Goal: Task Accomplishment & Management: Manage account settings

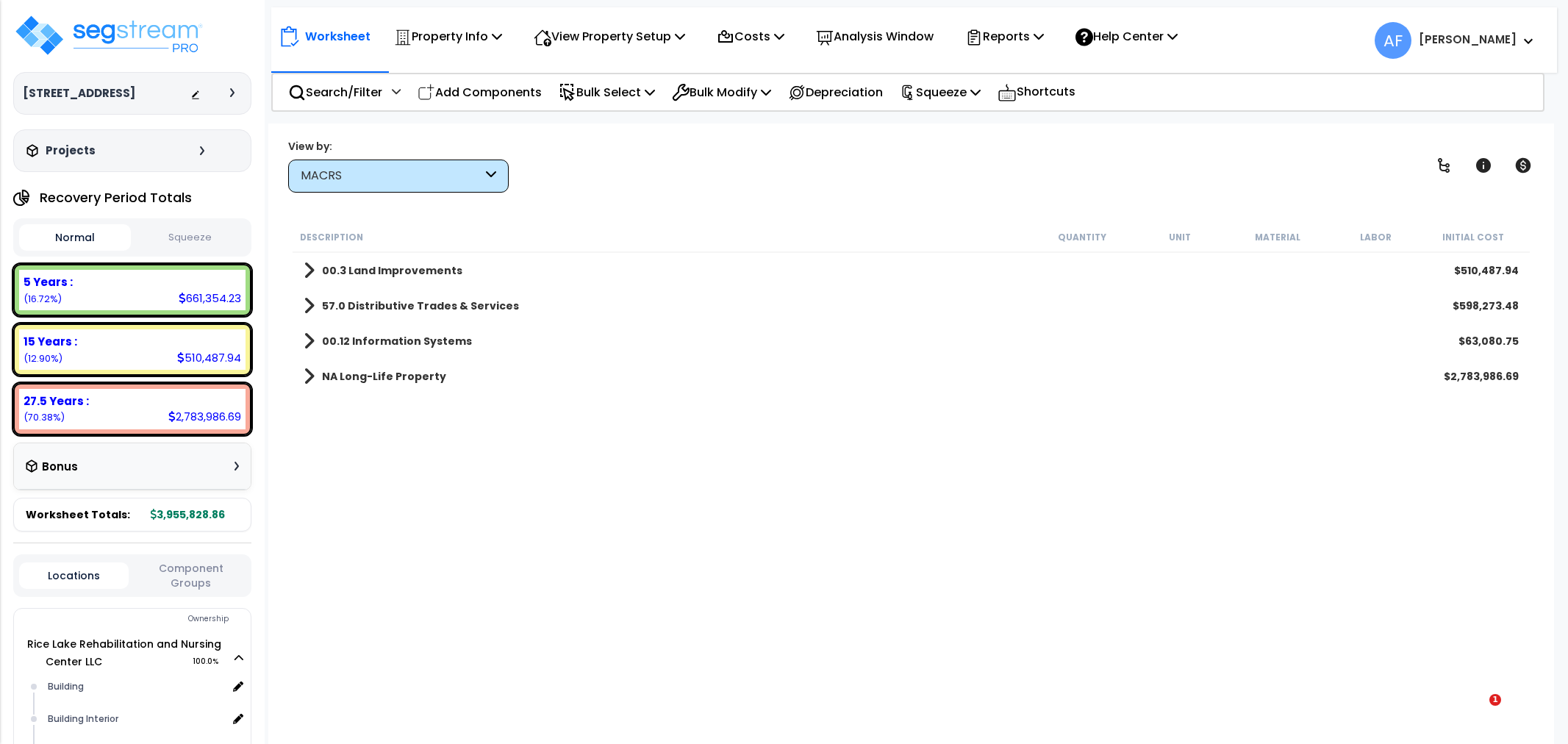
select select "3667"
select select "166529"
select select "31676"
click at [476, 96] on p "Add Components" at bounding box center [480, 92] width 124 height 20
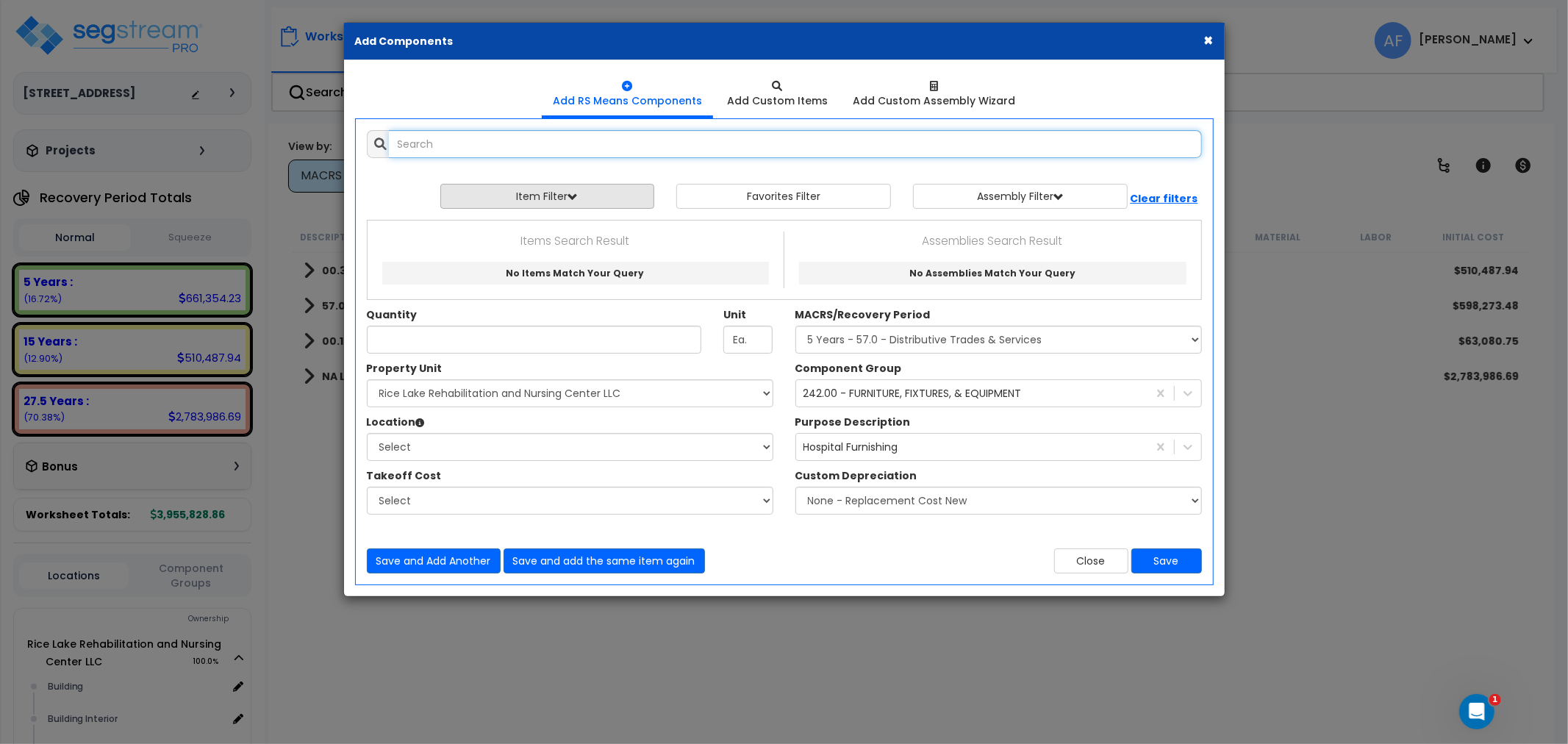
select select
click at [1478, 704] on icon "Open Intercom Messenger" at bounding box center [1474, 710] width 24 height 24
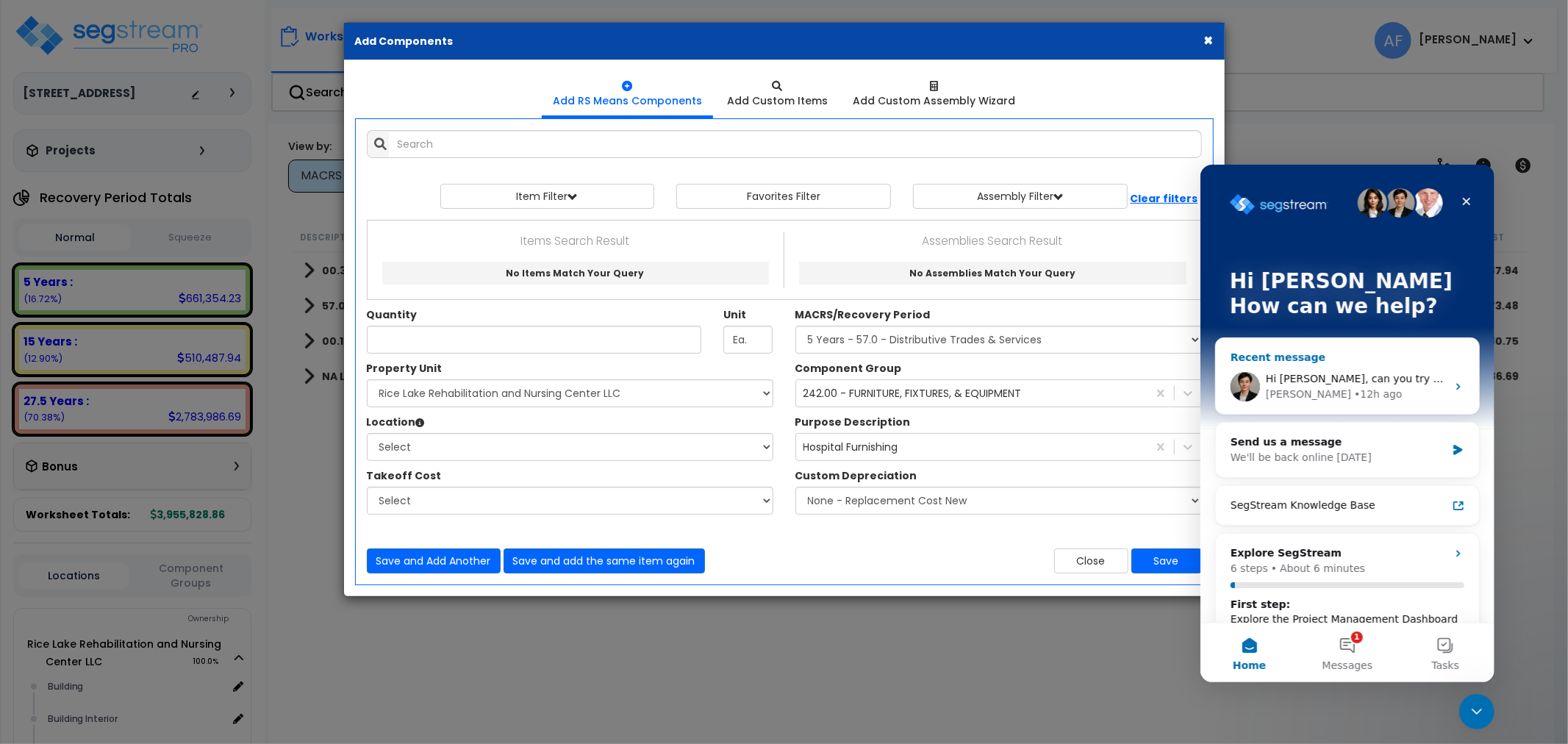
click at [1328, 380] on span "Hi Asher, can you try that again and check if it works now?" at bounding box center [1444, 378] width 360 height 12
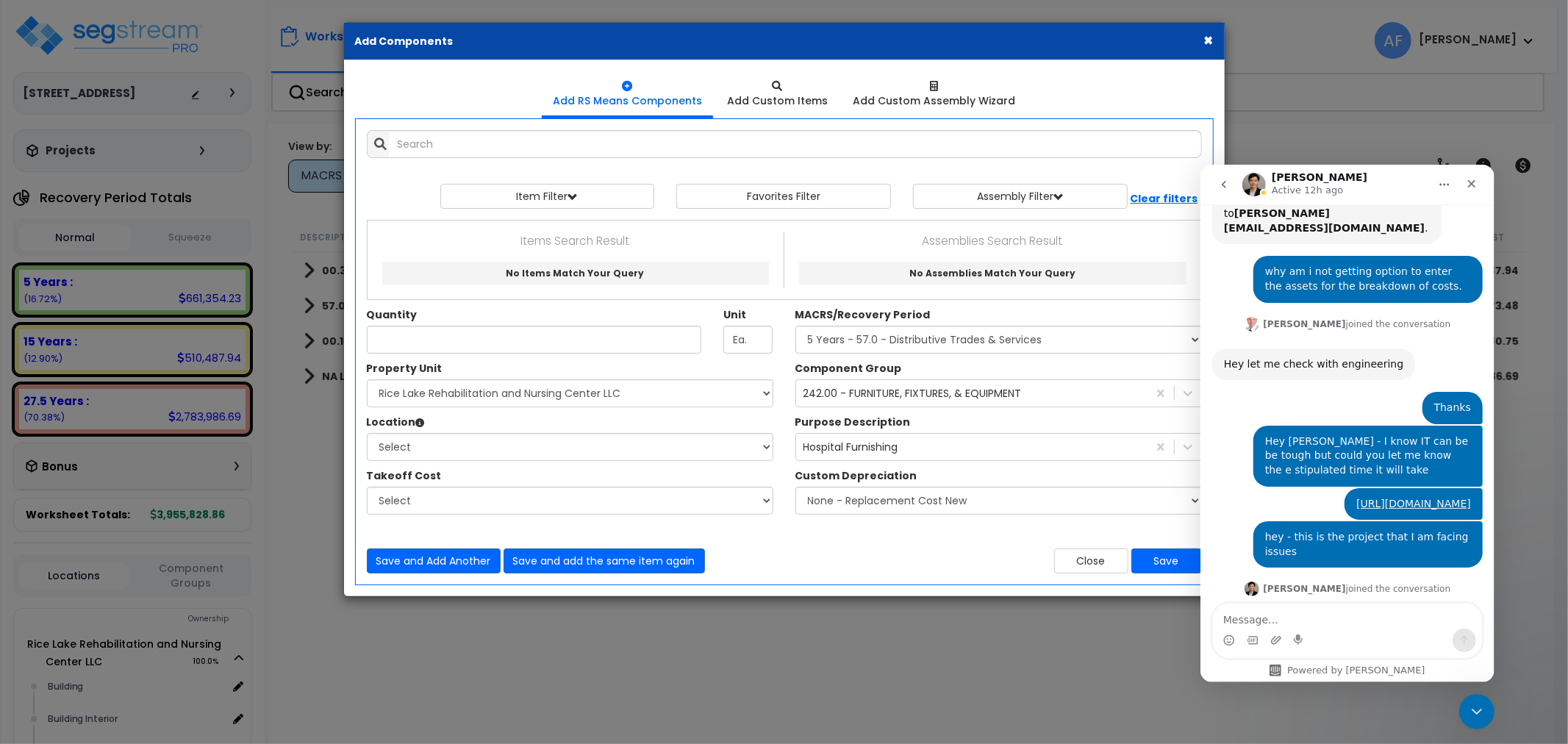
scroll to position [455, 0]
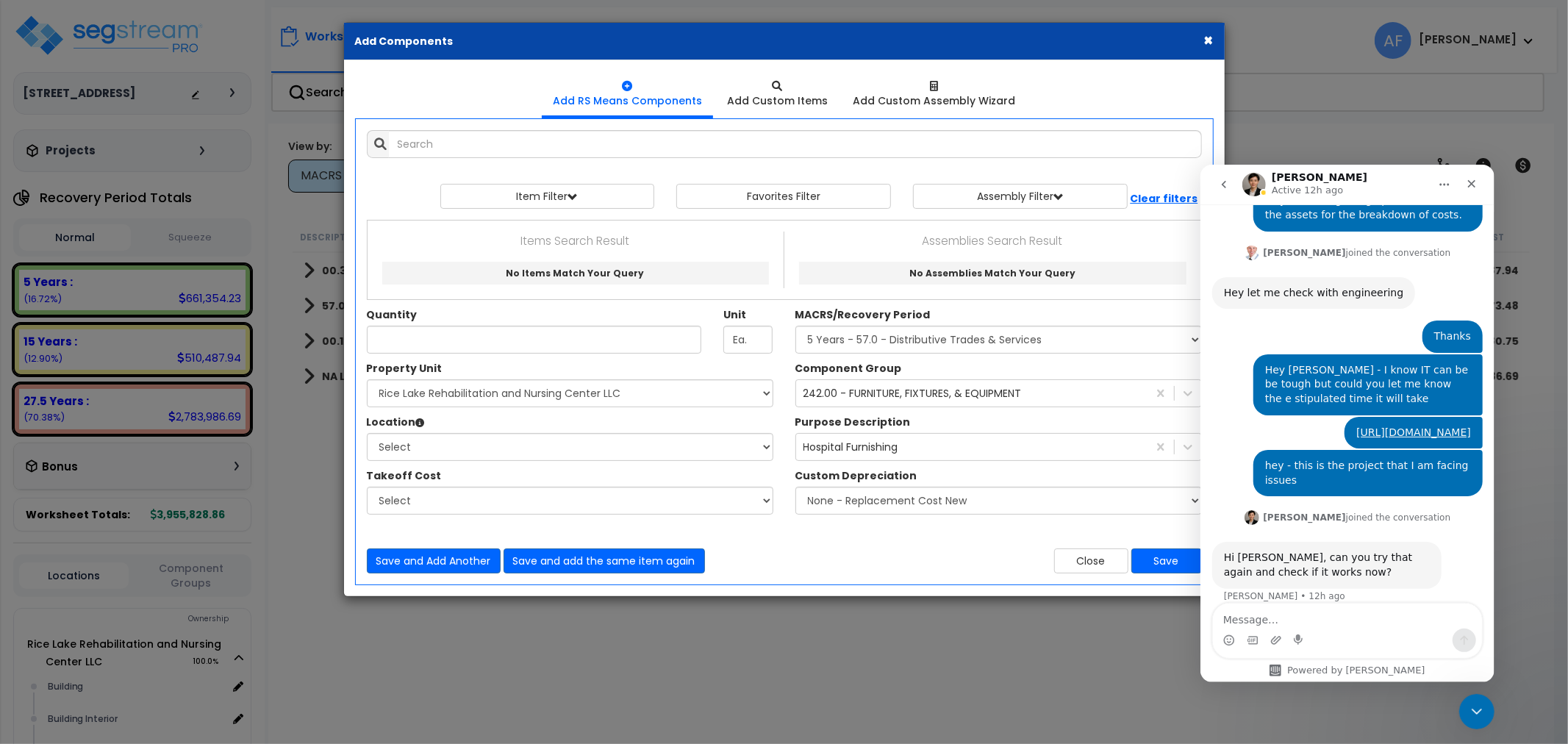
click at [1165, 664] on div "× Add Components Add RS Means Components Add Custom Items Add Items" at bounding box center [784, 372] width 1568 height 744
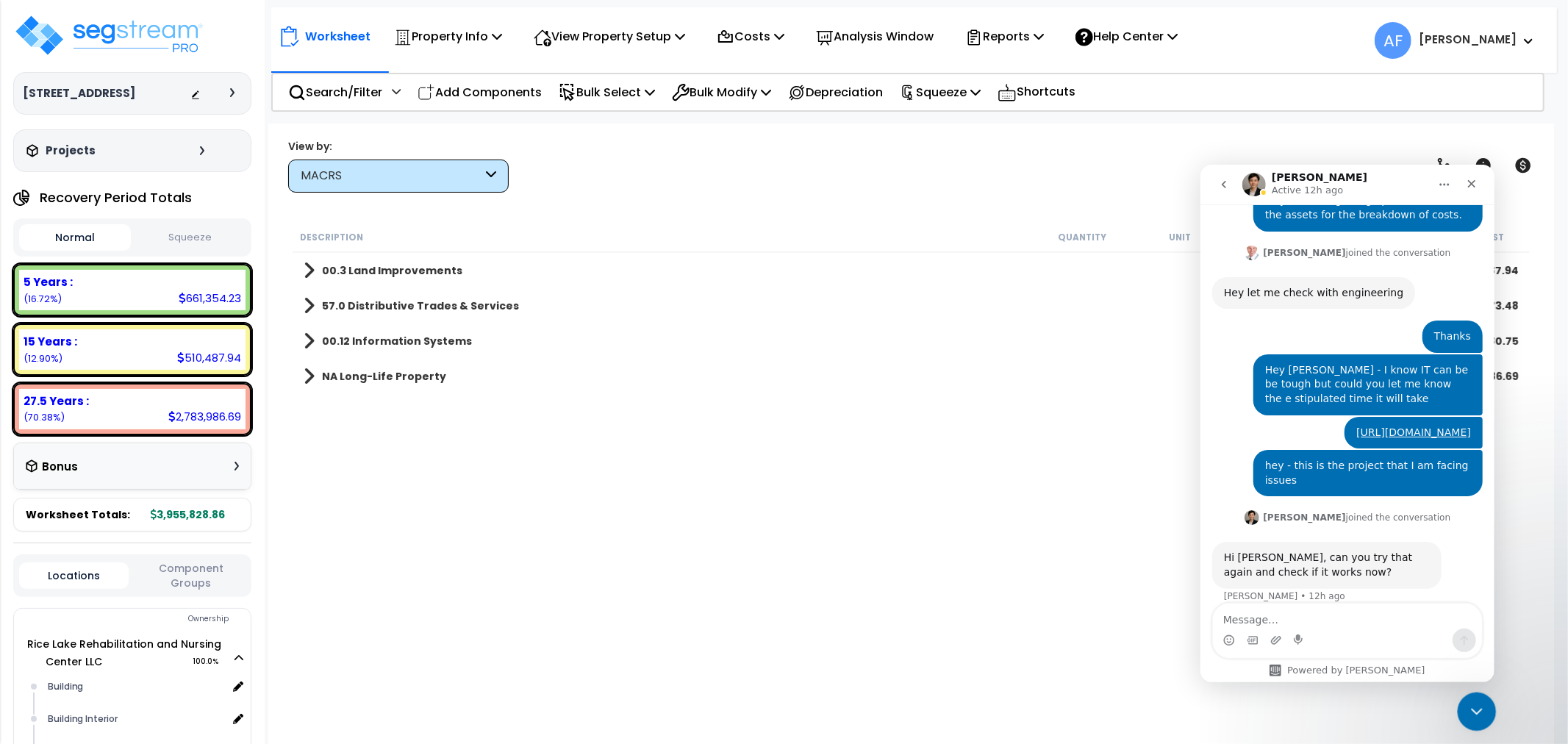
click at [1473, 704] on icon "Close Intercom Messenger" at bounding box center [1474, 709] width 18 height 18
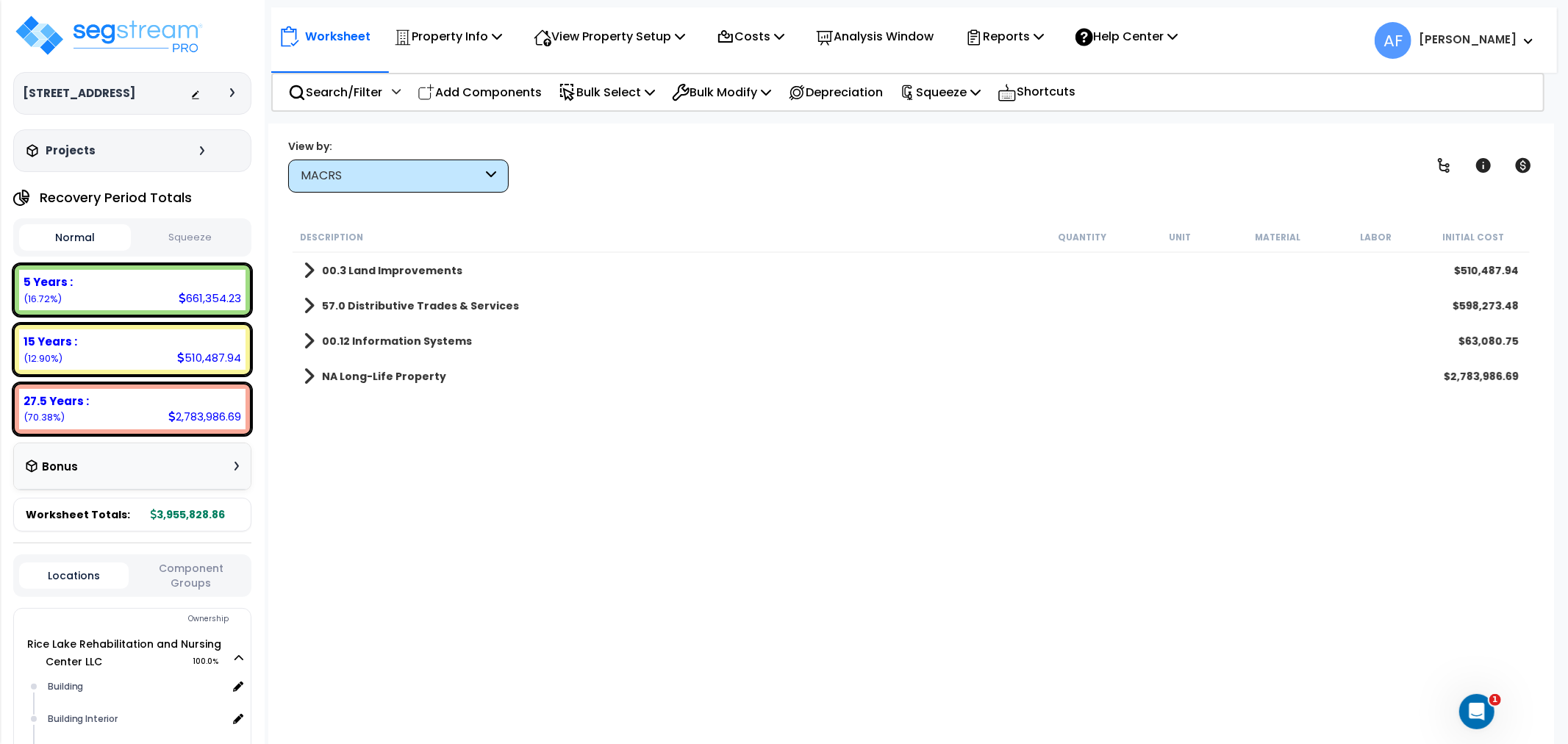
click at [362, 270] on b "00.3 Land Improvements" at bounding box center [392, 270] width 140 height 14
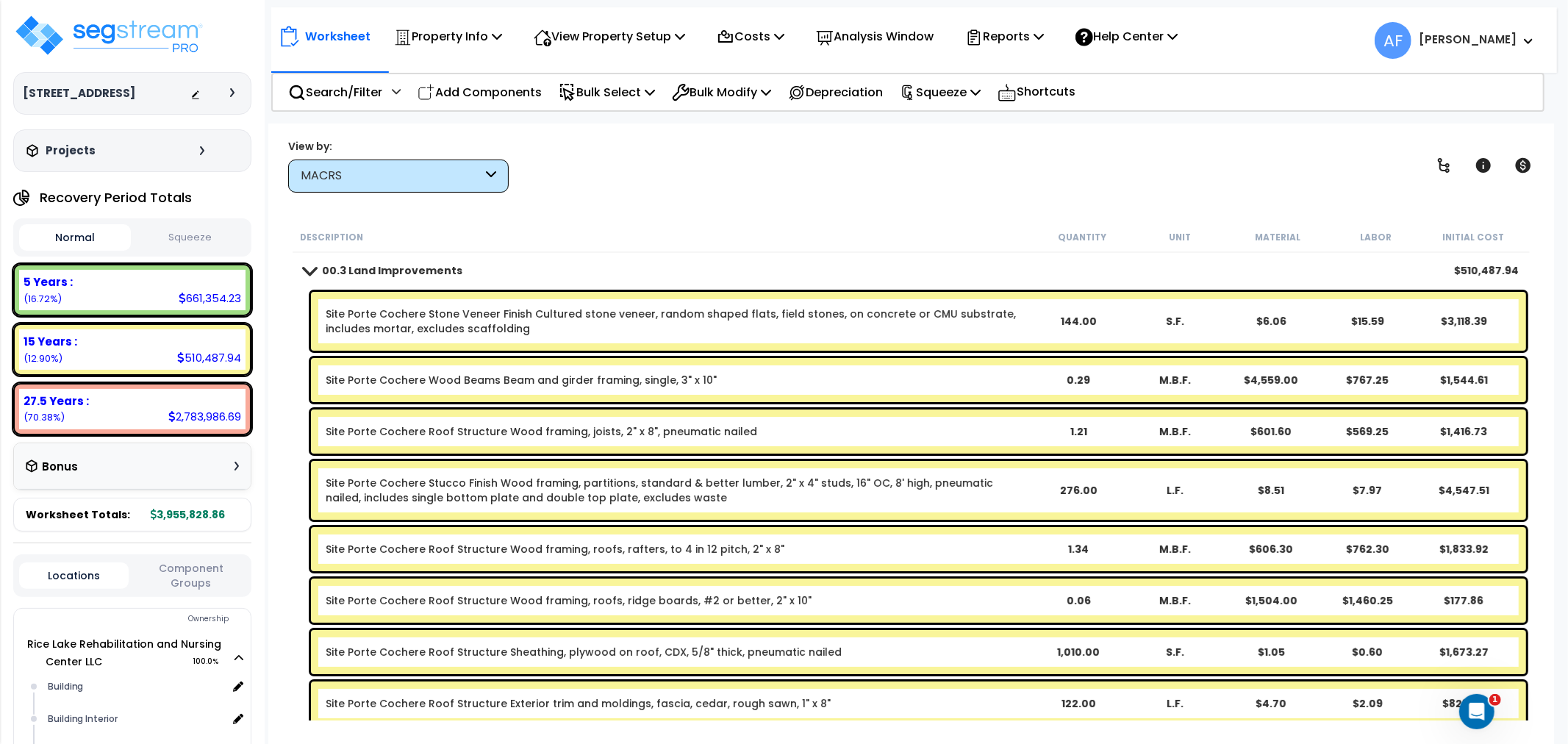
click at [325, 266] on b "00.3 Land Improvements" at bounding box center [392, 270] width 140 height 14
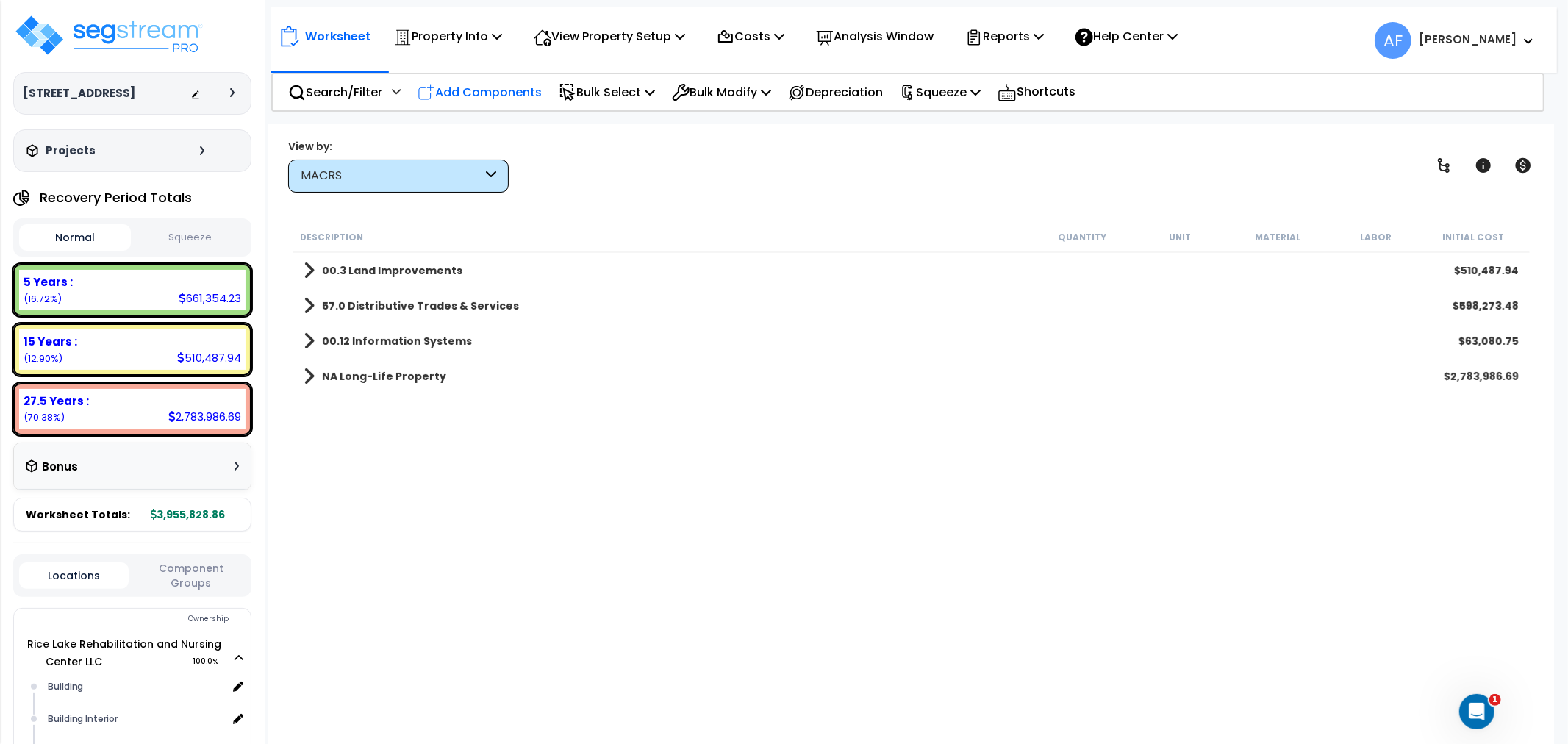
click at [460, 88] on p "Add Components" at bounding box center [480, 92] width 124 height 20
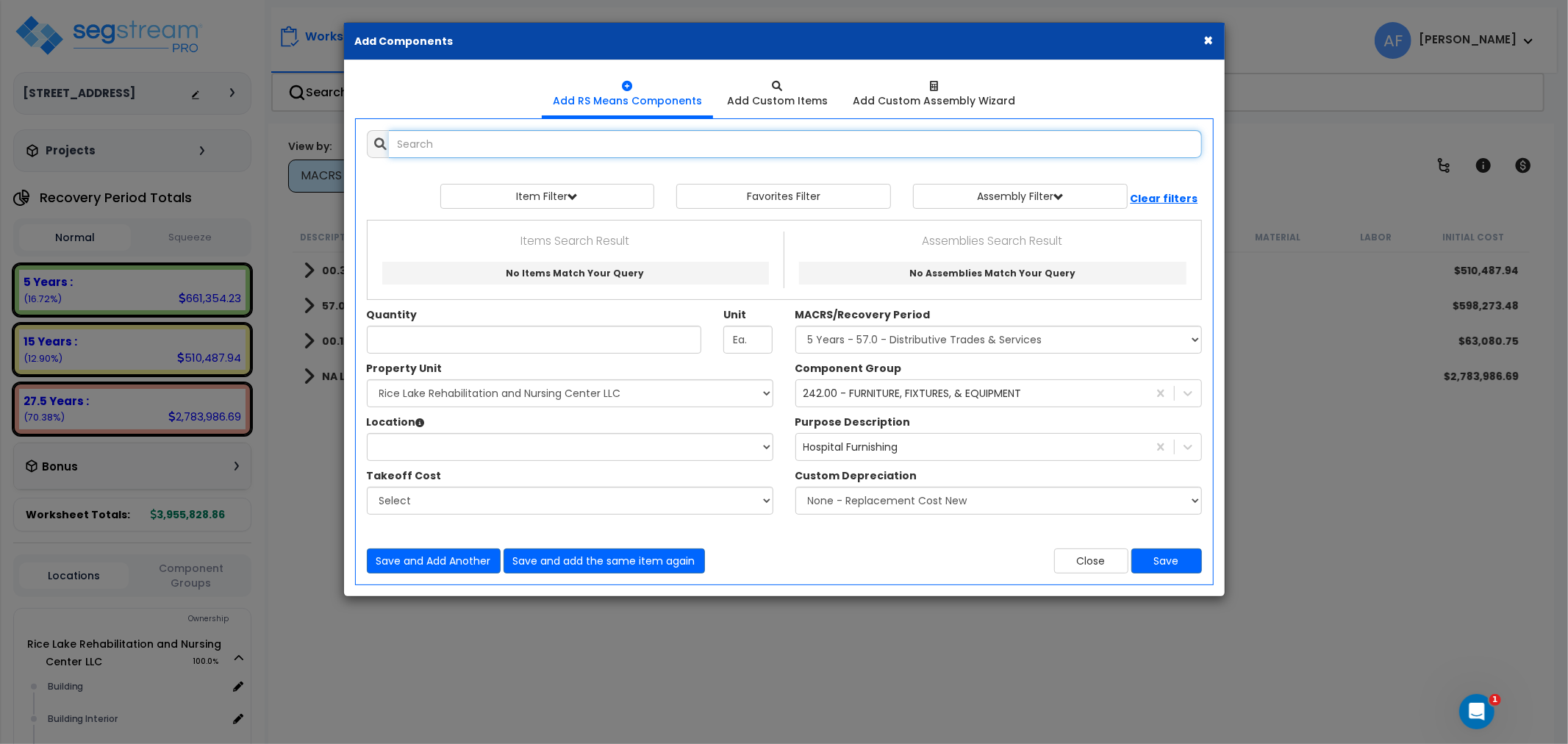
click at [402, 143] on input "text" at bounding box center [795, 144] width 813 height 28
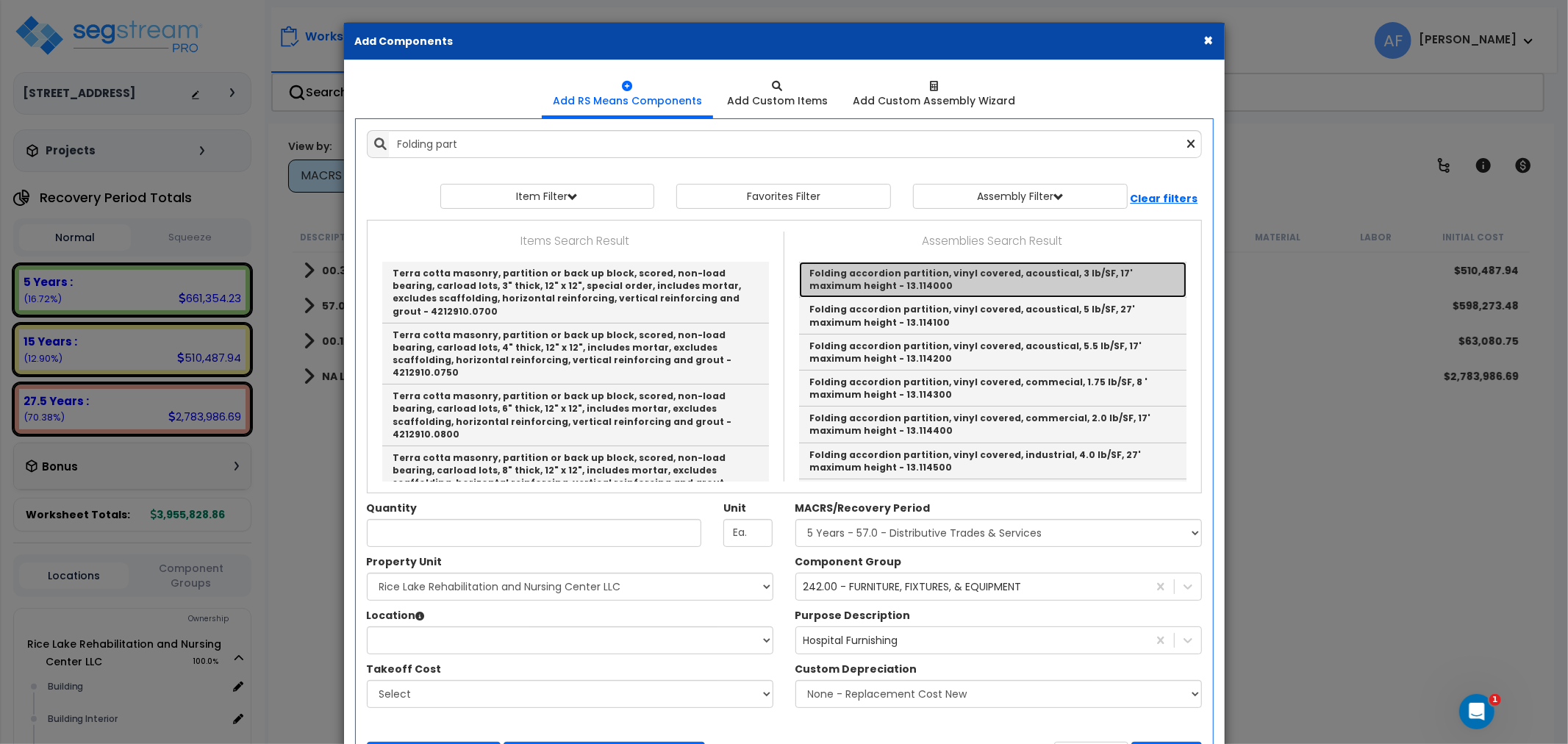
click at [926, 284] on link "Folding accordion partition, vinyl covered, acoustical, 3 lb/SF, 17' maximum he…" at bounding box center [992, 279] width 387 height 36
type input "Folding accordion partition, vinyl covered, acoustical, 3 lb/SF, 17' maximum he…"
type input "S.F."
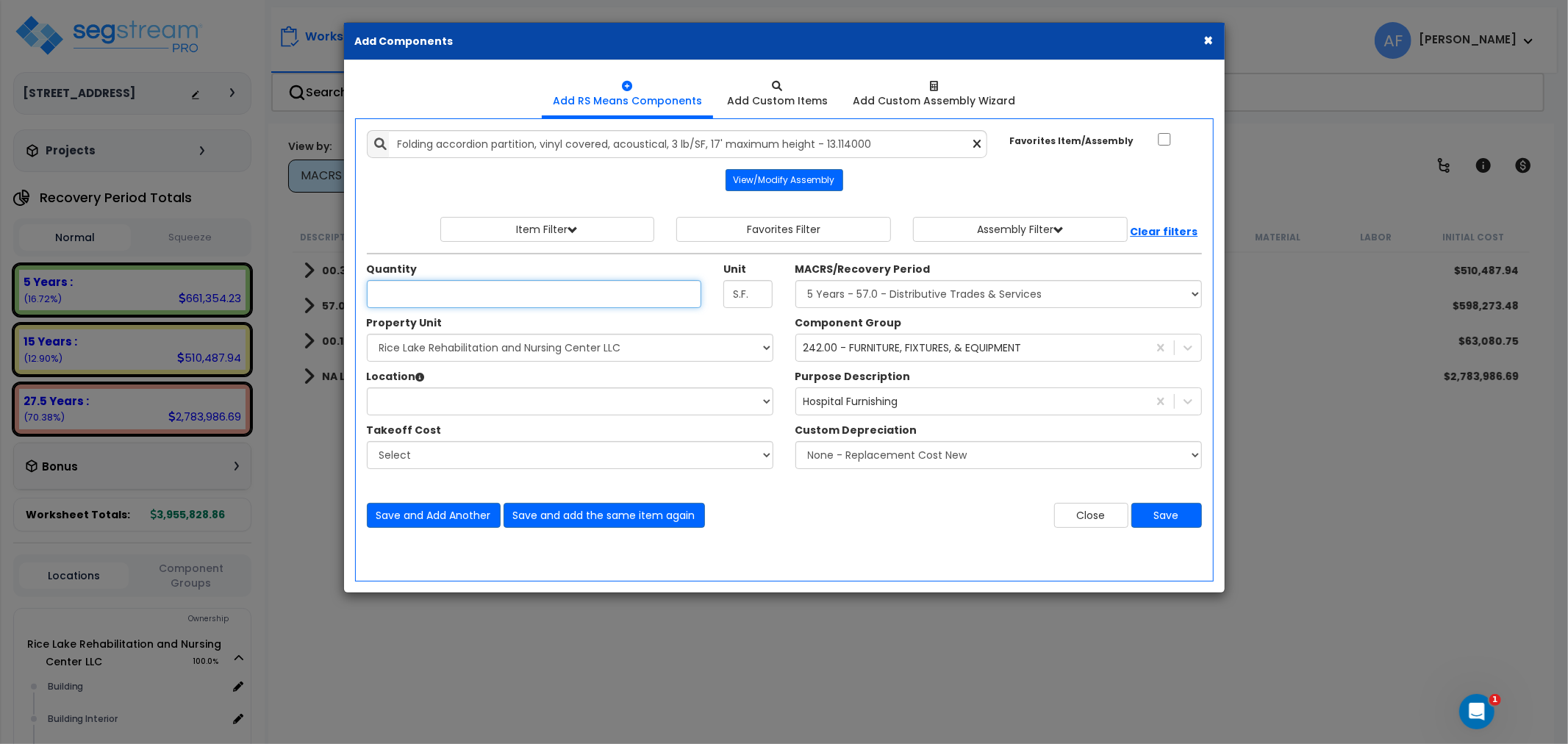
click at [489, 296] on input "Unit Quantity" at bounding box center [534, 293] width 335 height 28
type input "384"
click at [418, 346] on select "Select Rice Lake Rehabilitation and Nursing Center LLC Site Improvements" at bounding box center [570, 347] width 407 height 28
select select "166529"
click at [366, 334] on select "Select Rice Lake Rehabilitation and Nursing Center LLC Site Improvements" at bounding box center [570, 347] width 407 height 28
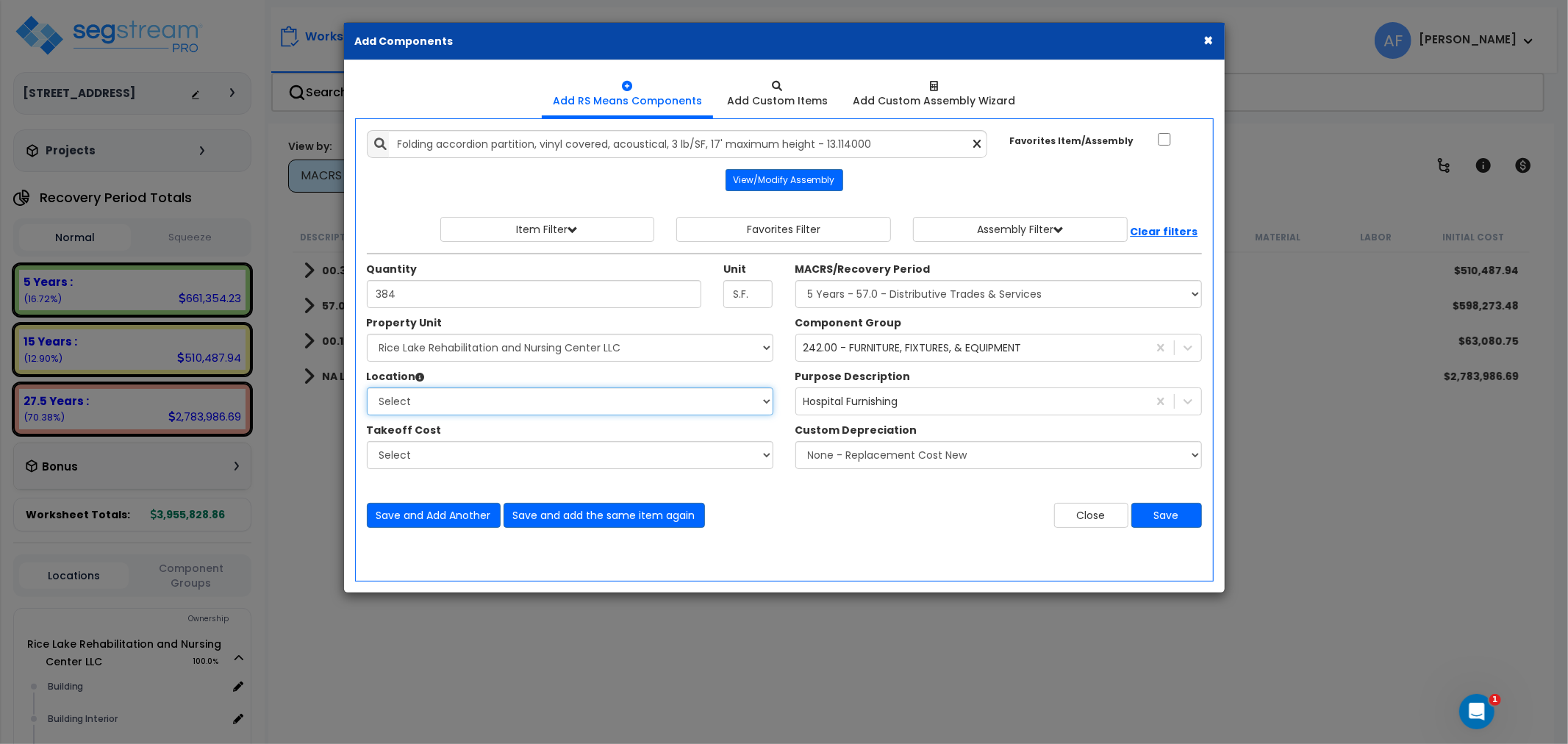
click at [457, 399] on select "Select Building Building Interior Private Rooms Semi-Private Rooms Site Porte C…" at bounding box center [570, 401] width 407 height 28
select select "461"
click at [366, 388] on select "Select Building Building Interior Private Rooms Semi-Private Rooms Site Porte C…" at bounding box center [570, 401] width 407 height 28
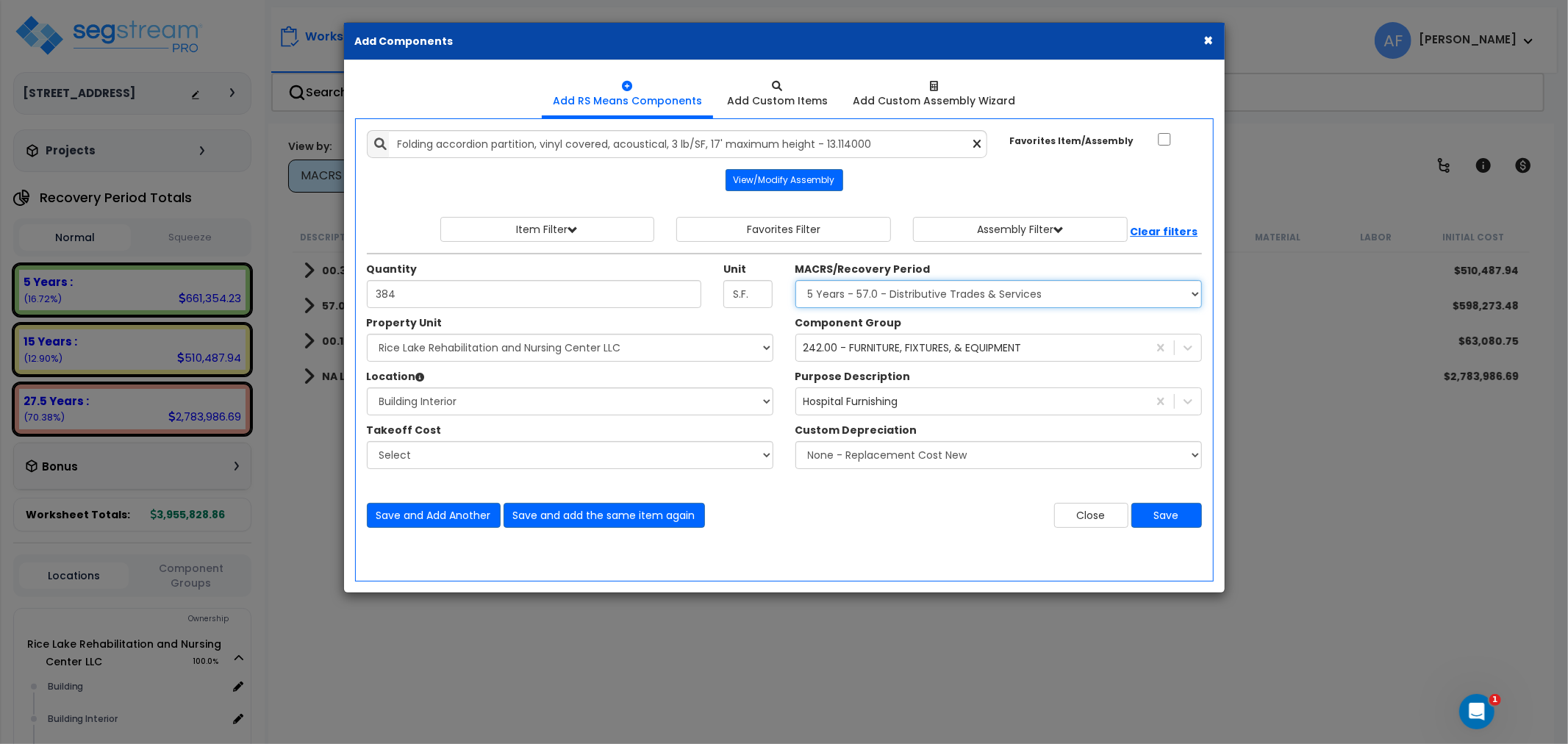
click at [952, 284] on select "Select MACRS/Recovery Period 5 Years - 57.0 - Distributive Trades & Services 5 …" at bounding box center [998, 293] width 407 height 28
select select "3667"
click at [795, 280] on select "Select MACRS/Recovery Period 5 Years - 57.0 - Distributive Trades & Services 5 …" at bounding box center [998, 293] width 407 height 28
click at [920, 347] on div "242.00 - FURNITURE, FIXTURES, & EQUIPMENT" at bounding box center [913, 347] width 218 height 14
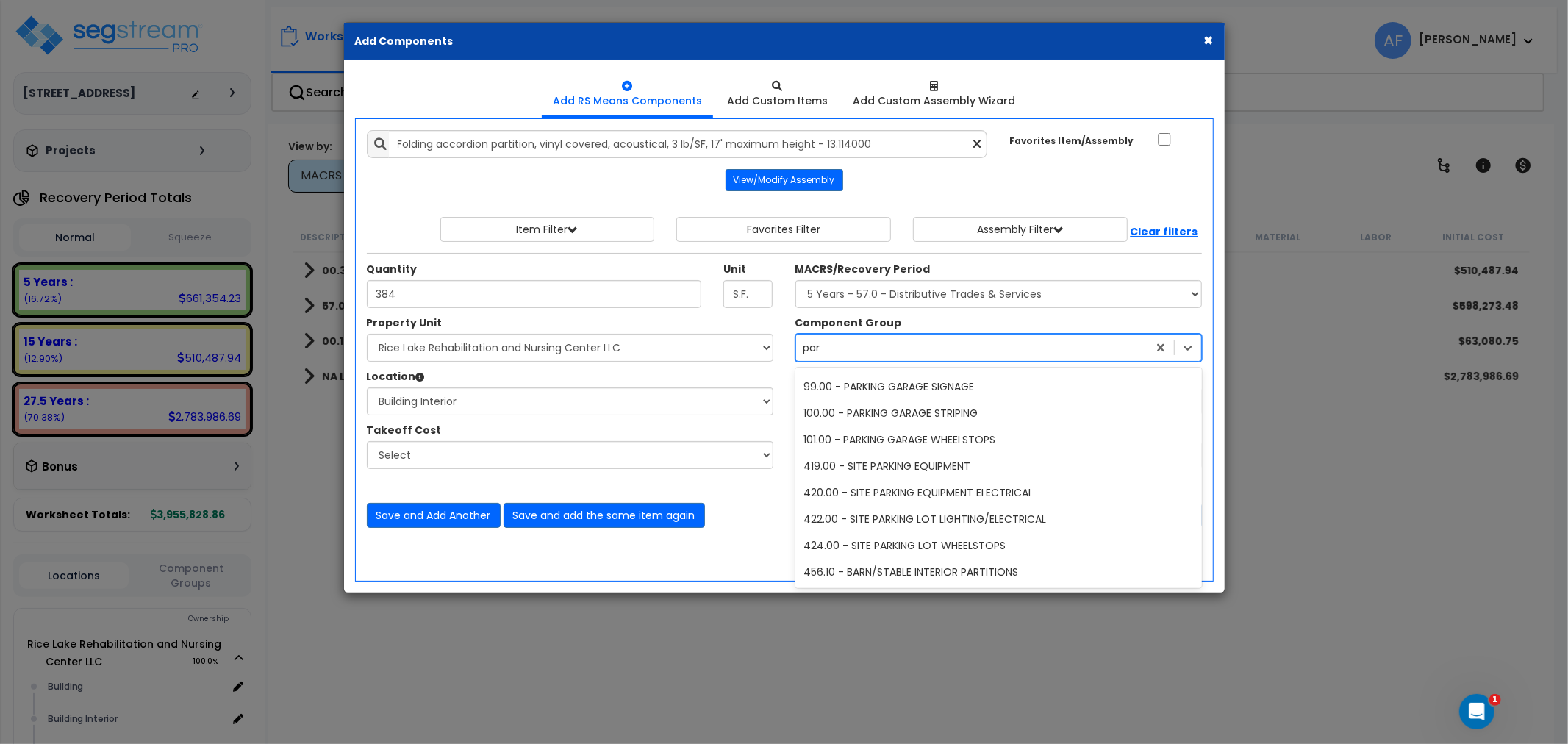
scroll to position [182, 0]
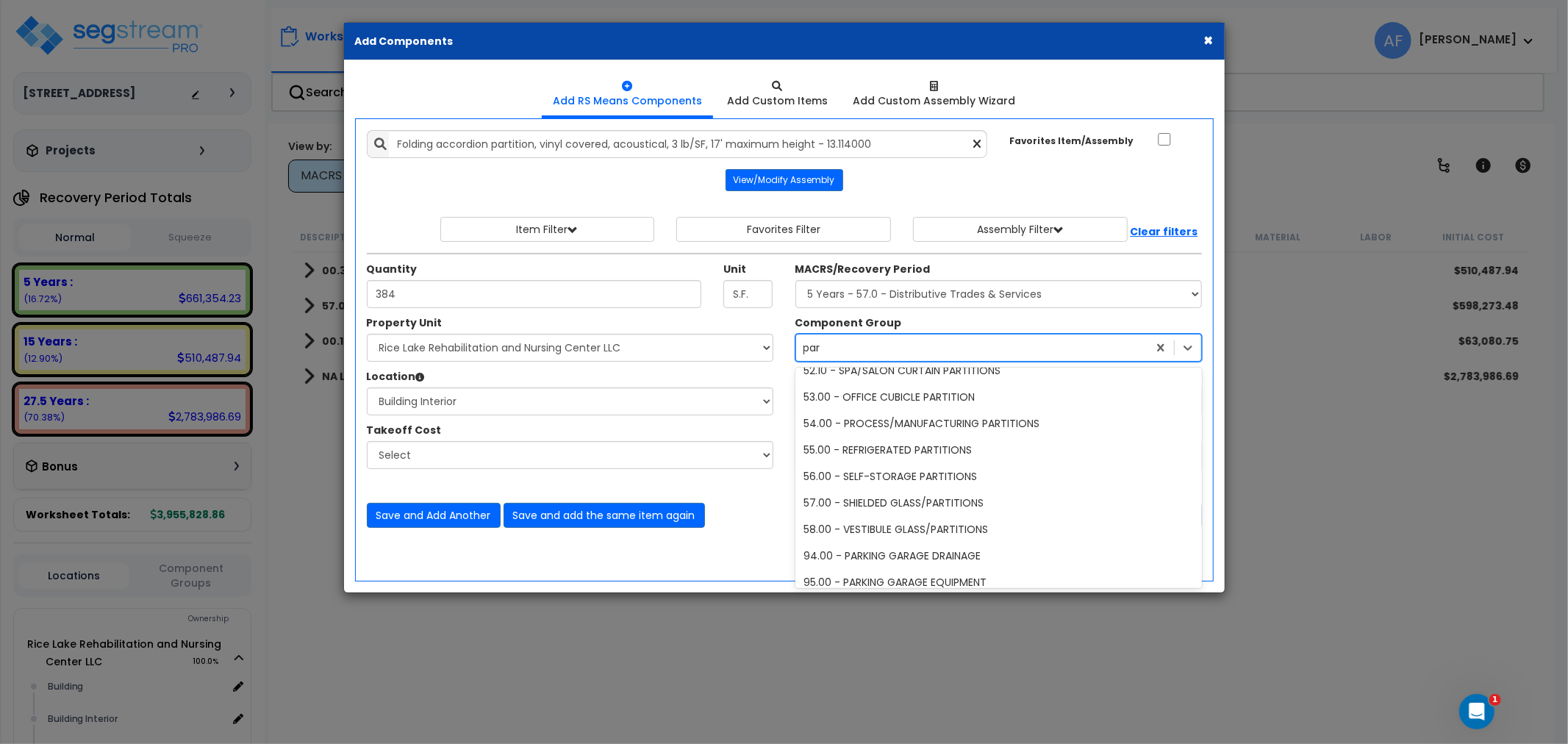
type input "part"
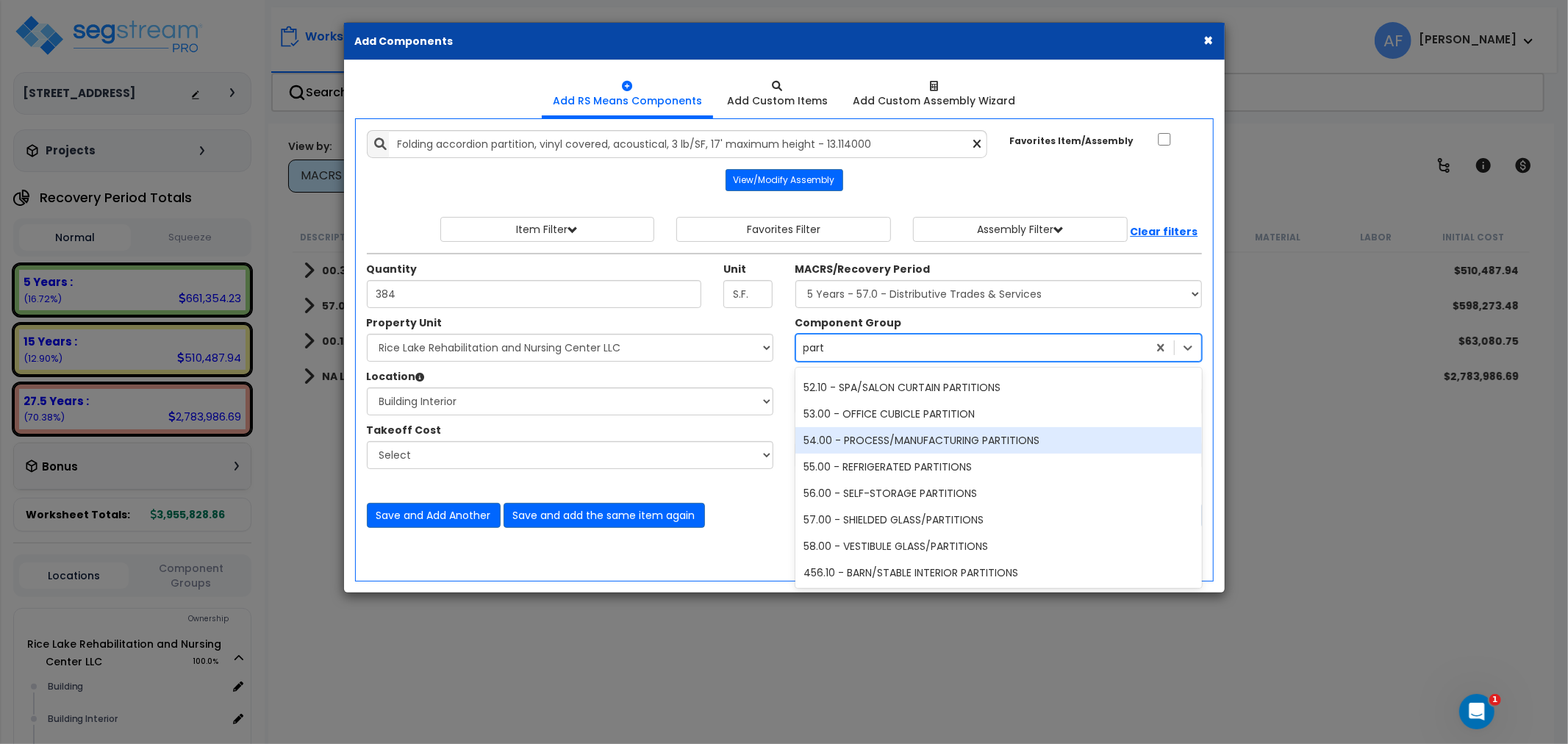
scroll to position [0, 0]
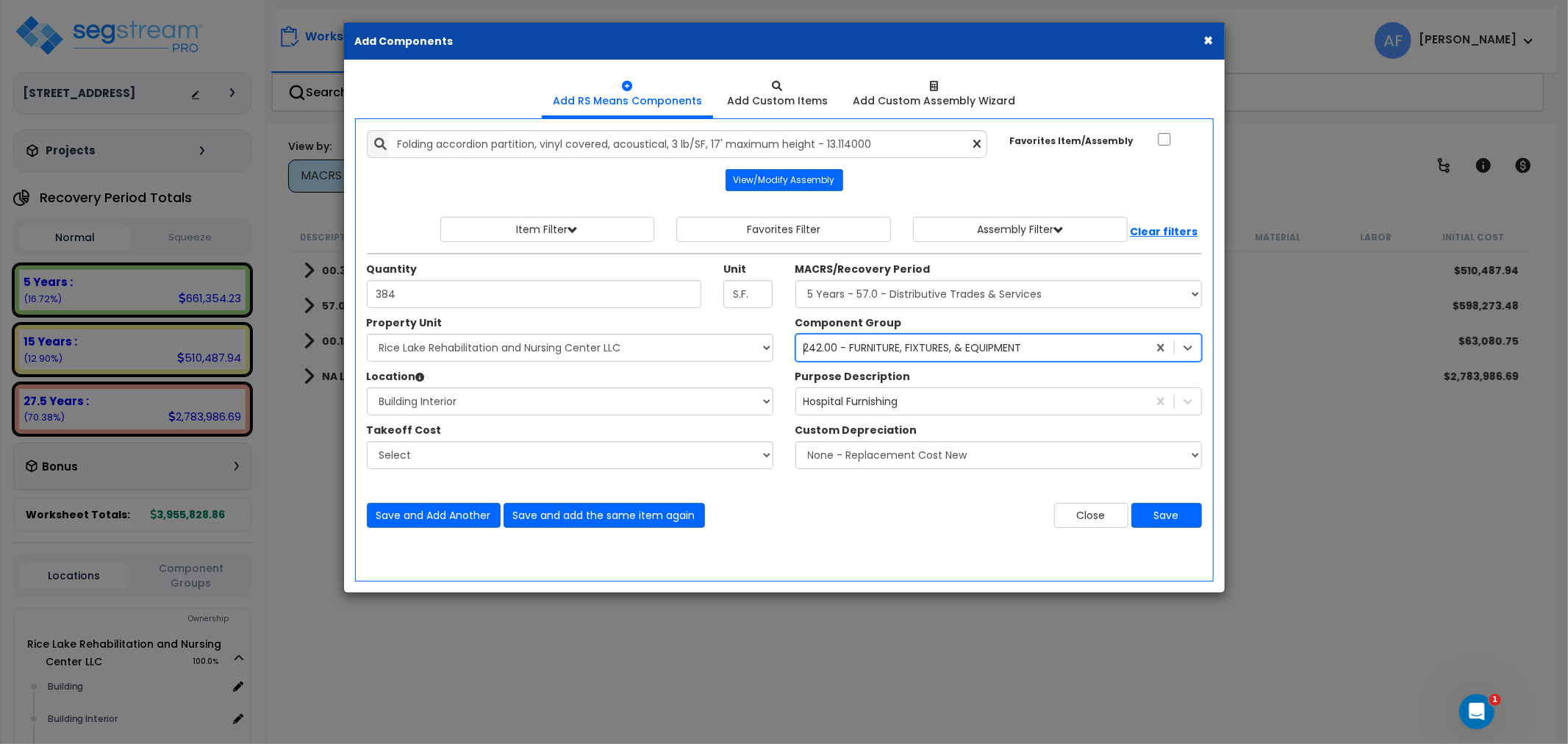
click at [840, 348] on div "242.00 - FURNITURE, FIXTURES, & EQUIPMENT part" at bounding box center [971, 348] width 351 height 24
type input "a"
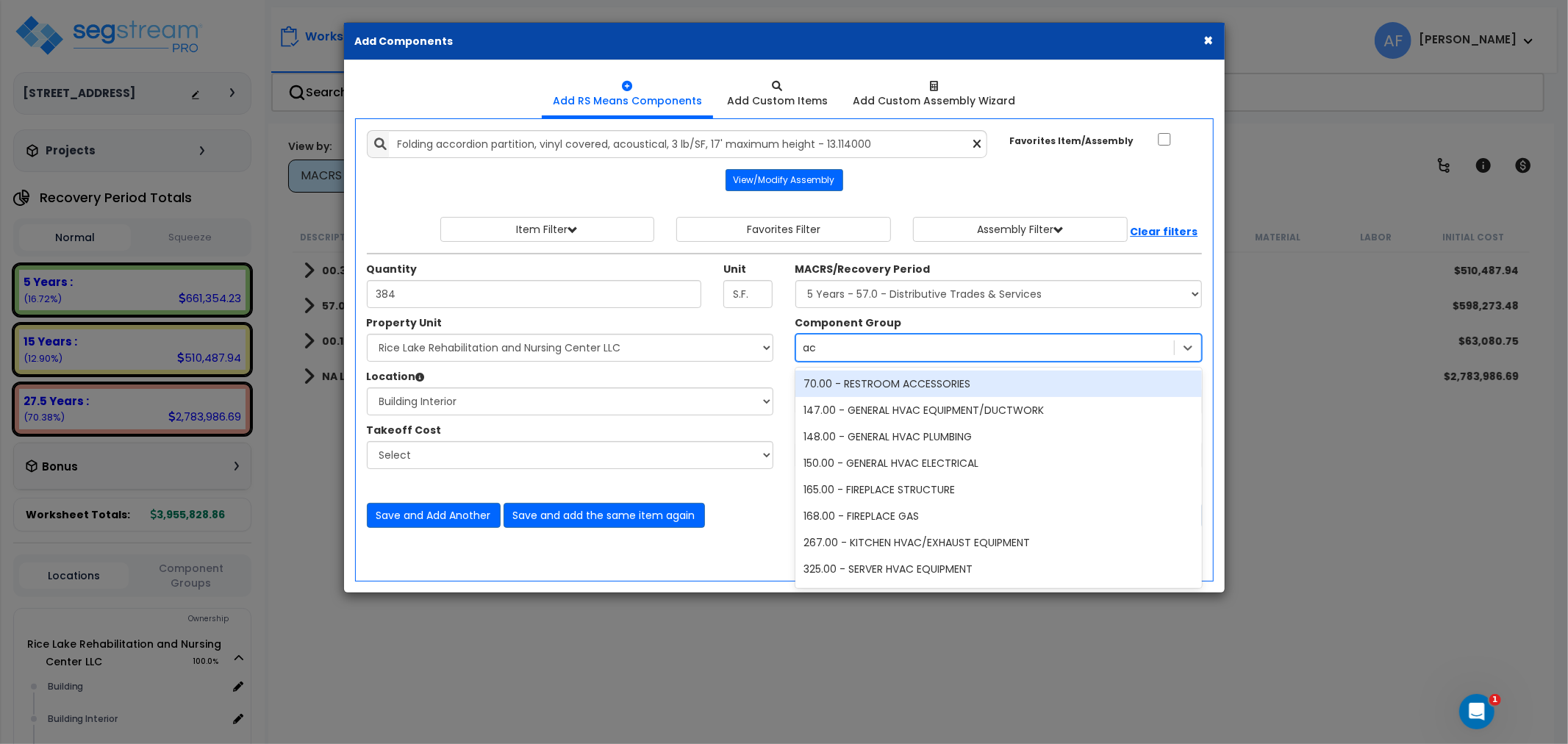
type input "a"
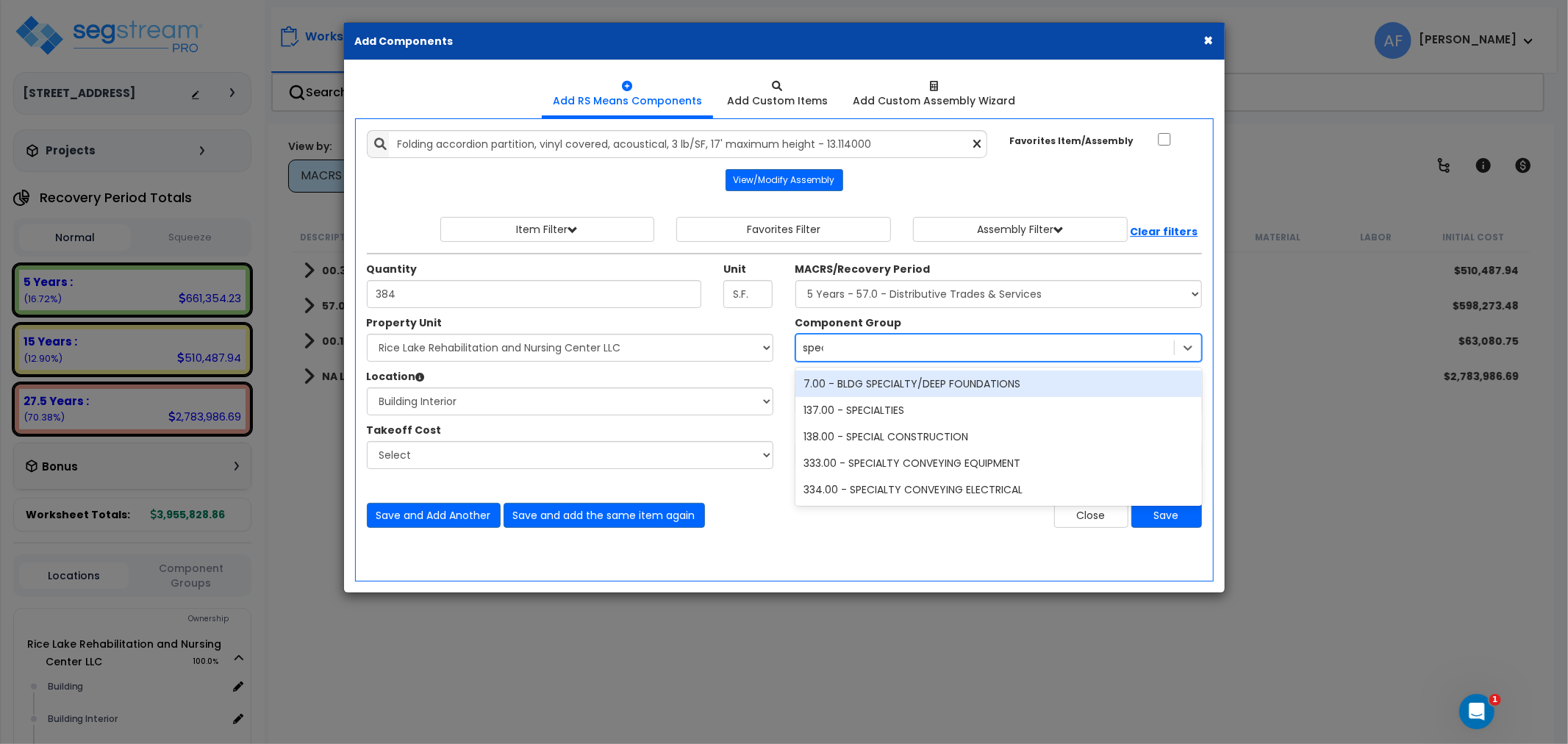
type input "speci"
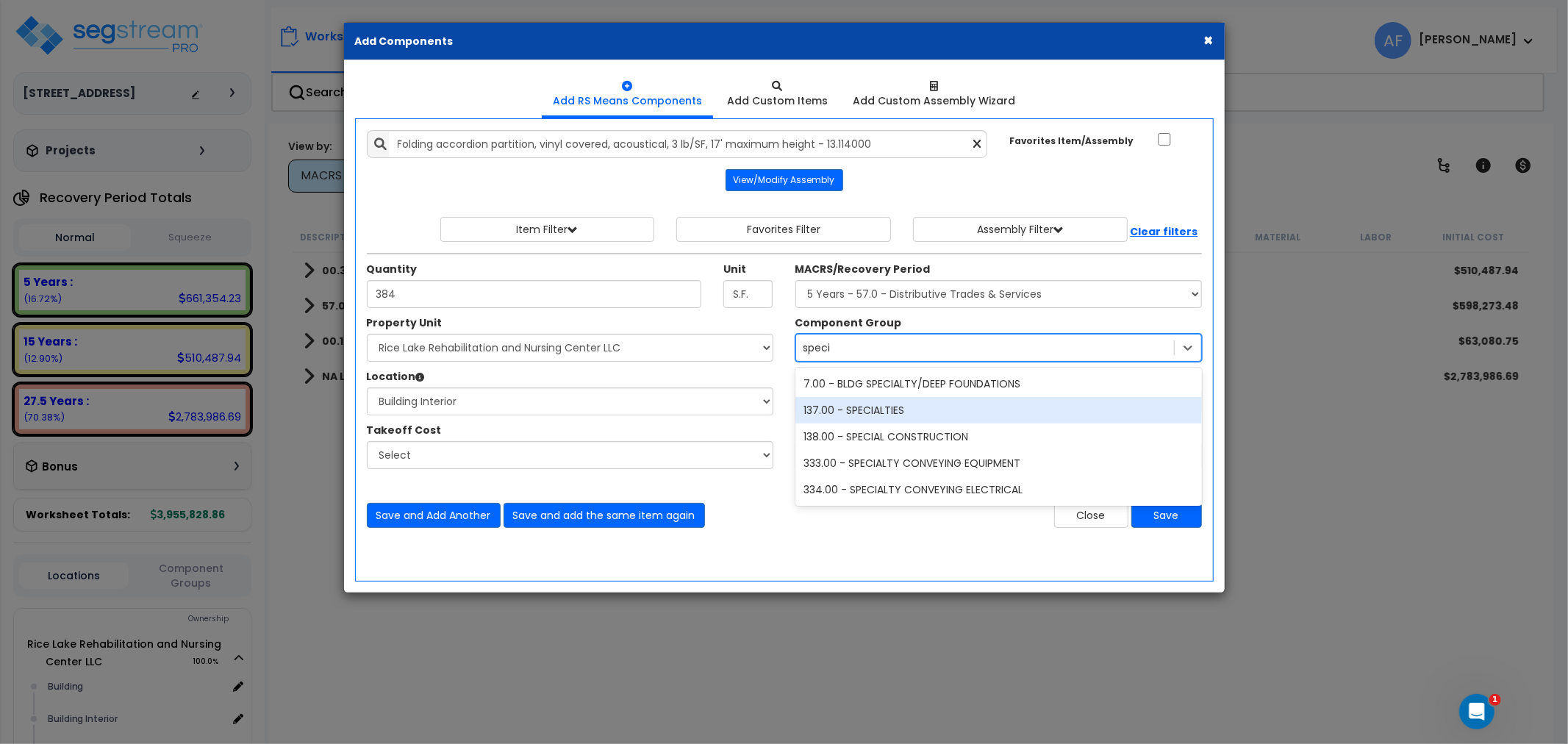
click at [961, 408] on div "137.00 - SPECIALTIES" at bounding box center [998, 409] width 407 height 26
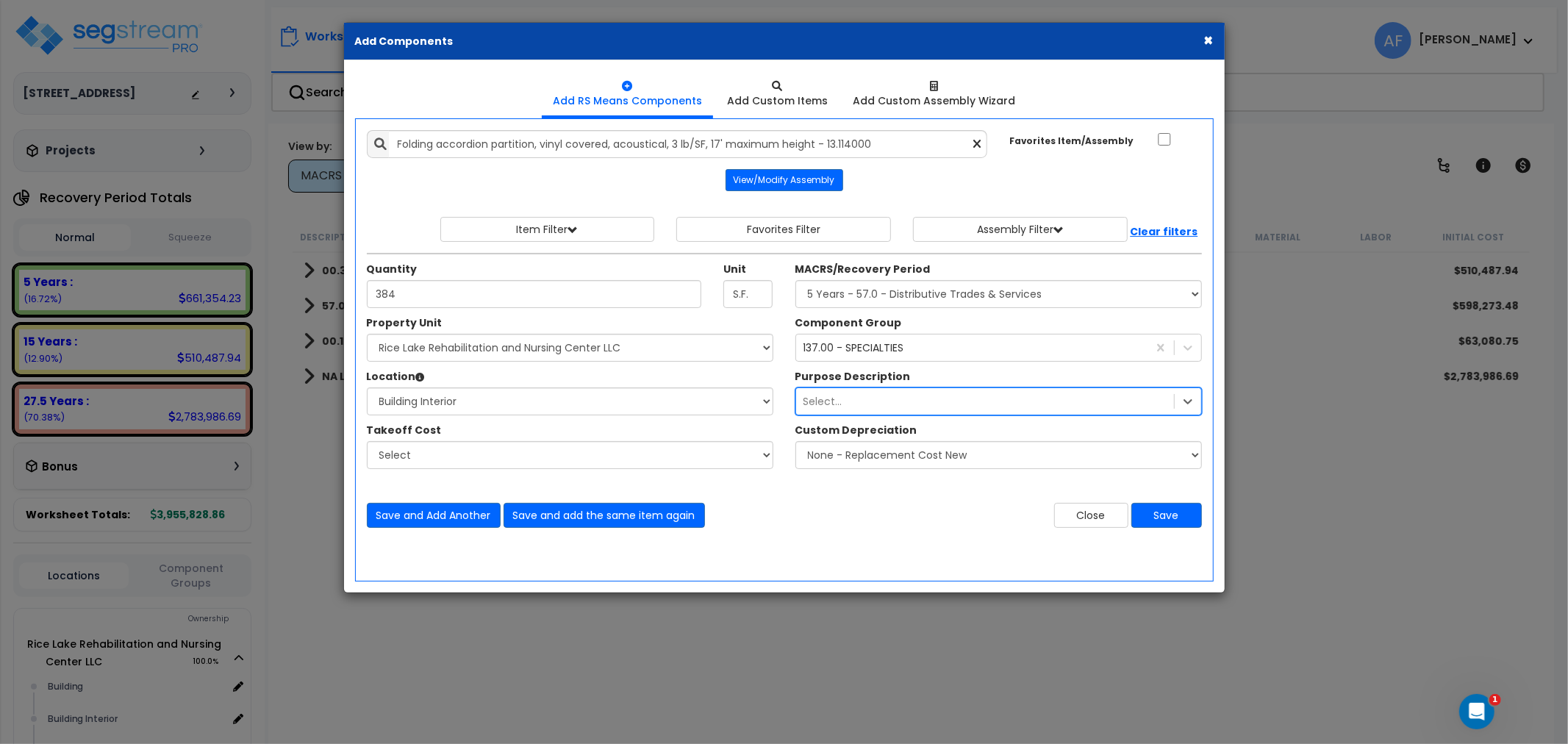
click at [1076, 402] on div "Select..." at bounding box center [985, 402] width 378 height 24
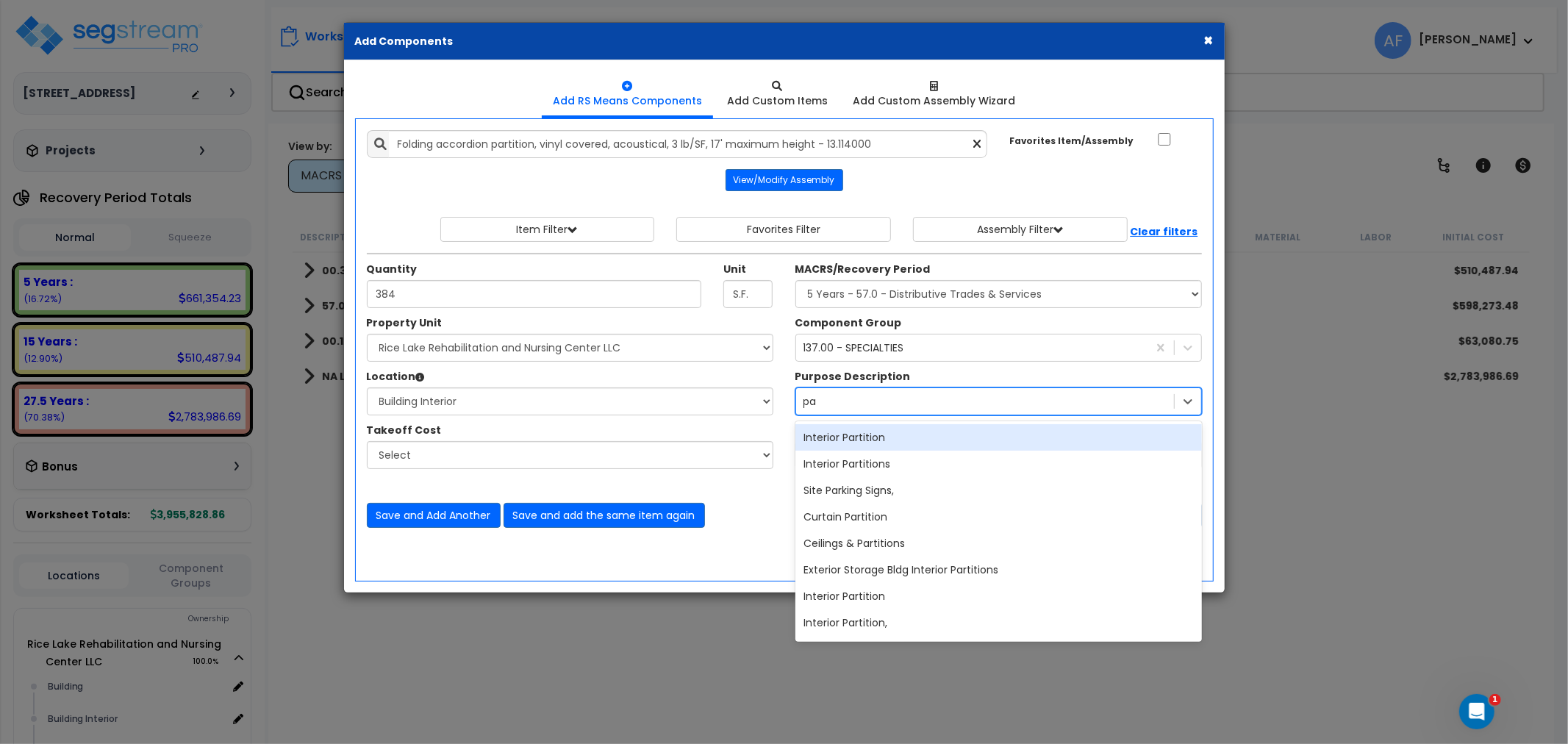
type input "p"
type input "a"
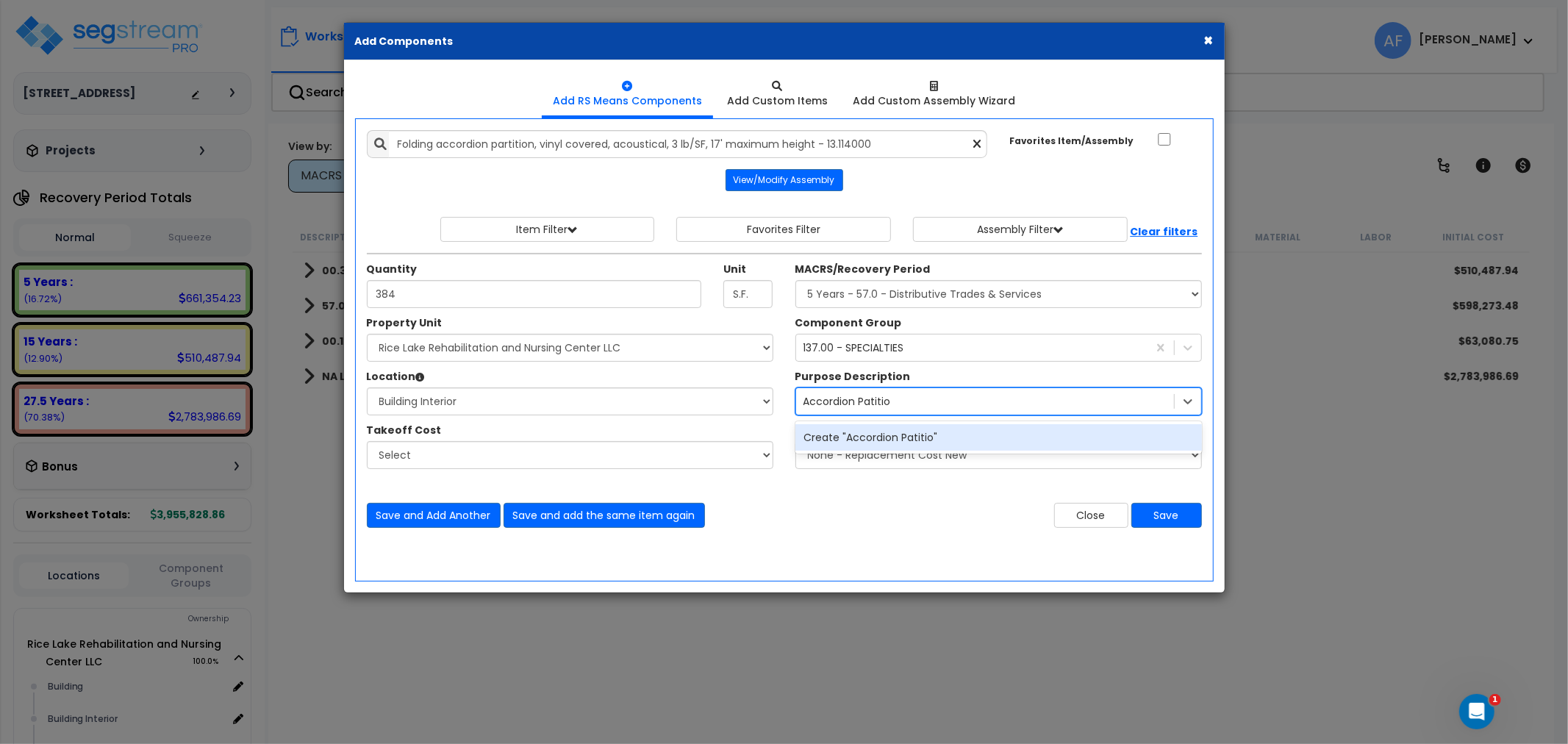
type input "Accordion Patition"
drag, startPoint x: 859, startPoint y: 405, endPoint x: 801, endPoint y: 401, distance: 58.1
click at [801, 401] on div "Accordion Patition Accordion Patition" at bounding box center [985, 402] width 378 height 24
click at [894, 435] on div "Create "Accordion Patition"" at bounding box center [998, 437] width 407 height 26
click at [895, 435] on label "Custom Depreciation" at bounding box center [855, 430] width 122 height 14
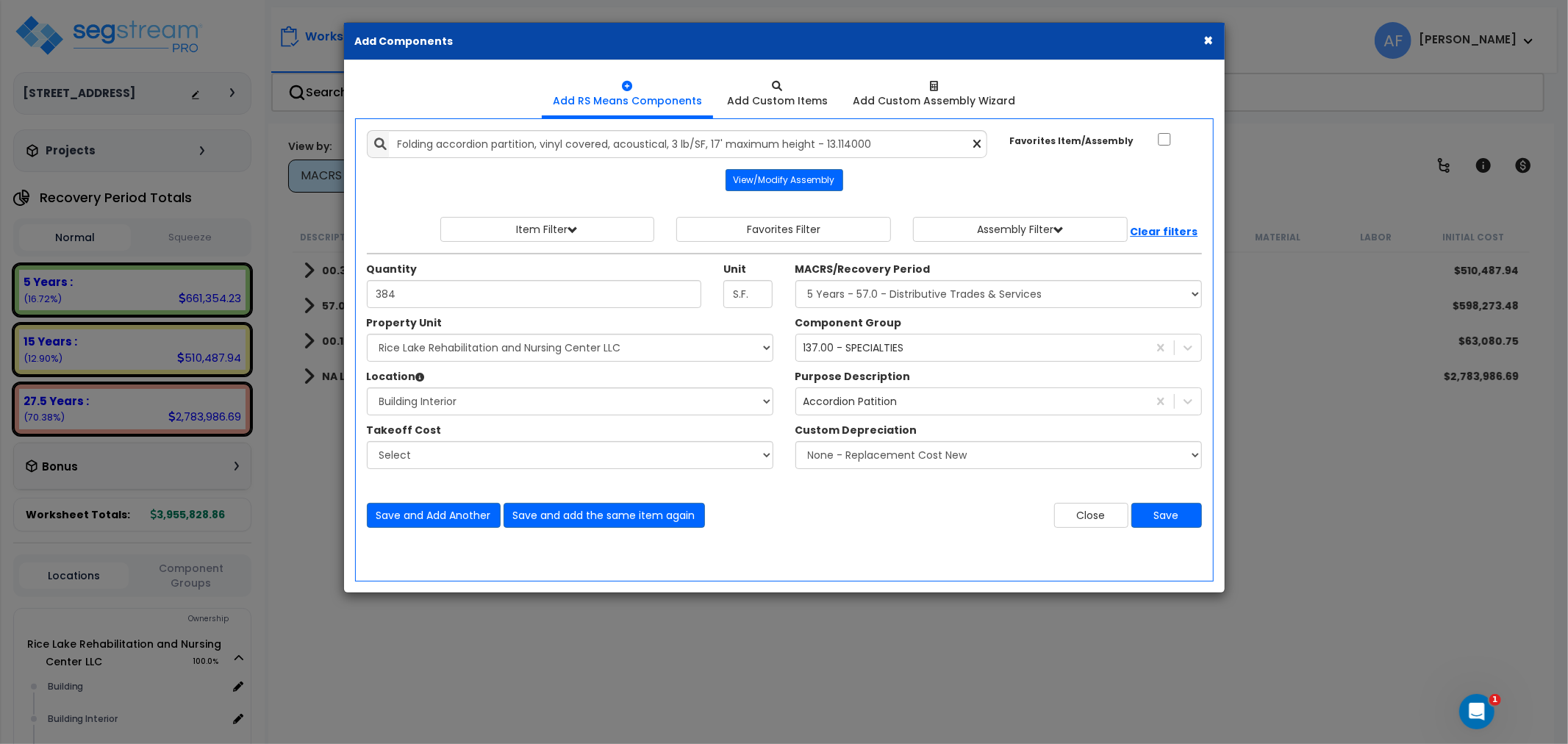
click at [968, 424] on div "Custom Depreciation" at bounding box center [998, 432] width 407 height 18
click at [932, 407] on div "Select... Accordion Patition" at bounding box center [985, 402] width 378 height 24
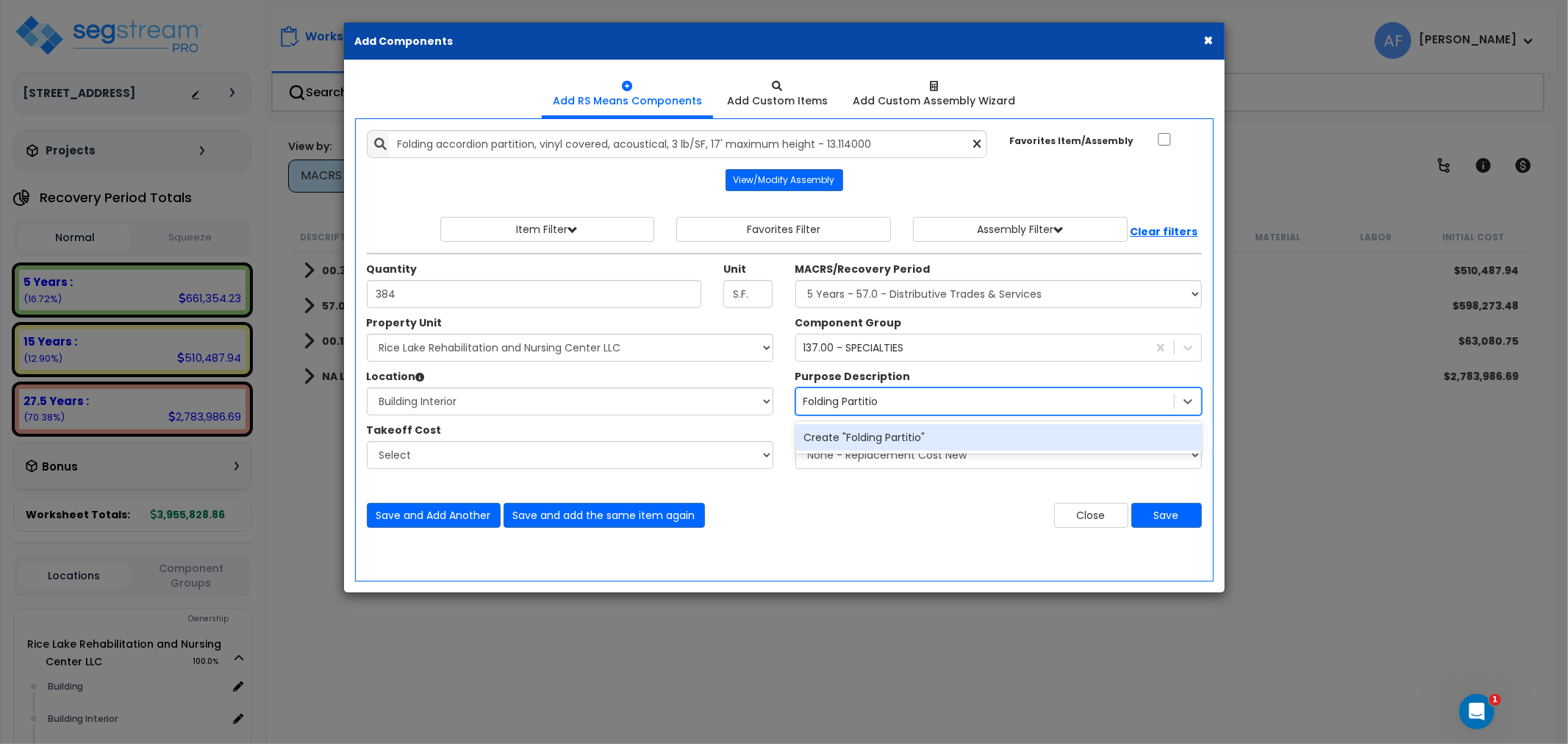
type input "Folding Partition"
click at [902, 436] on div "Create "Folding Partition"" at bounding box center [998, 437] width 407 height 26
click at [1170, 513] on button "Save" at bounding box center [1166, 515] width 71 height 25
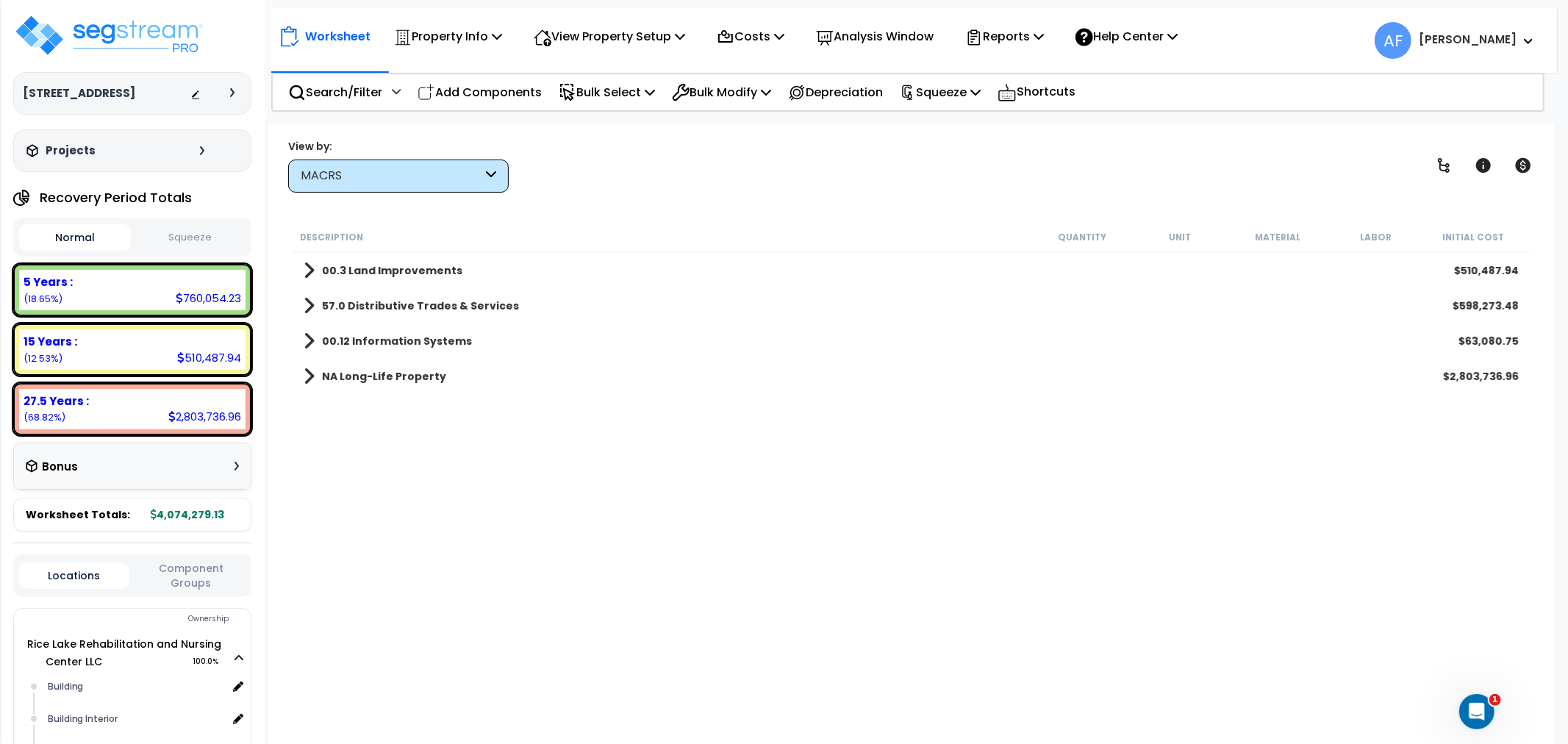
click at [845, 577] on div "Description Quantity Unit Material Labor Initial Cost 00.3 Land Improvements $5…" at bounding box center [910, 471] width 1241 height 499
drag, startPoint x: 150, startPoint y: 40, endPoint x: 230, endPoint y: 104, distance: 102.4
click at [150, 40] on img at bounding box center [108, 35] width 191 height 44
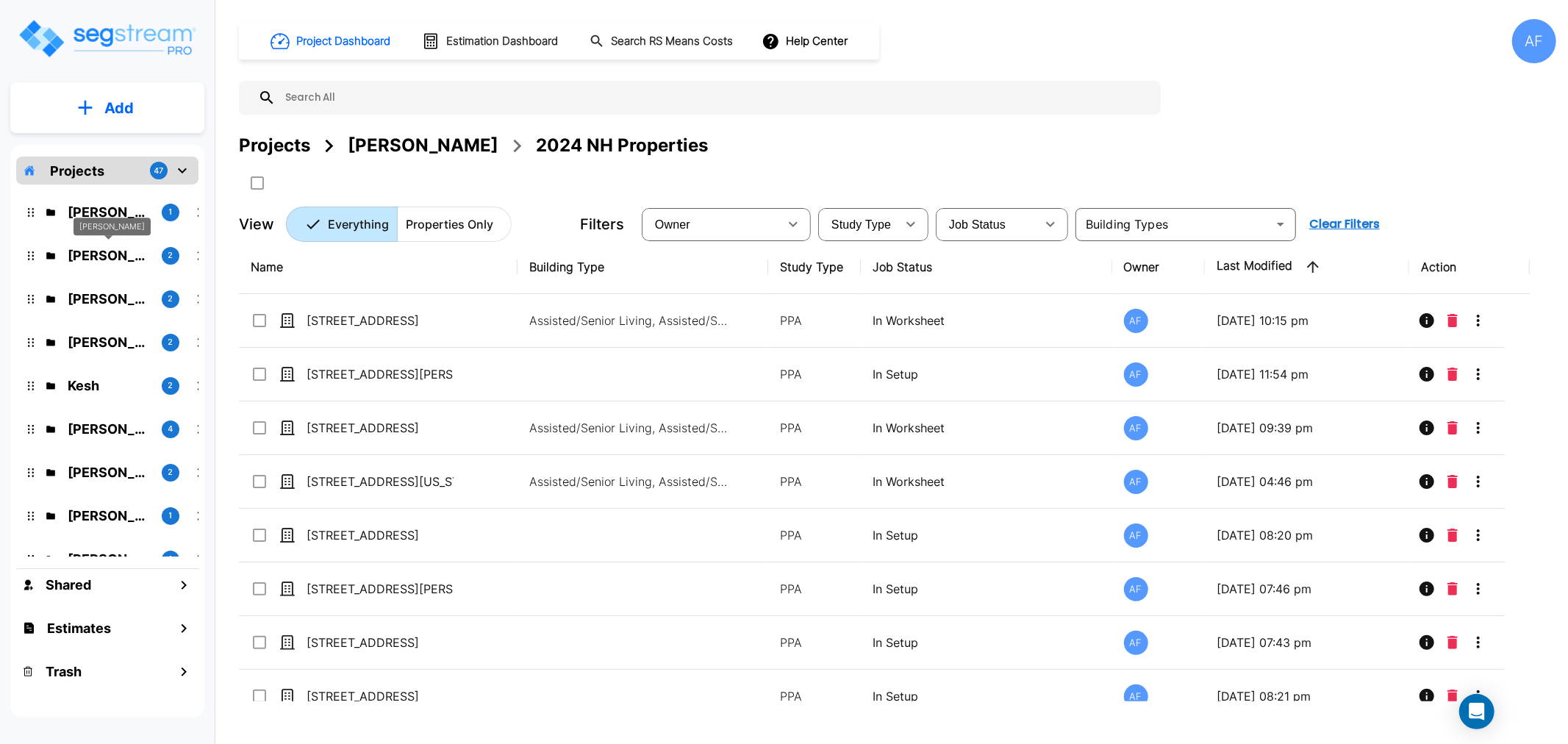
click at [115, 253] on p "[PERSON_NAME]" at bounding box center [108, 256] width 82 height 20
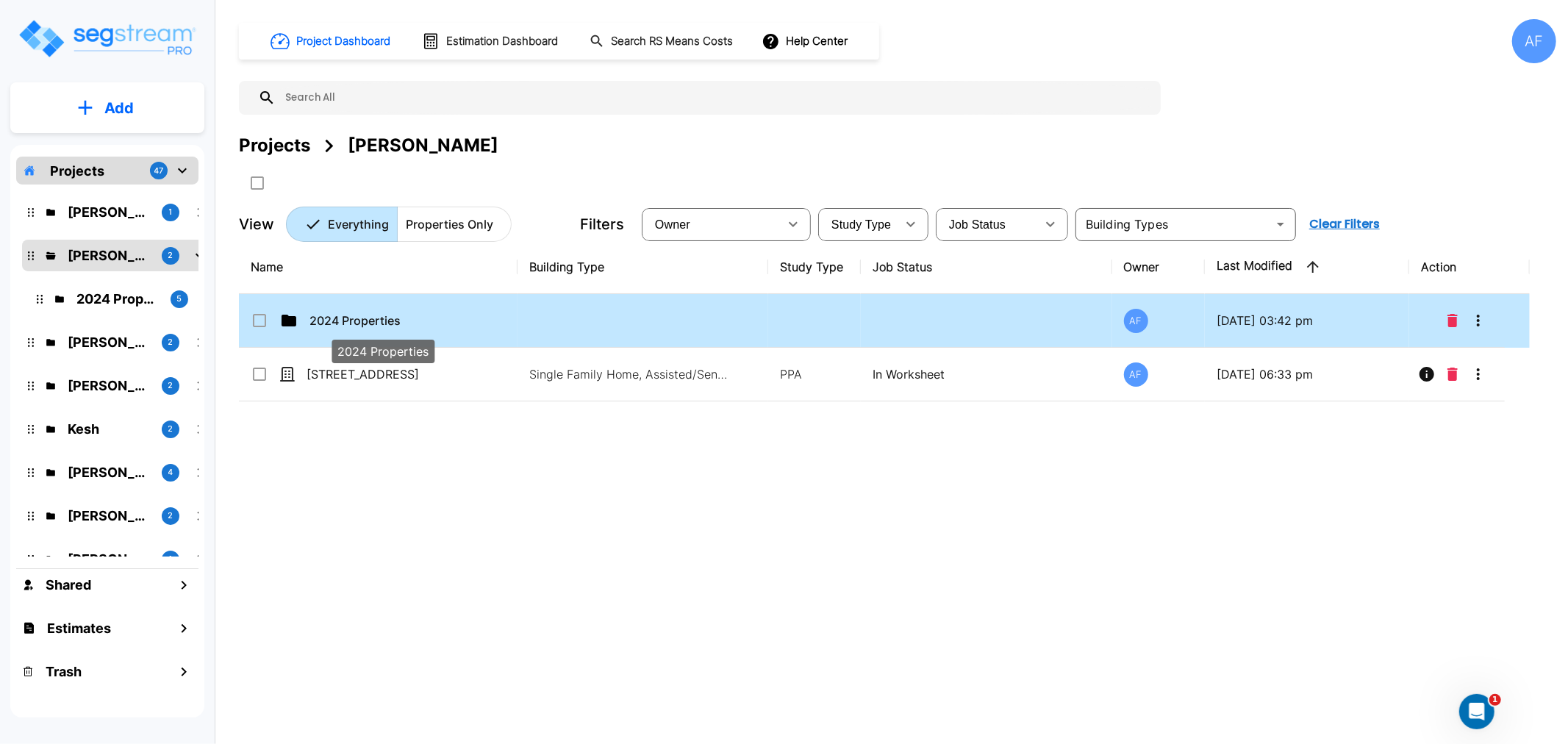
click at [335, 319] on p "2024 Properties" at bounding box center [382, 320] width 147 height 18
checkbox input "true"
click at [335, 319] on p "2024 Properties" at bounding box center [382, 320] width 147 height 18
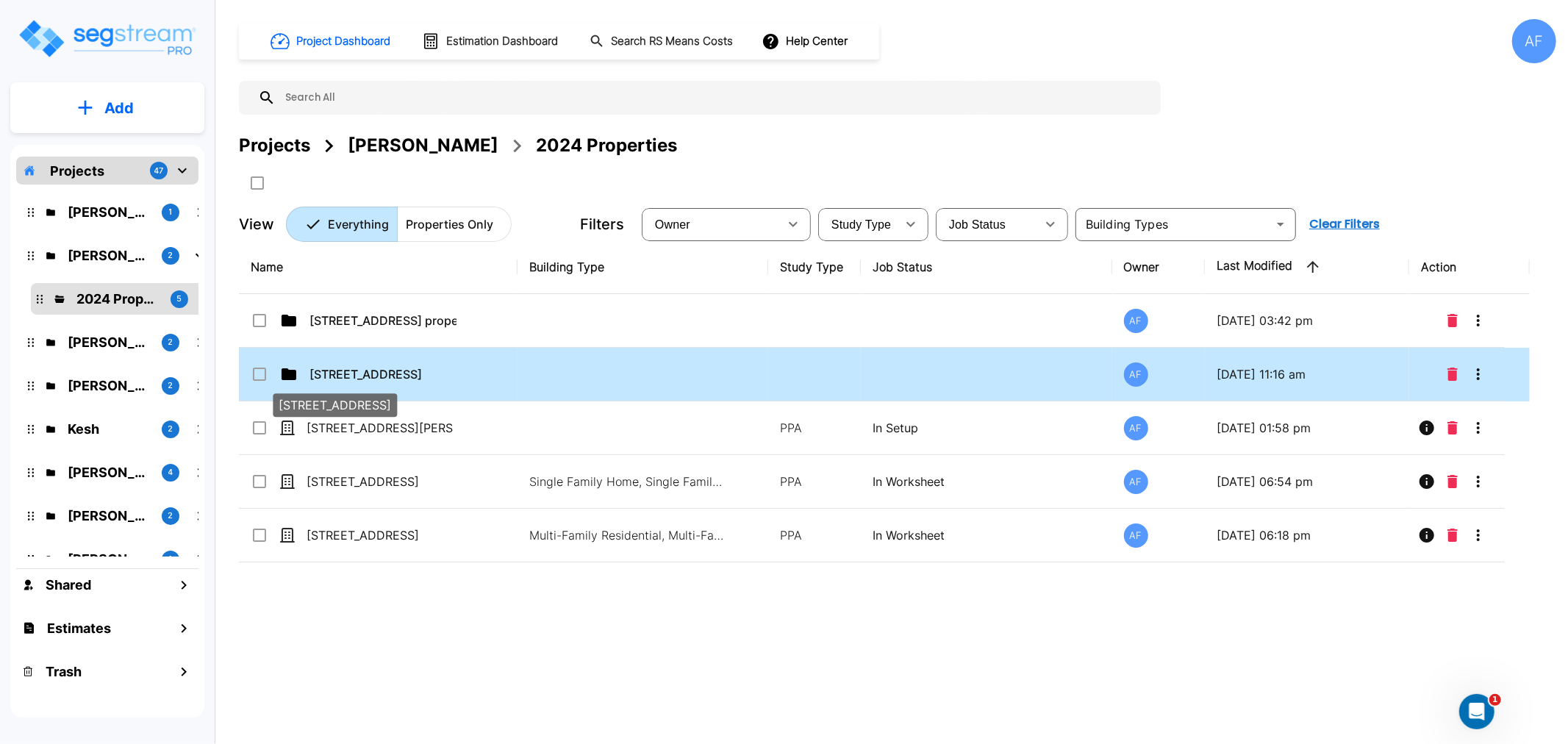
click at [337, 378] on p "[STREET_ADDRESS]" at bounding box center [382, 374] width 147 height 18
checkbox input "true"
click at [337, 378] on p "[STREET_ADDRESS]" at bounding box center [382, 374] width 147 height 18
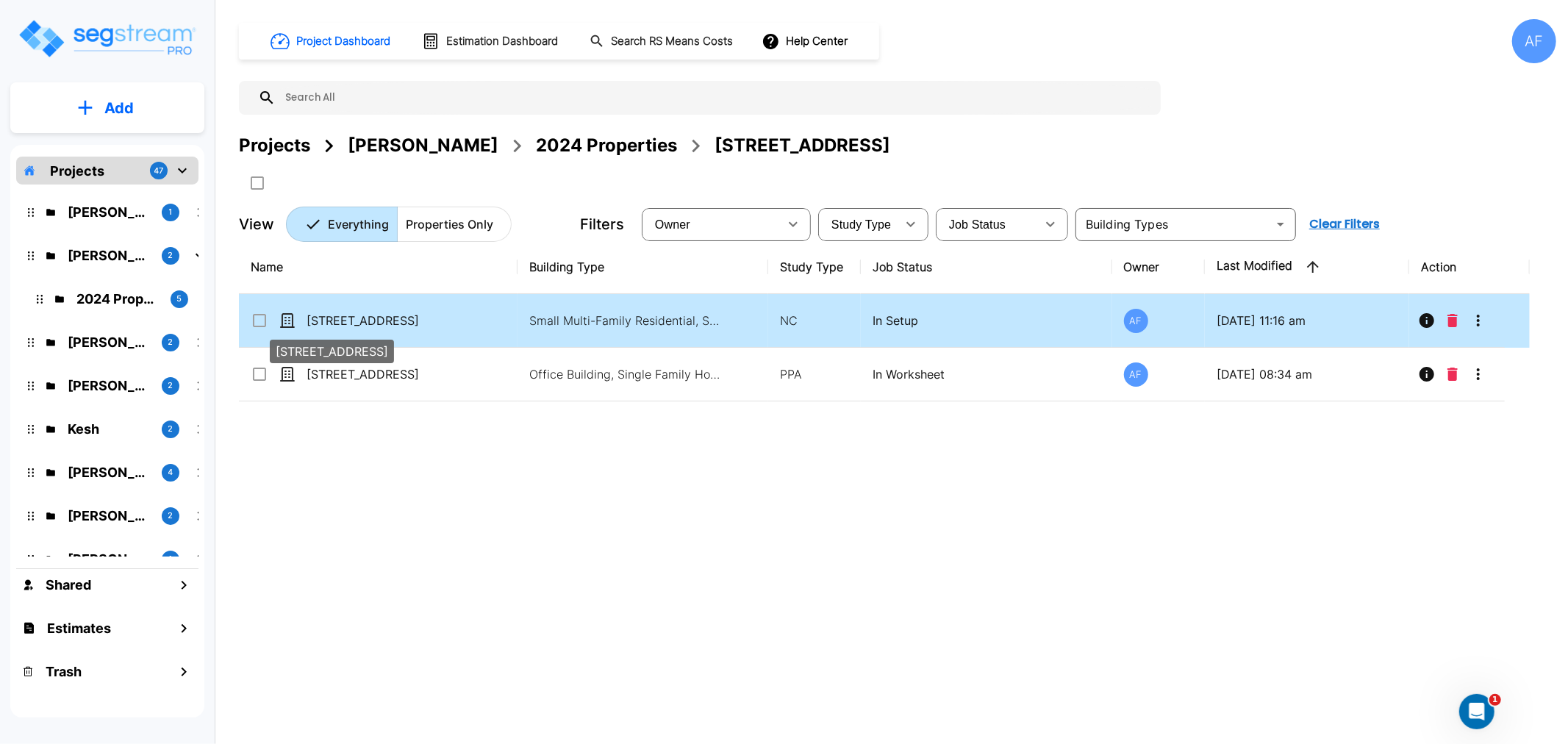
click at [359, 319] on p "[STREET_ADDRESS]" at bounding box center [380, 320] width 147 height 18
checkbox input "true"
click at [359, 319] on p "138 E Park Ave, Long Beach, NY 11561" at bounding box center [380, 320] width 147 height 18
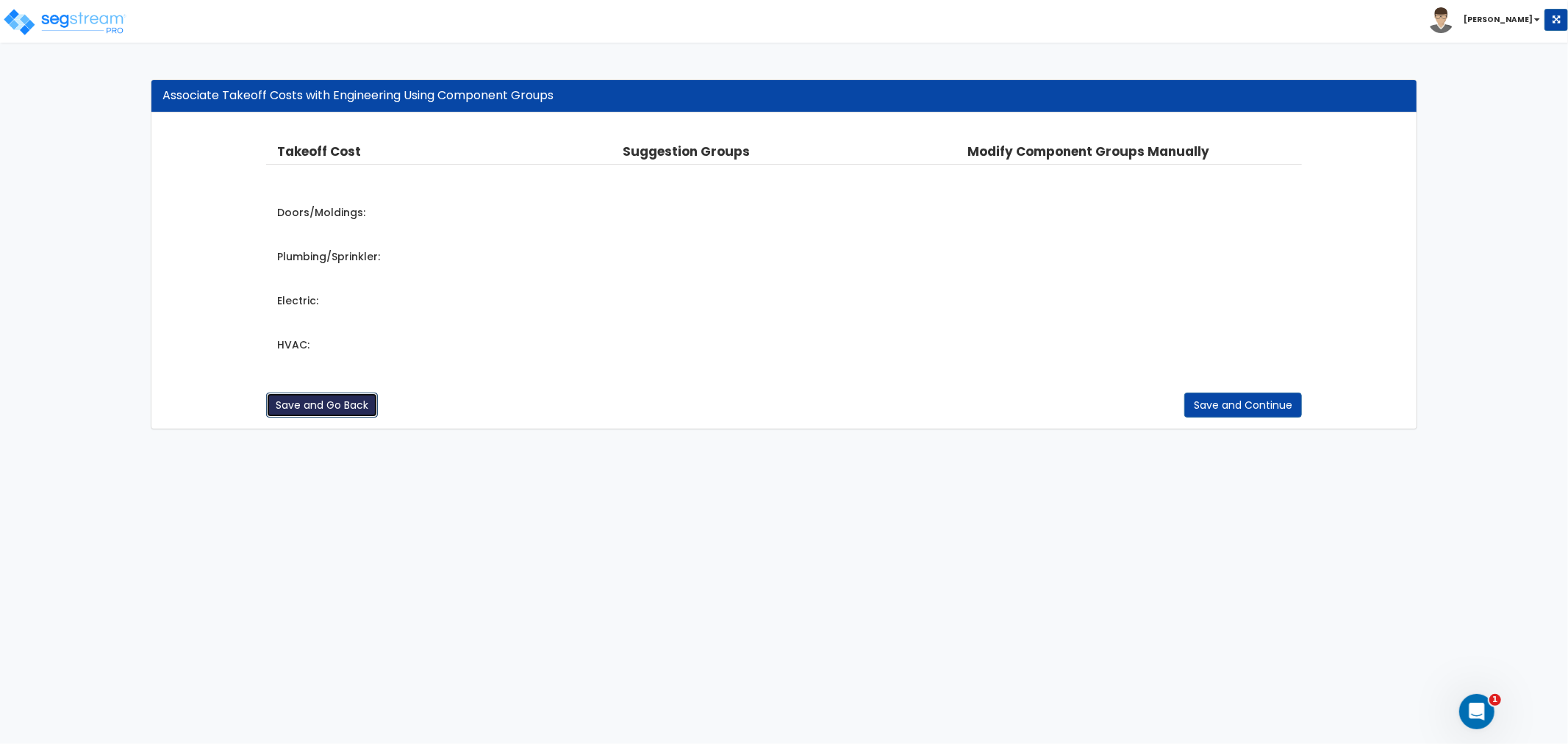
click at [318, 401] on button "Save and Go Back" at bounding box center [322, 405] width 112 height 25
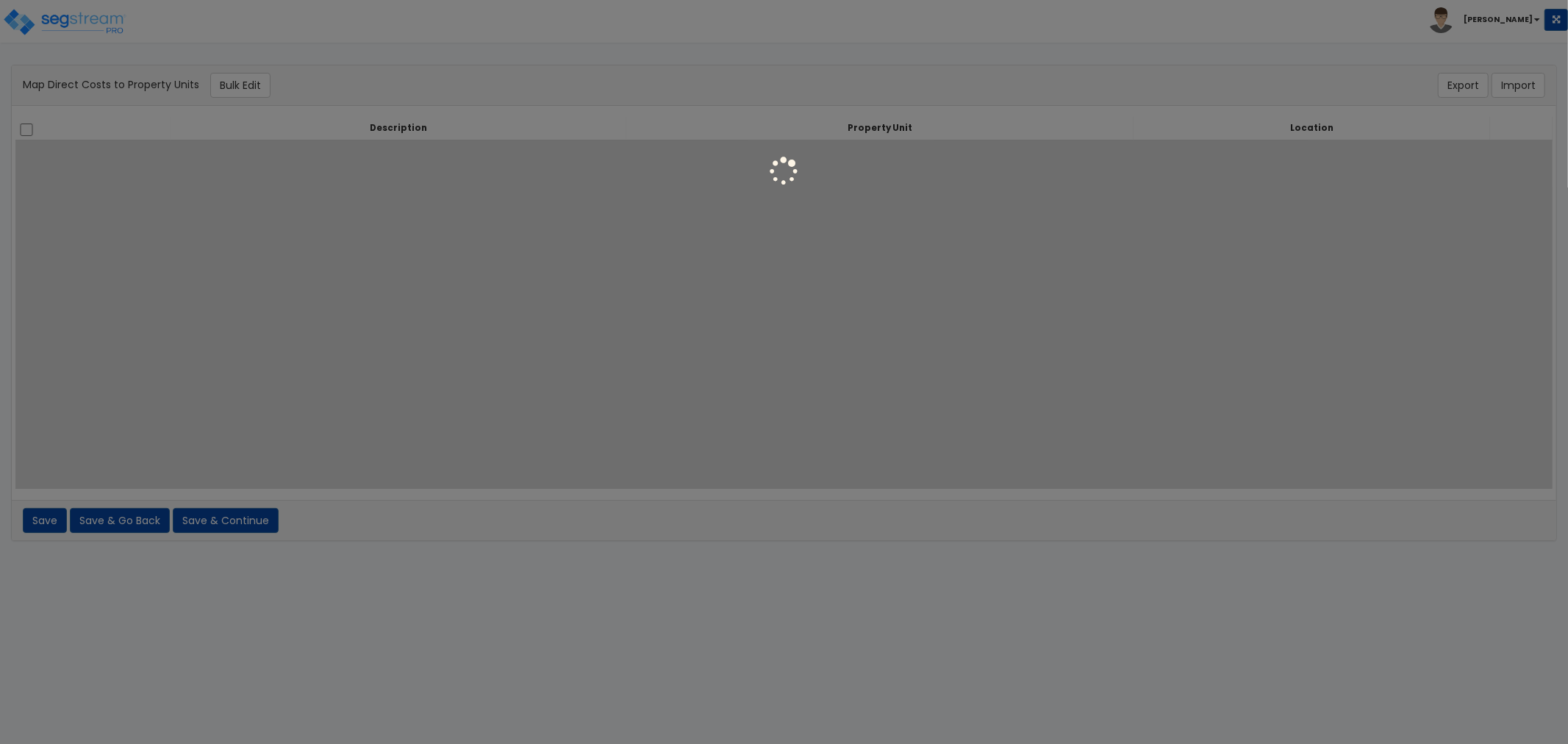
select select "NEW-2Bd/1Ba"
select select "21385"
select select "NEW-2Bd/1Ba"
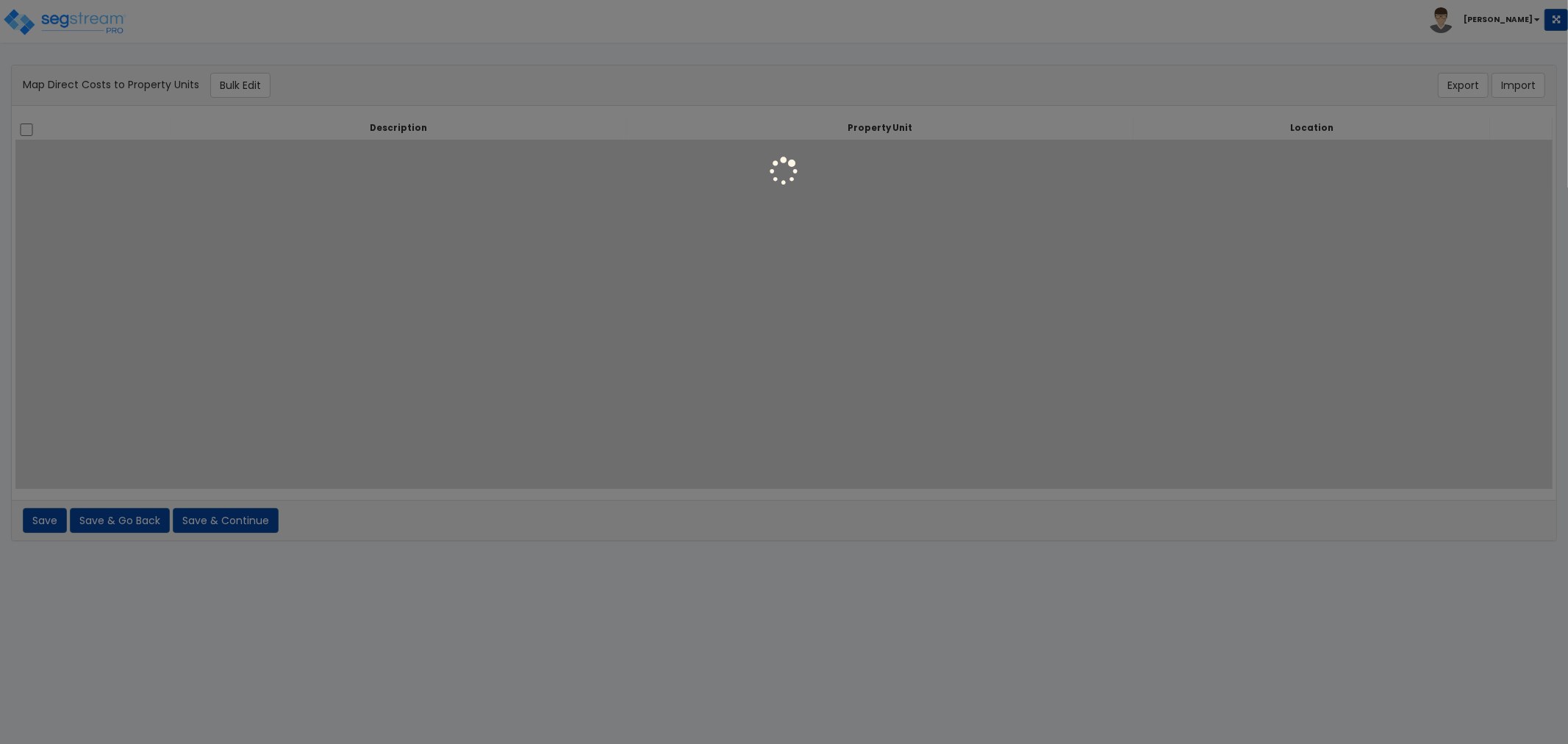
select select "21385"
select select "6"
select select "21385"
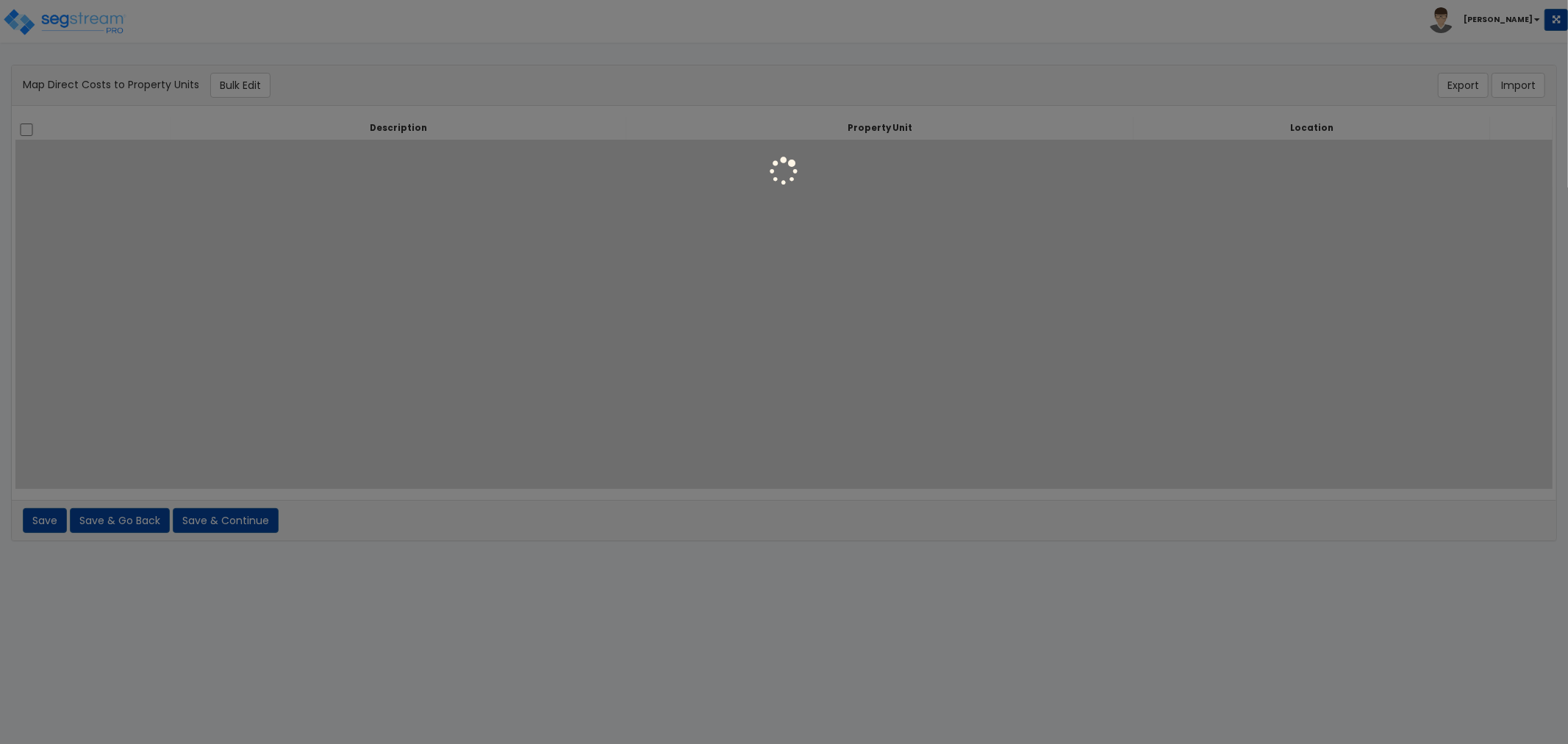
select select "21385"
select select "461"
select select "21385"
select select "6"
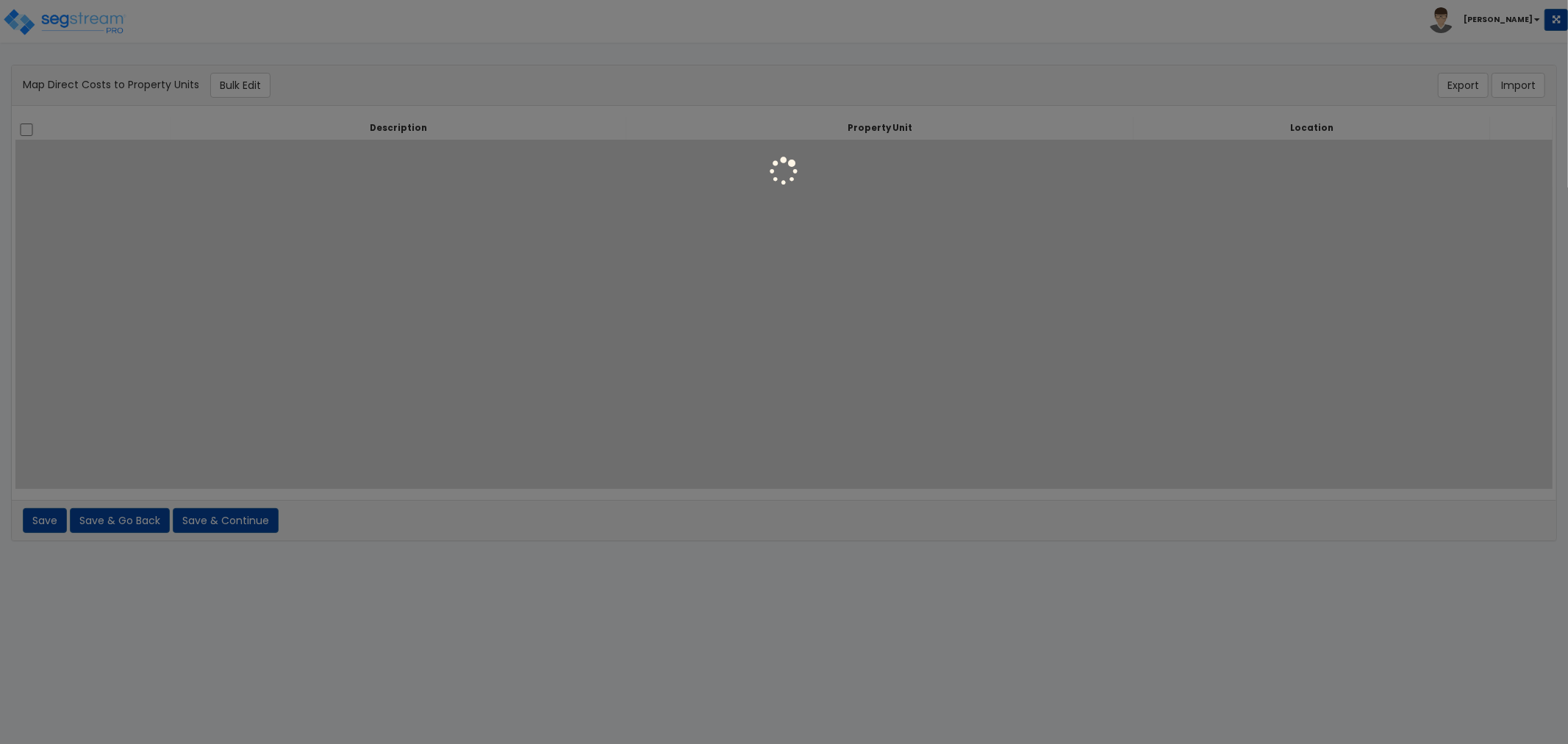
select select "6"
select select "21385"
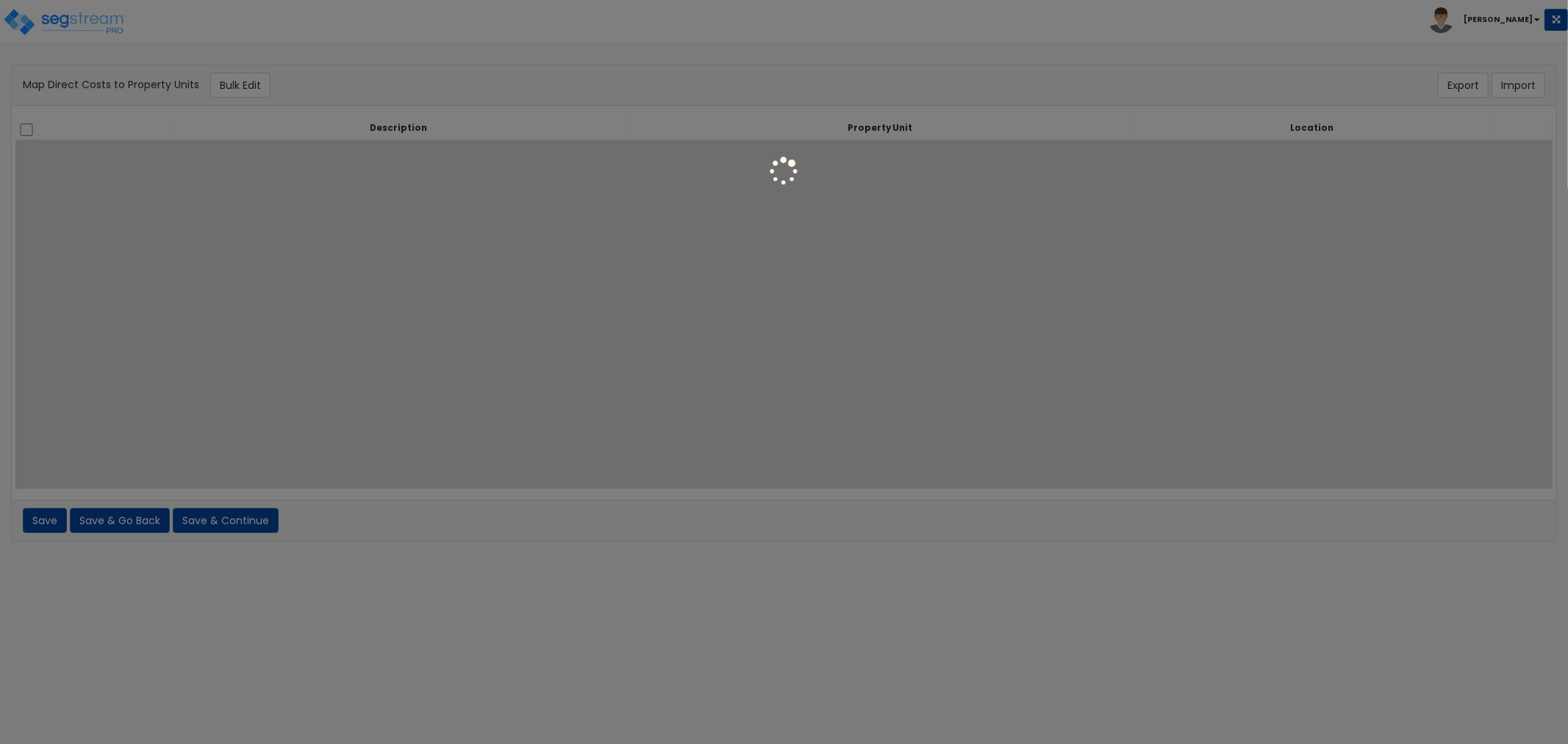
select select "21385"
select select "462"
select select "21385"
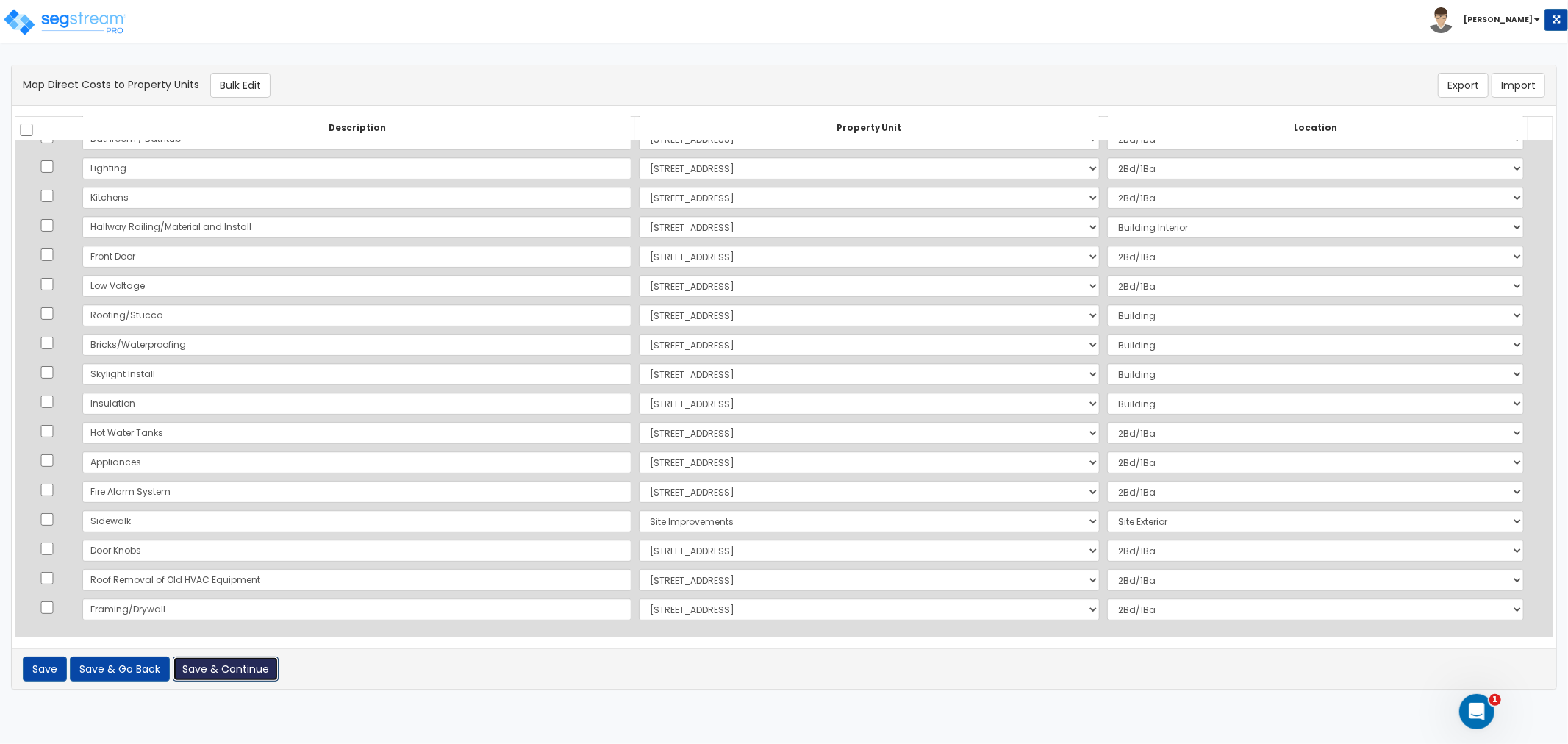
click at [218, 665] on button "Save & Continue" at bounding box center [226, 669] width 106 height 25
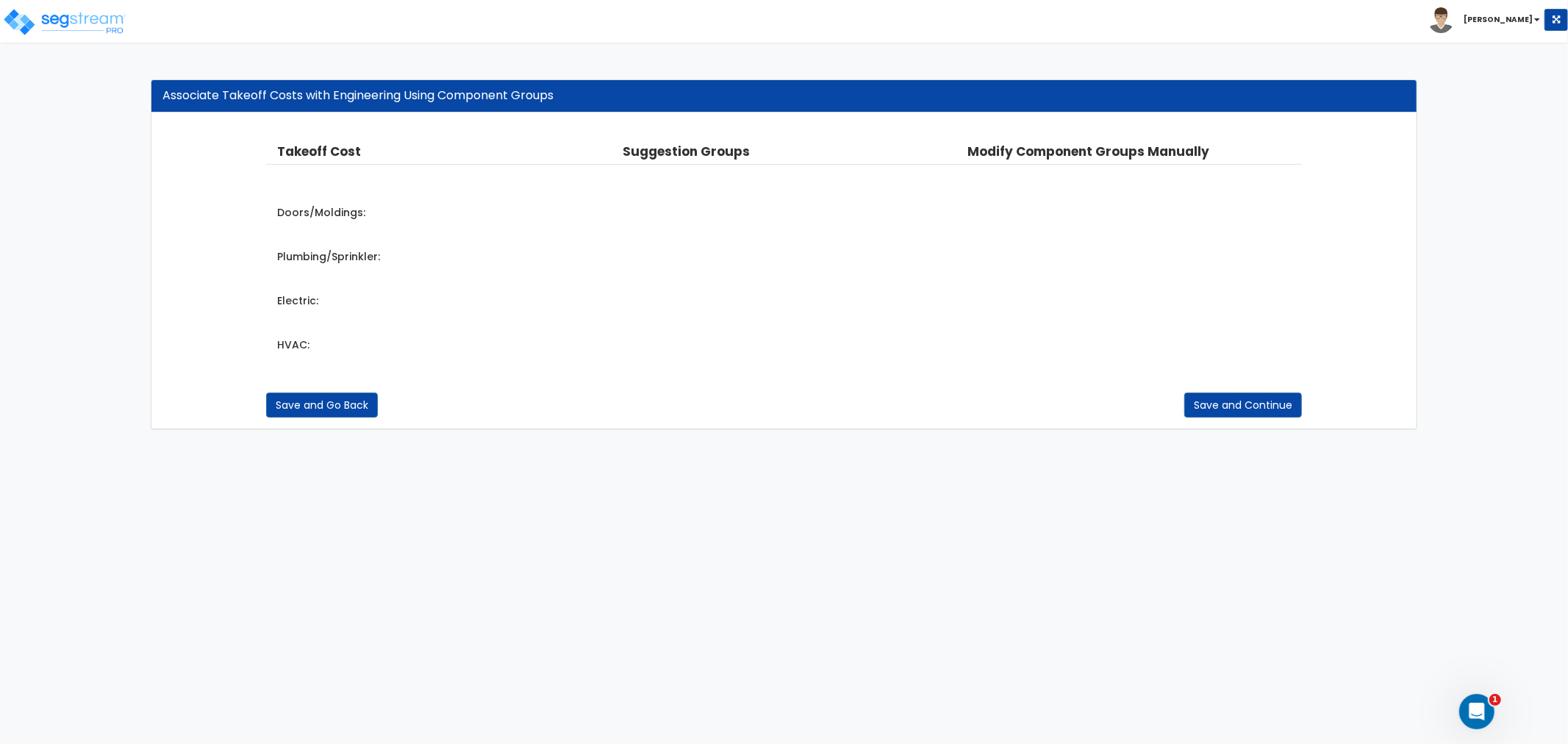
click at [1478, 704] on icon "Open Intercom Messenger" at bounding box center [1476, 711] width 24 height 24
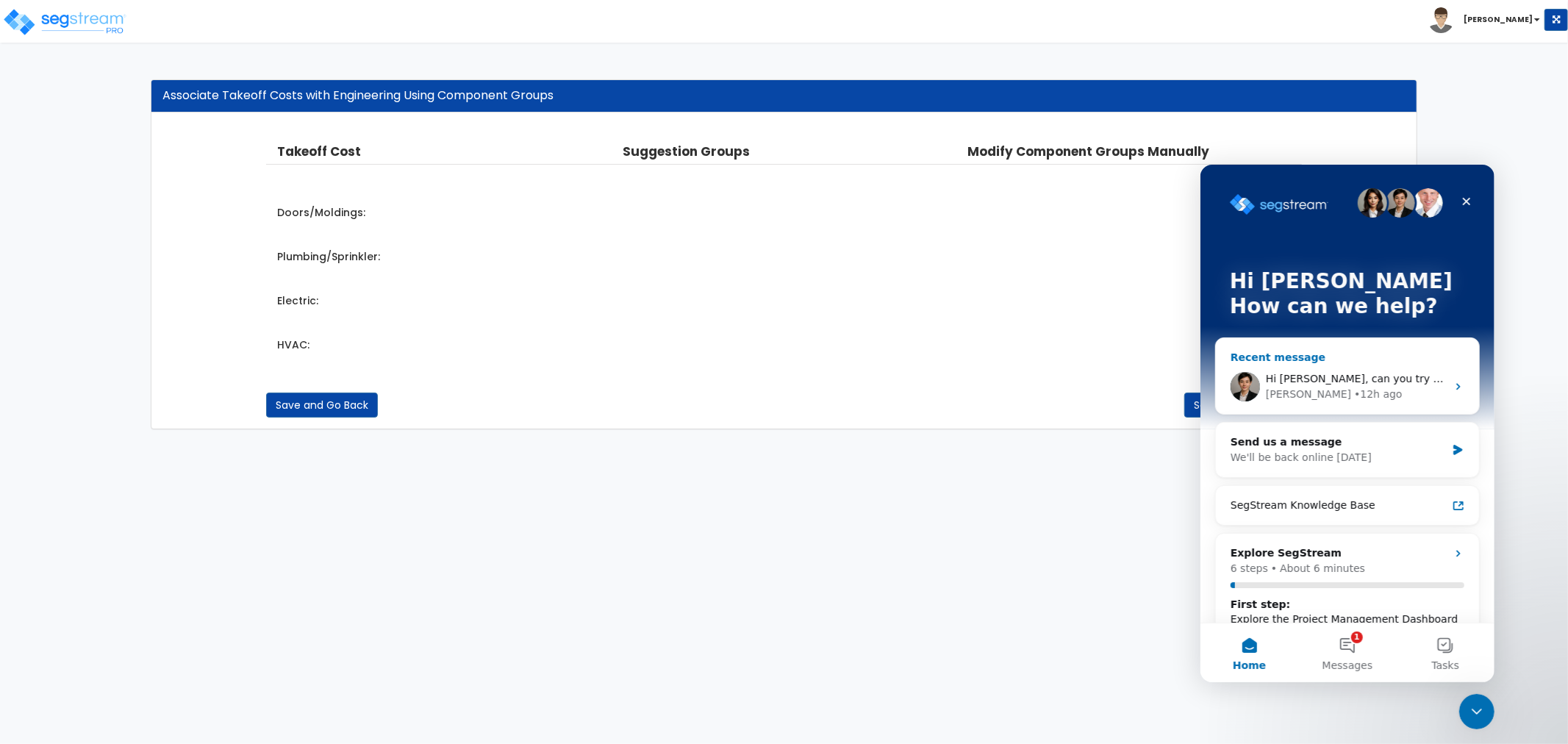
click at [1334, 367] on div "Hi Asher, can you try that again and check if it works now? Denise • 12h ago" at bounding box center [1346, 386] width 263 height 55
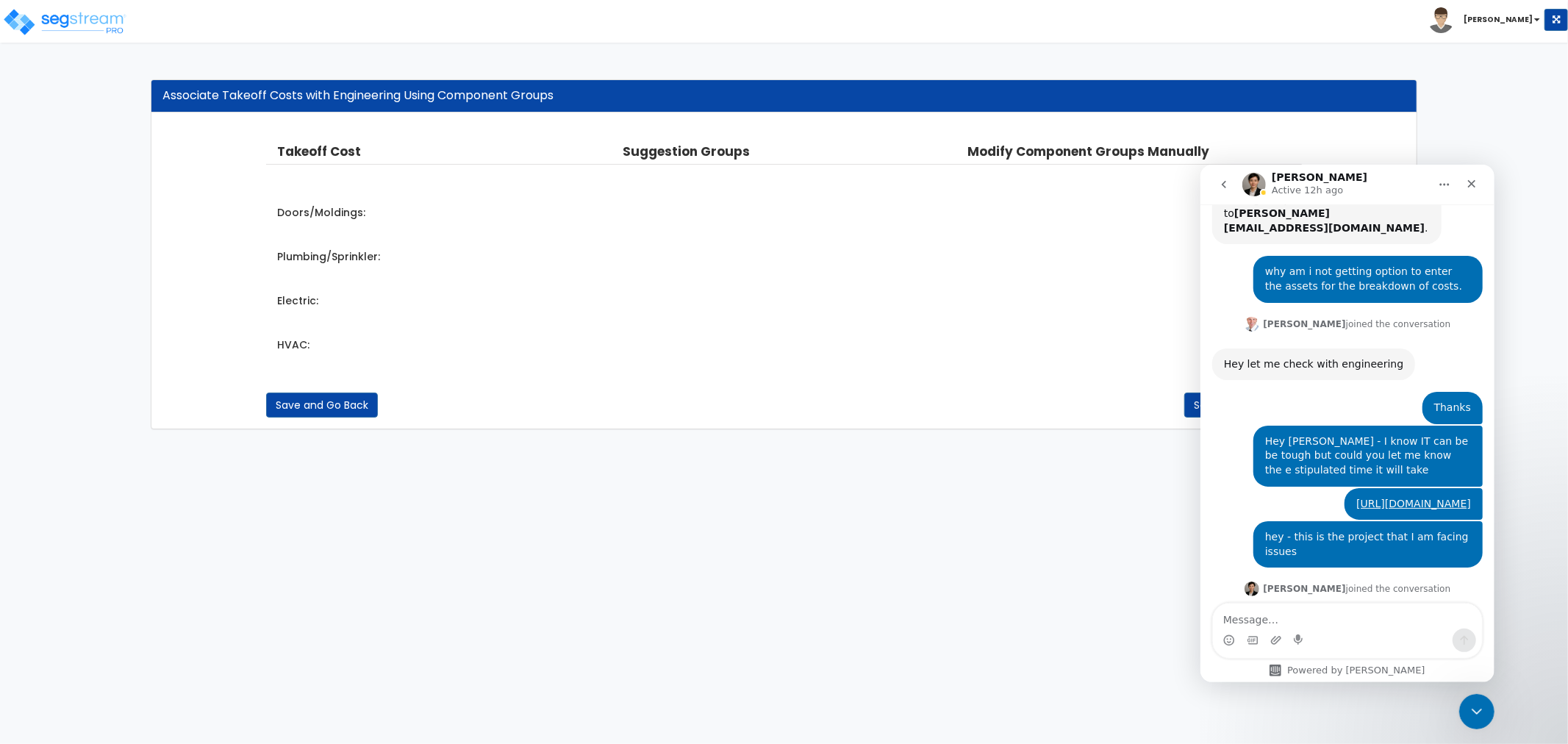
scroll to position [455, 0]
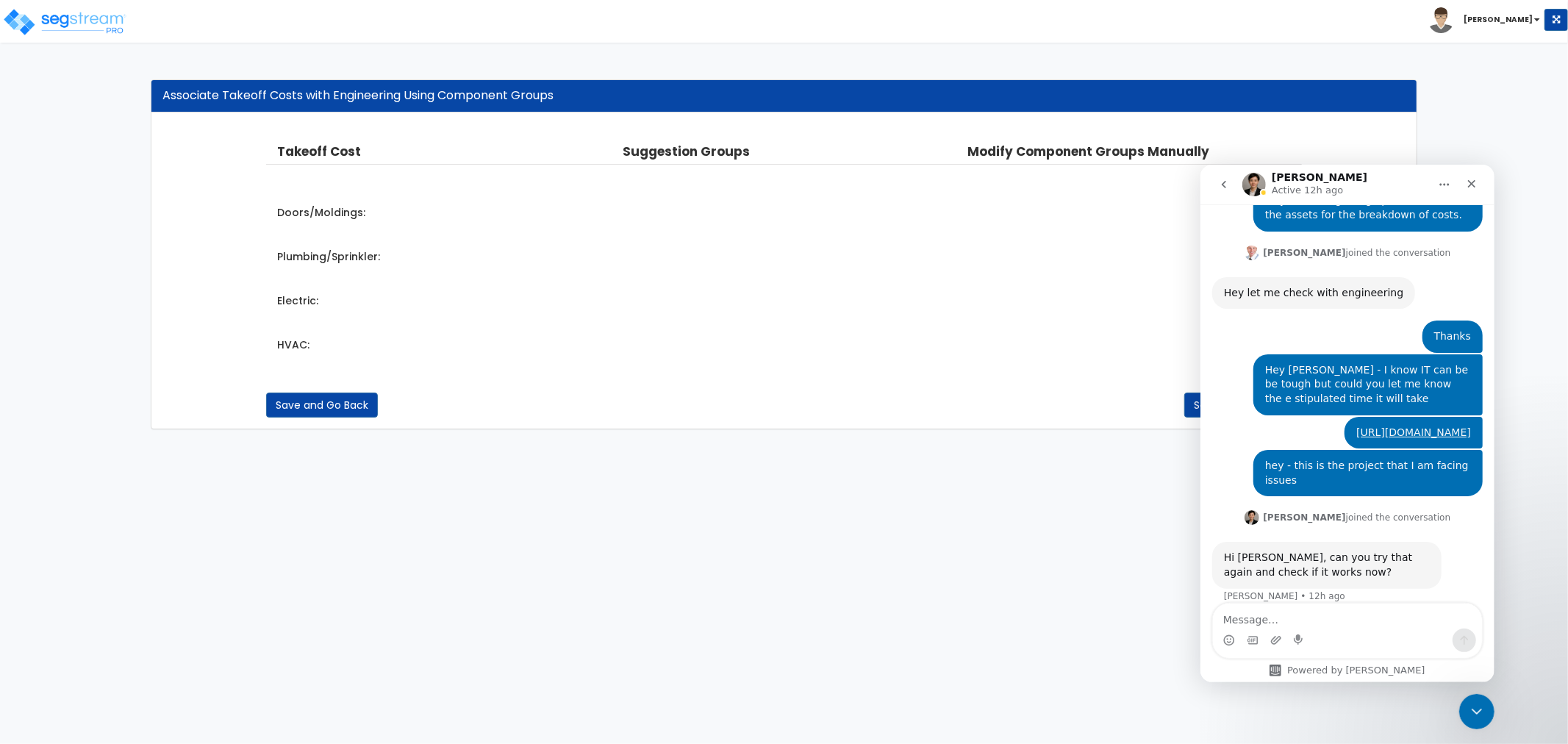
click at [1310, 620] on textarea "Message…" at bounding box center [1346, 615] width 269 height 25
type textarea "Hi Denise - Its still the same"
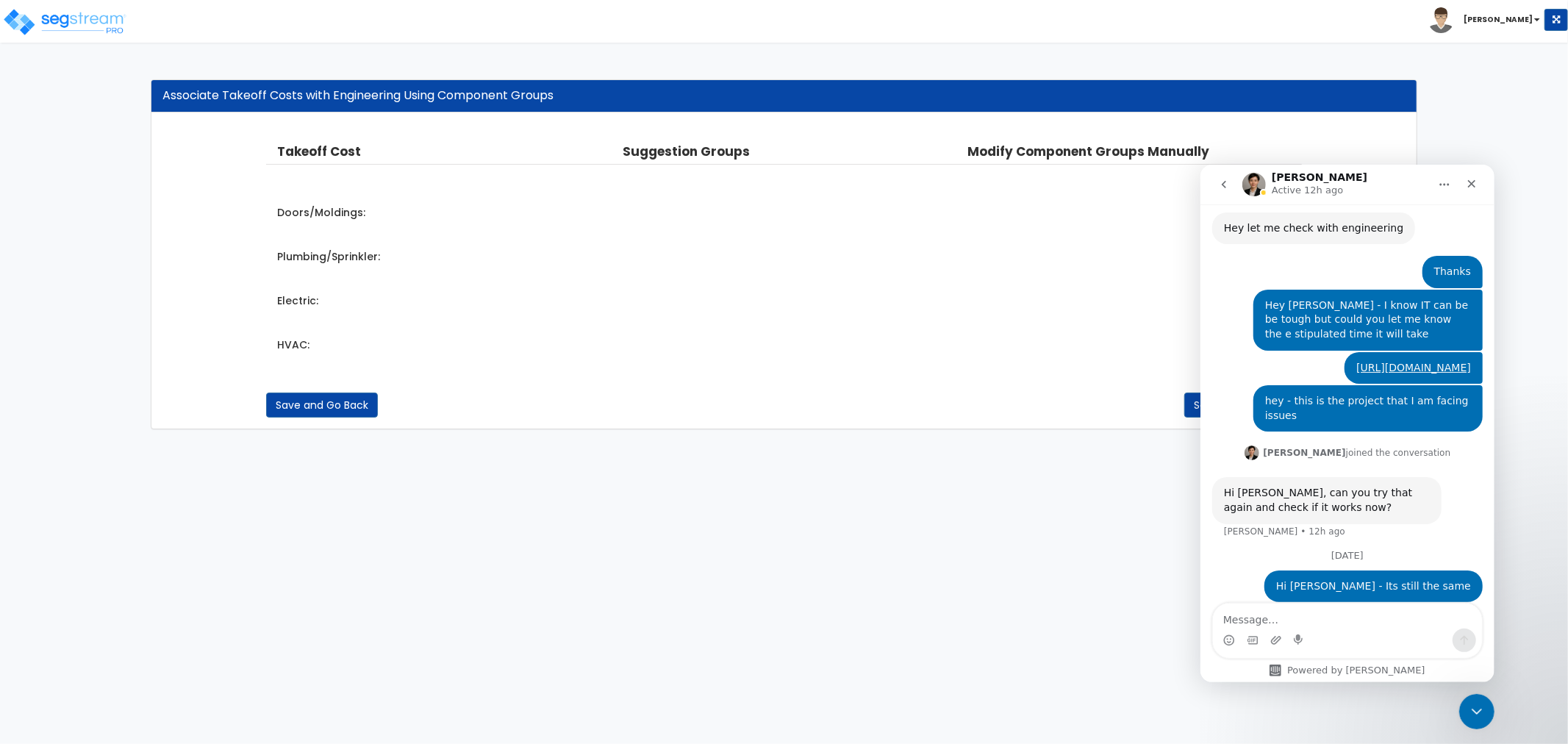
scroll to position [538, 0]
click at [1462, 185] on div "Close" at bounding box center [1470, 182] width 26 height 26
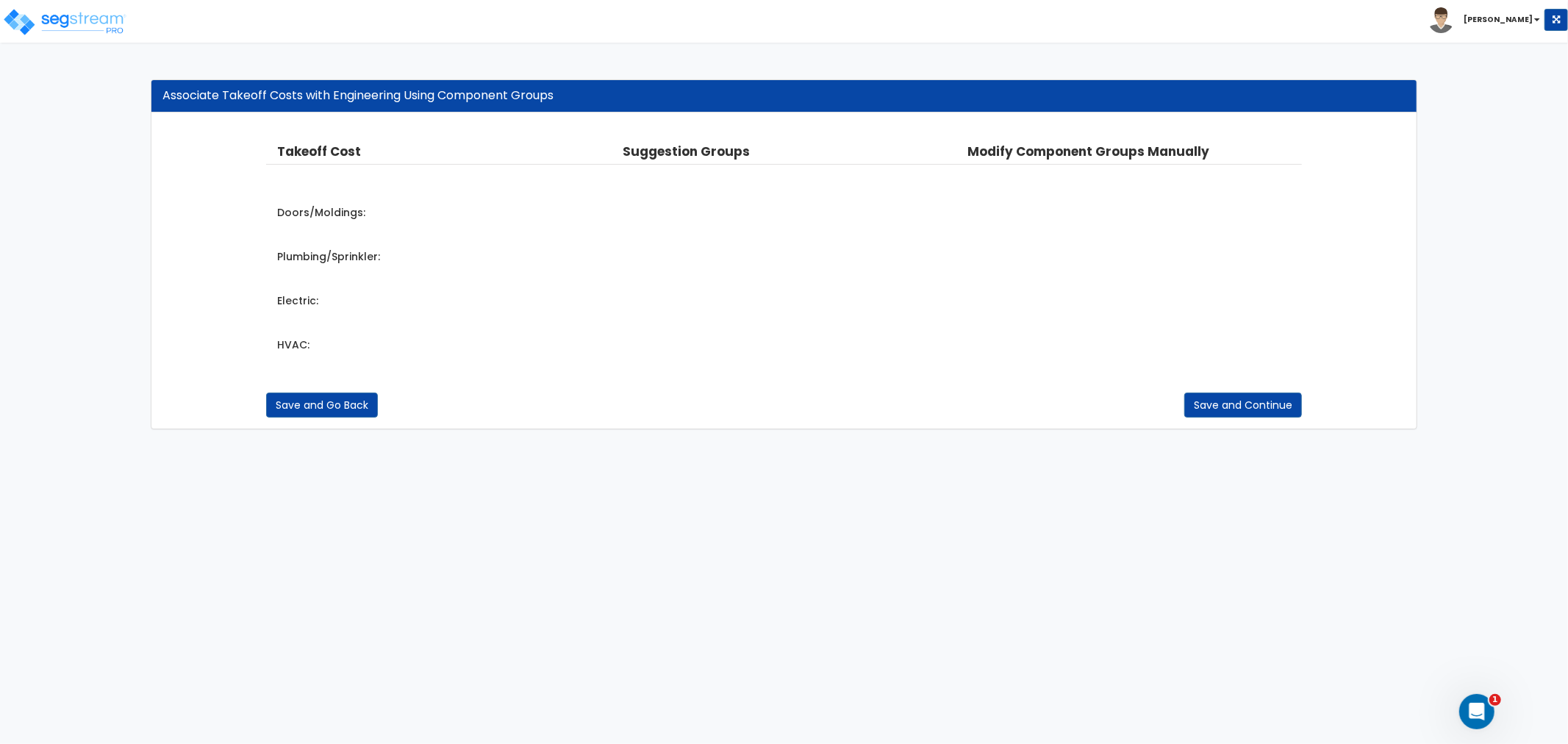
click at [1087, 444] on html "Toggle navigation Asher x" at bounding box center [784, 222] width 1568 height 444
click at [82, 24] on img at bounding box center [65, 22] width 125 height 29
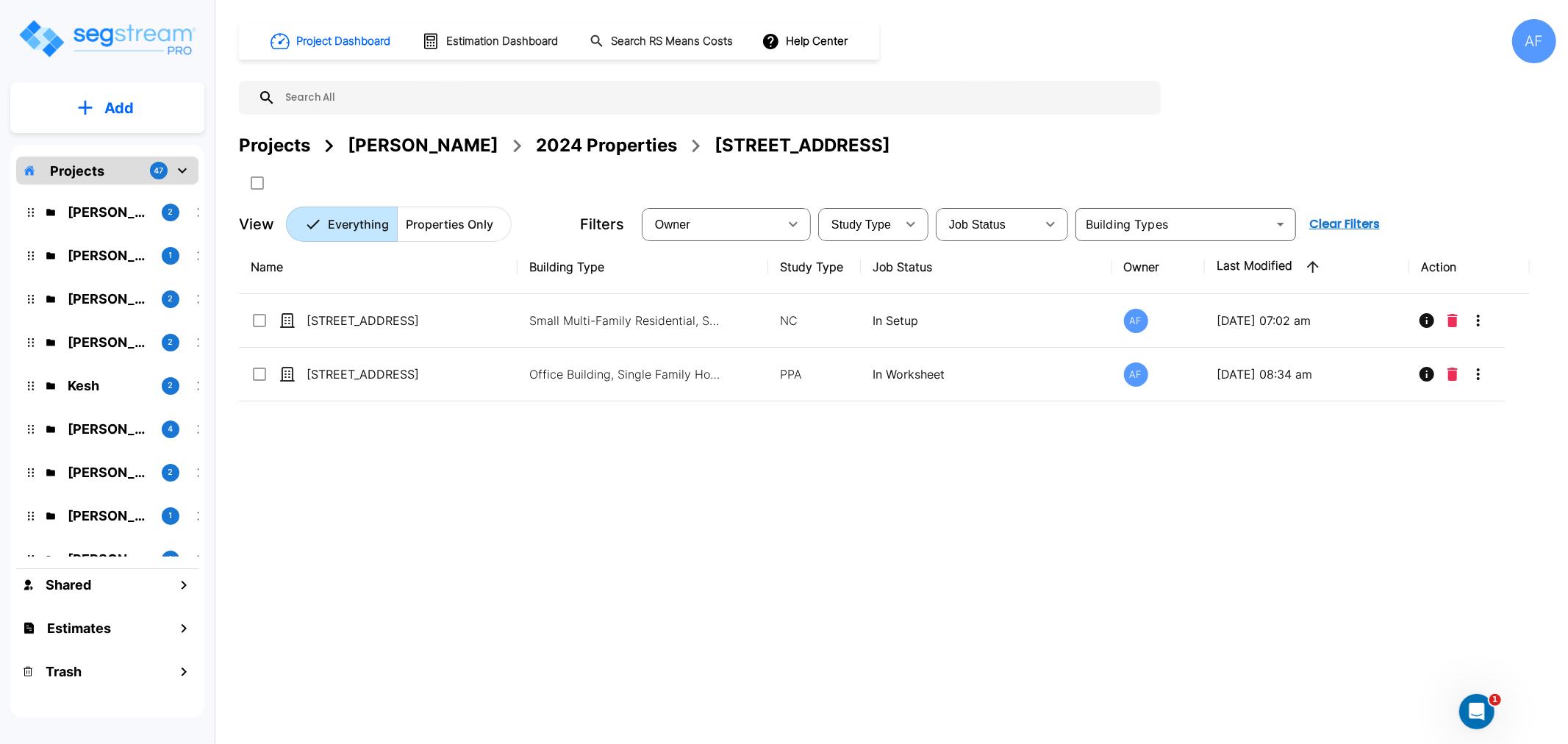
click at [524, 436] on div "Name Building Type Study Type Job Status Owner Last Modified Action [STREET_ADD…" at bounding box center [884, 471] width 1291 height 461
click at [114, 251] on p "[PERSON_NAME]" at bounding box center [108, 256] width 82 height 20
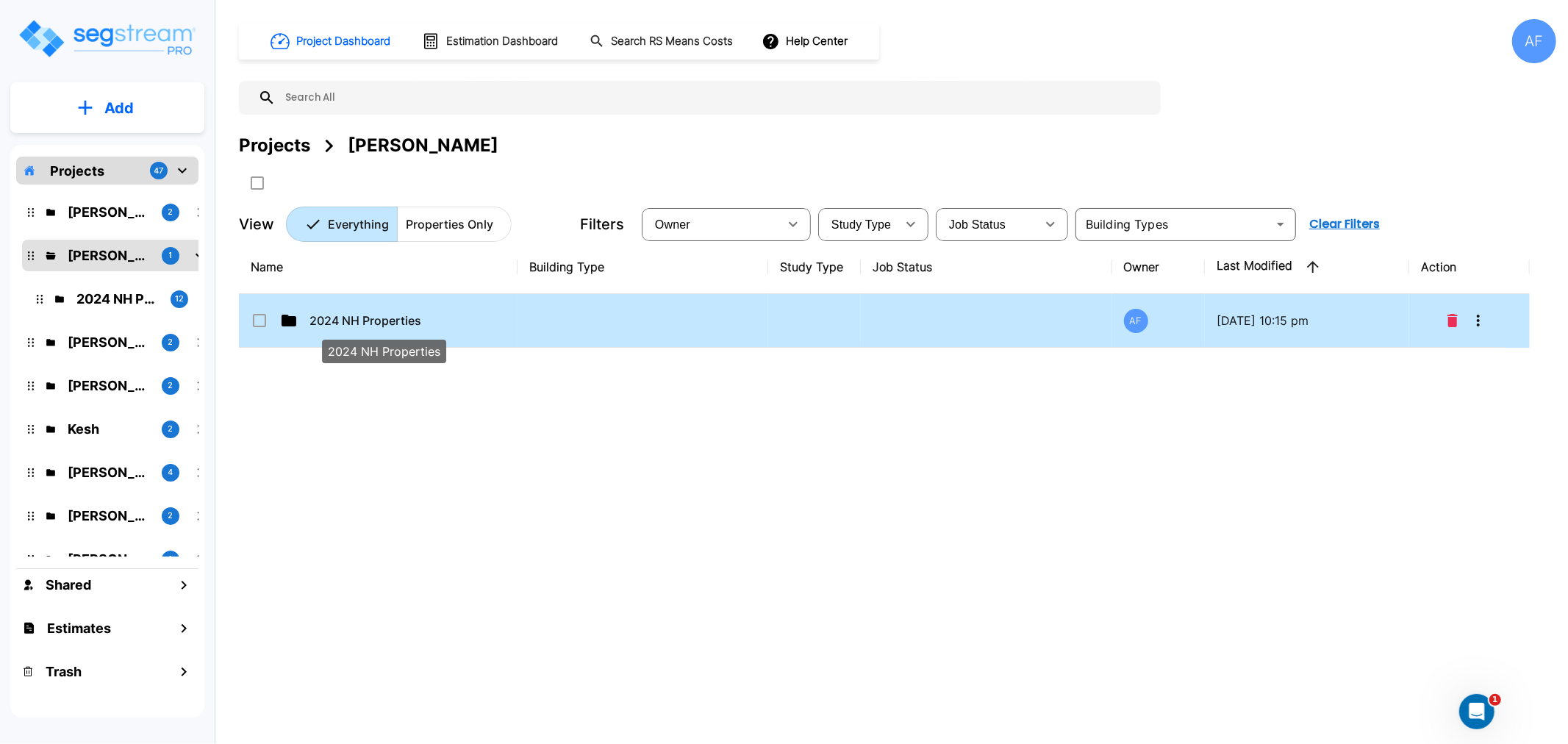
click at [335, 319] on p "2024 NH Properties" at bounding box center [382, 320] width 147 height 18
checkbox input "true"
click at [335, 319] on p "2024 NH Properties" at bounding box center [382, 320] width 147 height 18
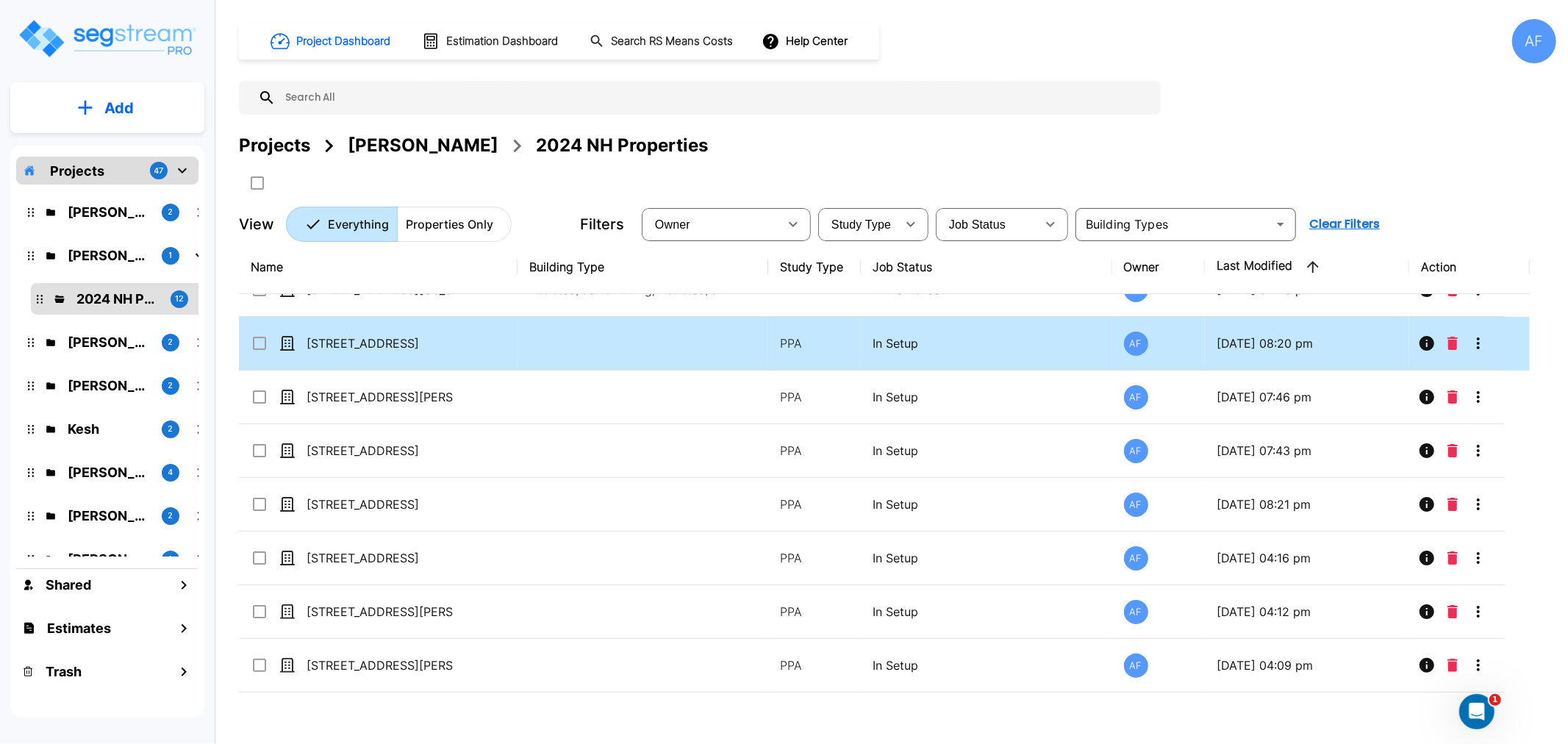
scroll to position [237, 0]
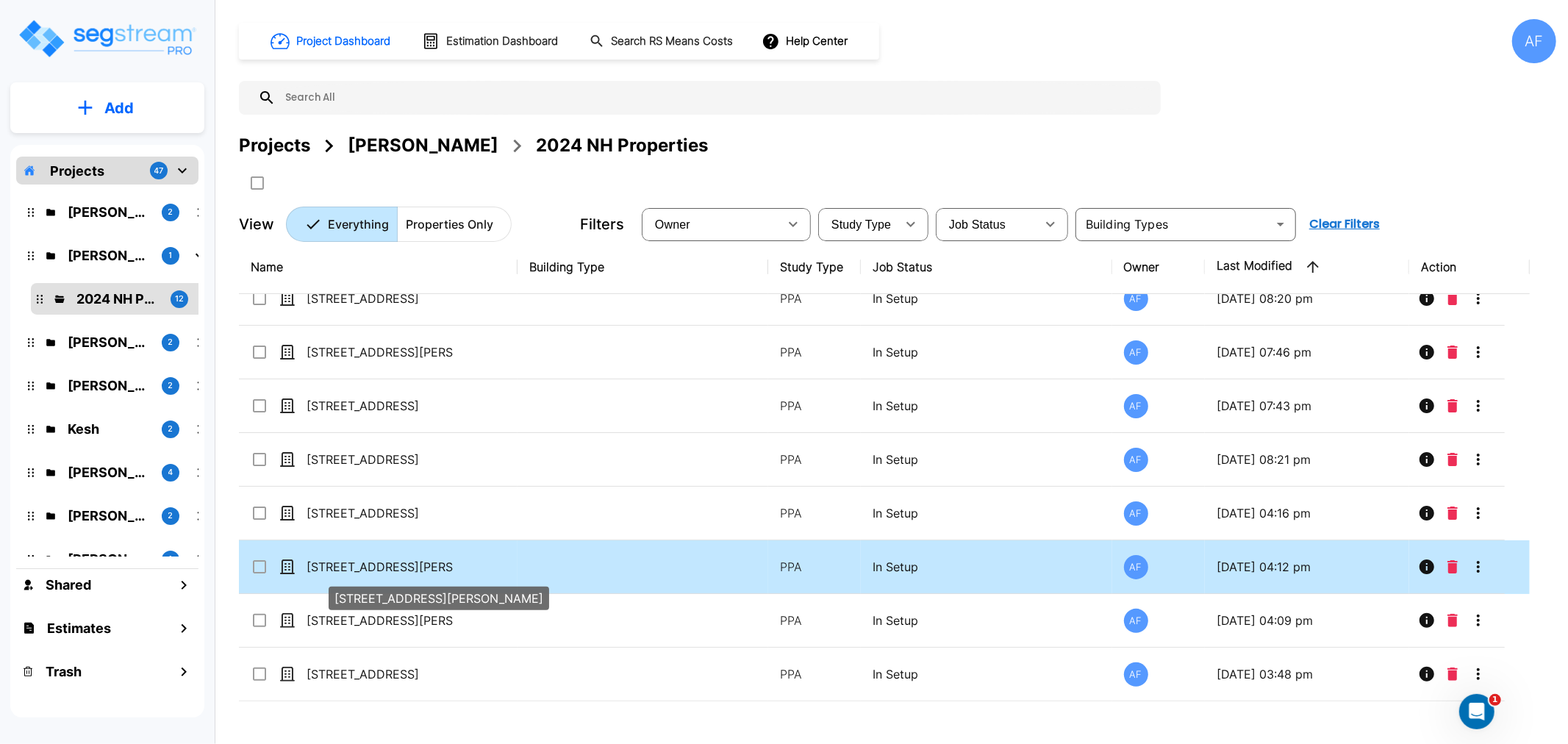
click at [341, 565] on p "[STREET_ADDRESS][PERSON_NAME]" at bounding box center [380, 567] width 147 height 18
checkbox input "true"
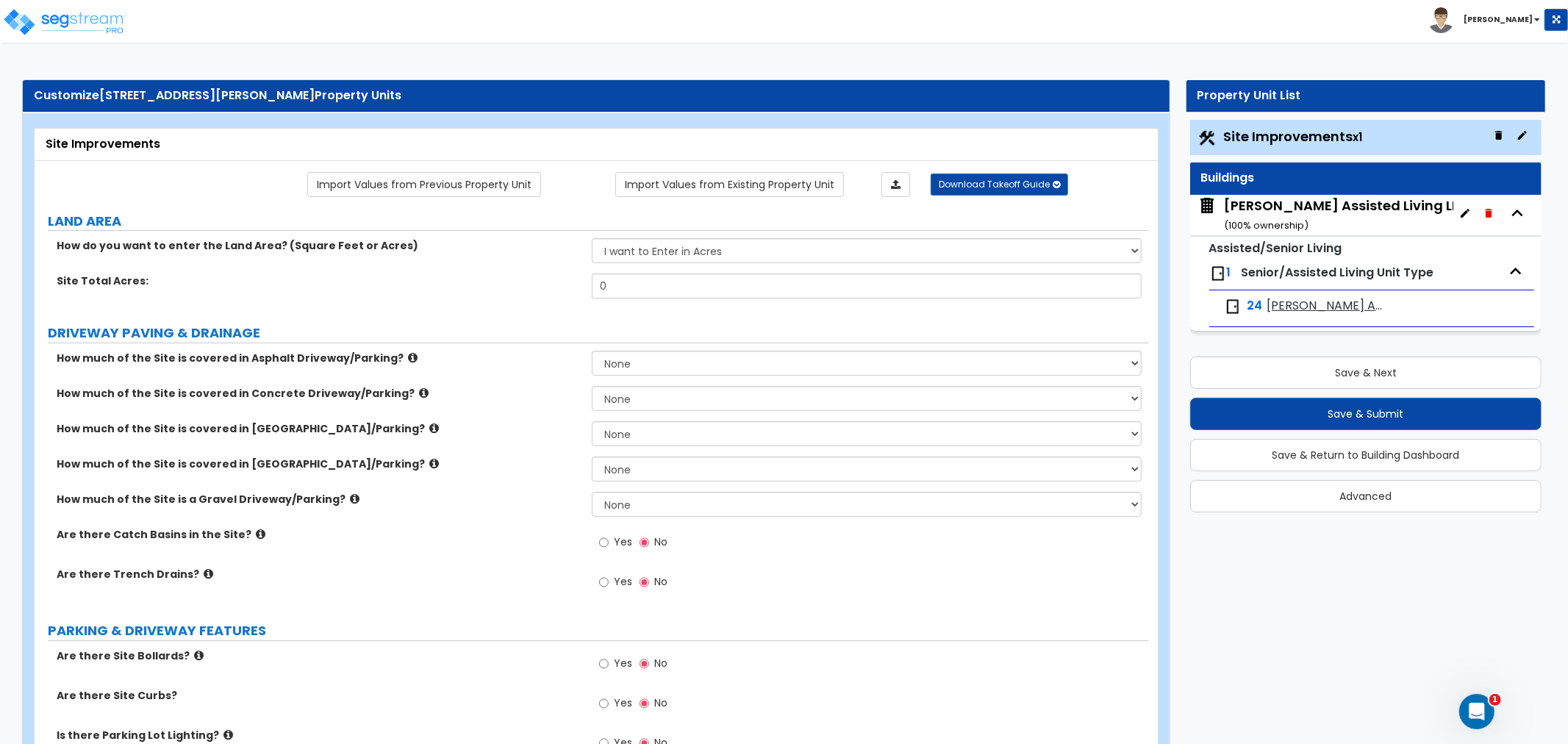
click at [1303, 311] on span "[PERSON_NAME] Assisted Living LLC" at bounding box center [1327, 306] width 119 height 17
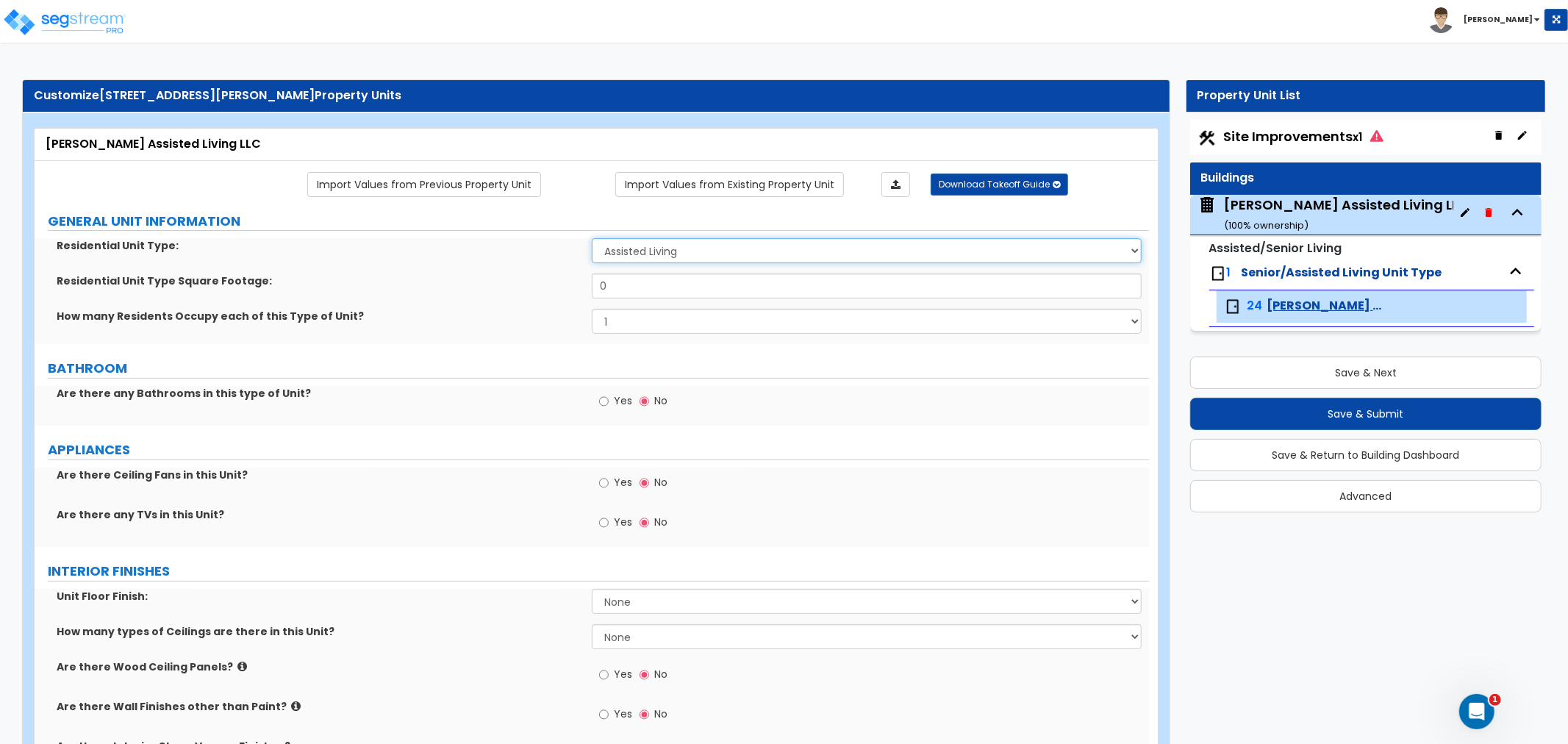
click at [670, 255] on select "Assisted Living Senior Living" at bounding box center [866, 251] width 550 height 25
click at [592, 239] on select "Assisted Living Senior Living" at bounding box center [866, 251] width 550 height 25
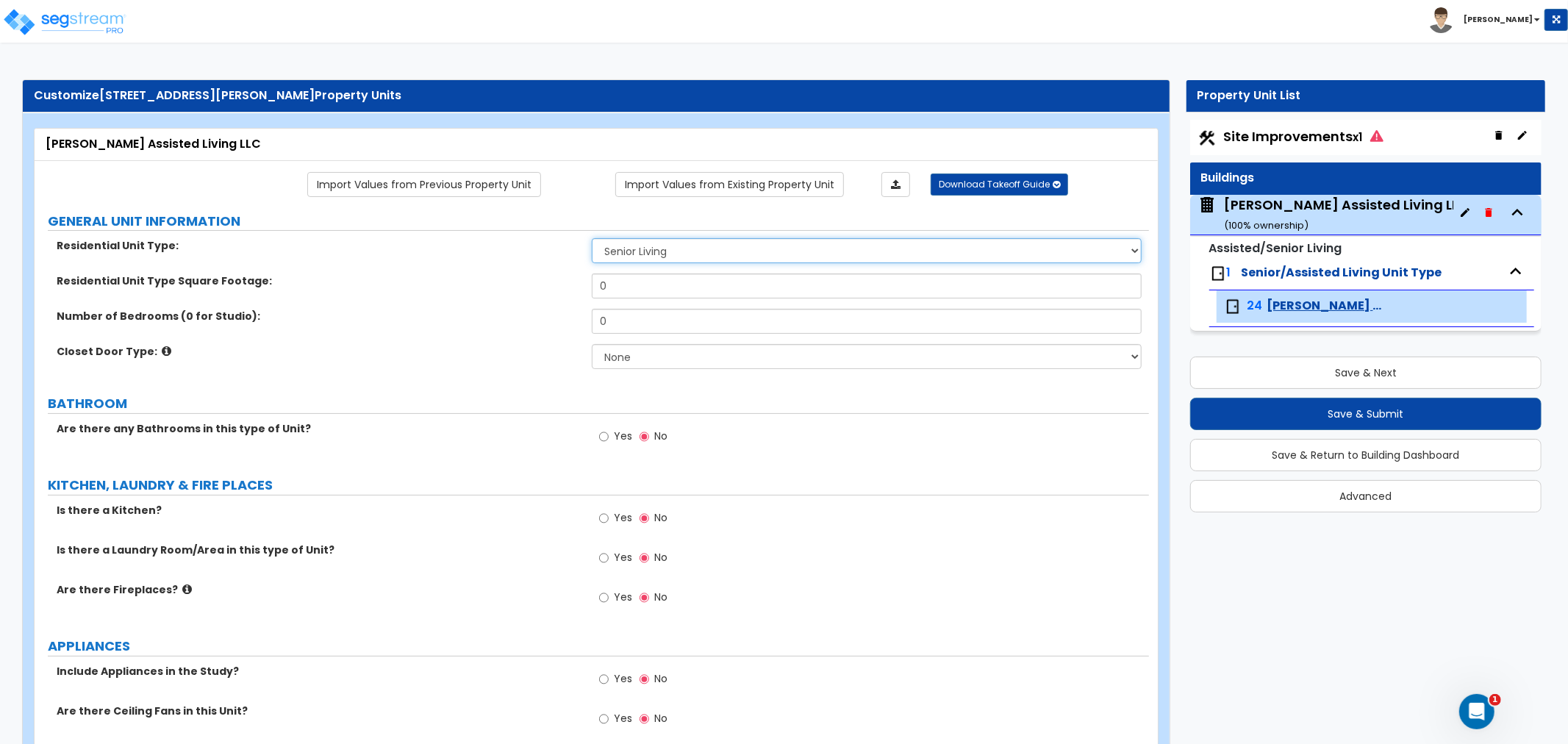
click at [673, 252] on select "Assisted Living Senior Living" at bounding box center [866, 251] width 550 height 25
click at [592, 239] on select "Assisted Living Senior Living" at bounding box center [866, 251] width 550 height 25
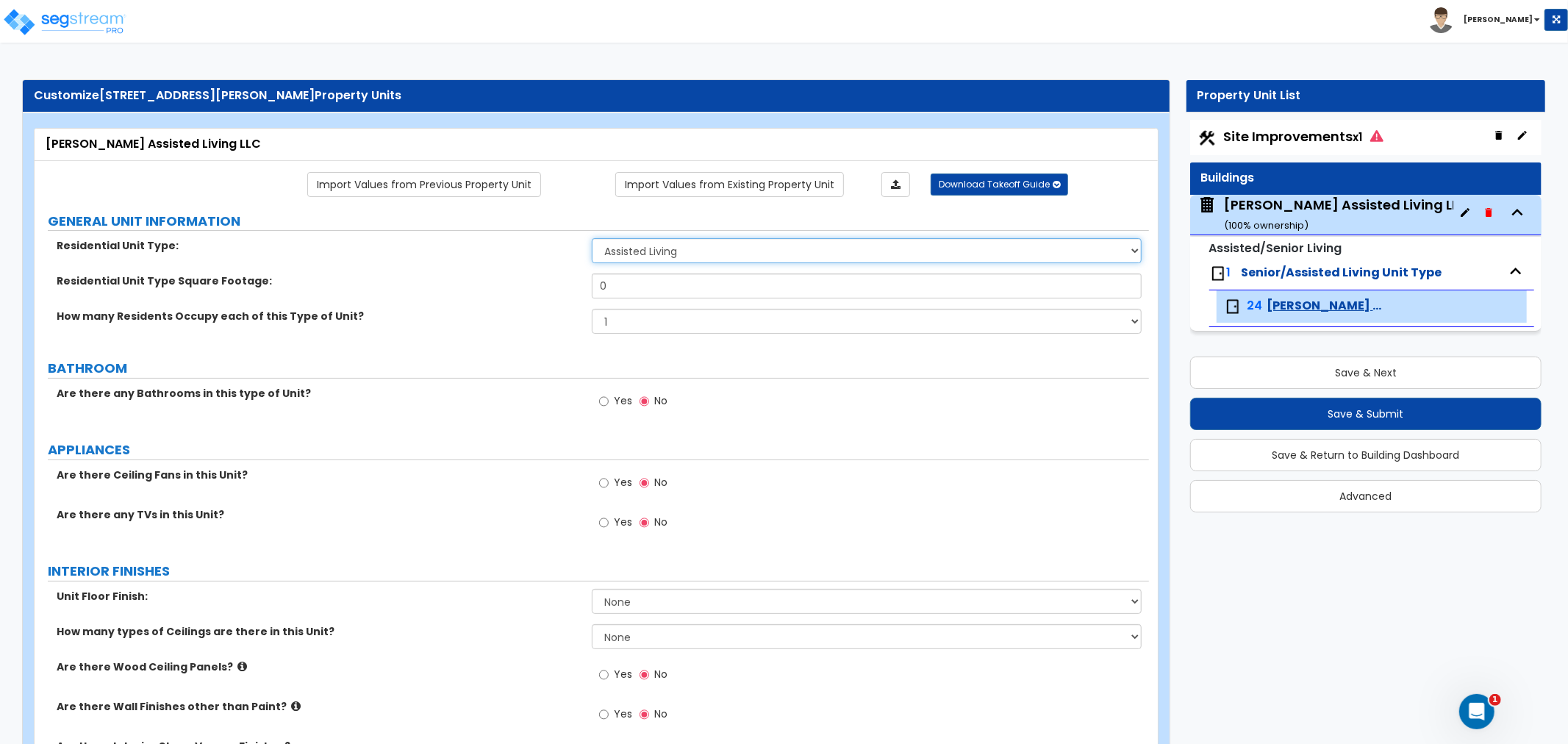
click at [665, 259] on select "Assisted Living Senior Living" at bounding box center [866, 251] width 550 height 25
select select "1"
click at [592, 239] on select "Assisted Living Senior Living" at bounding box center [866, 251] width 550 height 25
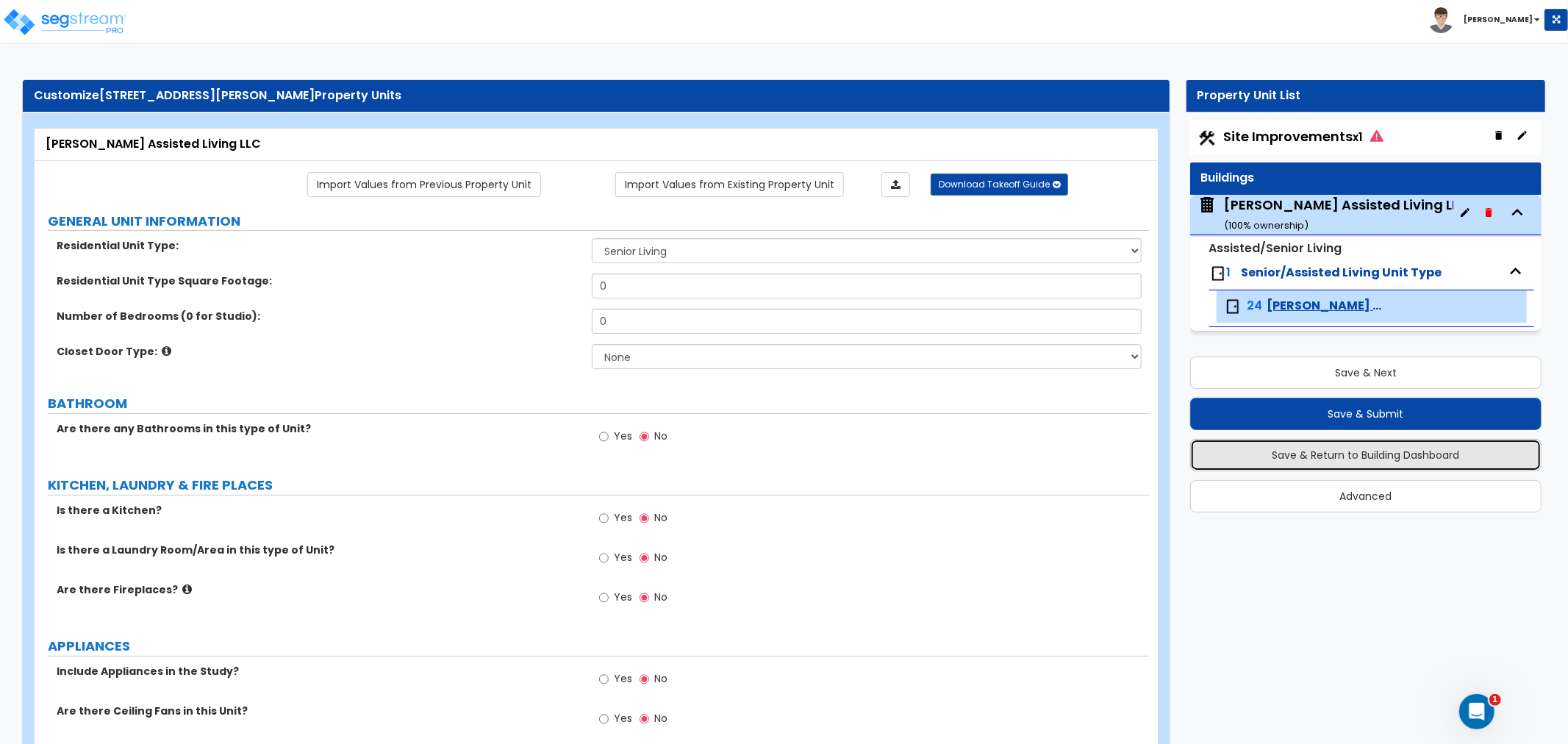
click at [1390, 445] on button "Save & Return to Building Dashboard" at bounding box center [1365, 455] width 351 height 32
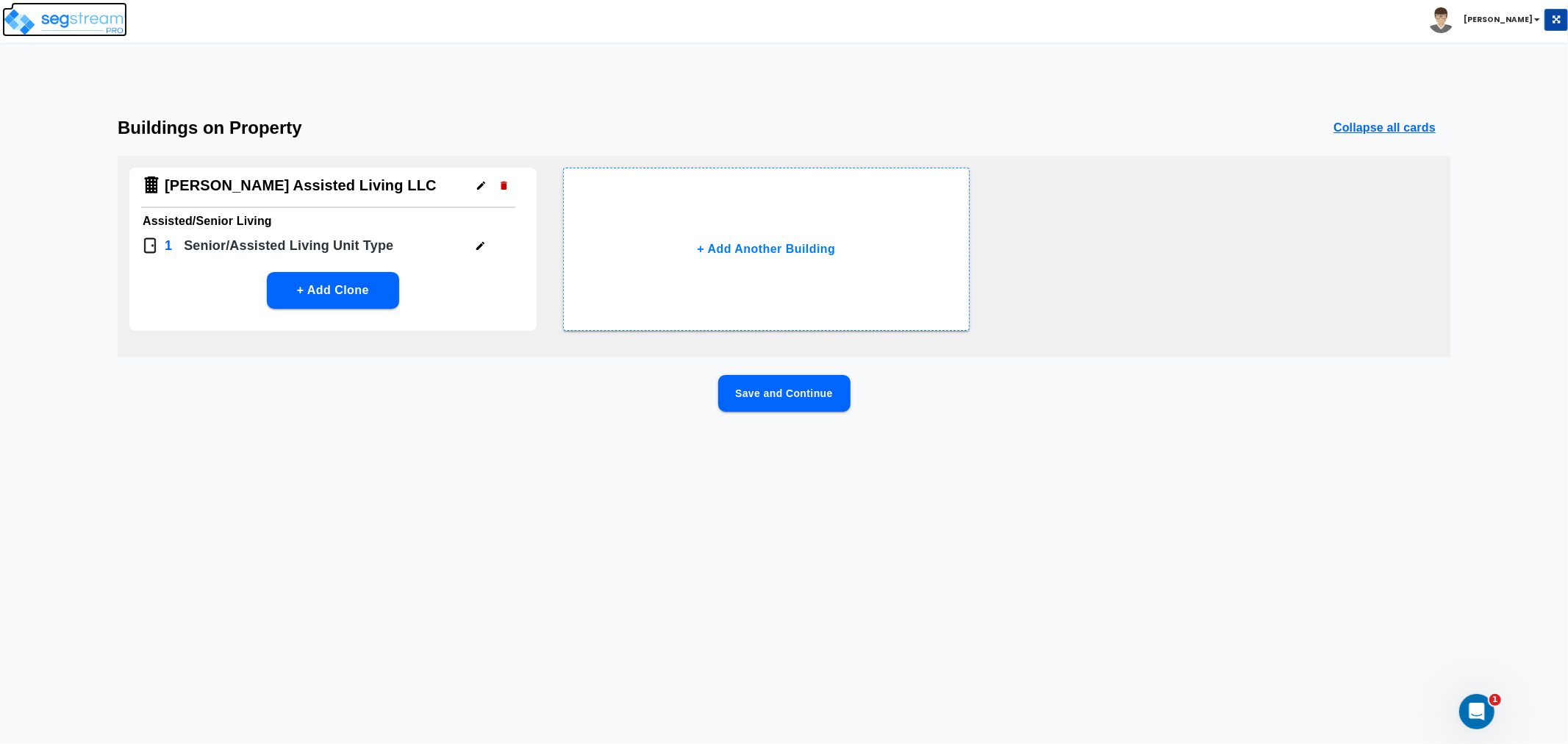
click at [92, 20] on img at bounding box center [65, 22] width 125 height 29
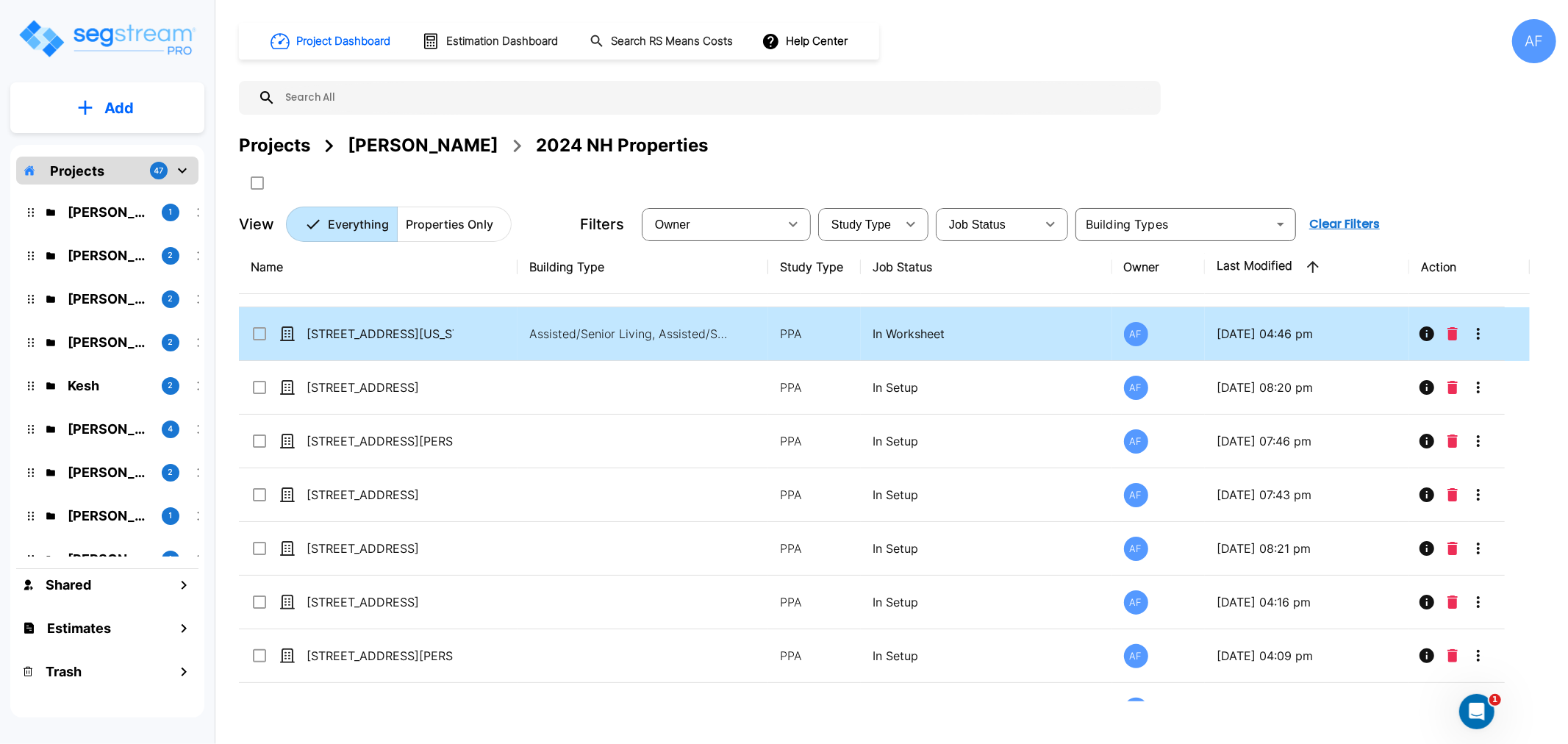
scroll to position [237, 0]
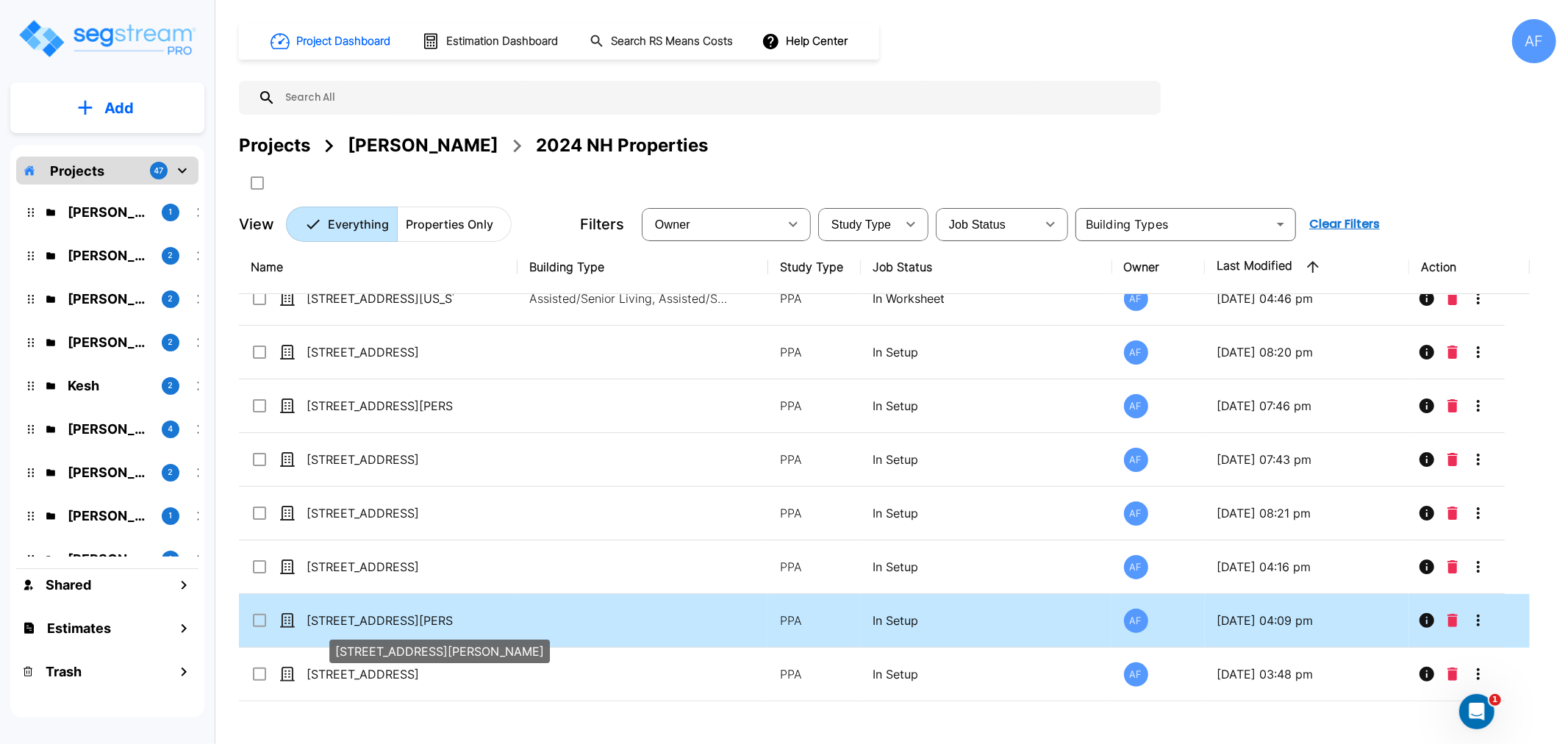
click at [339, 615] on p "[STREET_ADDRESS][PERSON_NAME]" at bounding box center [380, 620] width 147 height 18
checkbox input "true"
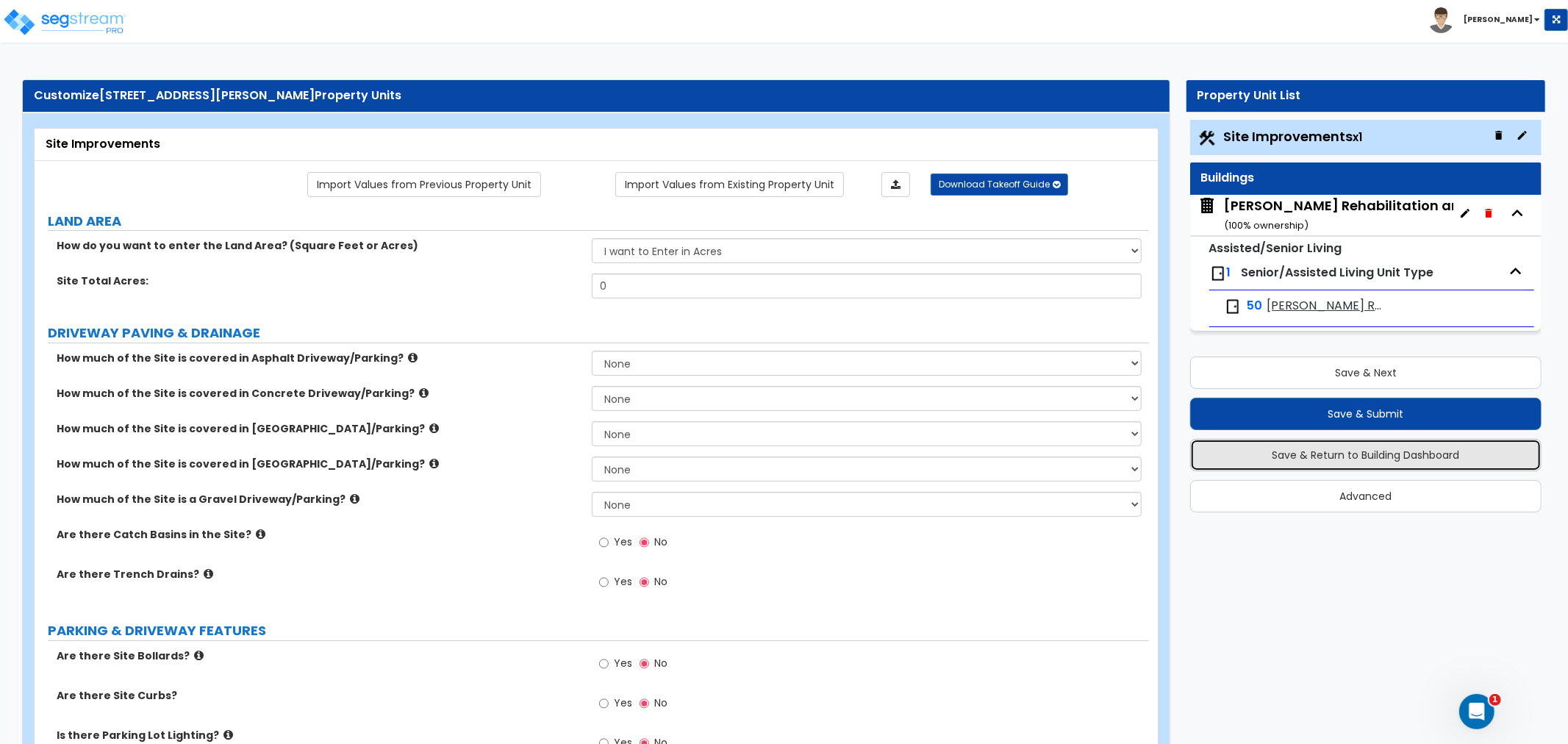
click at [1343, 449] on button "Save & Return to Building Dashboard" at bounding box center [1365, 455] width 351 height 32
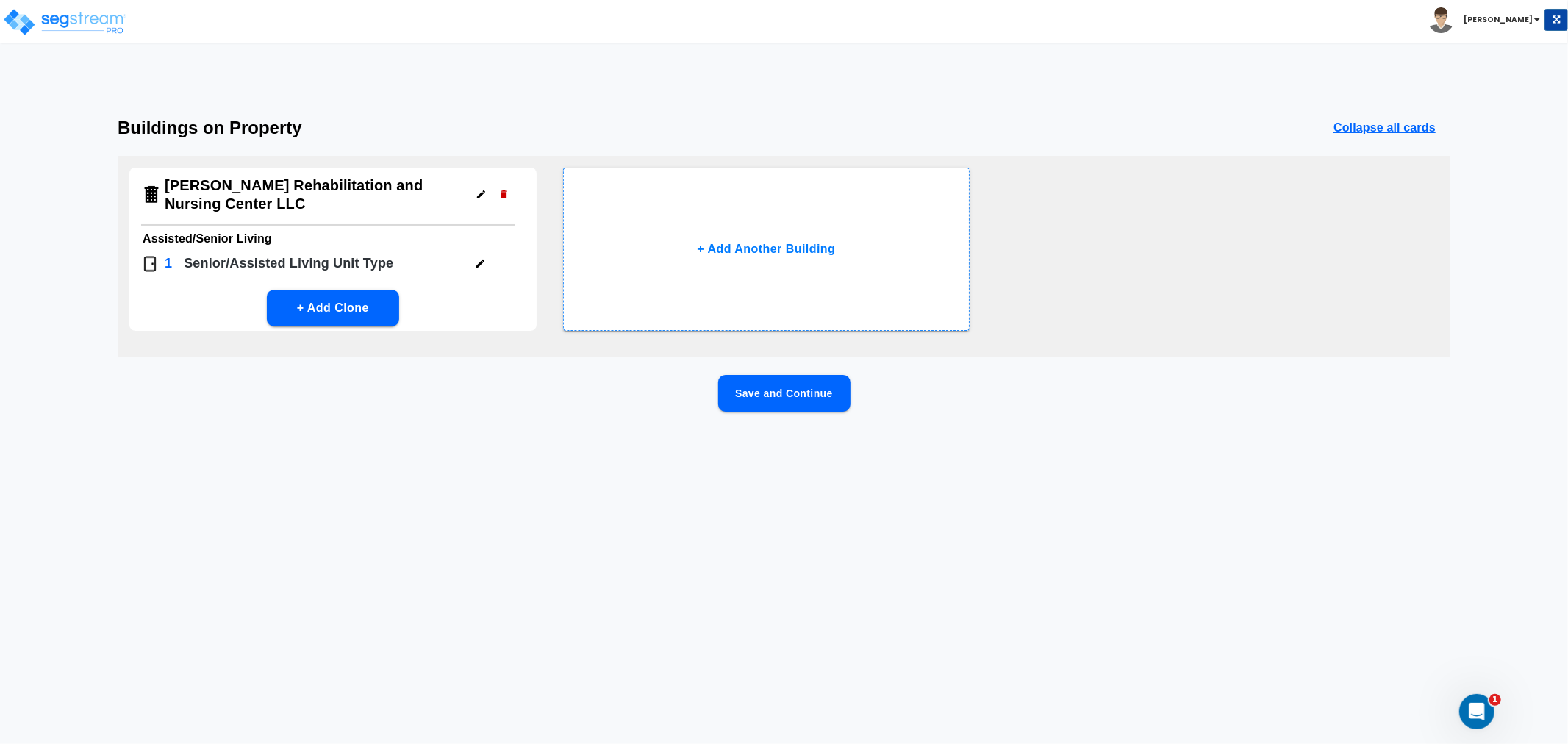
click at [476, 192] on icon "button" at bounding box center [481, 194] width 11 height 11
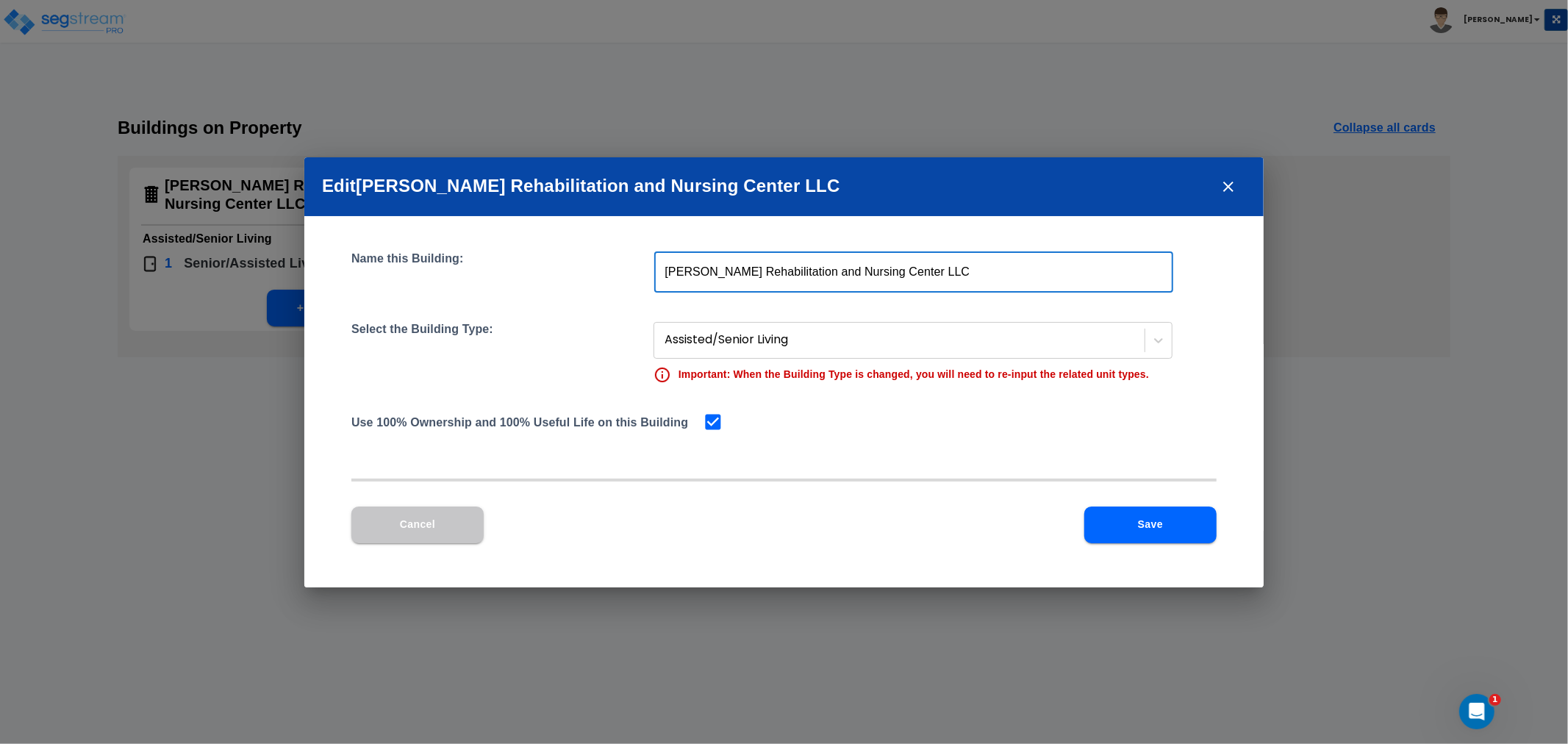
drag, startPoint x: 662, startPoint y: 273, endPoint x: 769, endPoint y: 302, distance: 110.9
click at [662, 272] on input "Bloomer Rehabilitation and Nursing Center LLC" at bounding box center [913, 272] width 518 height 41
type input "2217 - Bloomer Rehabilitation and Nursing Center LLC"
click at [812, 425] on div "Use 100% Ownership and 100% Useful Life on this Building" at bounding box center [783, 422] width 865 height 20
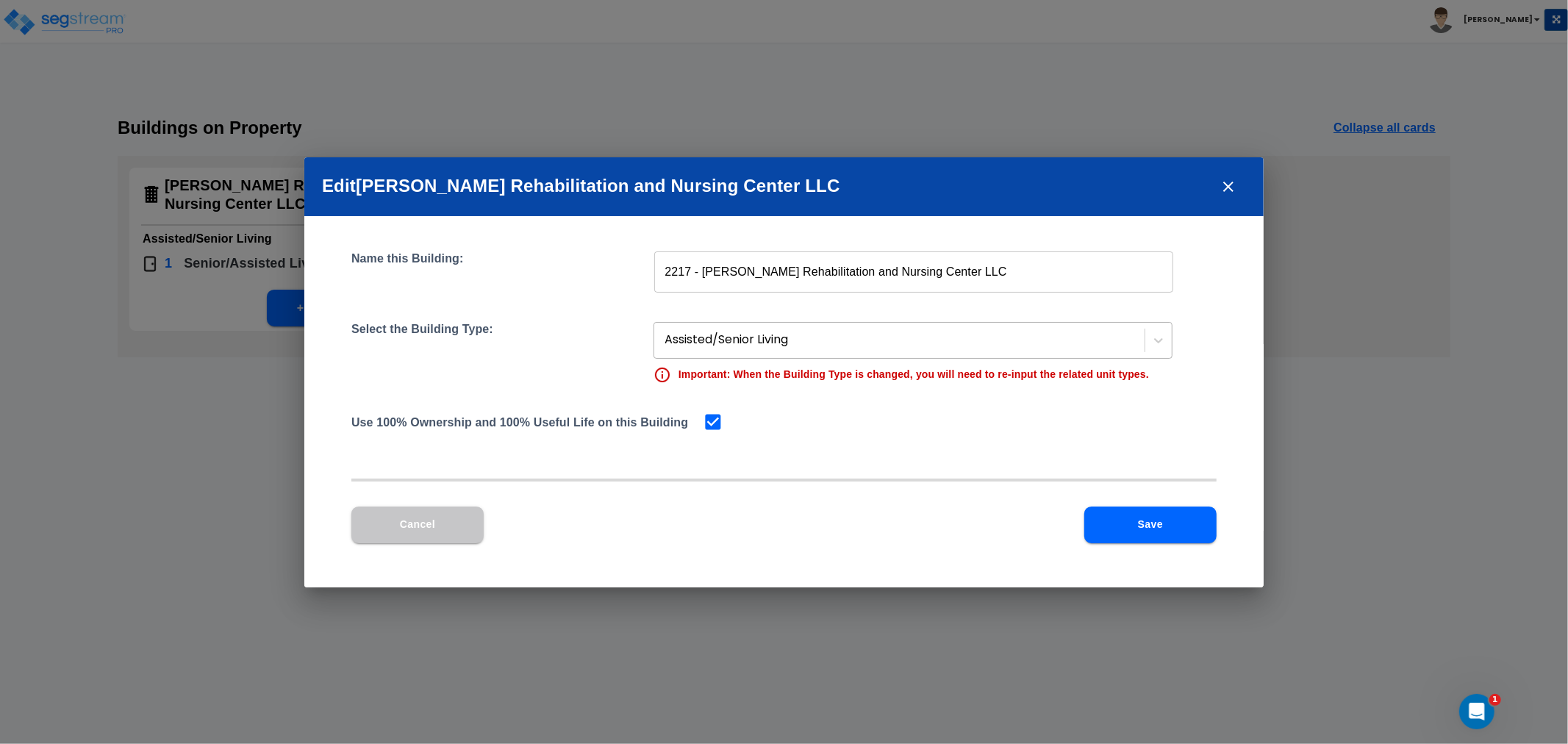
click at [929, 332] on div at bounding box center [901, 340] width 472 height 20
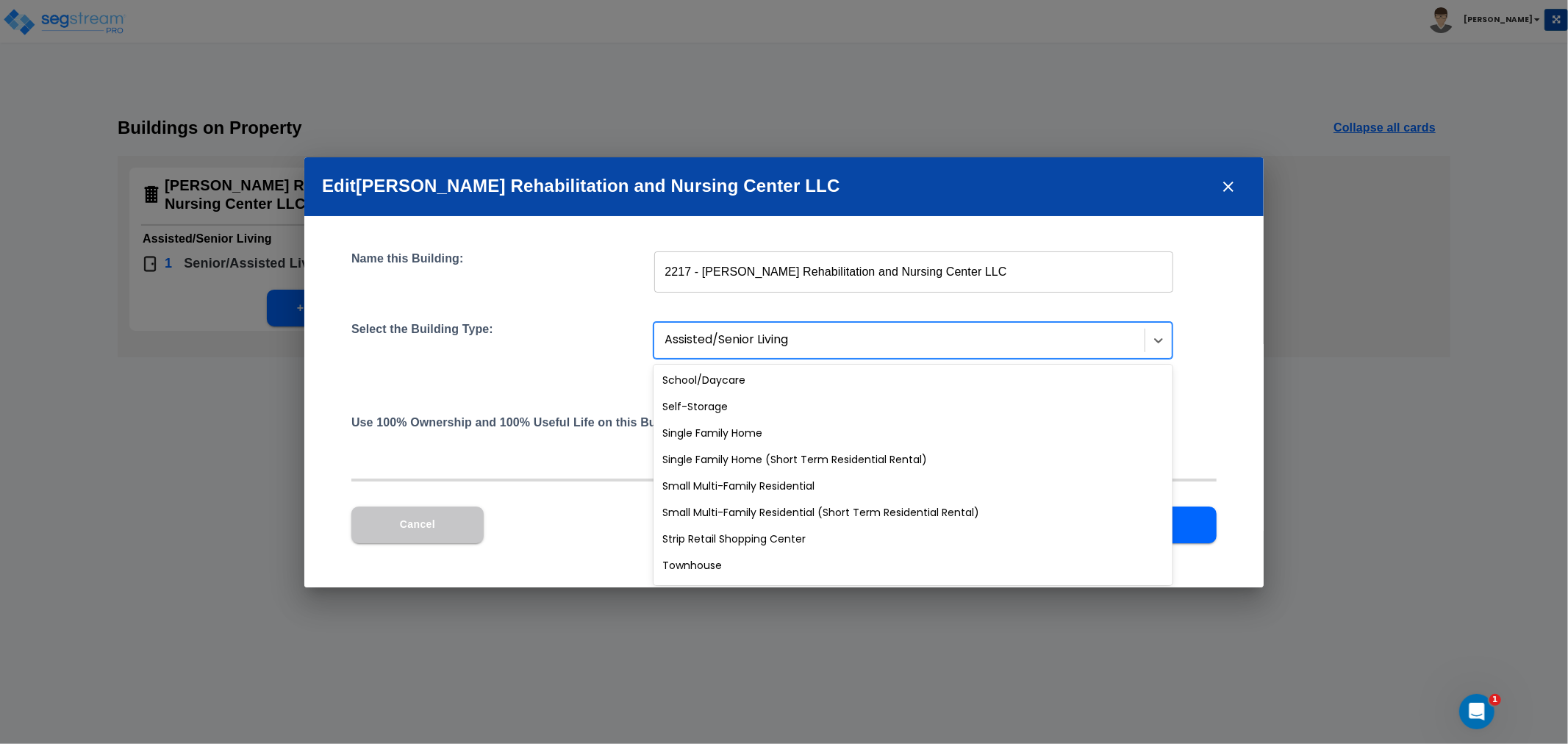
scroll to position [1265, 0]
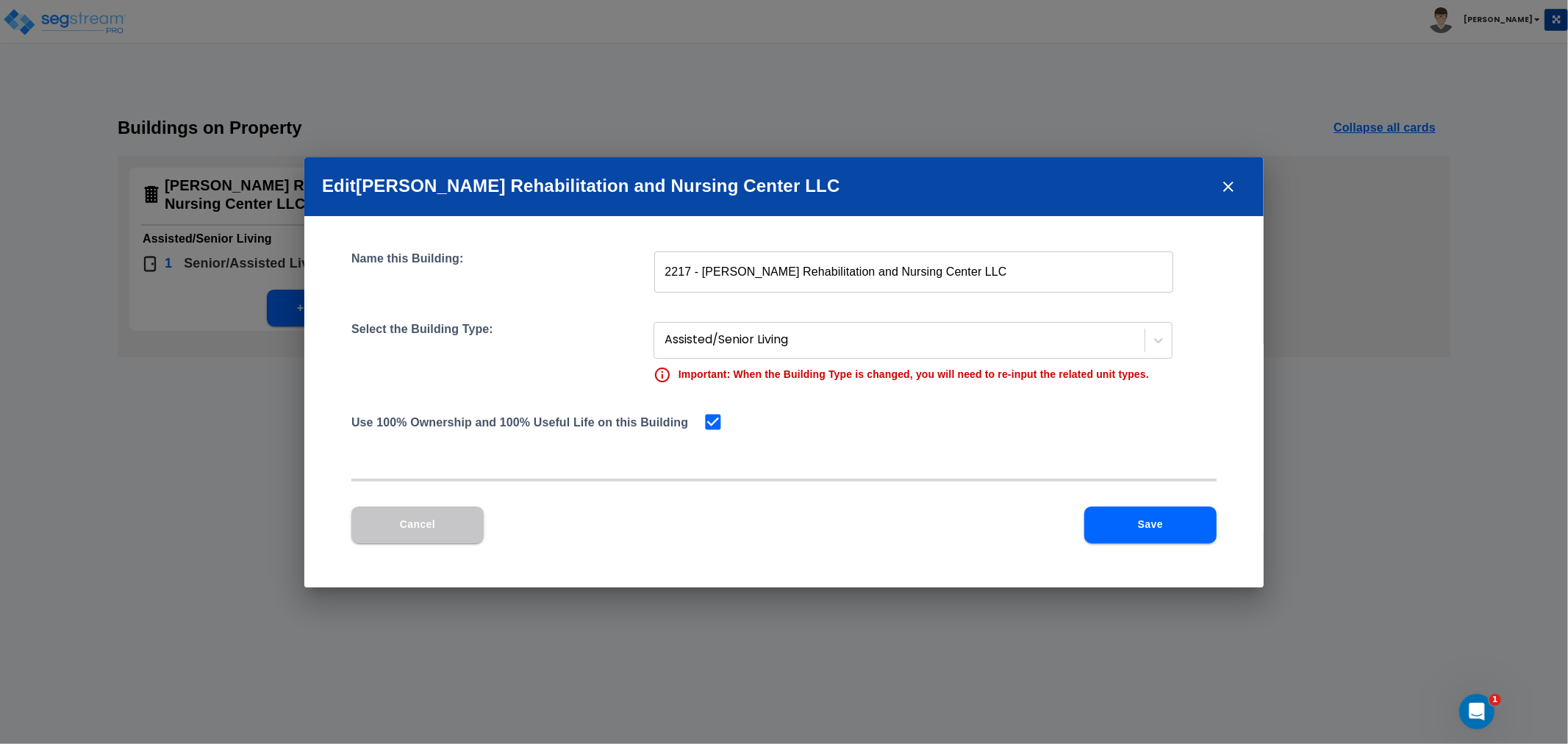
click at [916, 653] on div "Edit Bloomer Rehabilitation and Nursing Center LLC Name this Building: 2217 - B…" at bounding box center [784, 372] width 1568 height 744
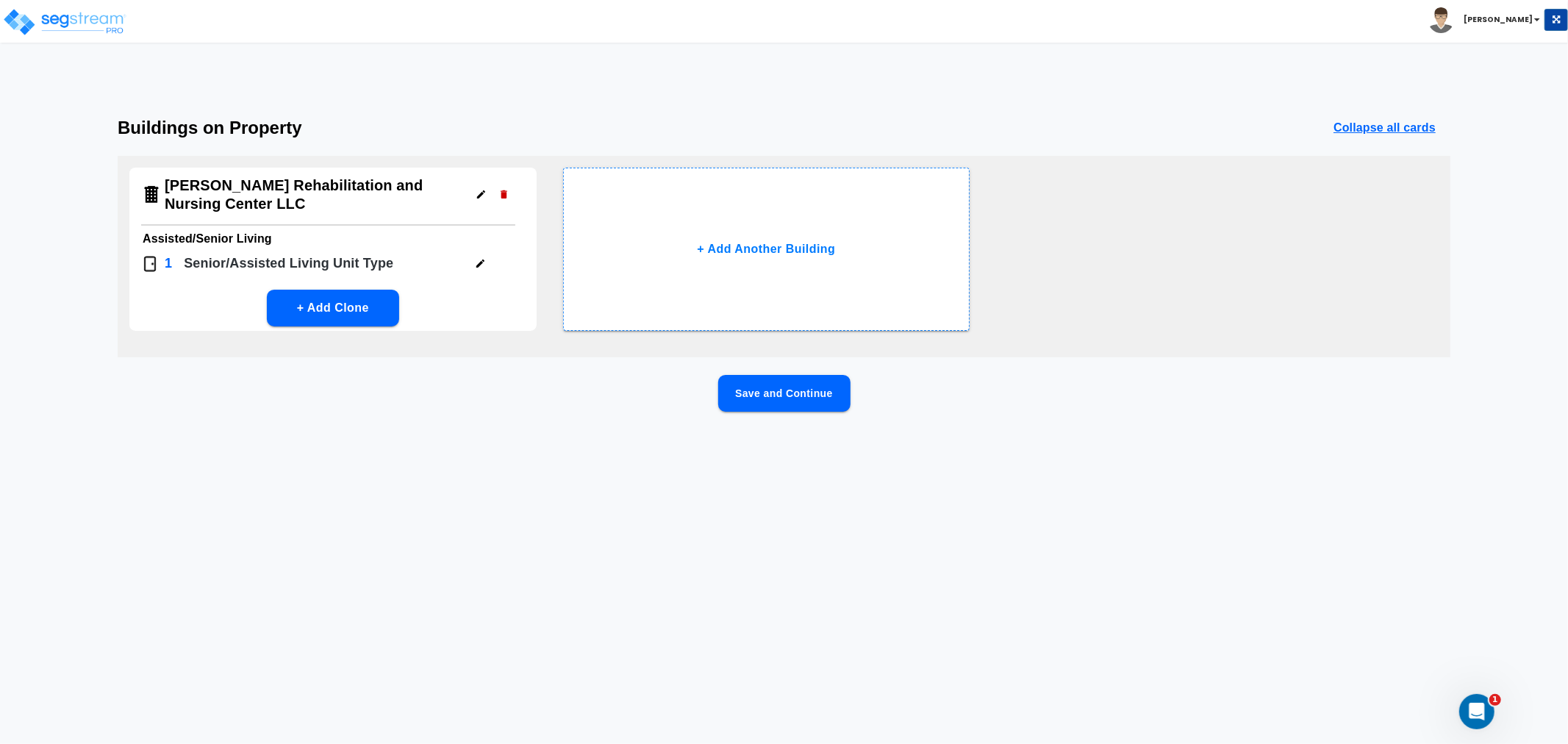
click at [476, 200] on button "button" at bounding box center [481, 194] width 23 height 23
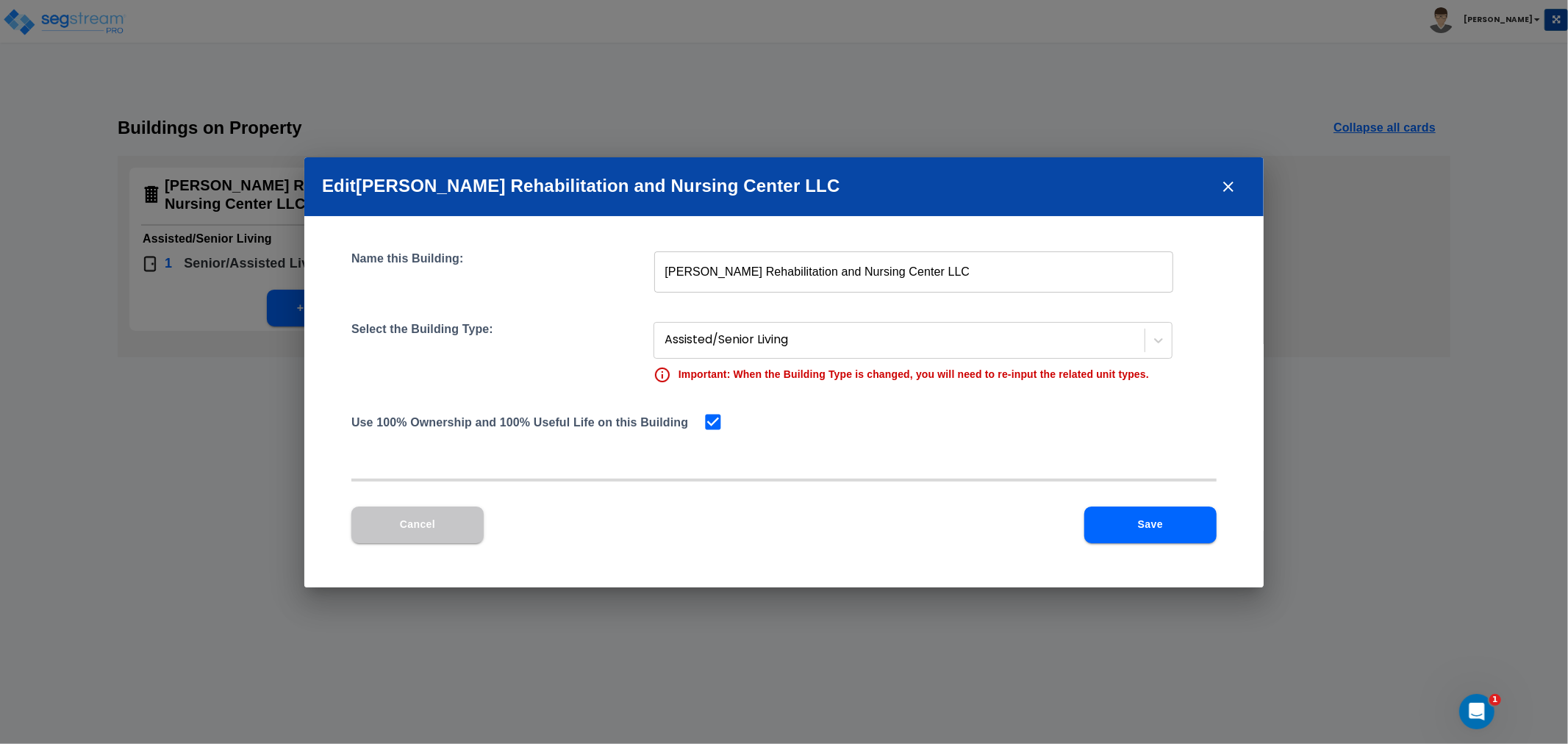
click at [935, 272] on input "Bloomer Rehabilitation and Nursing Center LLC" at bounding box center [913, 272] width 518 height 41
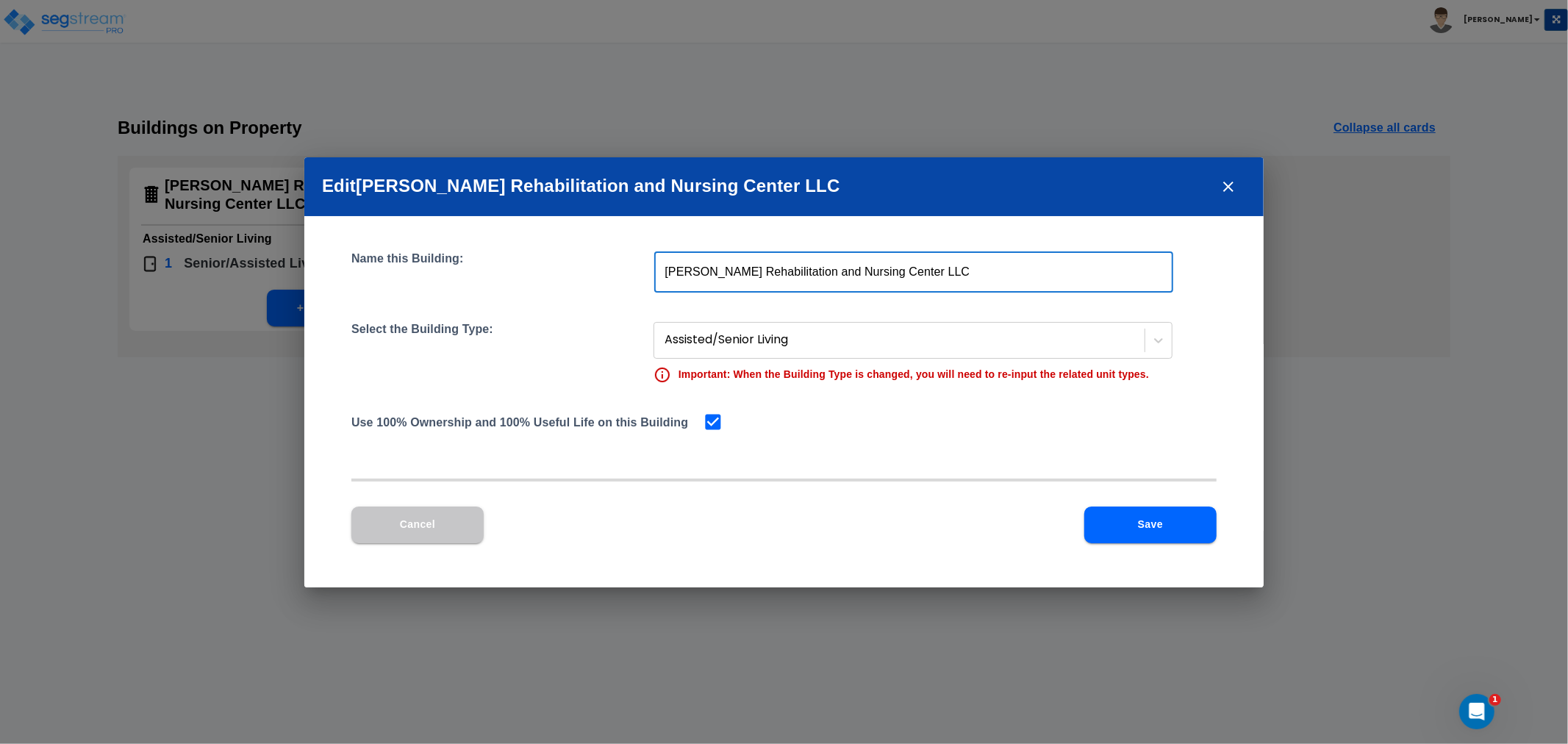
click at [661, 275] on input "Bloomer Rehabilitation and Nursing Center LLC" at bounding box center [913, 272] width 518 height 41
type input "2217 Bloomer Rehabilitation and Nursing Center LLC"
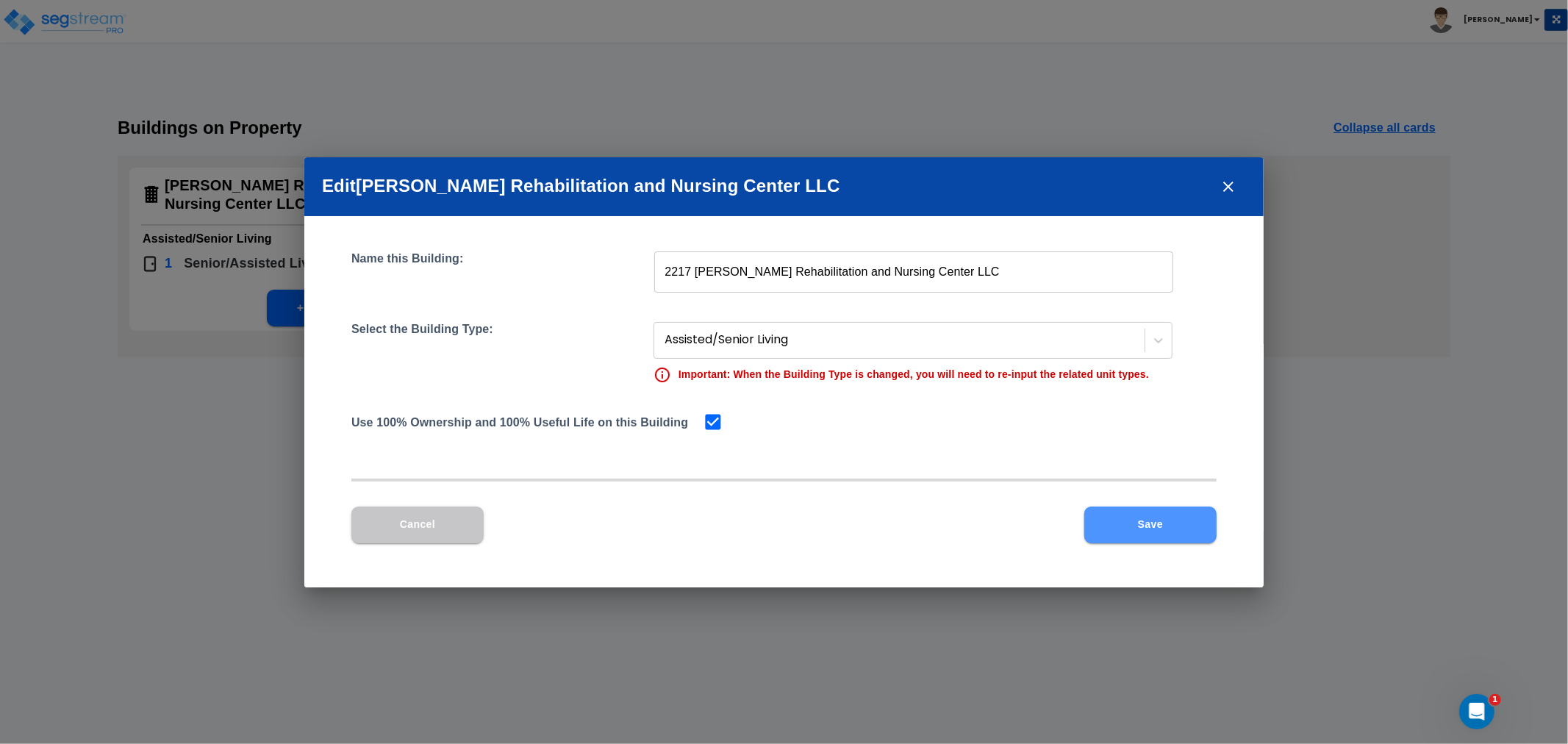
click at [1163, 524] on button "Save" at bounding box center [1150, 525] width 132 height 37
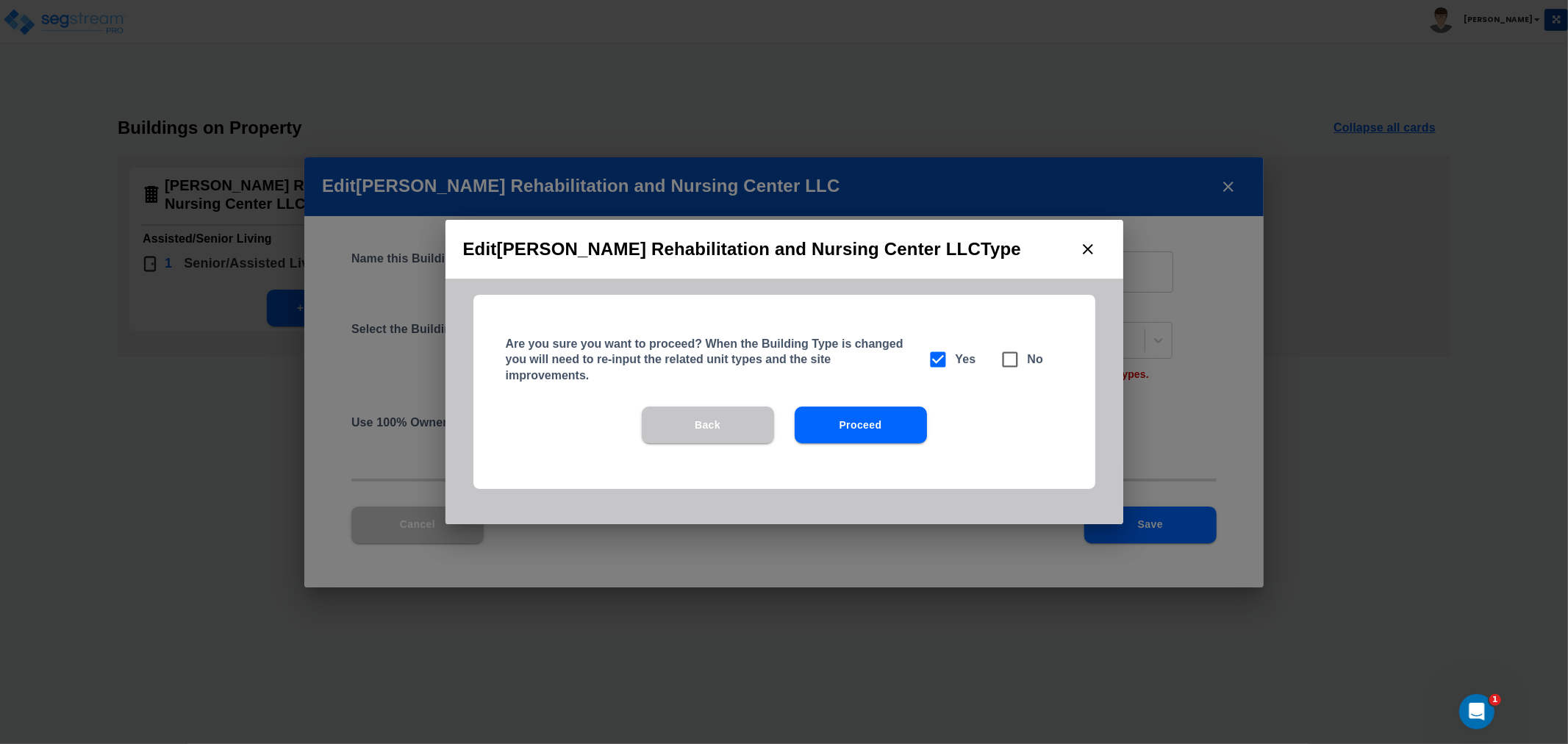
click at [868, 416] on button "Proceed" at bounding box center [860, 425] width 132 height 37
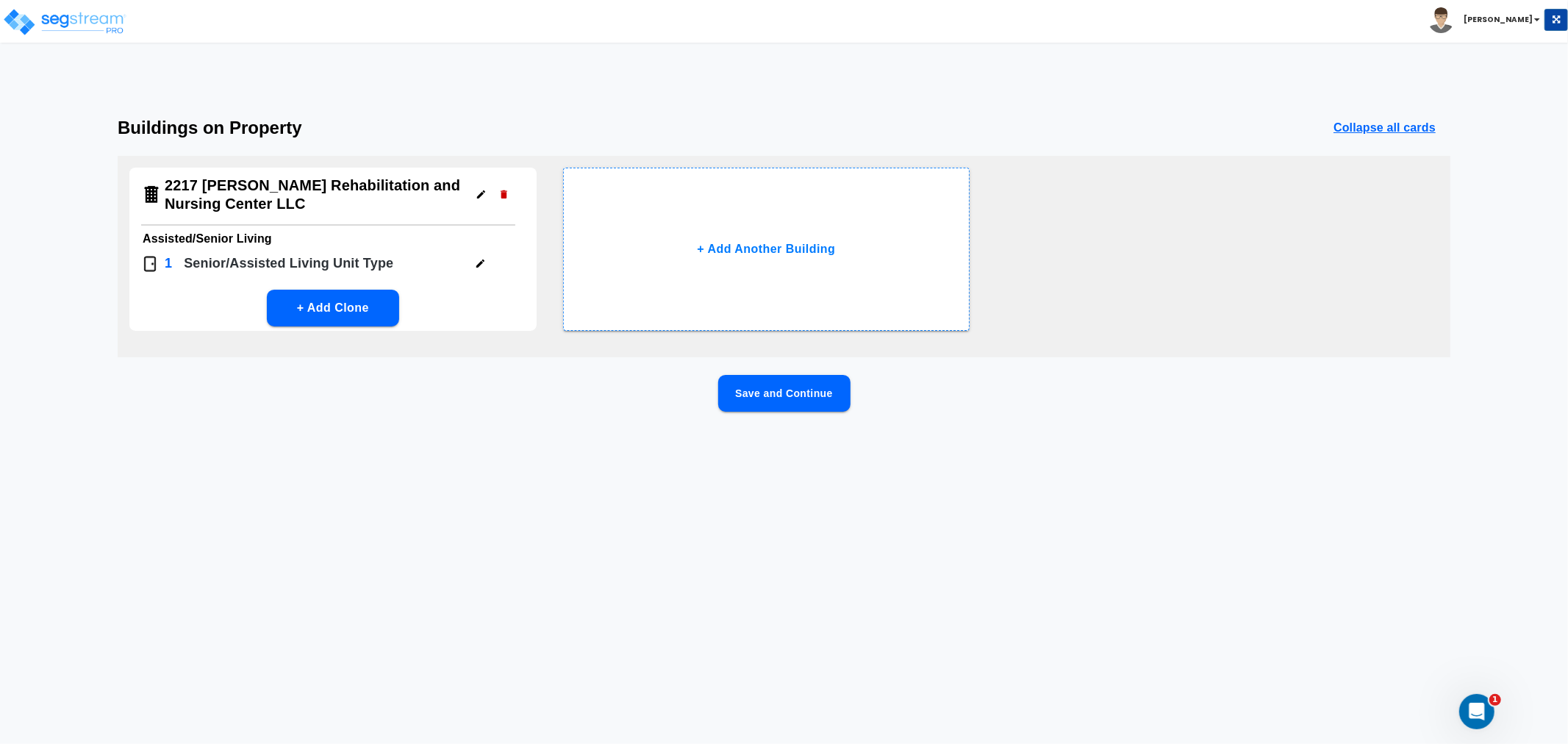
click at [472, 261] on button "button" at bounding box center [480, 263] width 23 height 23
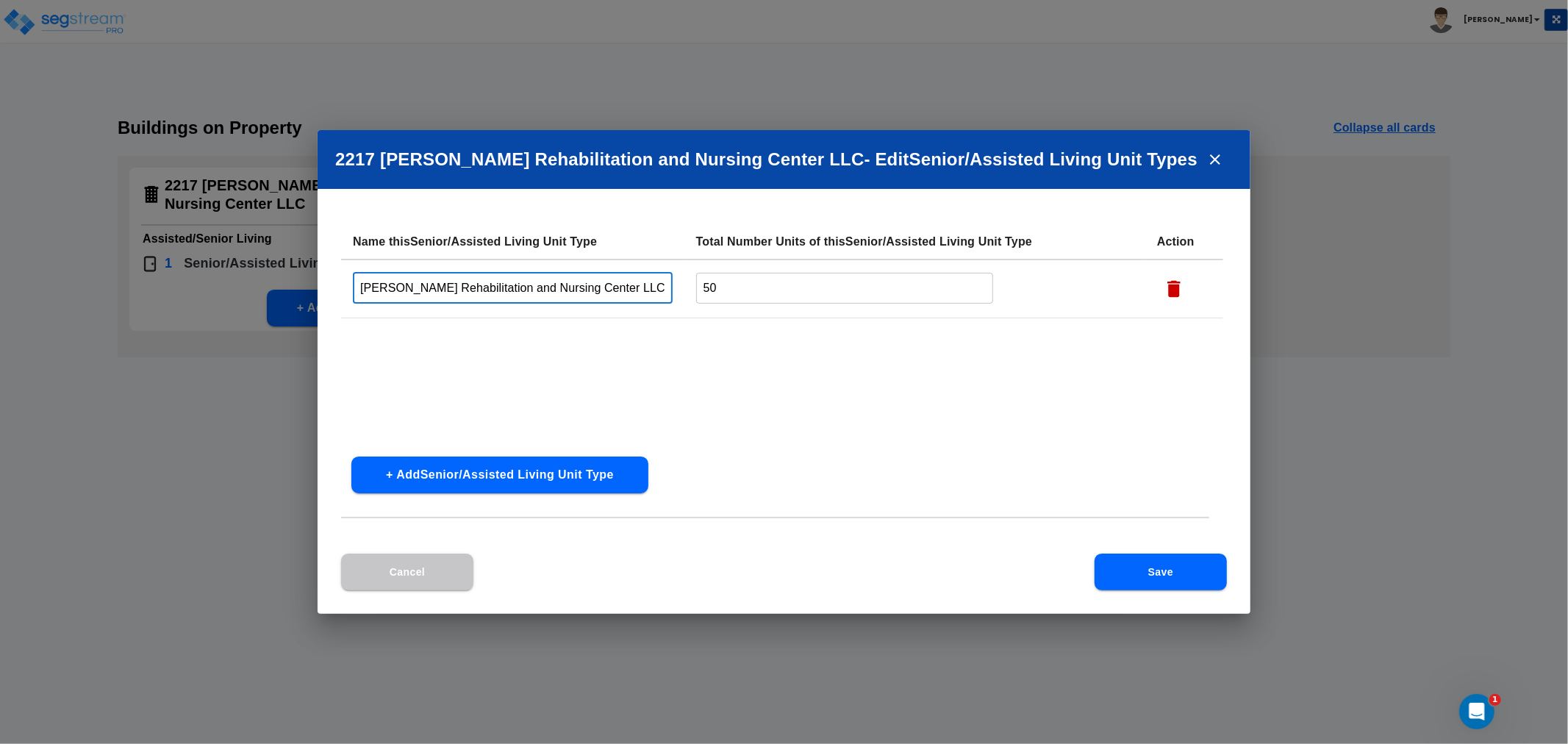
drag, startPoint x: 391, startPoint y: 292, endPoint x: 290, endPoint y: 290, distance: 101.0
click at [290, 290] on div "2217 Bloomer Rehabilitation and Nursing Center LLC - Edit Senior/Assisted Livin…" at bounding box center [784, 372] width 1568 height 744
type input "Private"
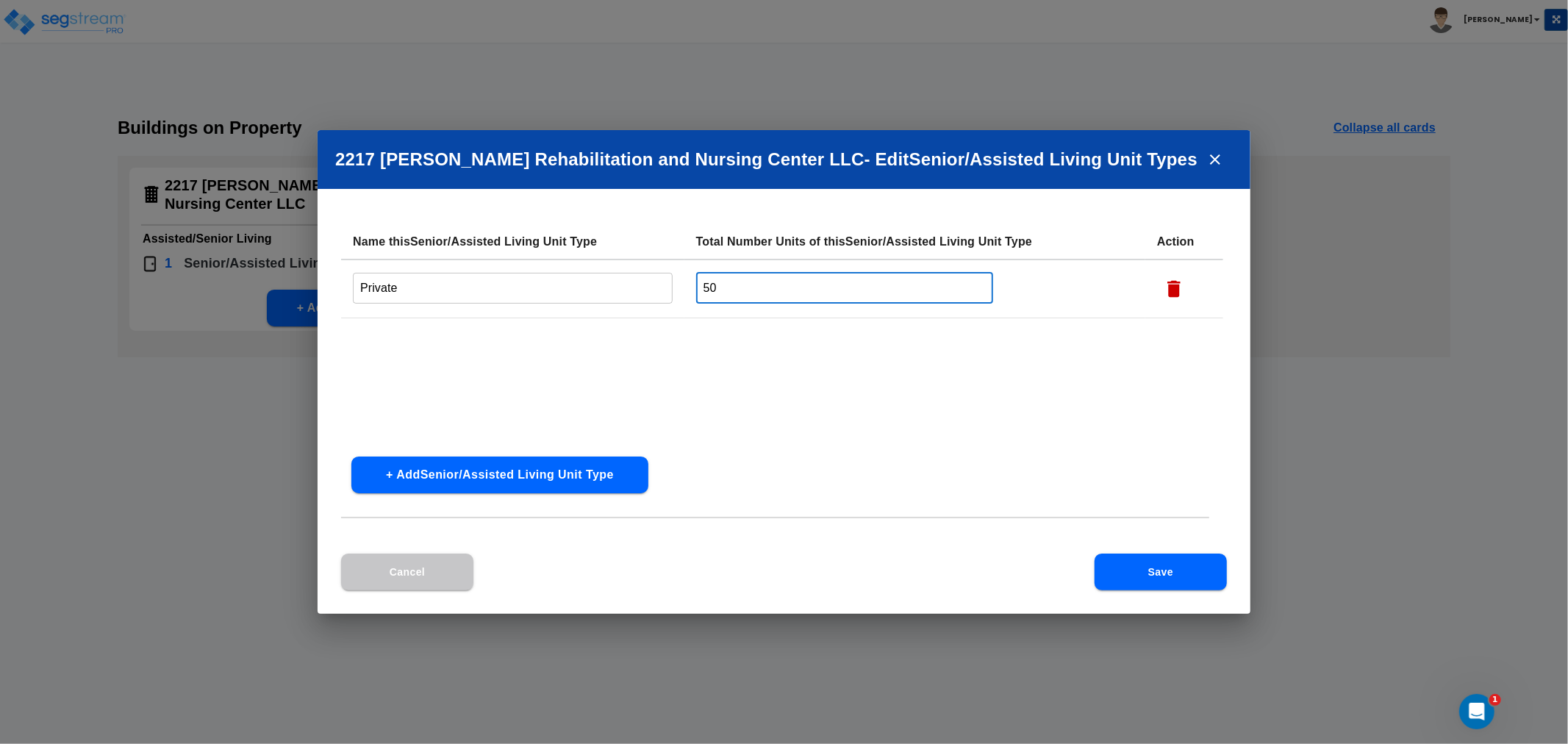
drag, startPoint x: 732, startPoint y: 292, endPoint x: 666, endPoint y: 296, distance: 66.1
click at [666, 296] on tr "Private ​ 50 ​" at bounding box center [782, 289] width 882 height 59
type input "48"
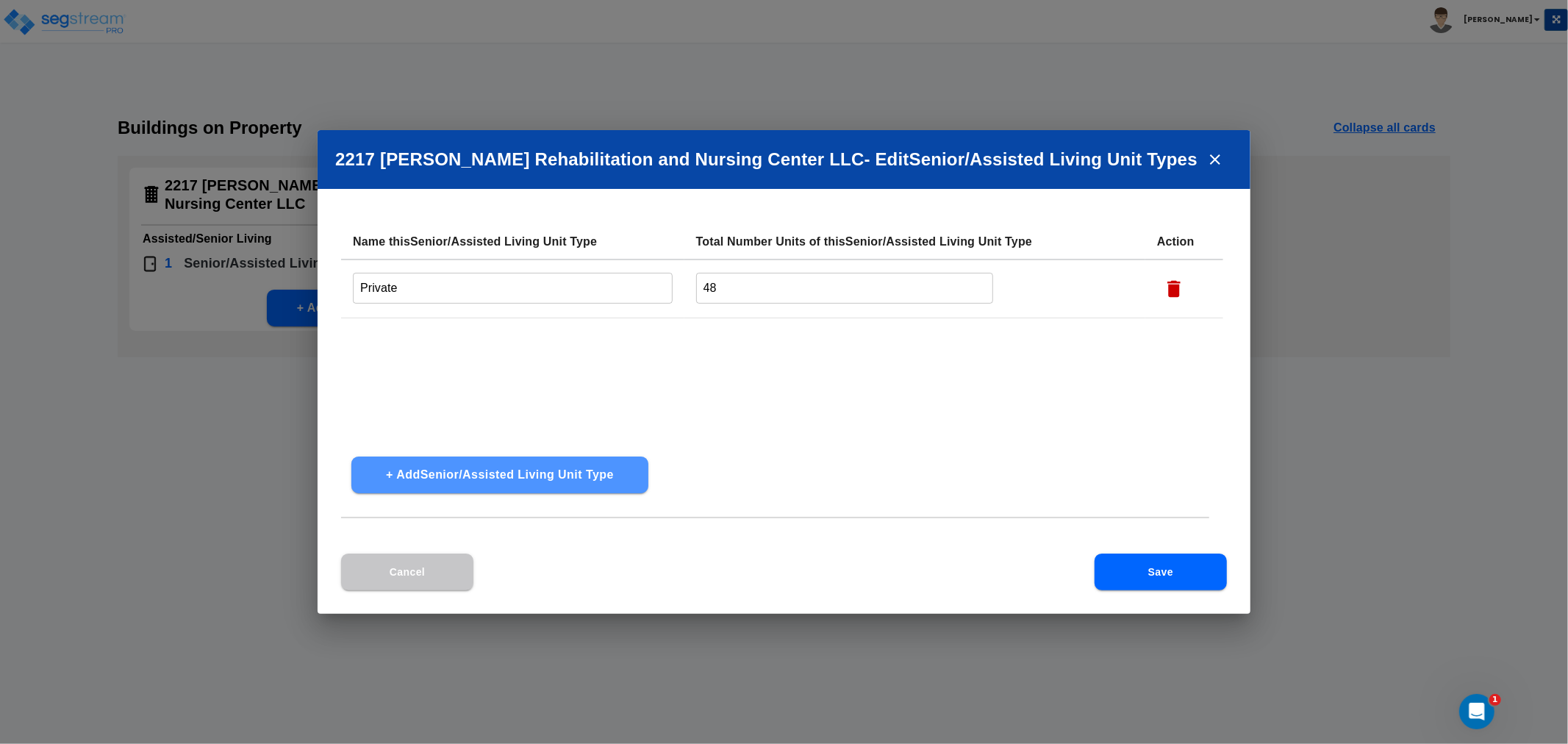
click at [502, 478] on button "+ Add Senior/Assisted Living Unit Type" at bounding box center [499, 475] width 297 height 37
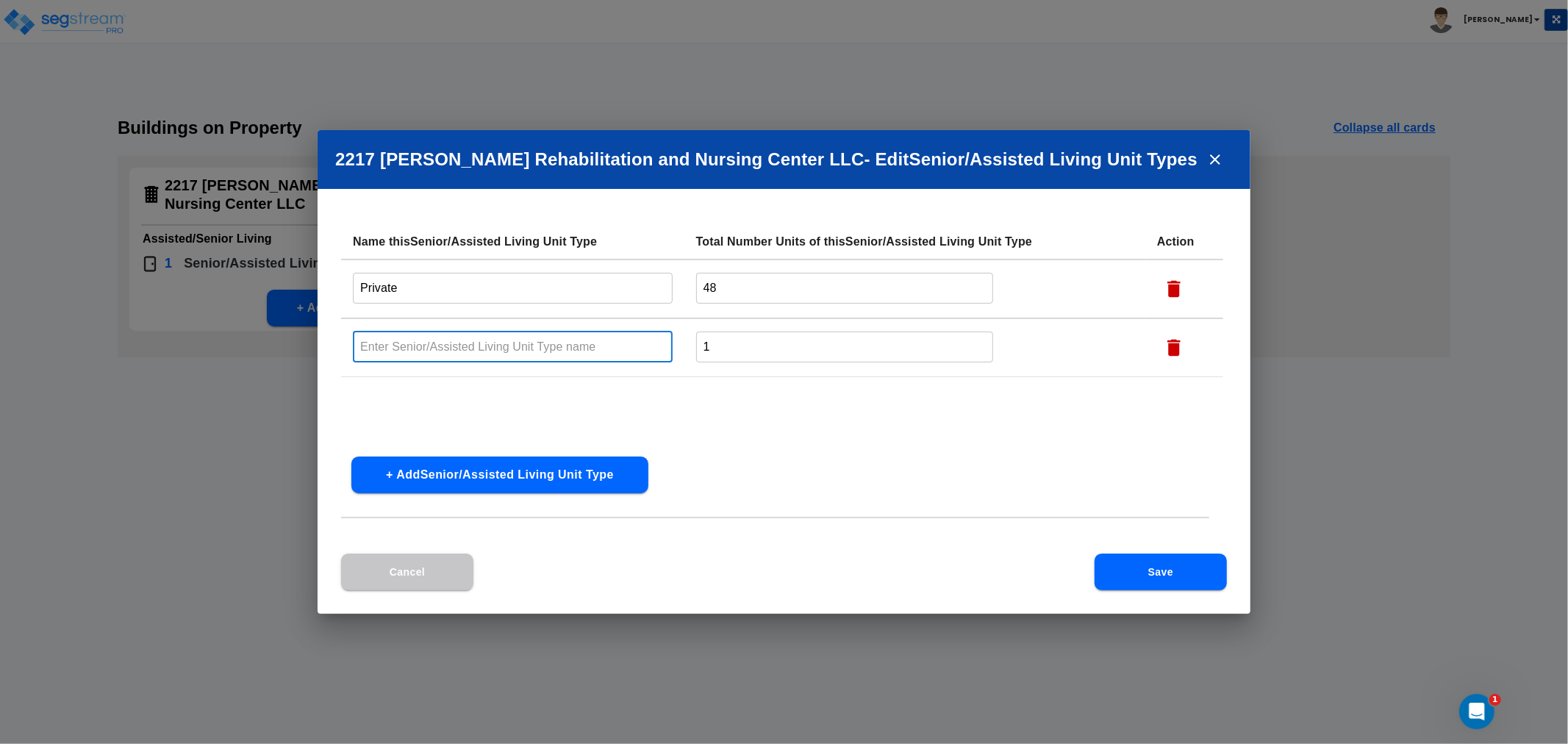
click at [435, 353] on input "text" at bounding box center [513, 347] width 319 height 32
drag, startPoint x: 390, startPoint y: 343, endPoint x: 523, endPoint y: 346, distance: 133.0
click at [518, 341] on input "Semi_pRivate" at bounding box center [513, 347] width 319 height 32
click at [390, 342] on input "Semiprivate" at bounding box center [513, 347] width 319 height 32
type input "Semi-Private"
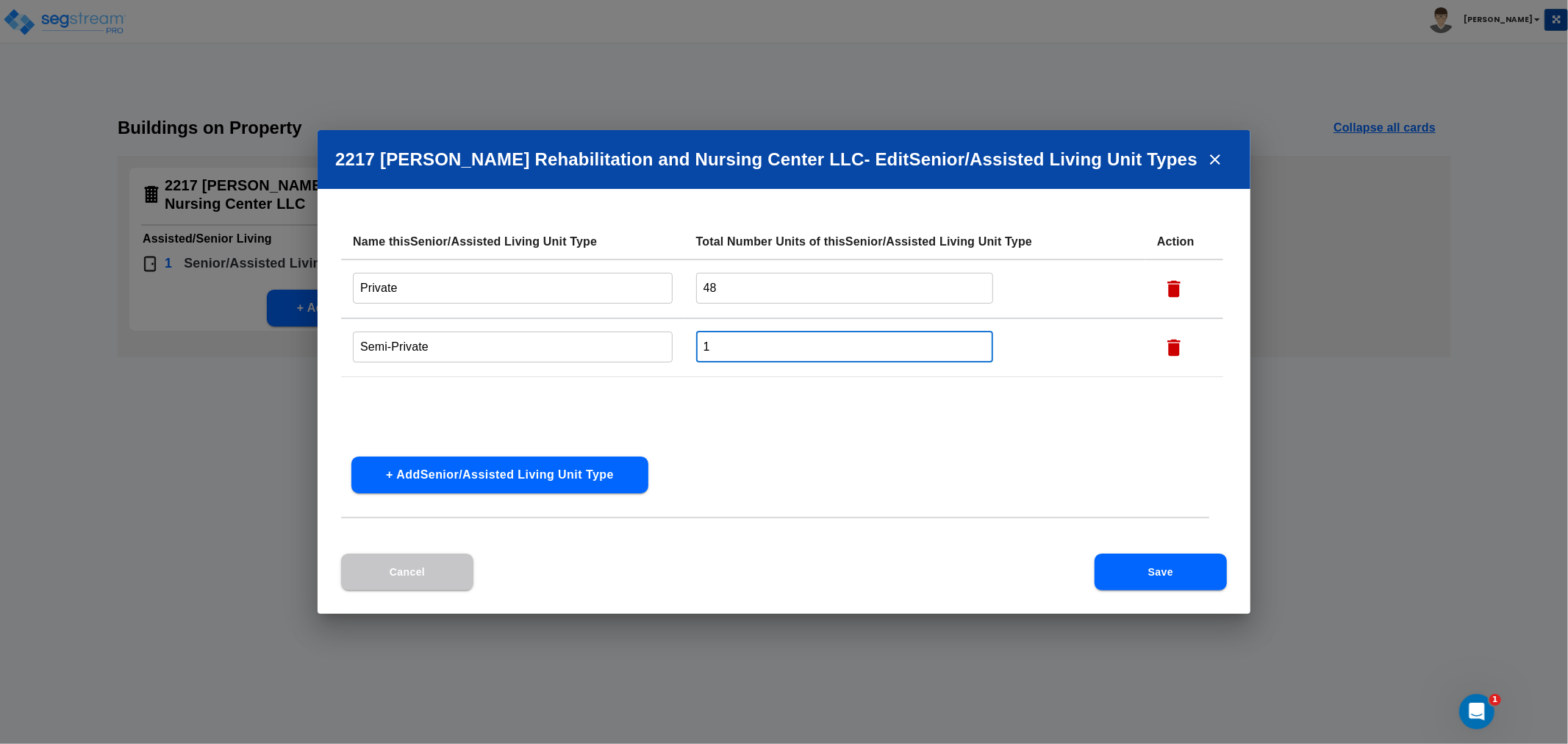
drag, startPoint x: 678, startPoint y: 347, endPoint x: 567, endPoint y: 355, distance: 111.3
click at [567, 355] on tr "Semi-Private ​ 1 ​" at bounding box center [782, 348] width 882 height 59
type input "2"
click at [1187, 565] on button "Save" at bounding box center [1160, 573] width 132 height 37
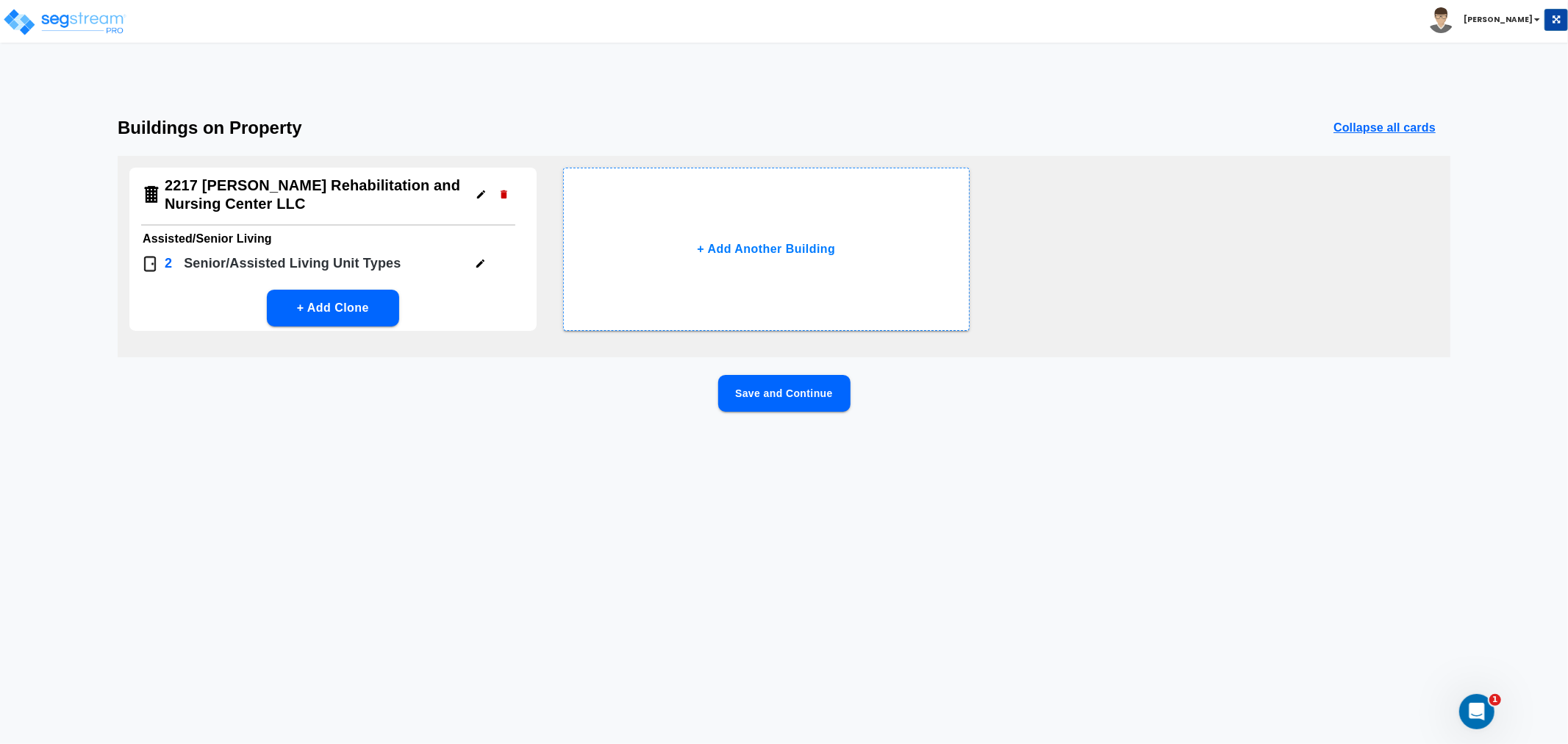
click at [792, 385] on button "Save and Continue" at bounding box center [783, 393] width 132 height 37
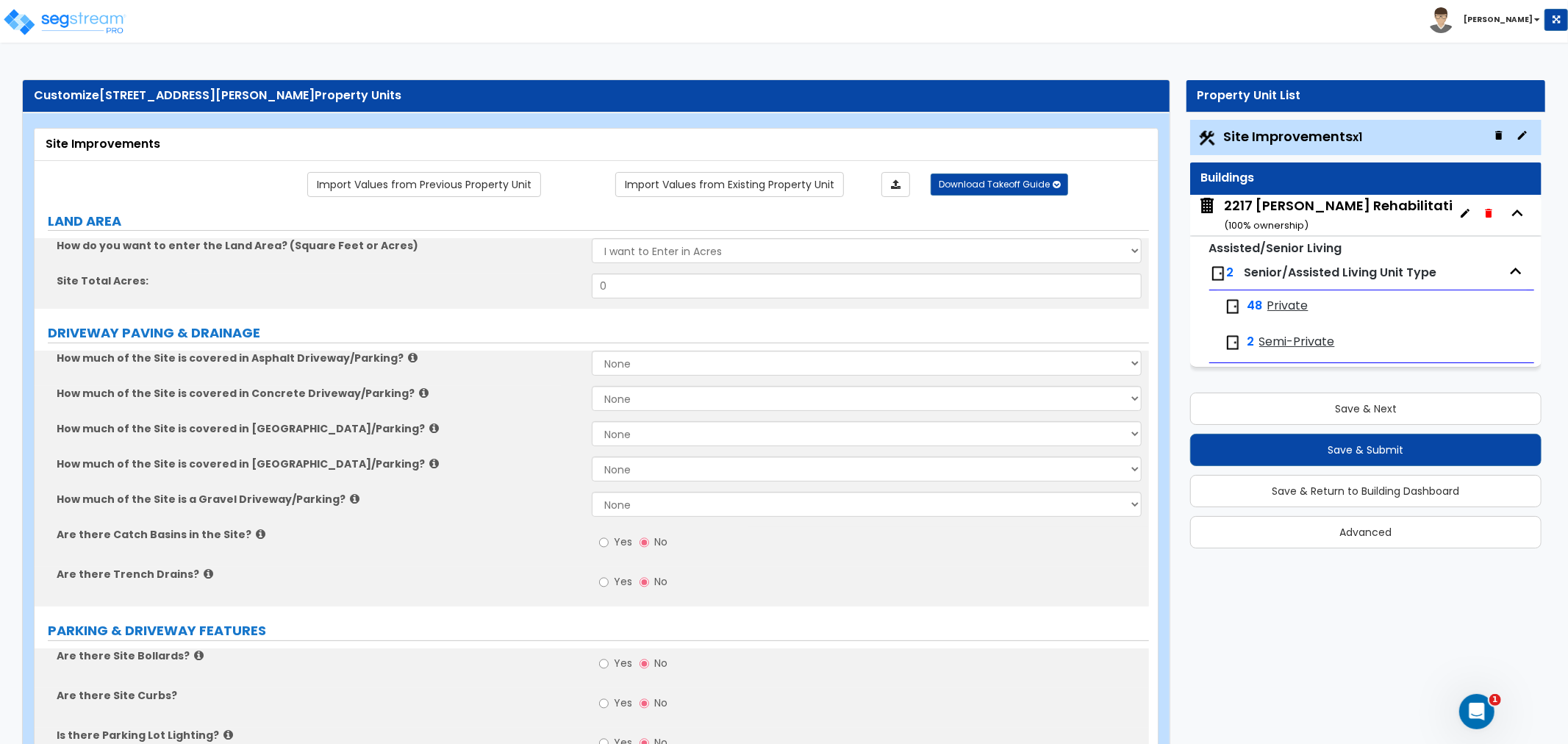
click at [1283, 214] on div "2217 Bloomer Rehabilitation and Nursing Center LLC ( 100 % ownership)" at bounding box center [1427, 215] width 408 height 38
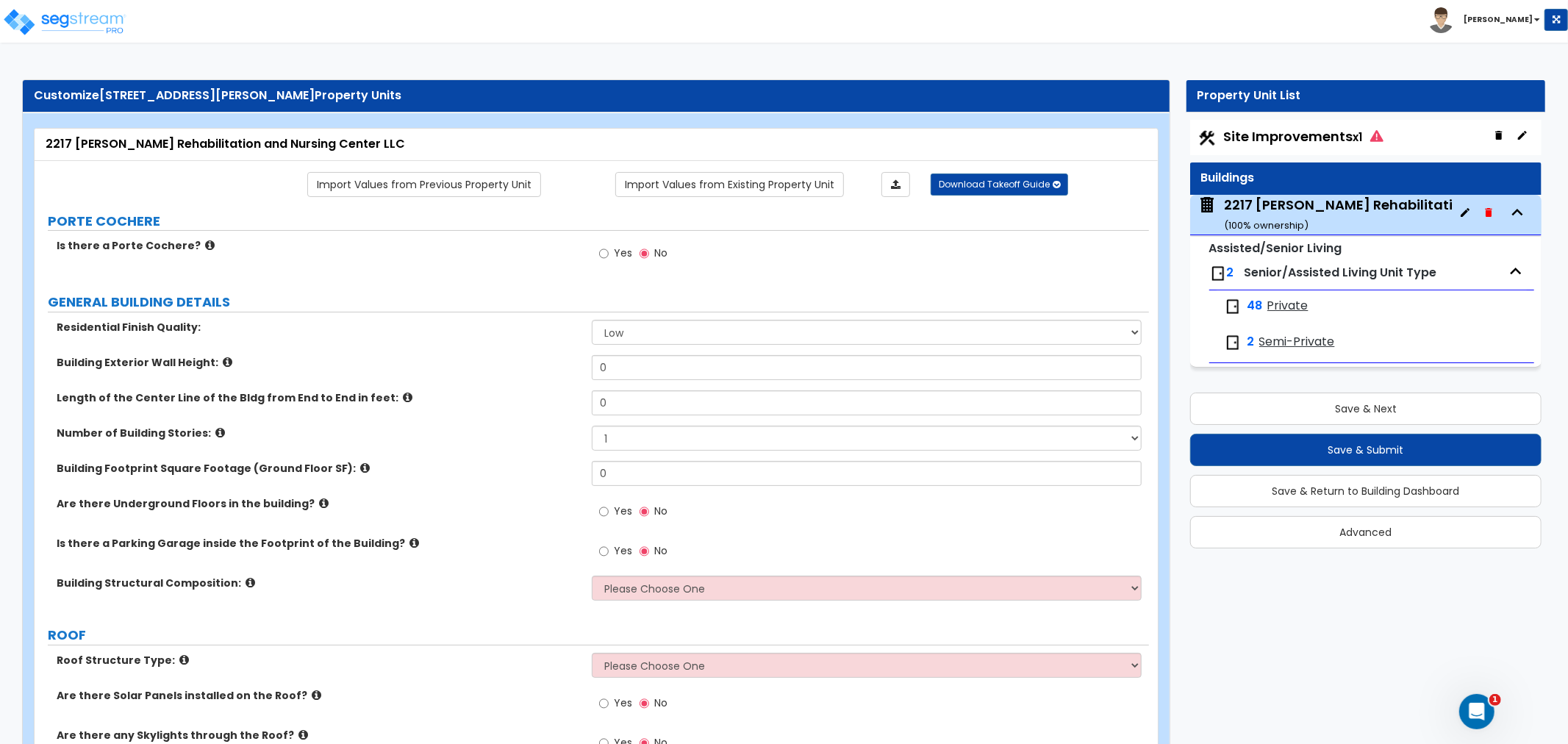
click at [1286, 140] on span "Site Improvements x1" at bounding box center [1303, 136] width 160 height 18
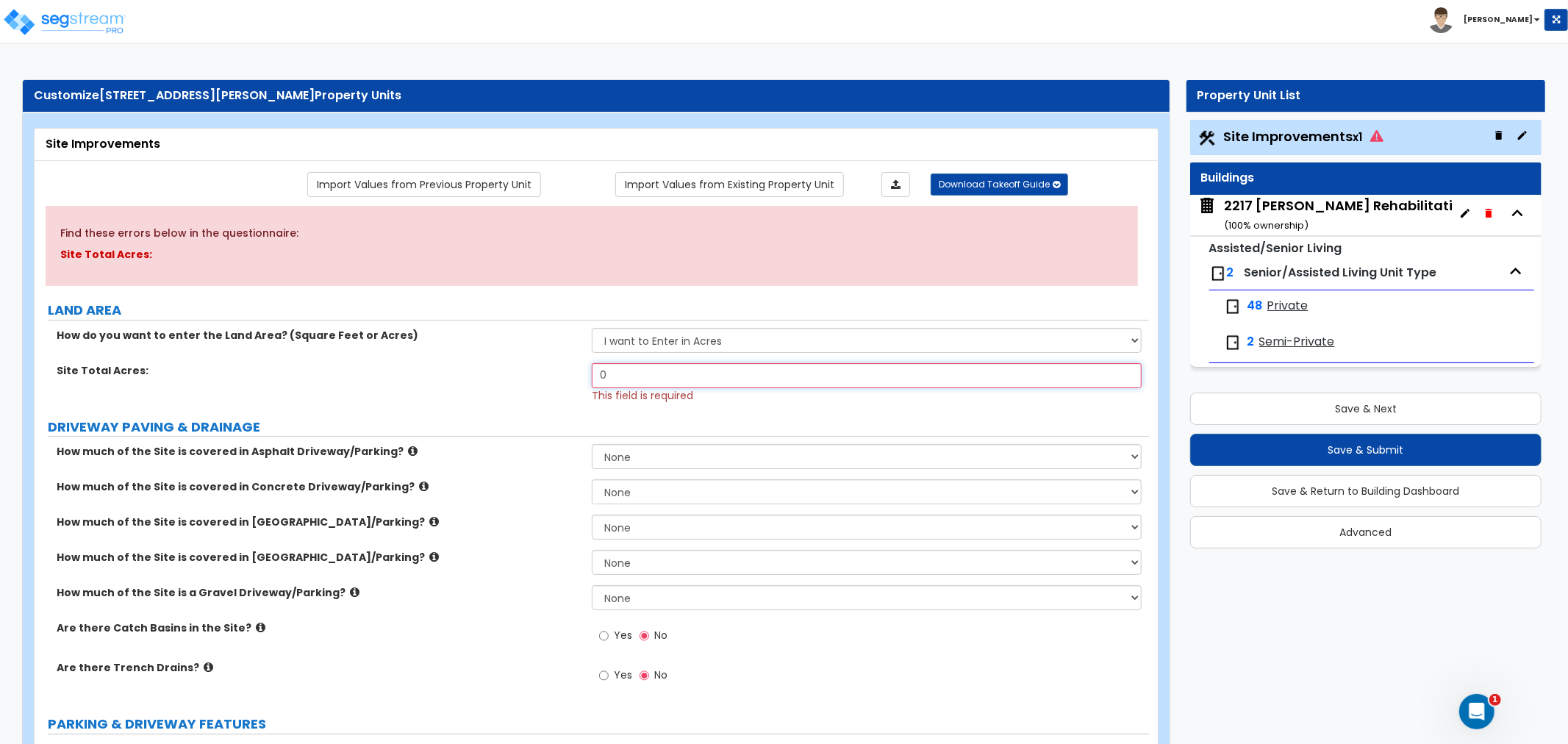
drag, startPoint x: 665, startPoint y: 377, endPoint x: 551, endPoint y: 377, distance: 114.0
click at [551, 377] on div "Site Total Acres: 0 This field is required" at bounding box center [592, 383] width 1114 height 40
type input "0"
click at [1314, 210] on div "2217 Bloomer Rehabilitation and Nursing Center LLC ( 100 % ownership)" at bounding box center [1427, 215] width 408 height 38
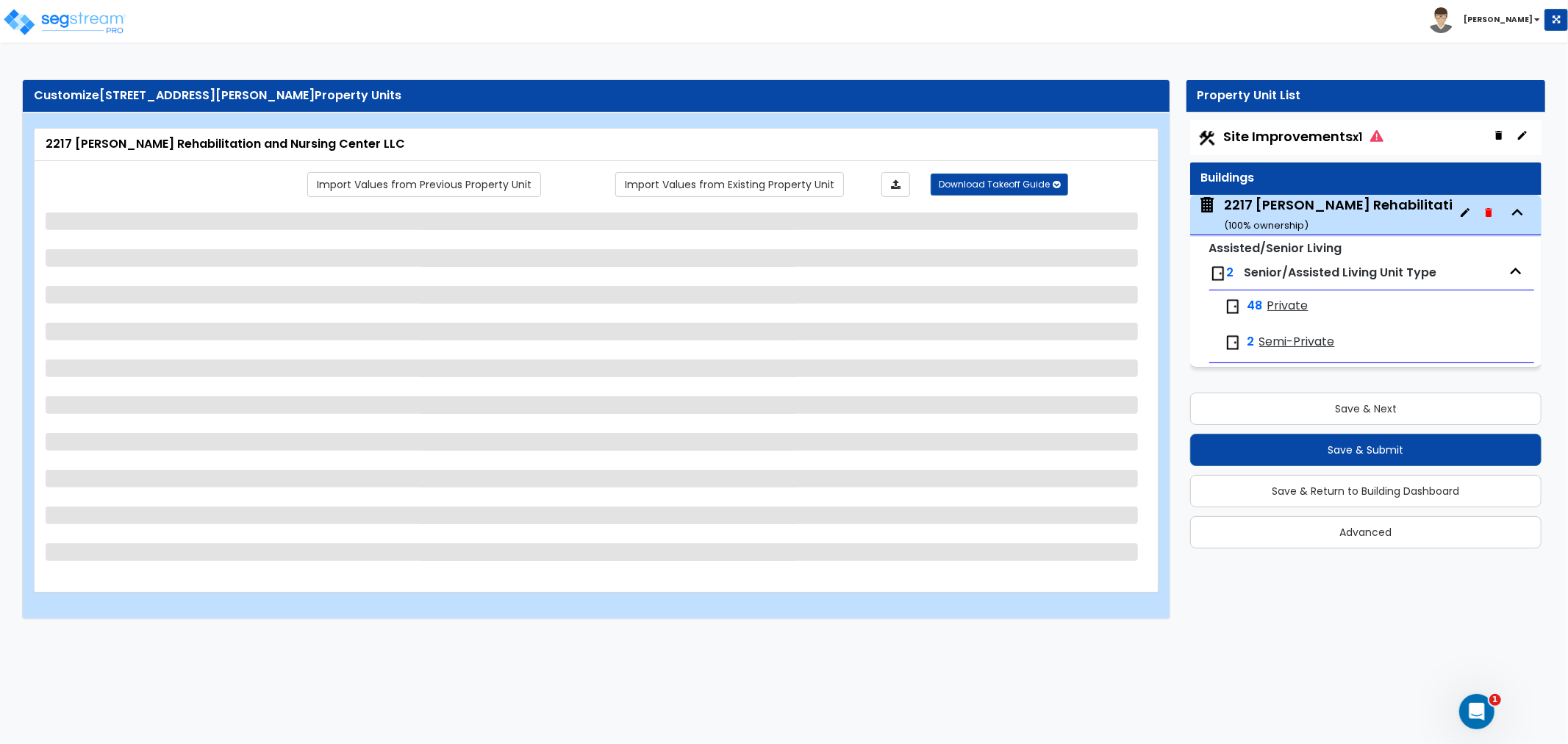
click at [1344, 126] on div "Site Improvements x1" at bounding box center [1365, 138] width 351 height 35
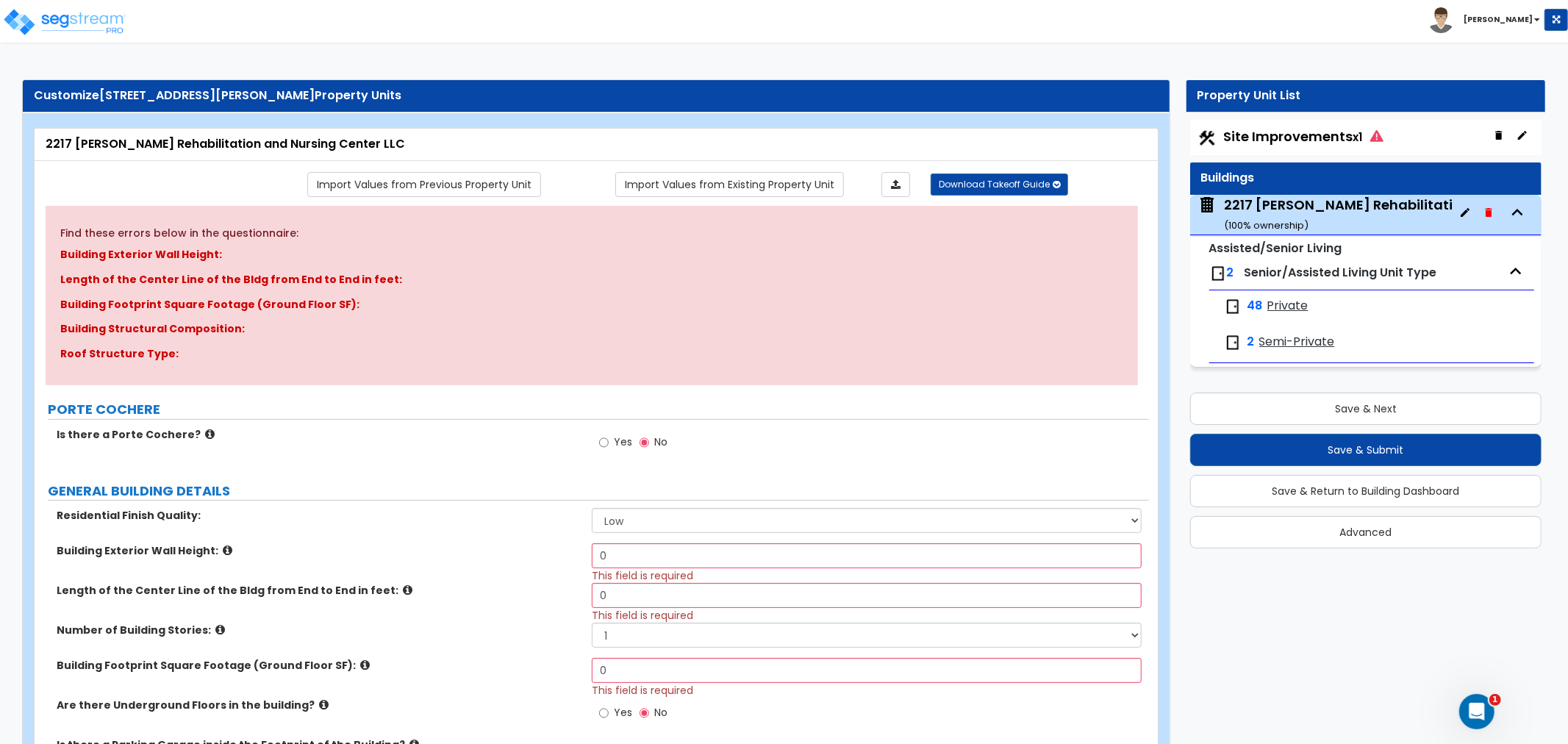
click at [1286, 147] on div "Site Improvements x1" at bounding box center [1365, 138] width 351 height 35
click at [1281, 135] on span "Site Improvements x1" at bounding box center [1303, 136] width 160 height 18
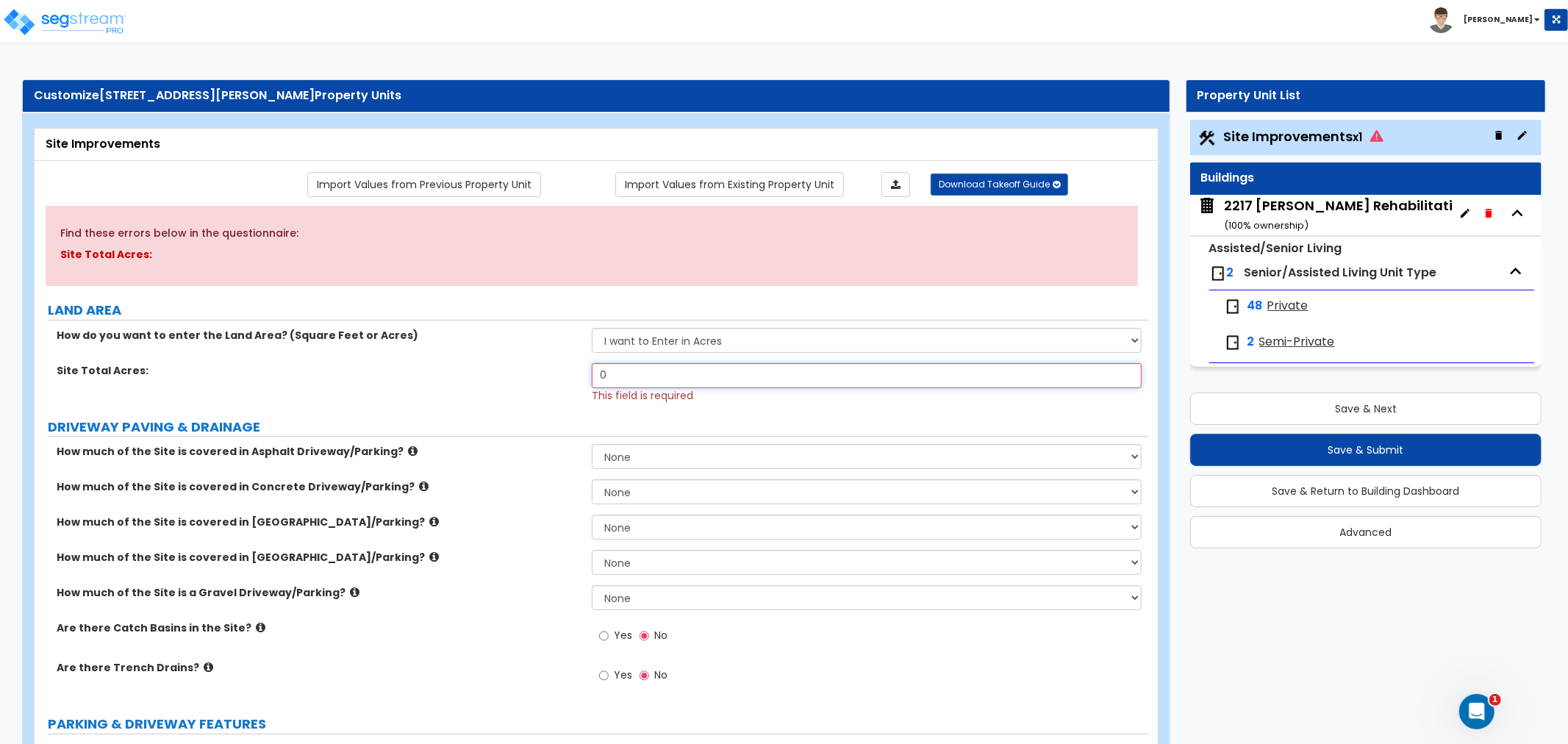
drag, startPoint x: 622, startPoint y: 377, endPoint x: 542, endPoint y: 381, distance: 80.1
click at [542, 381] on div "Site Total Acres: 0 This field is required" at bounding box center [592, 383] width 1114 height 40
type input "1"
click at [540, 380] on div "Site Total Acres: 1 This field is required" at bounding box center [592, 383] width 1114 height 40
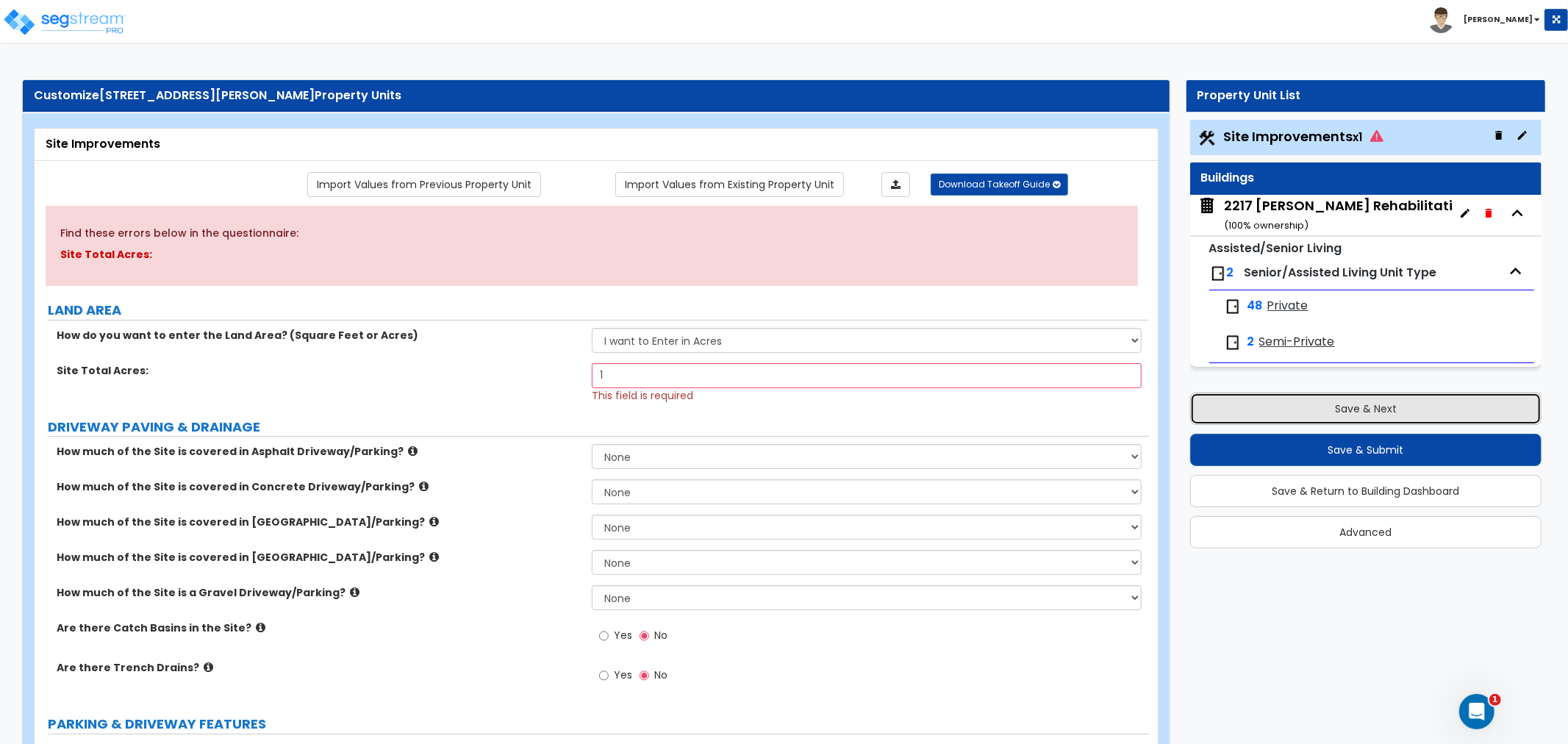
click at [1334, 414] on button "Save & Next" at bounding box center [1365, 409] width 351 height 32
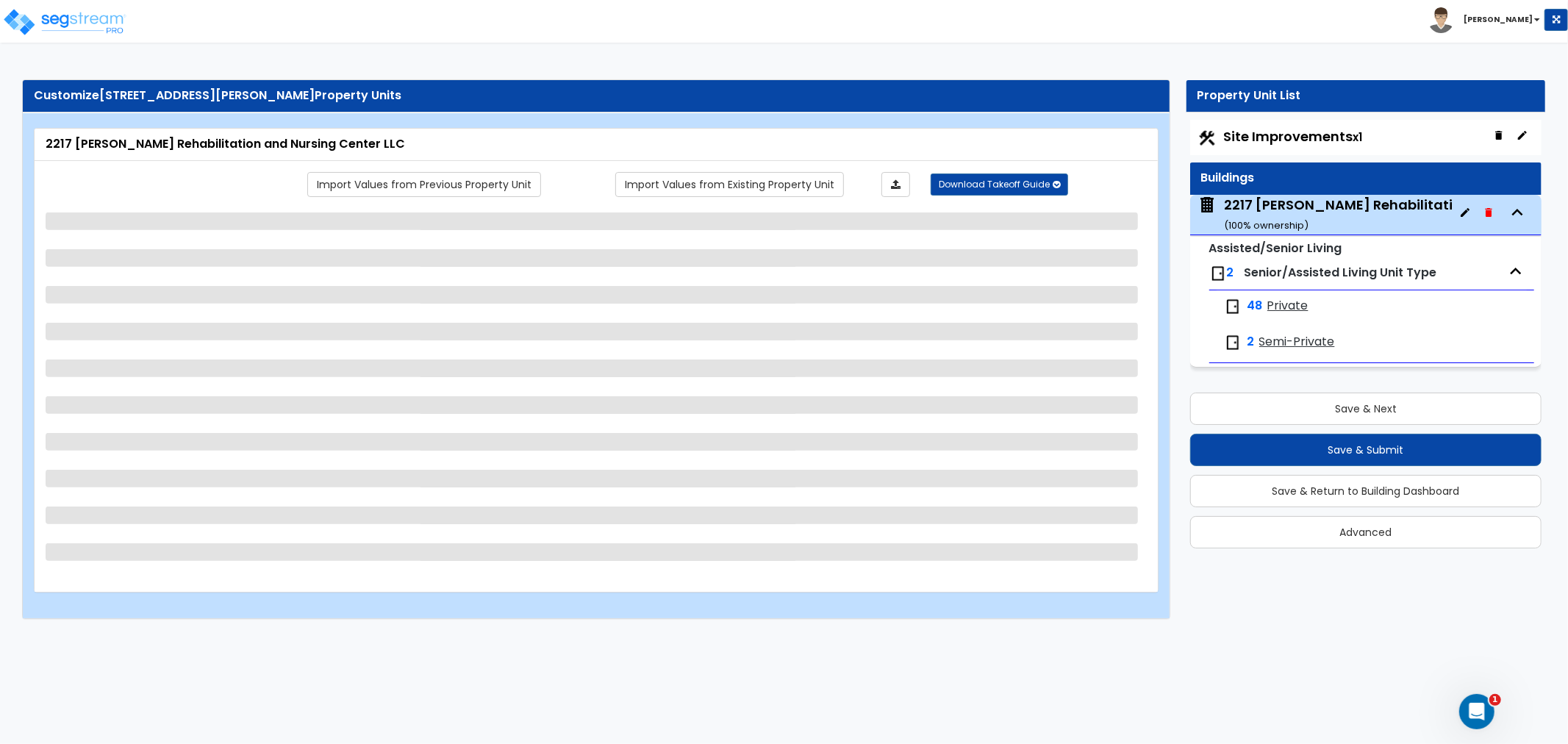
click at [1305, 196] on div "2217 Bloomer Rehabilitation and Nursing Center LLC ( 100 % ownership)" at bounding box center [1427, 214] width 408 height 38
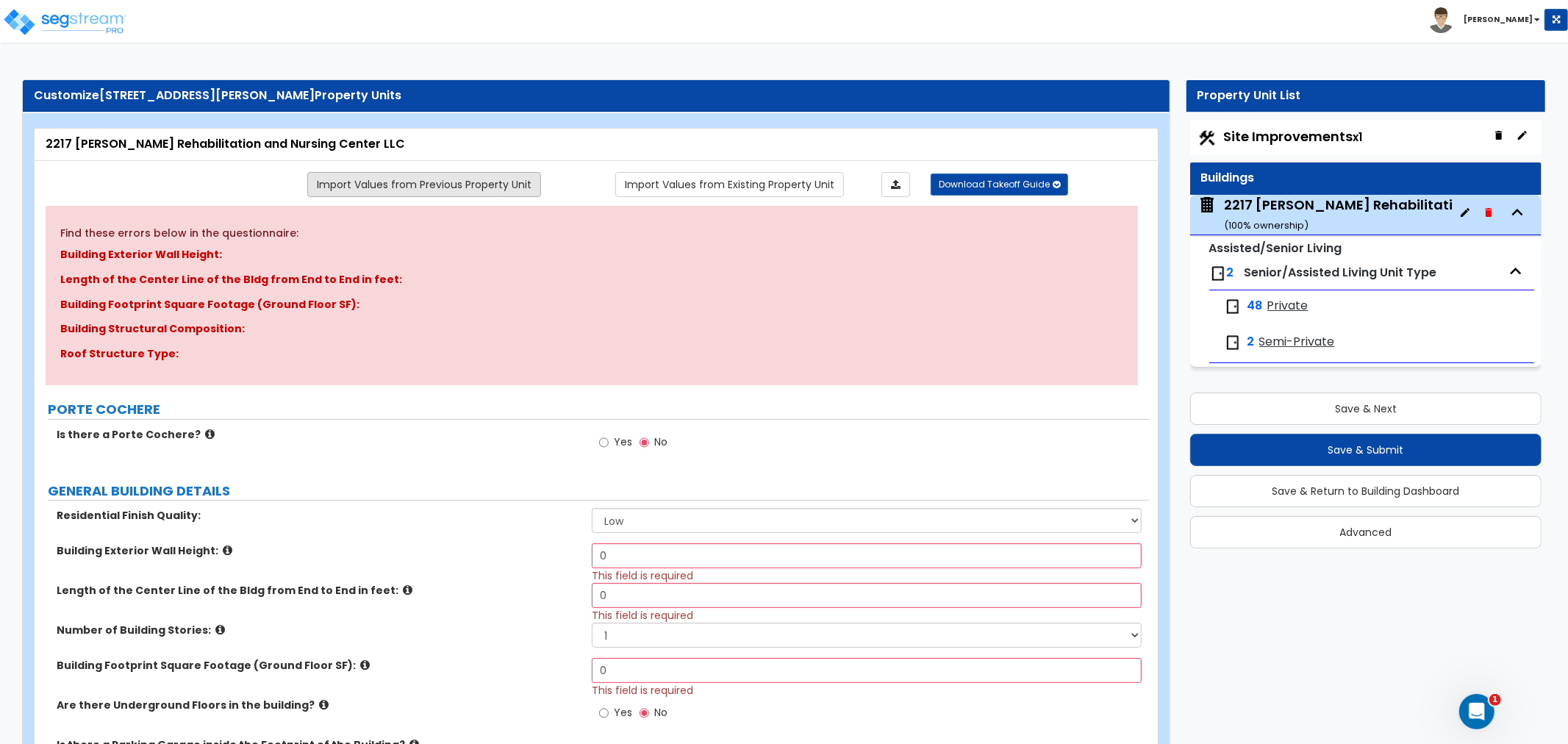
click at [436, 184] on link "Import Values from Previous Property Unit" at bounding box center [424, 185] width 234 height 25
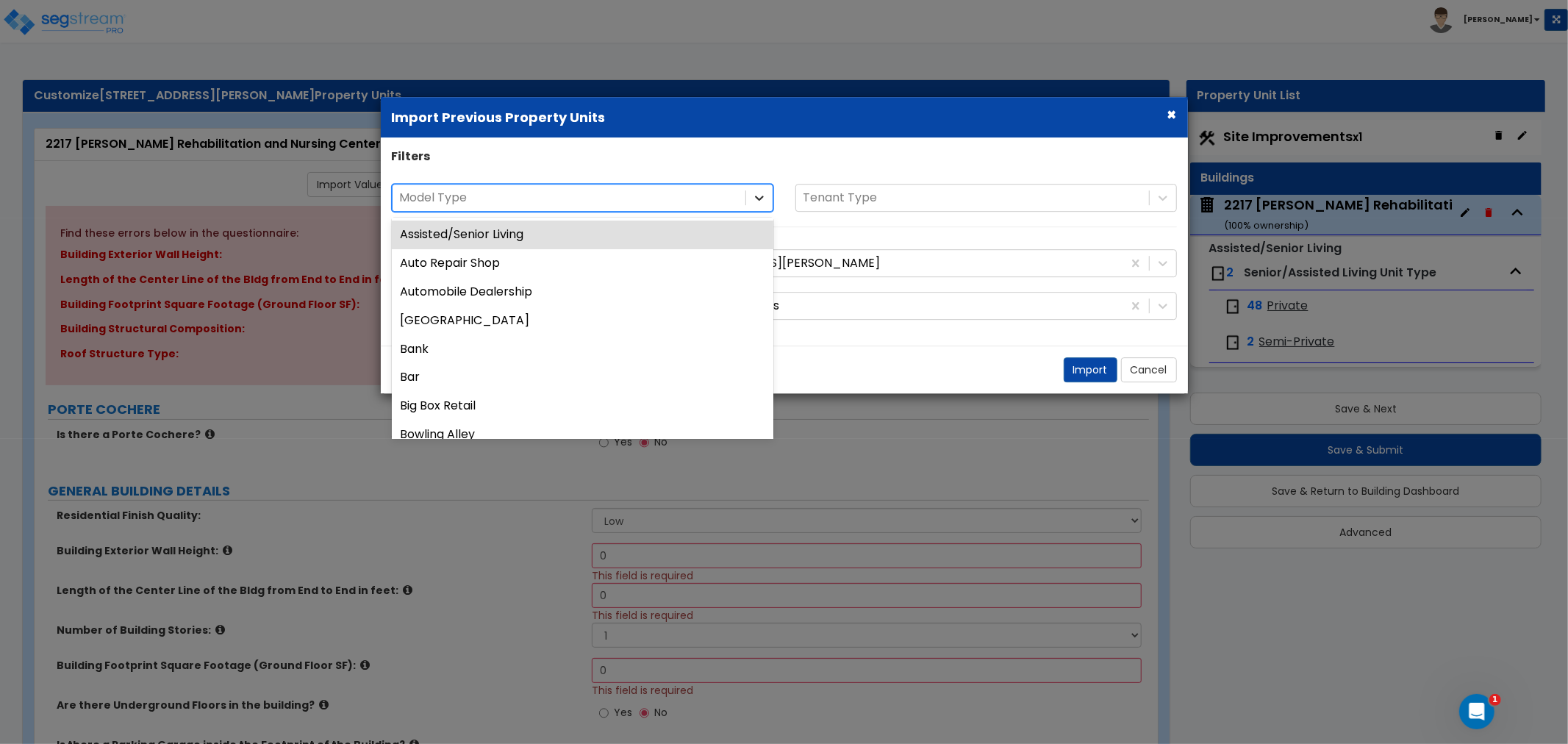
click at [765, 198] on icon at bounding box center [759, 198] width 14 height 14
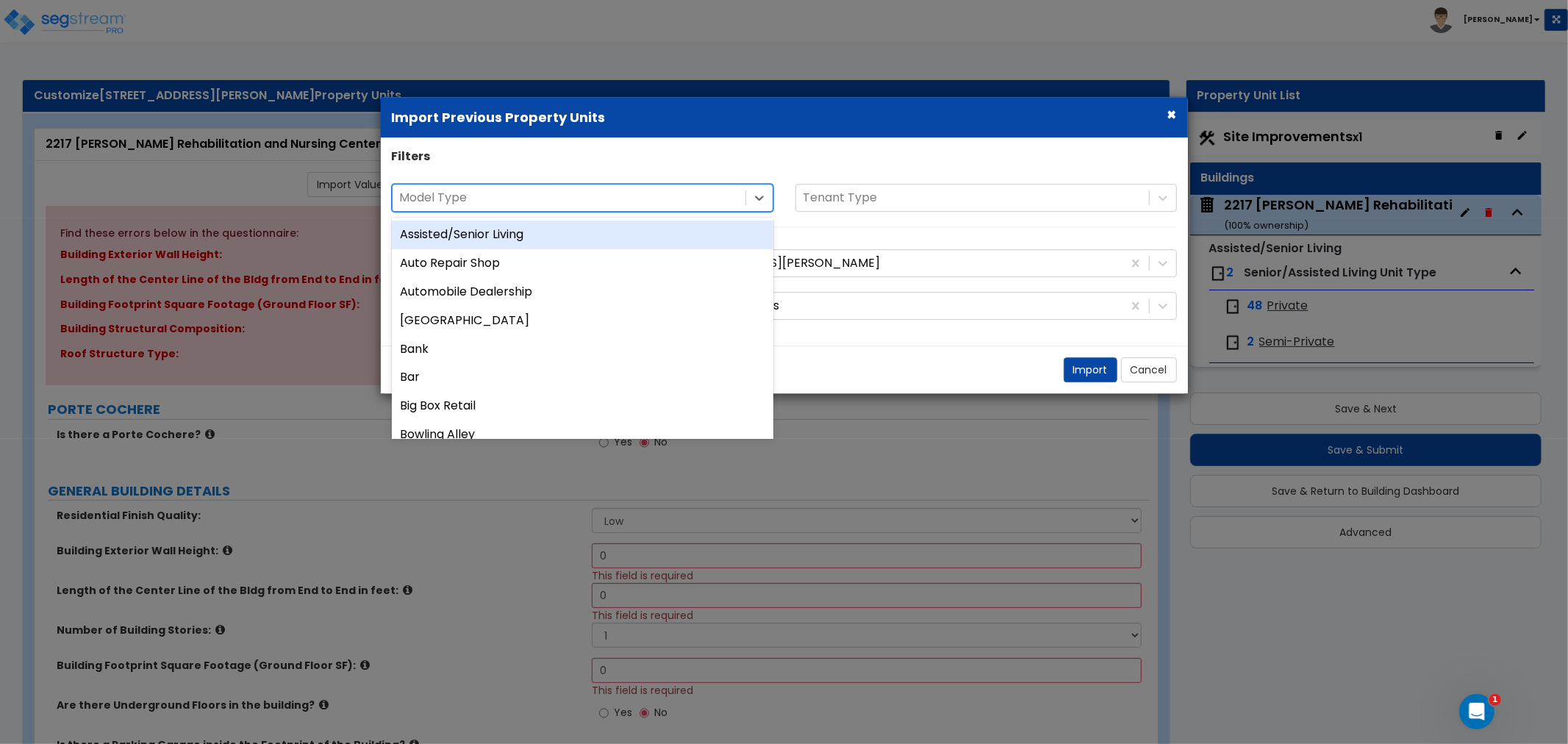
click at [520, 235] on div "Assisted/Senior Living" at bounding box center [582, 235] width 381 height 29
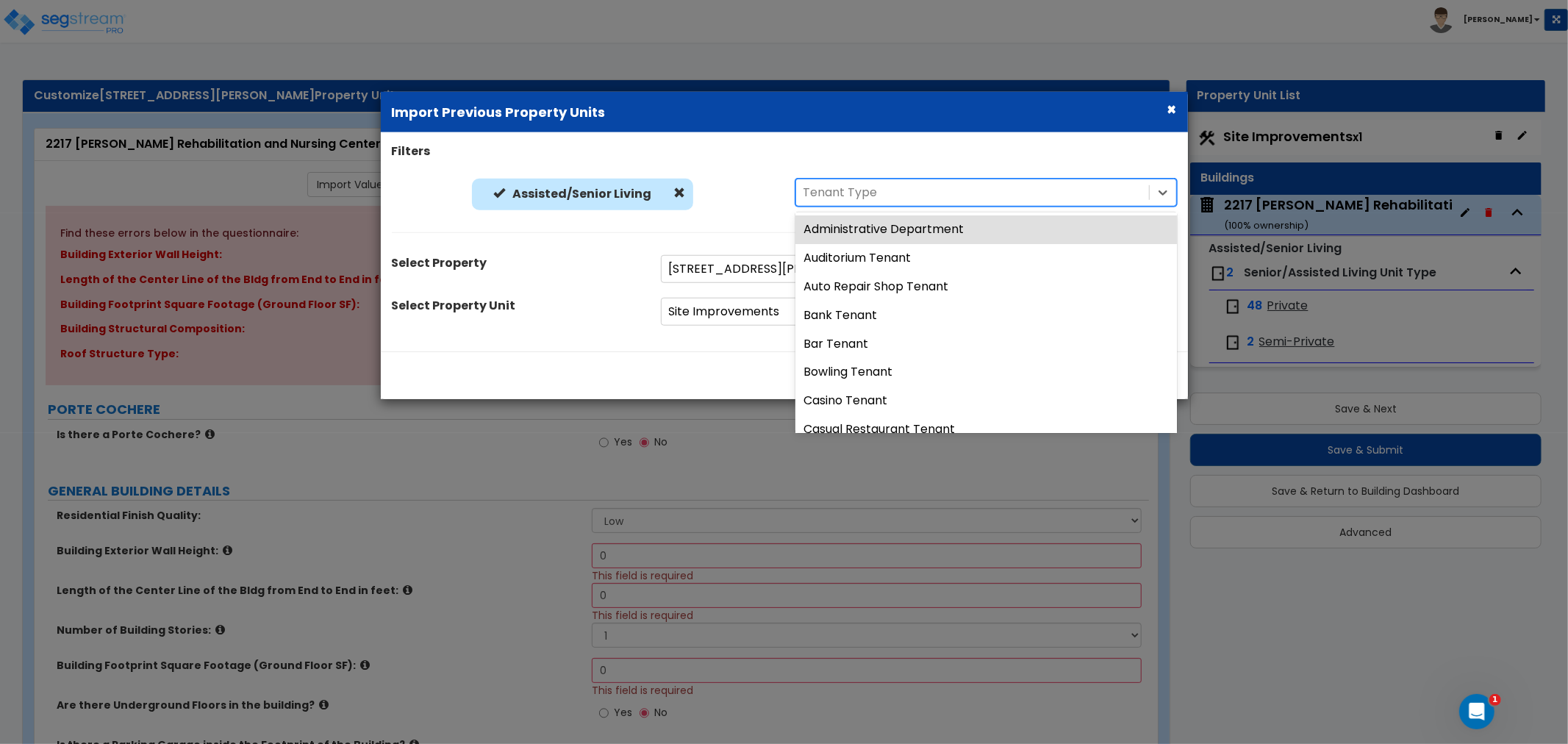
click at [934, 203] on div "Tenant Type" at bounding box center [972, 193] width 353 height 26
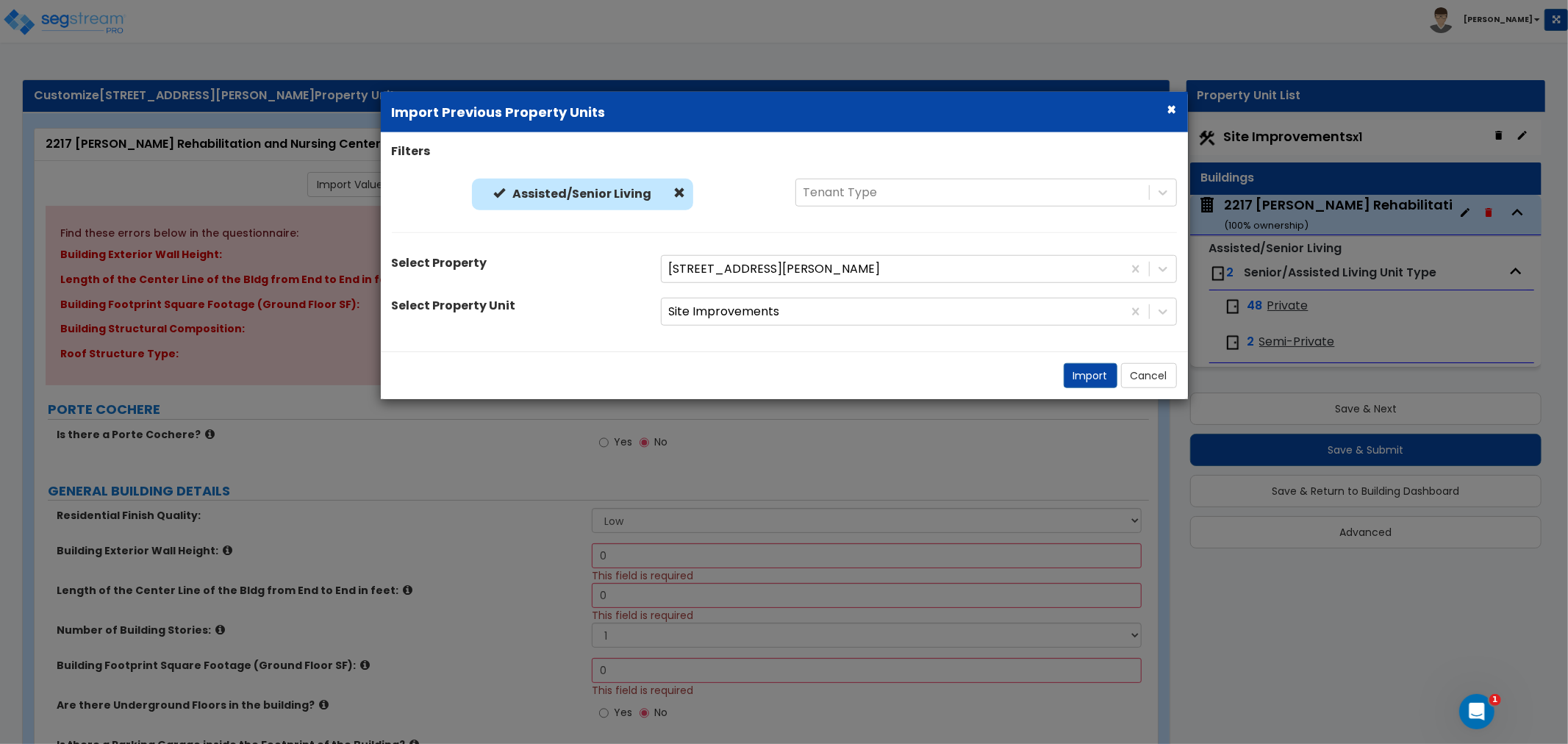
click at [723, 203] on div "Assisted/Senior Living" at bounding box center [582, 198] width 381 height 39
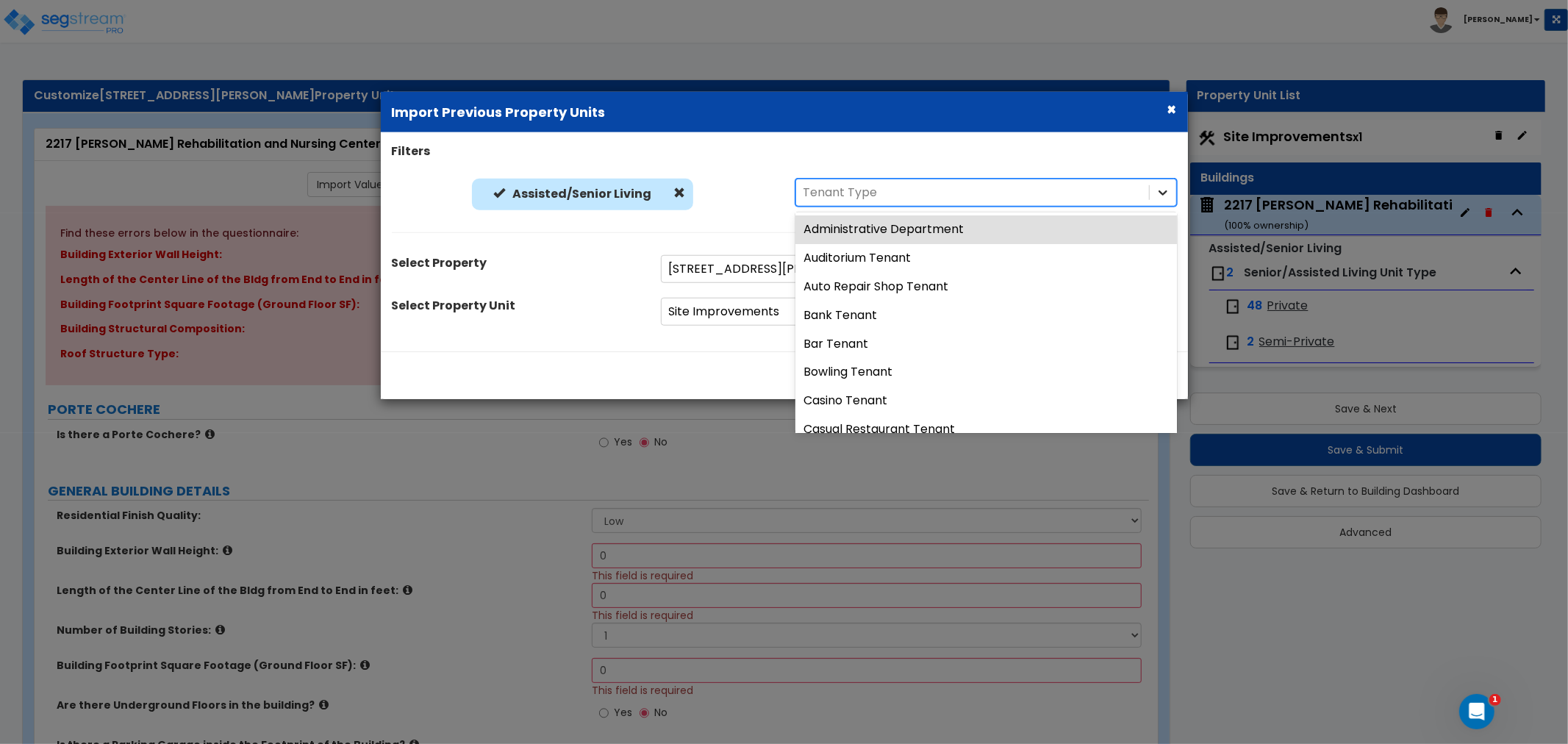
click at [1161, 197] on icon at bounding box center [1162, 192] width 14 height 14
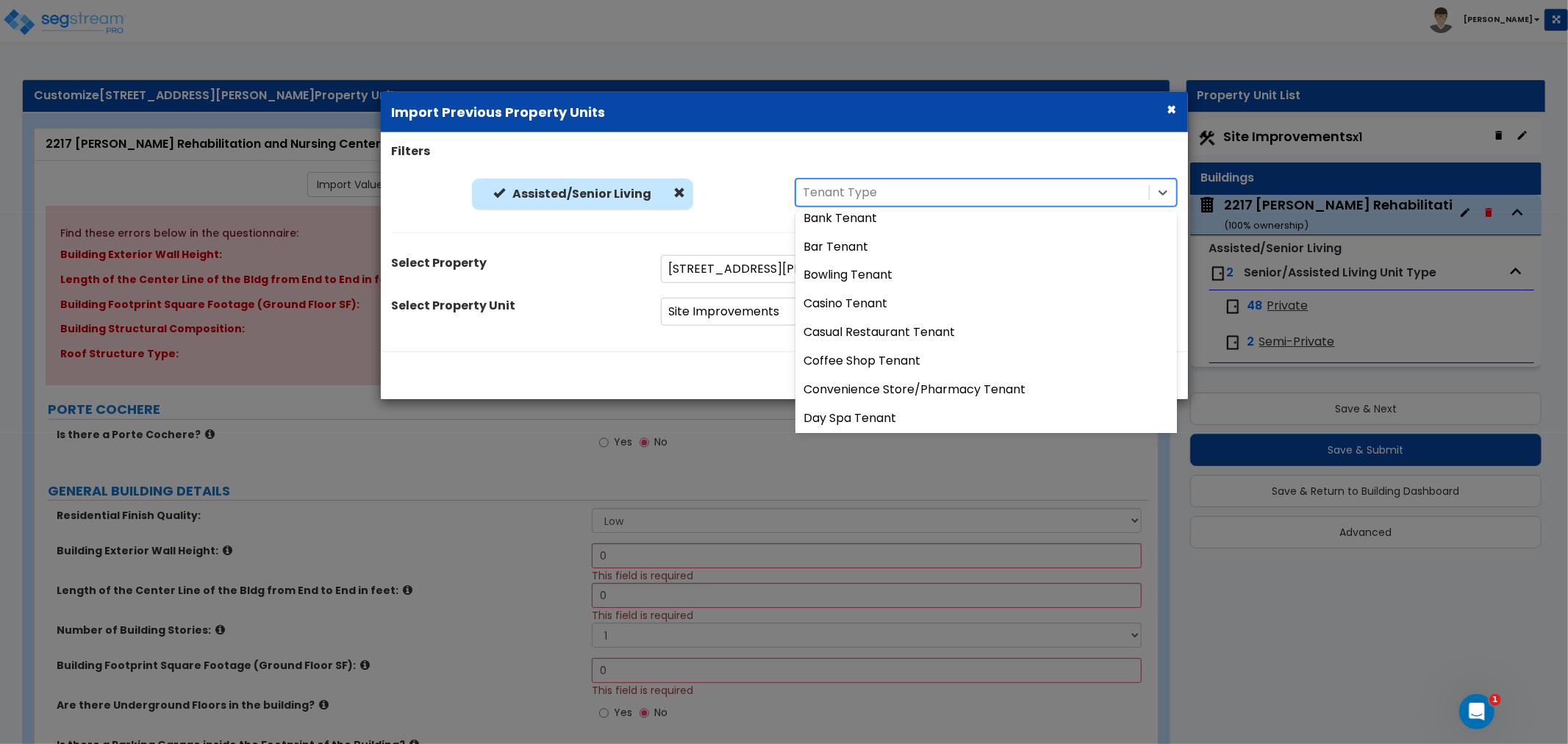
scroll to position [0, 0]
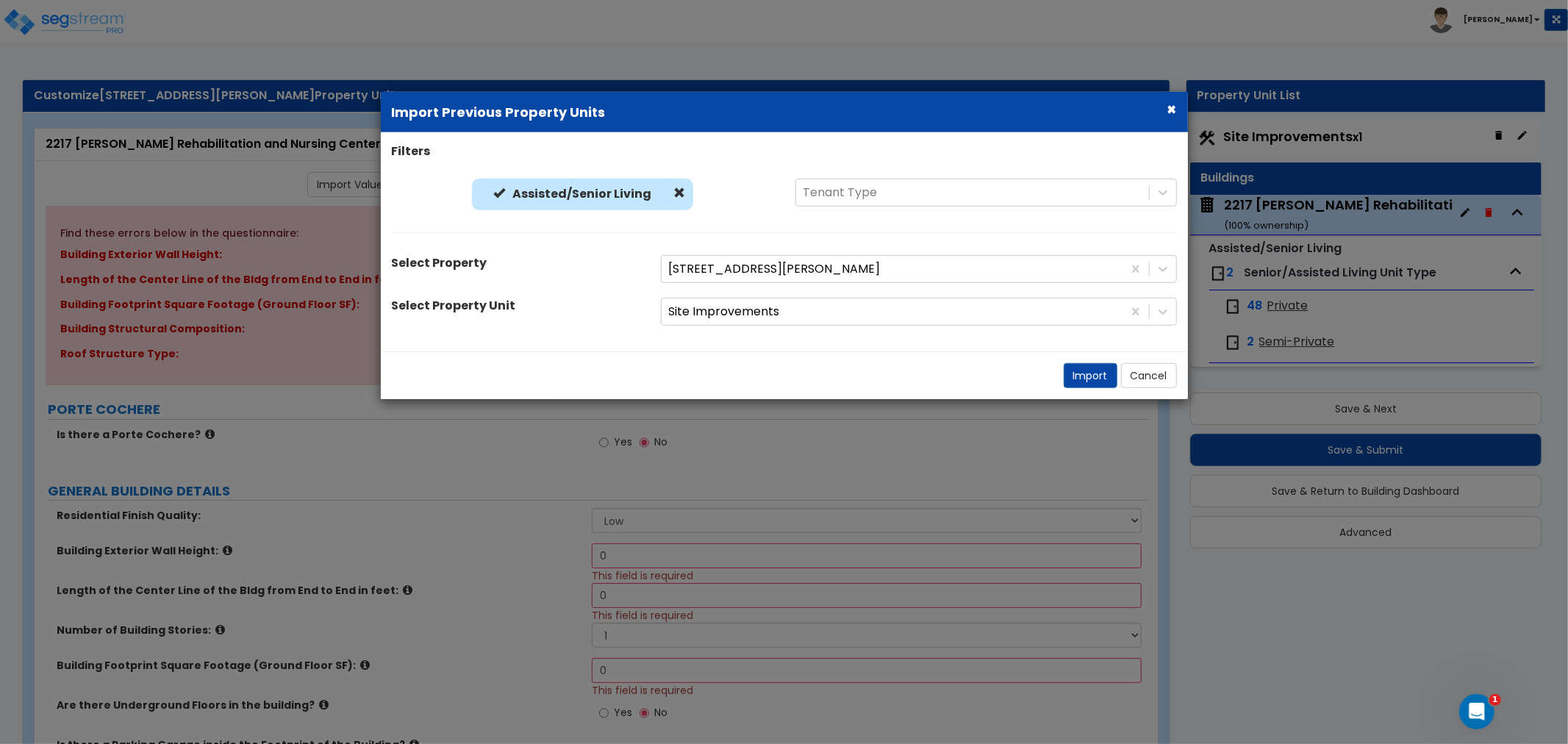
click at [718, 150] on div "Filters" at bounding box center [784, 154] width 807 height 20
click at [1156, 261] on icon at bounding box center [1162, 268] width 14 height 14
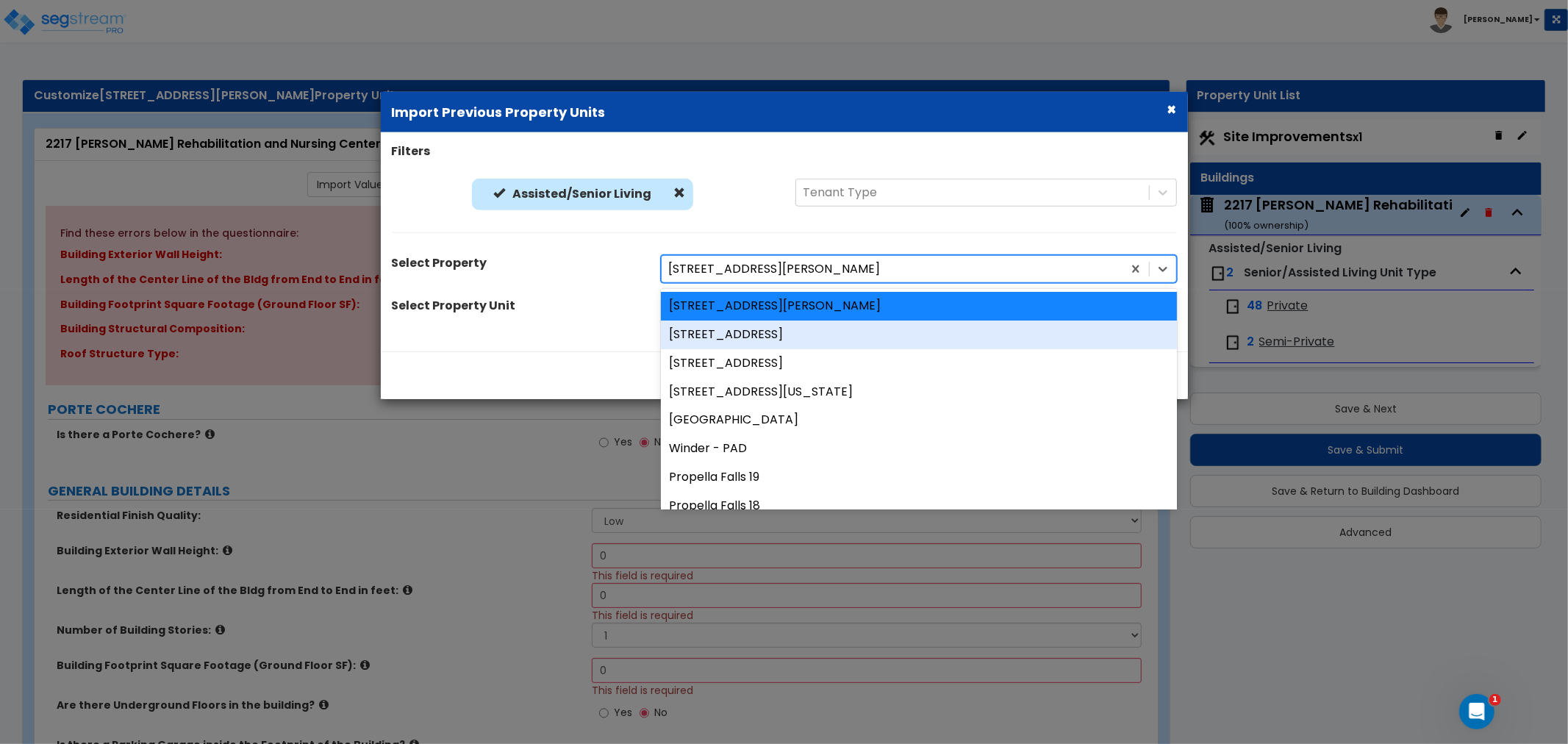
click at [729, 328] on div "[STREET_ADDRESS]" at bounding box center [918, 335] width 516 height 29
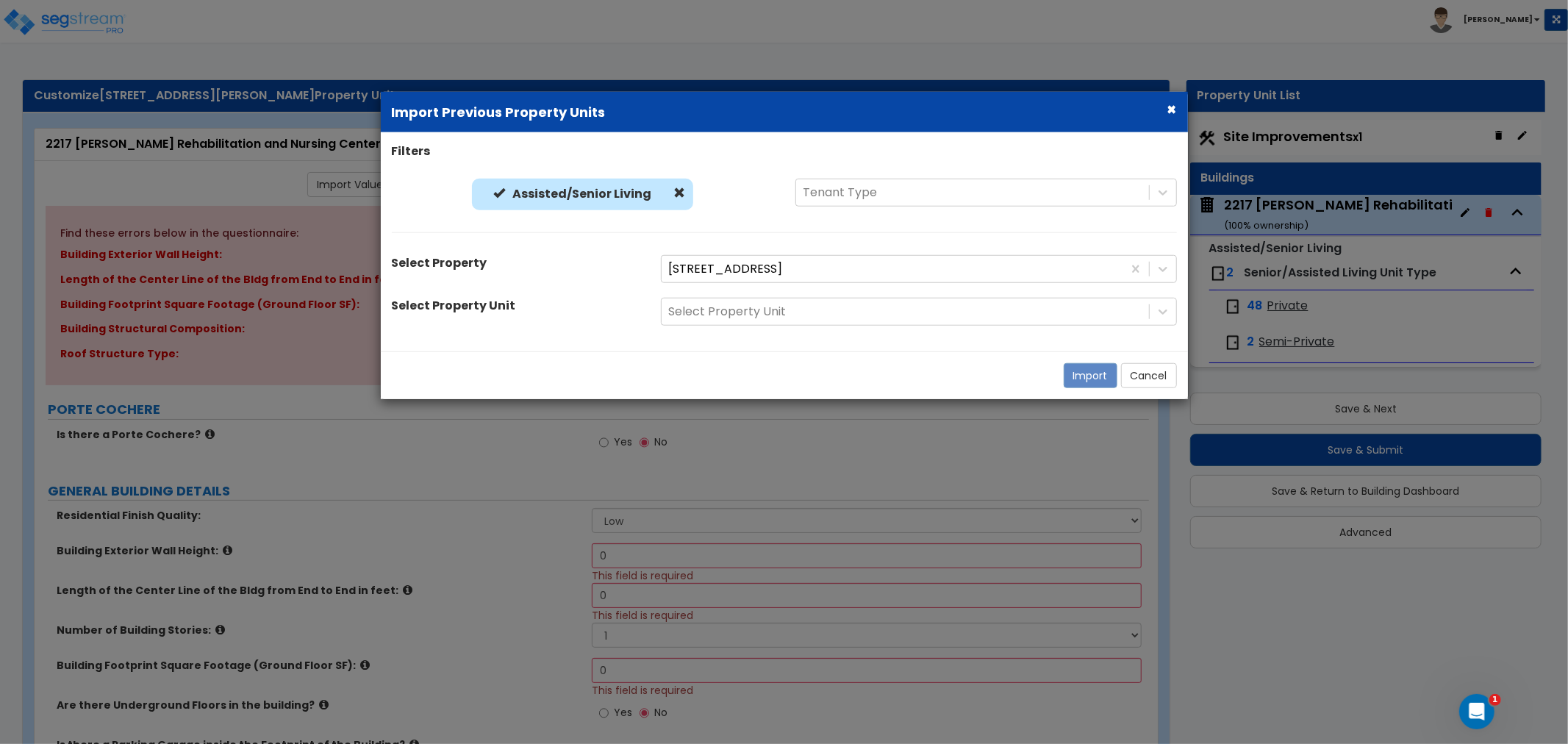
click at [881, 294] on div "Filters Assisted/Senior Living Assisted/Senior Living Tenant Type Select Proper…" at bounding box center [784, 242] width 807 height 197
click at [878, 298] on div "Select Property Unit" at bounding box center [905, 311] width 487 height 26
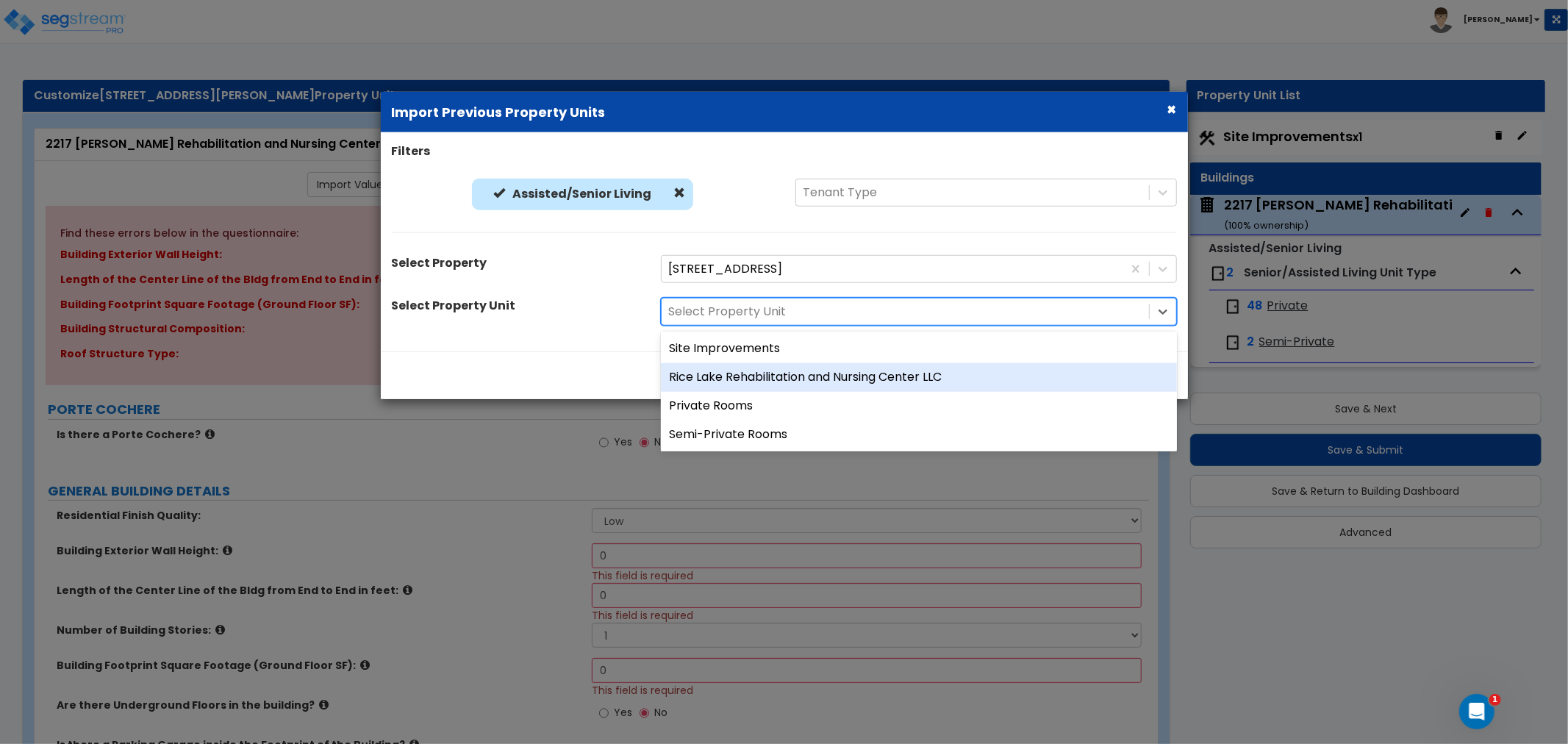
click at [766, 379] on div "Rice Lake Rehabilitation and Nursing Center LLC" at bounding box center [918, 377] width 516 height 29
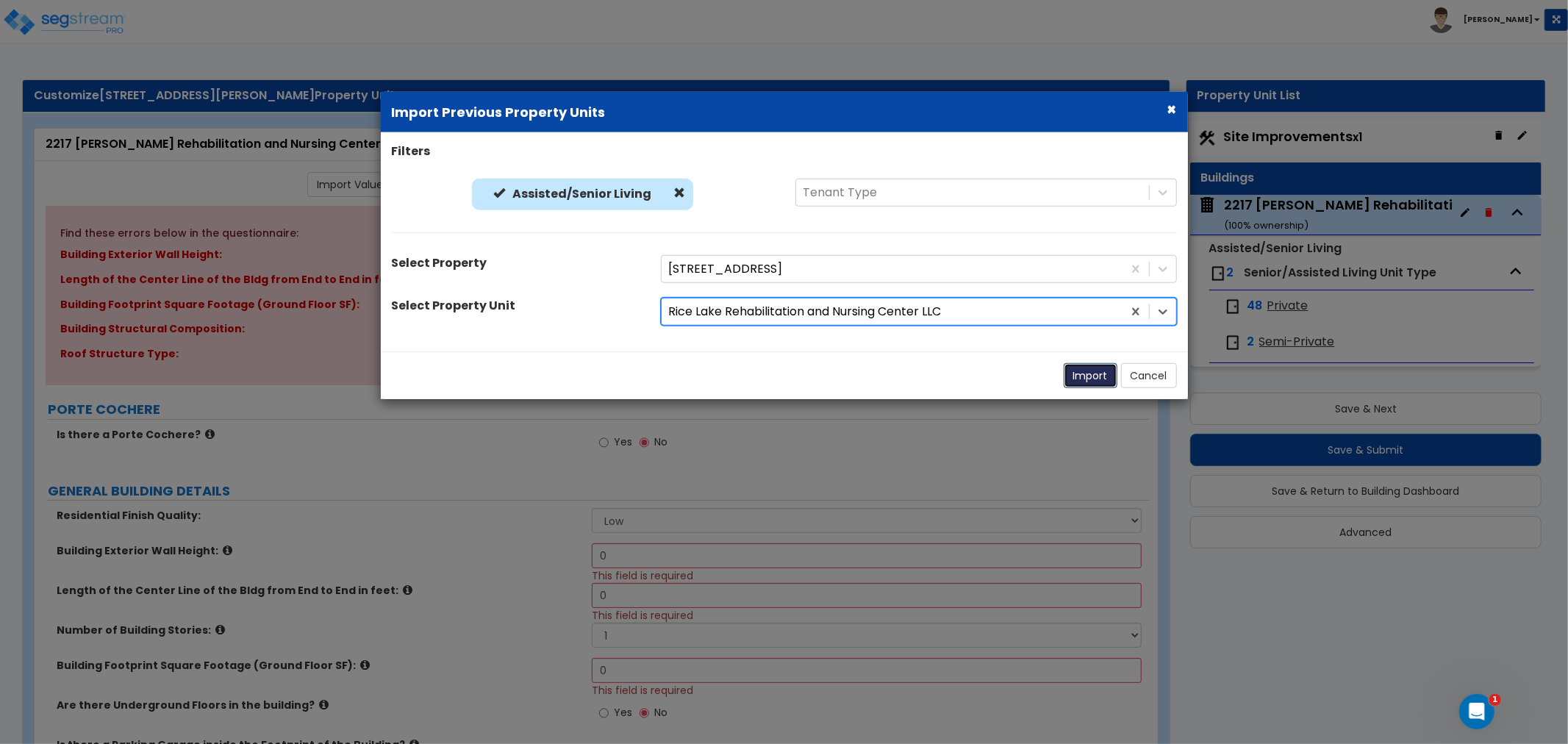
click at [1088, 376] on button "Import" at bounding box center [1091, 376] width 54 height 25
radio input "true"
select select "1"
type input "14"
type input "600"
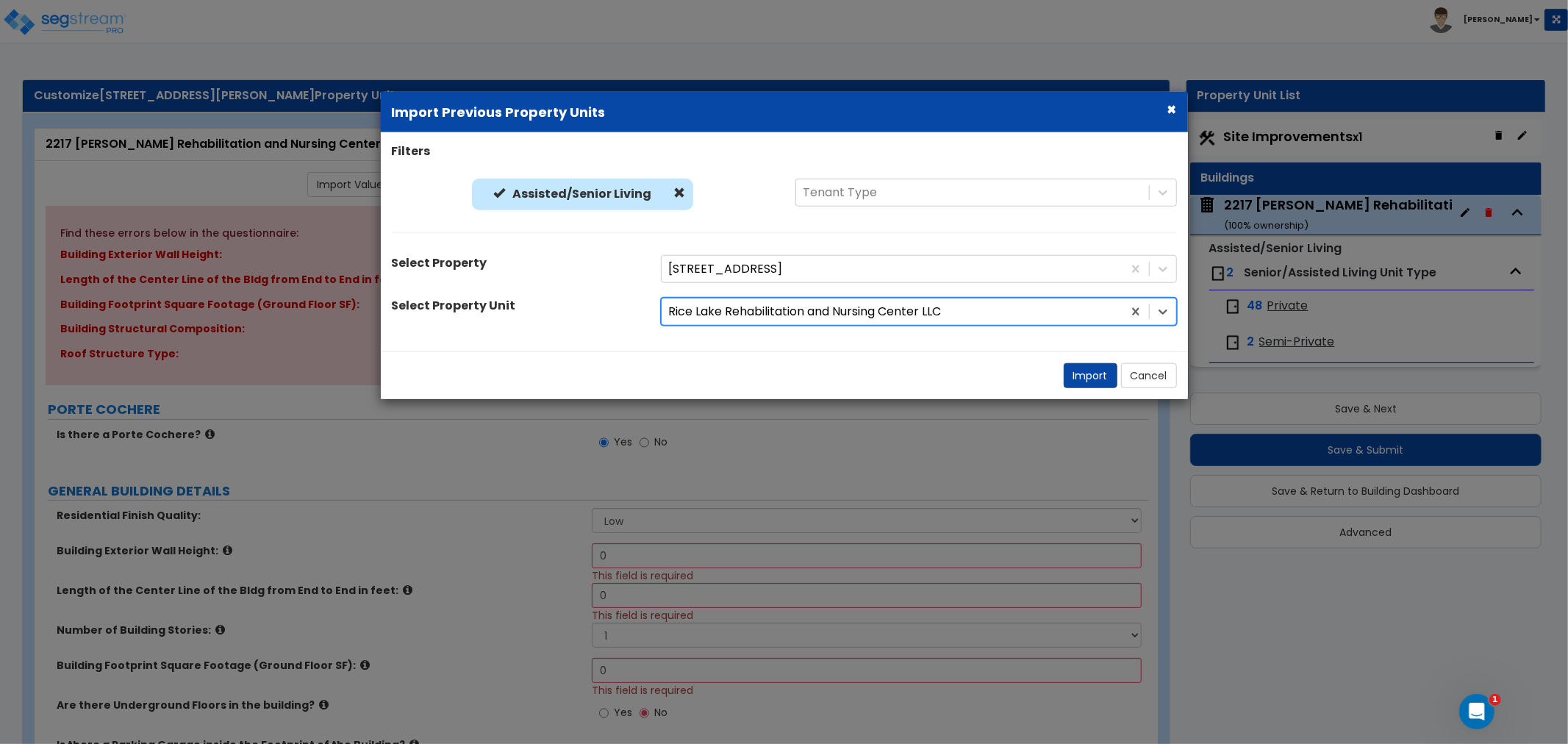
type input "33300"
select select "6"
select select "1"
radio input "true"
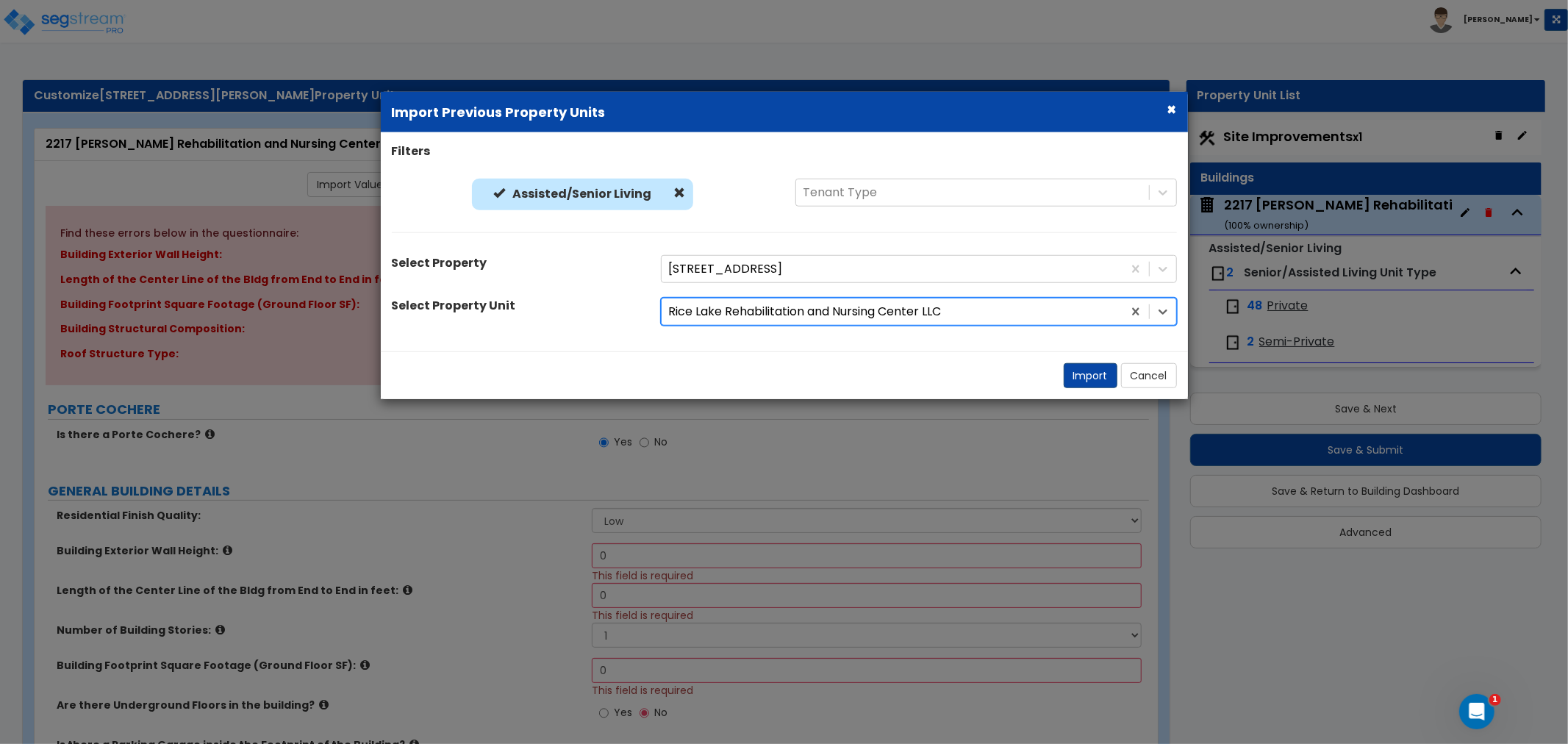
radio input "true"
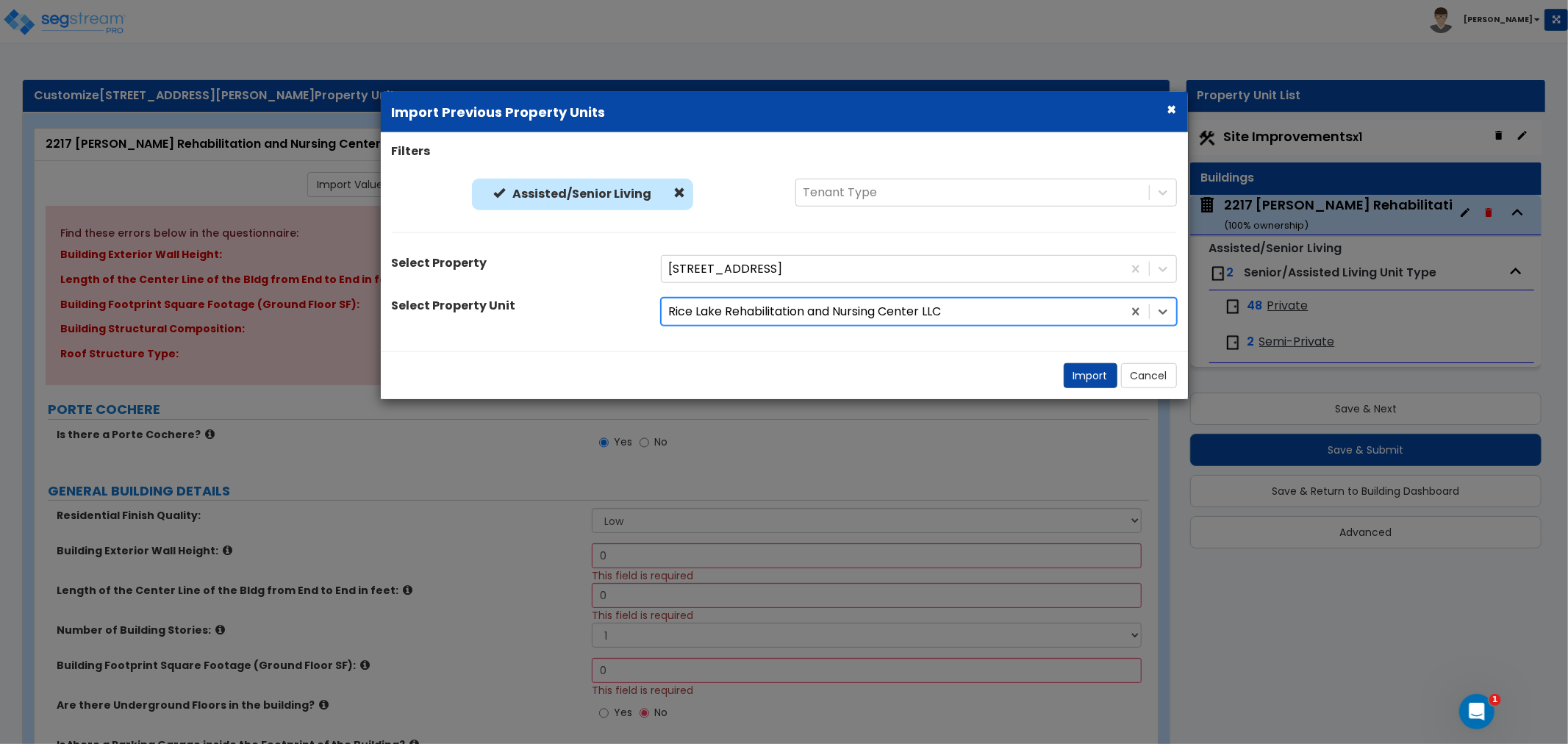
radio input "true"
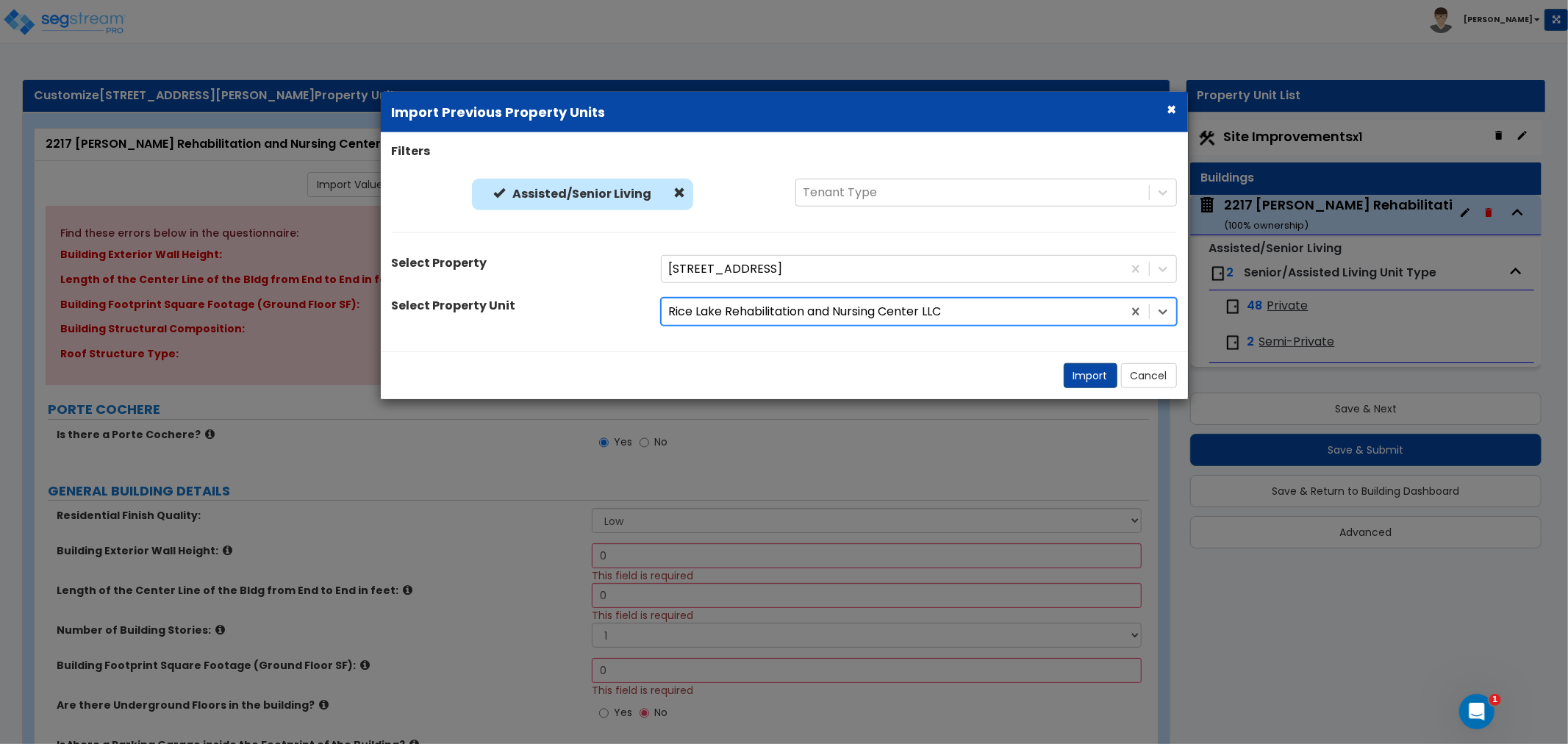
radio input "true"
select select "2"
radio input "true"
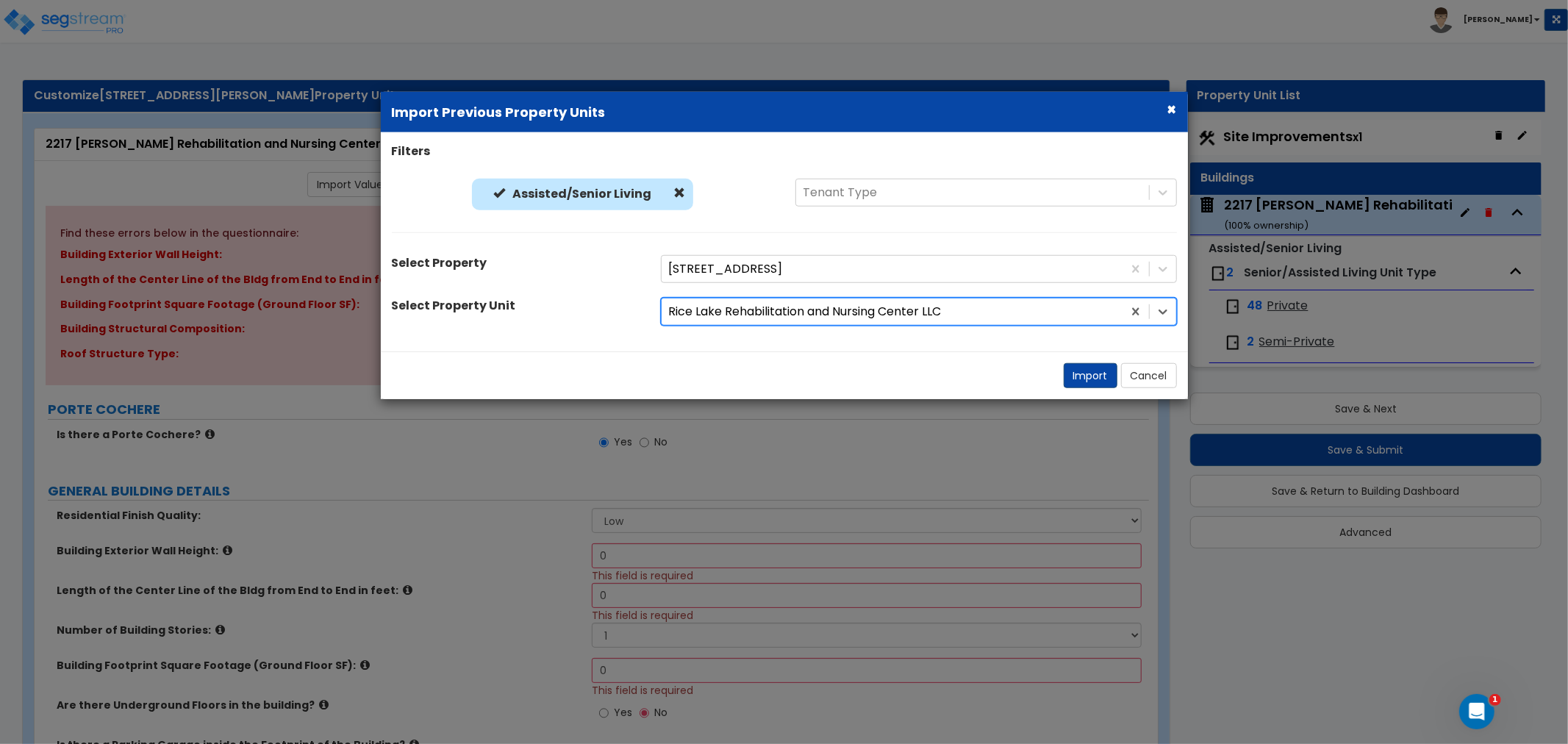
radio input "true"
select select "2"
radio input "true"
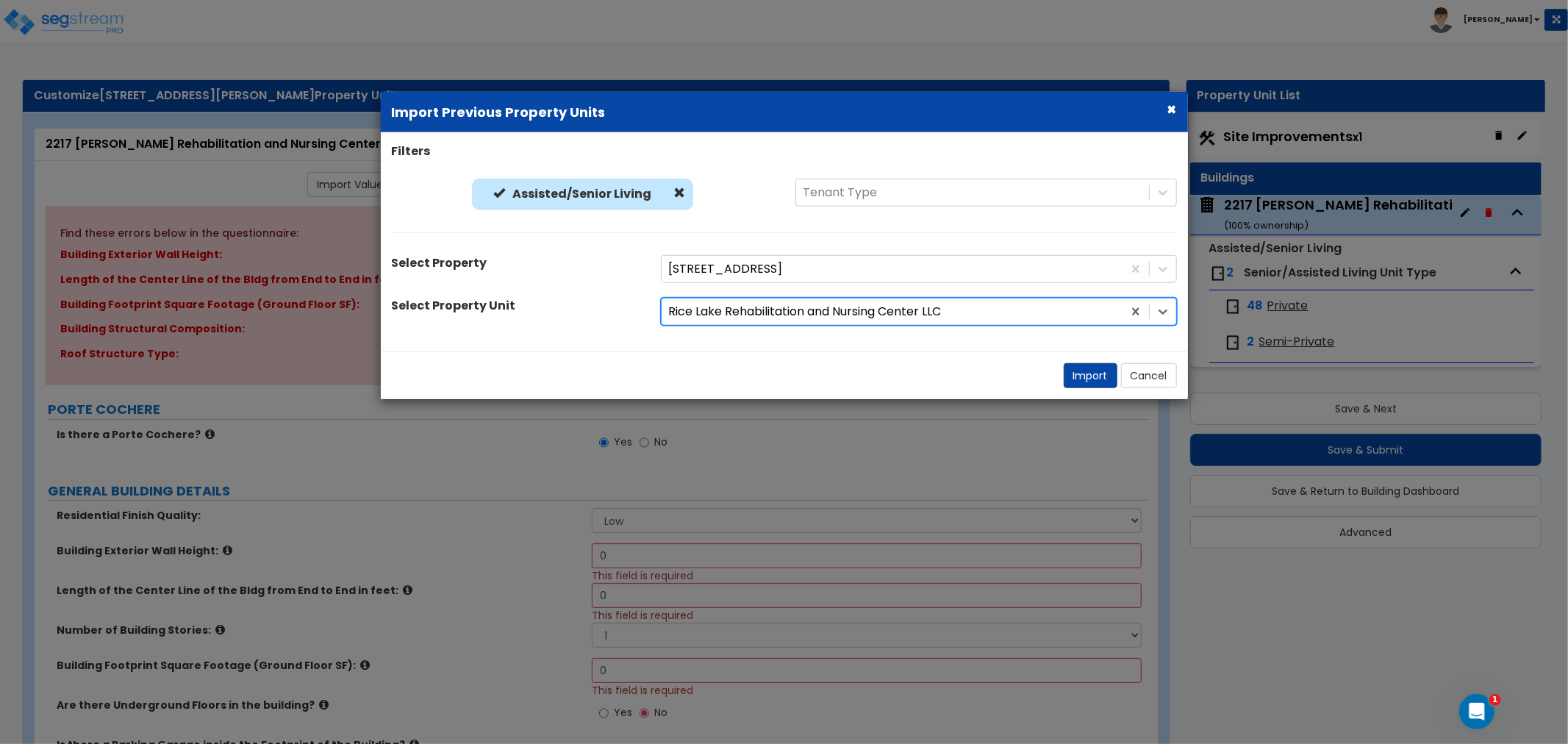
radio input "true"
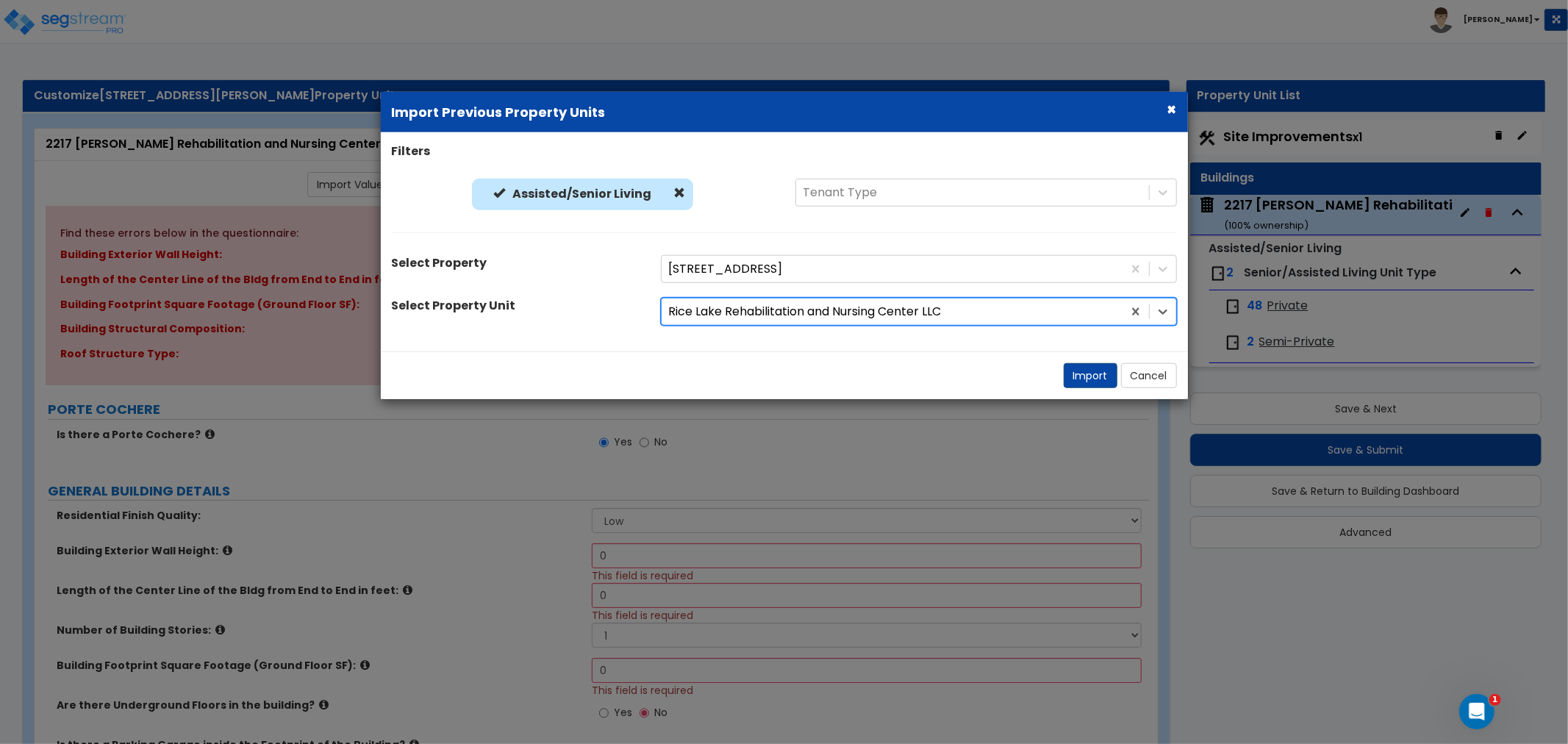
radio input "true"
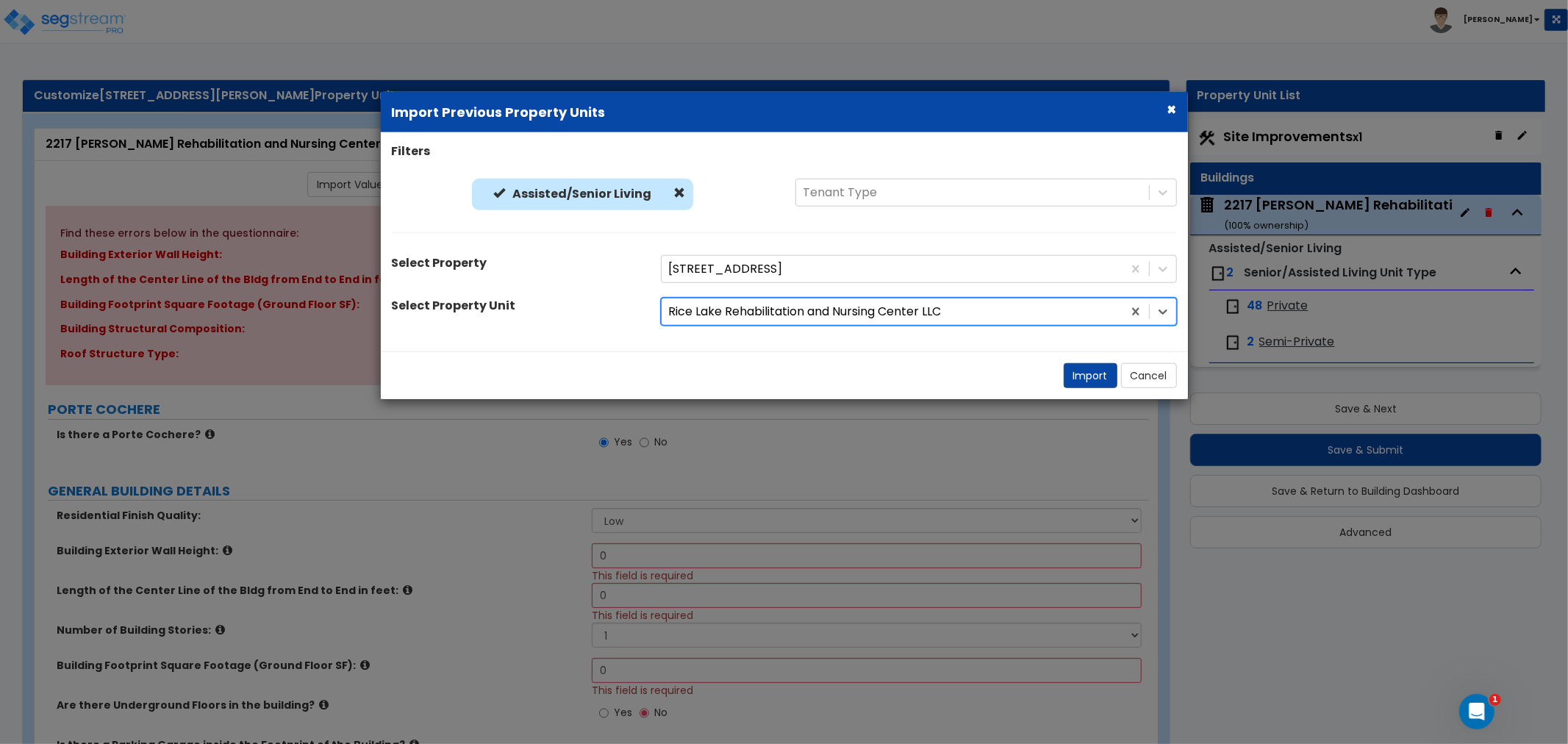
radio input "true"
type input "100"
select select "2"
radio input "true"
select select "2"
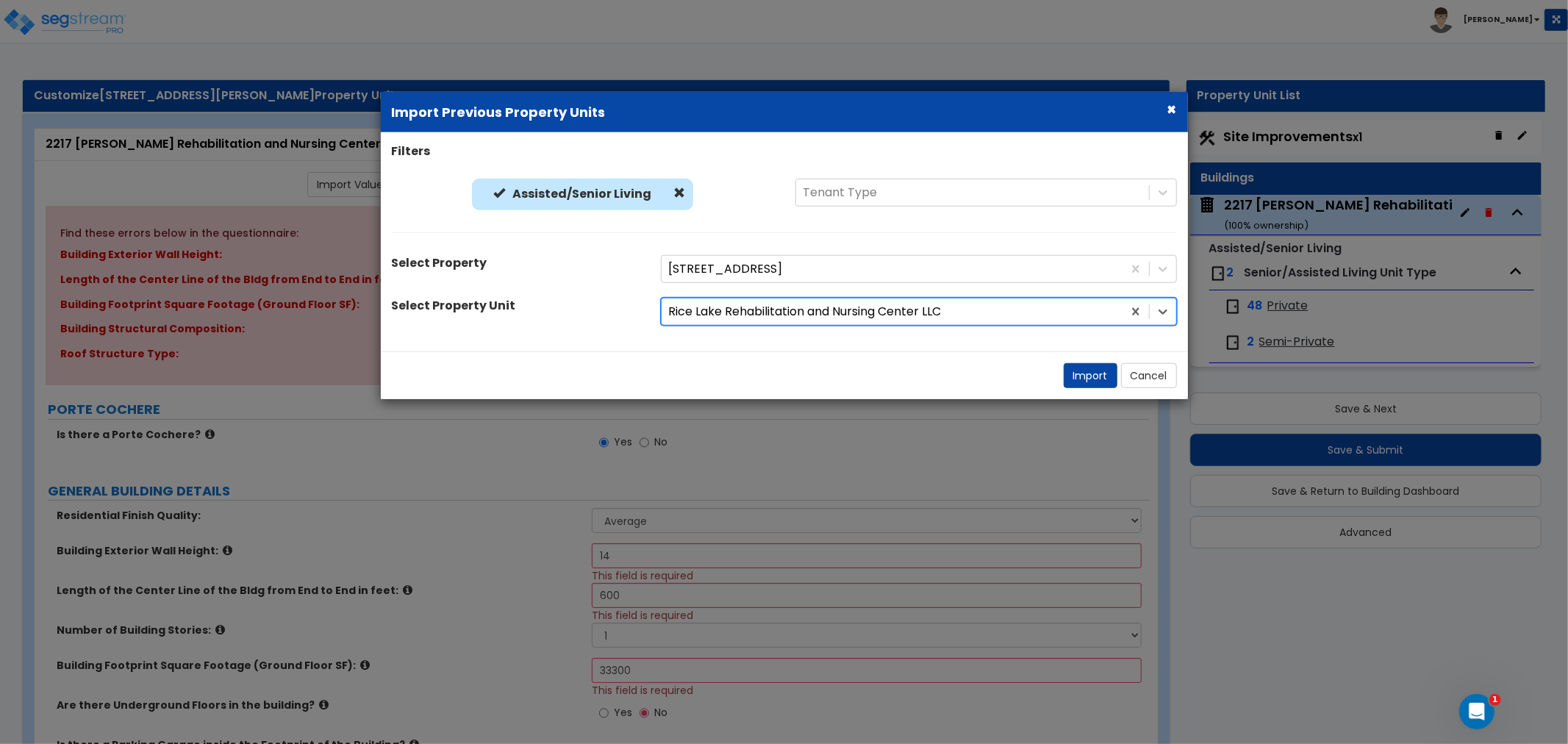
select select "5"
select select "6"
select select "1"
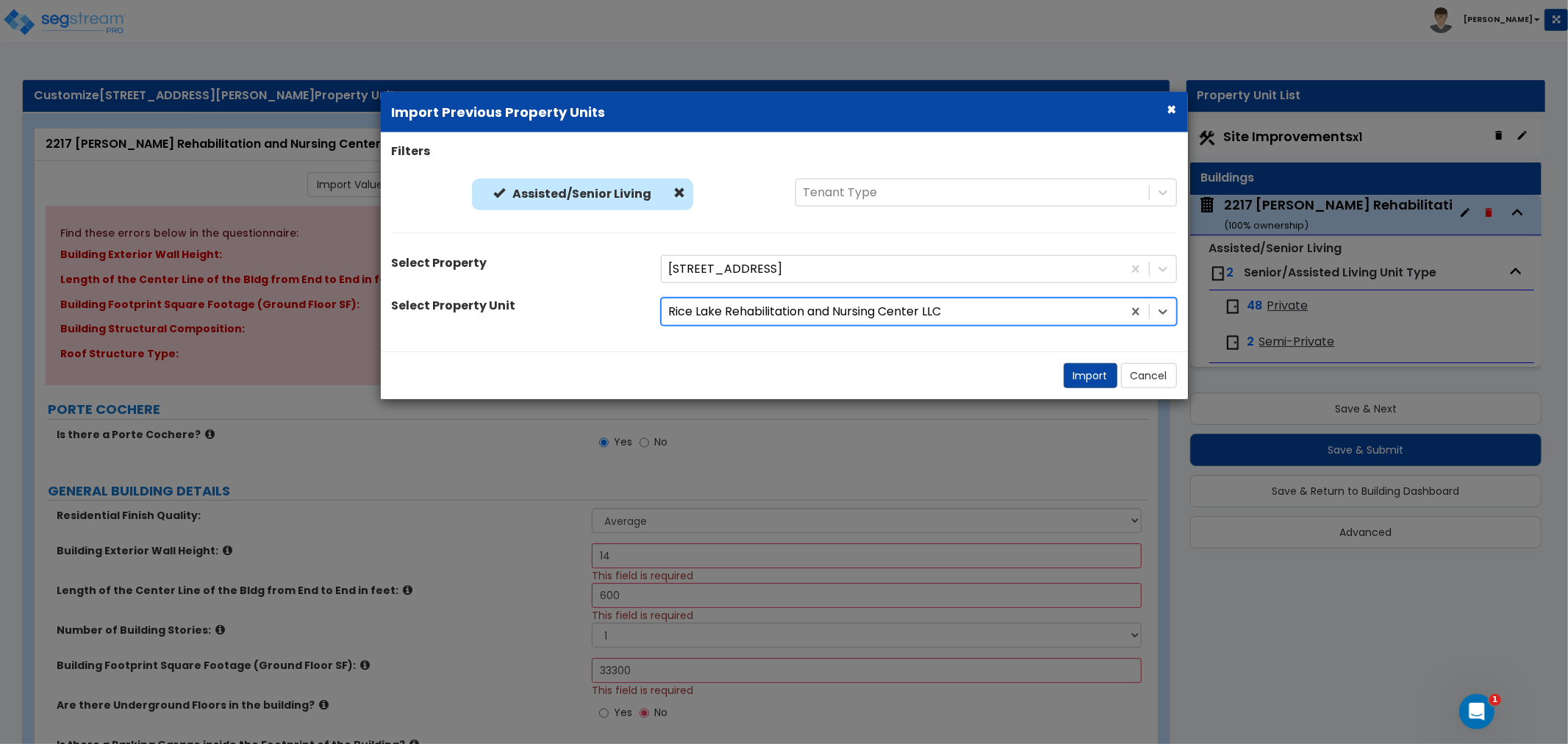
select select "1"
select select "4"
select select "2"
select select "1"
select select "2"
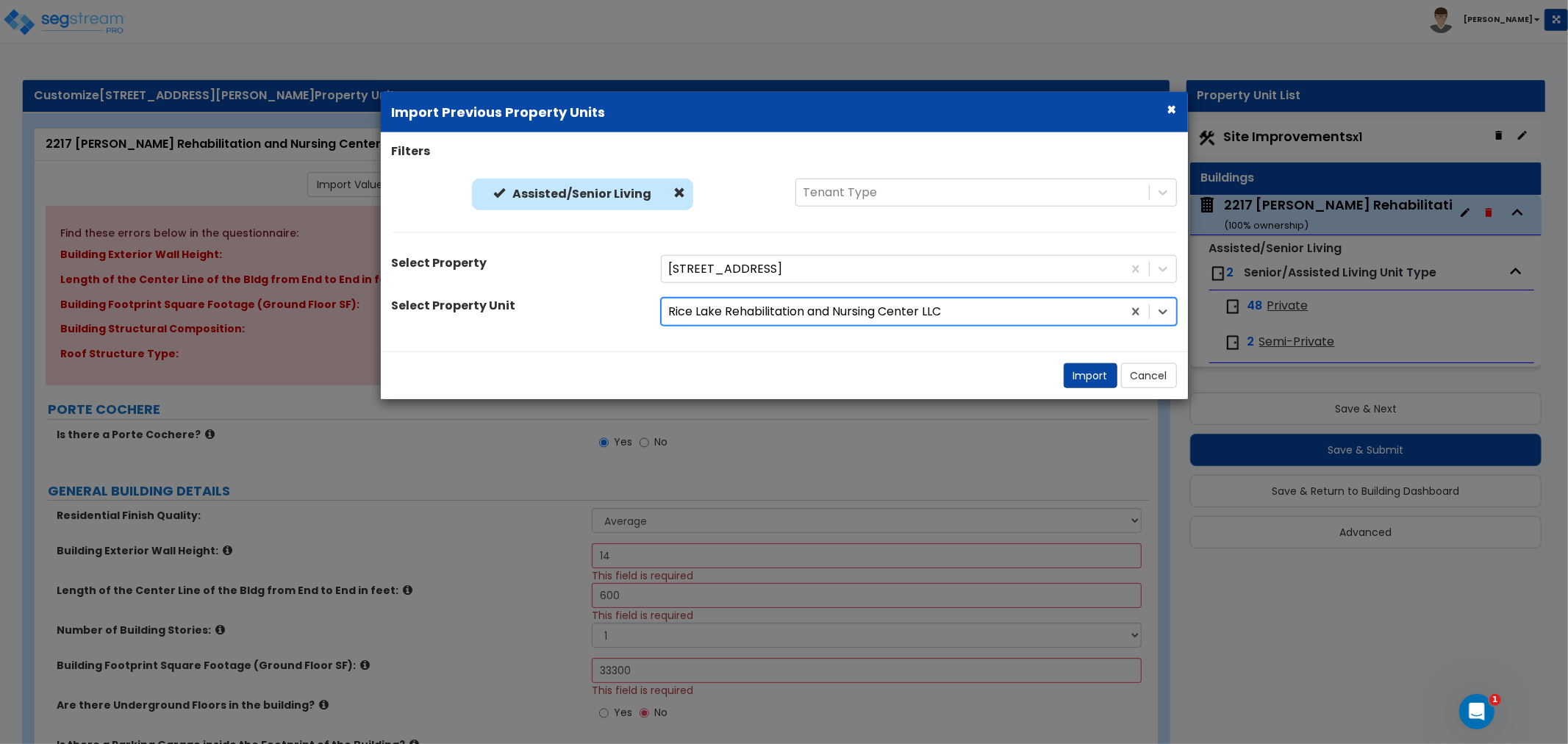
select select "2"
select select "1"
select select "3"
select select "2"
select select "5"
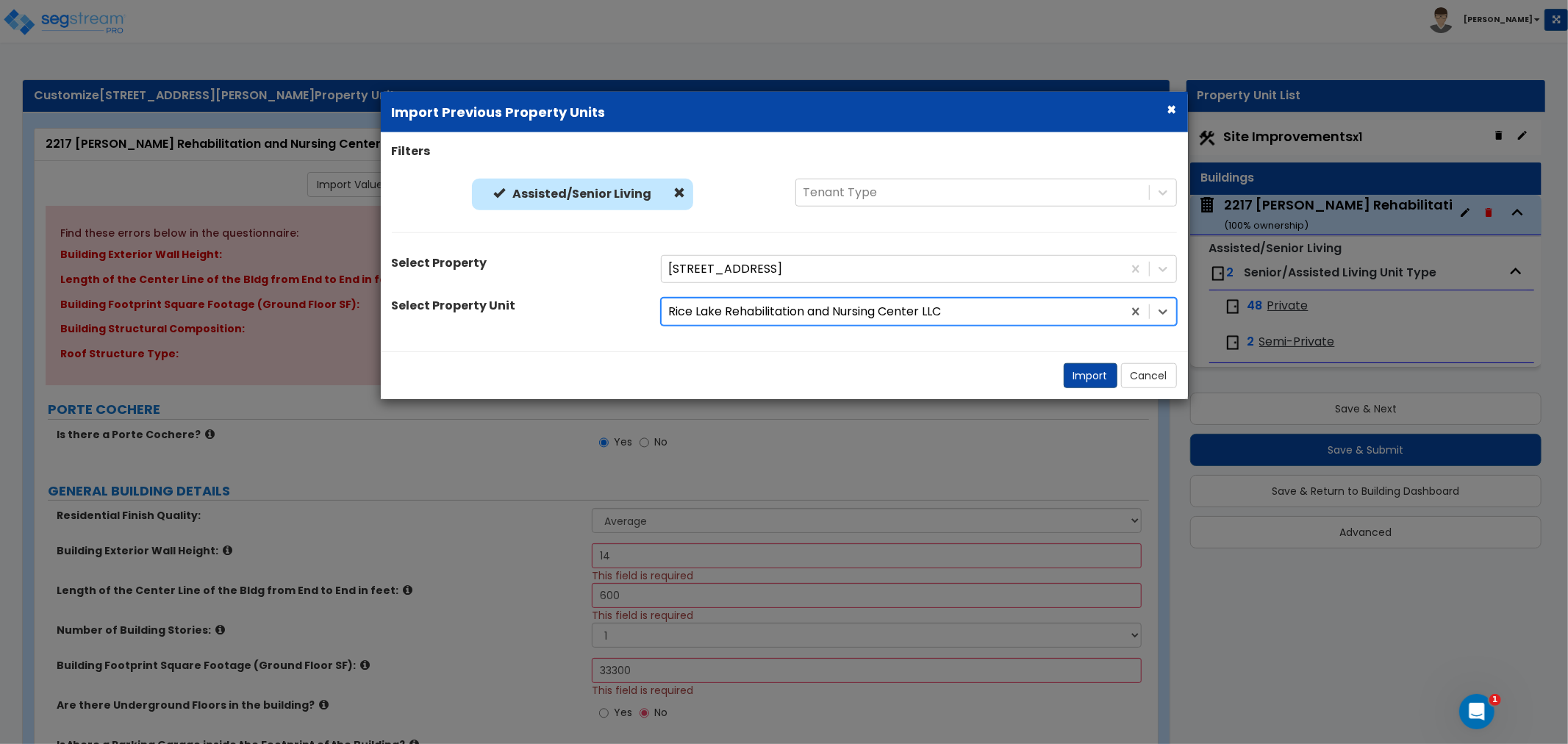
select select "2"
select select "3"
select select "2"
select select "5"
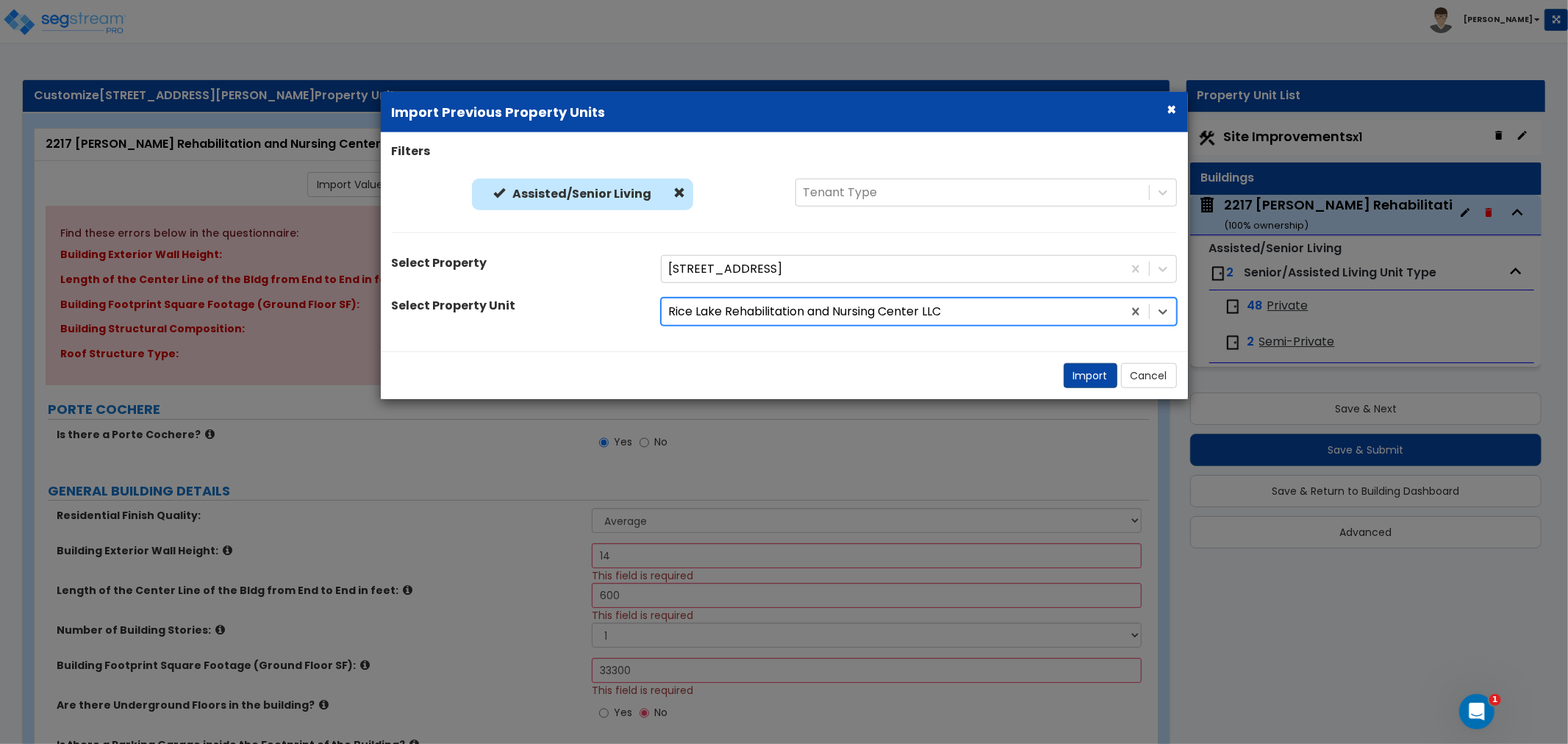
select select "6"
select select "2"
select select "3"
select select "6"
select select "2"
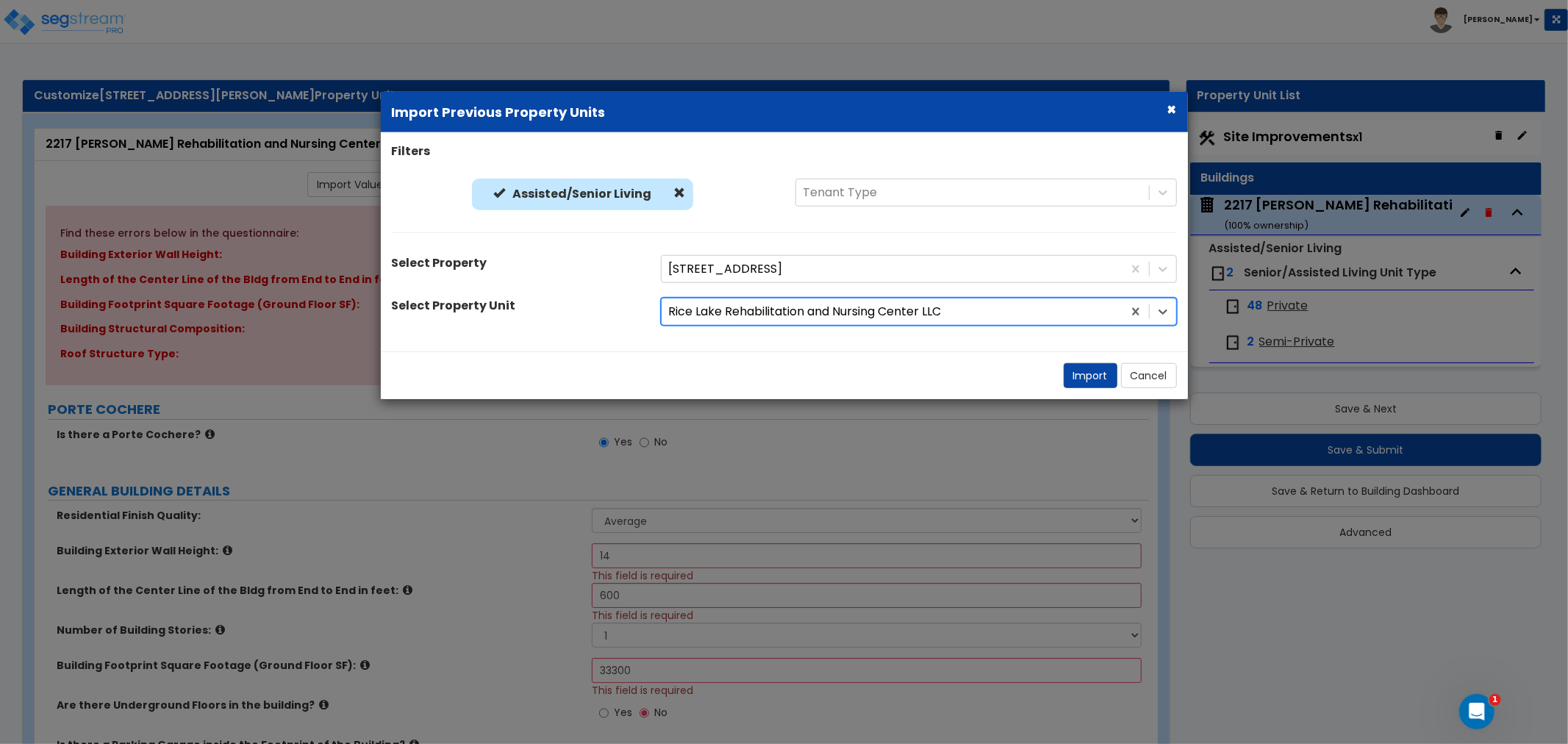
select select "1"
select select "2"
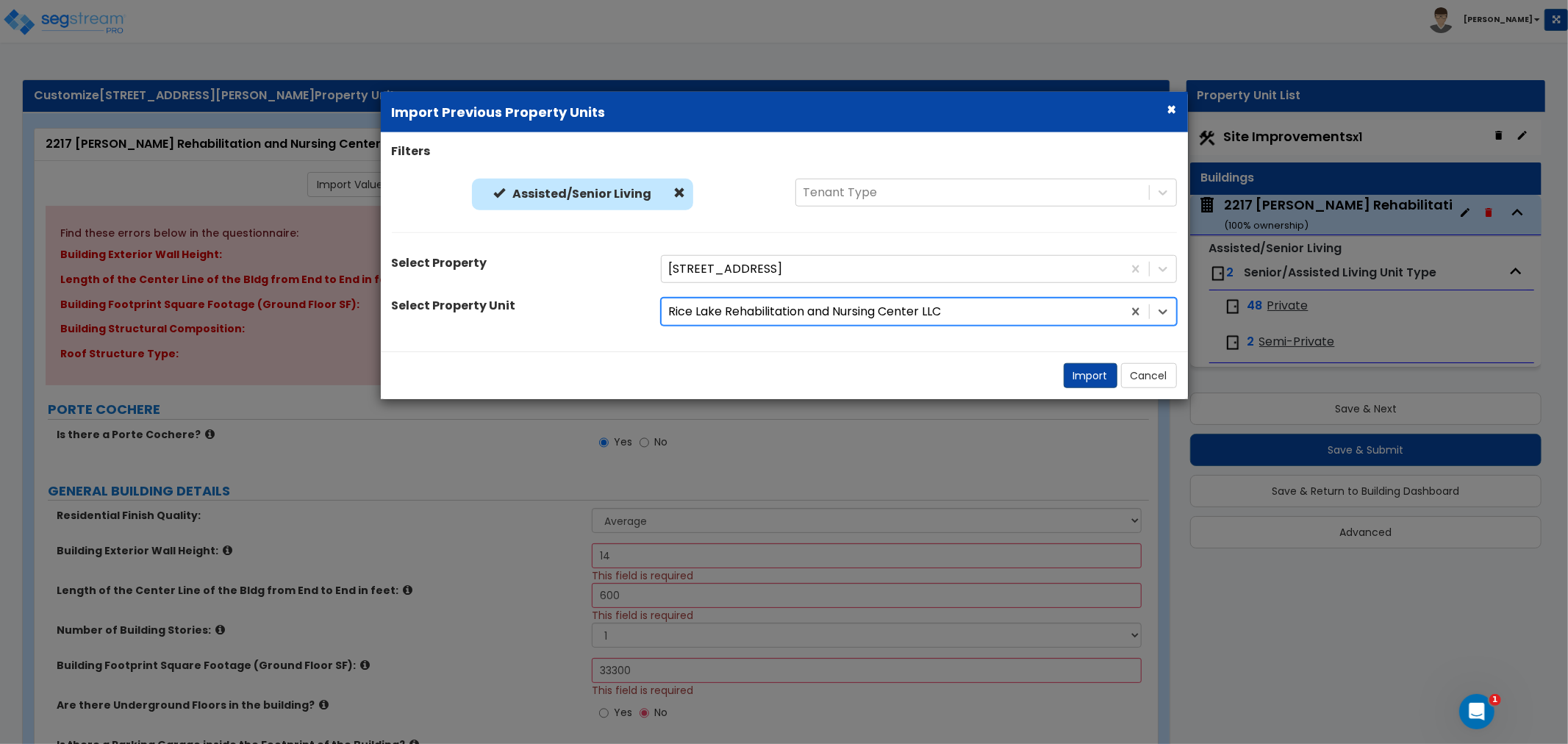
select select "2"
select select "1"
select select "2"
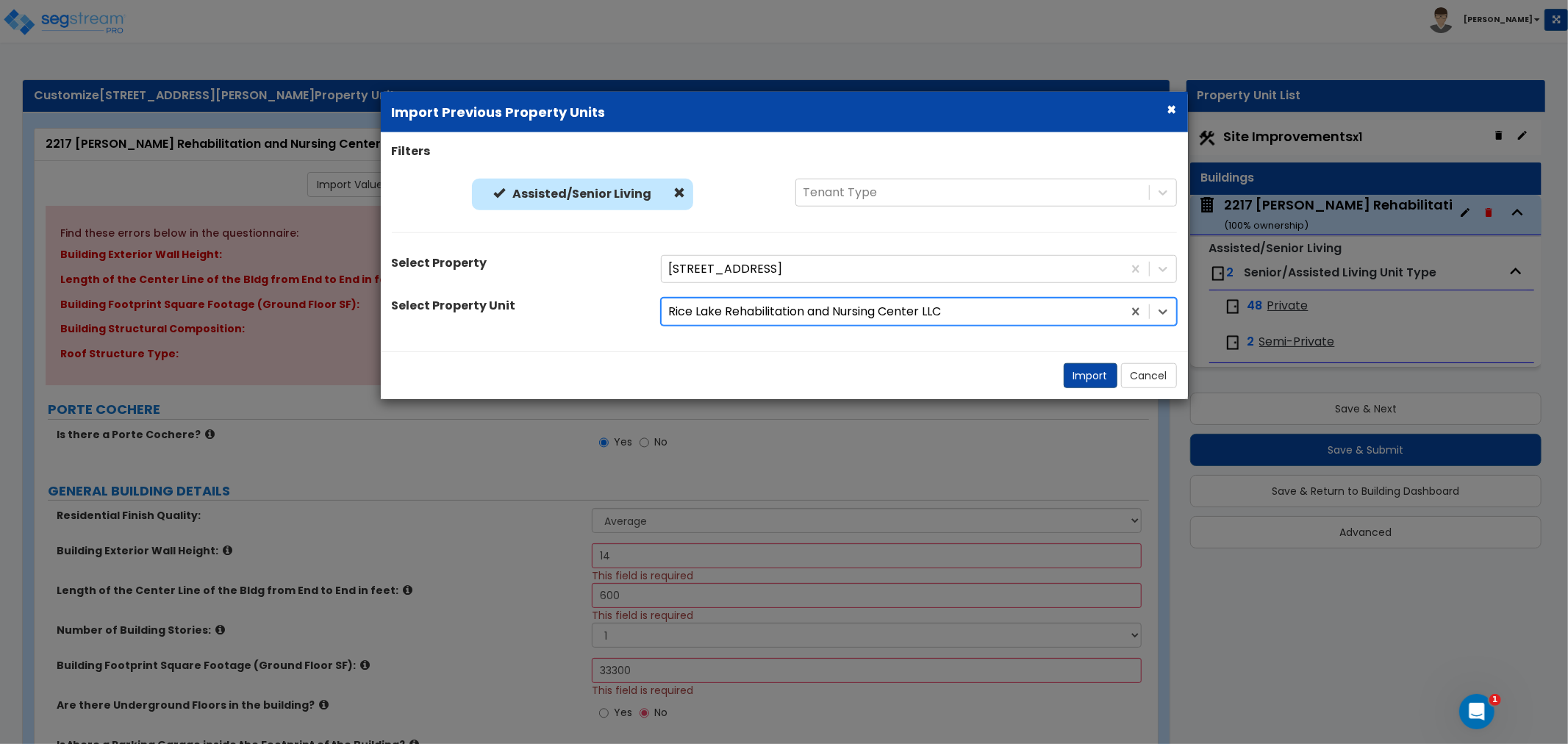
select select "2"
select select "1"
select select "9"
select select "5"
select select "6"
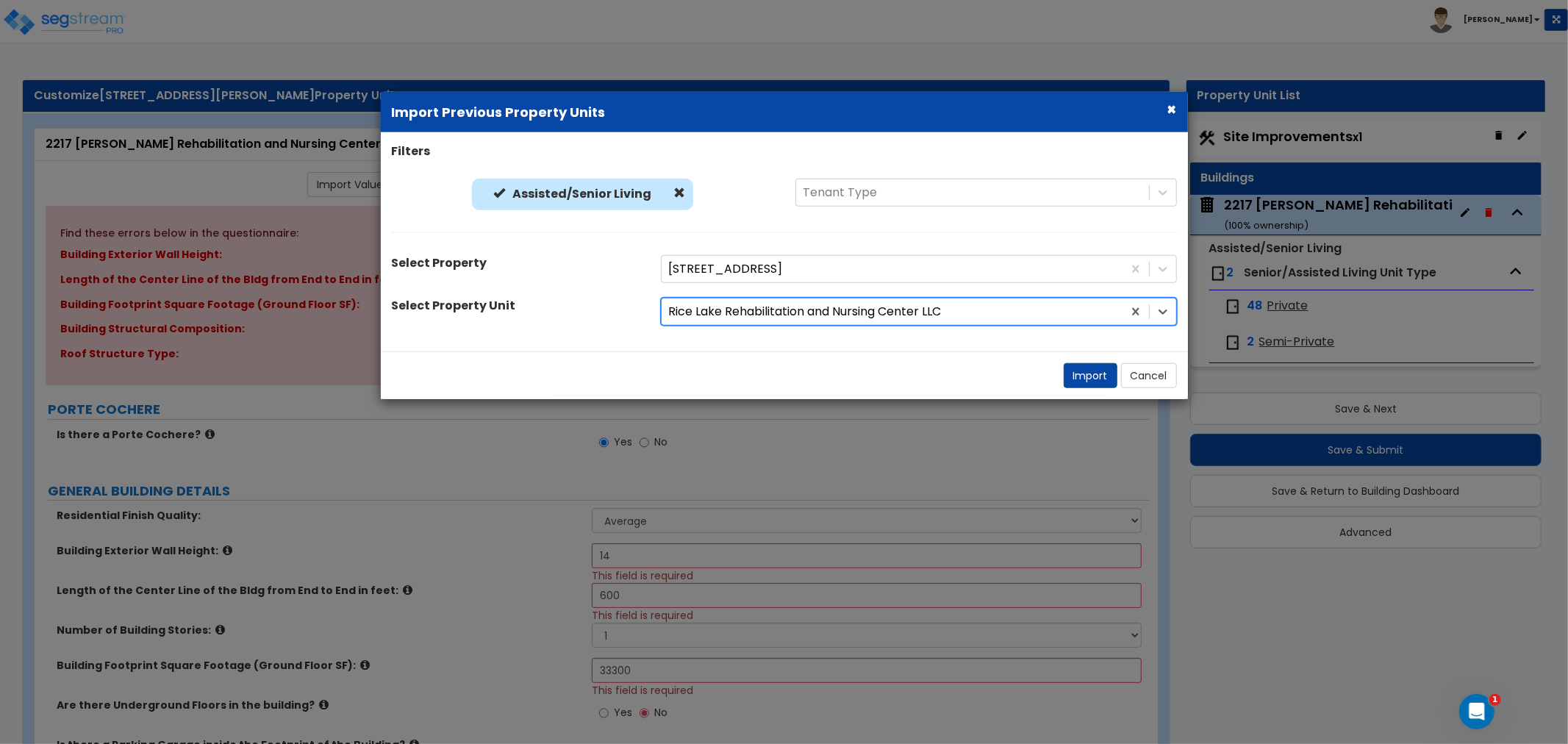
select select "1"
select select "4"
select select "3"
select select "1"
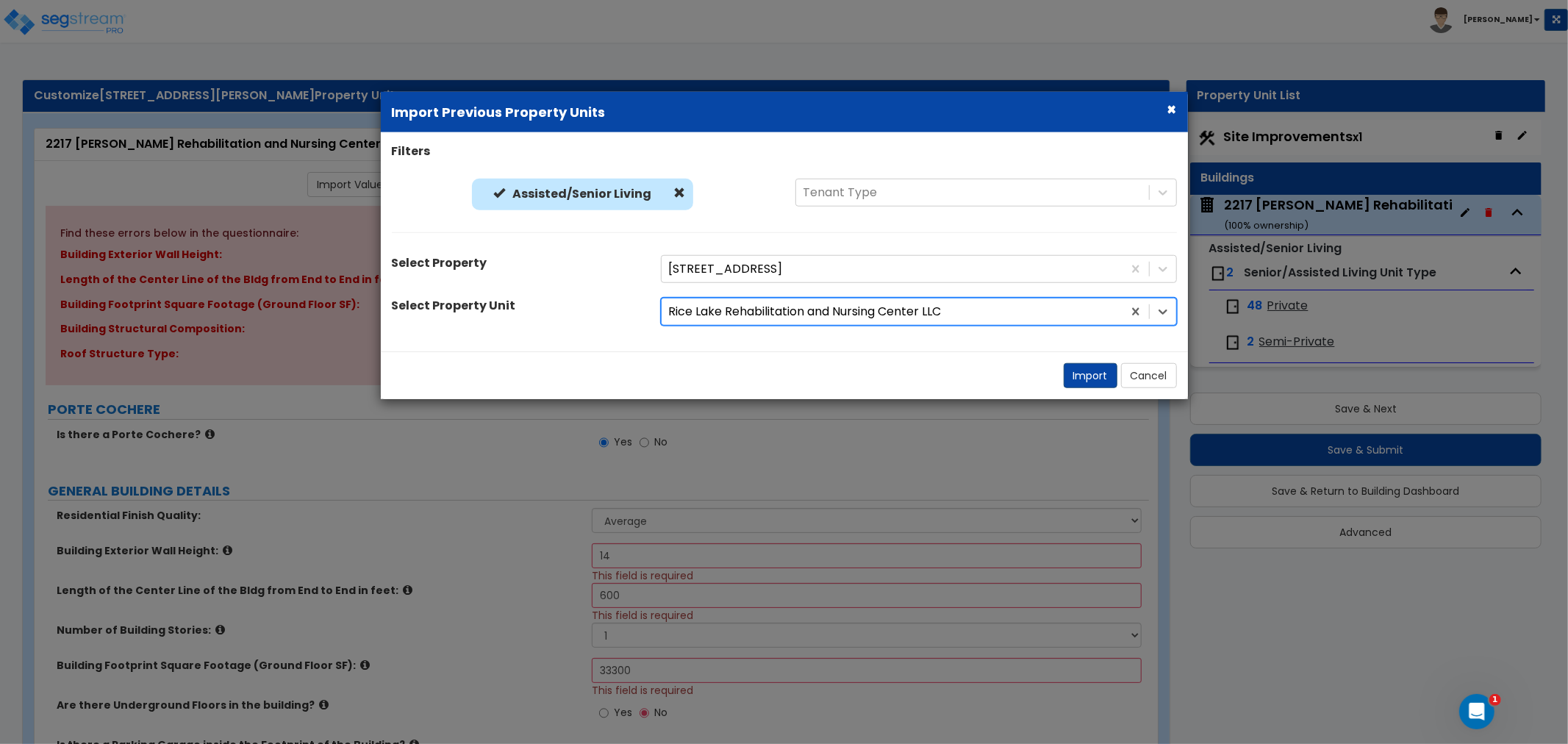
select select "1"
select select "2"
select select "1"
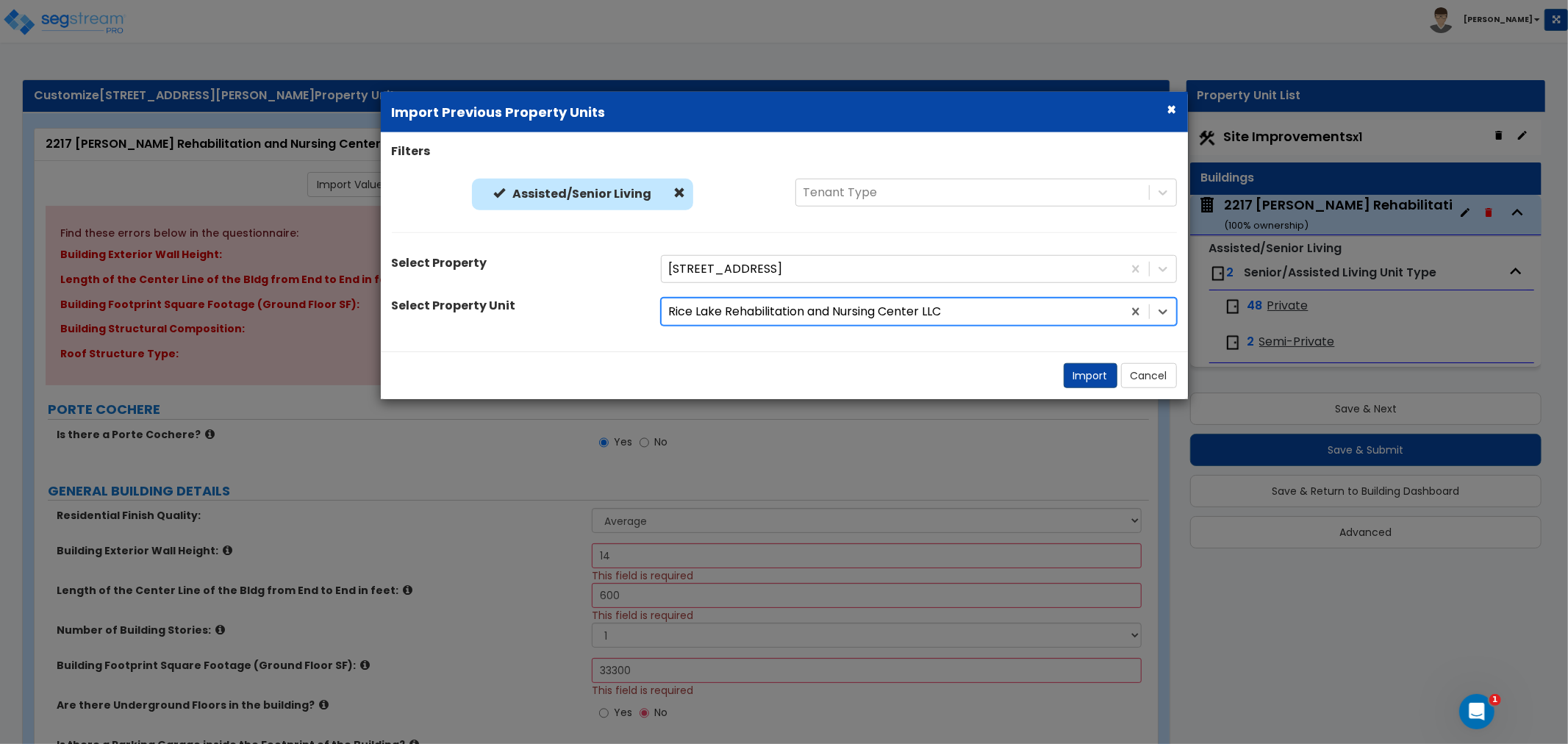
select select "1"
select select "3"
select select "2"
select select "1"
select select "3"
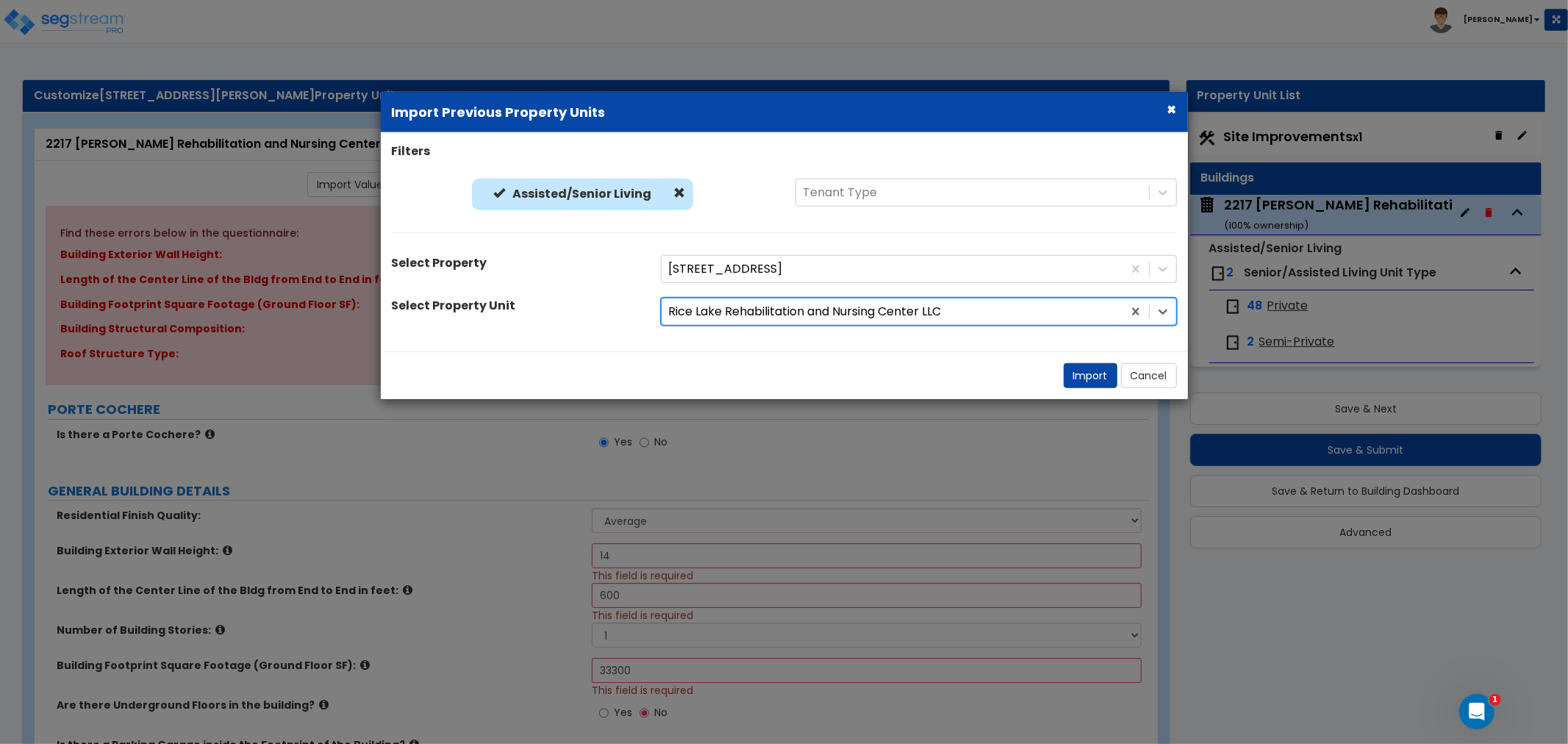
select select "2"
select select "1"
select select "4"
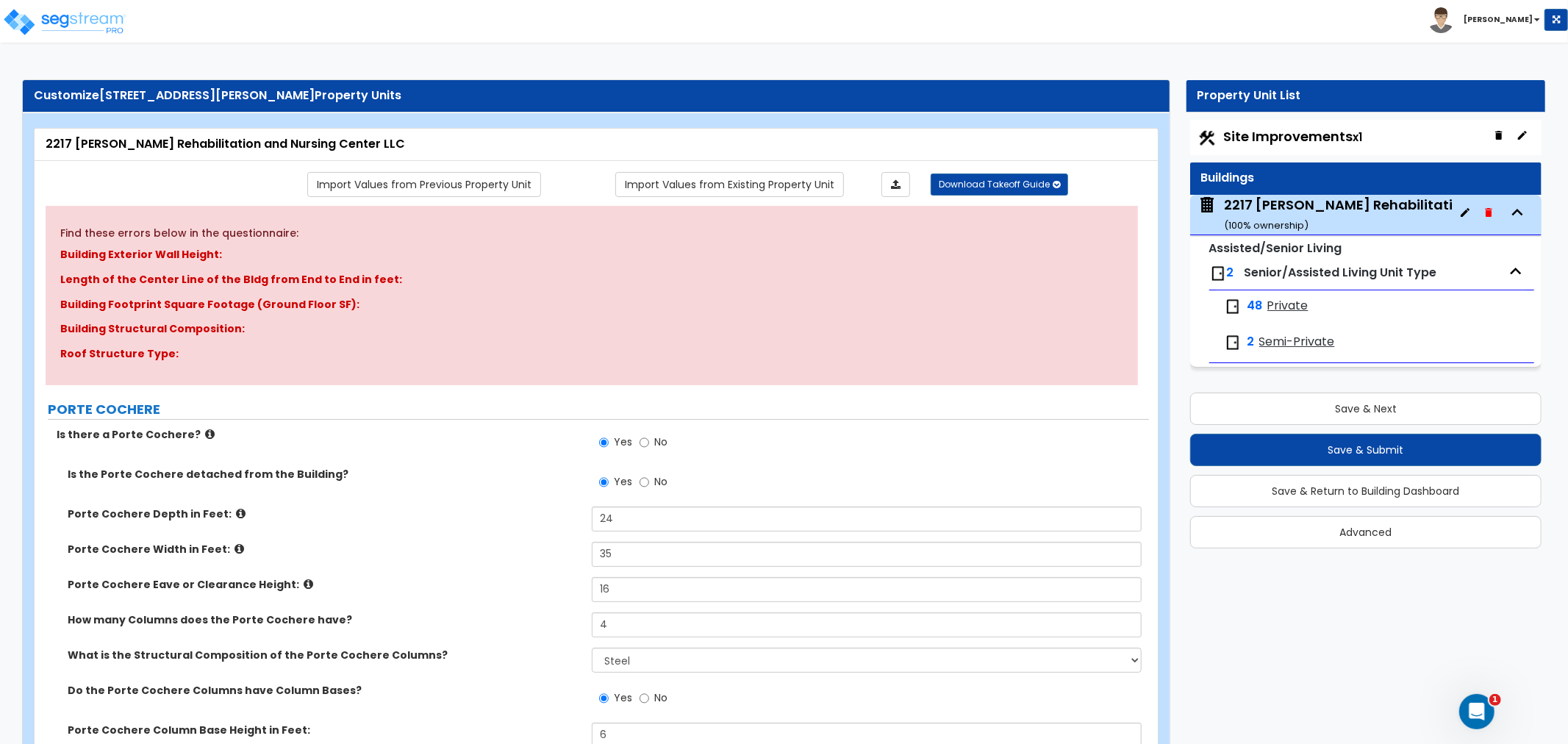
click at [802, 451] on div "Yes No" at bounding box center [870, 446] width 557 height 40
click at [1470, 709] on icon "Open Intercom Messenger" at bounding box center [1474, 710] width 24 height 24
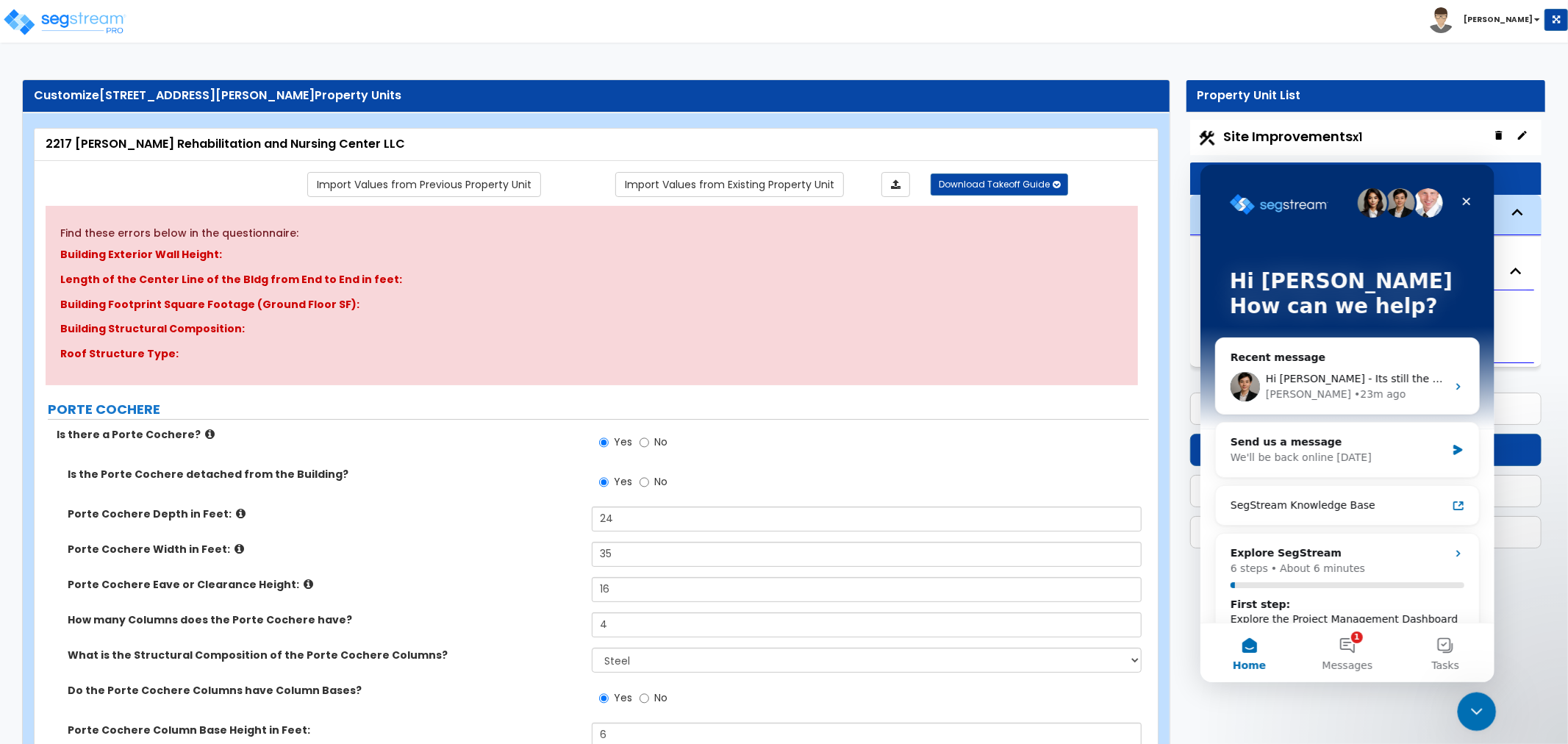
click at [1471, 708] on icon "Close Intercom Messenger" at bounding box center [1474, 709] width 10 height 6
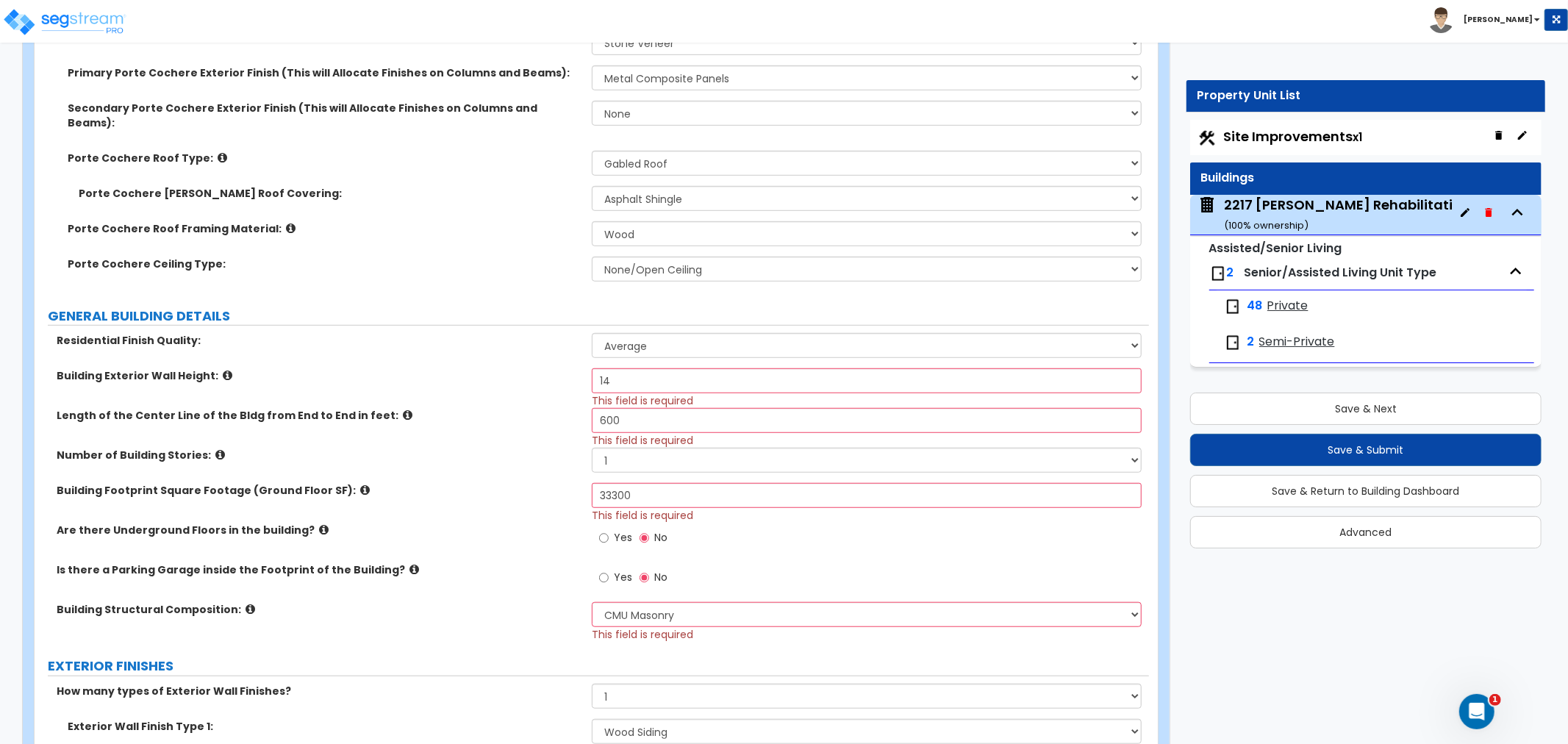
scroll to position [736, 0]
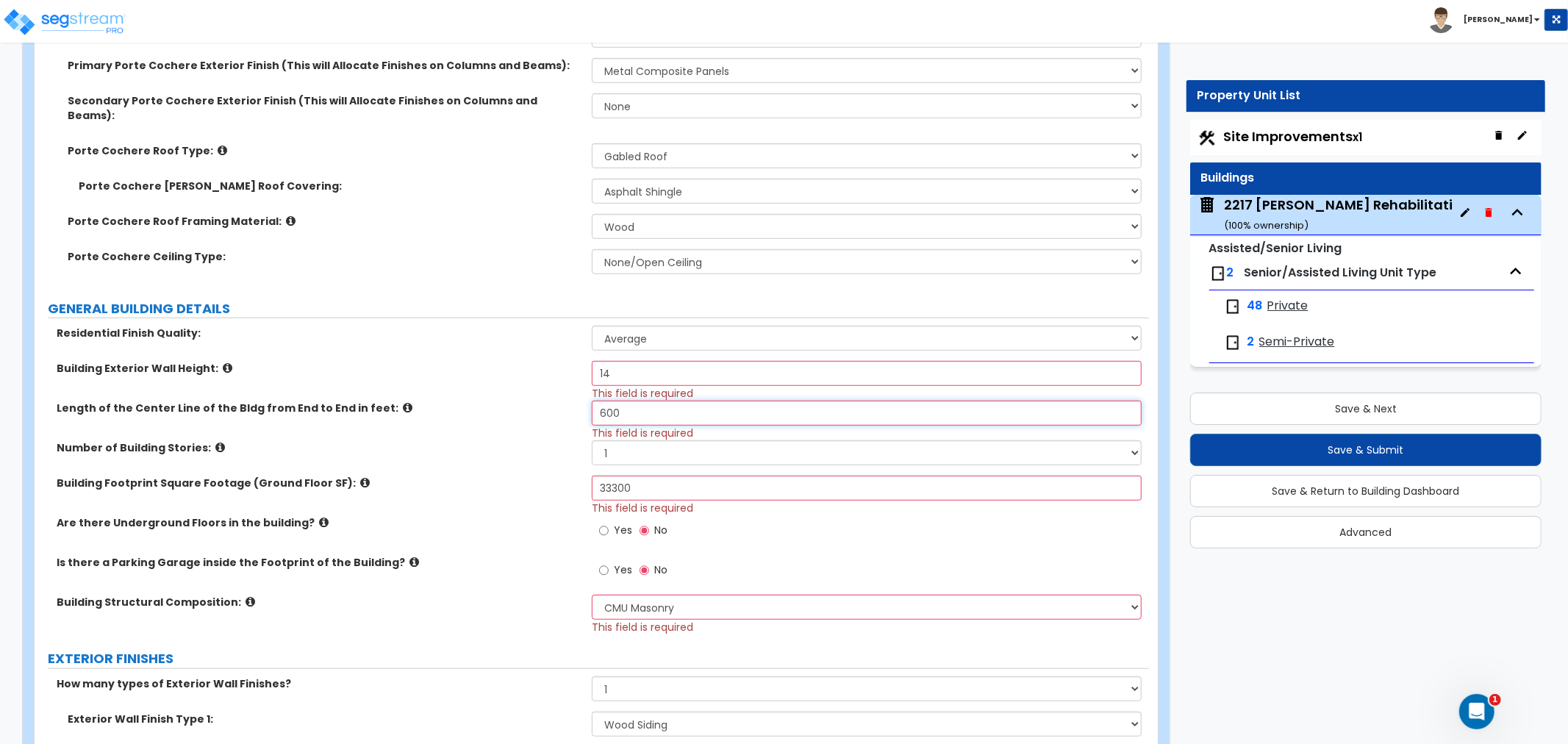
click at [625, 404] on input "600" at bounding box center [866, 414] width 550 height 25
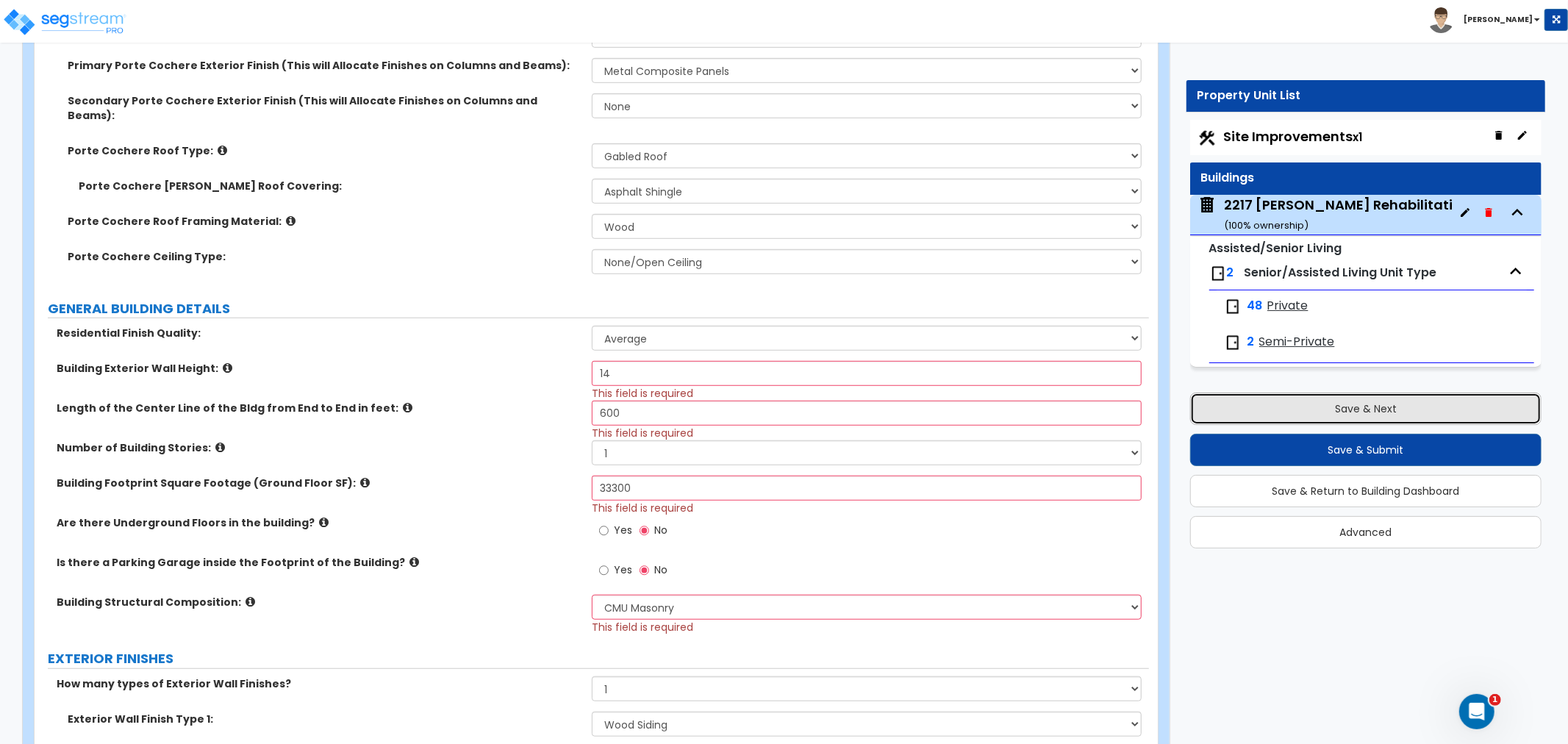
click at [1304, 419] on button "Save & Next" at bounding box center [1365, 409] width 351 height 32
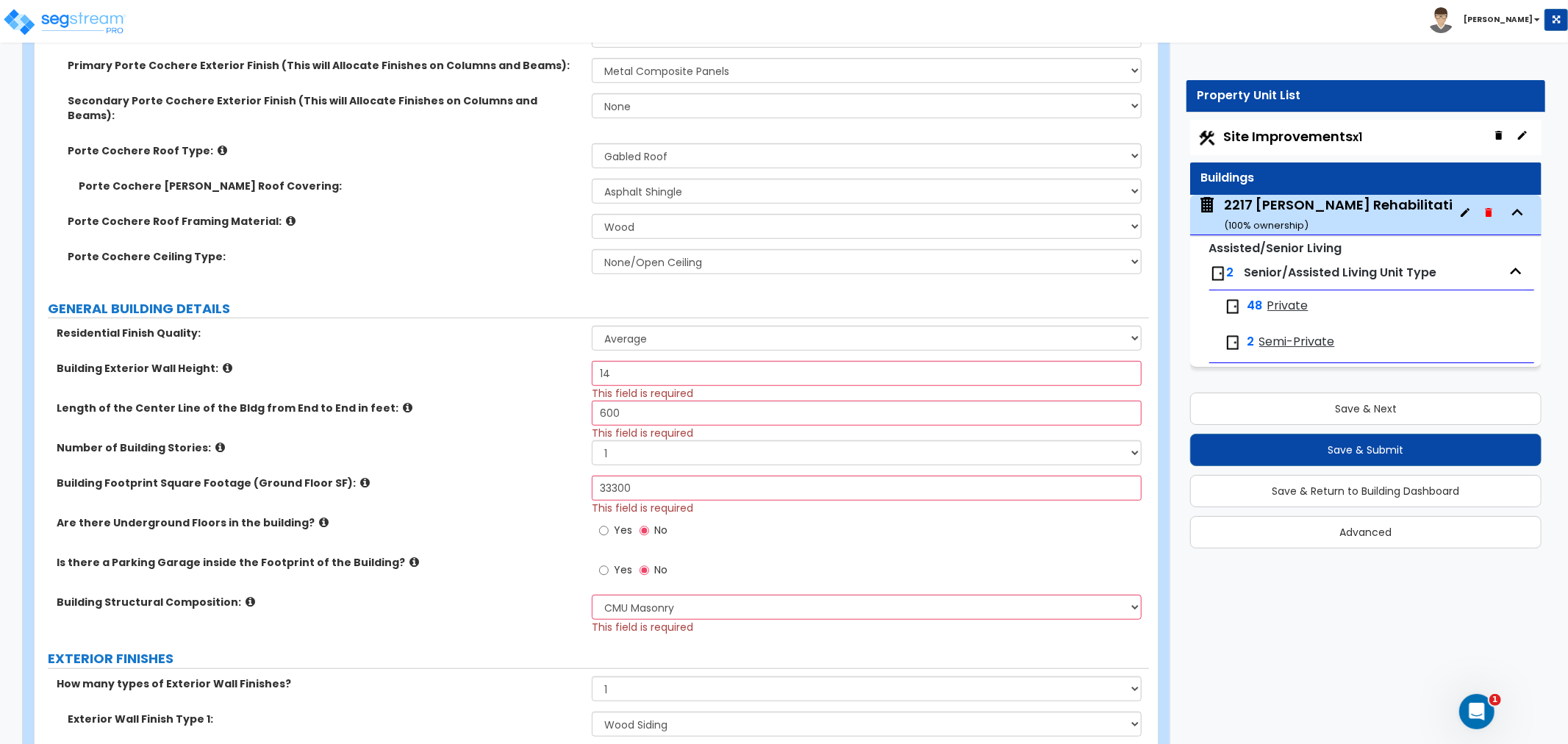
scroll to position [0, 0]
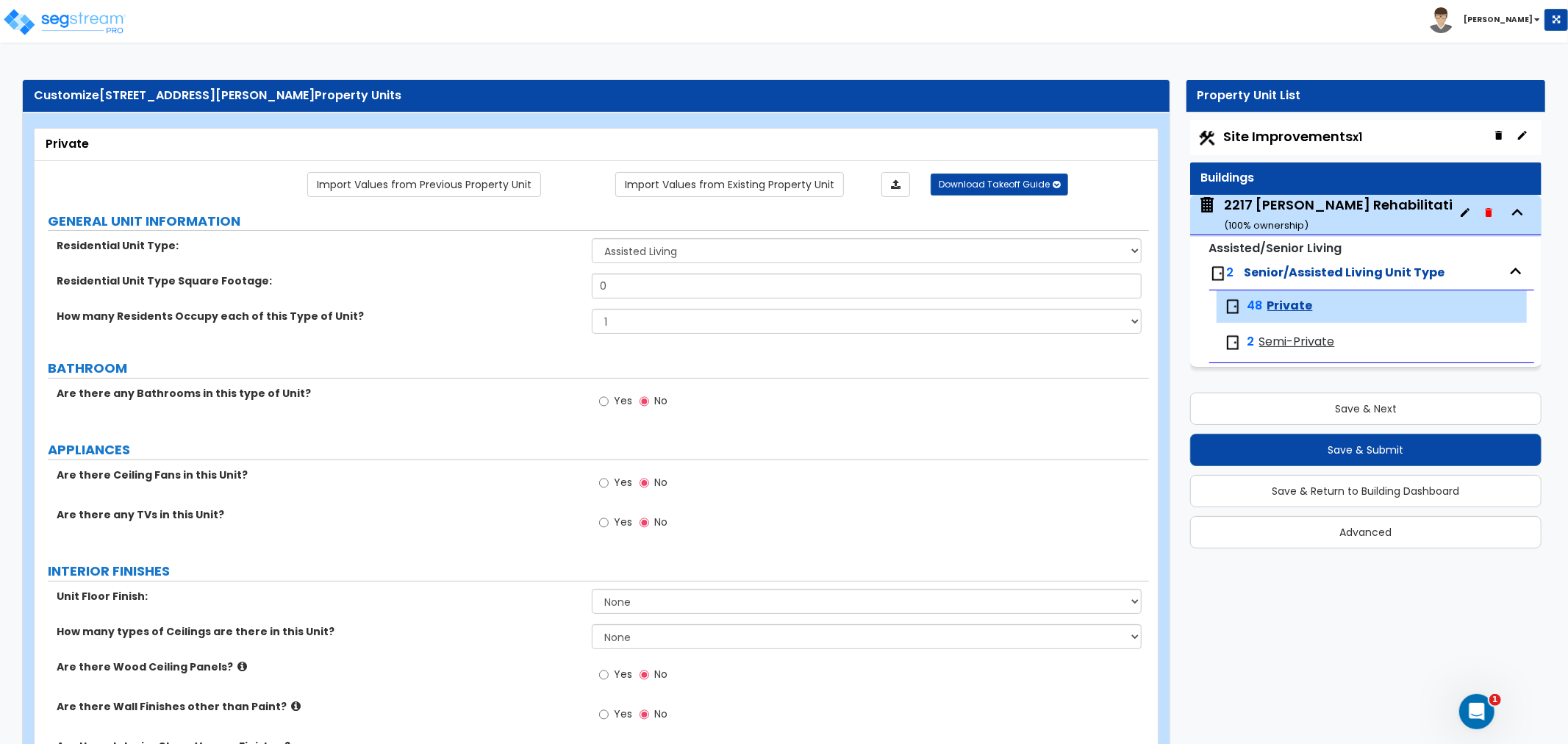
click at [1292, 206] on div "2217 Bloomer Rehabilitation and Nursing Center LLC ( 100 % ownership)" at bounding box center [1427, 214] width 408 height 38
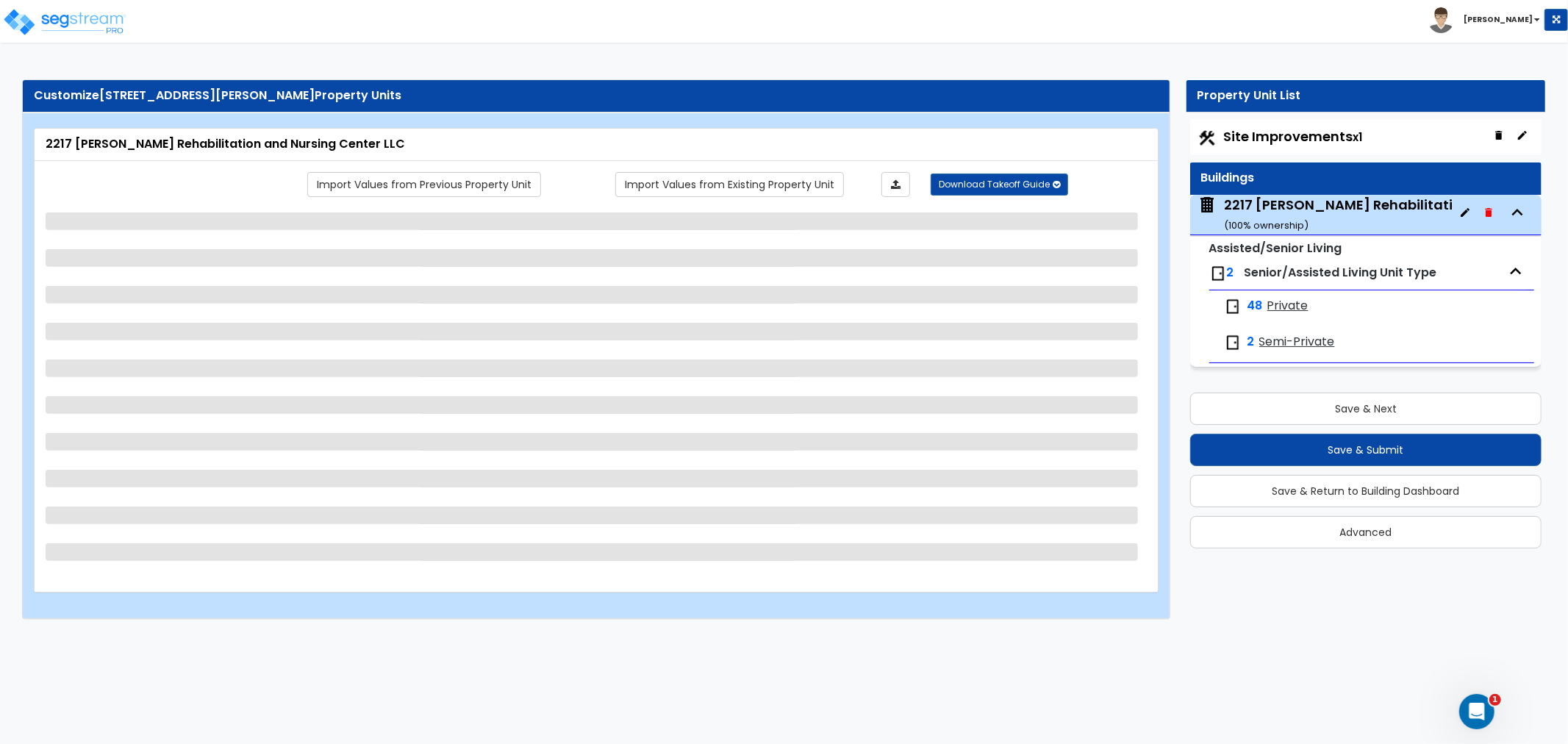
select select "2"
select select "5"
select select "6"
select select "1"
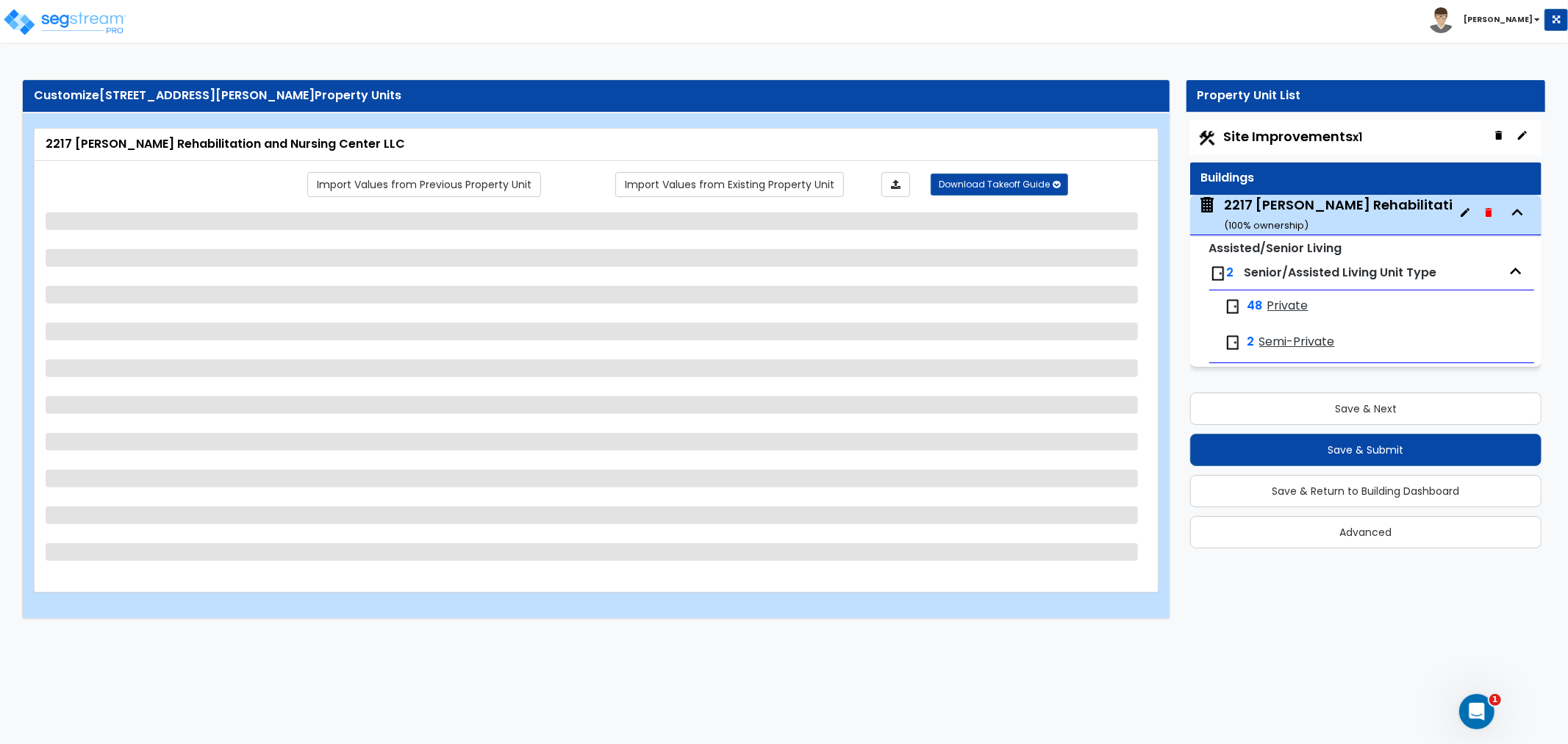
select select "1"
select select "6"
select select "1"
select select "4"
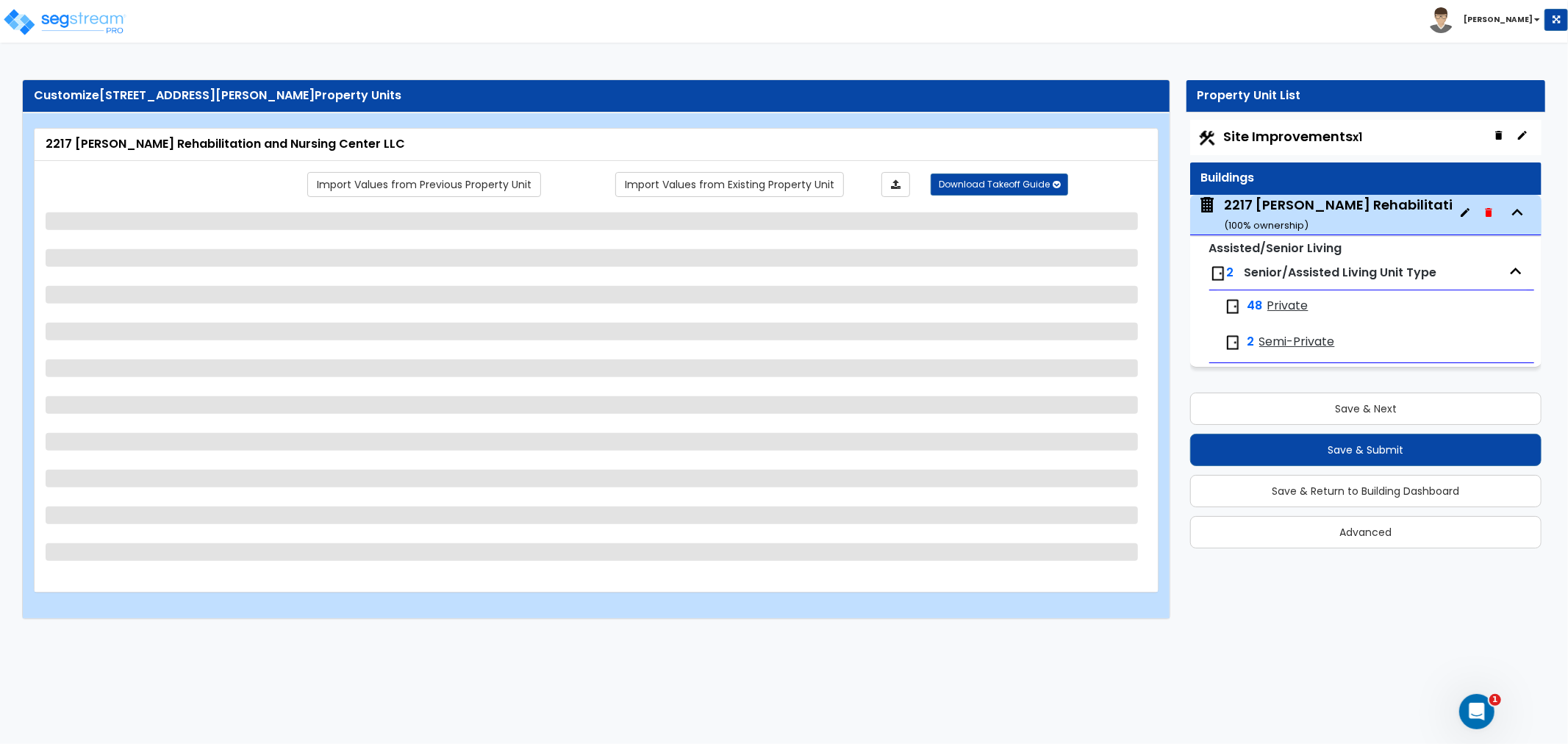
select select "1"
select select "2"
select select "1"
select select "2"
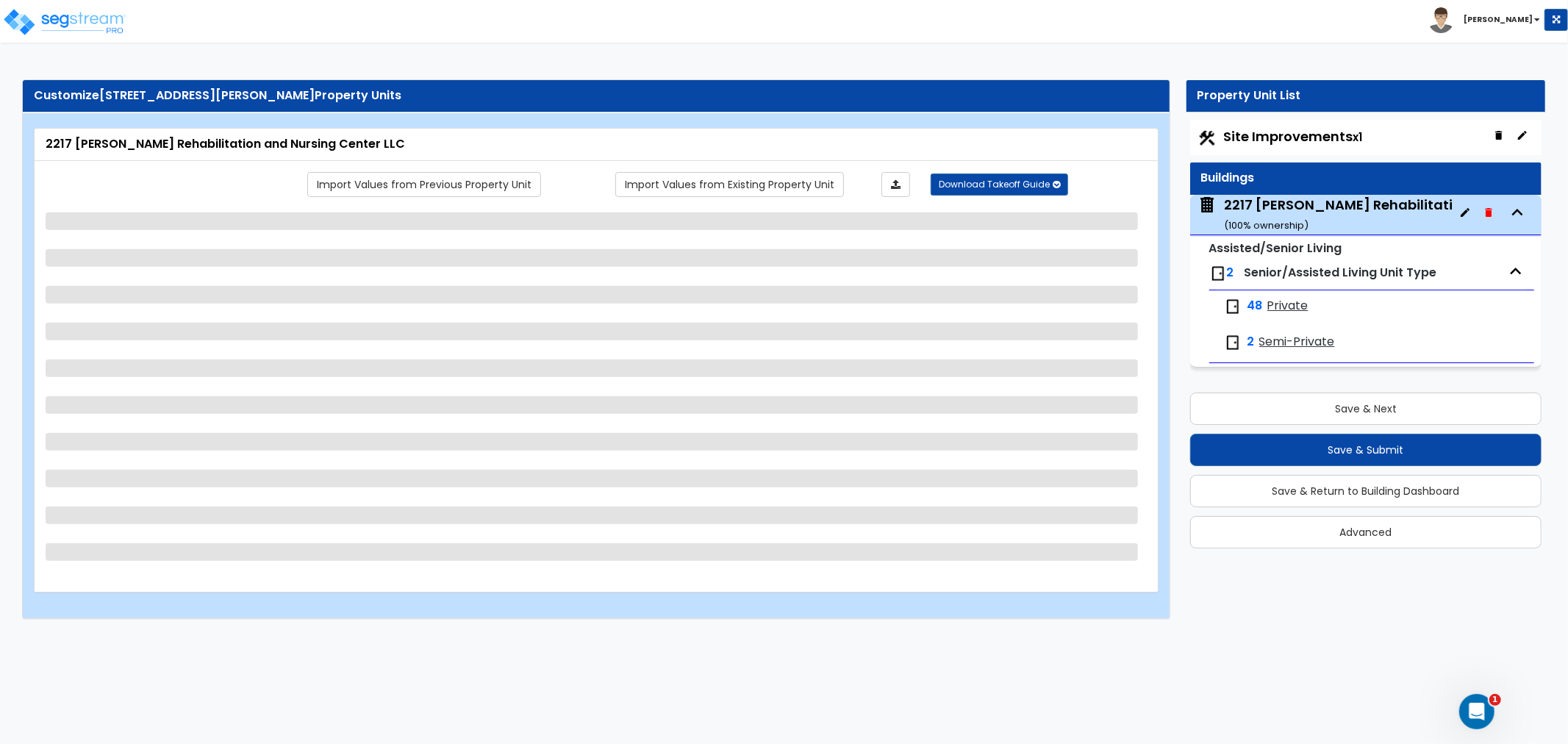
select select "1"
select select "3"
select select "2"
select select "5"
select select "3"
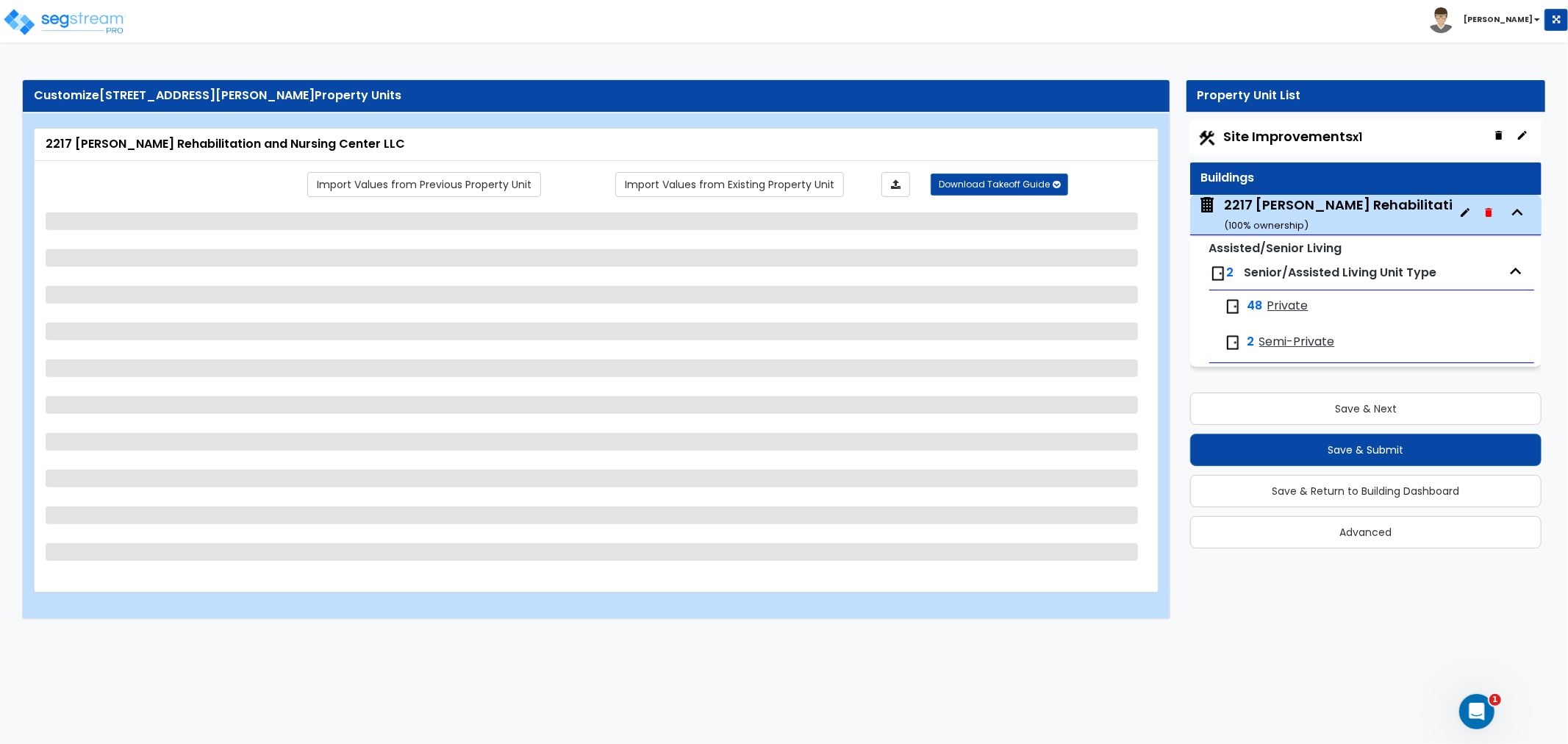
select select "2"
select select "5"
select select "6"
select select "2"
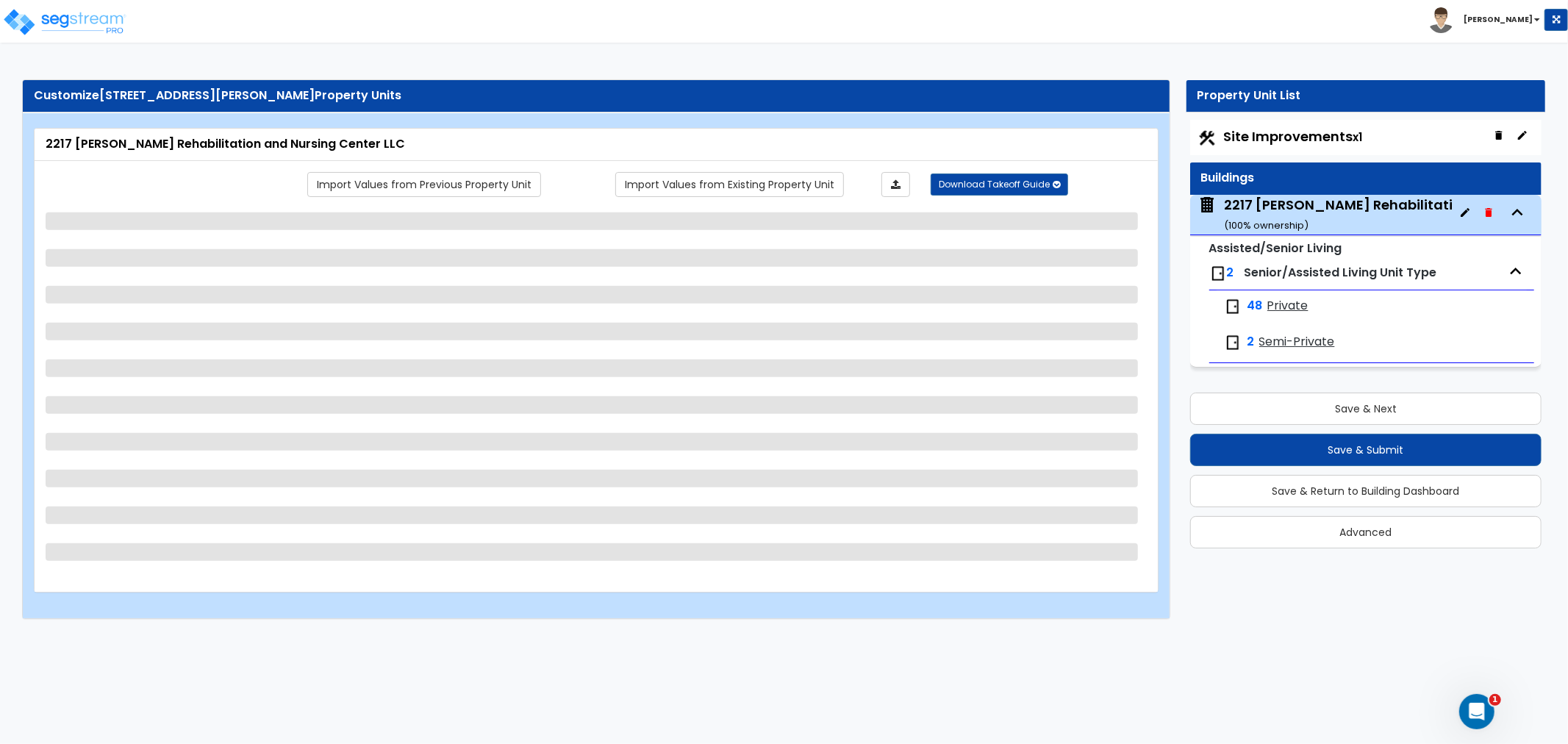
select select "3"
select select "6"
select select "1"
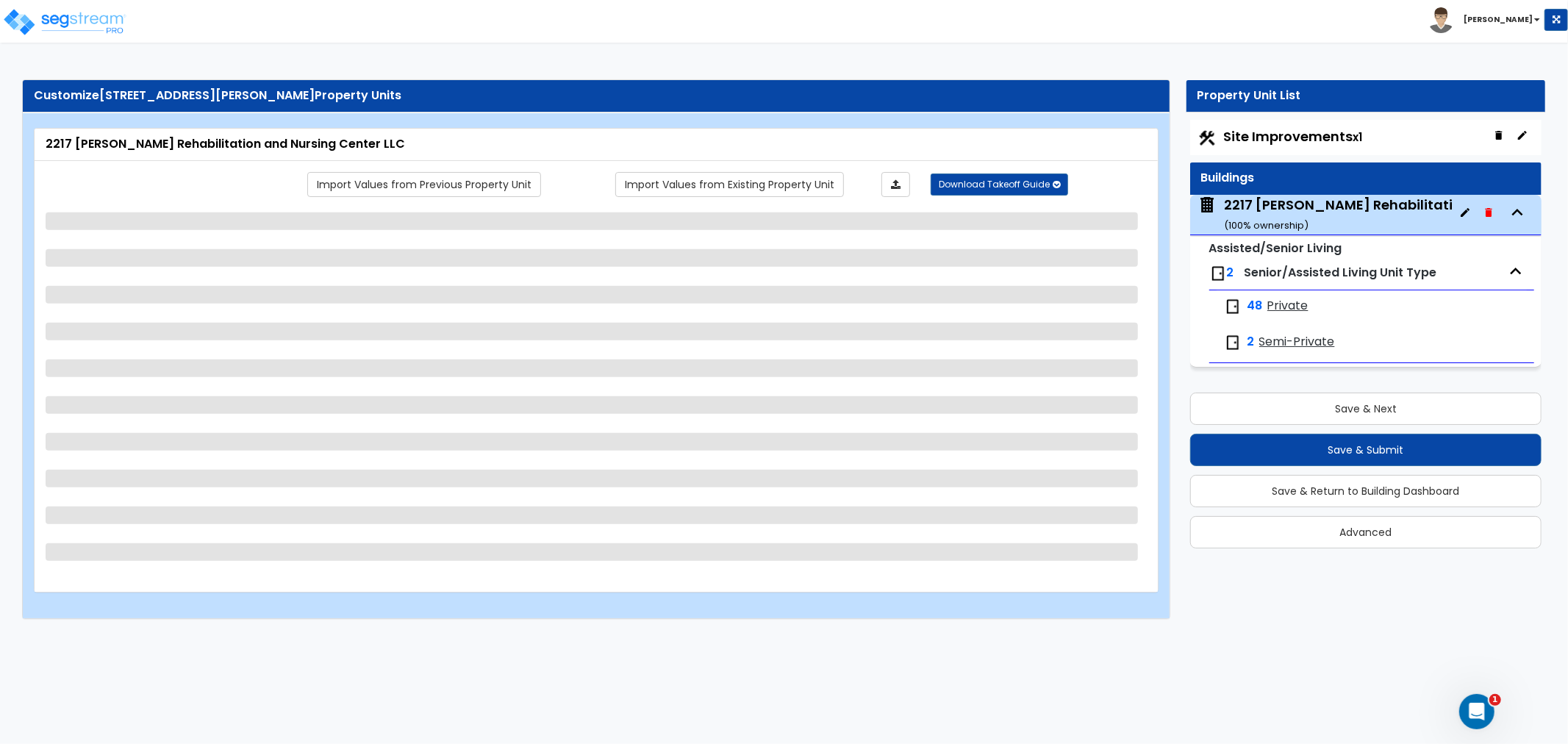
select select "2"
select select "1"
select select "2"
select select "1"
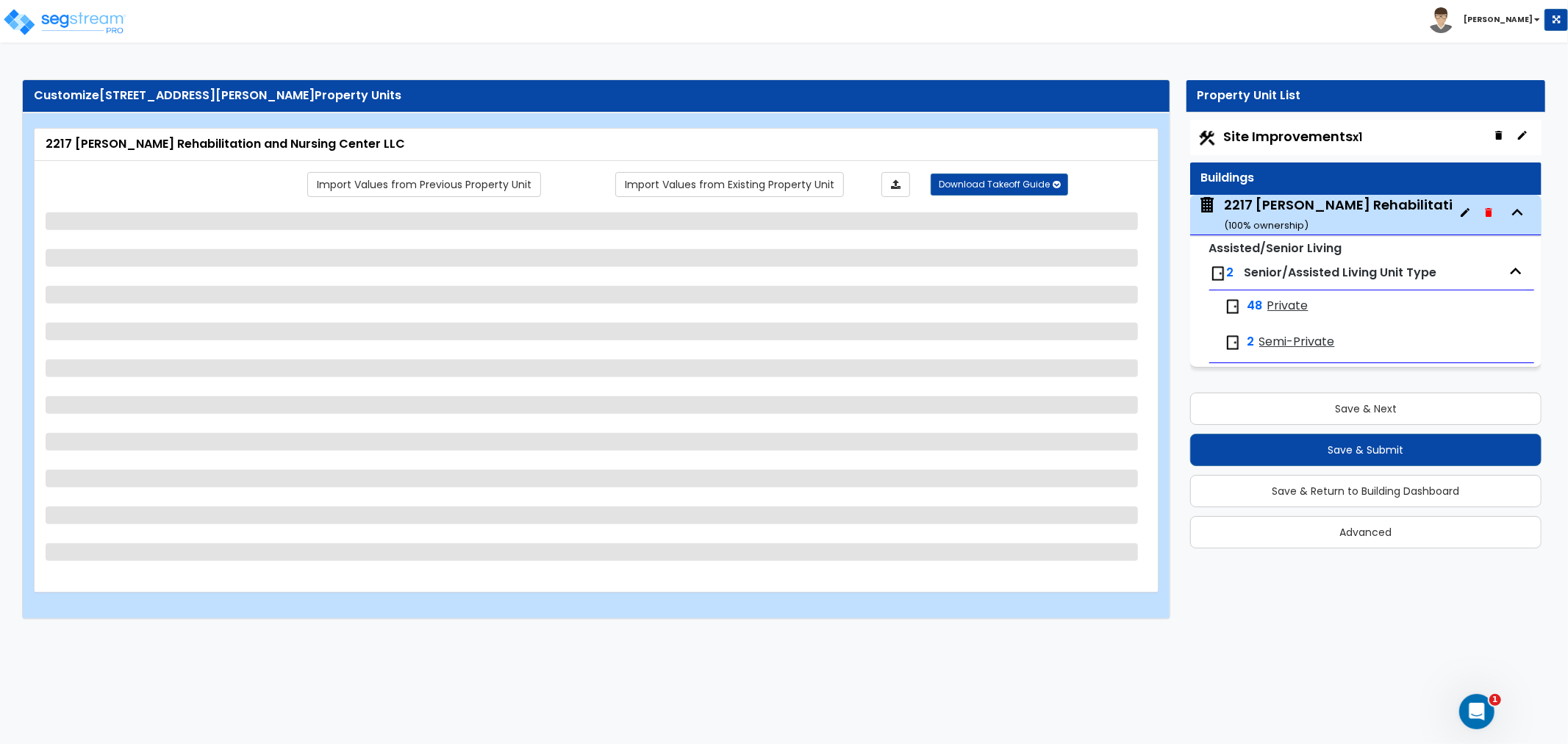
select select "1"
select select "2"
select select "1"
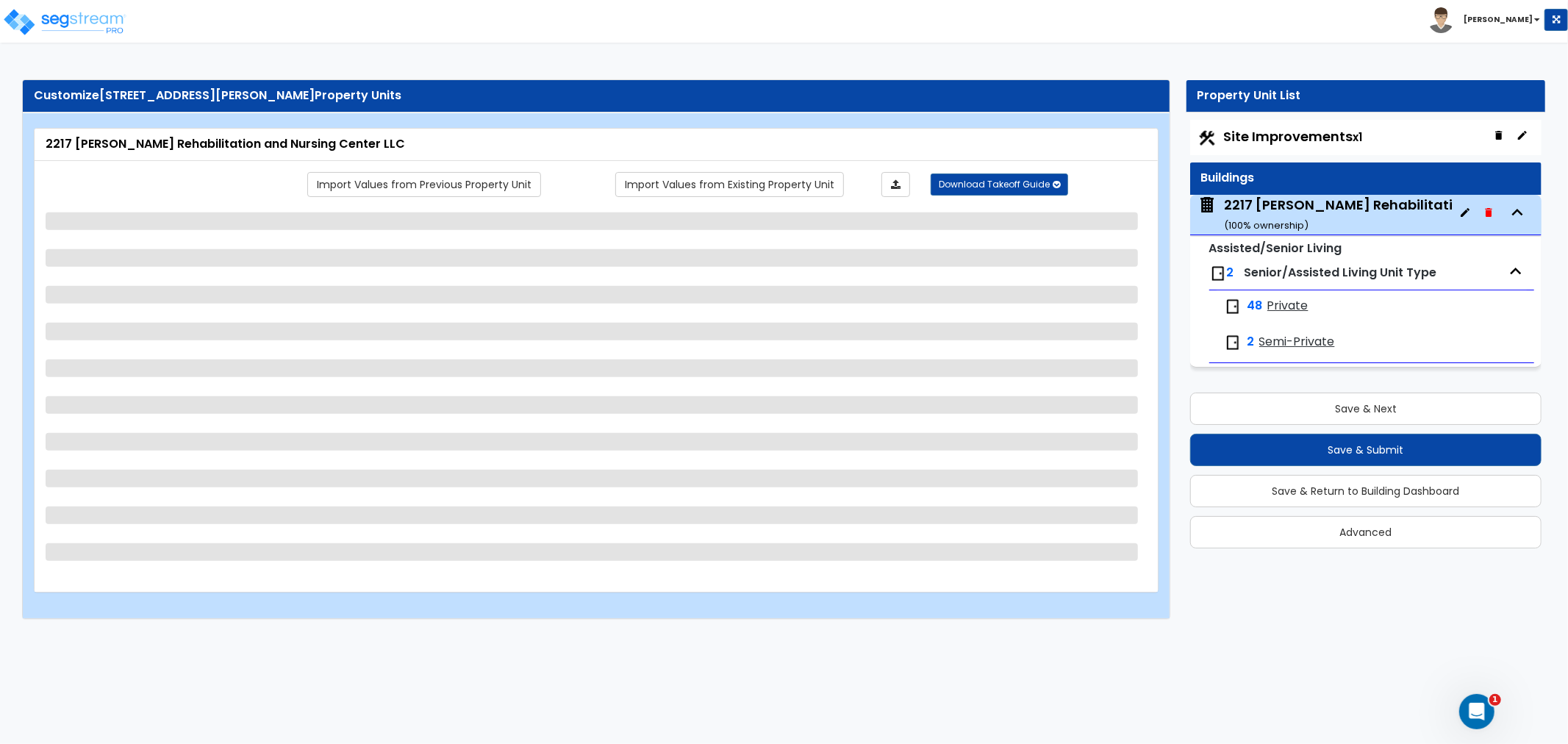
select select "2"
select select "9"
select select "5"
select select "6"
select select "1"
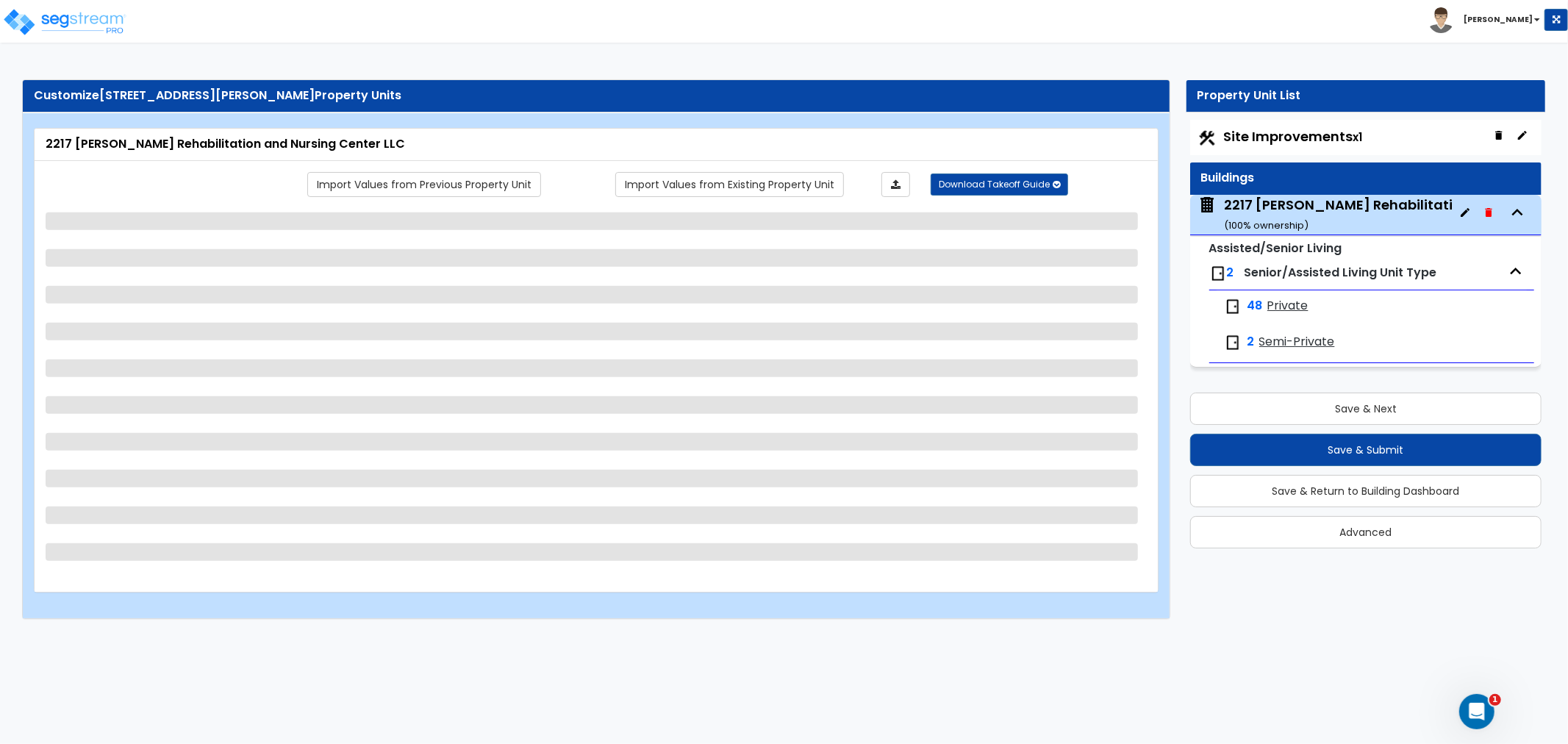
select select "1"
select select "2"
select select "1"
select select "2"
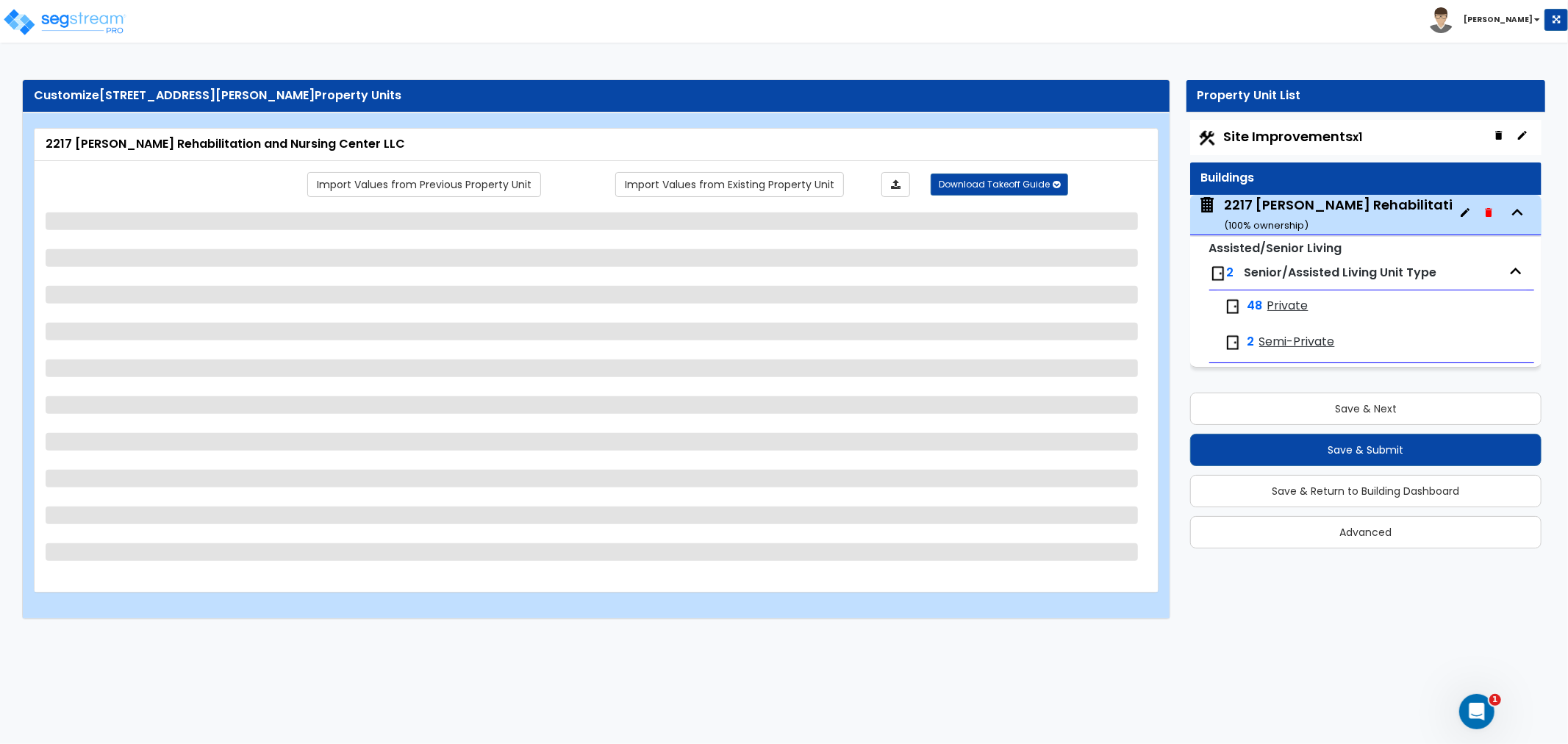
select select "1"
select select "3"
select select "2"
select select "1"
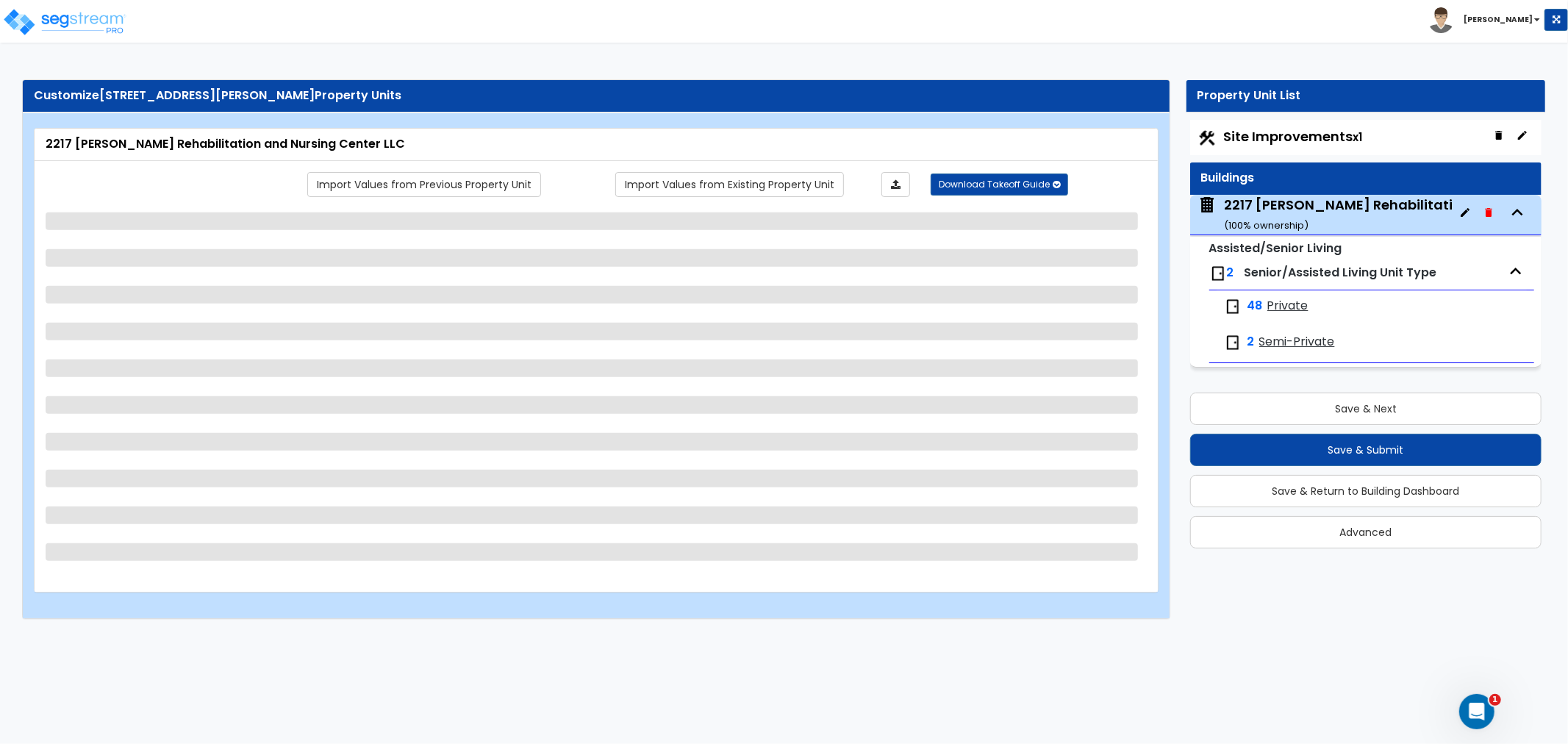
select select "2"
select select "3"
select select "2"
select select "1"
select select "4"
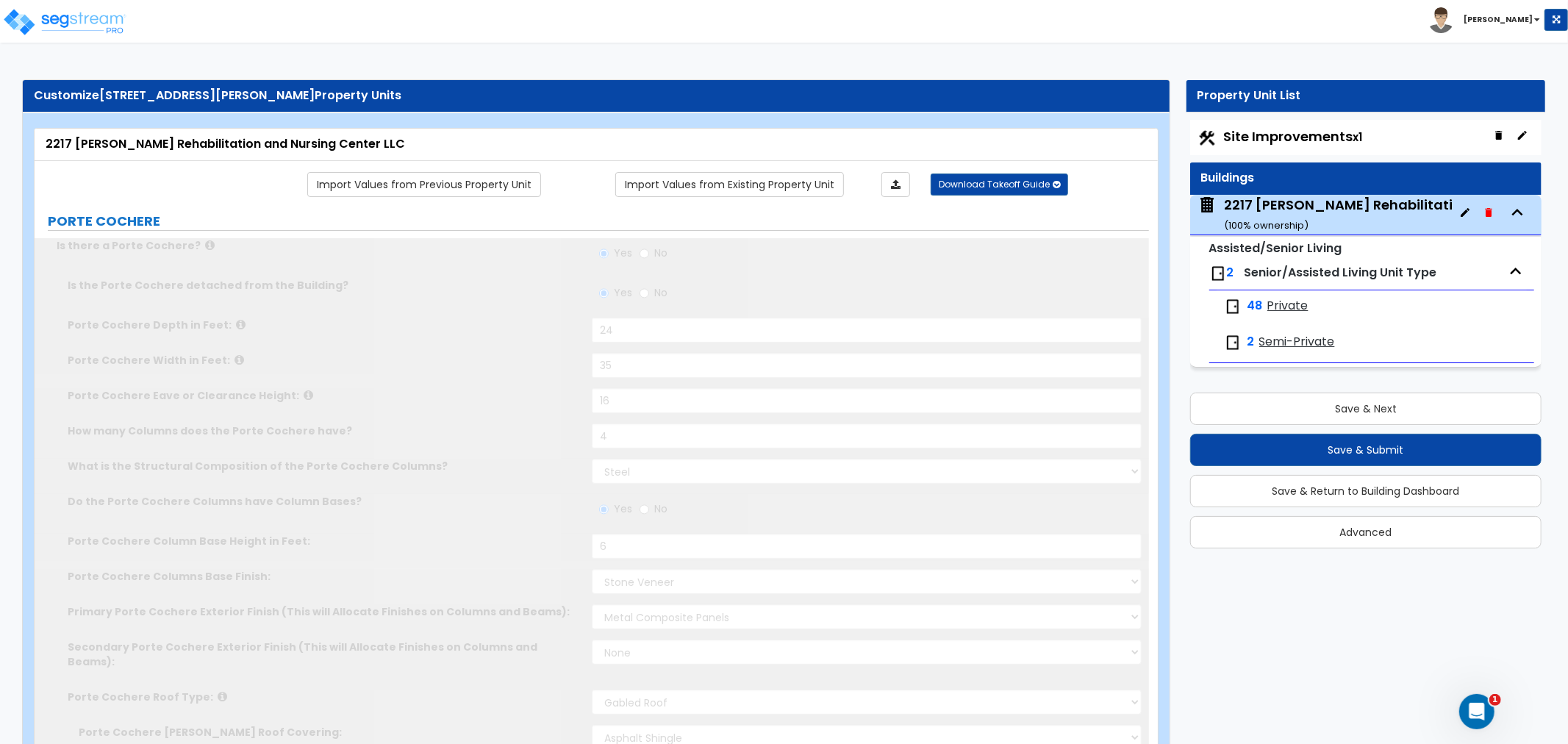
radio input "true"
select select "2"
select select "4"
type input "85"
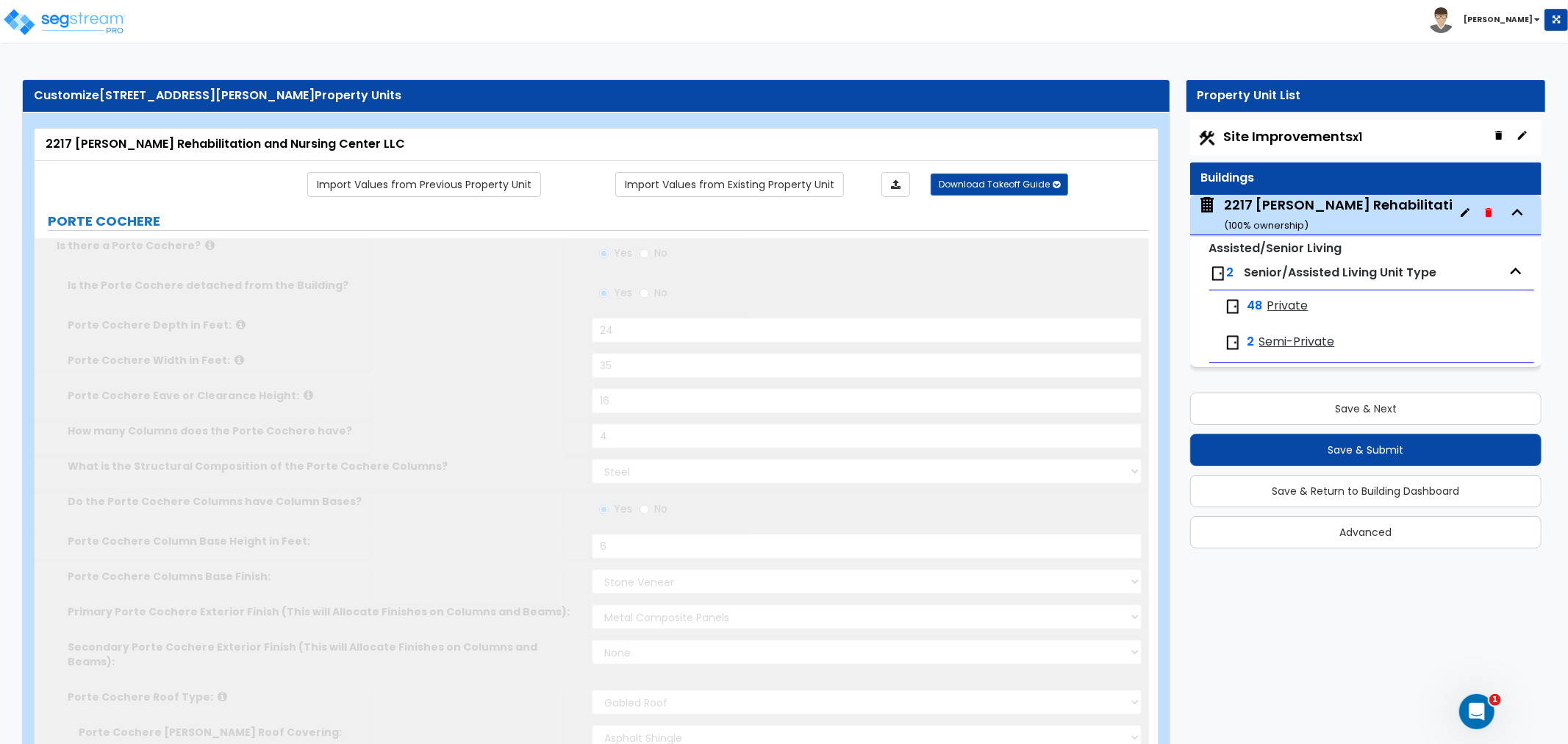
select select "3"
select select "2"
select select "1"
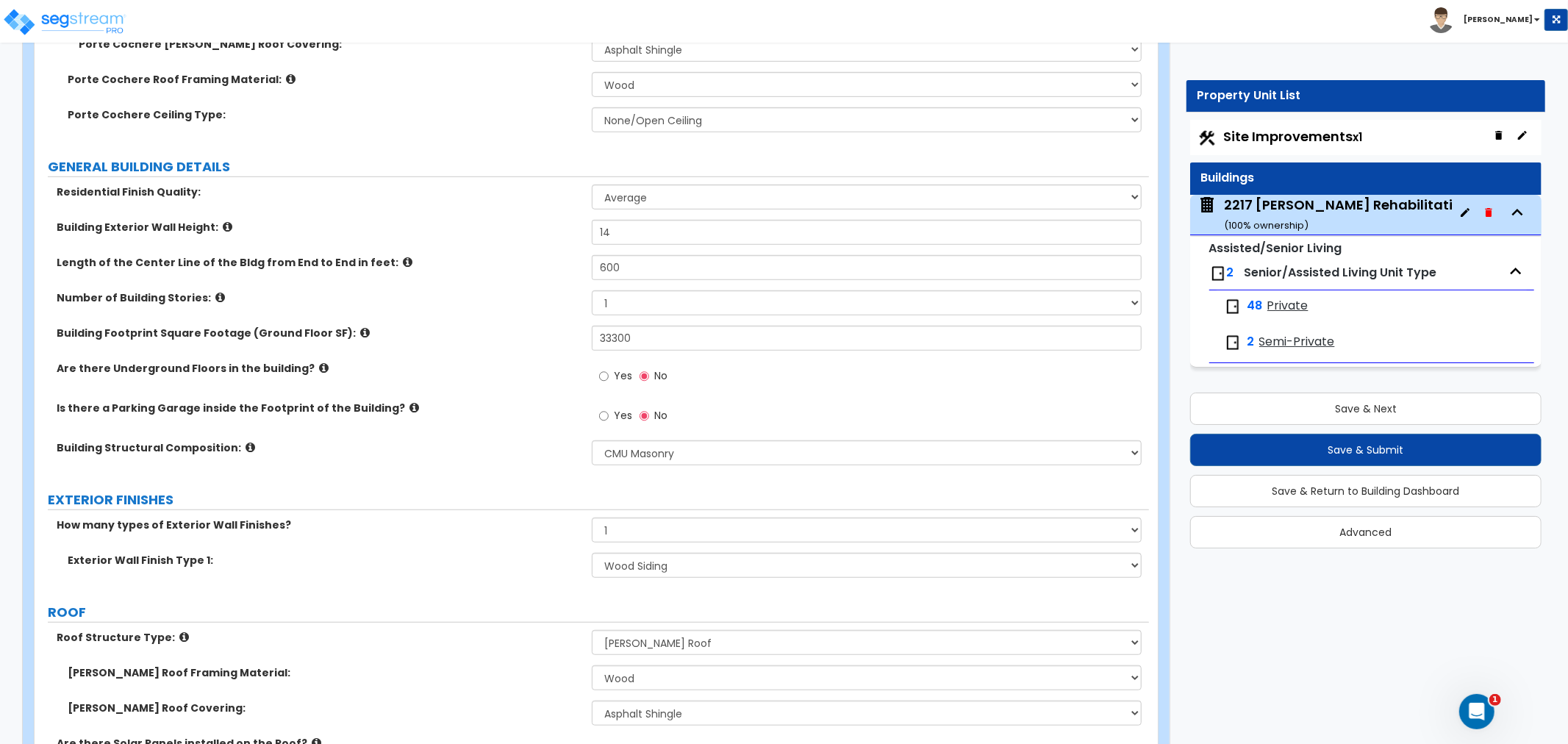
scroll to position [736, 0]
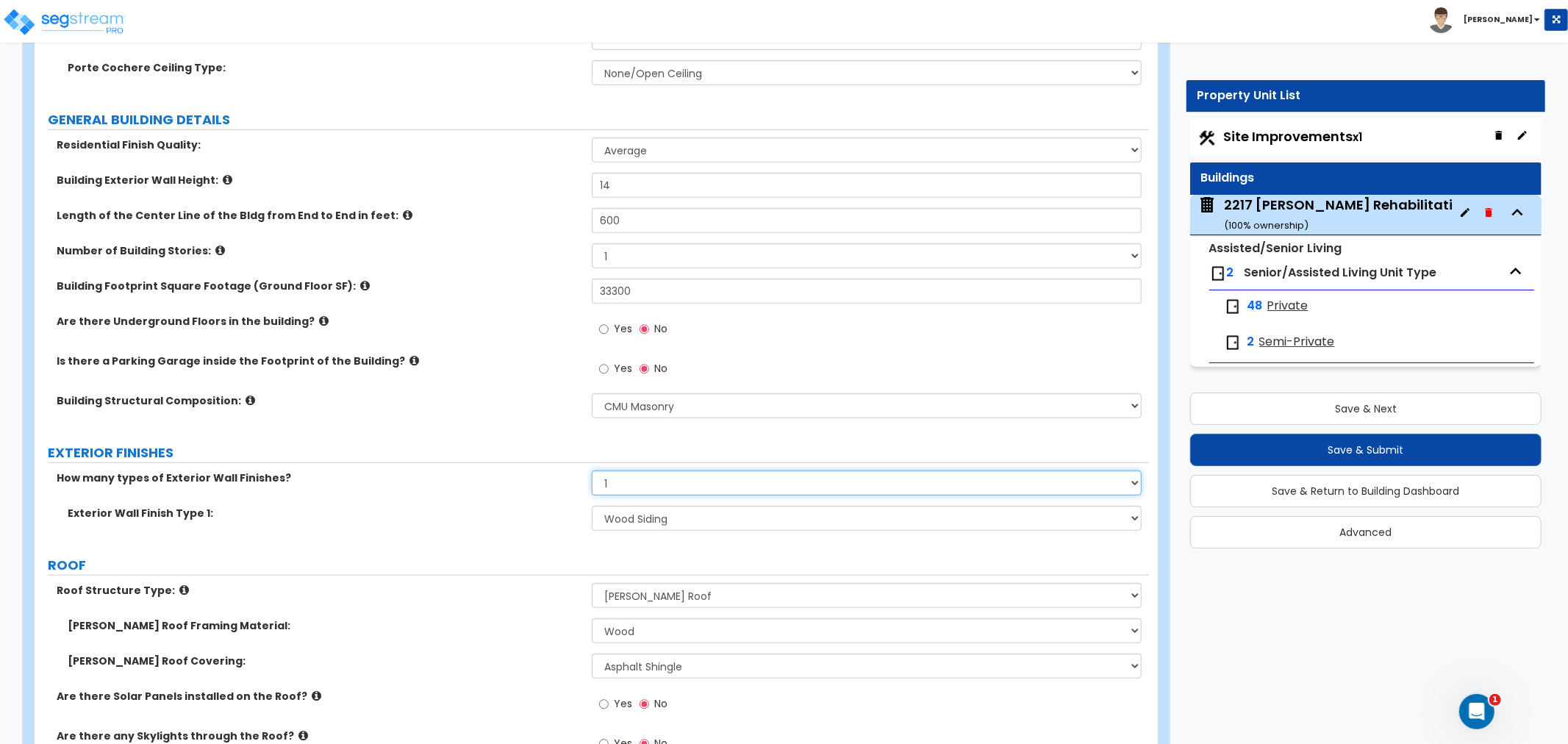
click at [652, 471] on select "None 1 2 3" at bounding box center [866, 483] width 550 height 25
select select "2"
click at [592, 471] on select "None 1 2 3" at bounding box center [866, 483] width 550 height 25
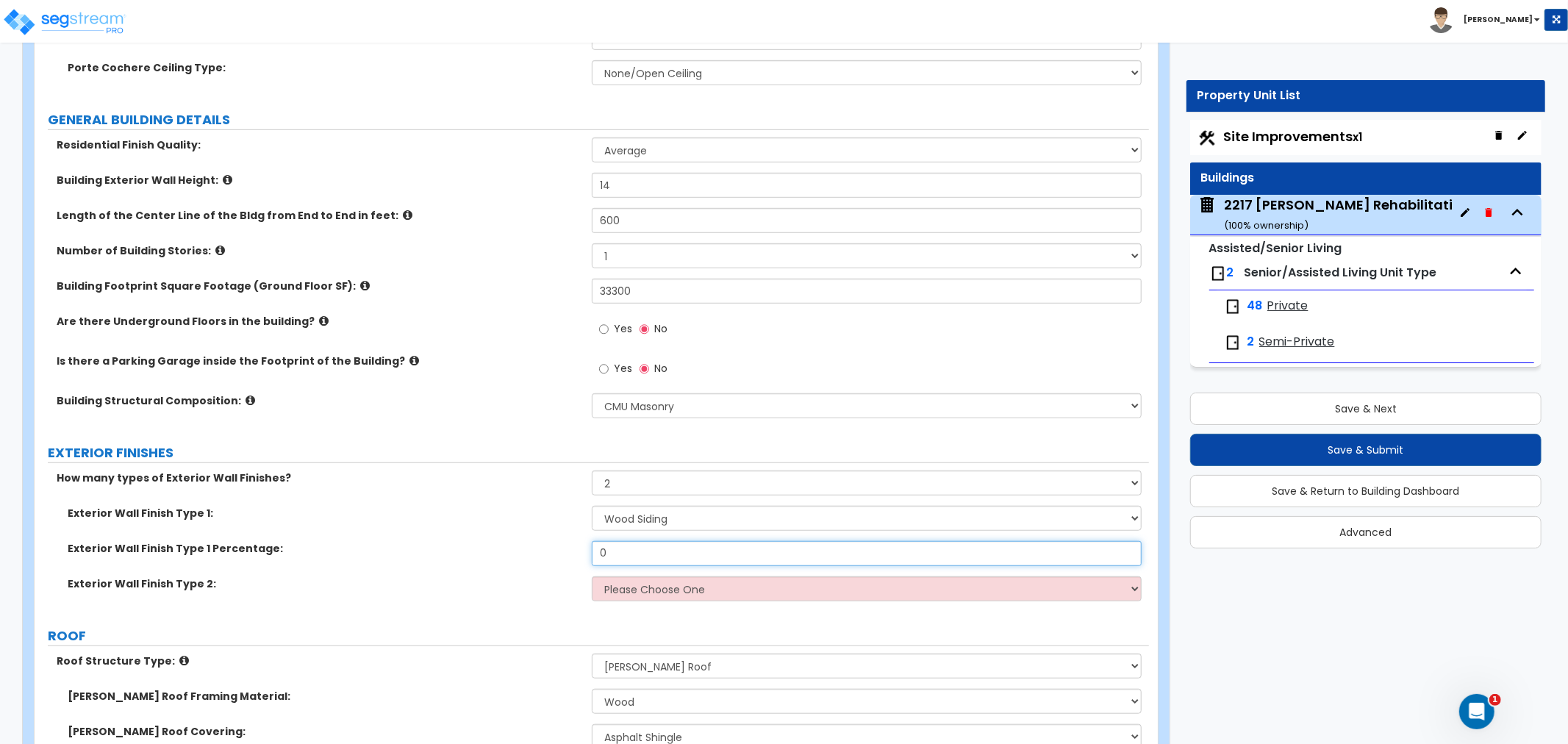
drag, startPoint x: 627, startPoint y: 531, endPoint x: 552, endPoint y: 538, distance: 75.3
click at [552, 541] on div "Exterior Wall Finish Type 1 Percentage: 0" at bounding box center [592, 559] width 1114 height 35
click at [633, 577] on select "Please Choose One No Finish/Shared Wall No Wall Brick Veneer Stone Veneer Wood …" at bounding box center [866, 589] width 550 height 25
drag, startPoint x: 503, startPoint y: 554, endPoint x: 642, endPoint y: 534, distance: 140.4
click at [513, 552] on div "Exterior Wall Finish Type 1 Percentage: 95" at bounding box center [592, 559] width 1114 height 35
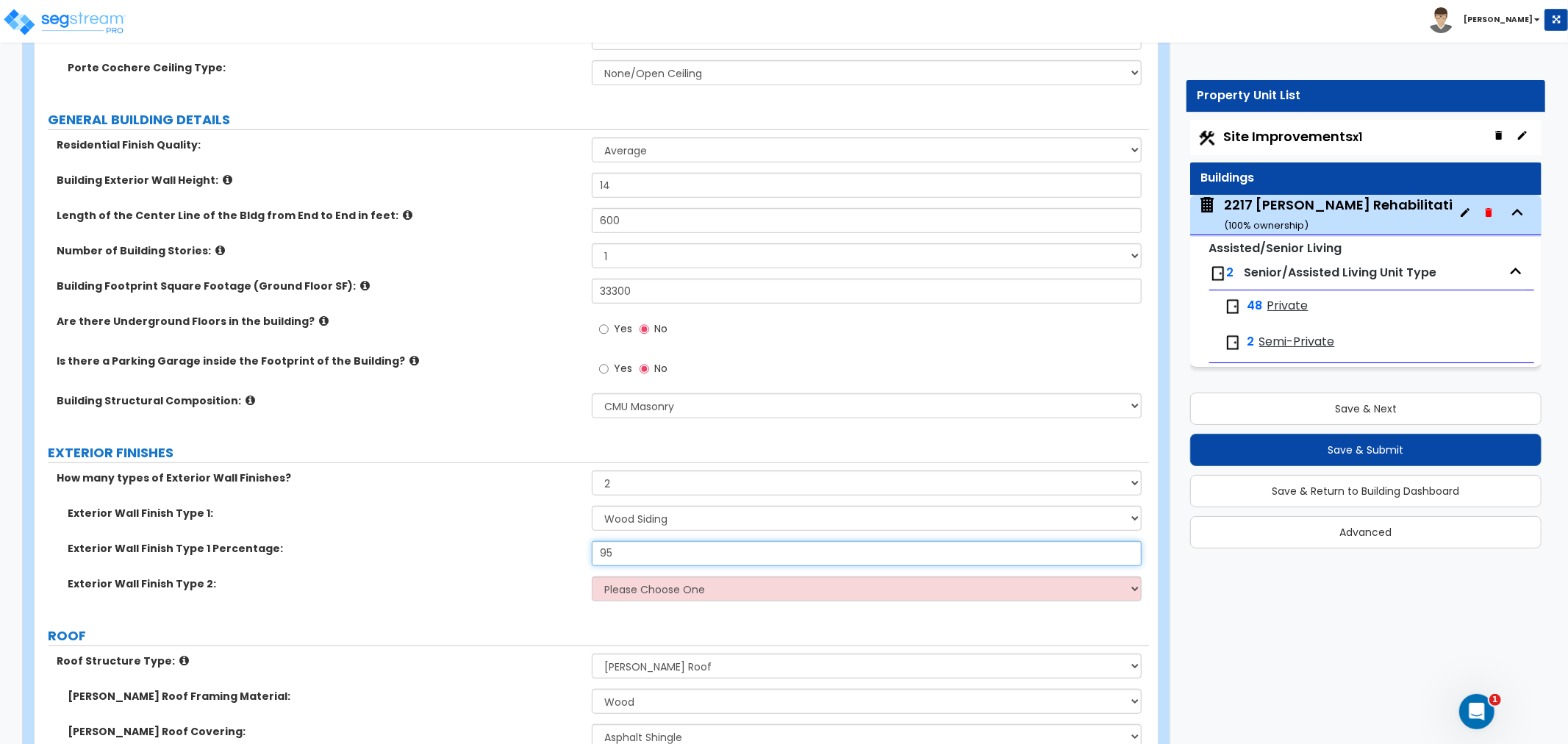
click at [648, 541] on input "95" at bounding box center [866, 554] width 550 height 25
type input "90"
click at [641, 577] on select "Please Choose One No Finish/Shared Wall No Wall Brick Veneer Stone Veneer Wood …" at bounding box center [866, 589] width 550 height 25
select select "3"
click at [592, 577] on select "Please Choose One No Finish/Shared Wall No Wall Brick Veneer Stone Veneer Wood …" at bounding box center [866, 589] width 550 height 25
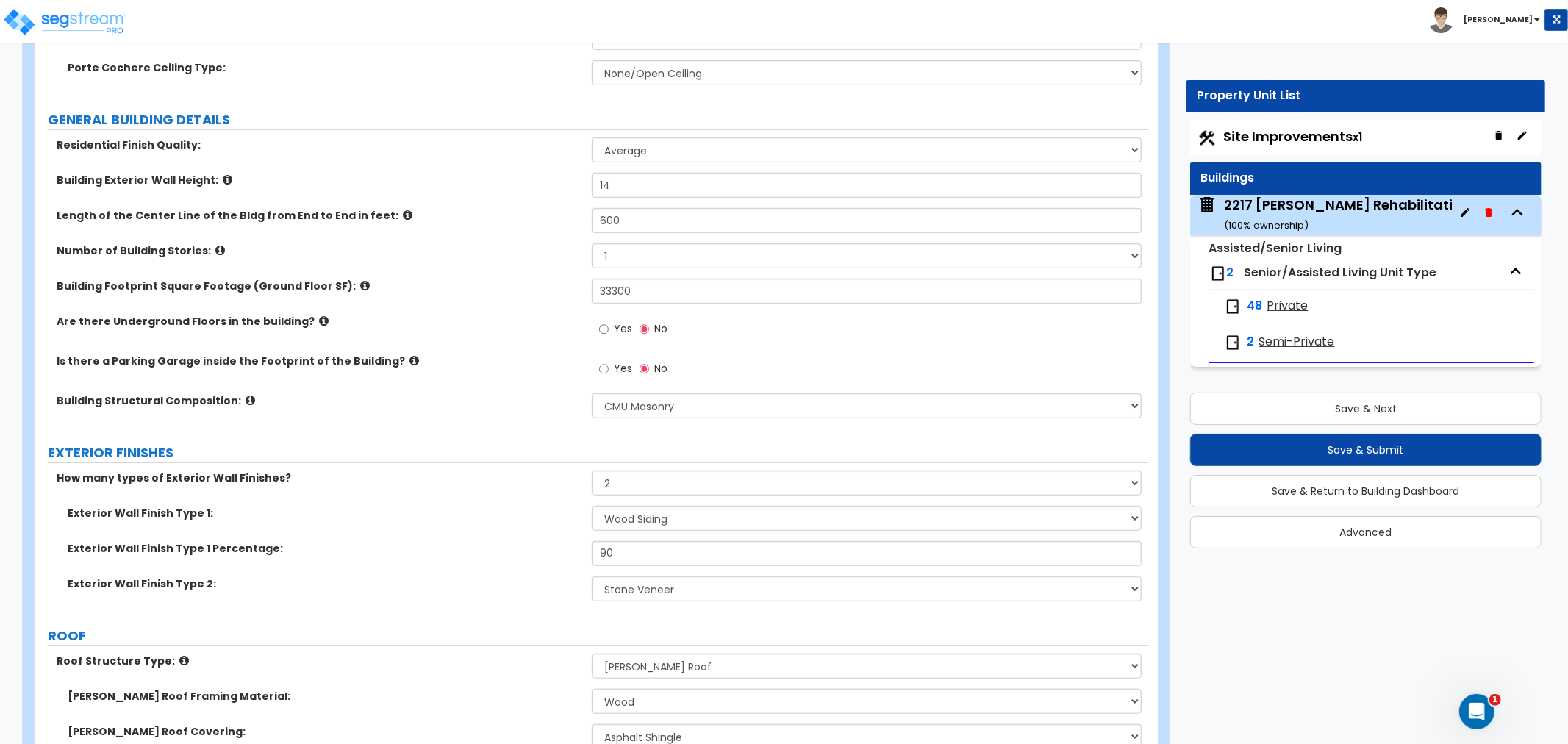
click at [533, 443] on label "EXTERIOR FINISHES" at bounding box center [598, 452] width 1101 height 19
drag, startPoint x: 660, startPoint y: 274, endPoint x: 536, endPoint y: 277, distance: 124.0
click at [536, 278] on div "Building Footprint Square Footage (Ground Floor SF): 33300" at bounding box center [592, 296] width 1114 height 35
type input "34,350"
click at [536, 278] on label "Building Footprint Square Footage (Ground Floor SF):" at bounding box center [318, 285] width 524 height 14
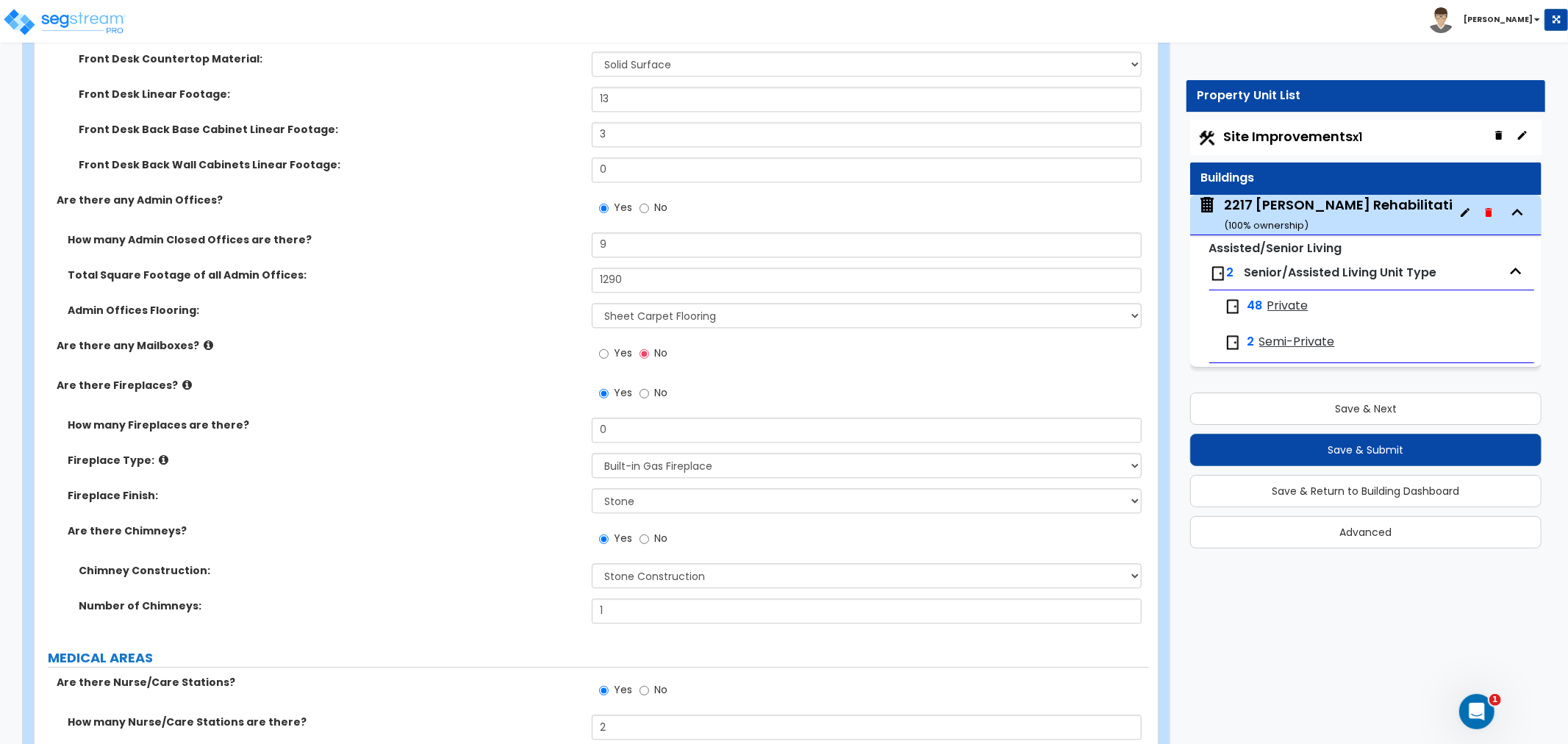
scroll to position [2695, 0]
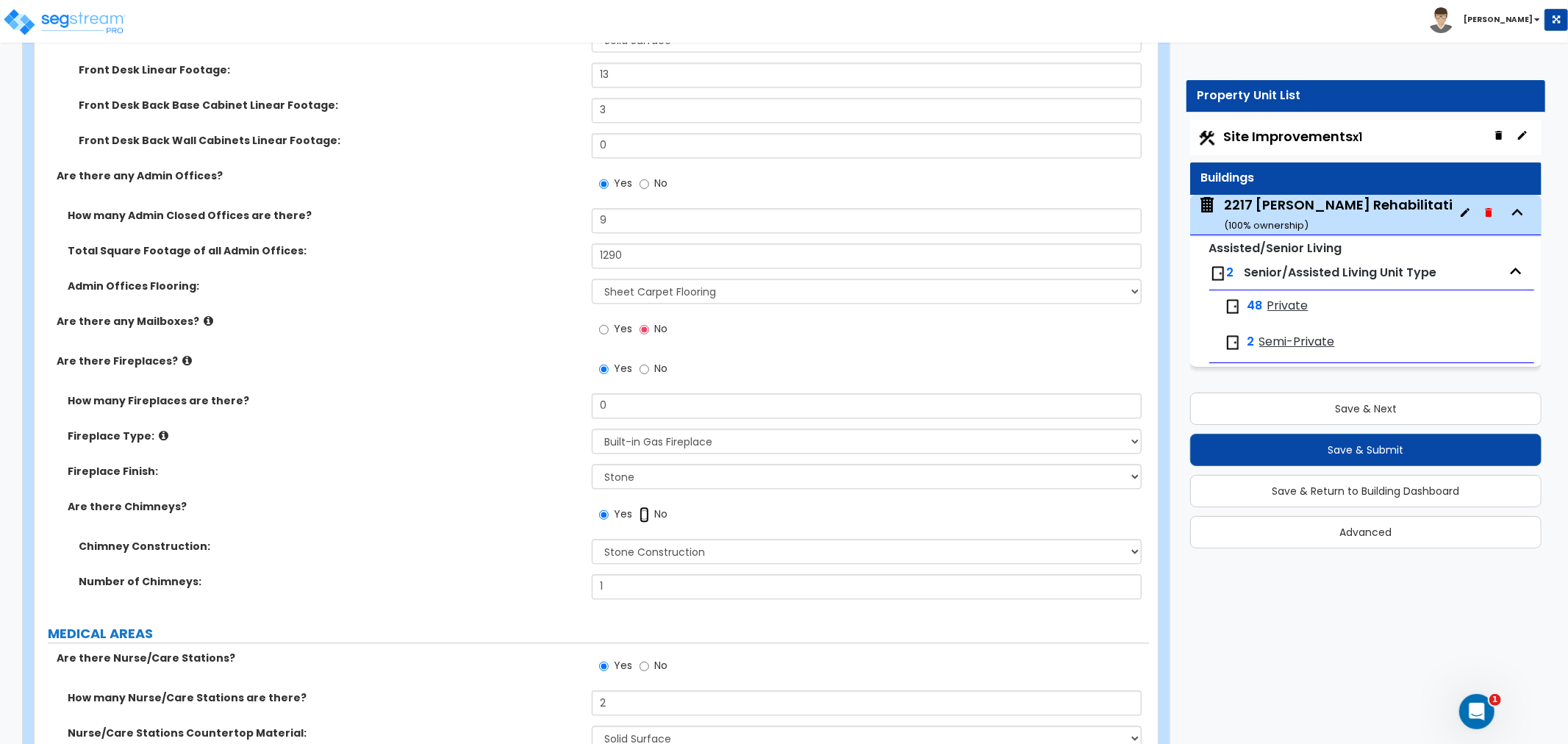
click at [640, 507] on input "No" at bounding box center [644, 514] width 9 height 16
radio input "false"
radio input "true"
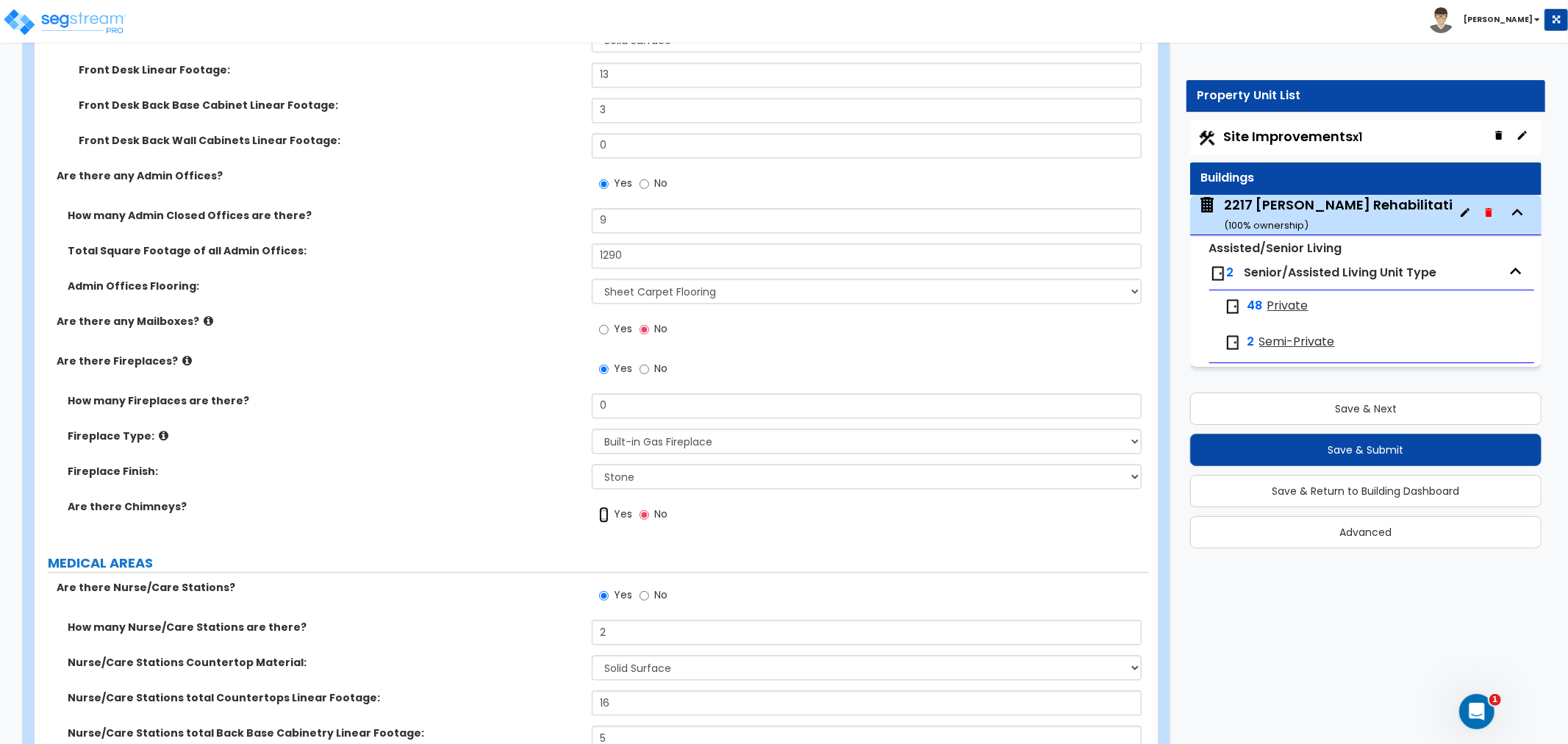
click at [601, 507] on input "Yes" at bounding box center [603, 514] width 9 height 16
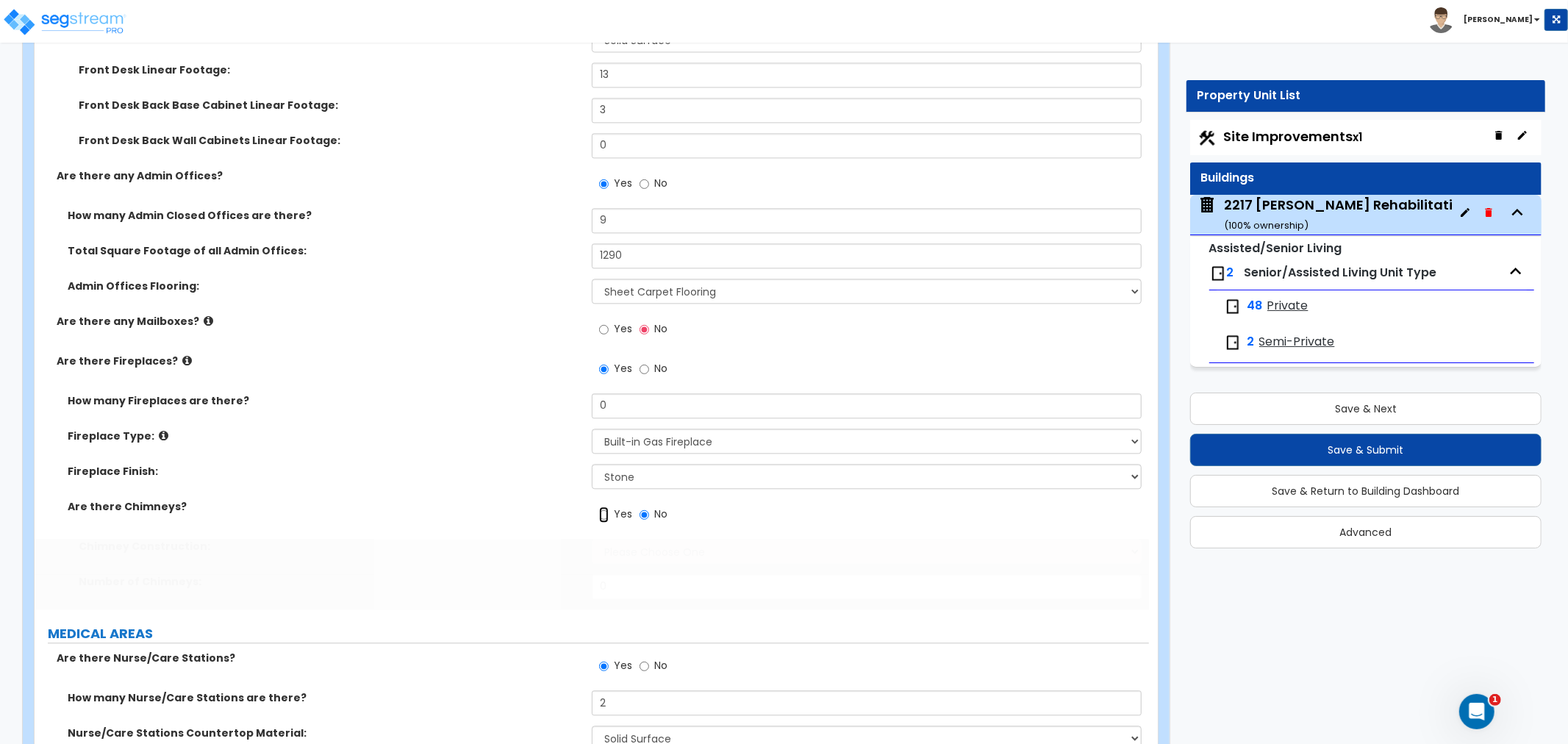
radio input "true"
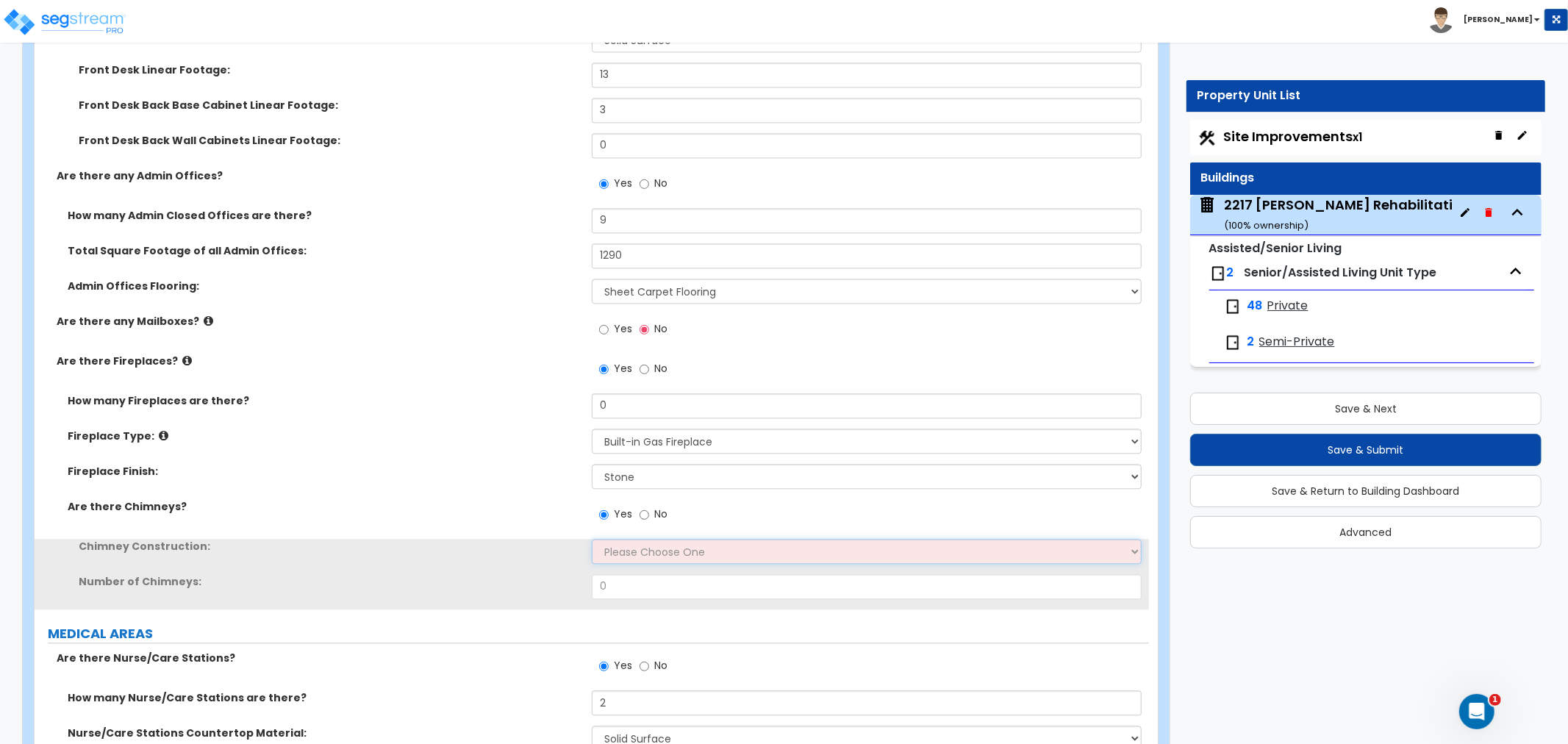
click at [662, 539] on select "Please Choose One Brick Construction Cinder Block Construction Stone Constructi…" at bounding box center [866, 551] width 550 height 25
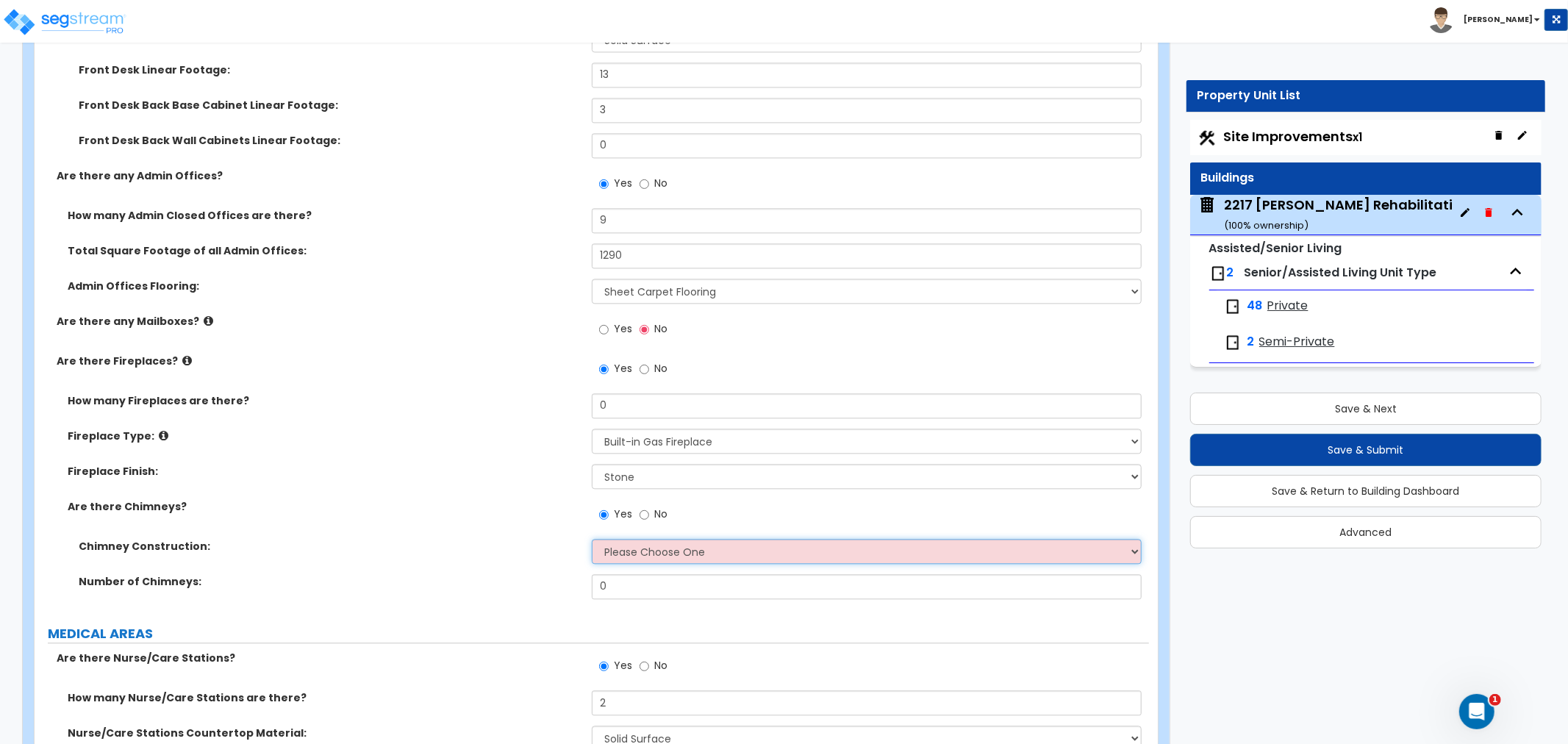
select select "3"
click at [592, 539] on select "Please Choose One Brick Construction Cinder Block Construction Stone Constructi…" at bounding box center [866, 551] width 550 height 25
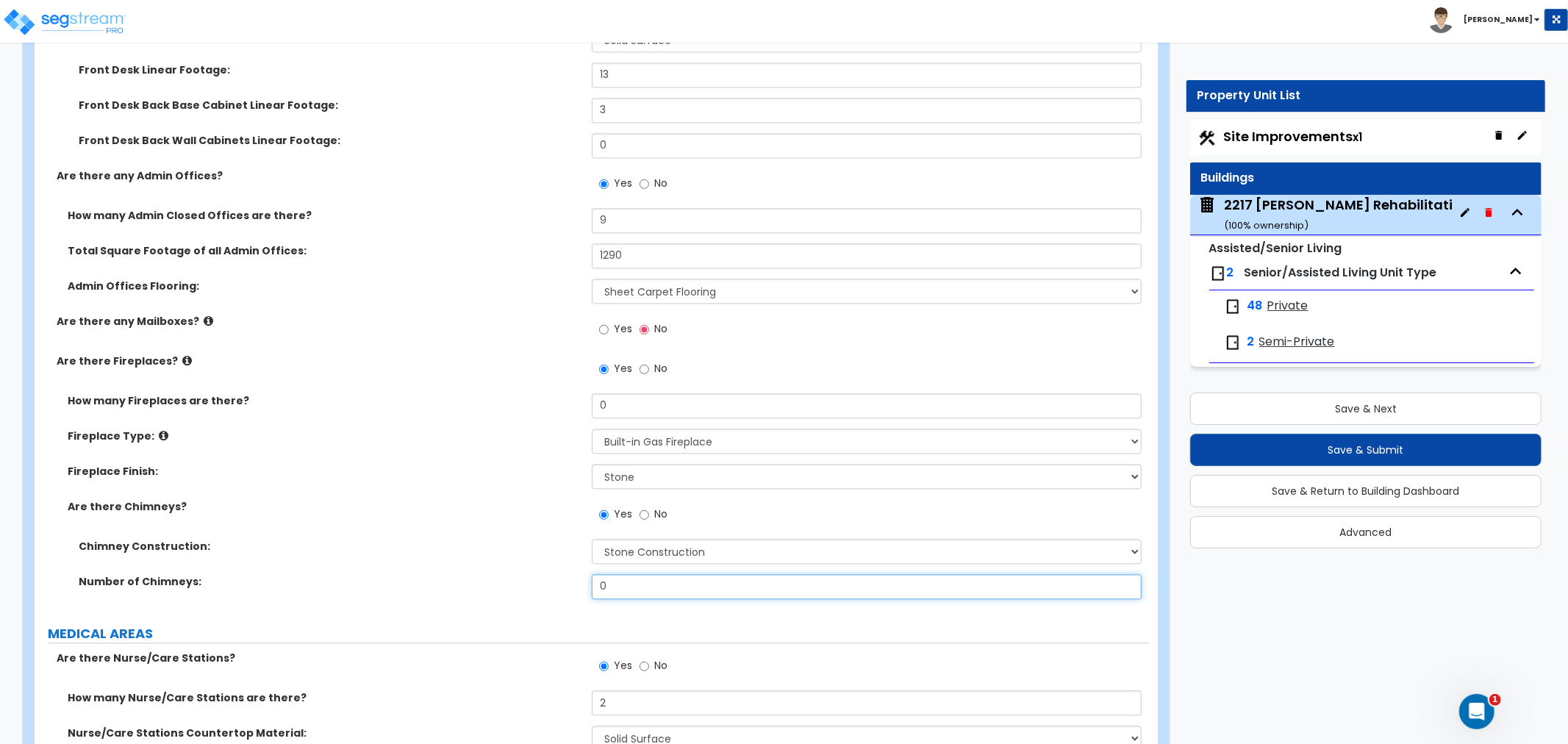
drag, startPoint x: 648, startPoint y: 570, endPoint x: 568, endPoint y: 576, distance: 80.2
click at [568, 576] on div "Number of Chimneys: 0" at bounding box center [592, 592] width 1114 height 35
click at [714, 574] on input "0" at bounding box center [866, 587] width 550 height 25
click at [566, 574] on div "Number of Chimneys: 0" at bounding box center [592, 592] width 1114 height 35
type input "1"
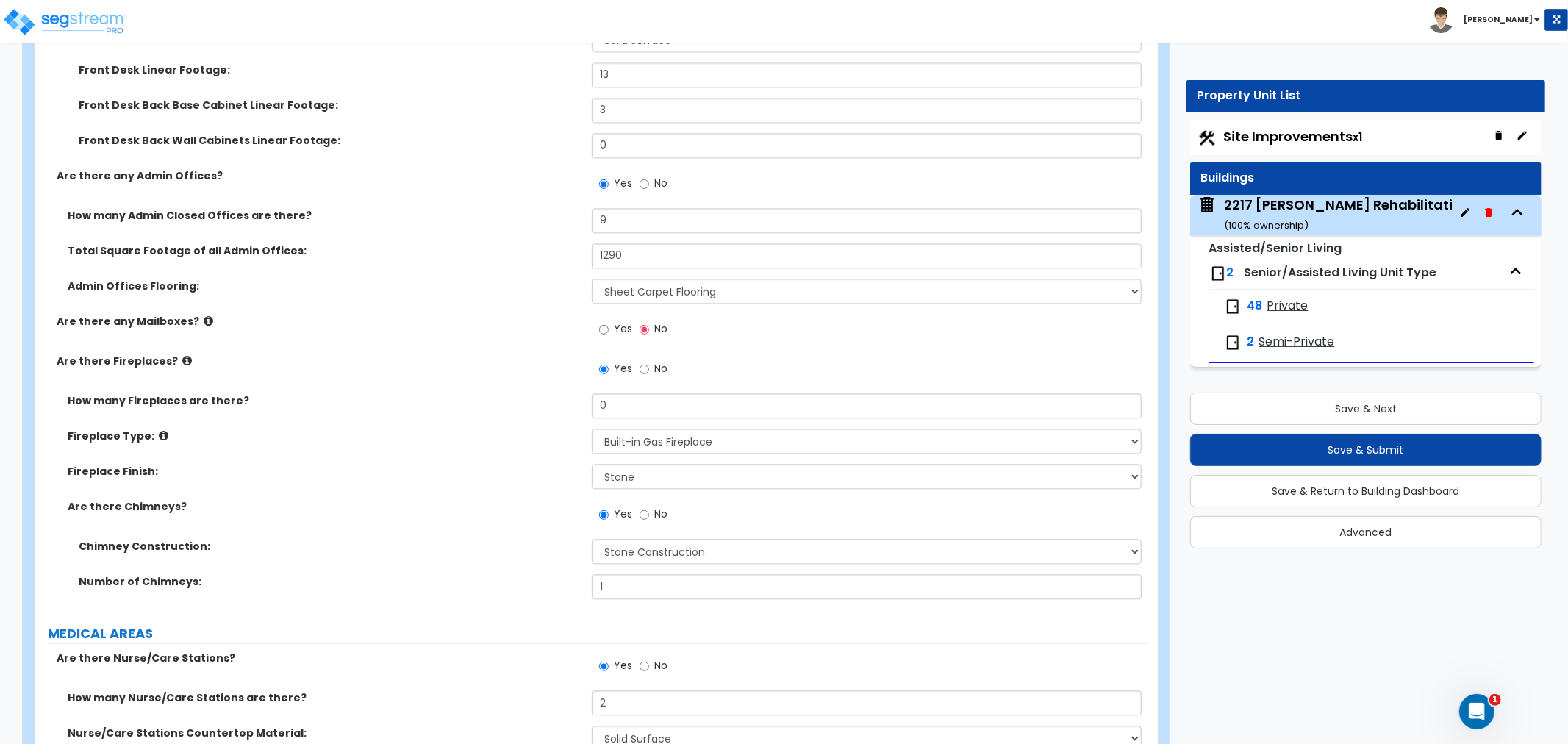
click at [443, 578] on div "Number of Chimneys: 1" at bounding box center [592, 592] width 1114 height 35
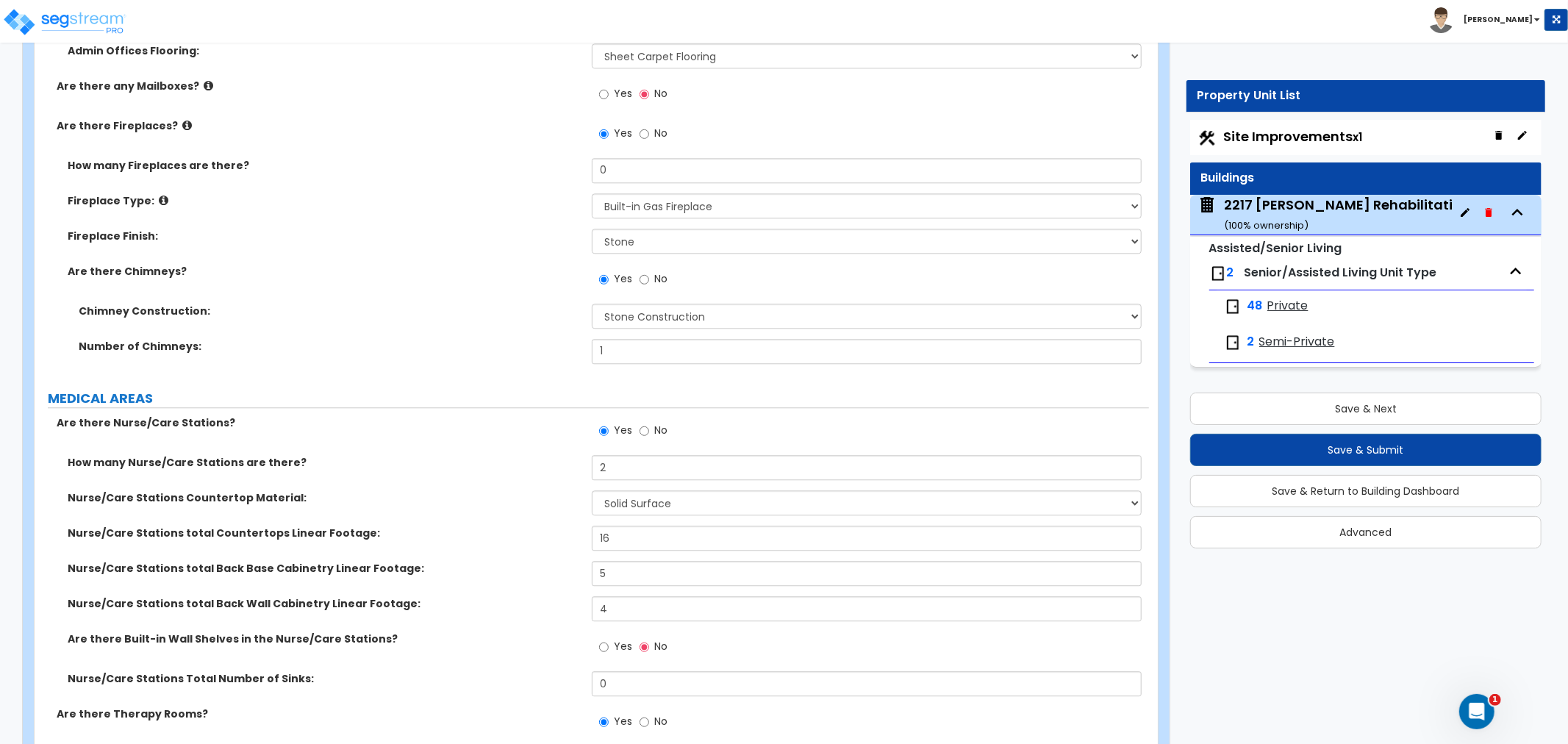
scroll to position [2941, 0]
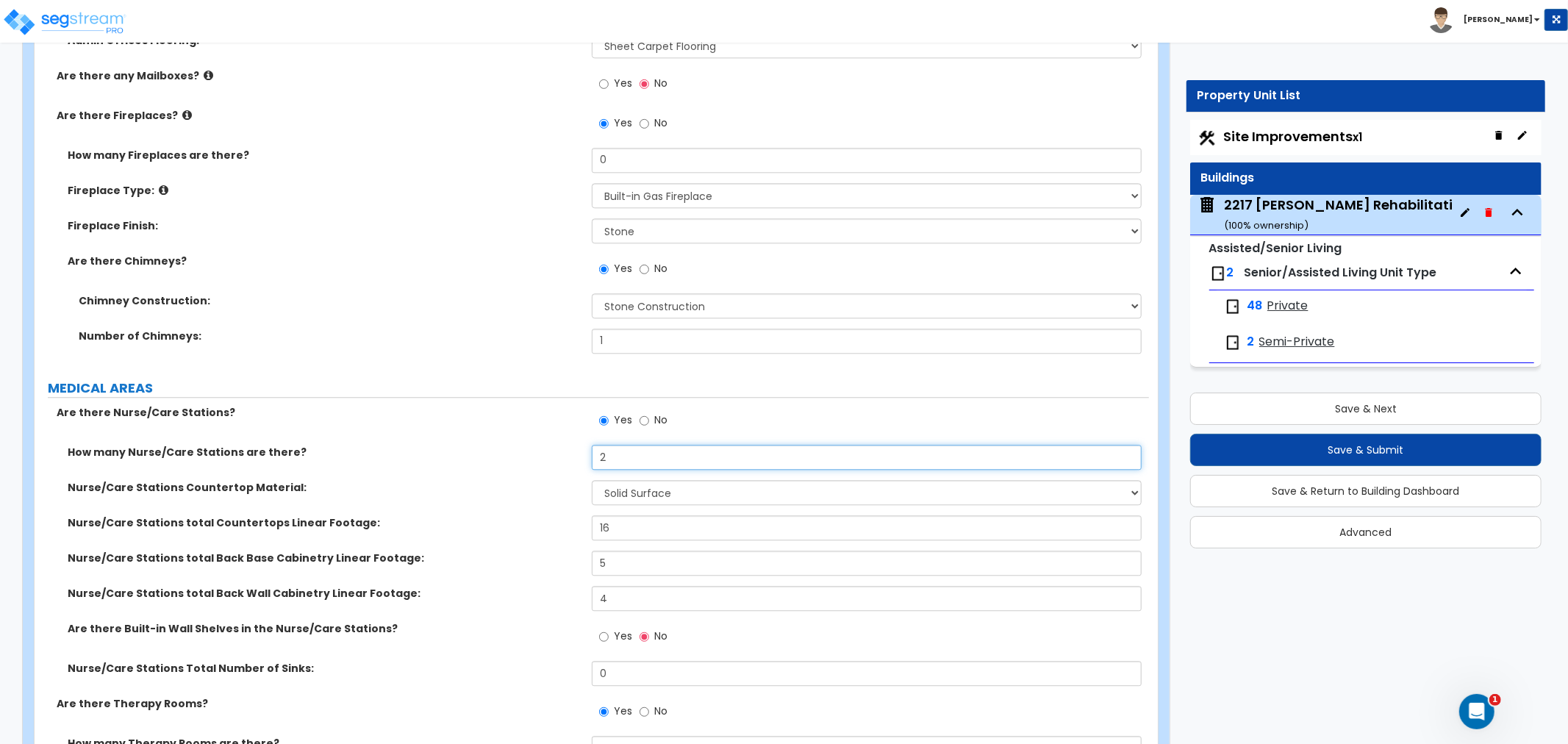
drag, startPoint x: 622, startPoint y: 435, endPoint x: 524, endPoint y: 438, distance: 98.0
click at [524, 445] on div "How many Nurse/Care Stations are there? 2" at bounding box center [592, 462] width 1114 height 35
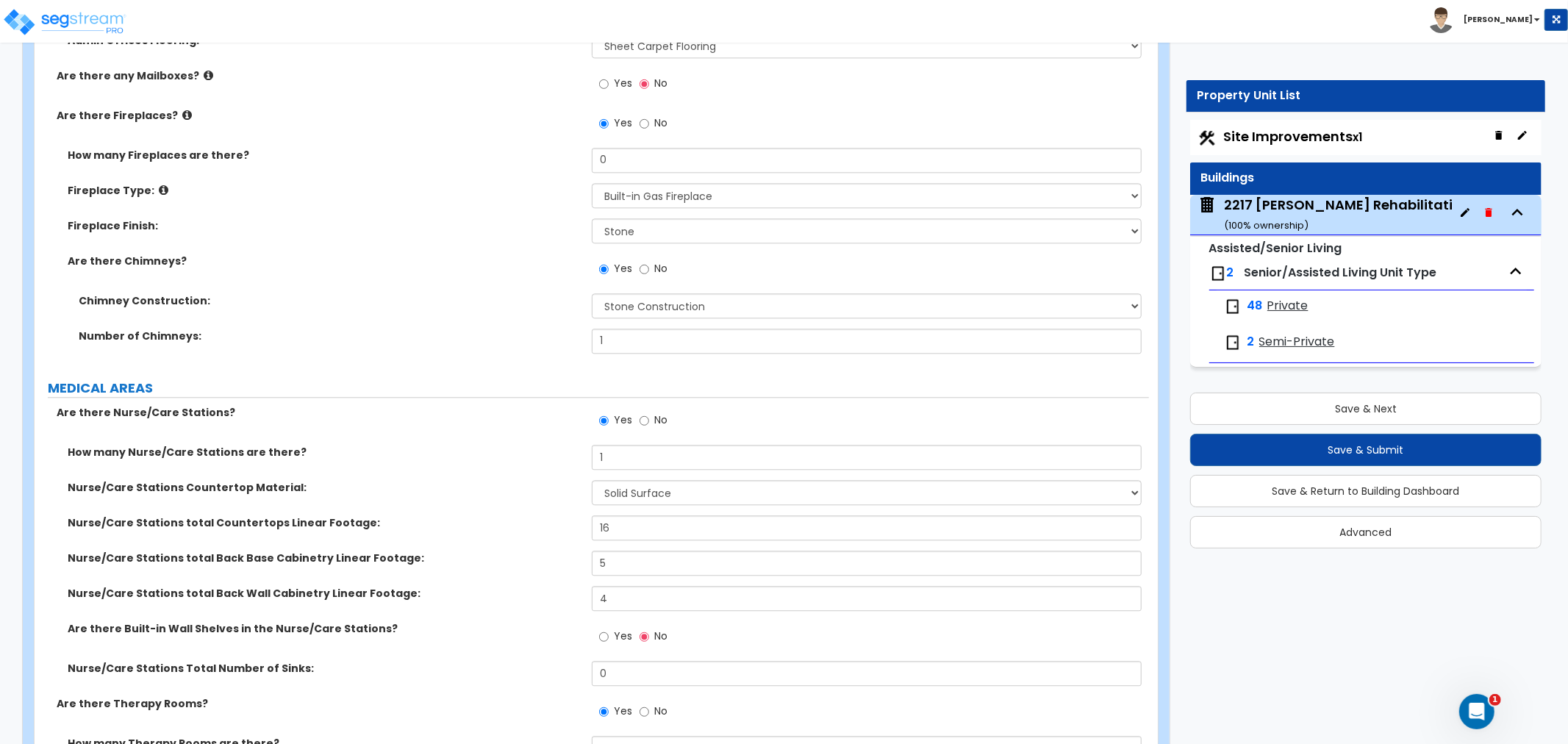
click at [492, 451] on div "How many Nurse/Care Stations are there? 1" at bounding box center [592, 462] width 1114 height 35
drag, startPoint x: 650, startPoint y: 431, endPoint x: 518, endPoint y: 441, distance: 132.4
click at [518, 445] on div "How many Nurse/Care Stations are there? 1" at bounding box center [592, 462] width 1114 height 35
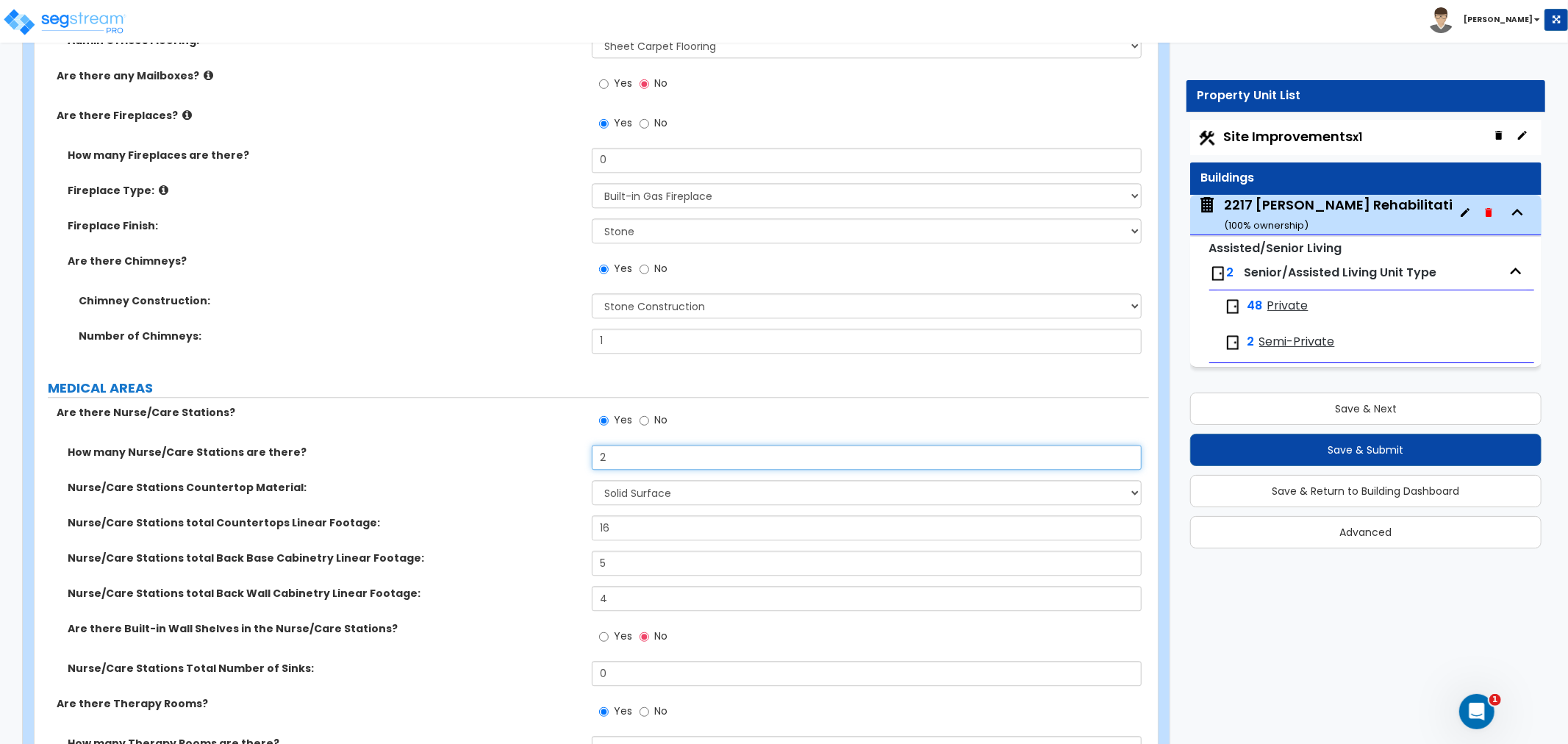
type input "2"
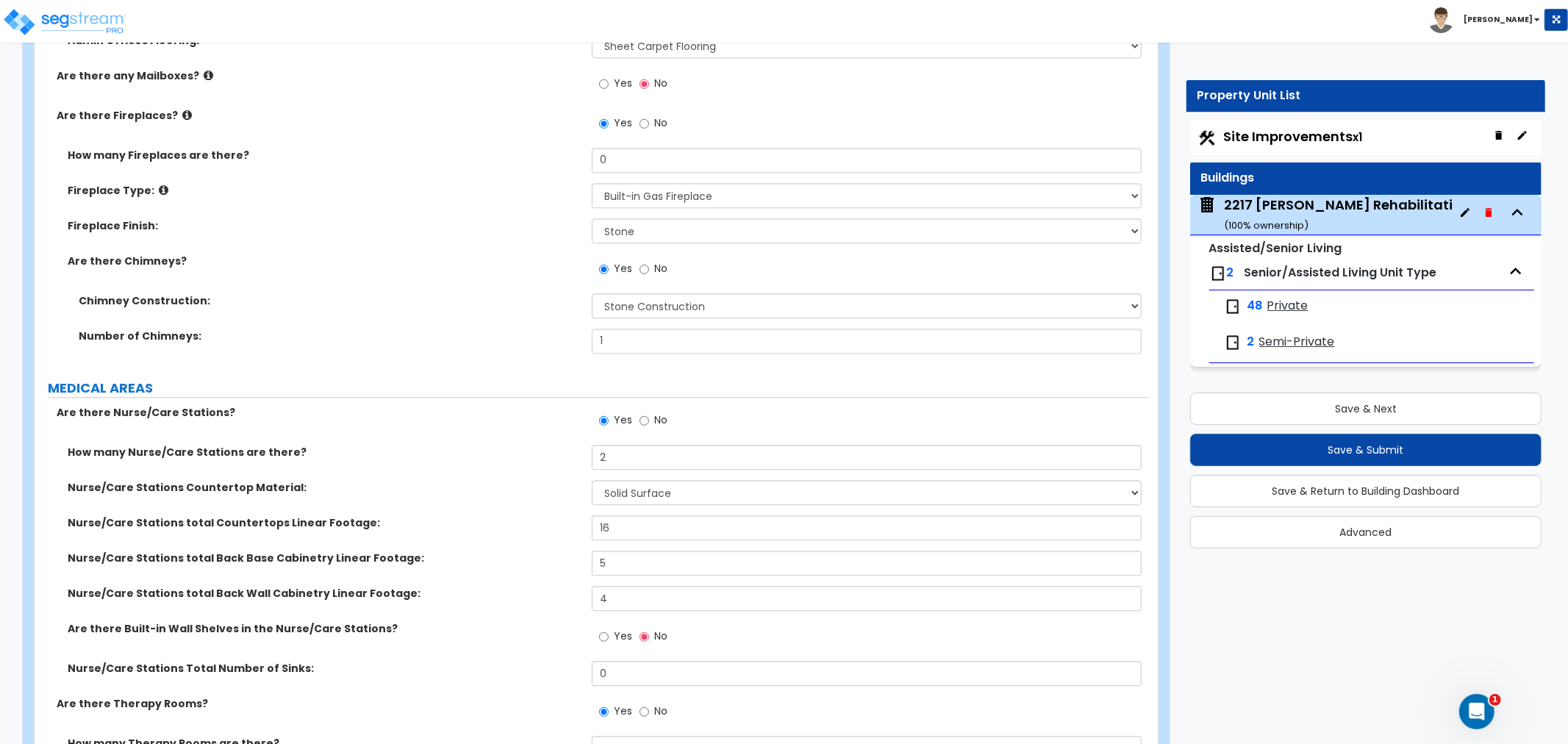
click at [501, 445] on label "How many Nurse/Care Stations are there?" at bounding box center [324, 451] width 513 height 14
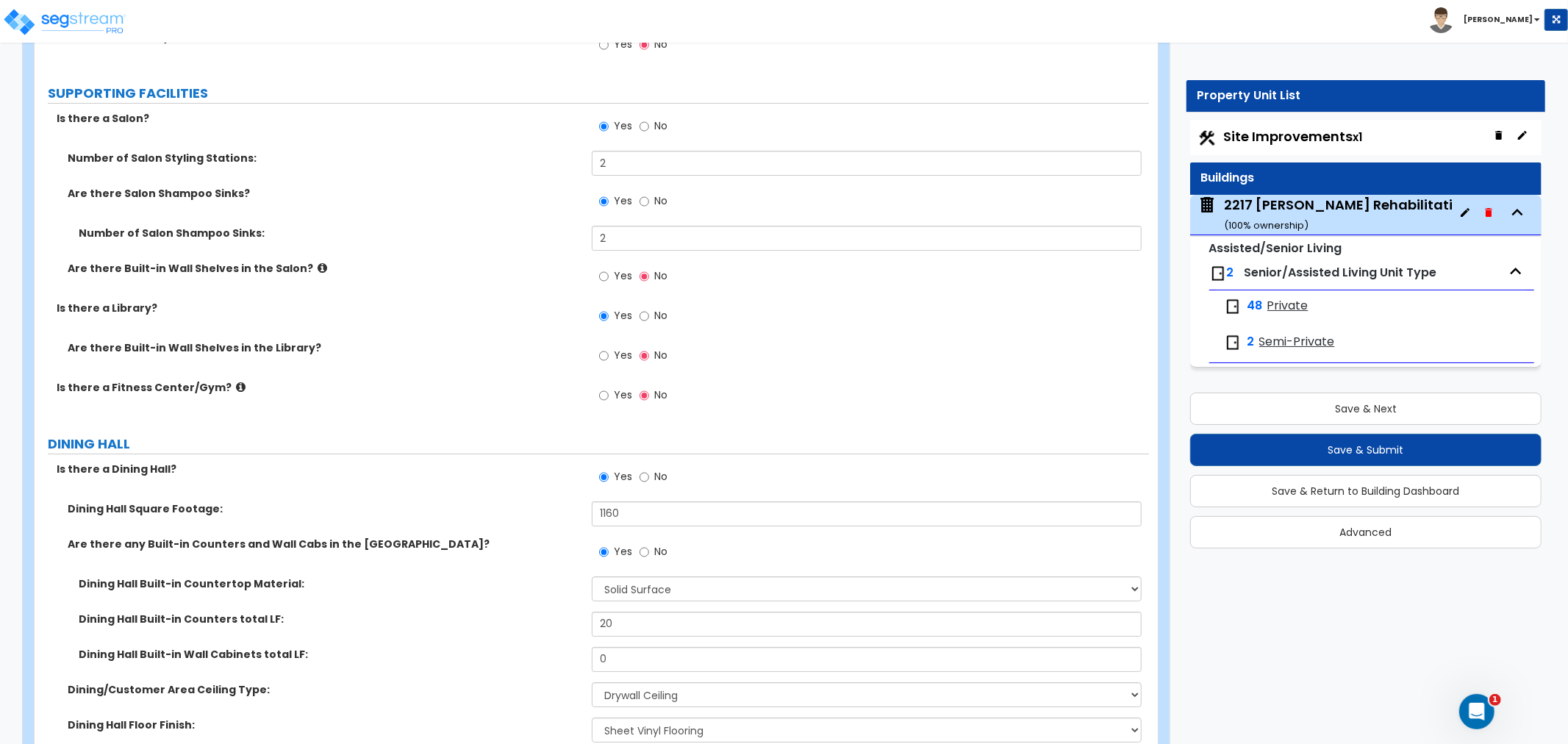
scroll to position [4329, 0]
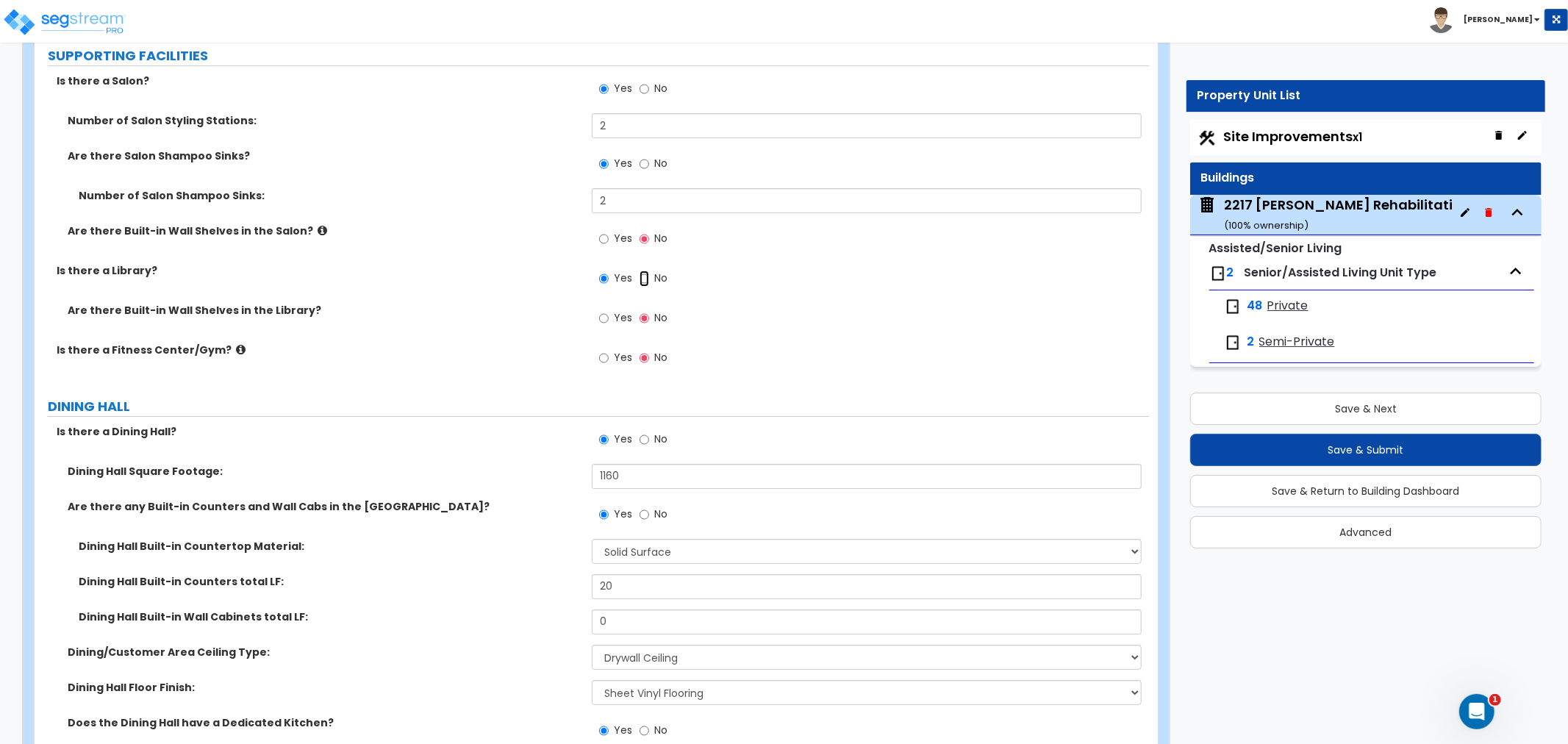
click at [644, 271] on input "No" at bounding box center [644, 278] width 9 height 16
radio input "false"
radio input "true"
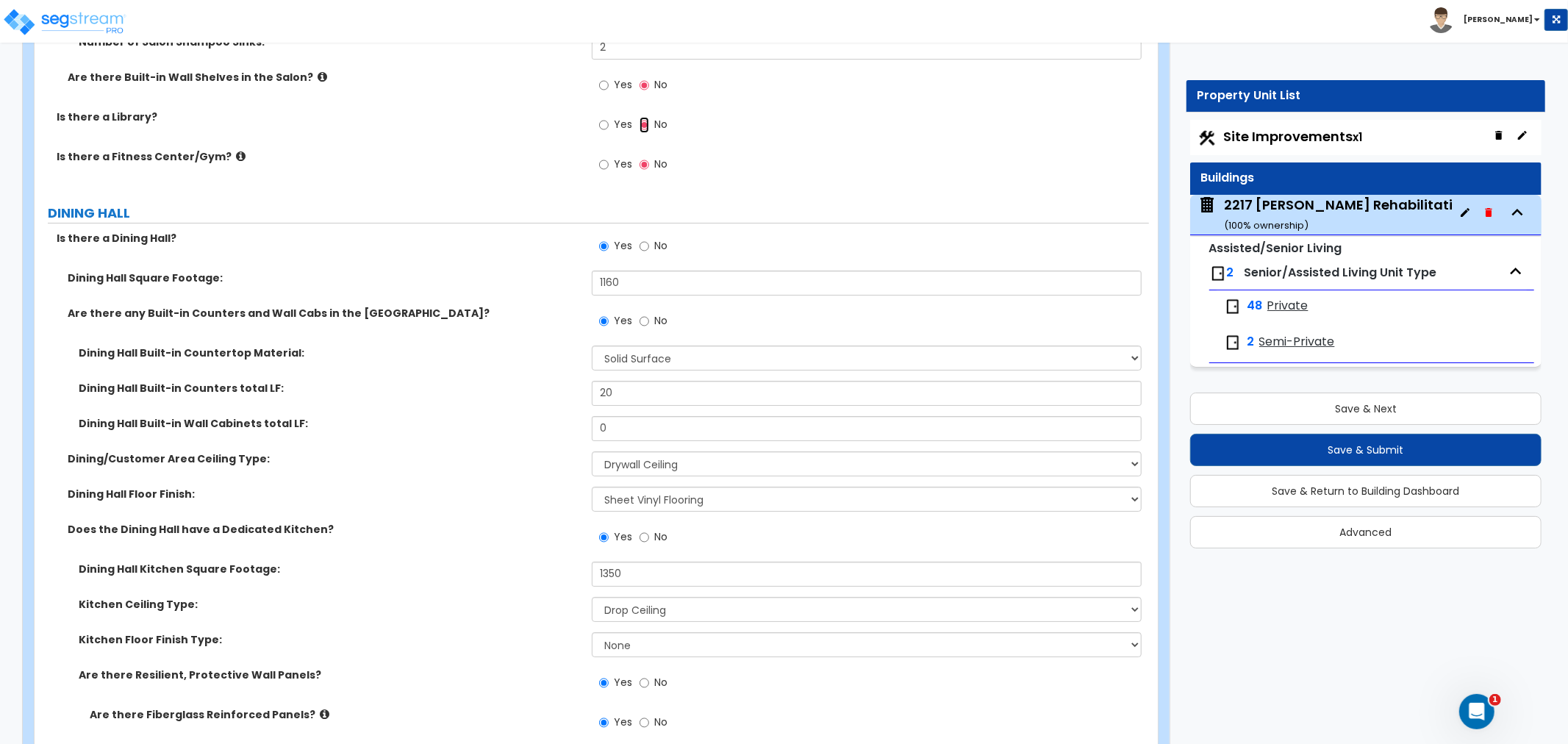
scroll to position [4493, 0]
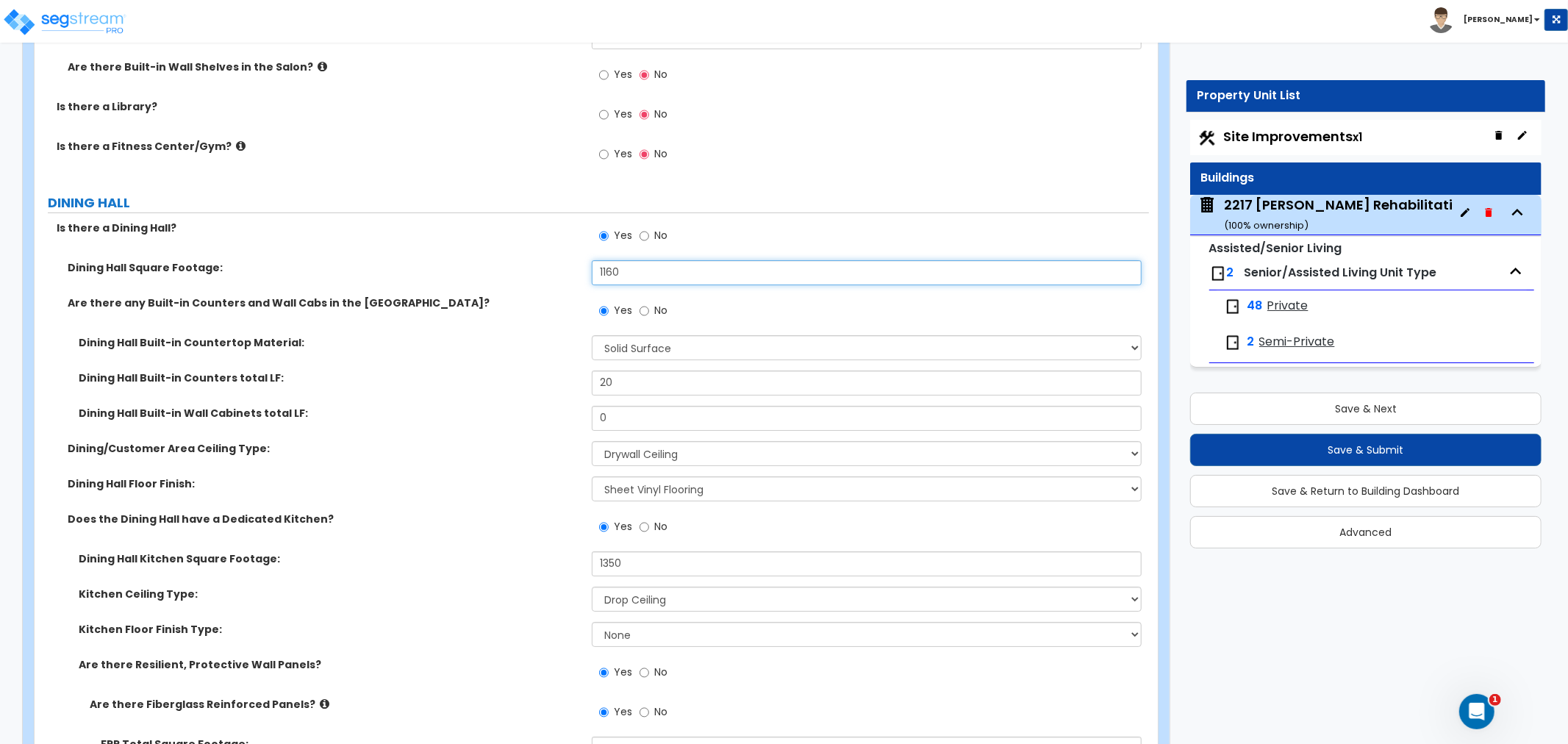
drag, startPoint x: 633, startPoint y: 255, endPoint x: 536, endPoint y: 261, distance: 97.2
click at [536, 261] on div "Dining Hall Square Footage: 1160" at bounding box center [592, 278] width 1114 height 35
type input "1,214"
click at [546, 410] on div "Dining Hall Built-in Wall Cabinets total LF: 0" at bounding box center [592, 424] width 1114 height 35
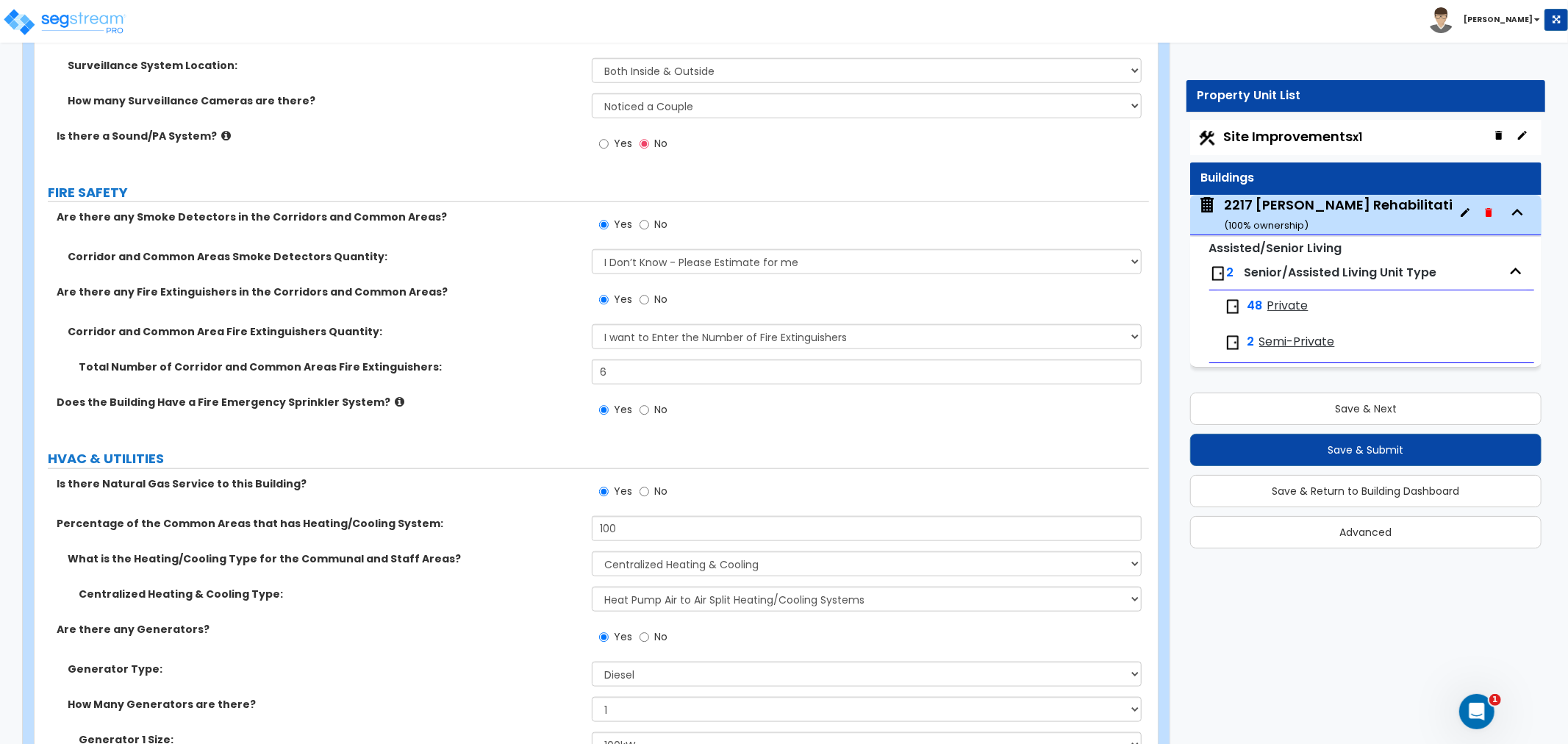
scroll to position [10640, 0]
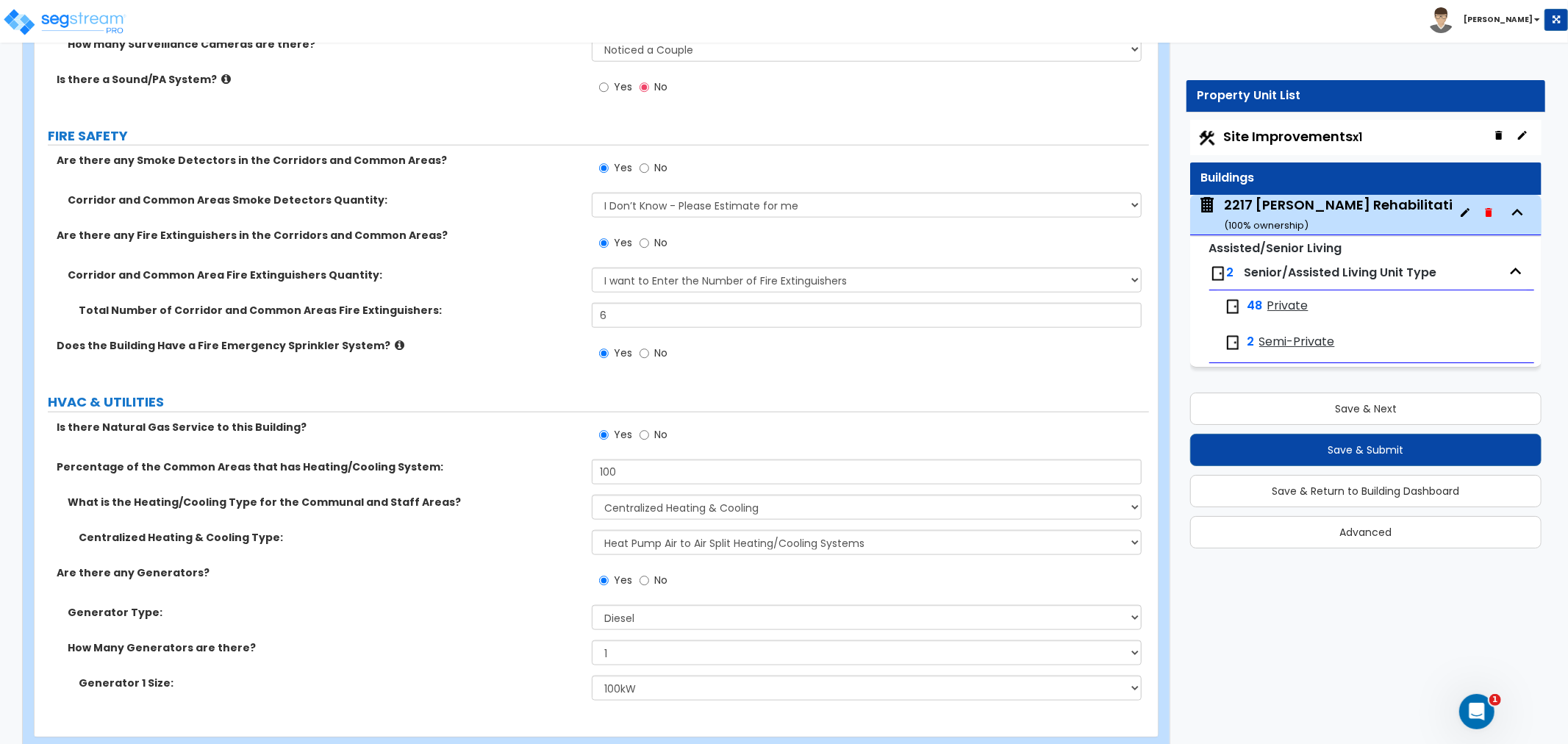
click at [1276, 303] on span "Private" at bounding box center [1287, 306] width 41 height 17
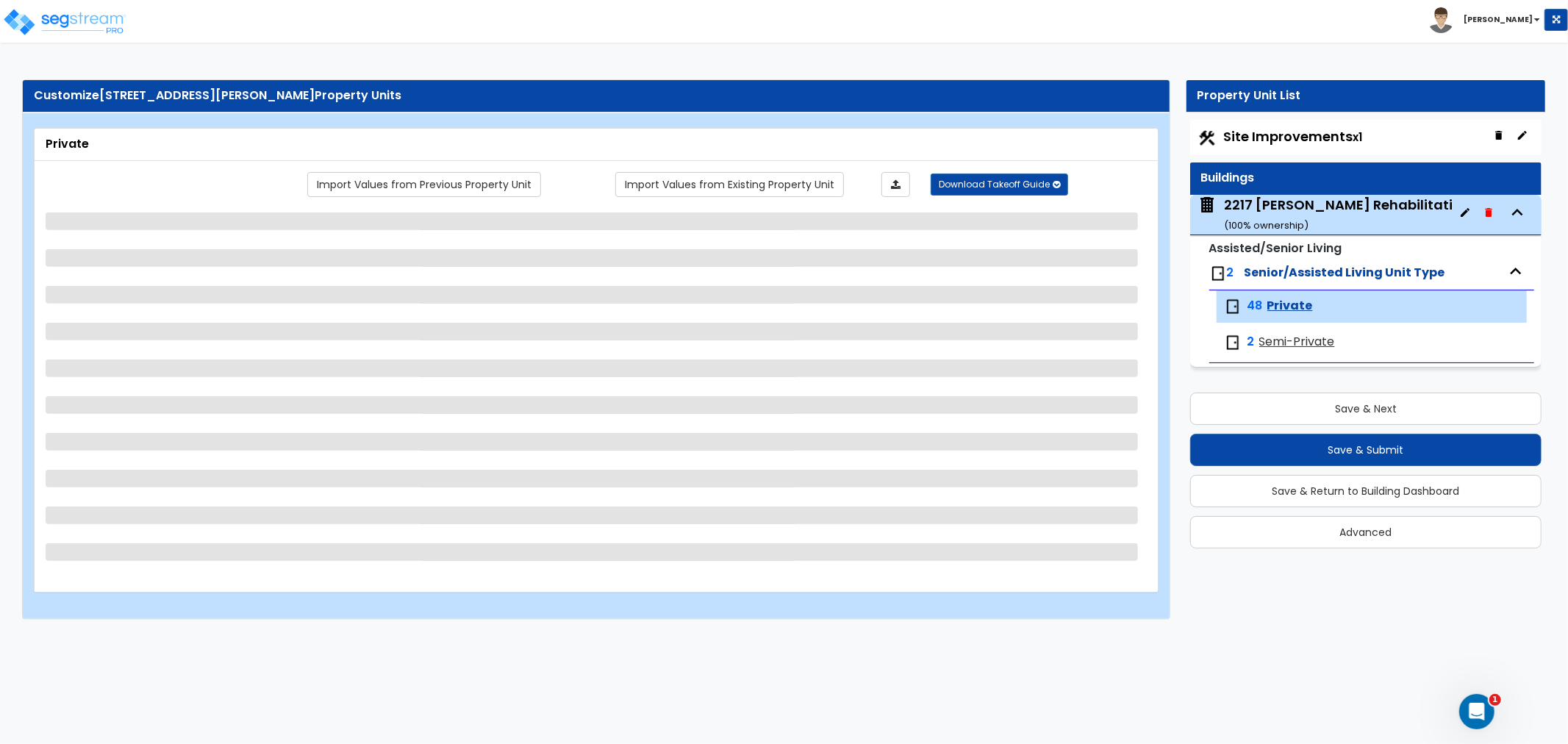
scroll to position [0, 0]
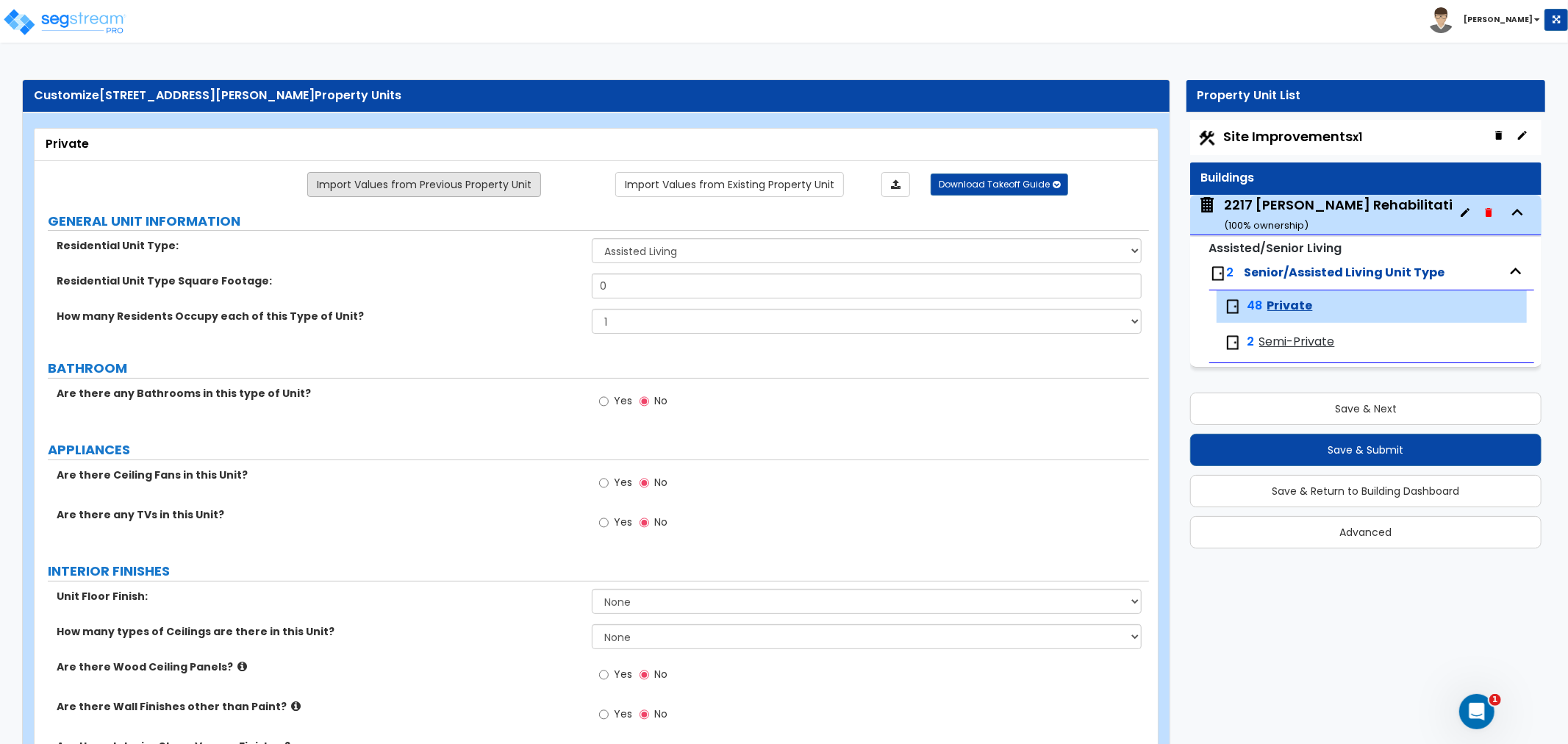
click at [437, 182] on link "Import Values from Previous Property Unit" at bounding box center [424, 185] width 234 height 25
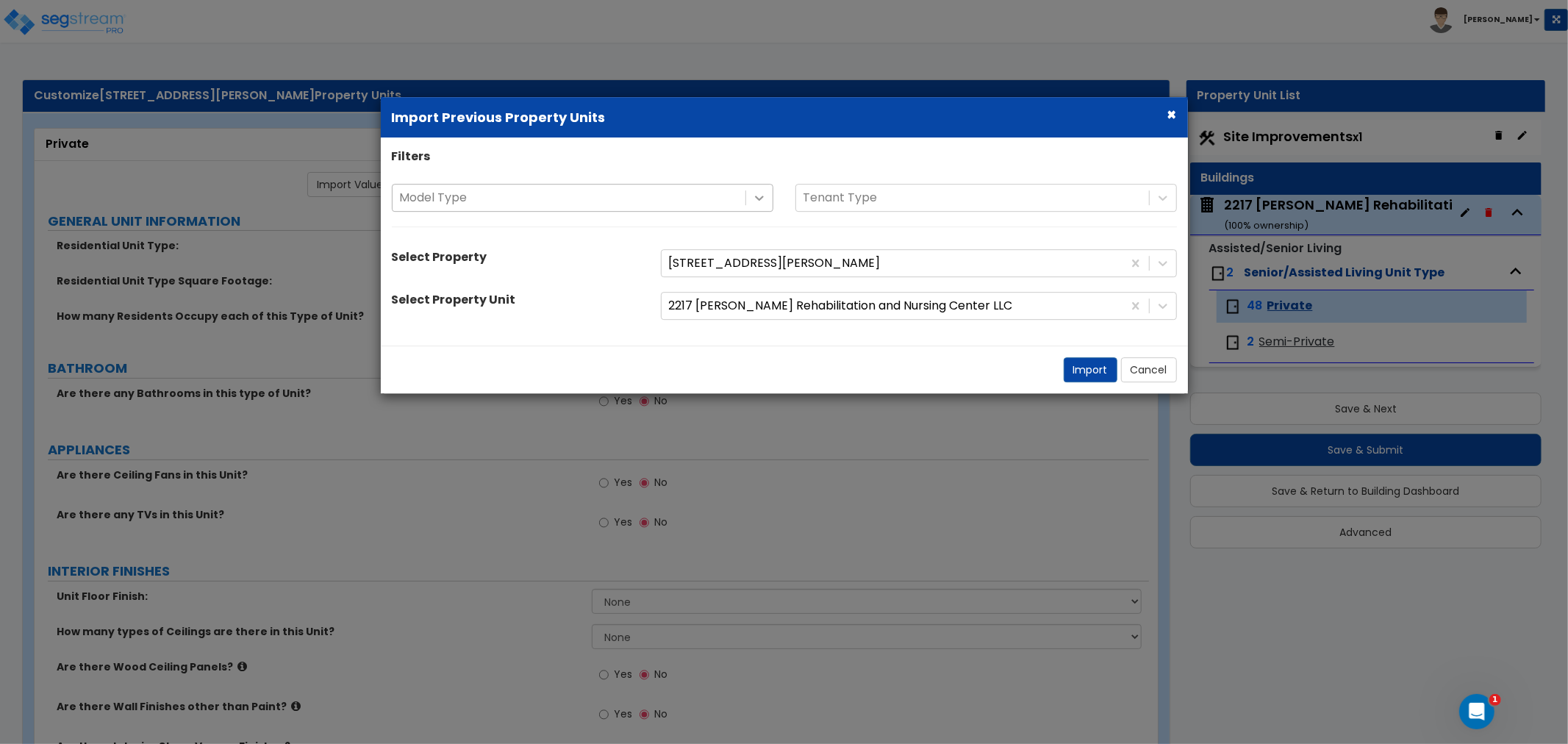
click at [765, 199] on icon at bounding box center [759, 198] width 14 height 14
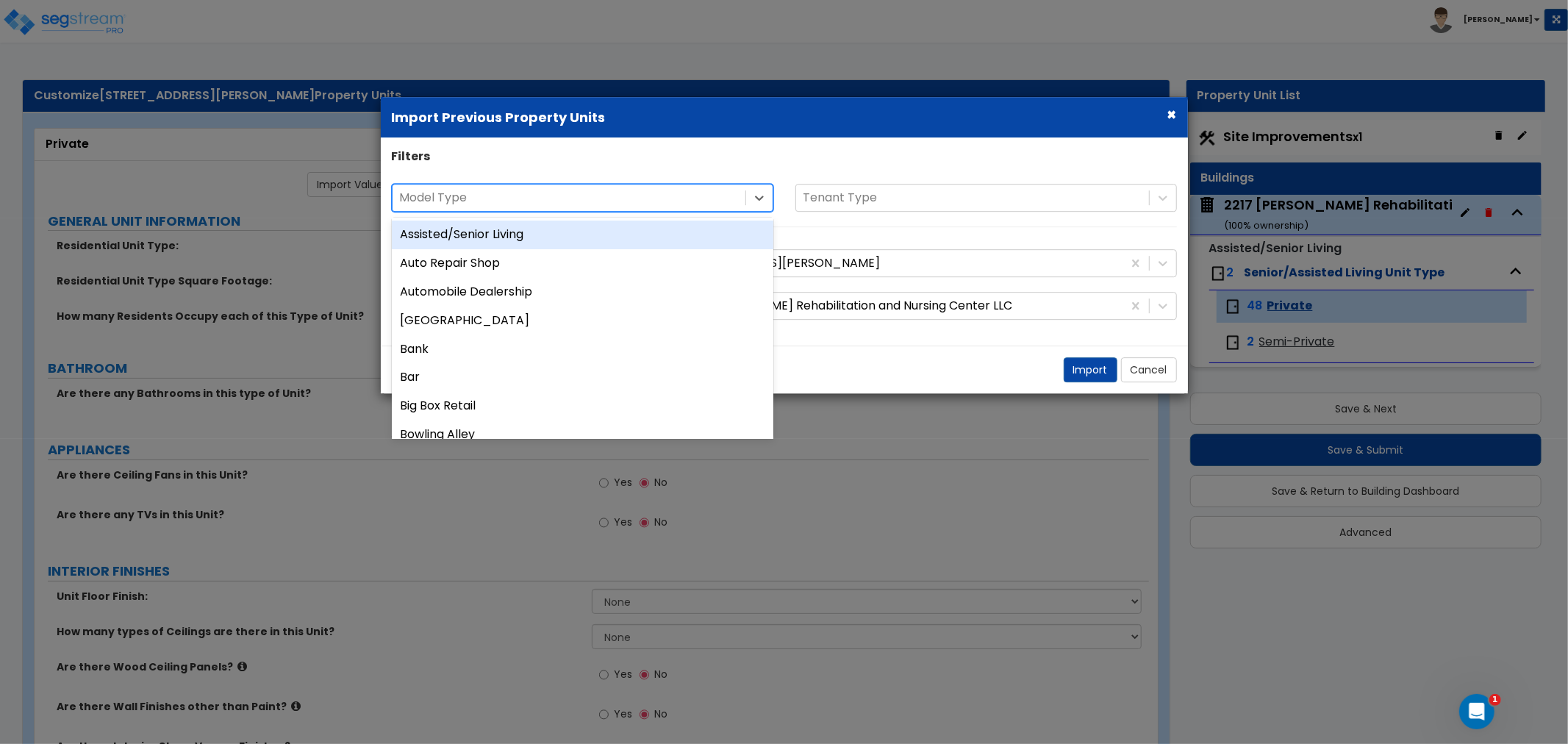
click at [514, 239] on div "Assisted/Senior Living" at bounding box center [582, 235] width 381 height 29
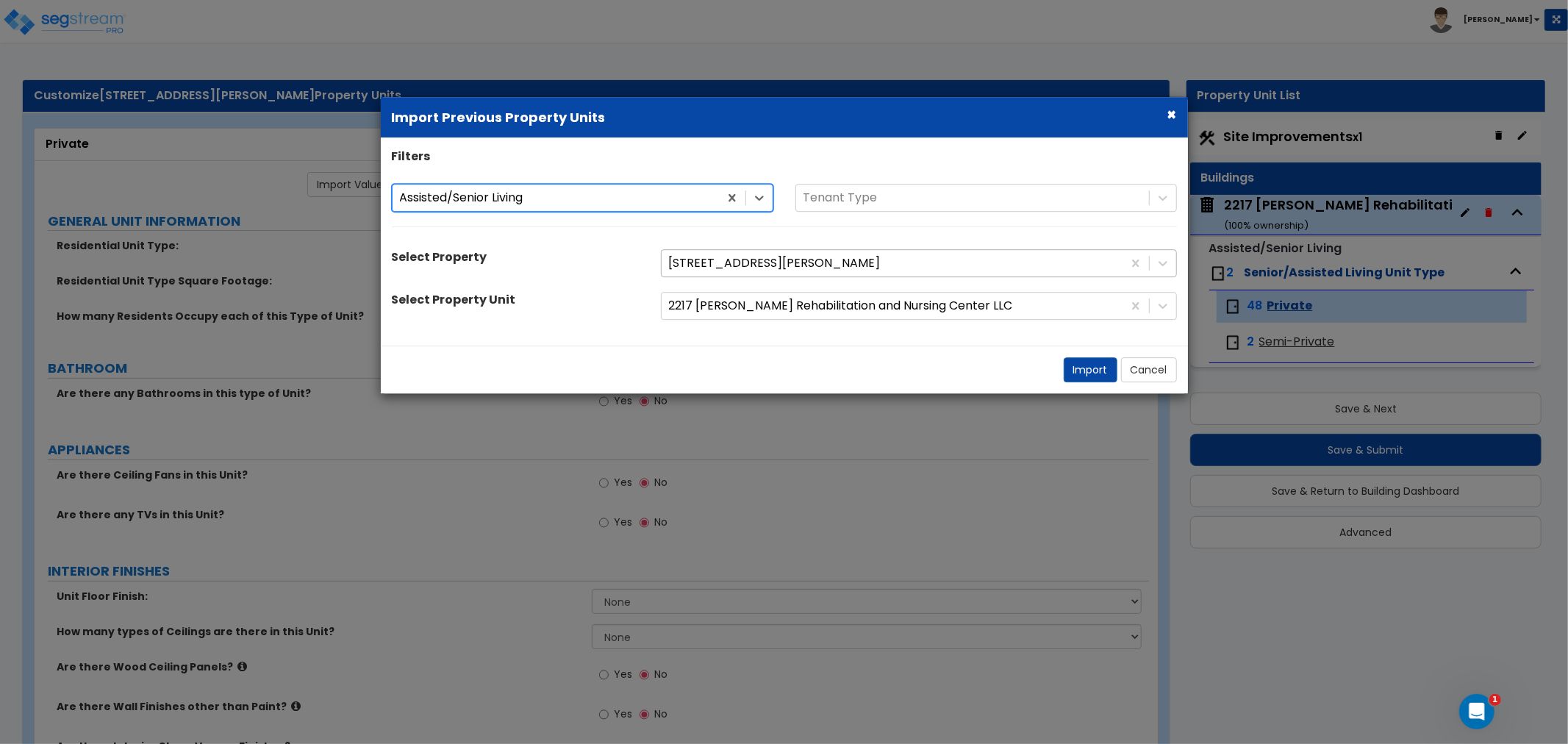
click at [1108, 269] on div at bounding box center [892, 264] width 446 height 20
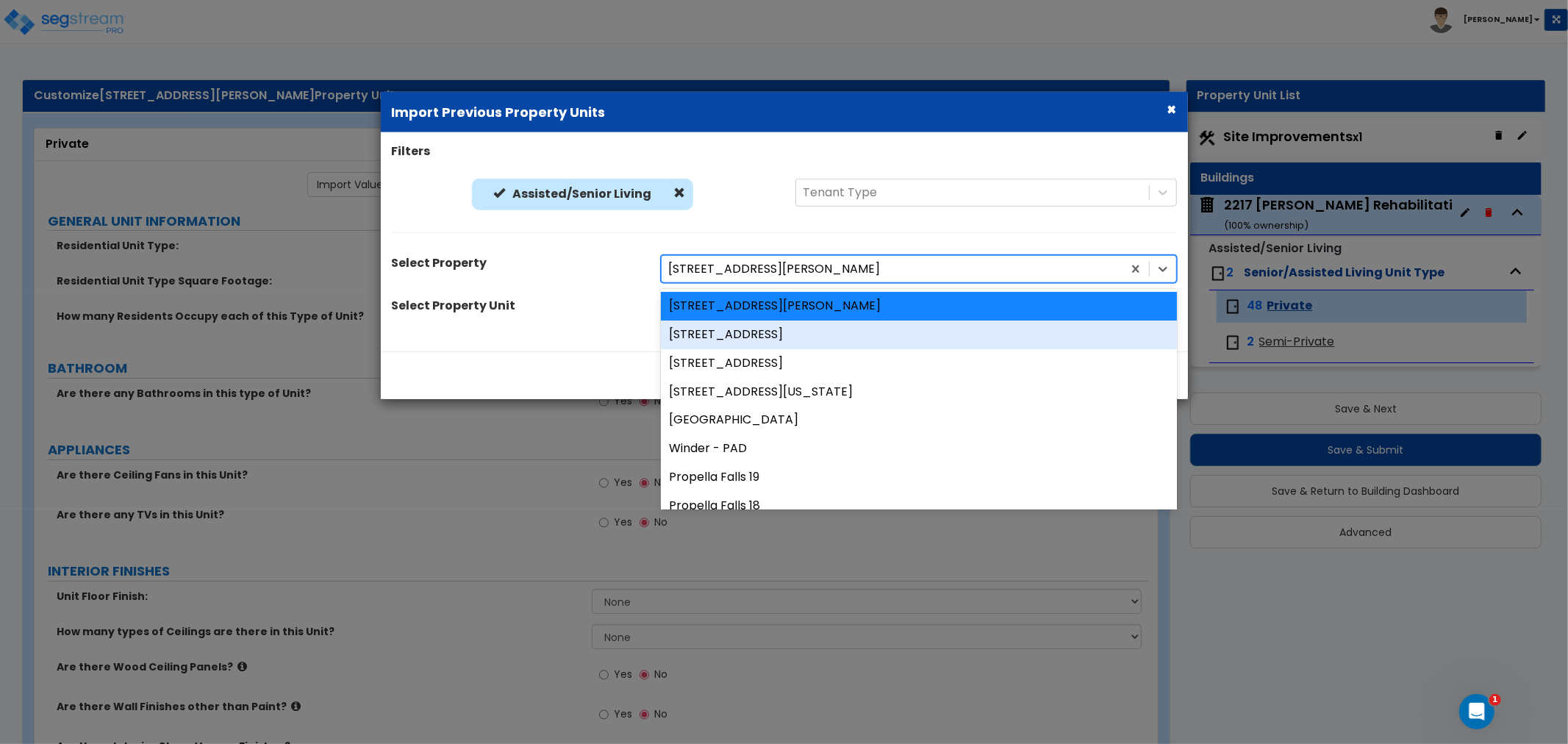
click at [751, 330] on div "[STREET_ADDRESS]" at bounding box center [918, 335] width 516 height 29
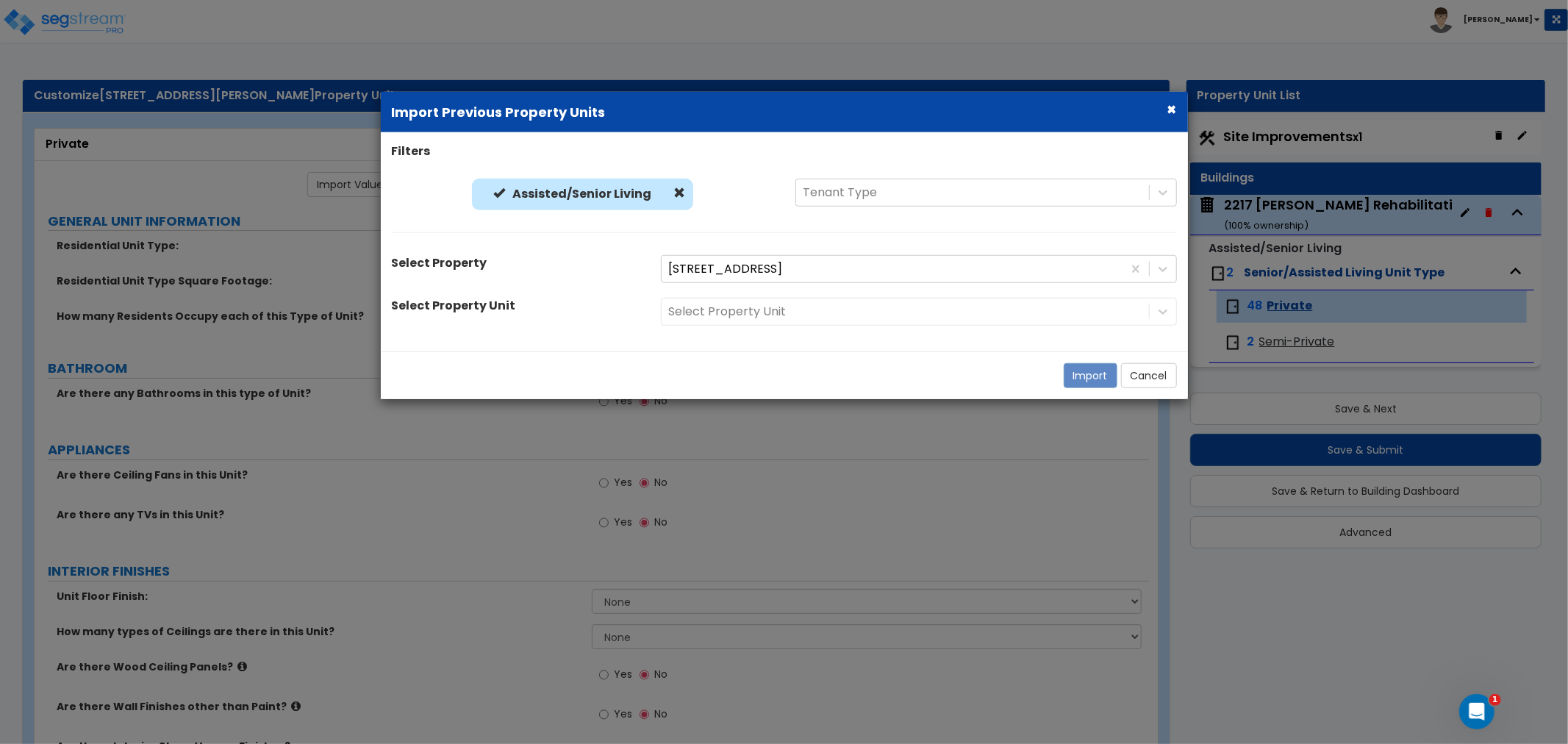
click at [1015, 316] on div "Select Property Unit" at bounding box center [918, 311] width 538 height 28
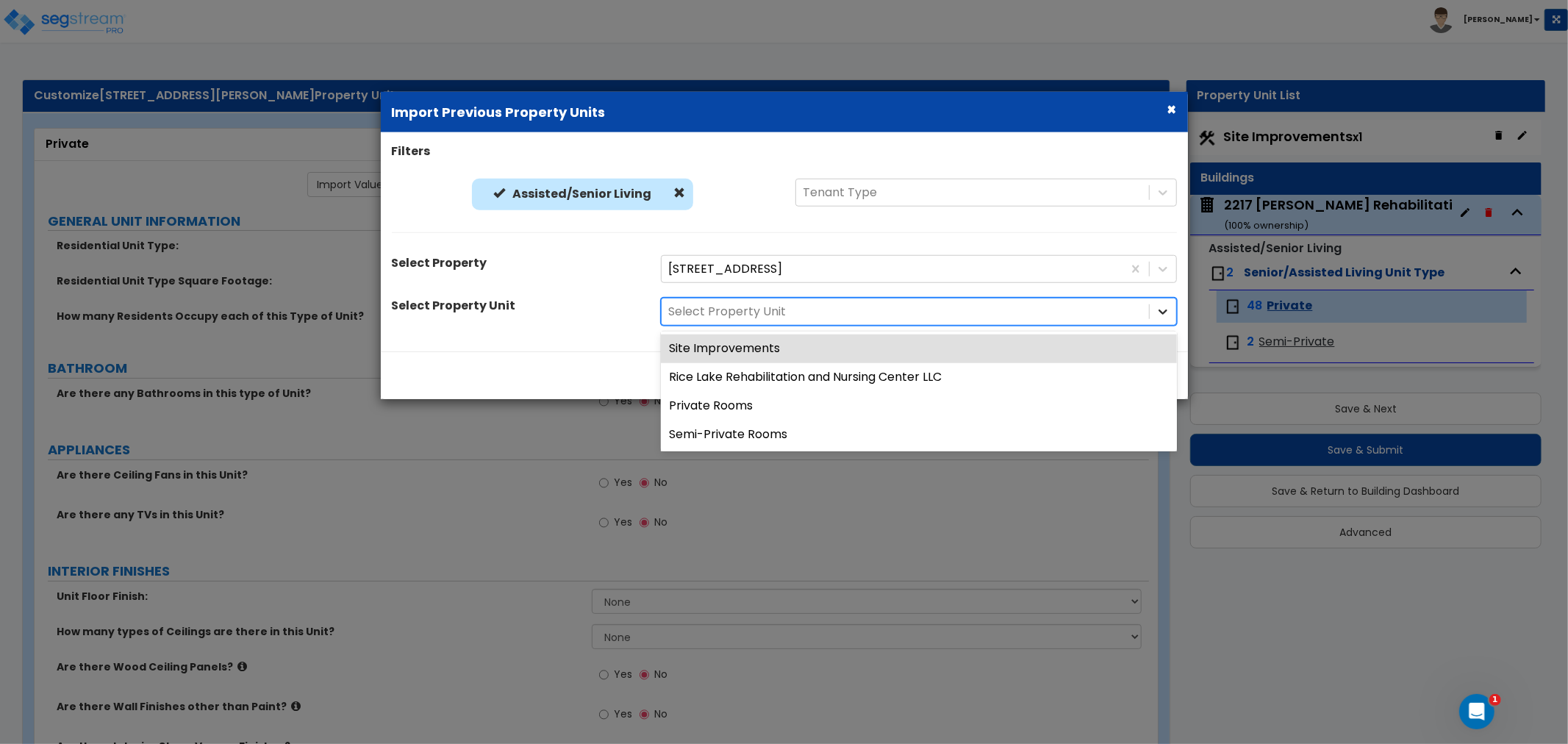
click at [1160, 309] on icon at bounding box center [1162, 311] width 14 height 14
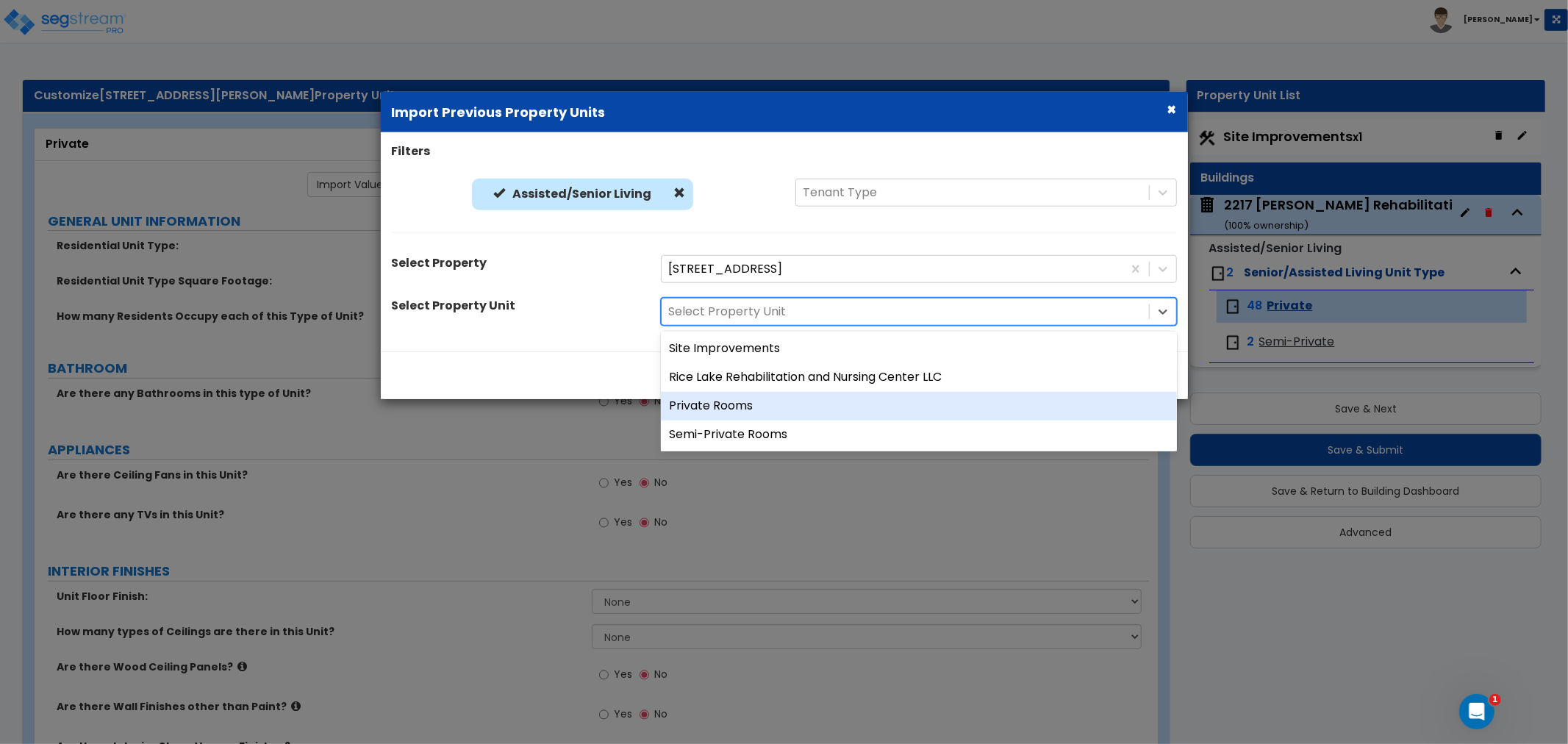
click at [729, 404] on div "Private Rooms" at bounding box center [918, 405] width 516 height 29
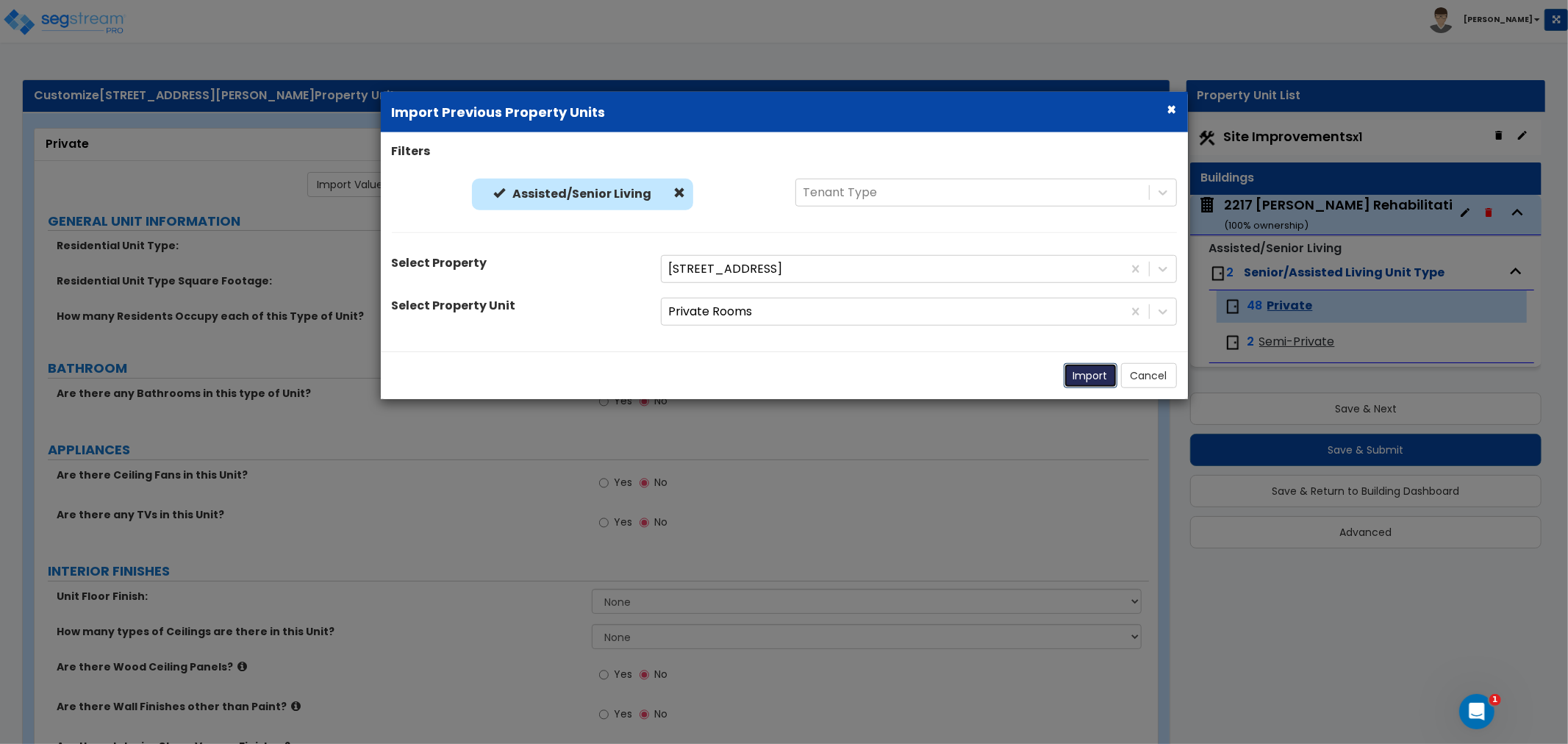
click at [1088, 375] on button "Import" at bounding box center [1091, 376] width 54 height 25
type input "295"
radio input "true"
select select "6"
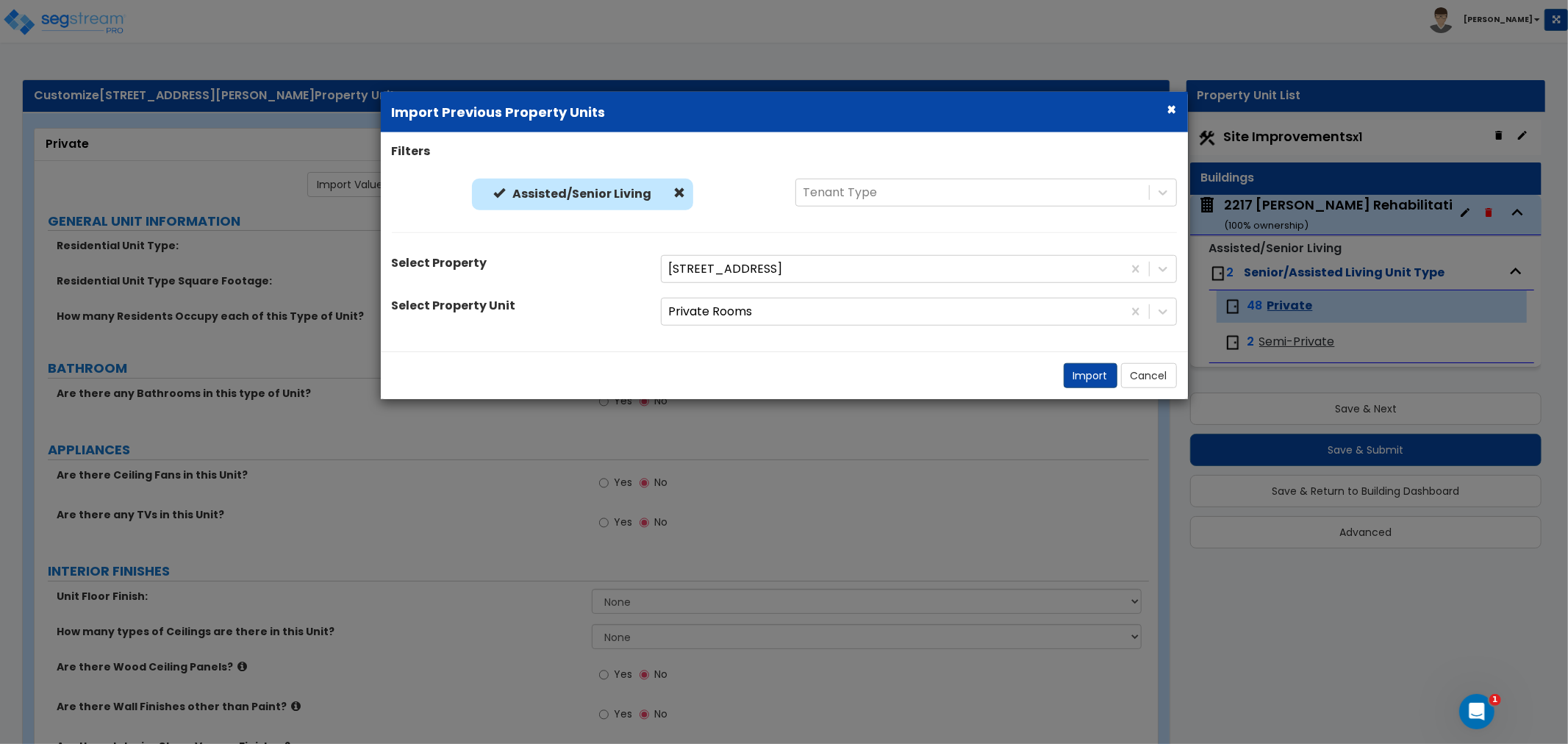
select select "2"
radio input "true"
select select "1"
radio input "true"
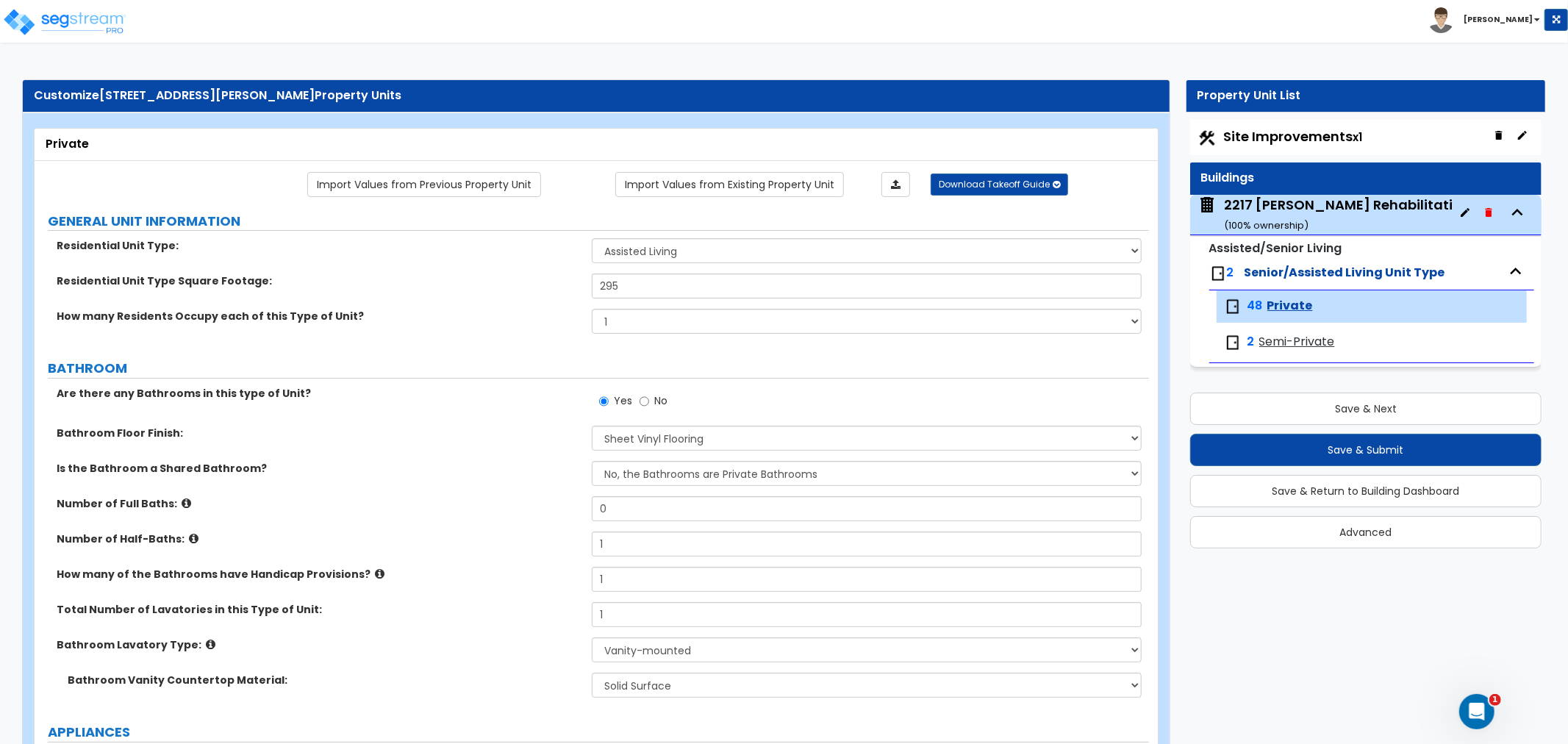
click at [1306, 343] on span "Semi-Private" at bounding box center [1297, 342] width 76 height 17
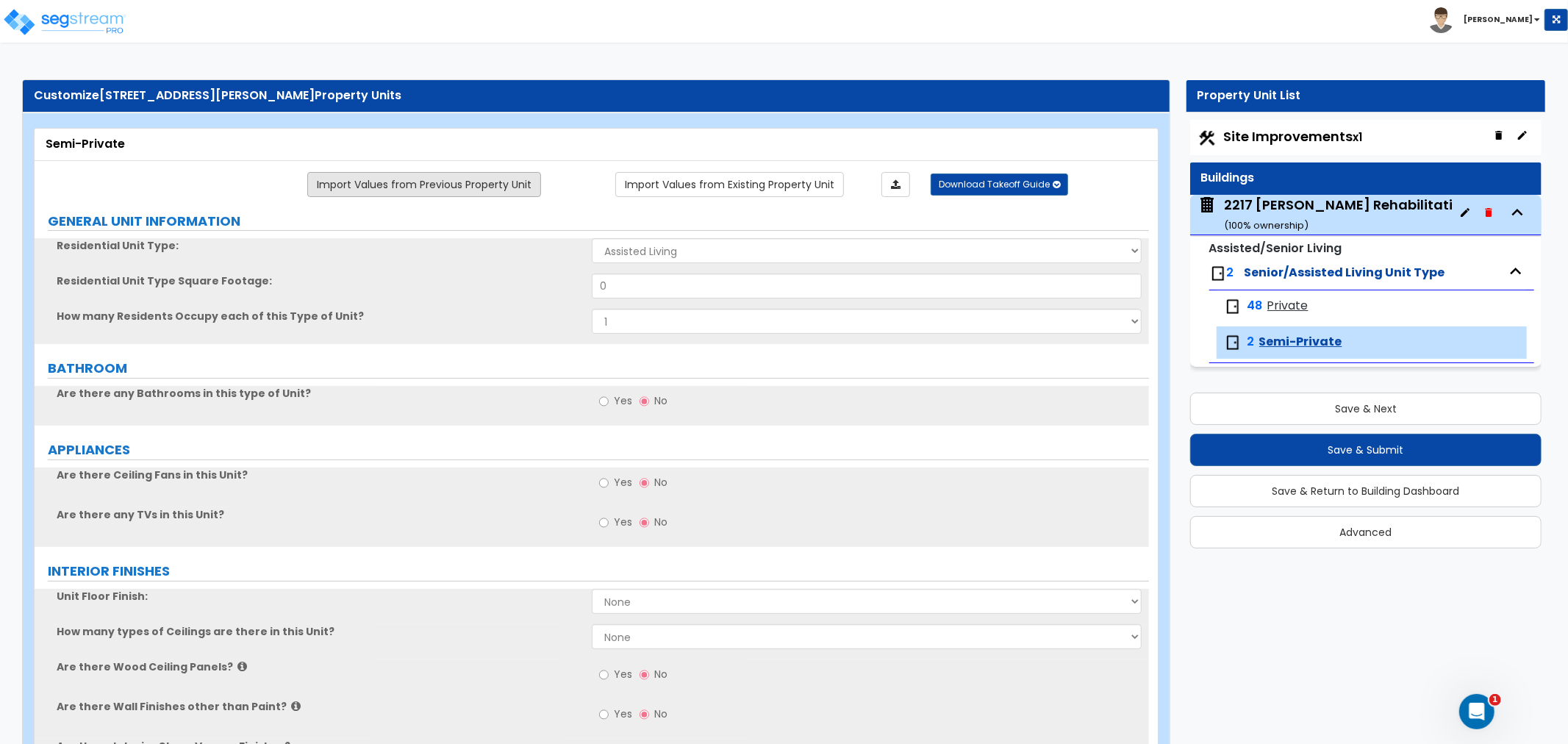
click at [478, 181] on link "Import Values from Previous Property Unit" at bounding box center [424, 185] width 234 height 25
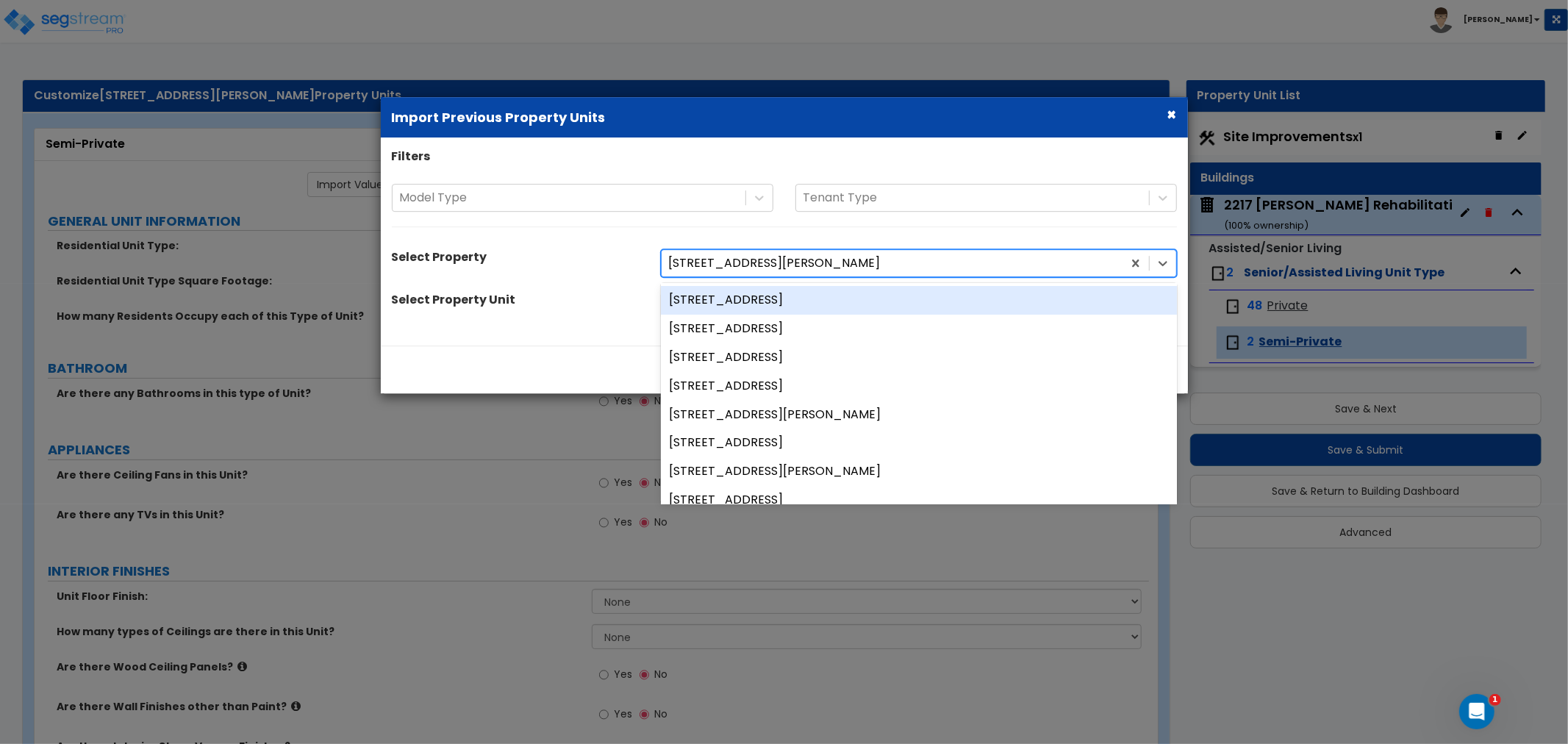
click at [792, 258] on div at bounding box center [892, 264] width 446 height 20
click at [826, 257] on div at bounding box center [892, 264] width 446 height 20
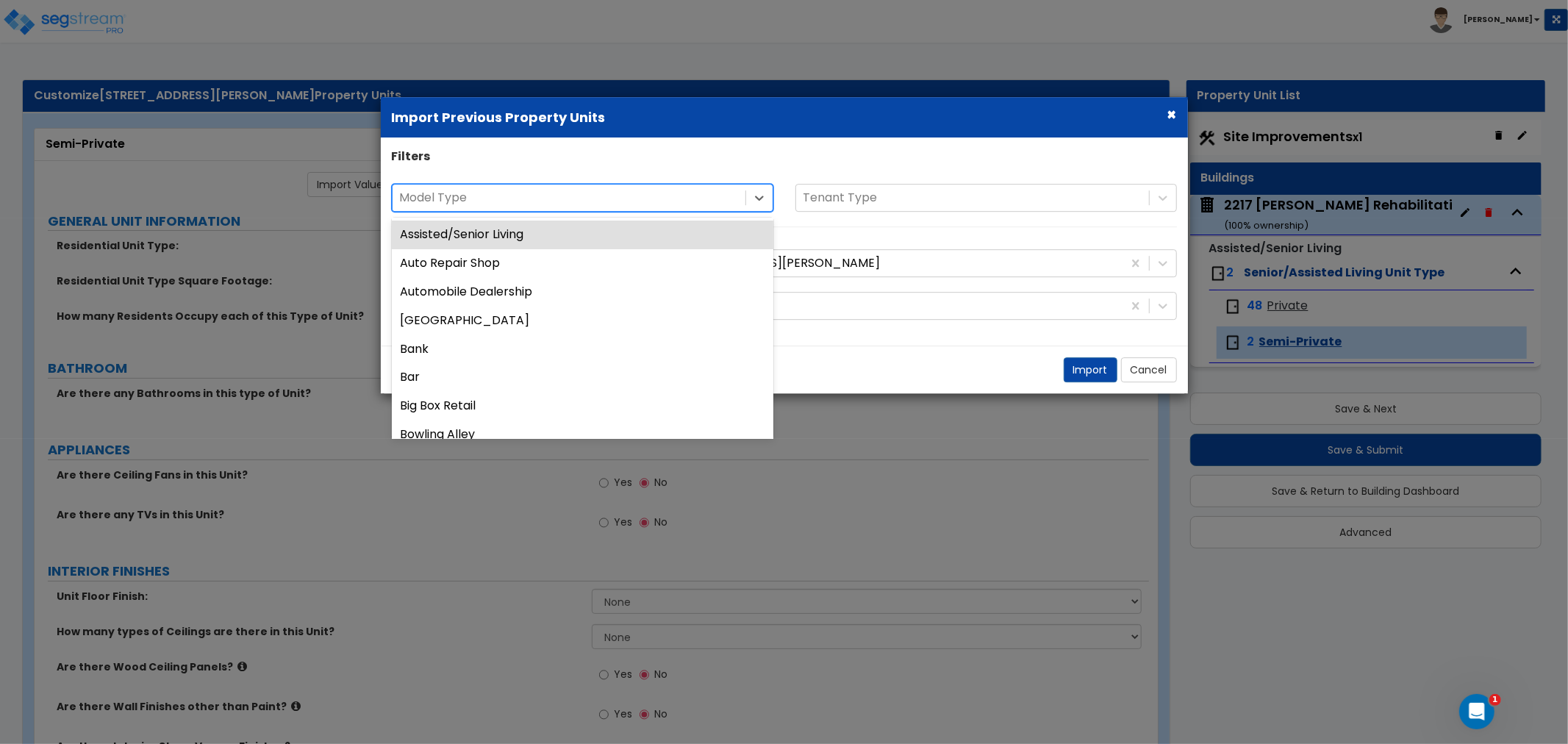
click at [605, 197] on div at bounding box center [569, 198] width 338 height 20
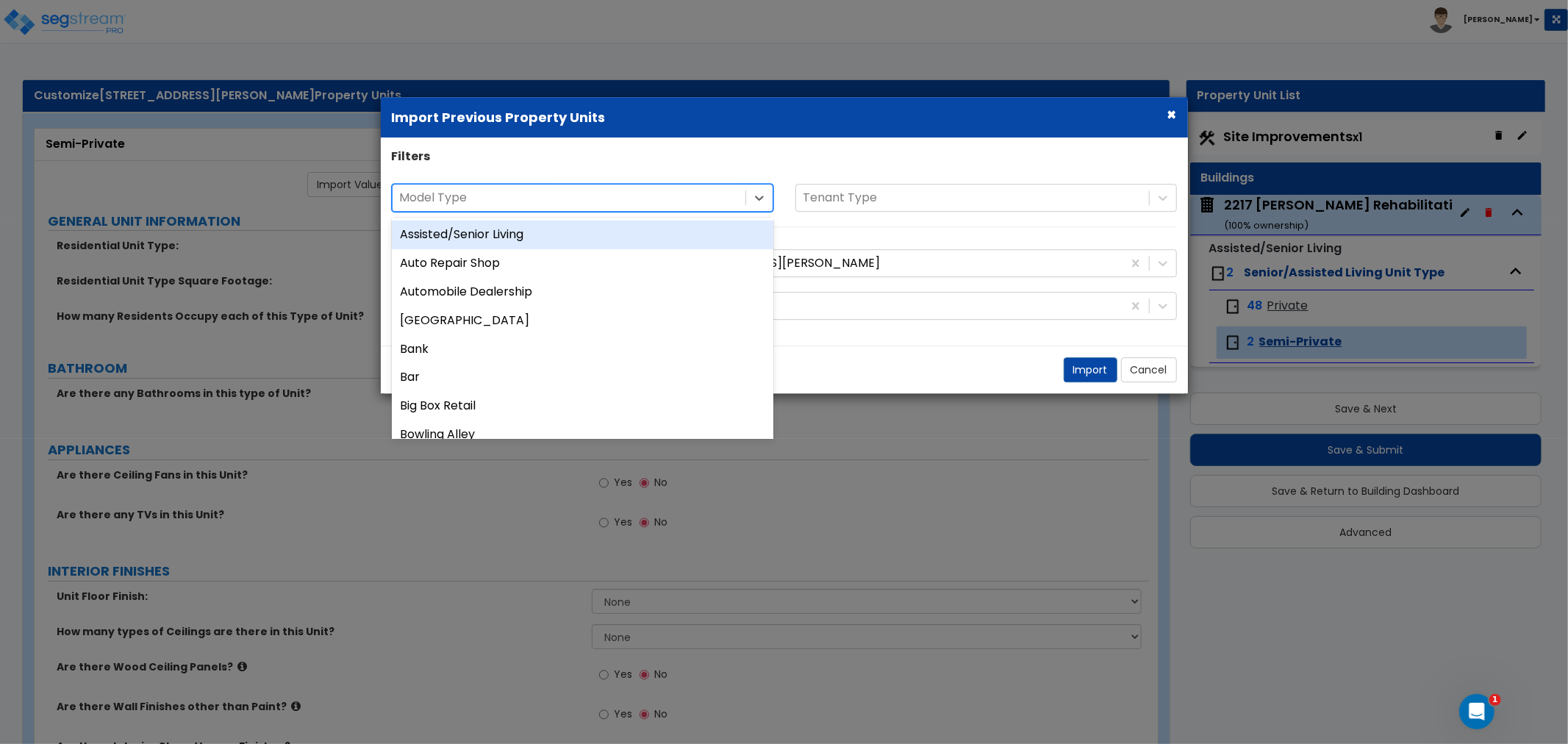
click at [518, 229] on div "Assisted/Senior Living" at bounding box center [582, 235] width 381 height 29
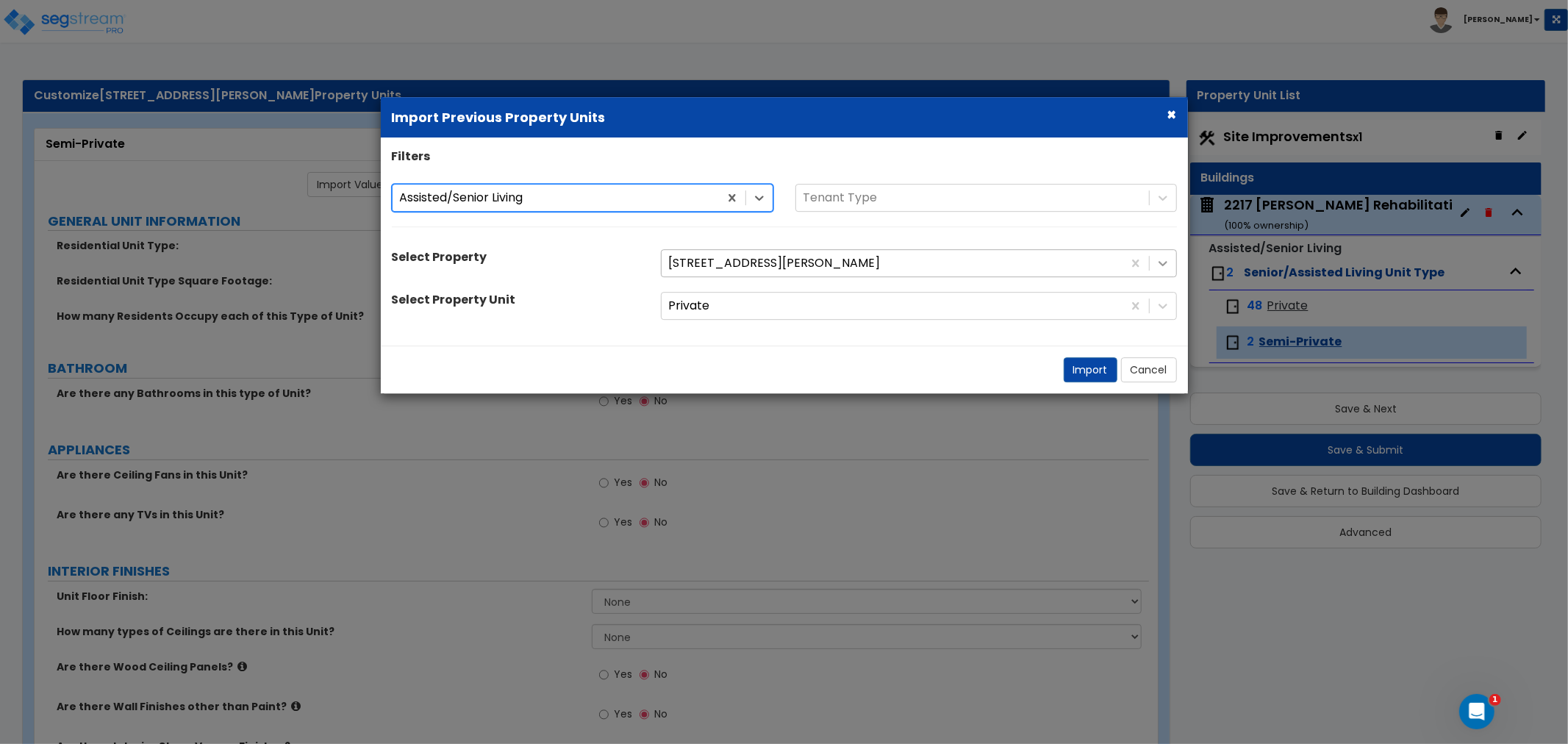
click at [1171, 259] on div at bounding box center [1162, 262] width 26 height 26
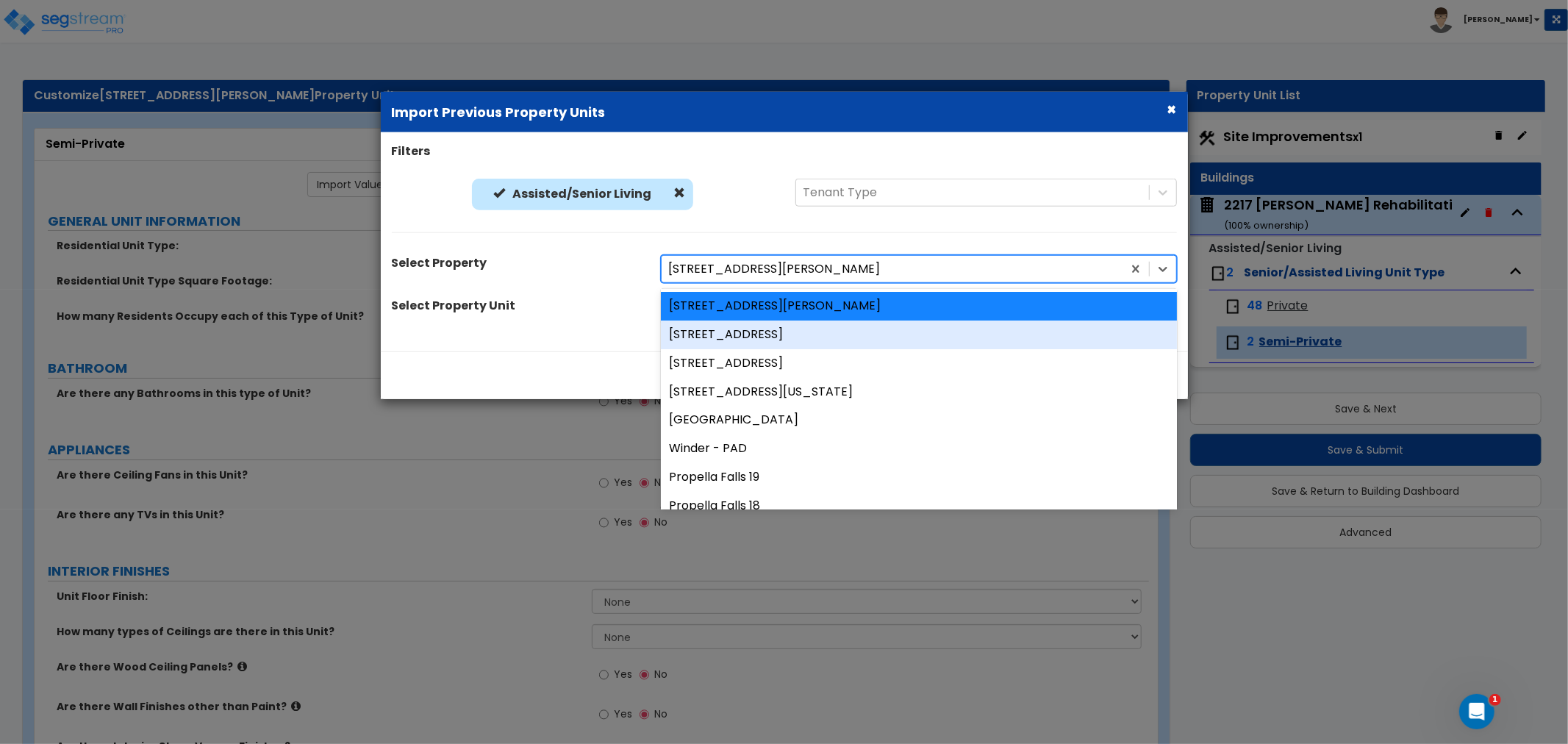
click at [777, 334] on div "[STREET_ADDRESS]" at bounding box center [918, 335] width 516 height 29
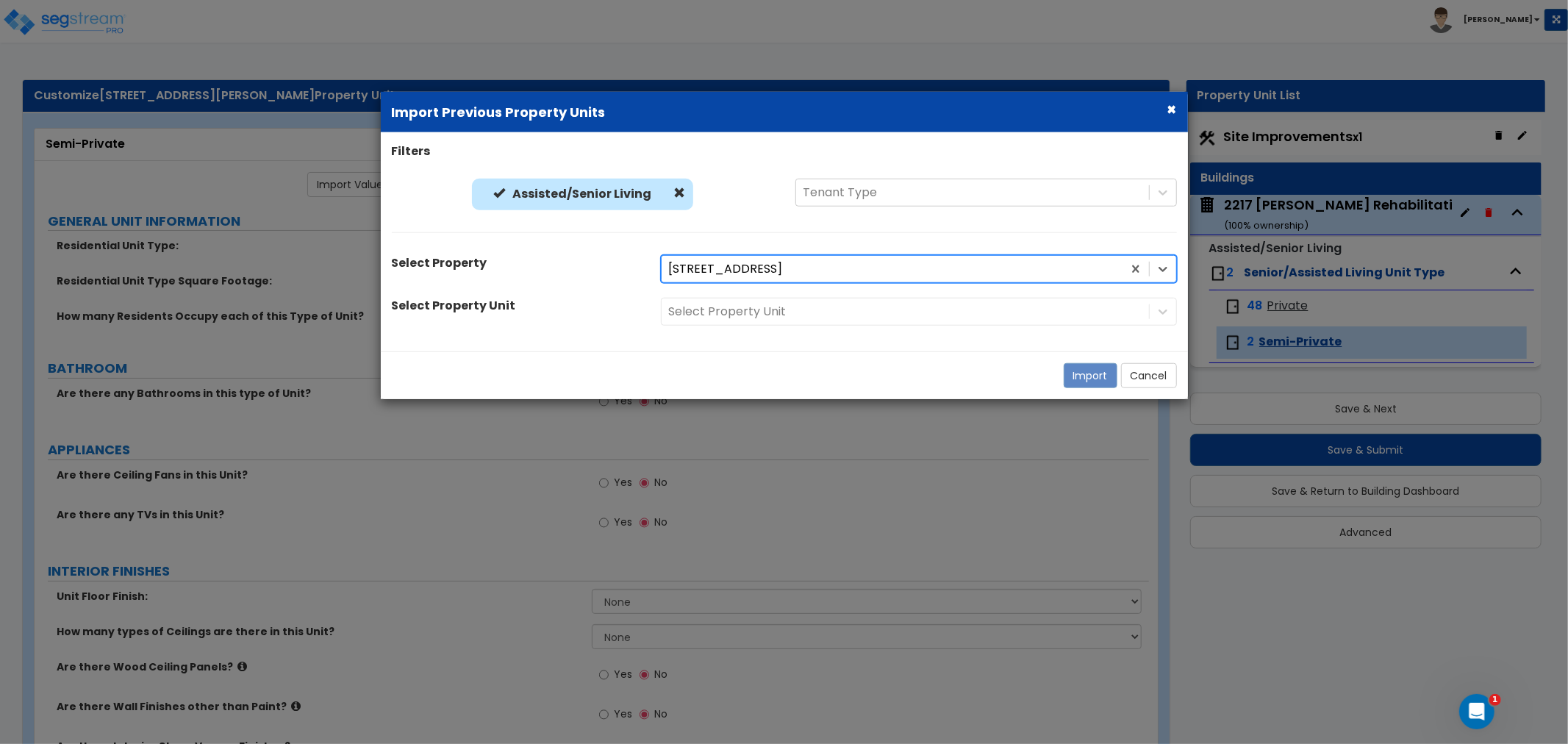
click at [1156, 314] on div "Select Property Unit" at bounding box center [918, 311] width 538 height 28
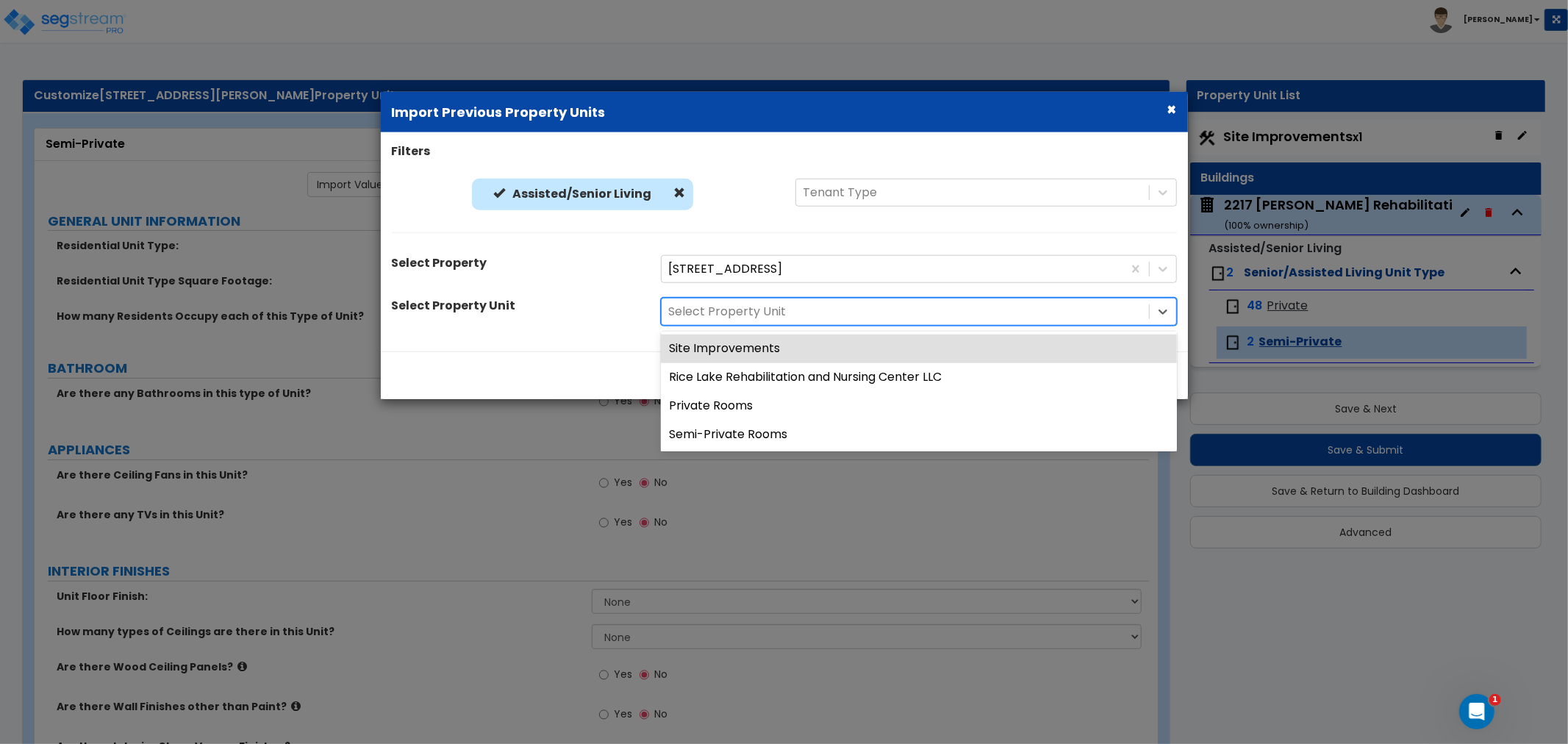
click at [1120, 310] on div at bounding box center [905, 312] width 472 height 20
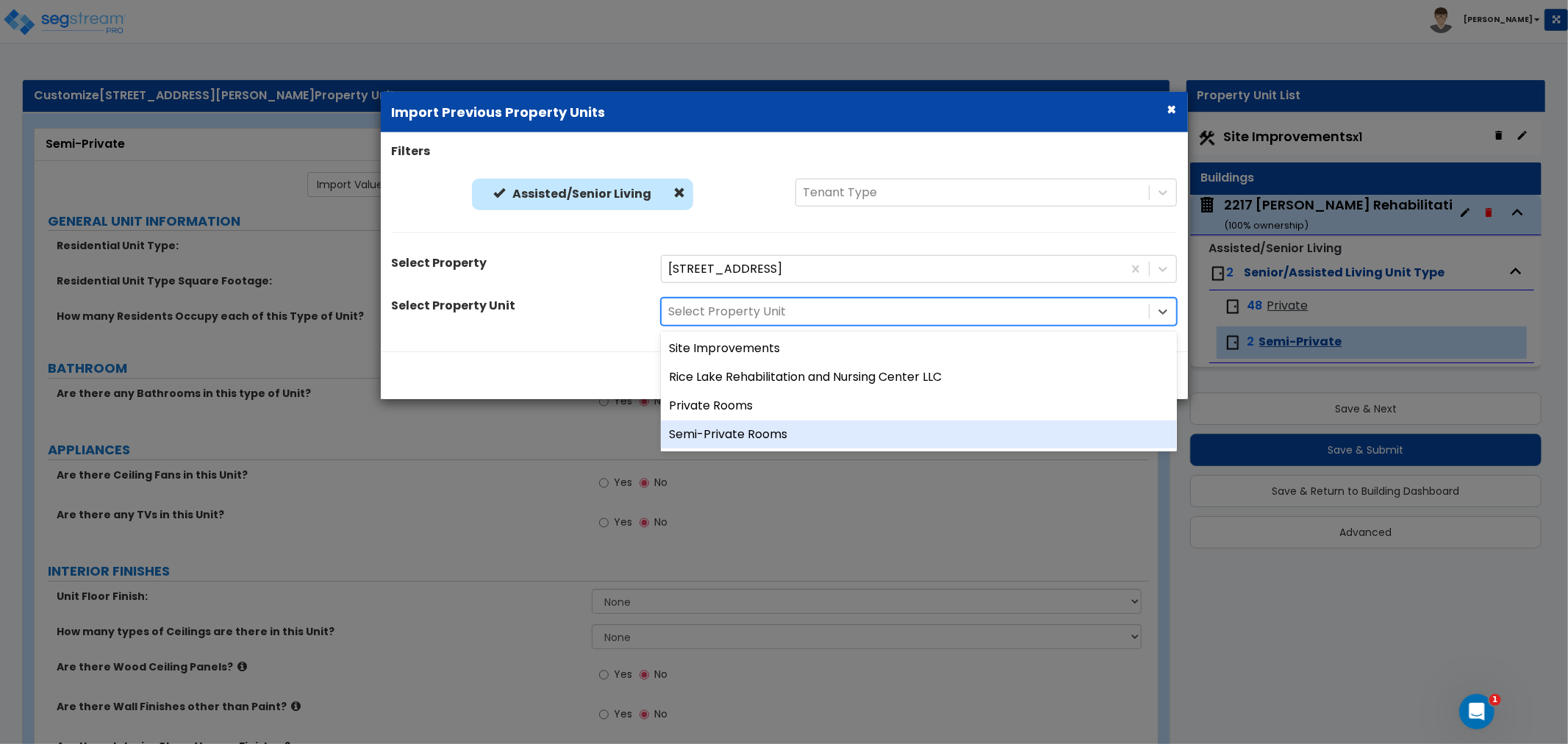
click at [732, 427] on div "Semi-Private Rooms" at bounding box center [918, 434] width 516 height 29
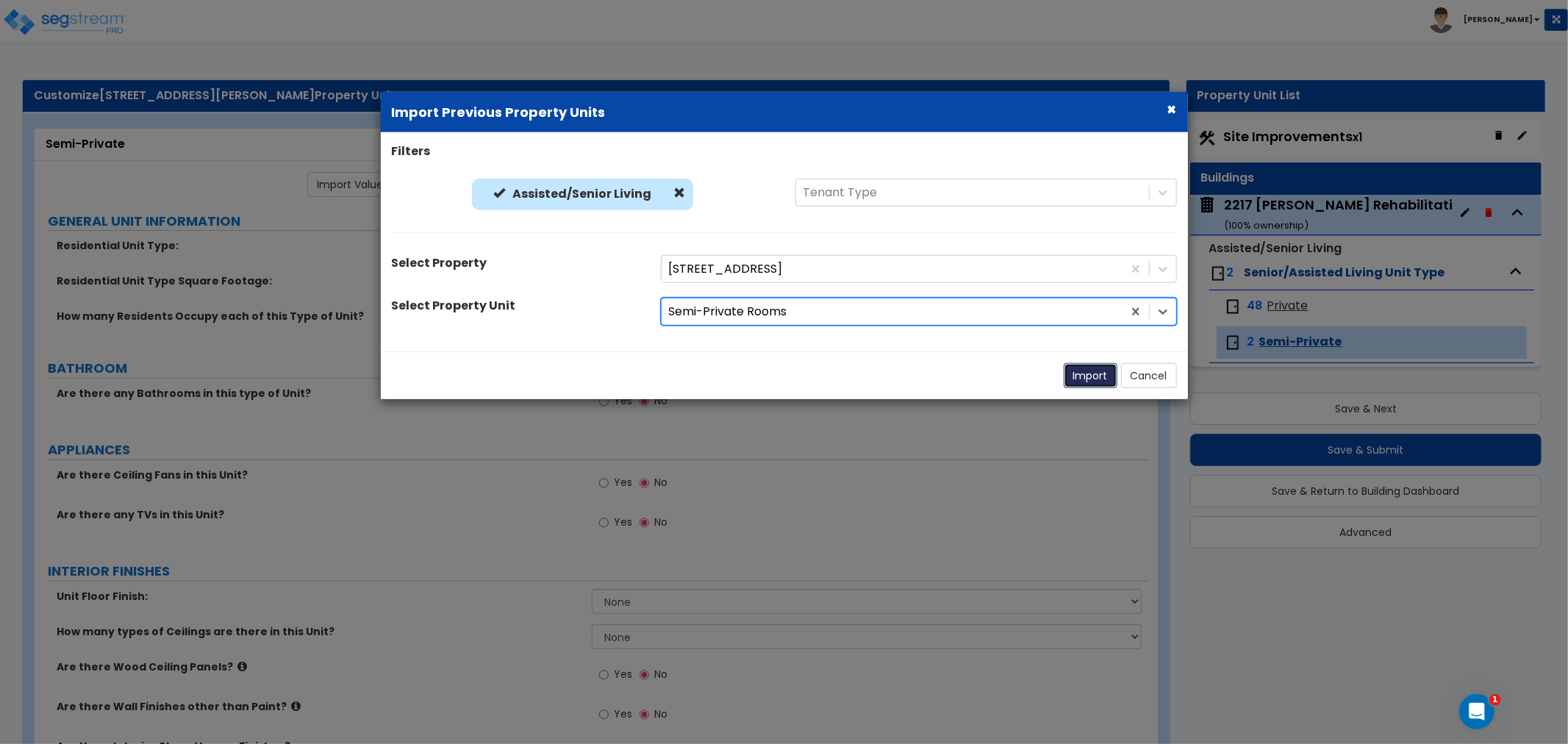
click at [1093, 372] on button "Import" at bounding box center [1091, 376] width 54 height 25
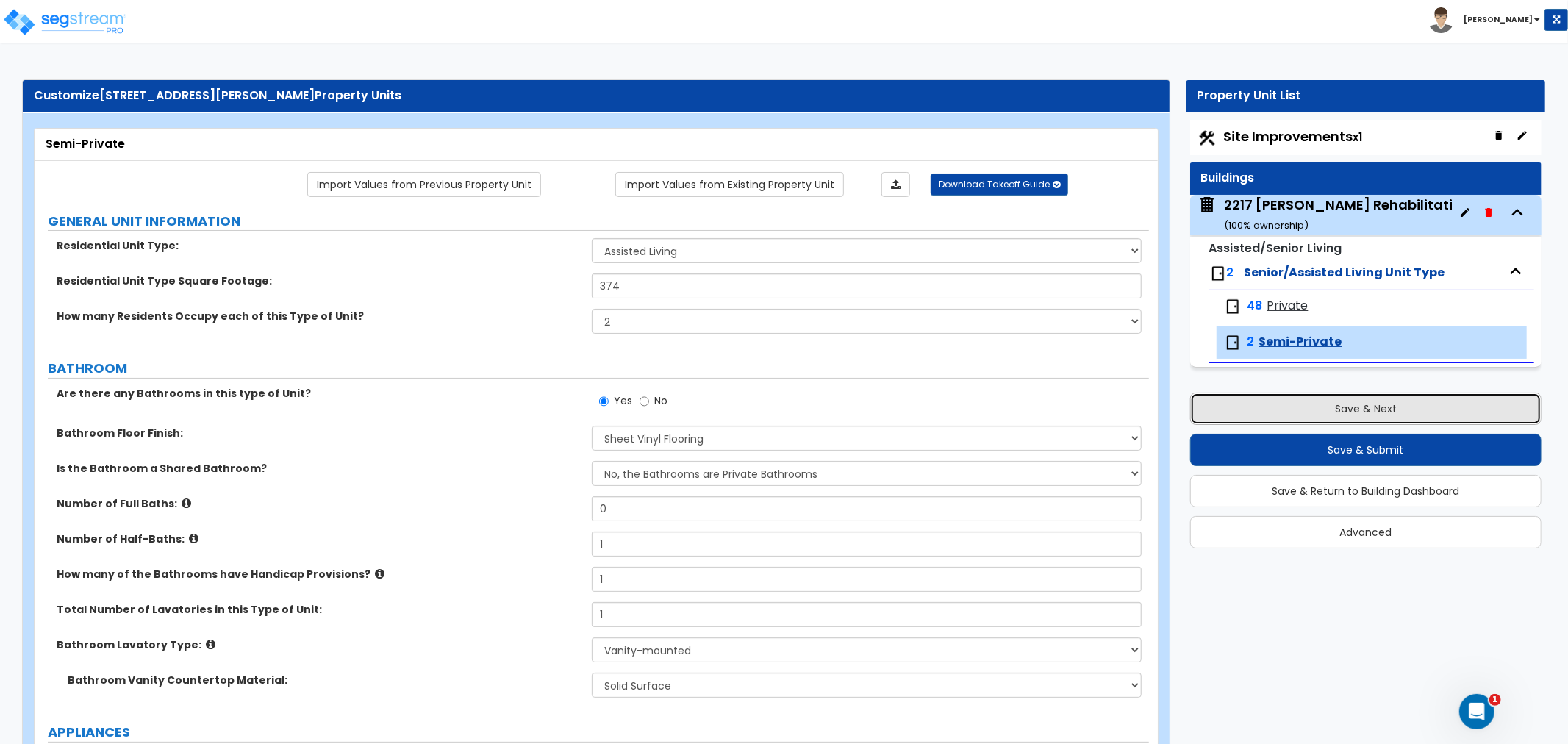
click at [1380, 407] on button "Save & Next" at bounding box center [1365, 409] width 351 height 32
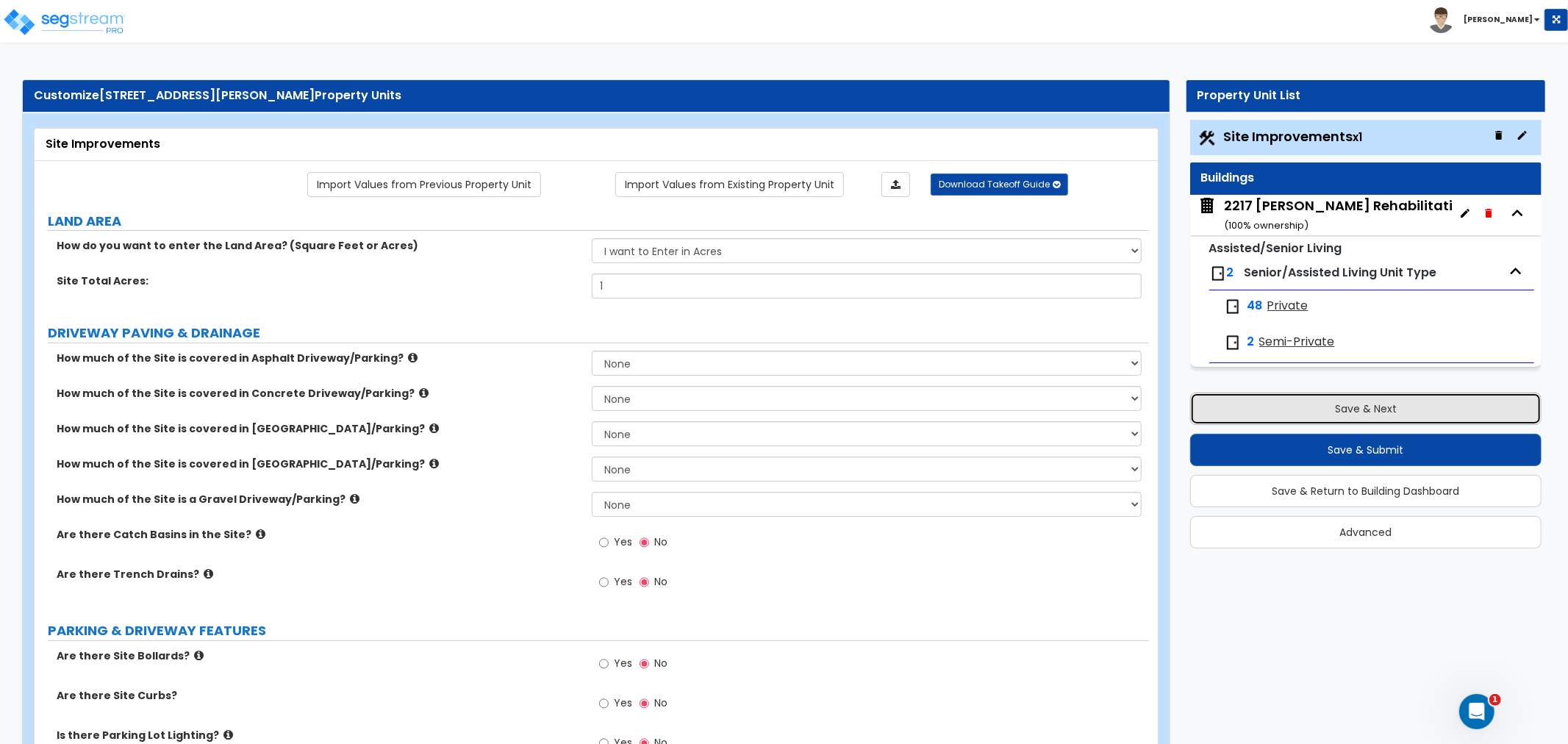
click at [1380, 407] on button "Save & Next" at bounding box center [1365, 409] width 351 height 32
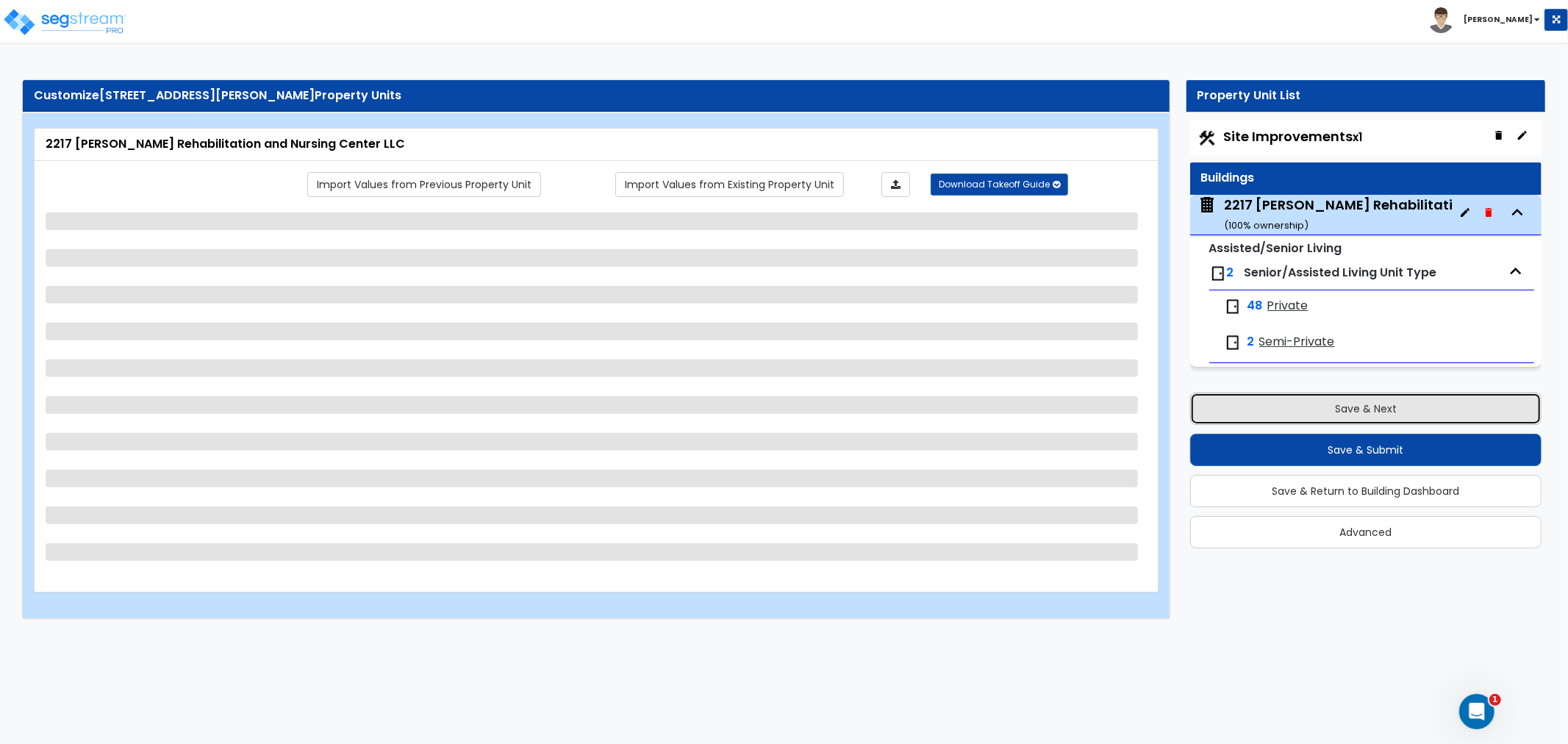
click at [1380, 407] on button "Save & Next" at bounding box center [1365, 409] width 351 height 32
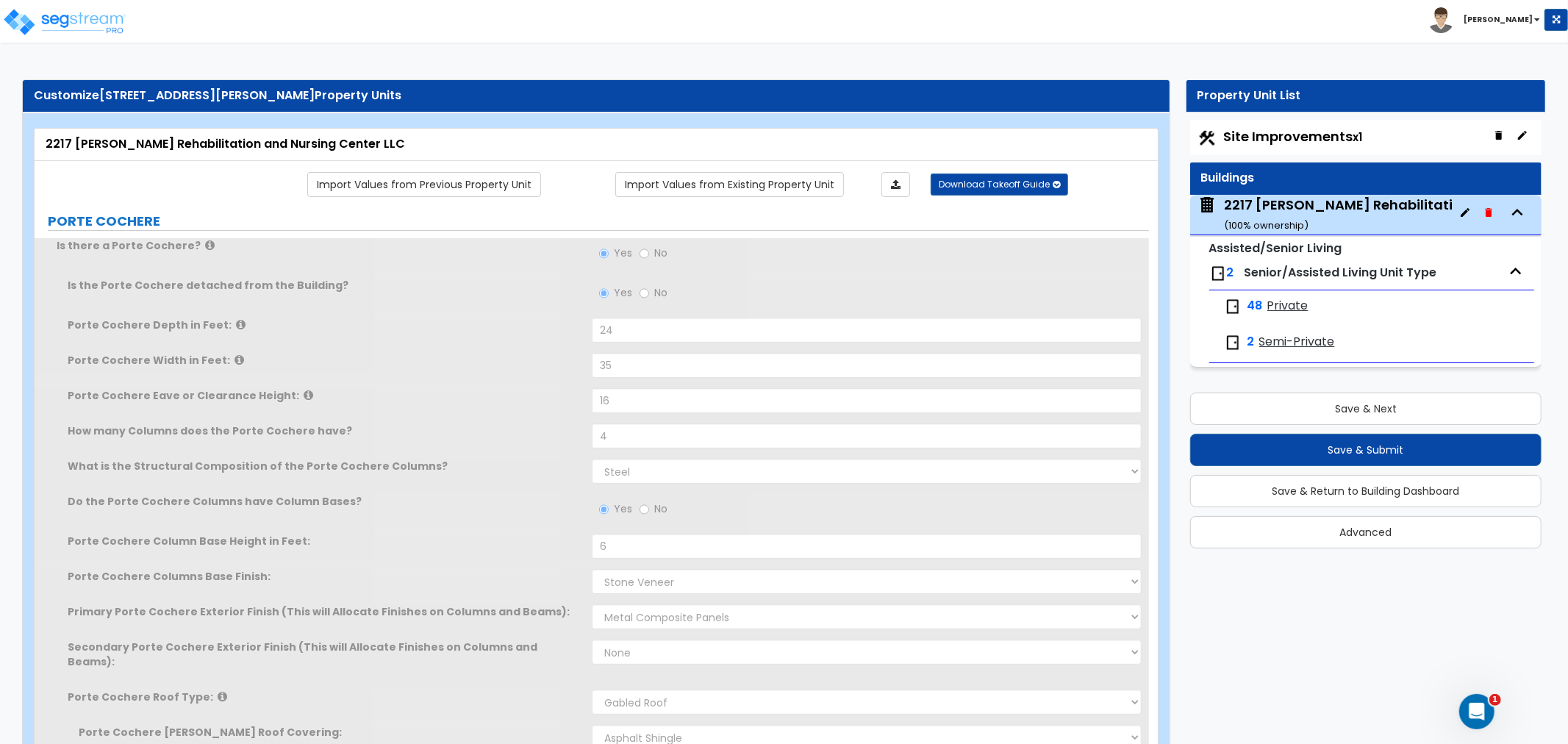
click at [1290, 309] on span "Private" at bounding box center [1287, 306] width 41 height 17
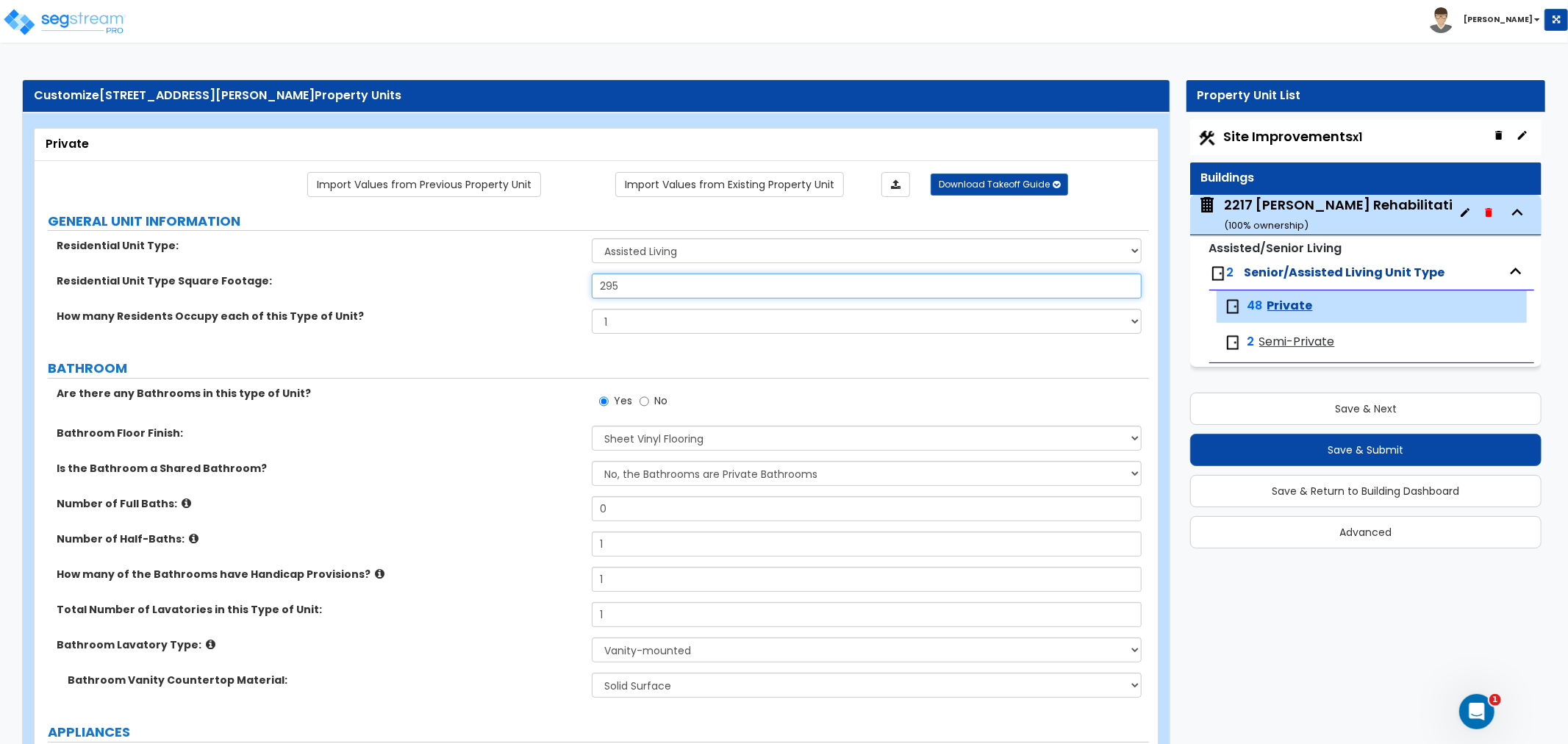
drag, startPoint x: 648, startPoint y: 282, endPoint x: 513, endPoint y: 288, distance: 135.1
click at [513, 288] on div "Residential Unit Type Square Footage: 295" at bounding box center [592, 291] width 1114 height 35
click at [1286, 343] on span "Semi-Private" at bounding box center [1297, 342] width 76 height 17
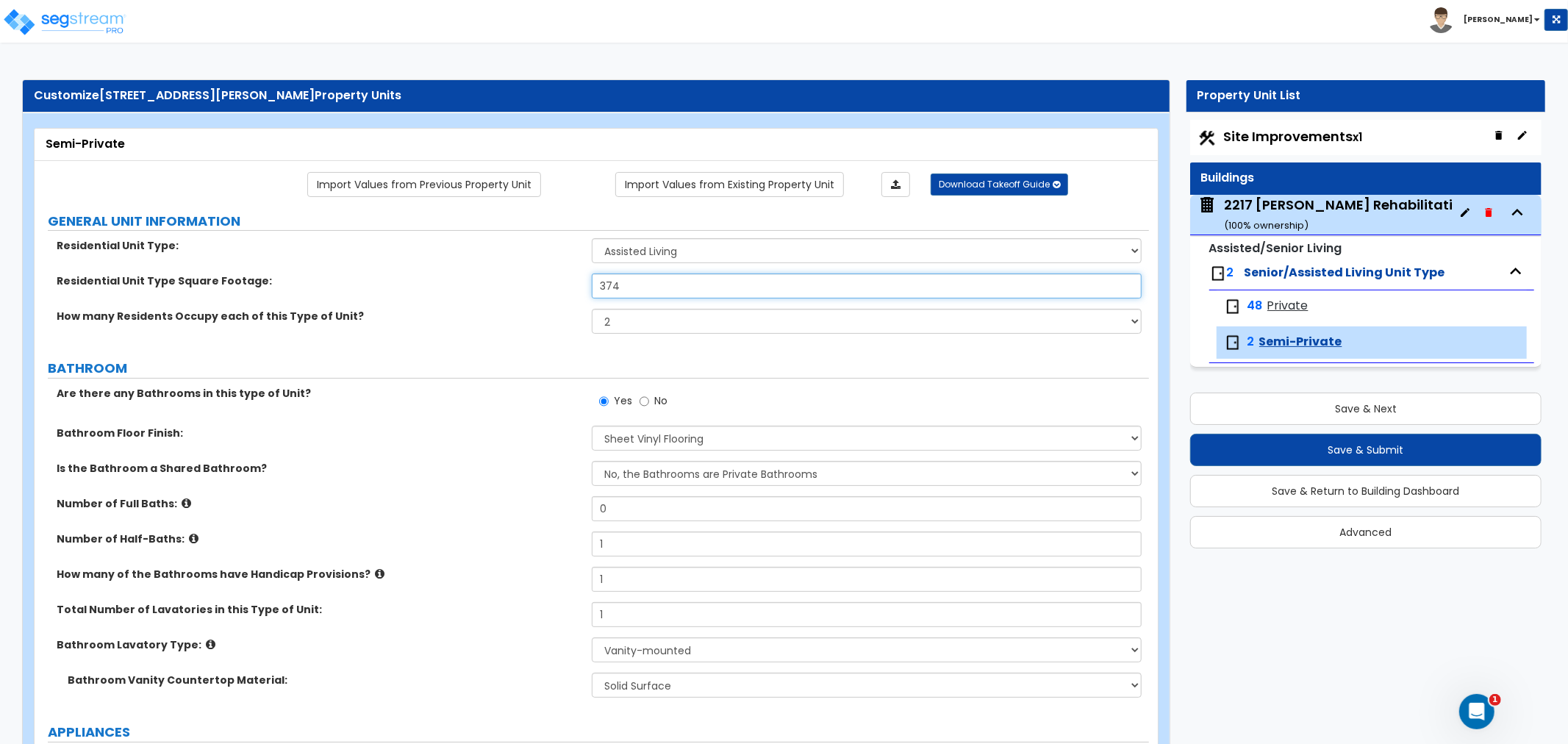
drag, startPoint x: 660, startPoint y: 284, endPoint x: 534, endPoint y: 294, distance: 126.4
click at [534, 294] on div "Residential Unit Type Square Footage: 374" at bounding box center [592, 291] width 1114 height 35
click at [534, 294] on div "Residential Unit Type Square Footage: 360" at bounding box center [592, 291] width 1114 height 35
click at [1296, 212] on div "2217 Bloomer Rehabilitation and Nursing Center LLC ( 100 % ownership)" at bounding box center [1427, 214] width 408 height 38
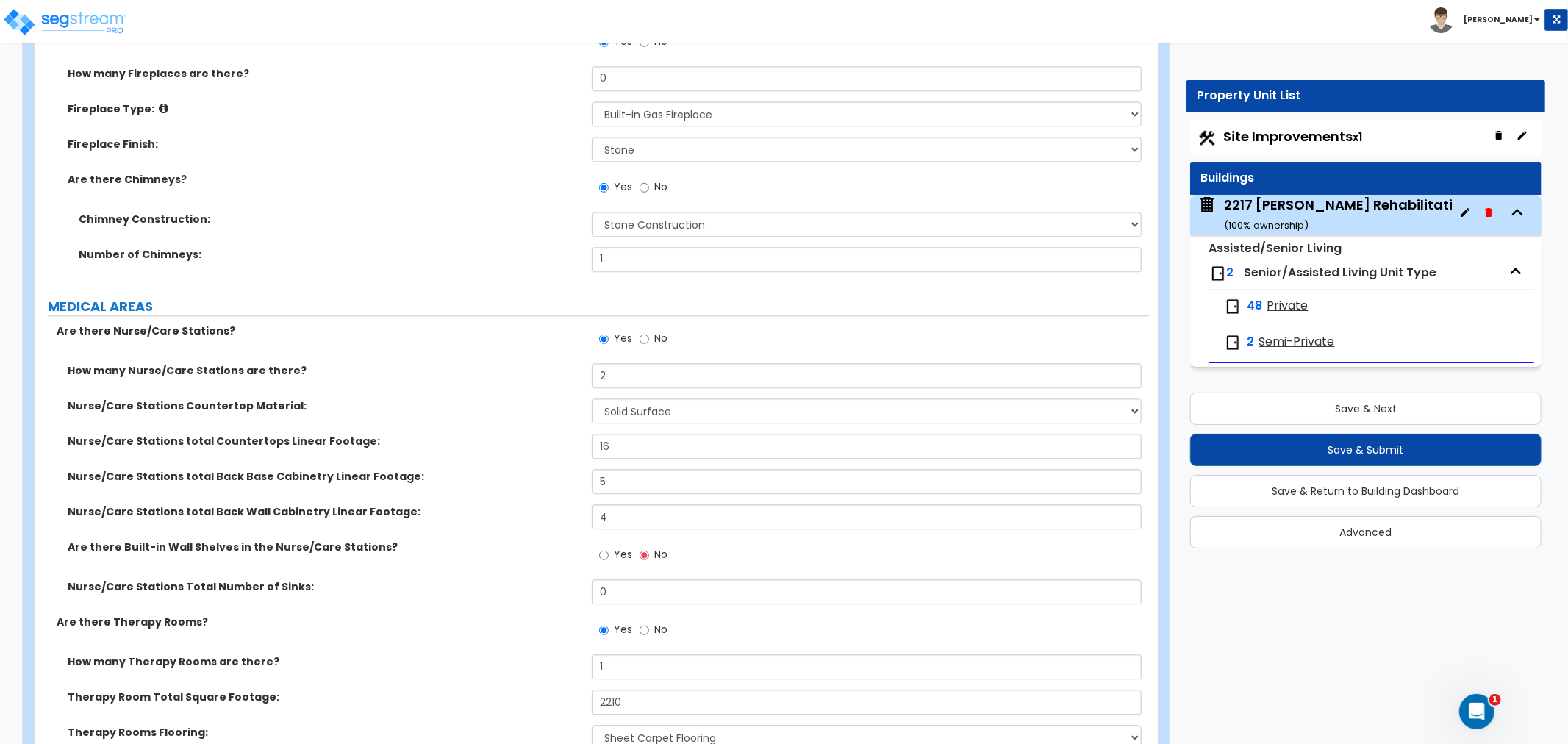
scroll to position [2858, 0]
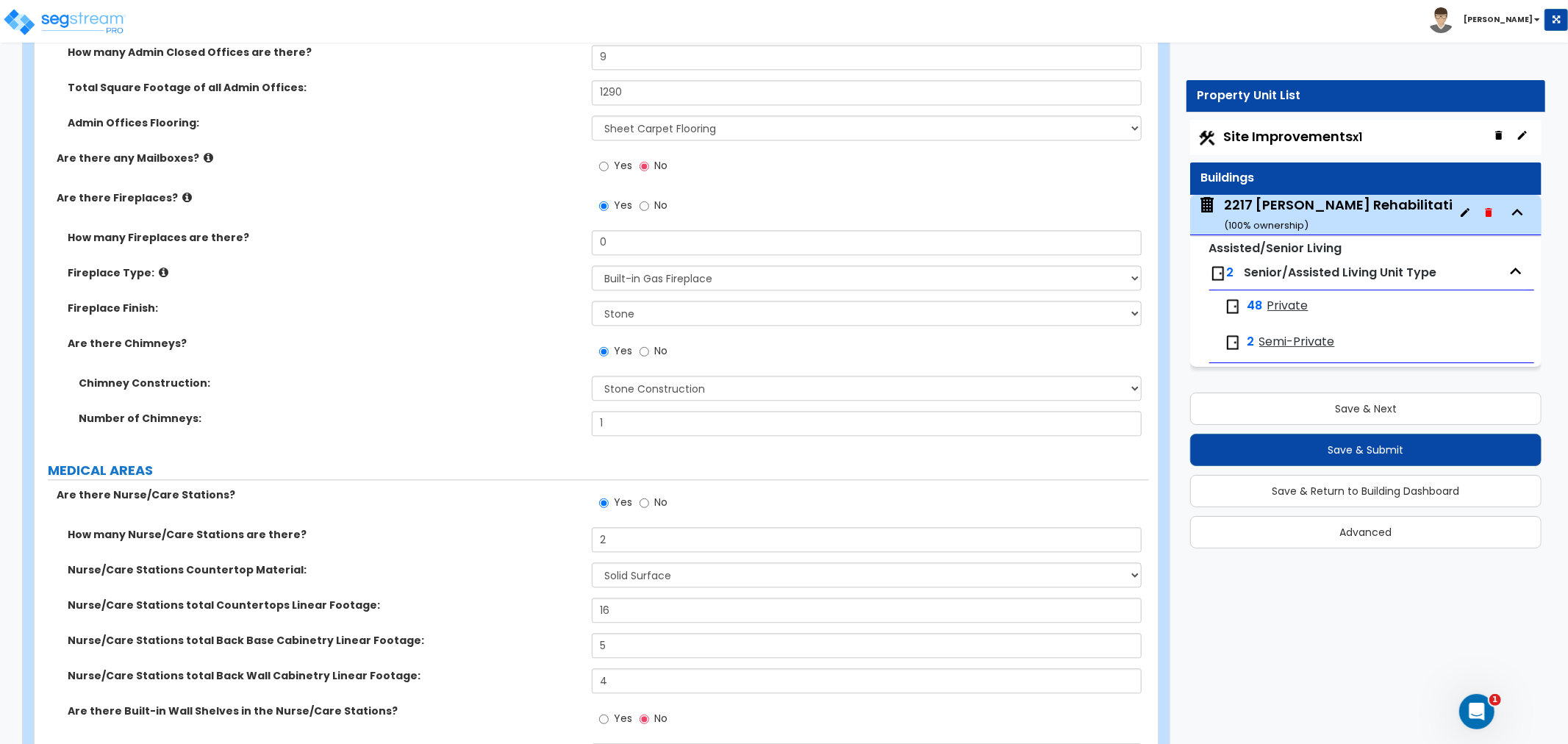
click at [400, 302] on div "Fireplace Finish: None Brick Stone Tile Painted Molding" at bounding box center [592, 319] width 1114 height 35
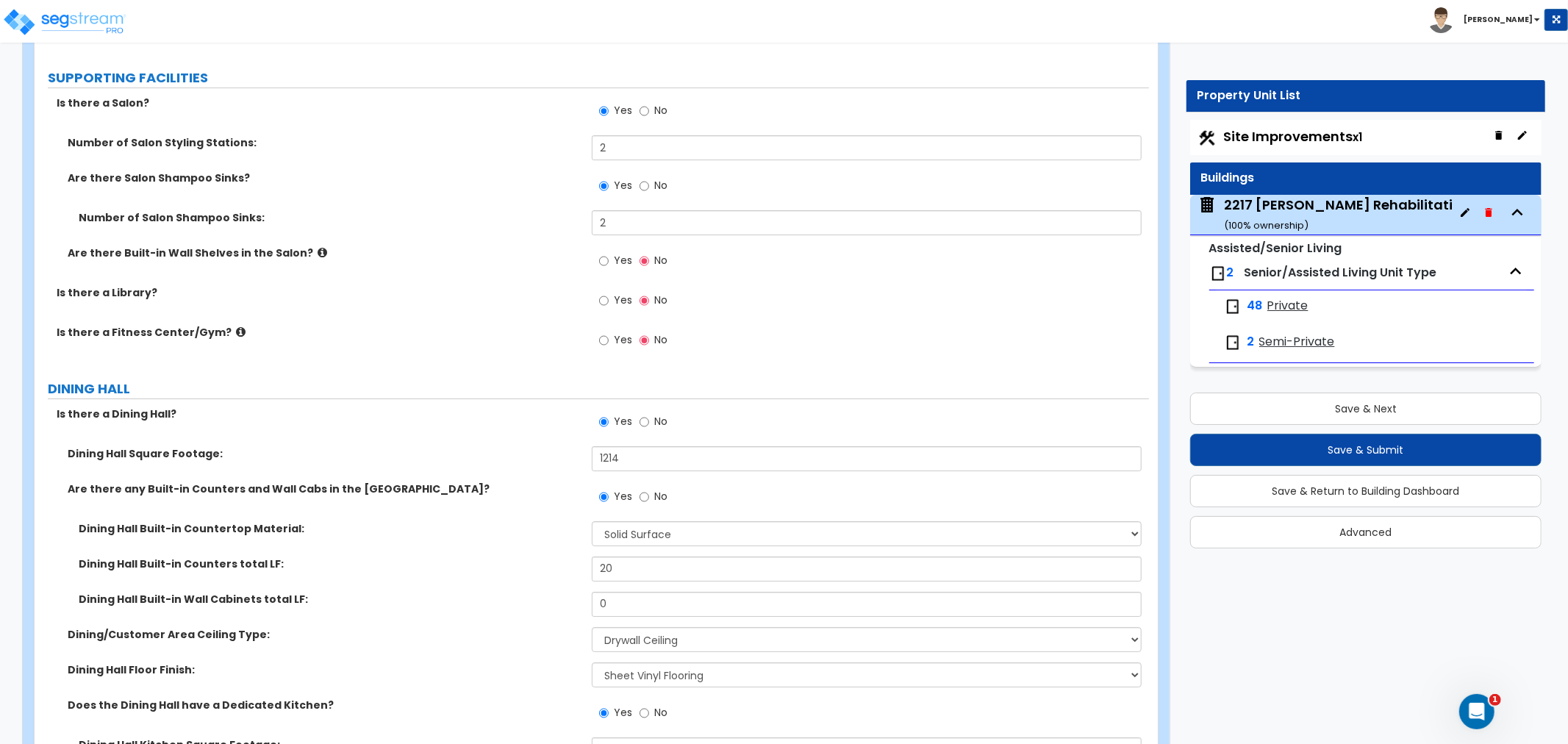
scroll to position [6693, 0]
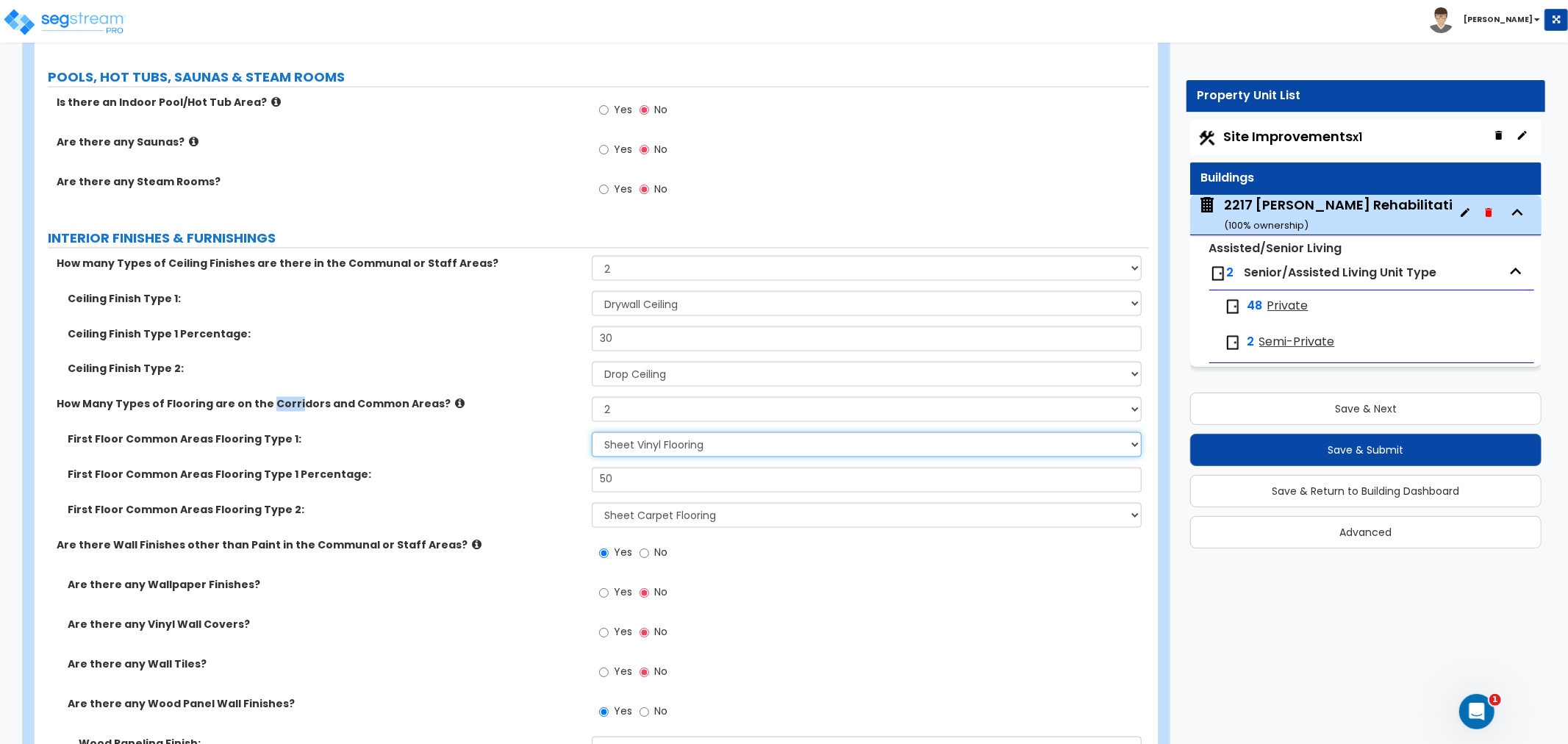
click at [676, 432] on select "None Tile Flooring Hardwood Flooring Resilient Laminate Flooring VCT Flooring S…" at bounding box center [866, 445] width 550 height 25
click at [592, 432] on select "None Tile Flooring Hardwood Flooring Resilient Laminate Flooring VCT Flooring S…" at bounding box center [866, 445] width 550 height 25
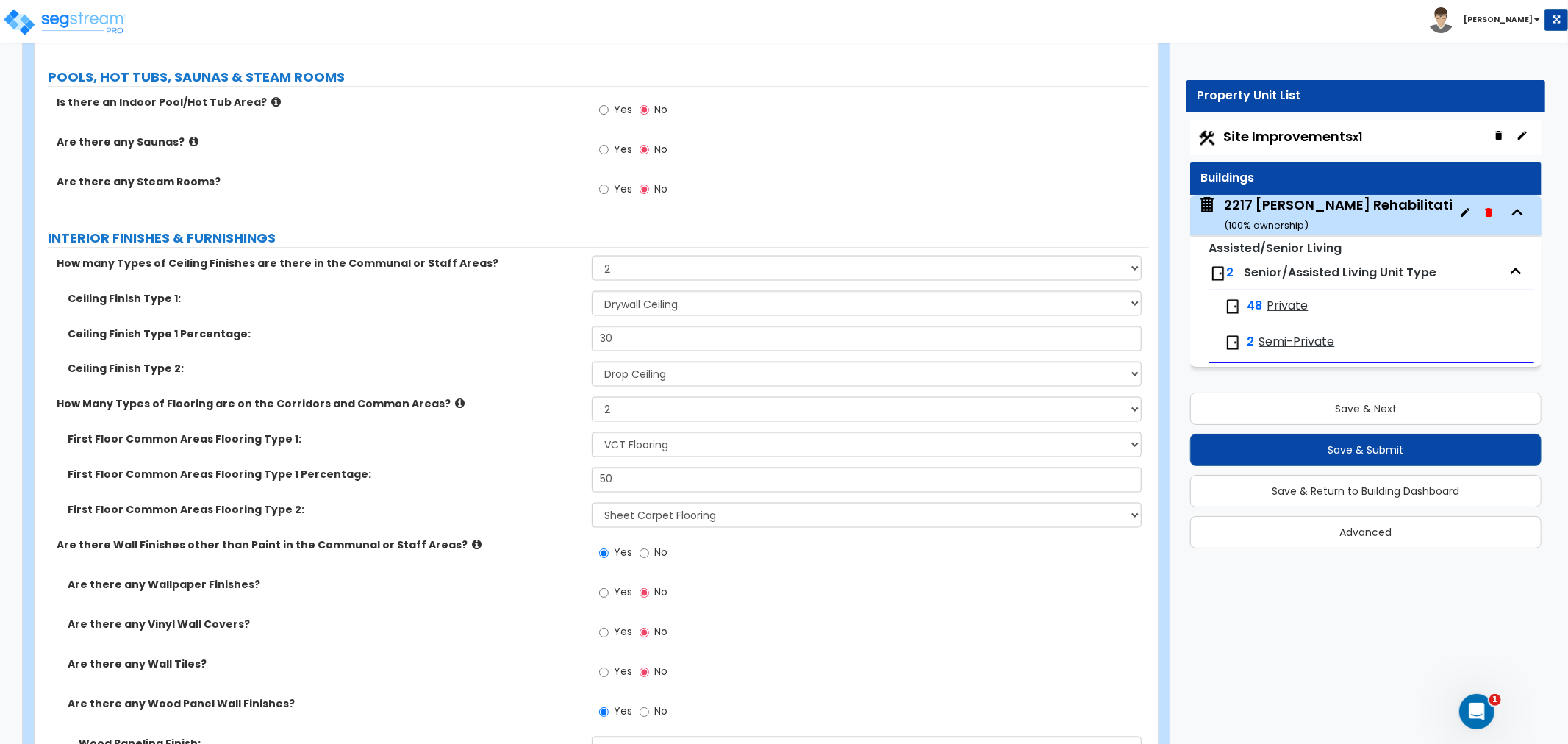
click at [357, 657] on label "Are there any Wall Tiles?" at bounding box center [324, 664] width 513 height 14
click at [666, 397] on select "Please Choose One 1 2 3" at bounding box center [866, 409] width 550 height 25
click at [592, 397] on select "Please Choose One 1 2 3" at bounding box center [866, 409] width 550 height 25
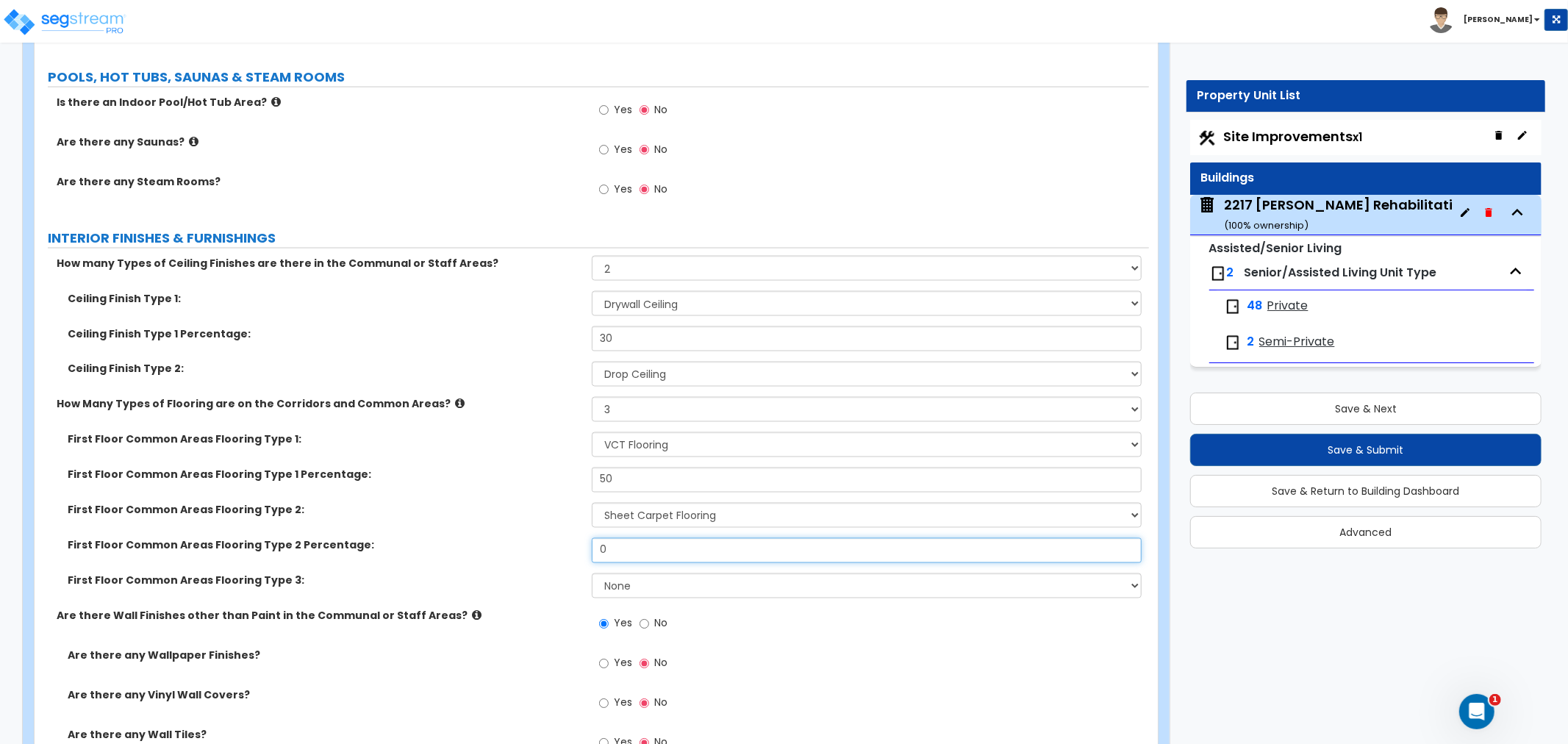
drag, startPoint x: 636, startPoint y: 513, endPoint x: 570, endPoint y: 513, distance: 66.0
click at [570, 538] on div "First Floor Common Areas Flooring Type 2 Percentage: 0" at bounding box center [592, 556] width 1114 height 35
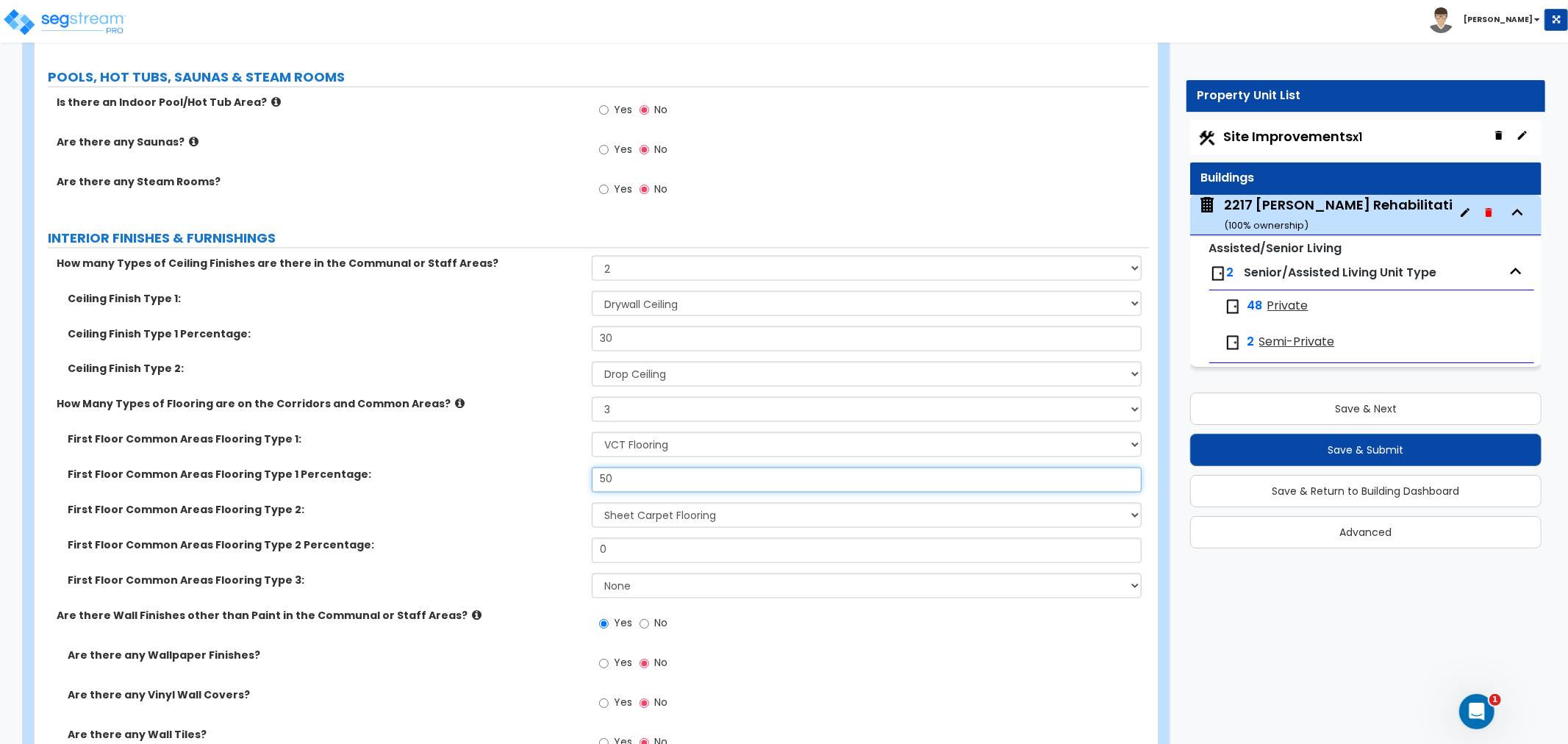
drag, startPoint x: 634, startPoint y: 451, endPoint x: 564, endPoint y: 455, distance: 70.1
click at [564, 467] on div "First Floor Common Areas Flooring Type 1 Percentage: 50" at bounding box center [592, 485] width 1114 height 35
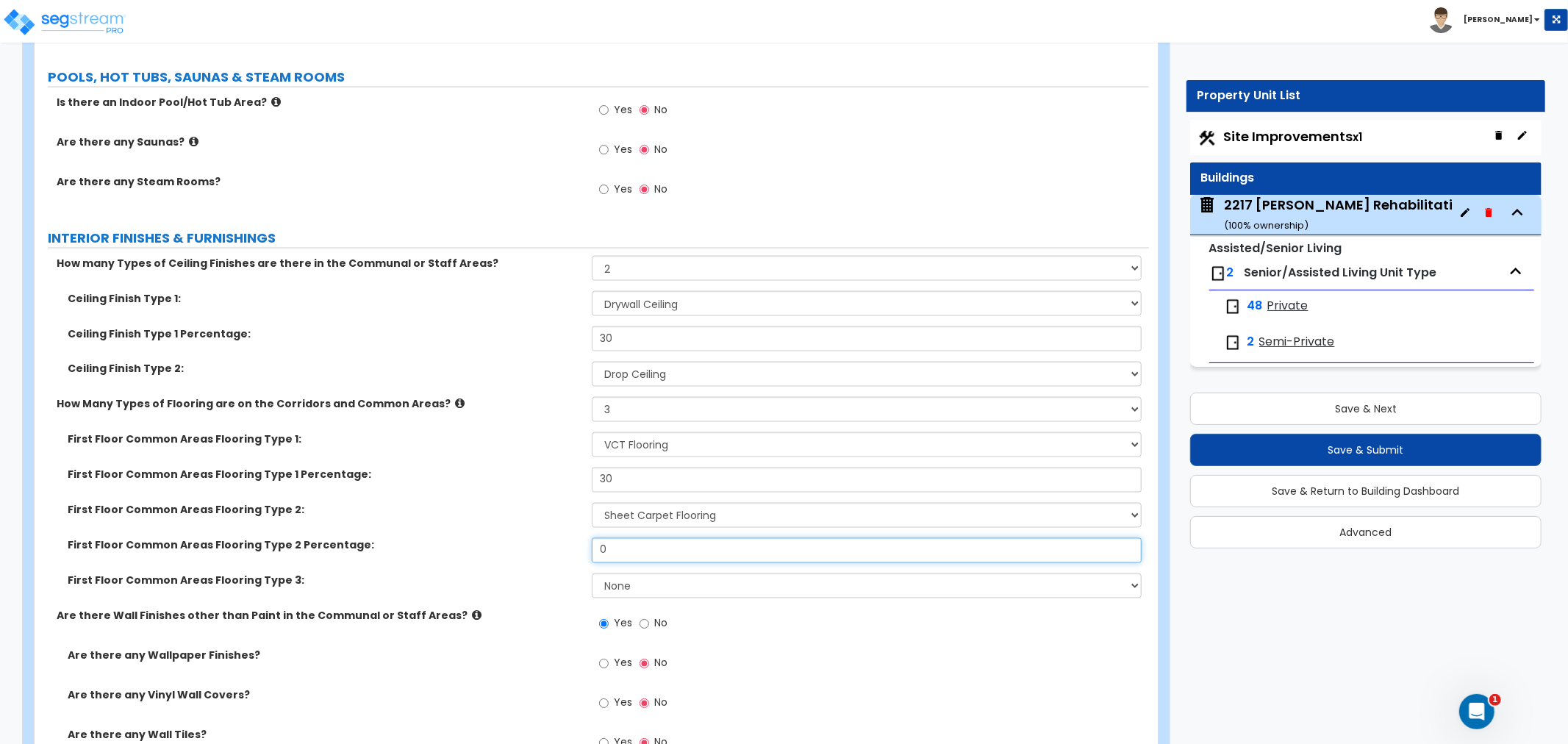
drag, startPoint x: 651, startPoint y: 512, endPoint x: 552, endPoint y: 516, distance: 99.1
click at [552, 538] on div "First Floor Common Areas Flooring Type 2 Percentage: 0" at bounding box center [592, 556] width 1114 height 35
click at [628, 573] on select "None Tile Flooring Hardwood Flooring Resilient Laminate Flooring VCT Flooring S…" at bounding box center [866, 586] width 550 height 25
click at [592, 573] on select "None Tile Flooring Hardwood Flooring Resilient Laminate Flooring VCT Flooring S…" at bounding box center [866, 586] width 550 height 25
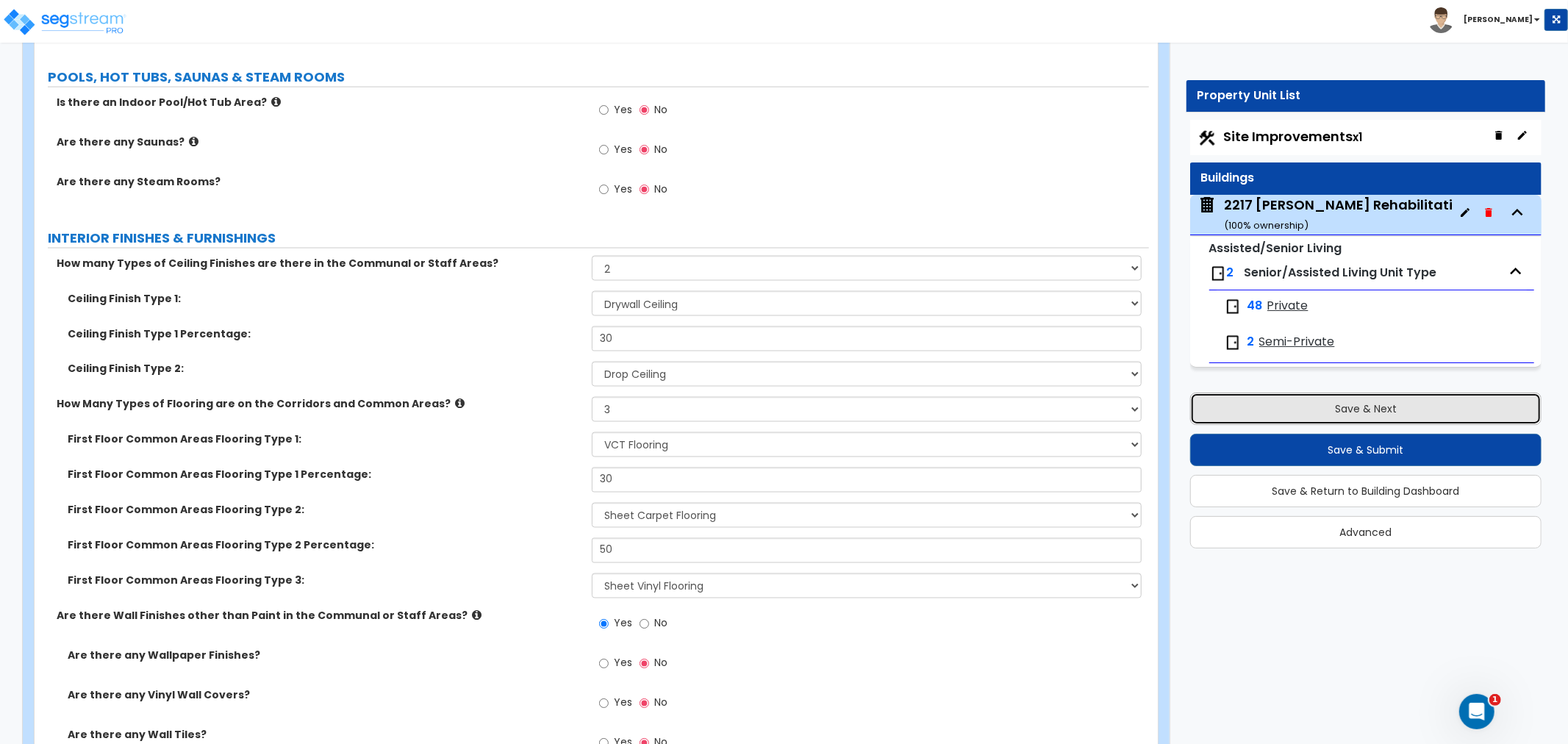
click at [1335, 412] on button "Save & Next" at bounding box center [1365, 409] width 351 height 32
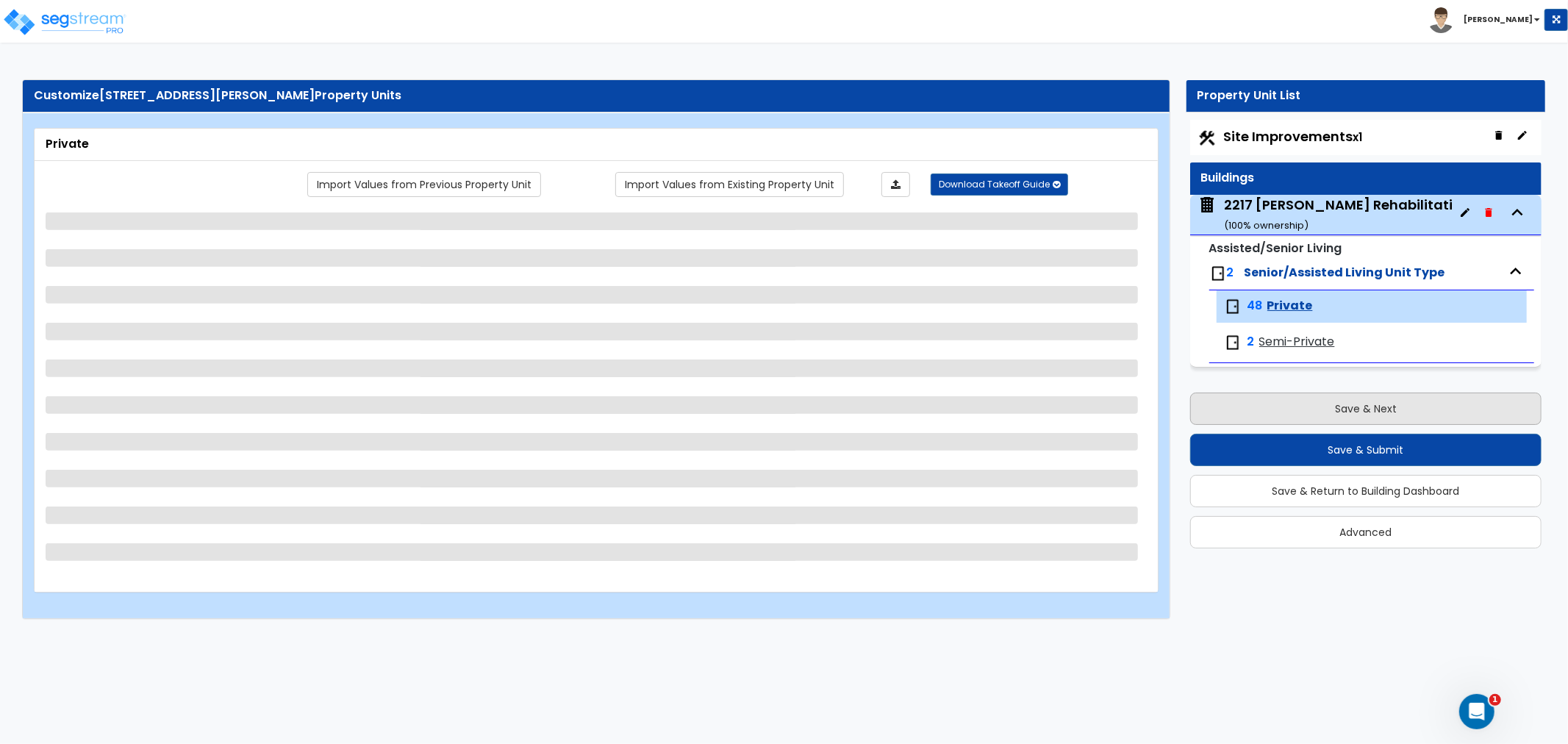
scroll to position [0, 0]
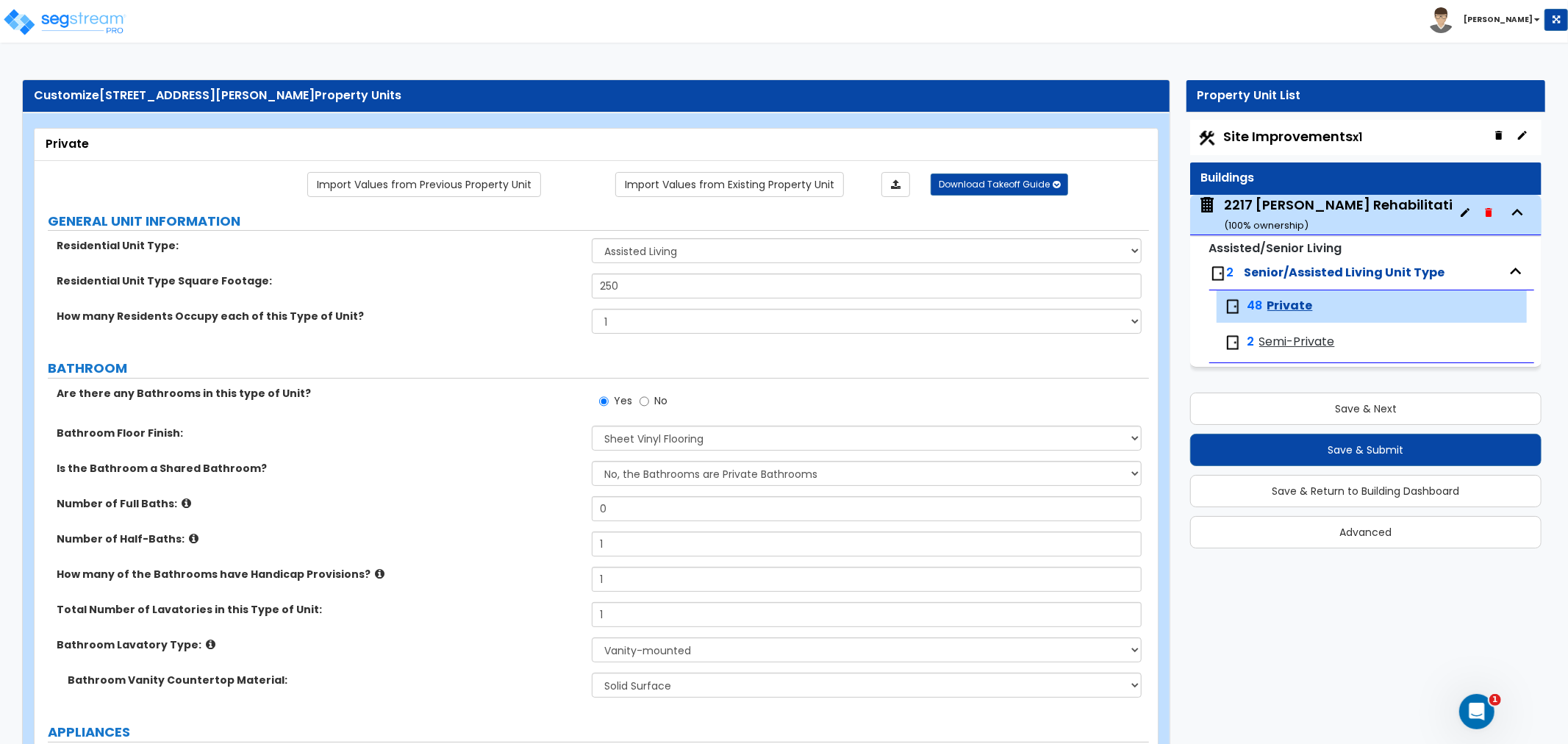
drag, startPoint x: 1276, startPoint y: 136, endPoint x: 1264, endPoint y: 166, distance: 32.3
click at [1276, 137] on span "Site Improvements x1" at bounding box center [1292, 136] width 139 height 18
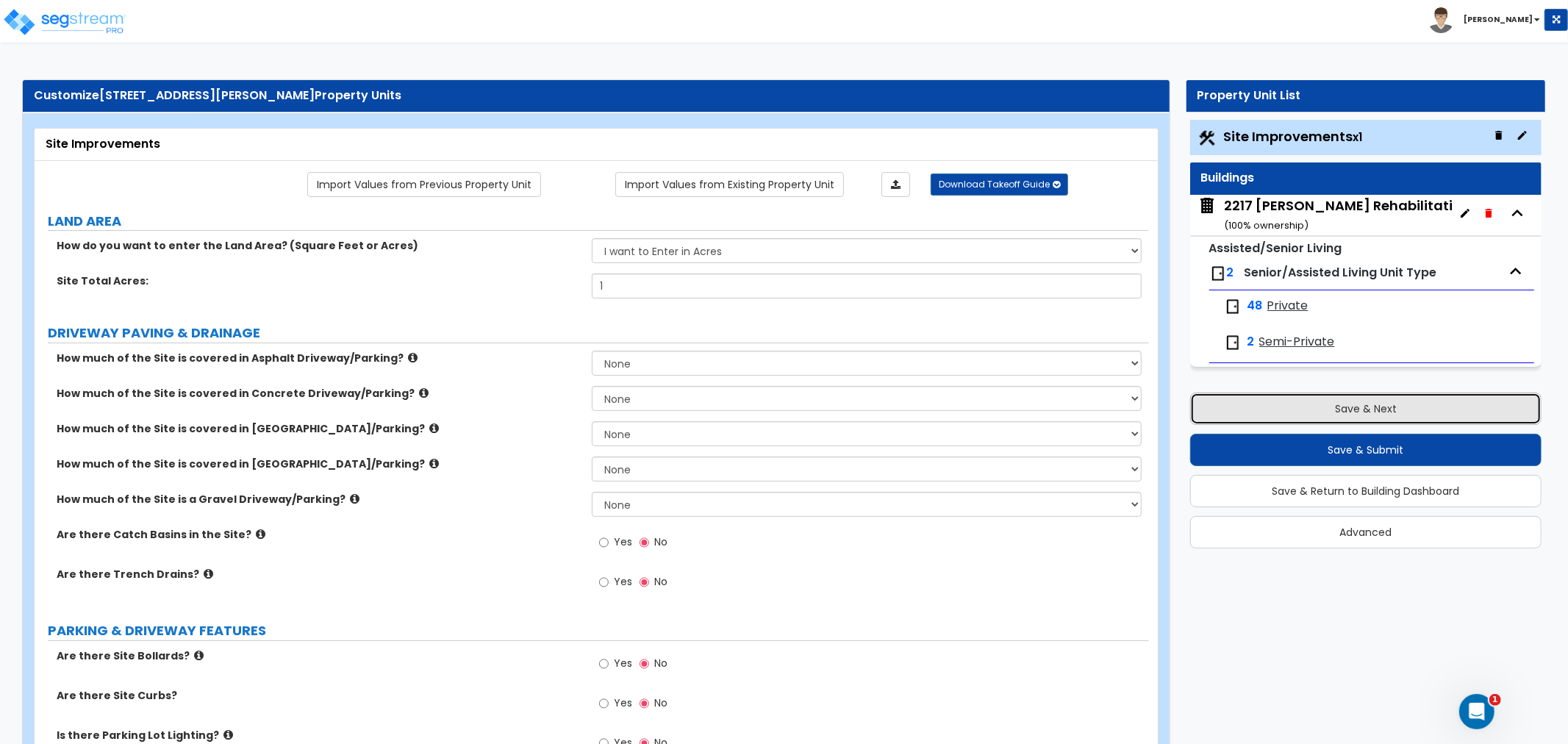
click at [1399, 412] on button "Save & Next" at bounding box center [1365, 409] width 351 height 32
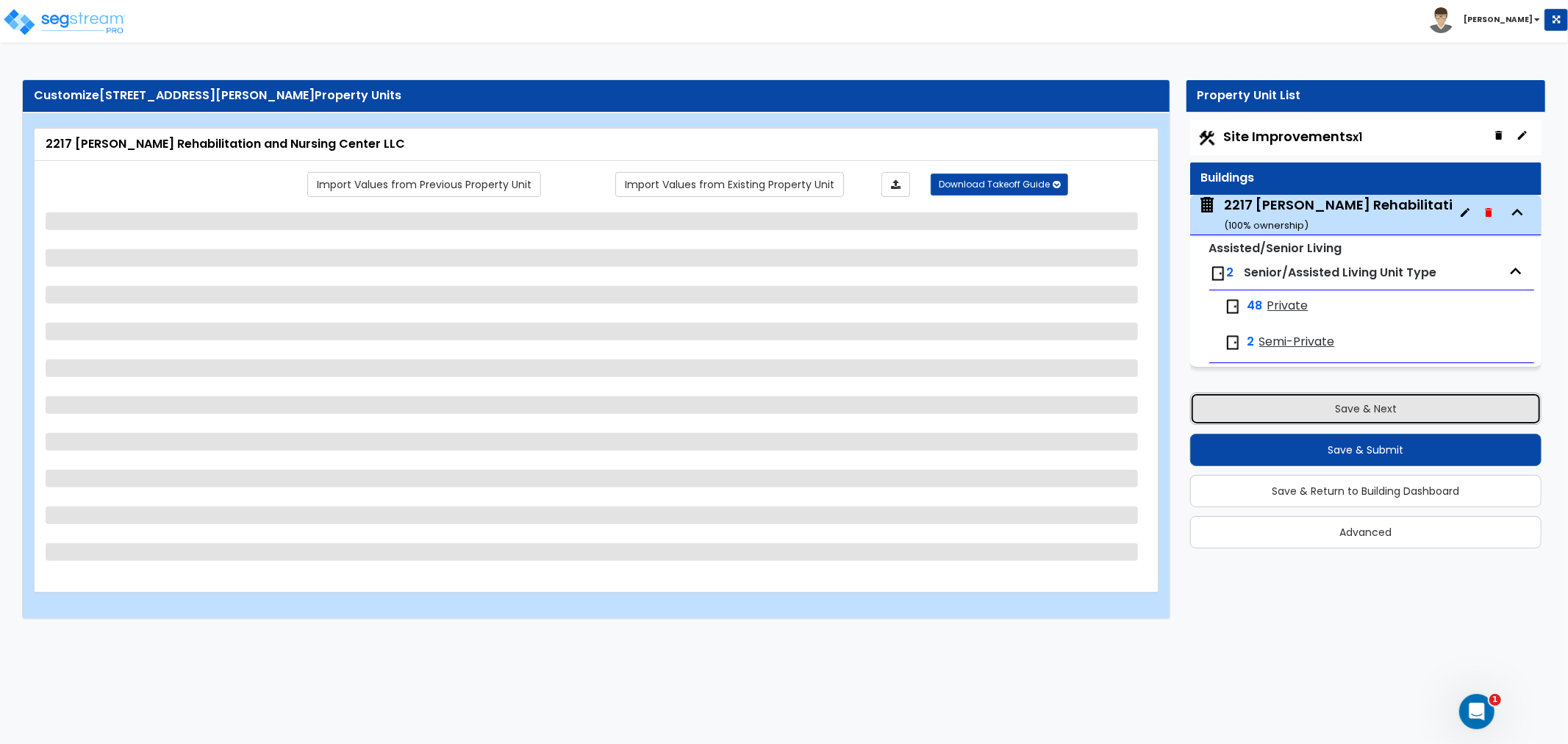
click at [1399, 412] on button "Save & Next" at bounding box center [1365, 409] width 351 height 32
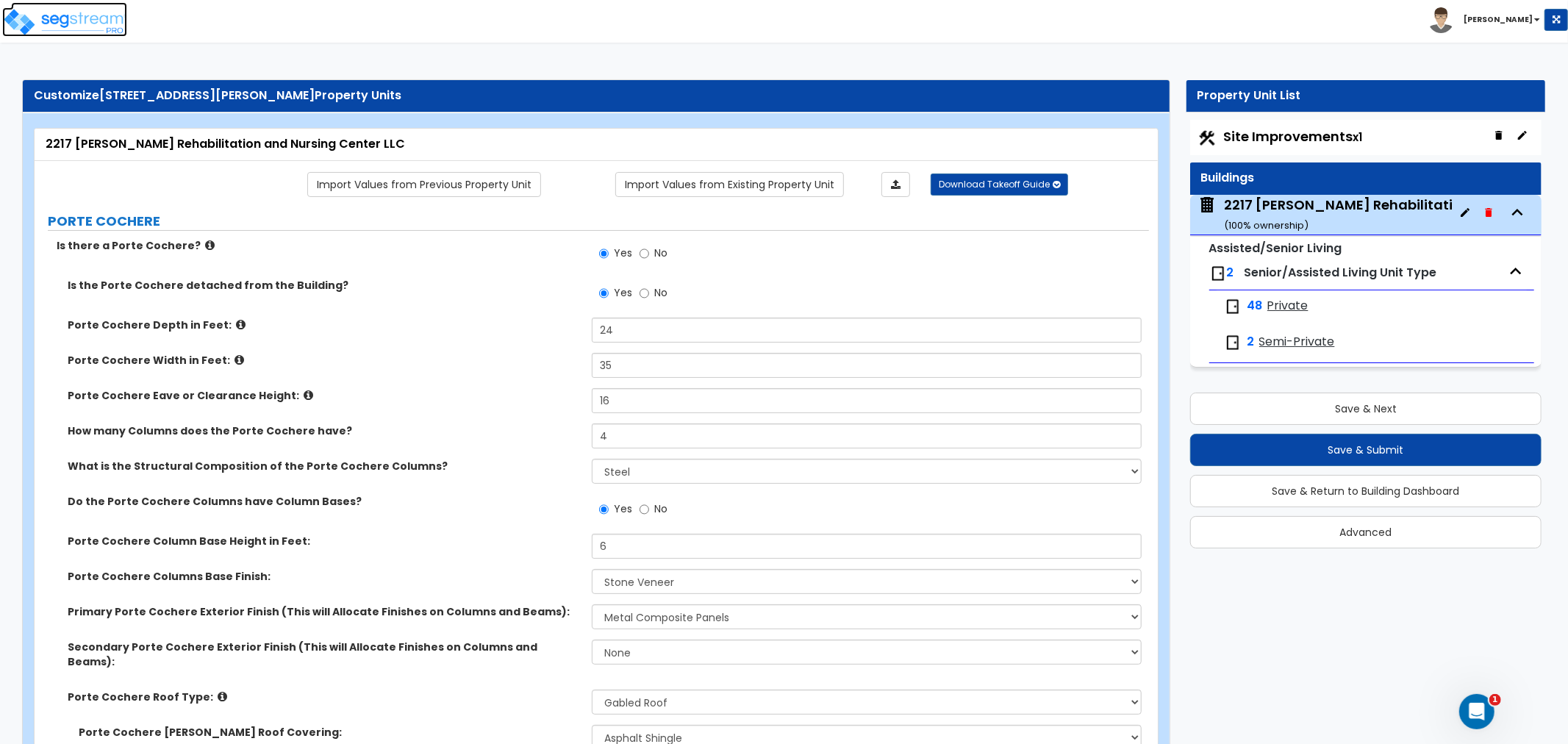
click at [104, 18] on img at bounding box center [65, 22] width 125 height 29
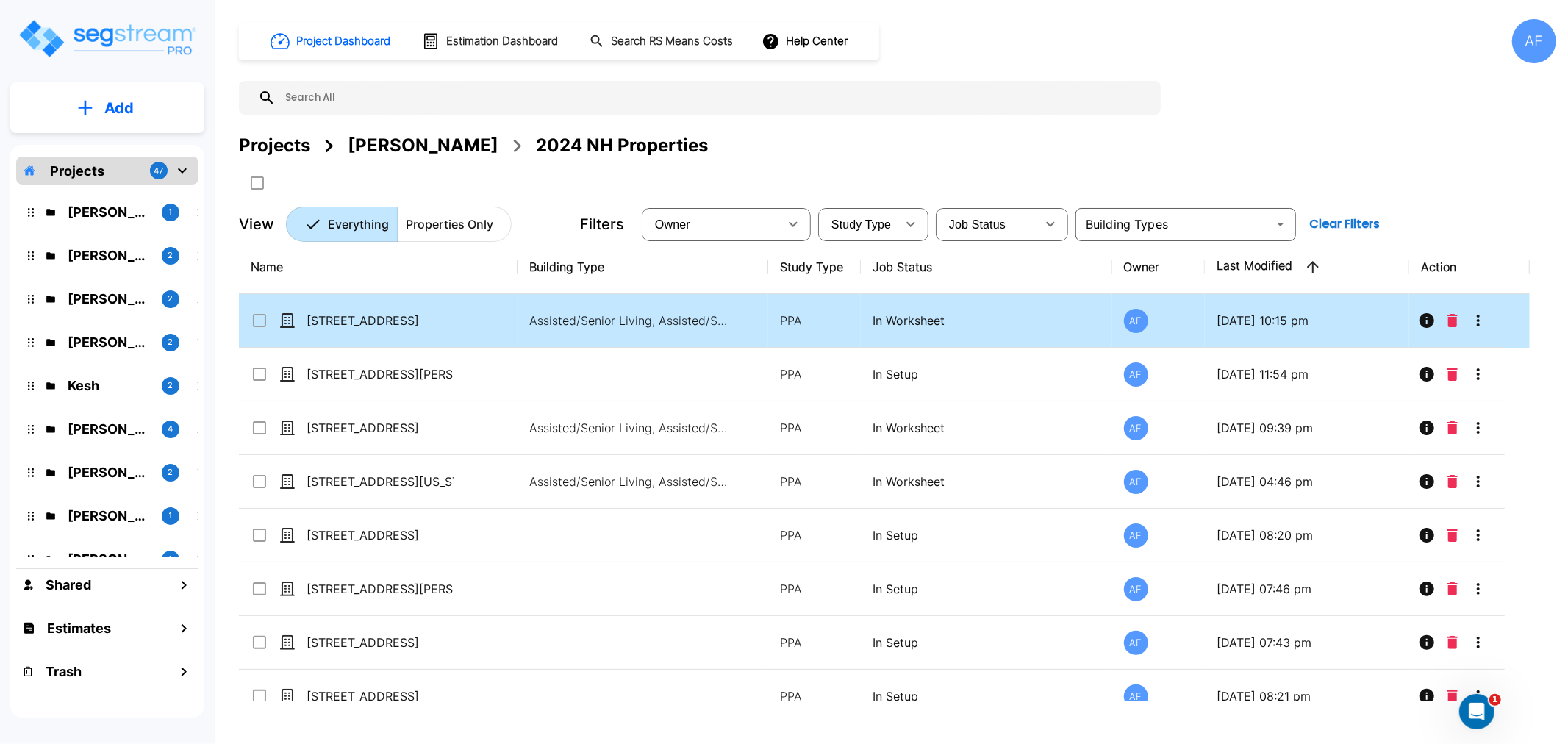
click at [334, 325] on p "[STREET_ADDRESS]" at bounding box center [380, 320] width 147 height 18
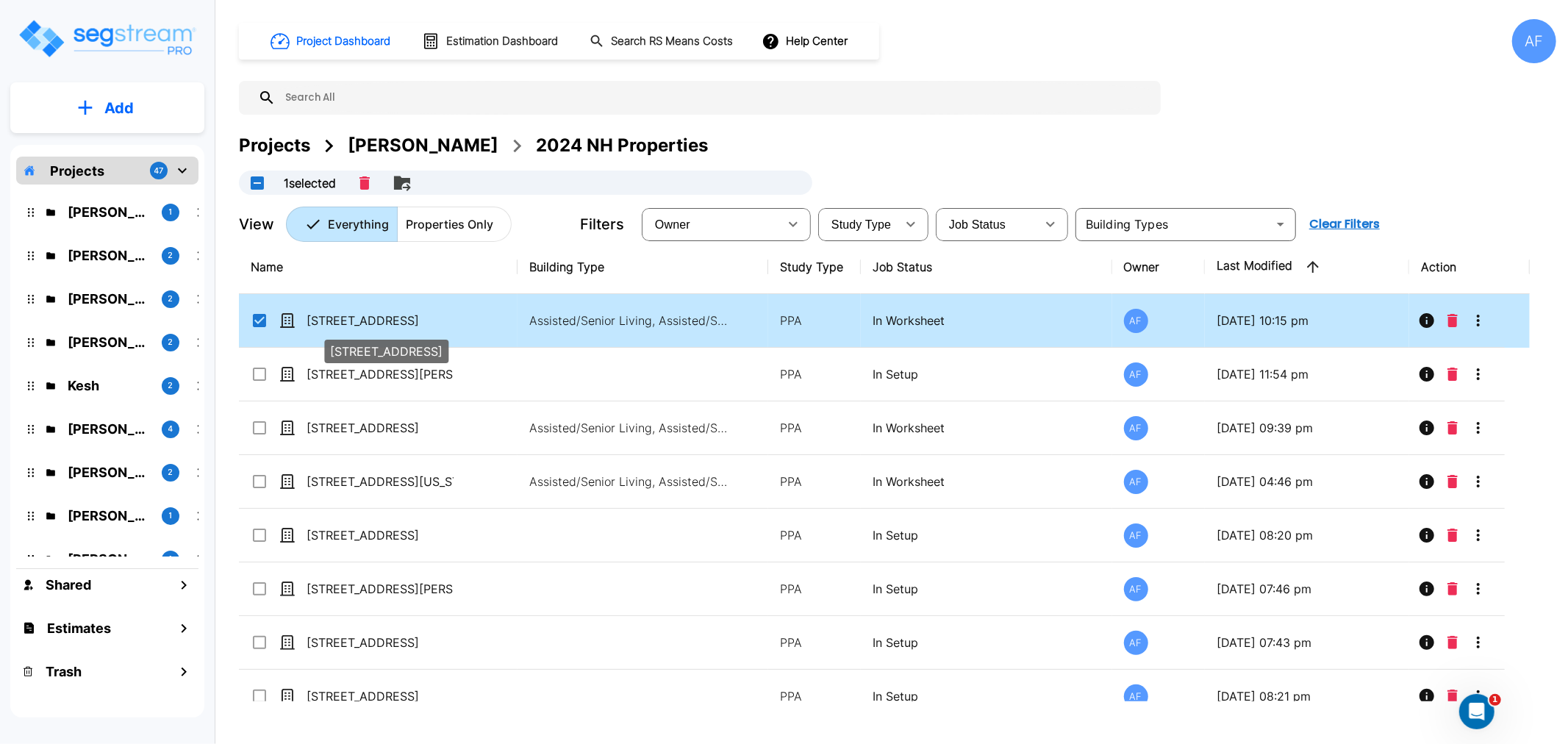
checkbox input "true"
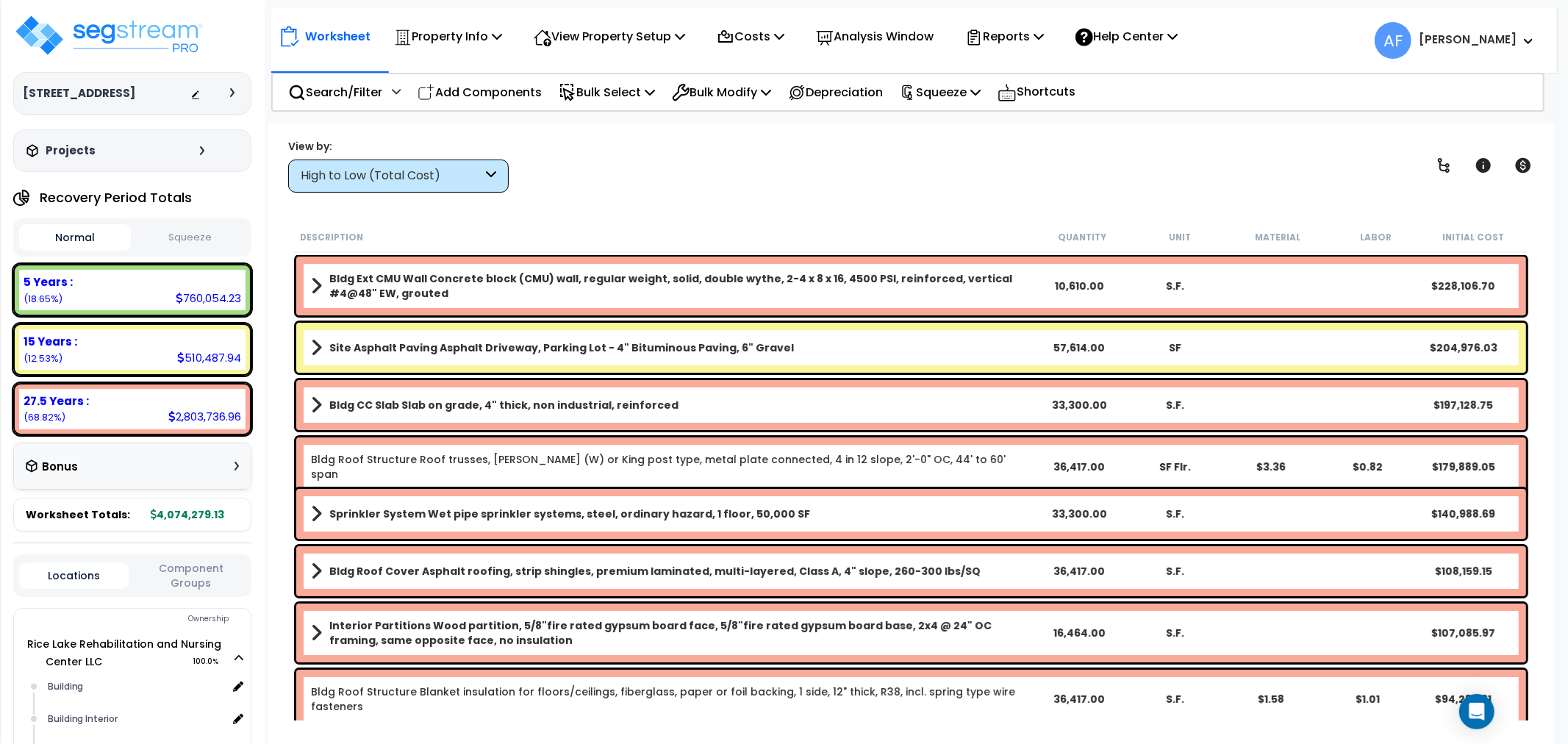
click at [388, 167] on div "High to Low (Total Cost)" at bounding box center [392, 176] width 182 height 17
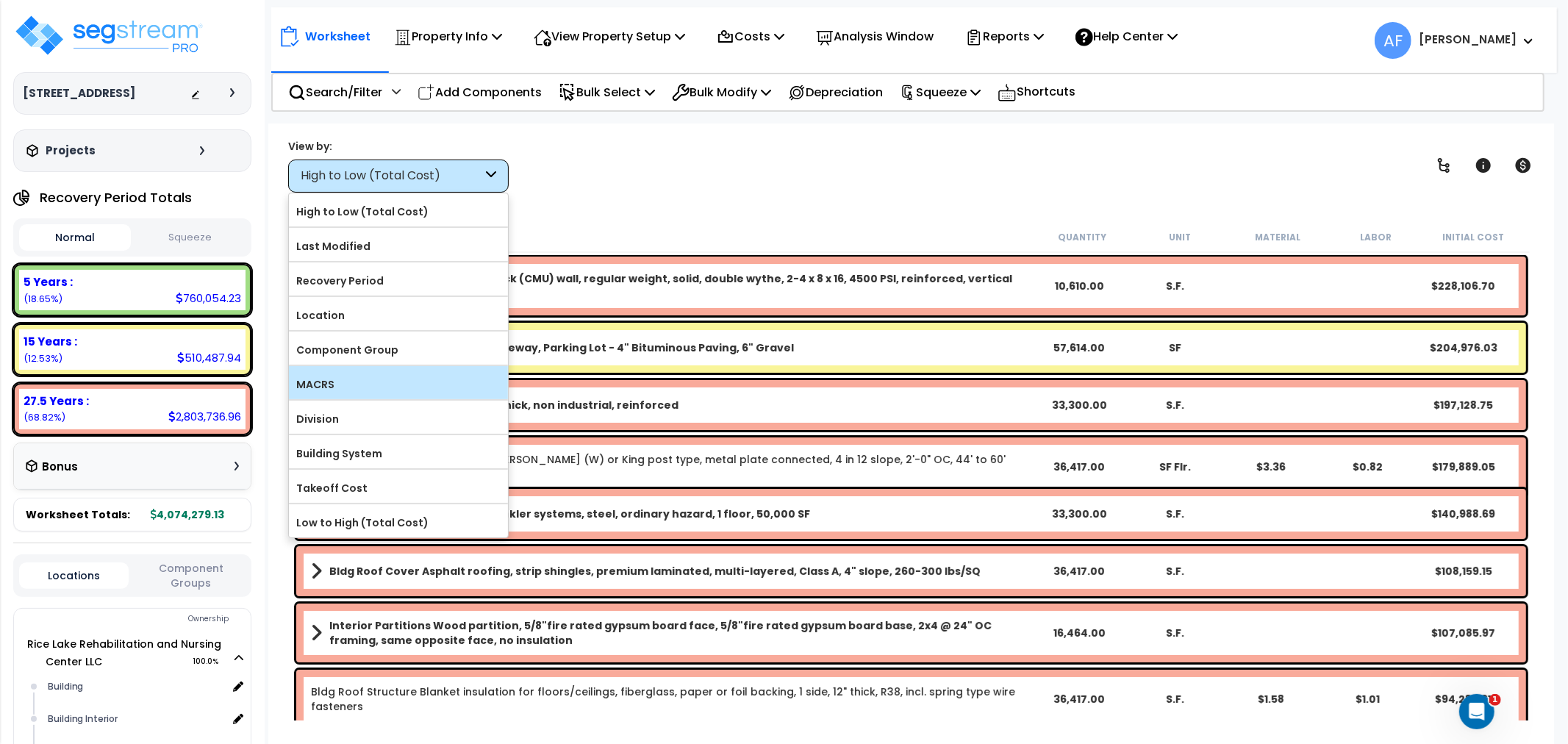
click at [318, 384] on label "MACRS" at bounding box center [398, 384] width 219 height 22
click at [0, 0] on input "MACRS" at bounding box center [0, 0] width 0 height 0
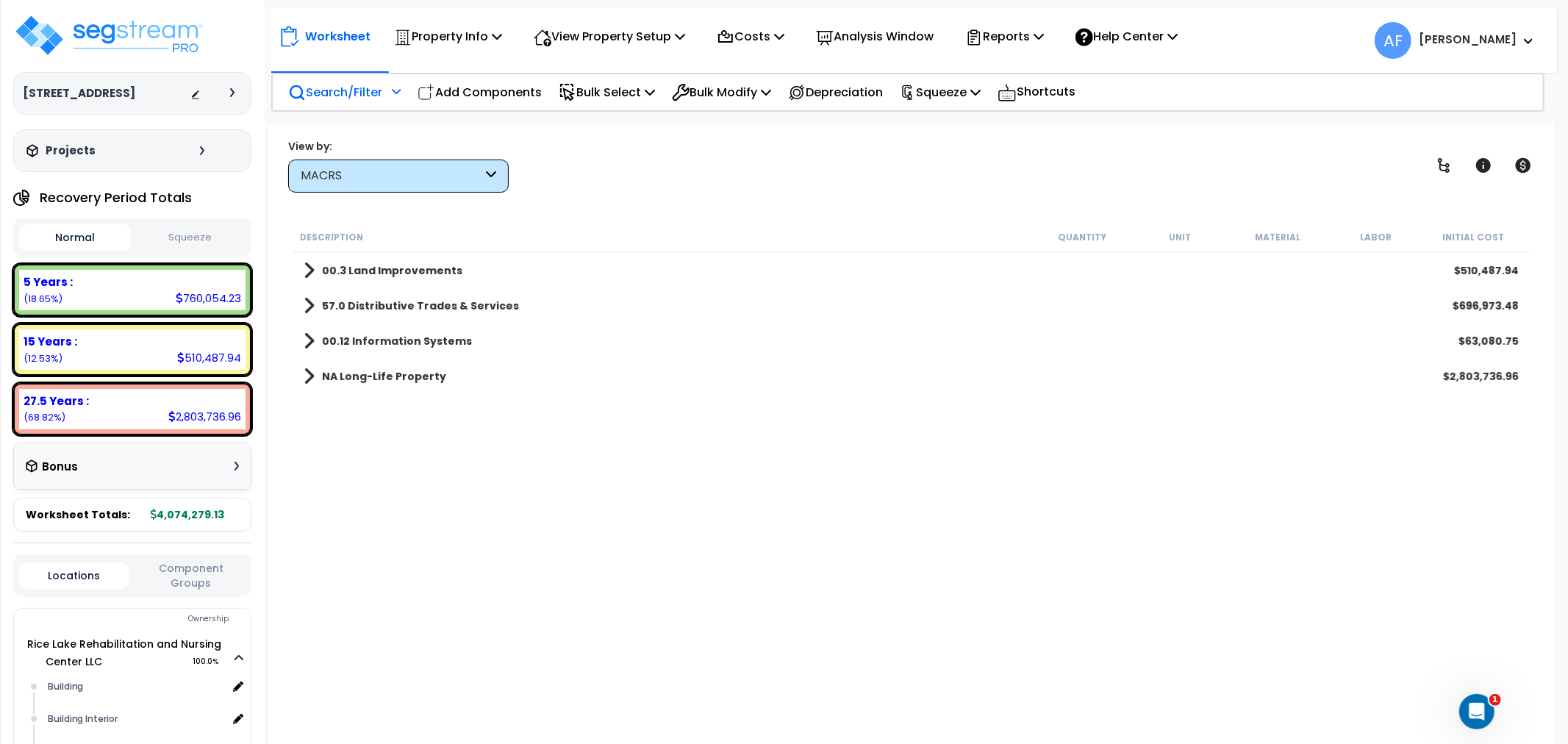
click at [342, 92] on p "Search/Filter" at bounding box center [335, 92] width 94 height 20
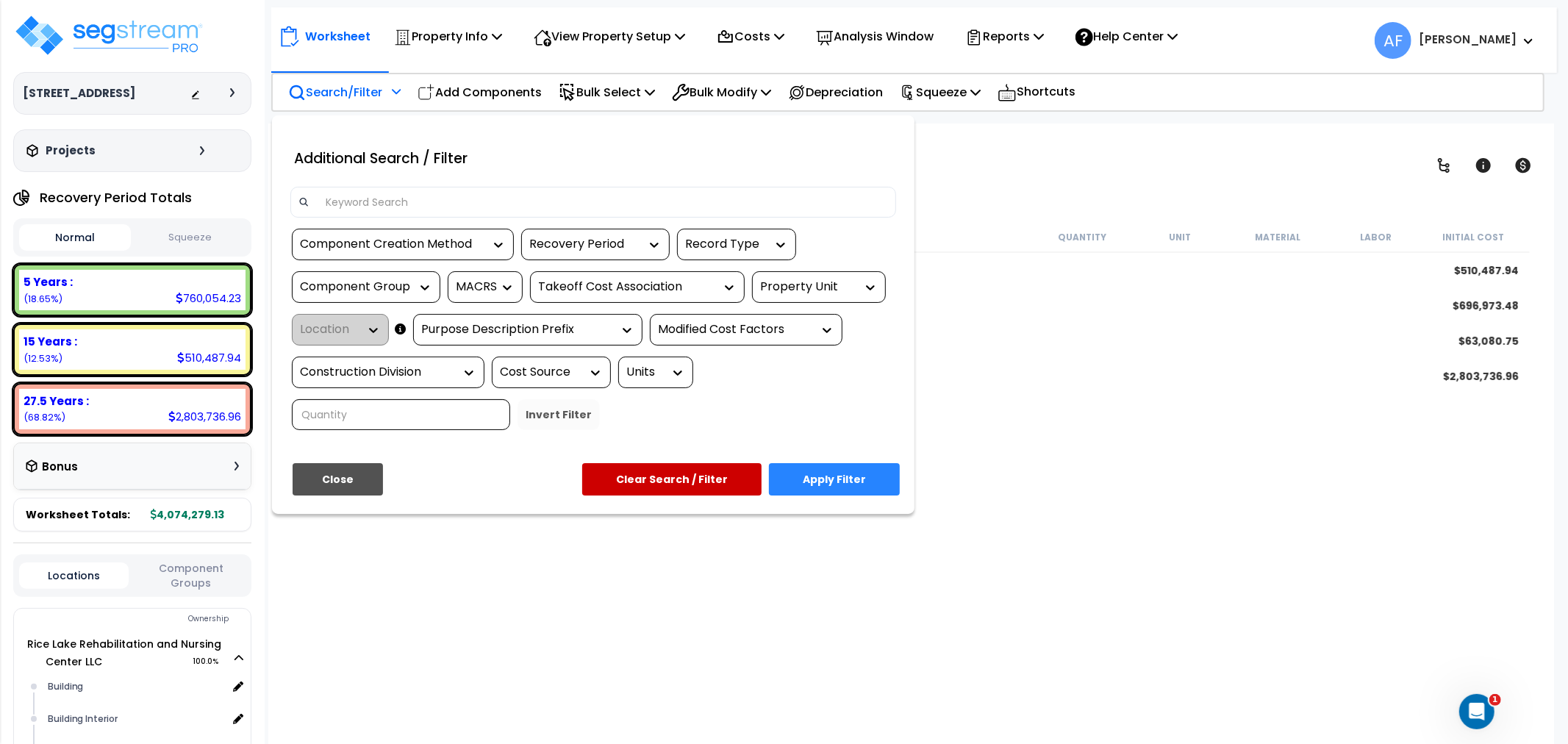
click at [341, 208] on input at bounding box center [602, 202] width 571 height 22
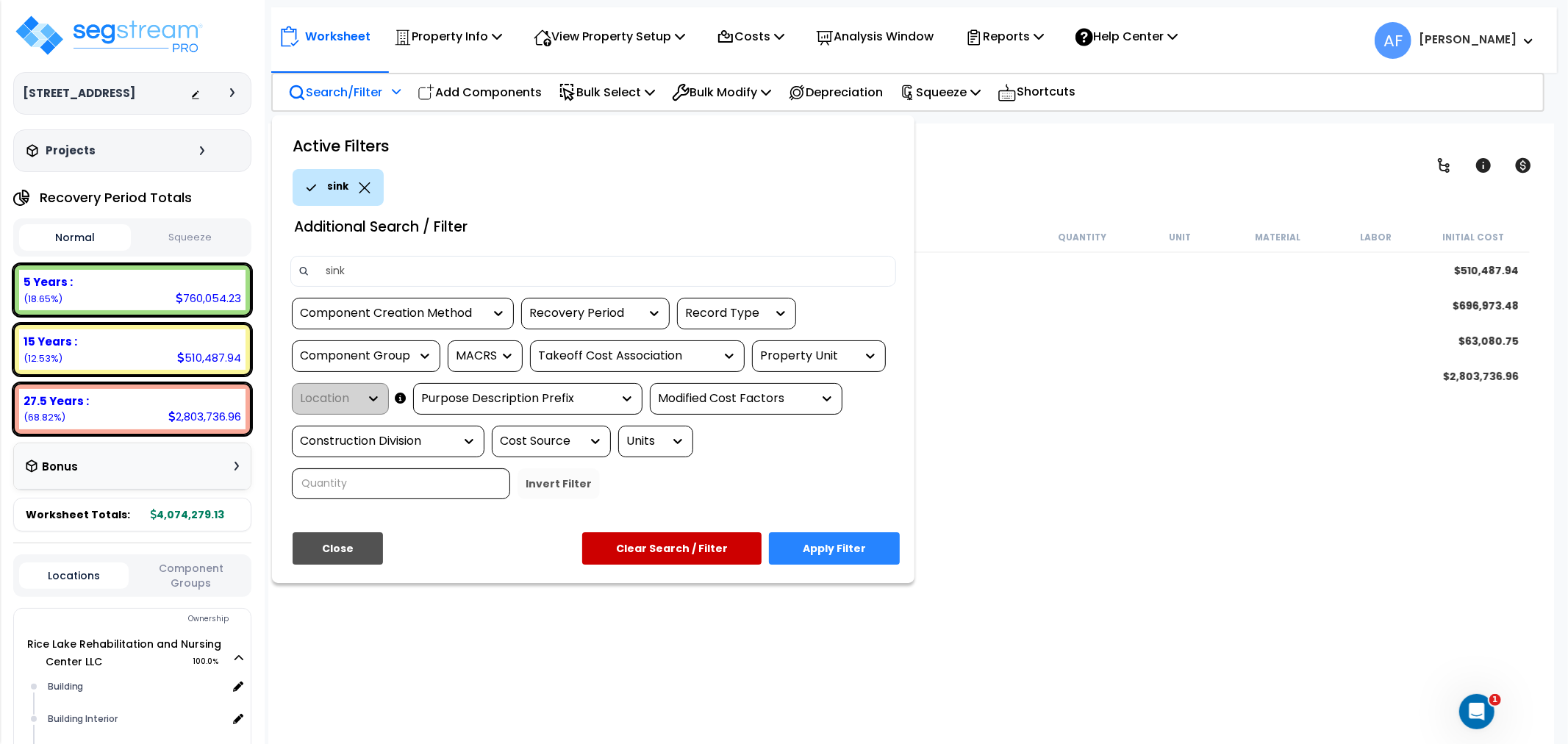
type input "sink"
click at [814, 547] on button "Apply Filter" at bounding box center [834, 548] width 131 height 32
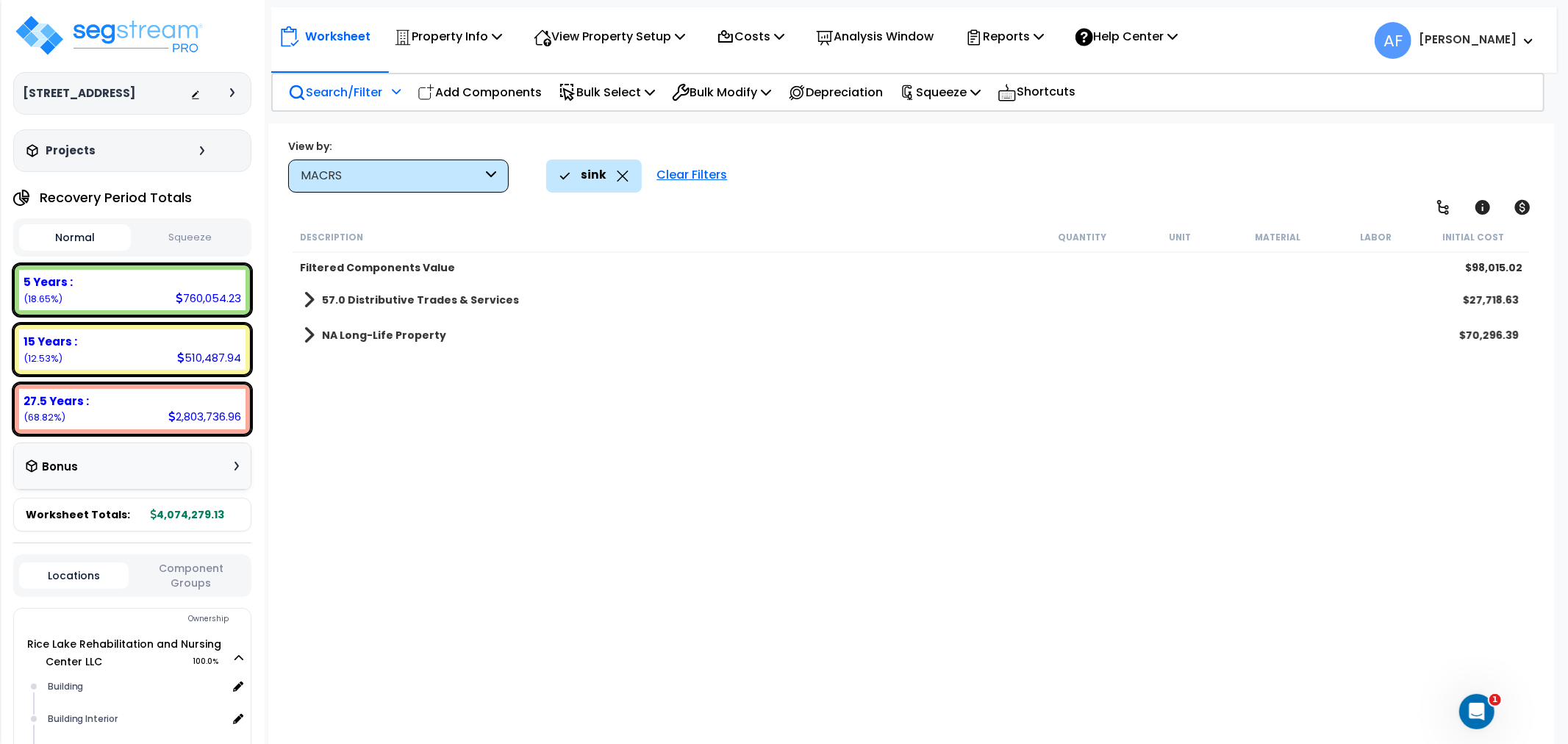
click at [317, 291] on link "57.0 Distributive Trades & Services" at bounding box center [411, 300] width 215 height 20
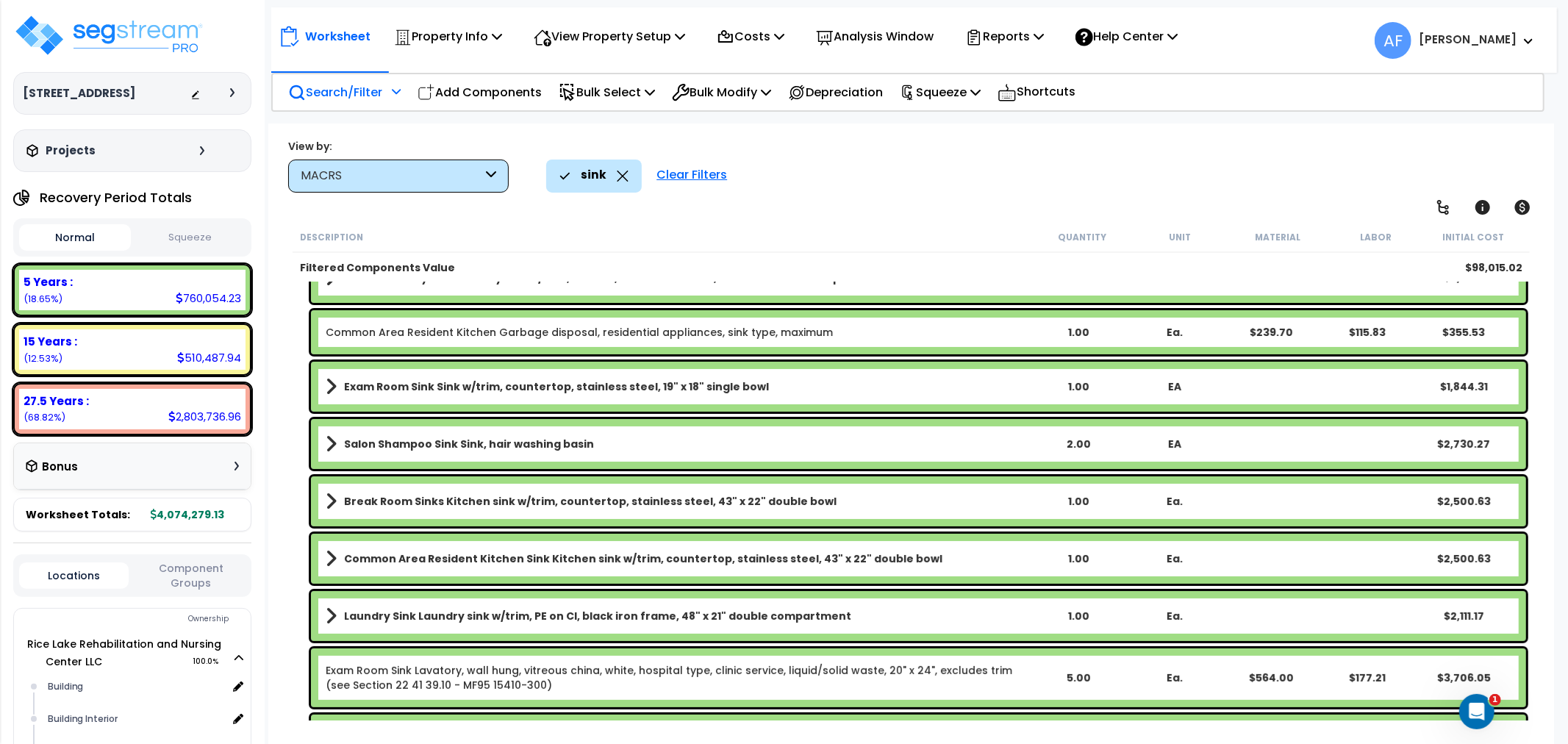
scroll to position [159, 0]
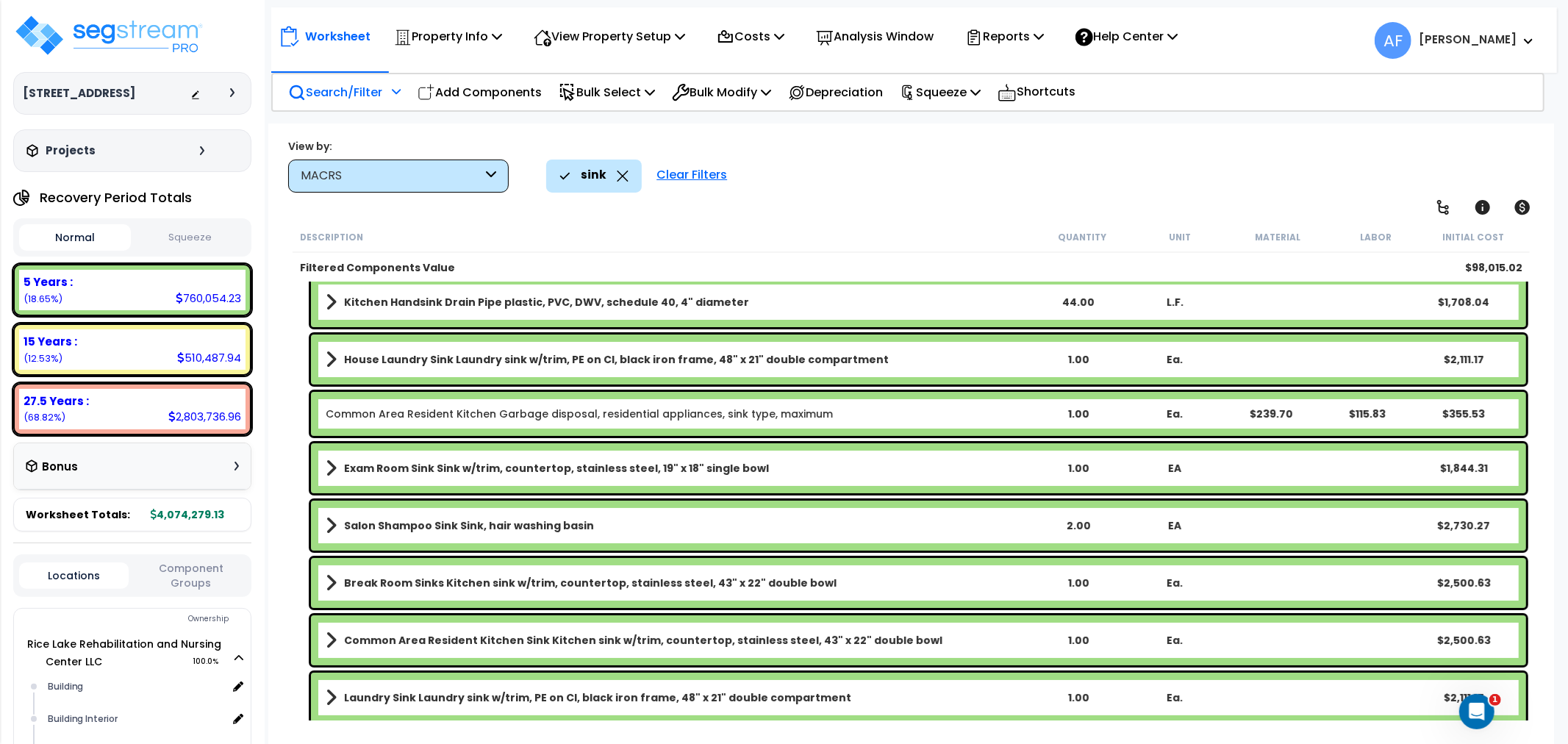
click at [1076, 466] on div "1.00" at bounding box center [1078, 467] width 95 height 14
click at [1066, 166] on div "sink Clear Filters" at bounding box center [1043, 176] width 993 height 32
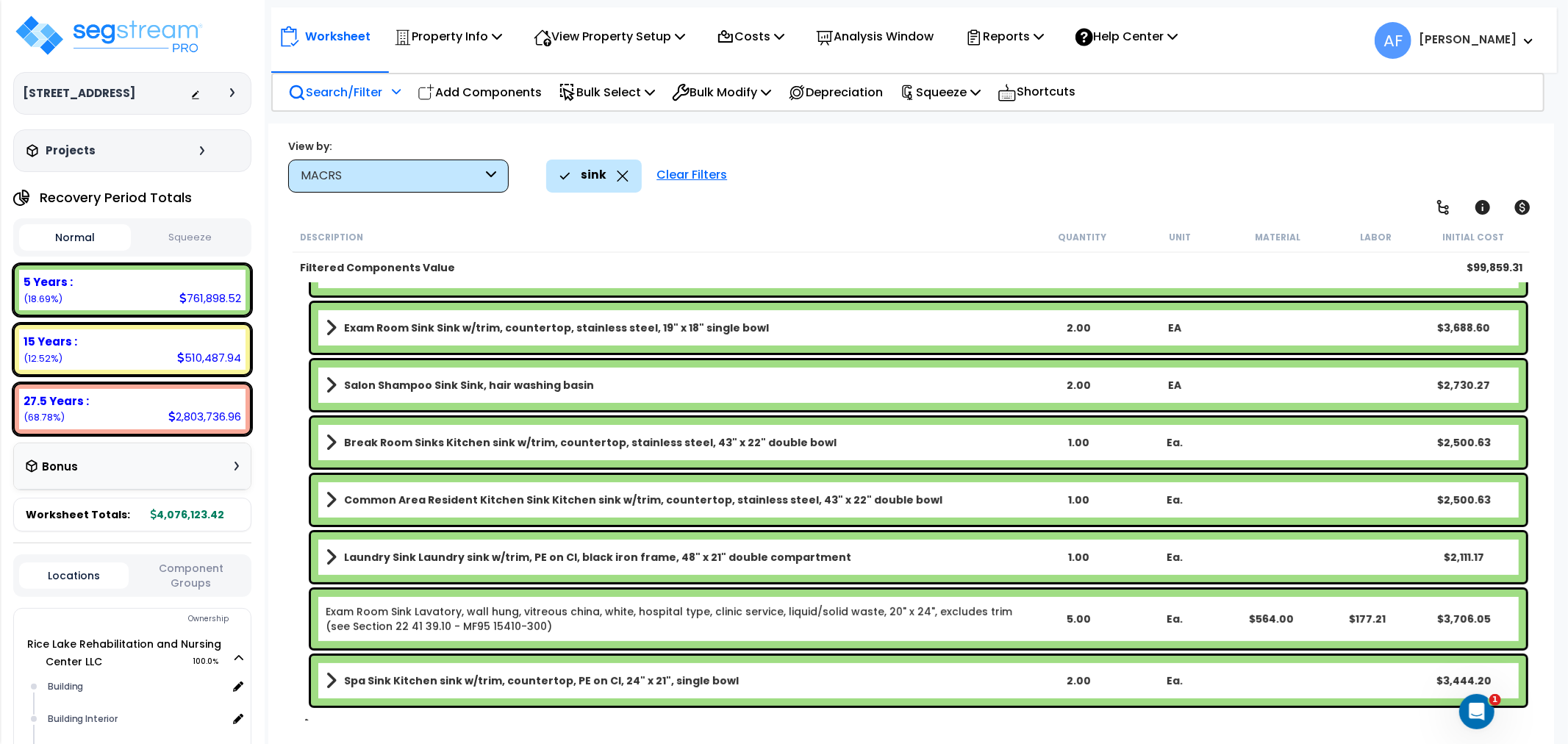
scroll to position [322, 0]
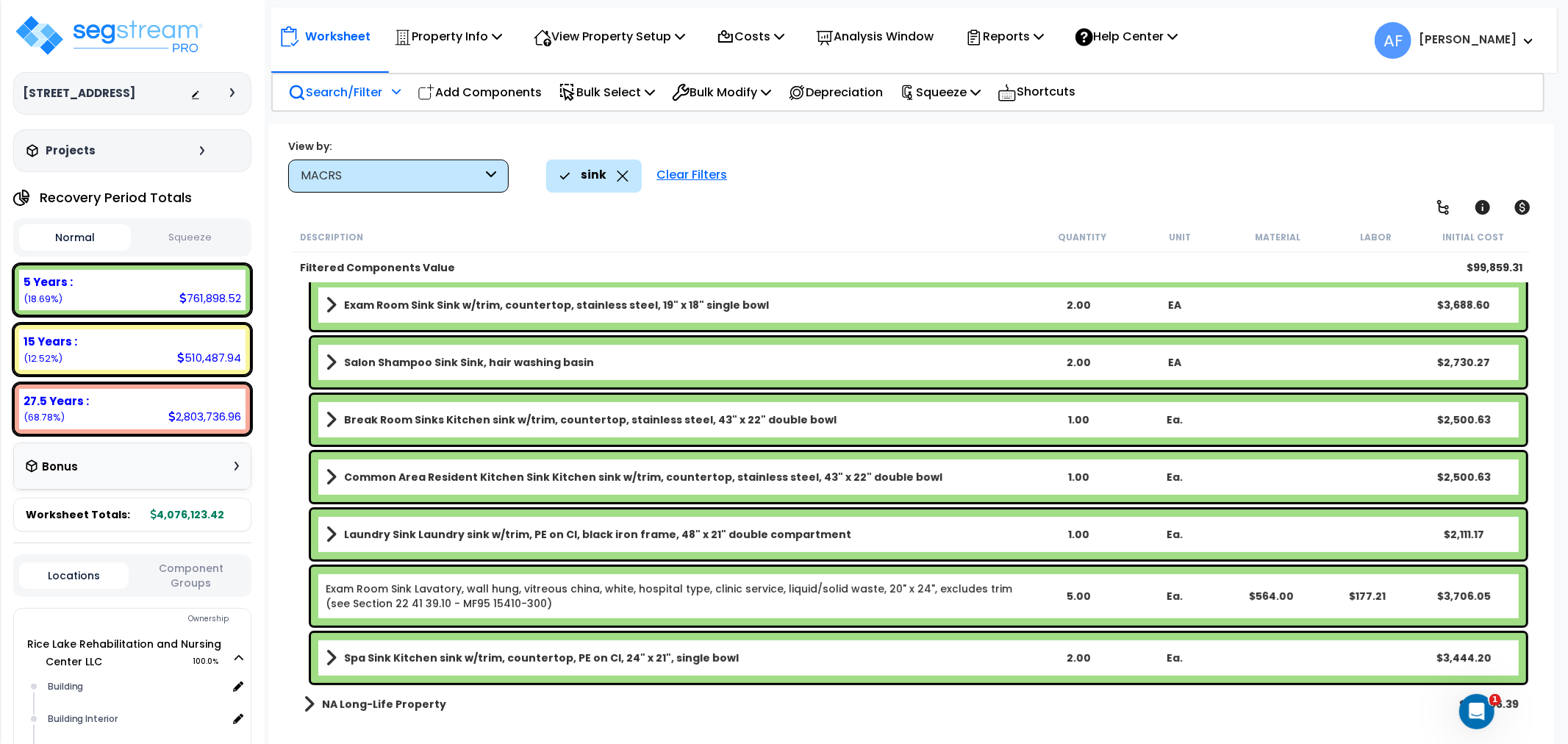
click at [518, 653] on b "Spa Sink Kitchen sink w/trim, countertop, PE on CI, 24" x 21", single bowl" at bounding box center [541, 657] width 395 height 14
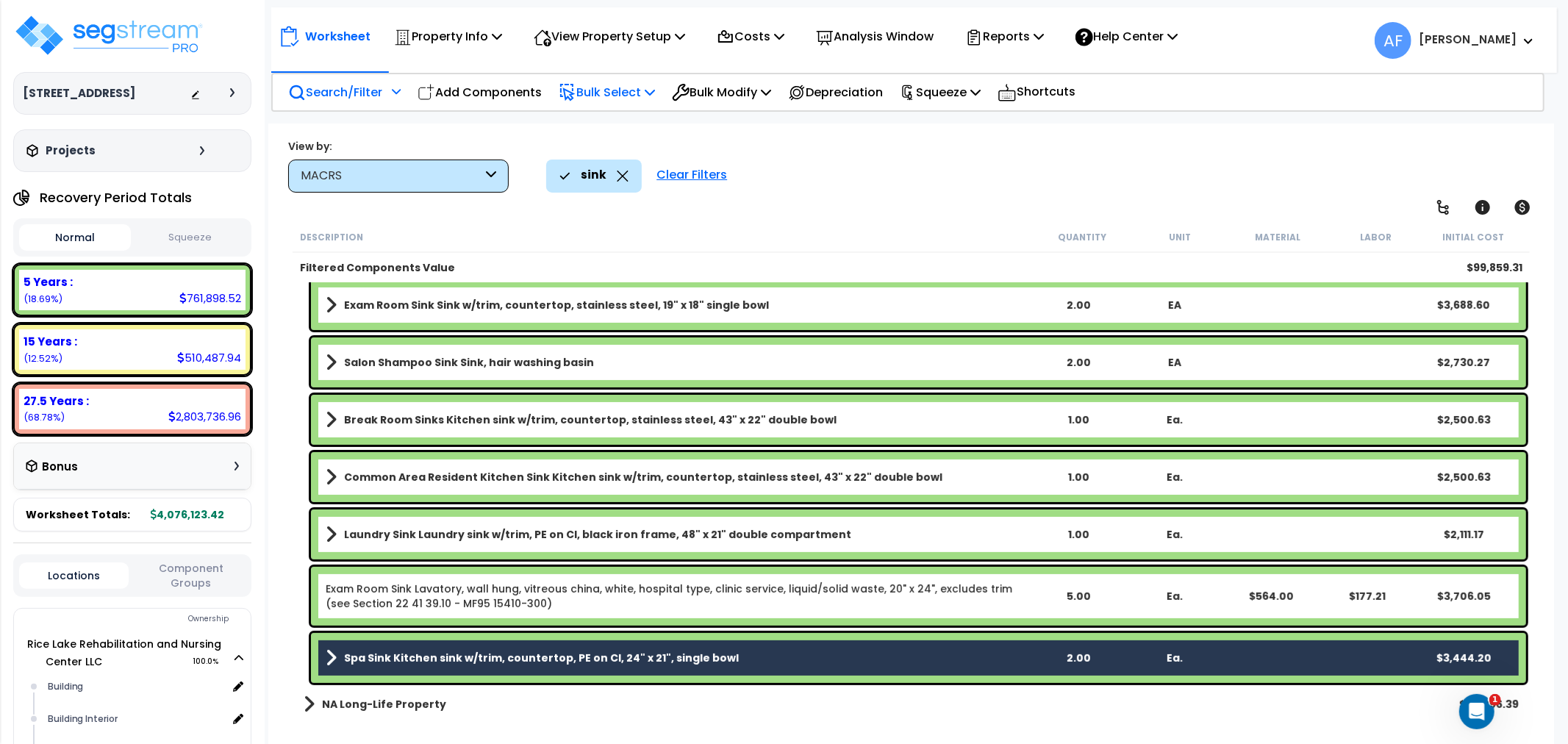
click at [622, 91] on p "Bulk Select" at bounding box center [607, 92] width 97 height 20
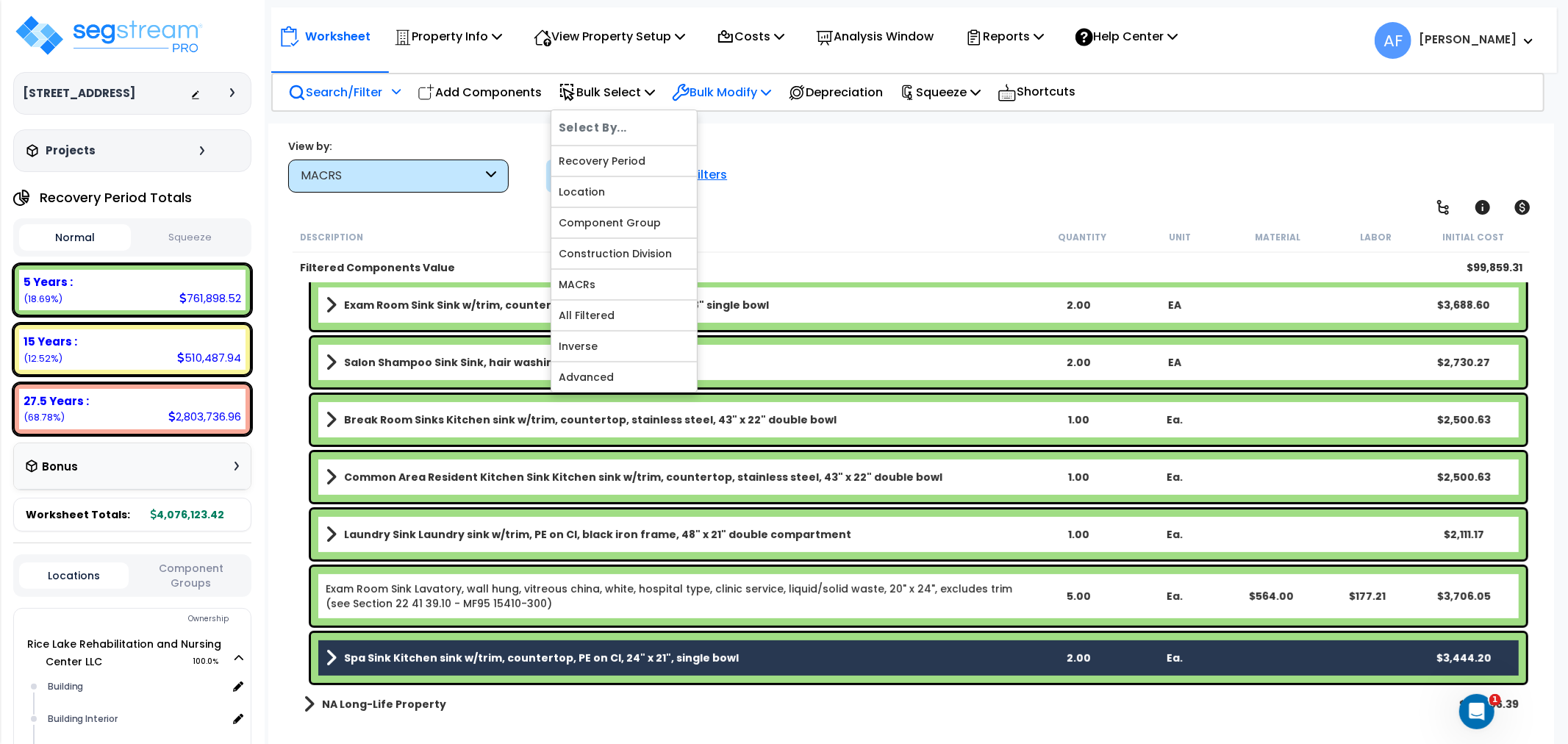
click at [732, 79] on div "Bulk Modify" at bounding box center [721, 92] width 99 height 34
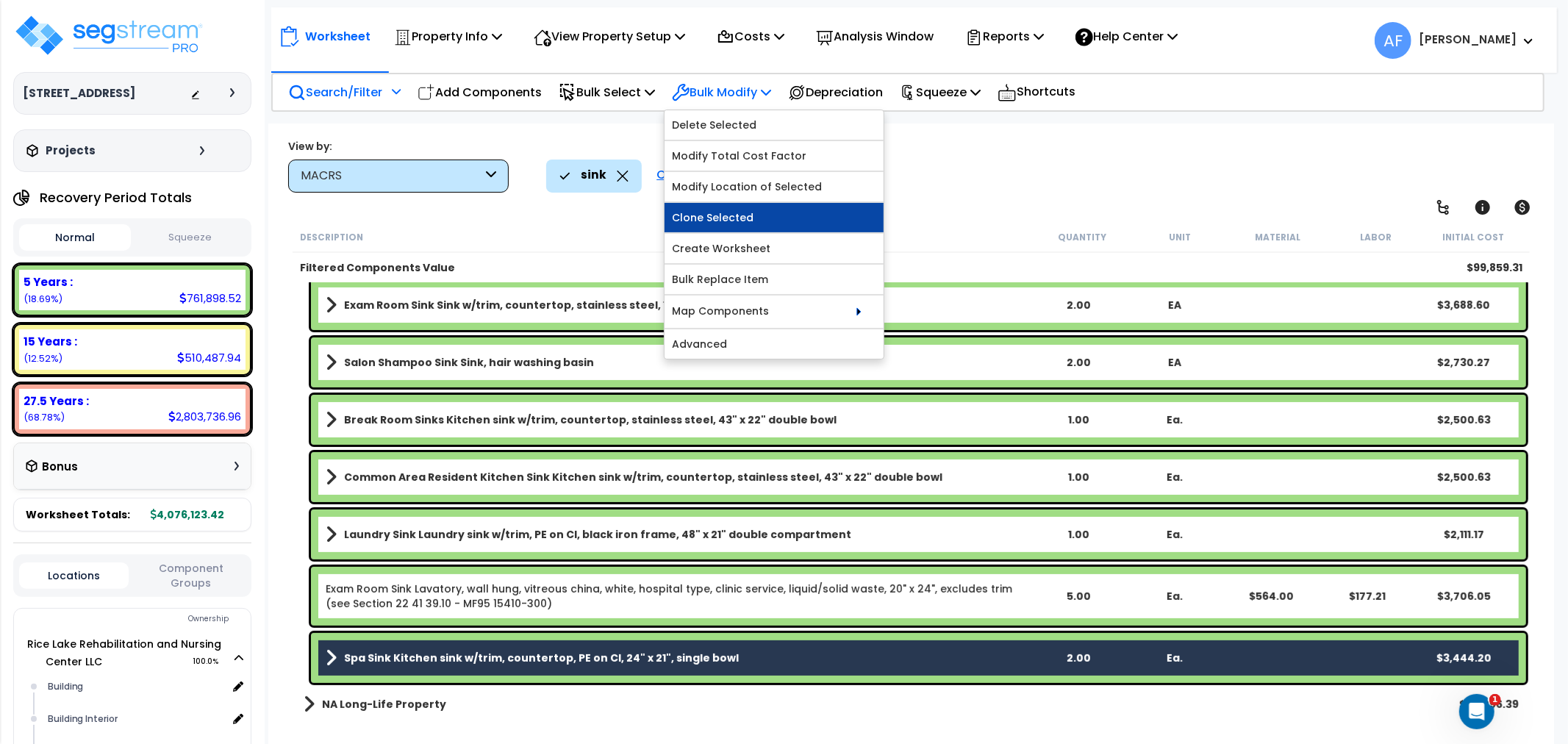
click at [733, 214] on link "Clone Selected" at bounding box center [774, 217] width 219 height 29
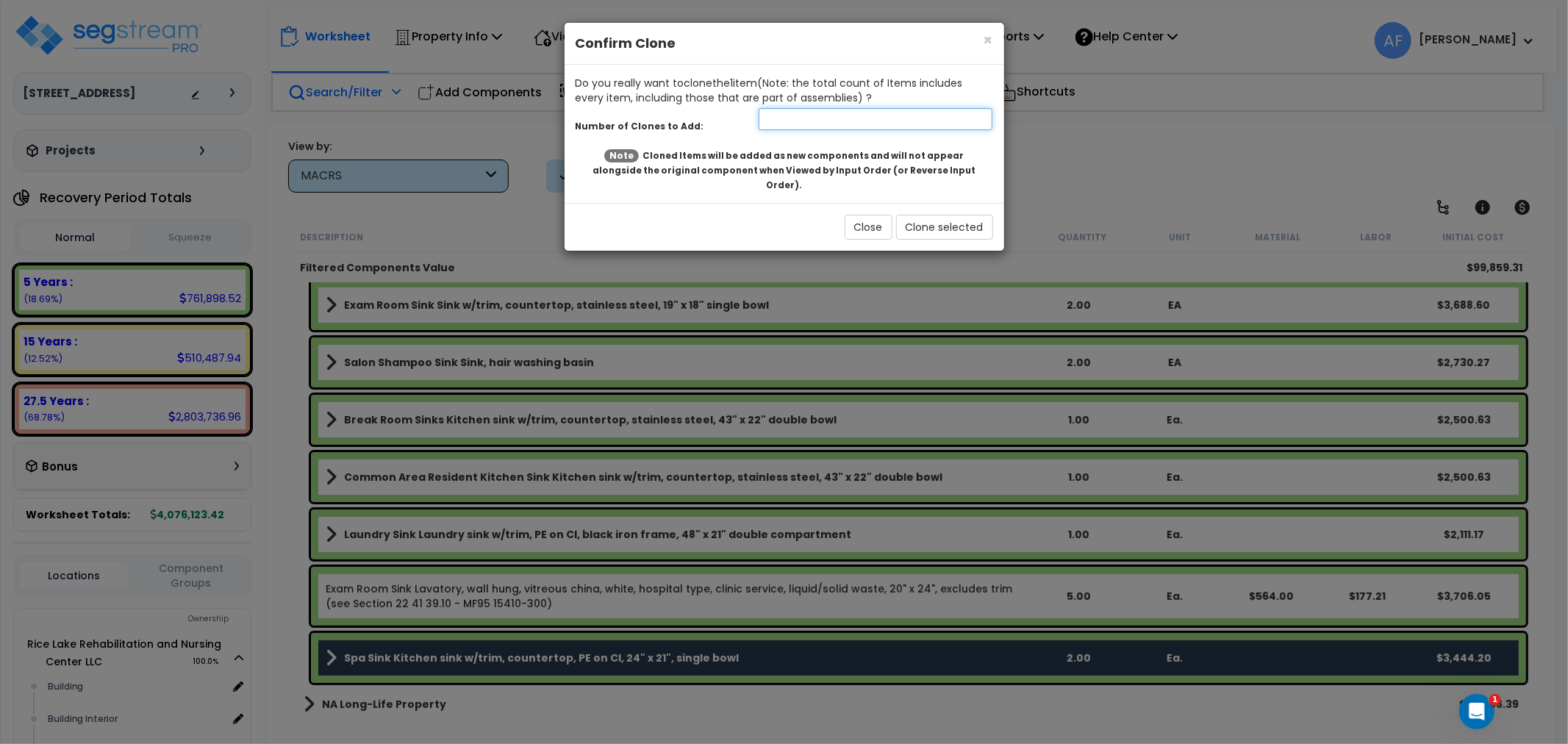
click at [845, 122] on input "number" at bounding box center [876, 119] width 234 height 22
type input "1"
click at [926, 214] on button "Clone selected" at bounding box center [944, 227] width 97 height 25
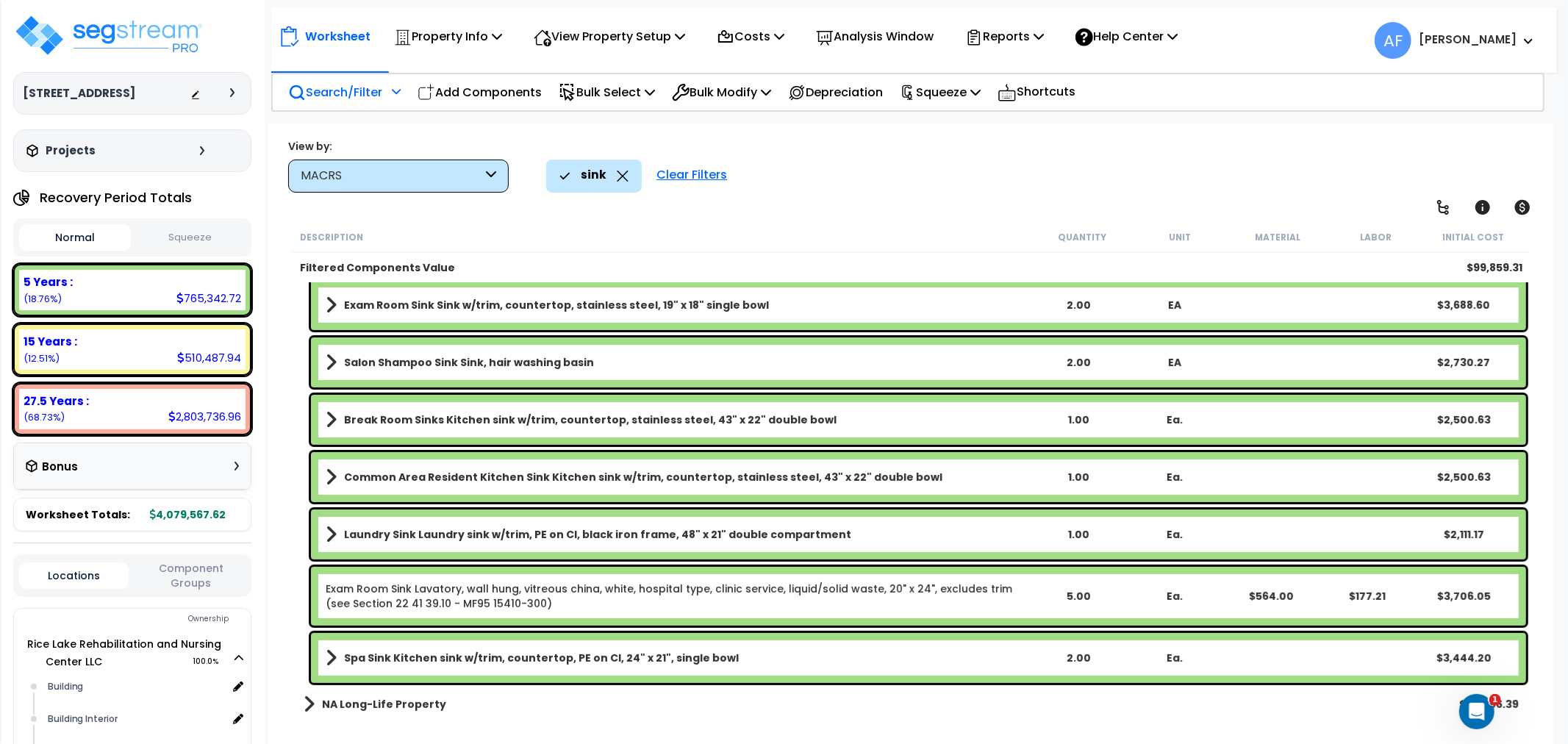
click at [314, 704] on link "NA Long-Life Property" at bounding box center [375, 704] width 143 height 20
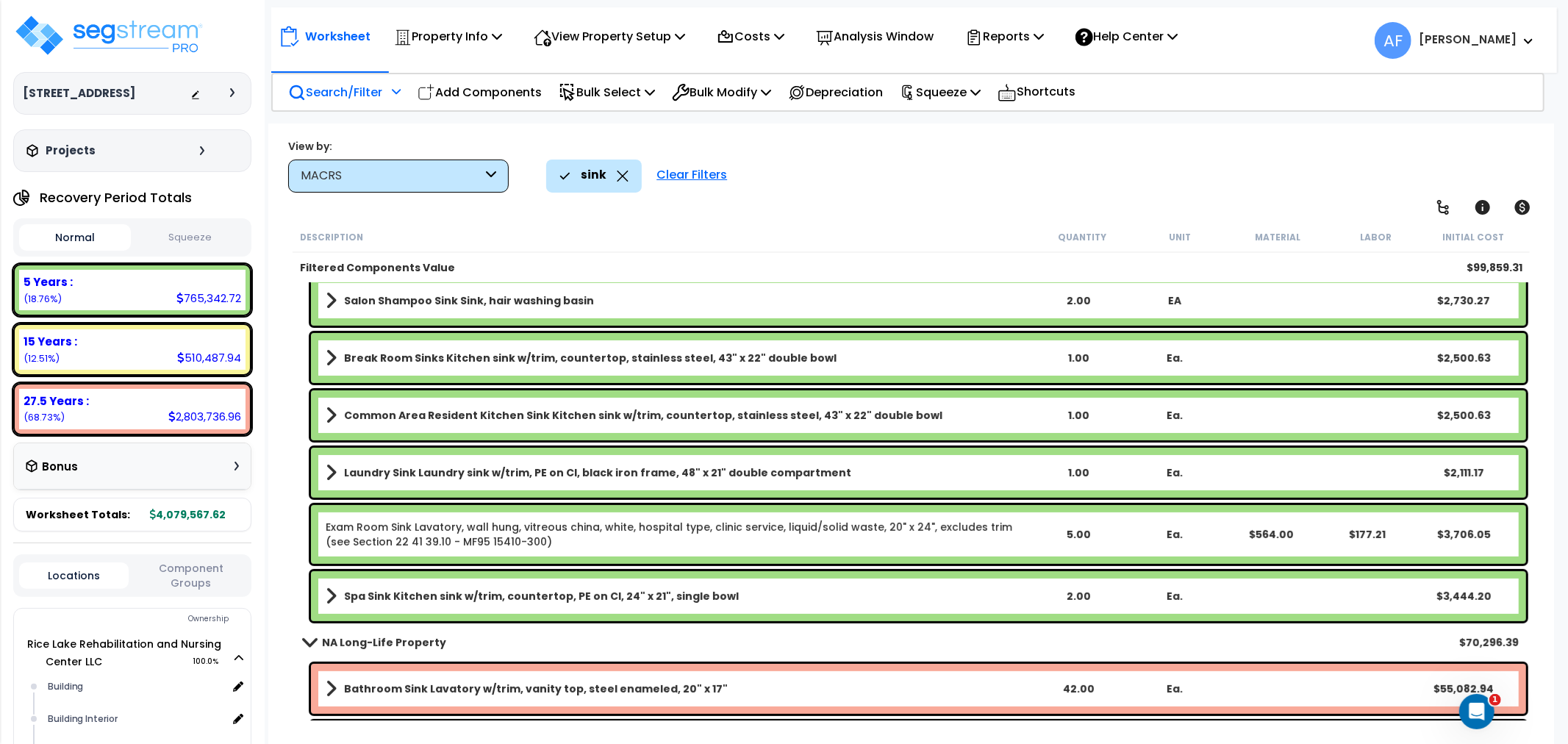
scroll to position [609, 0]
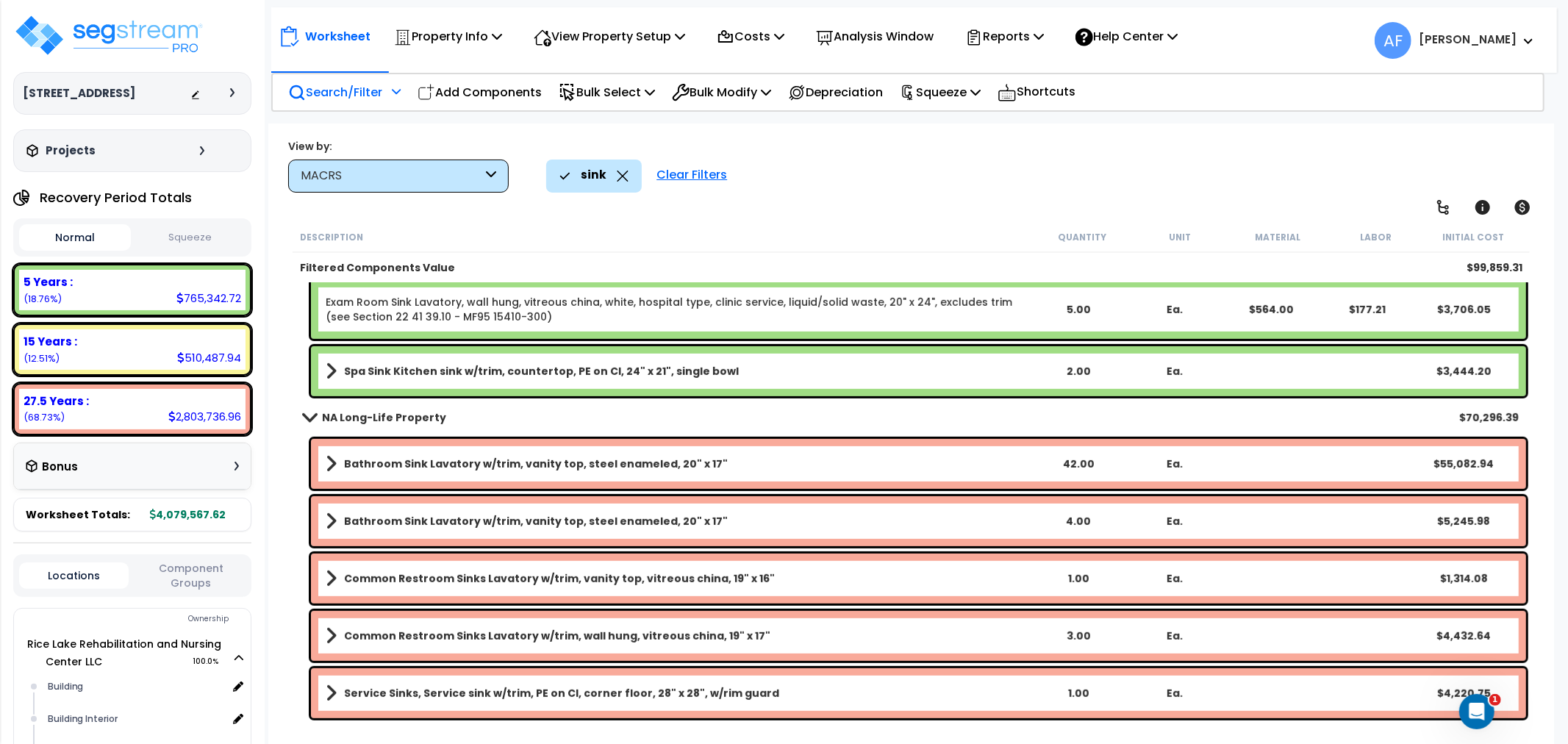
click at [313, 401] on div "NA Long-Life Property $70,296.39" at bounding box center [910, 418] width 1229 height 35
click at [316, 417] on span at bounding box center [308, 417] width 20 height 11
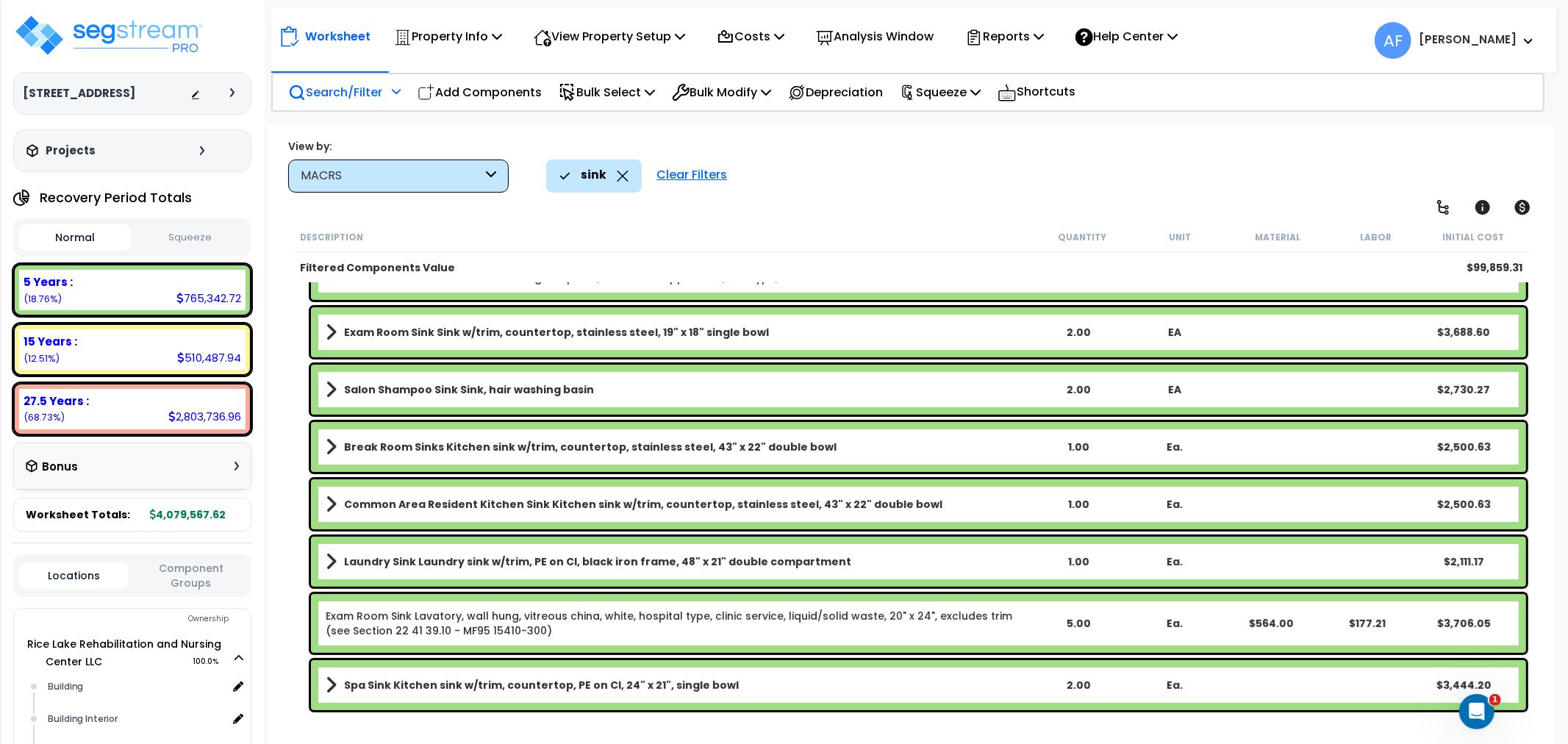
scroll to position [322, 0]
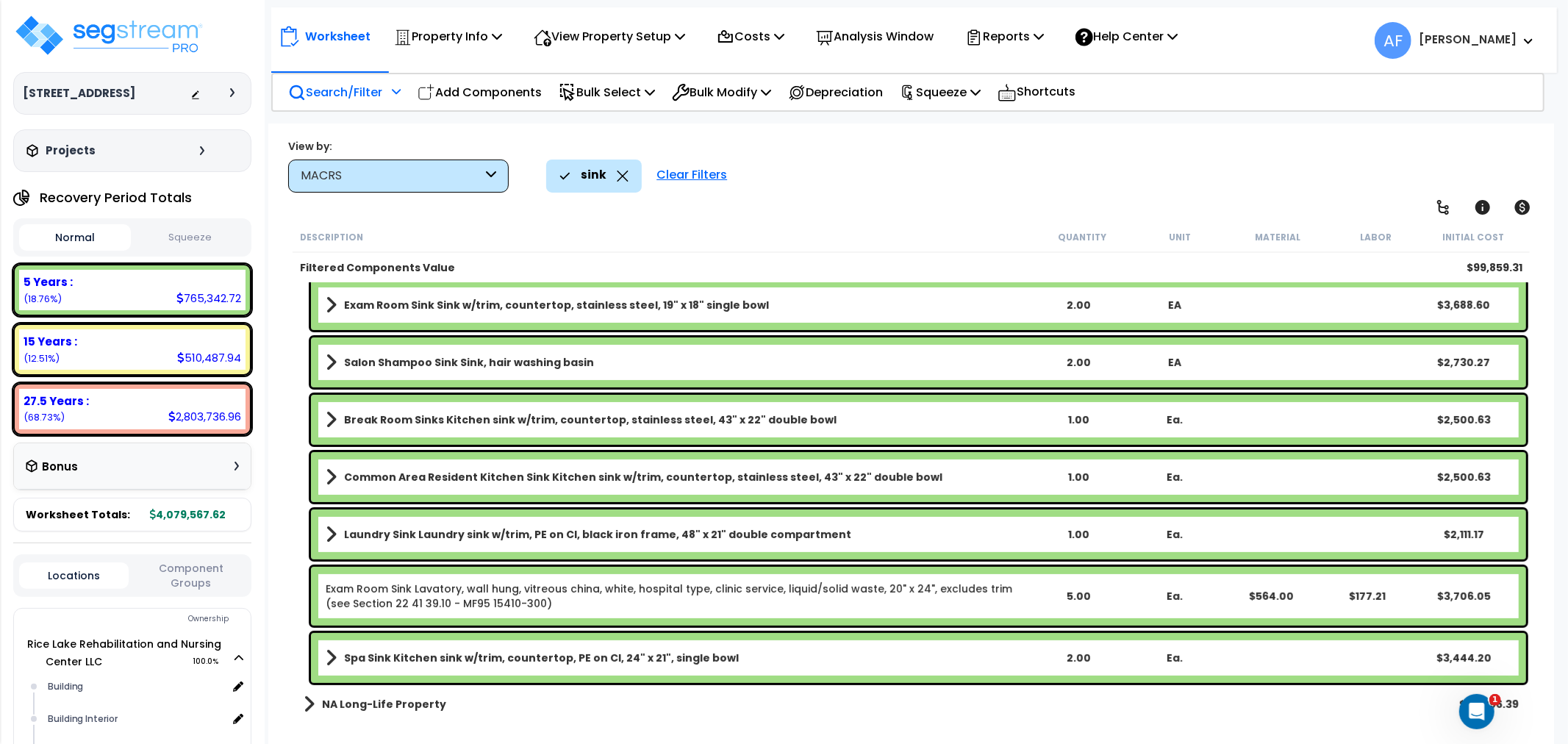
click at [1075, 592] on div "5.00" at bounding box center [1078, 596] width 95 height 14
click at [965, 187] on div "sink Clear Filters" at bounding box center [1043, 176] width 993 height 32
click at [623, 174] on icon at bounding box center [623, 176] width 11 height 11
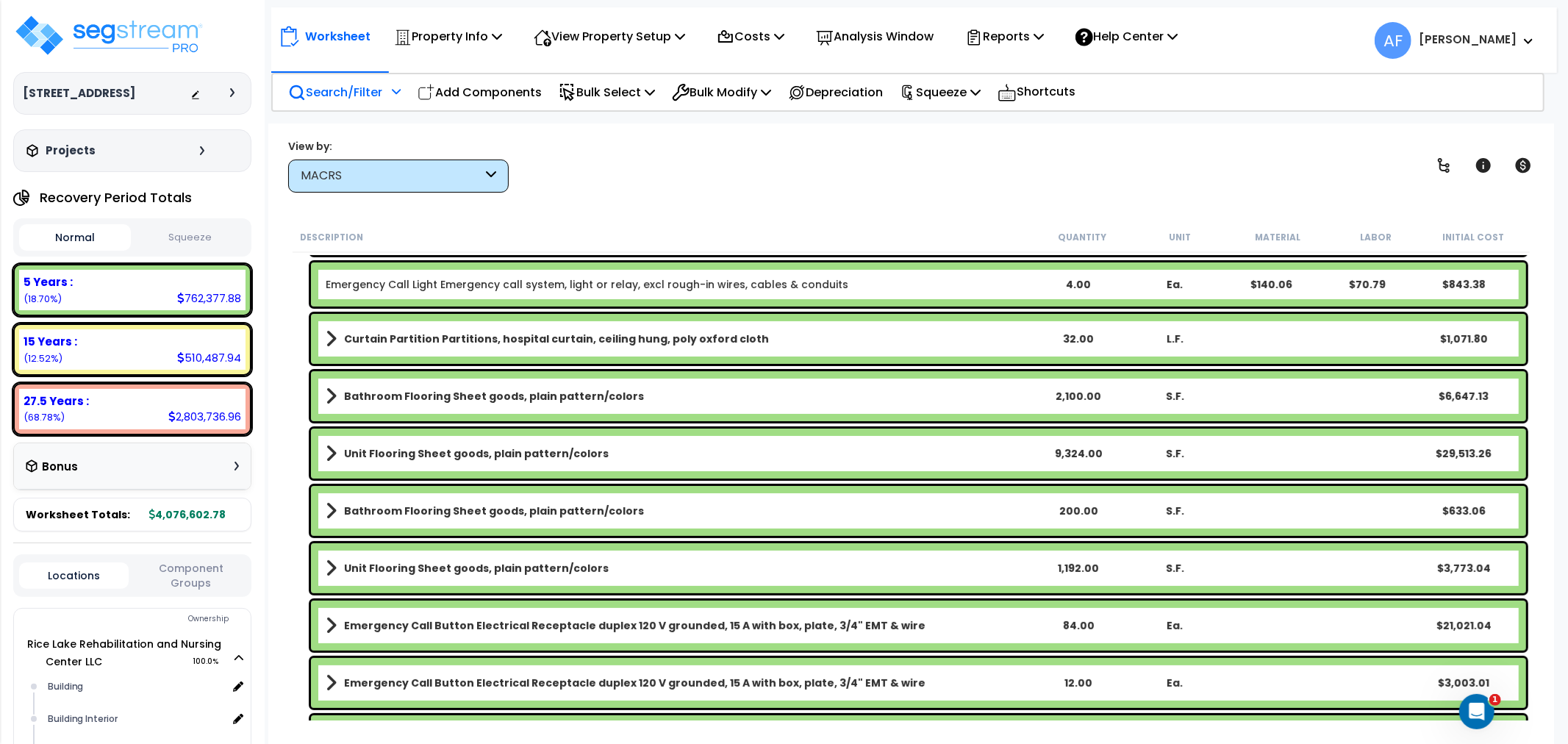
click at [474, 172] on div "MACRS" at bounding box center [392, 176] width 182 height 17
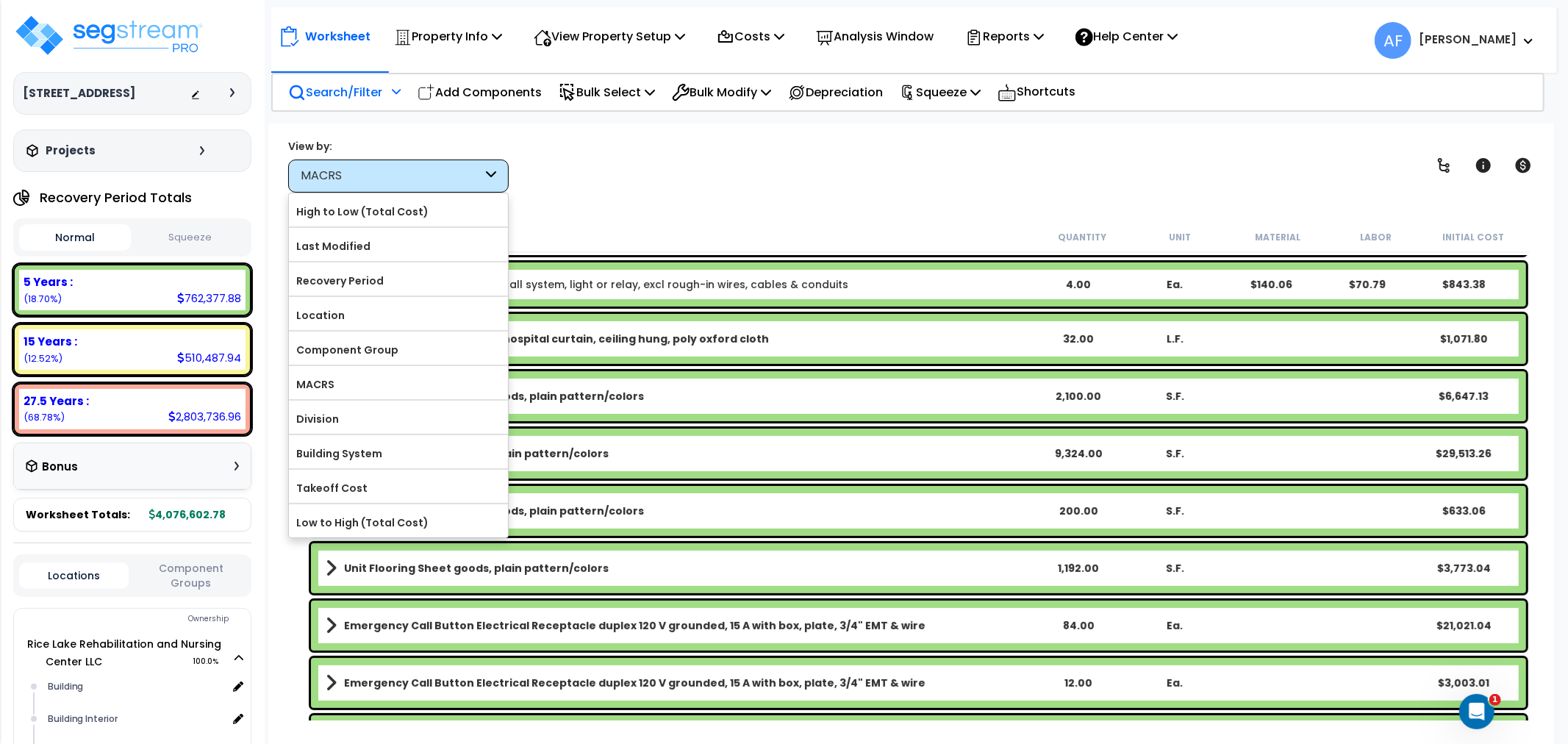
click at [613, 182] on div "View by: MACRS High to Low (Total Cost)" at bounding box center [911, 165] width 1256 height 55
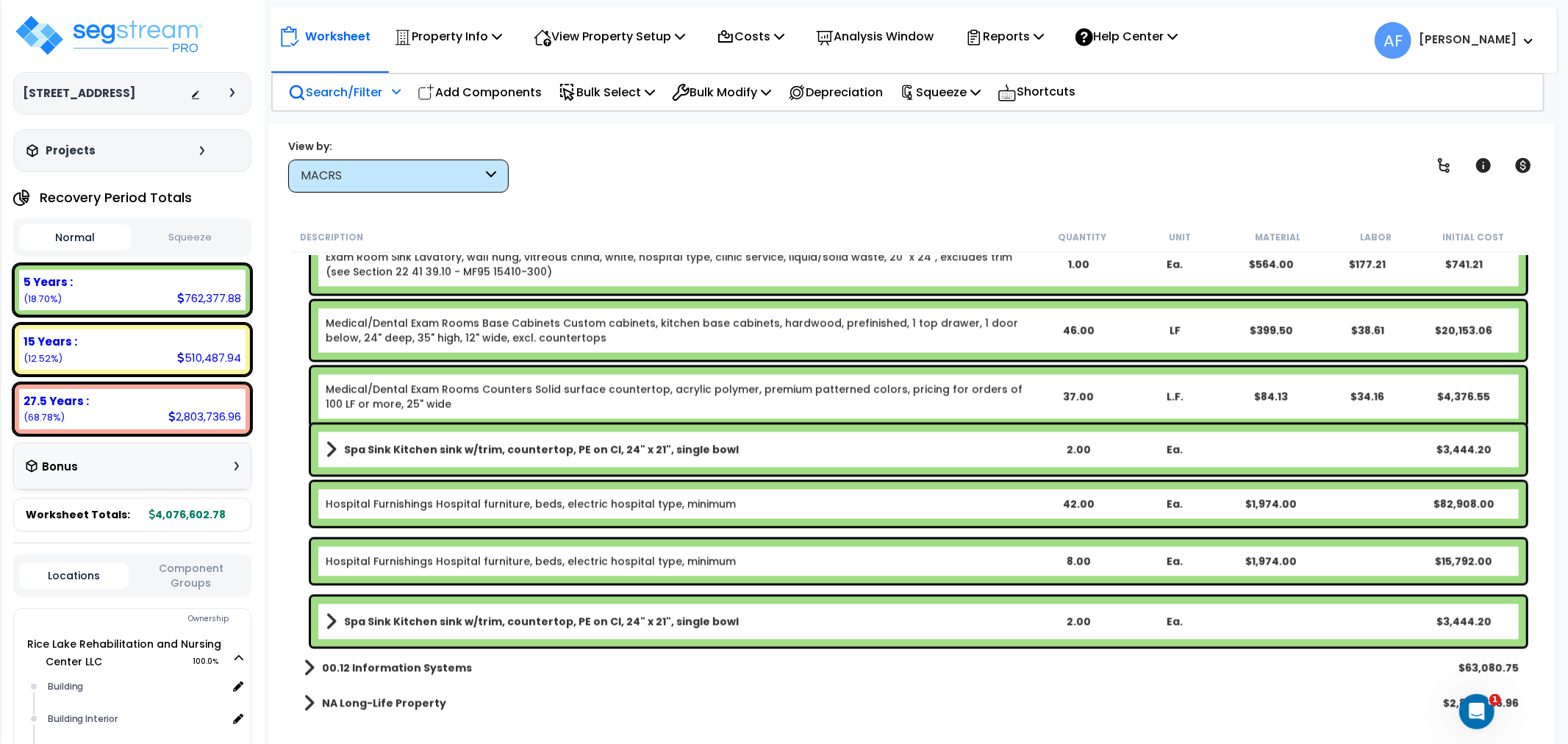
scroll to position [7027, 0]
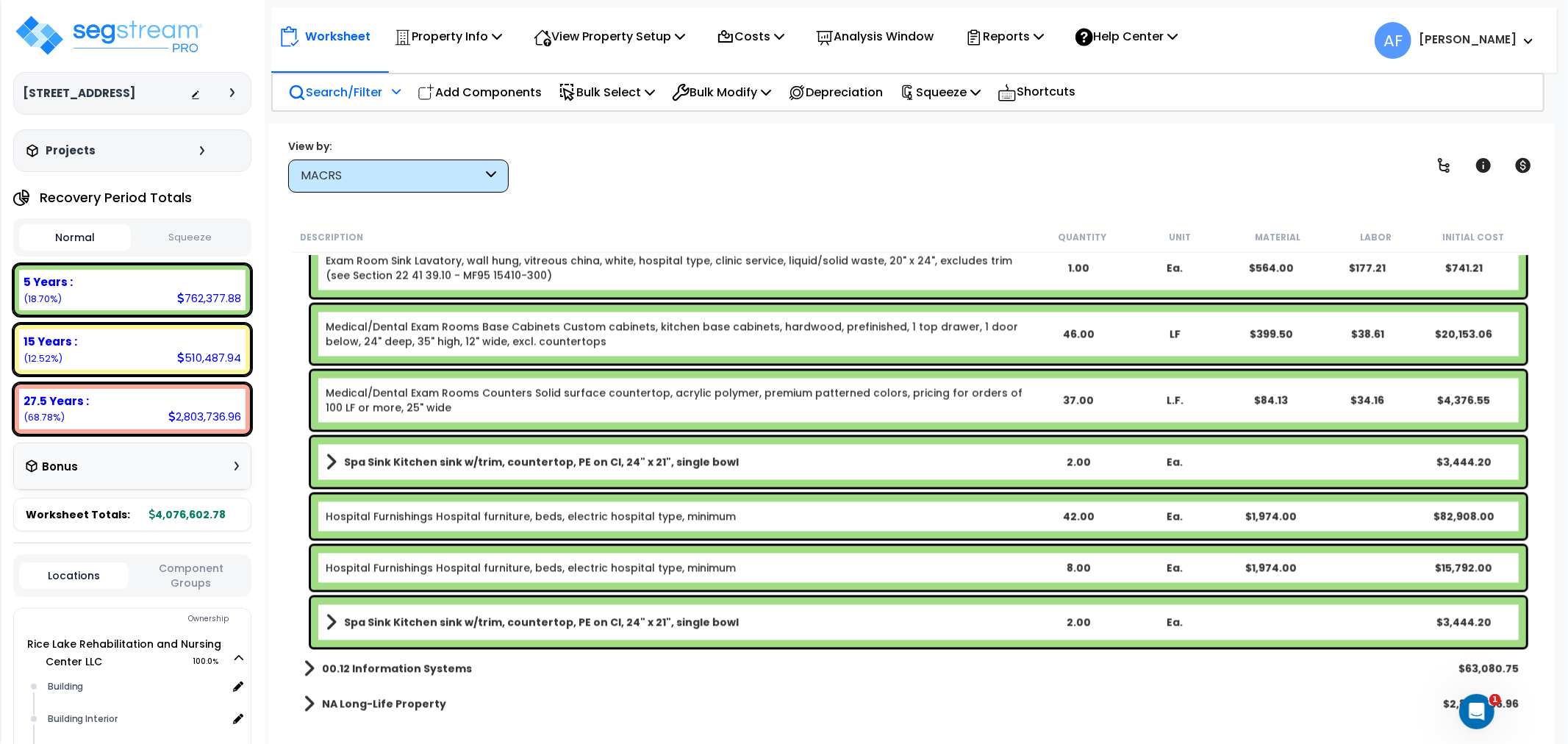
click at [648, 626] on b "Spa Sink Kitchen sink w/trim, countertop, PE on CI, 24" x 21", single bowl" at bounding box center [541, 622] width 395 height 14
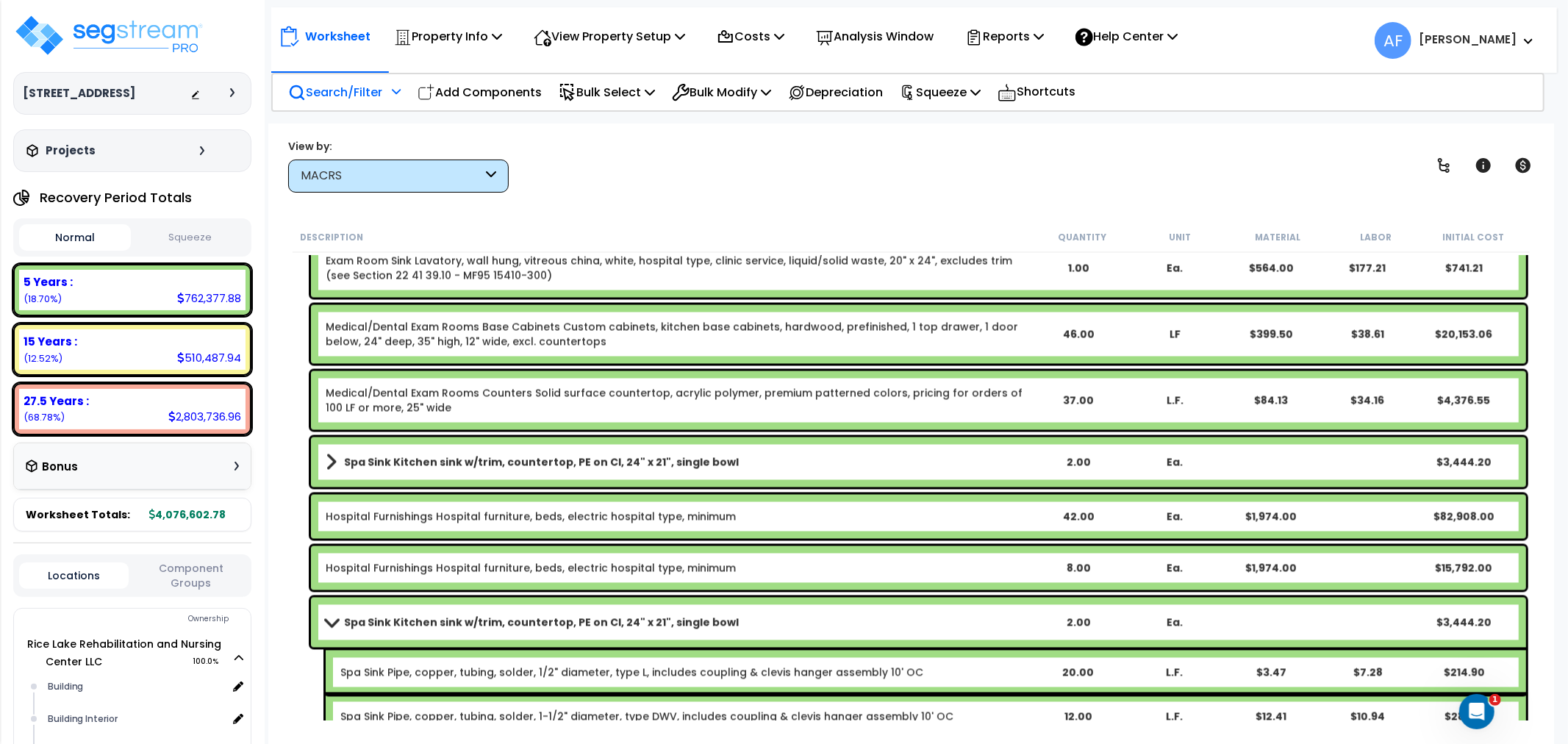
click at [648, 626] on b "Spa Sink Kitchen sink w/trim, countertop, PE on CI, 24" x 21", single bowl" at bounding box center [541, 622] width 395 height 14
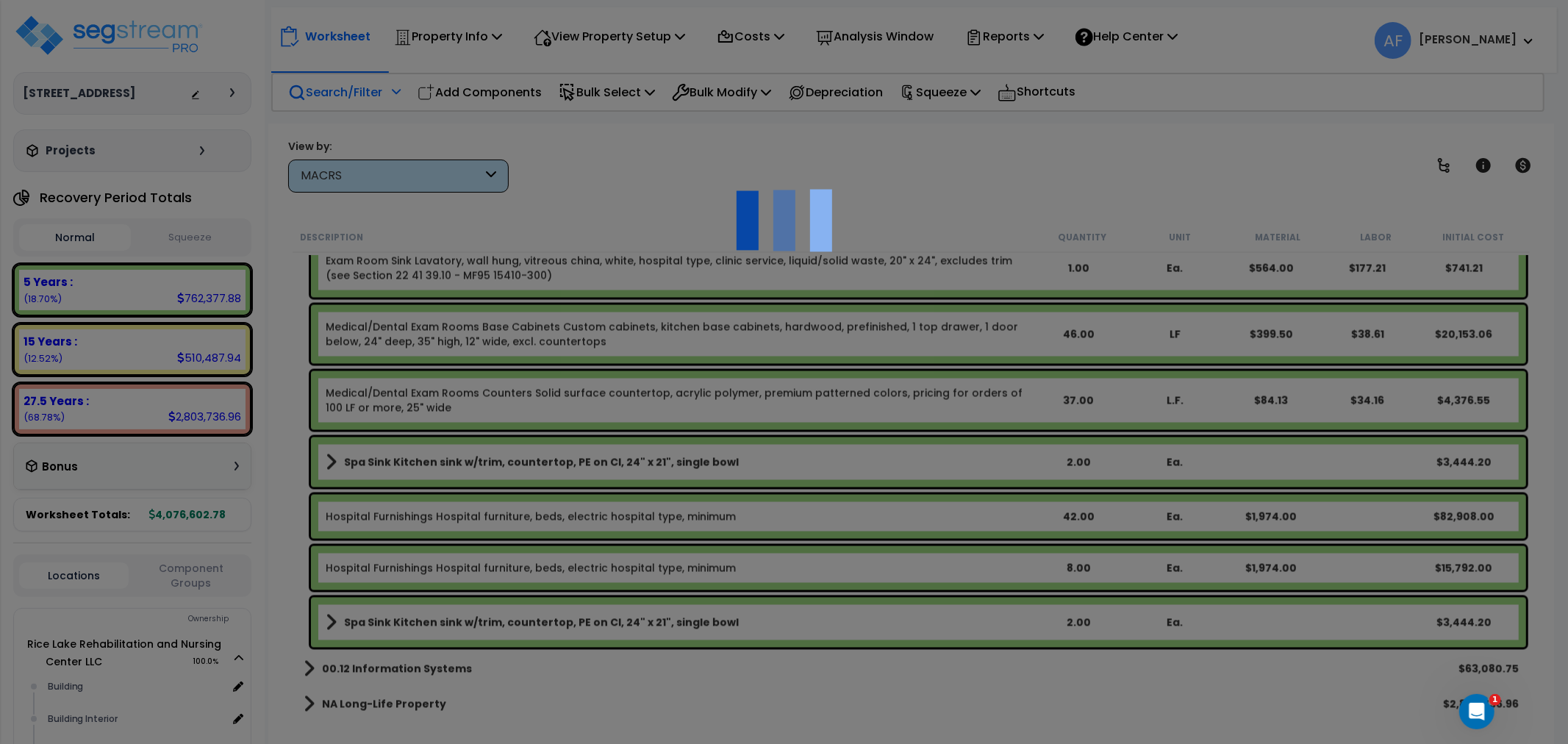
select select "49875"
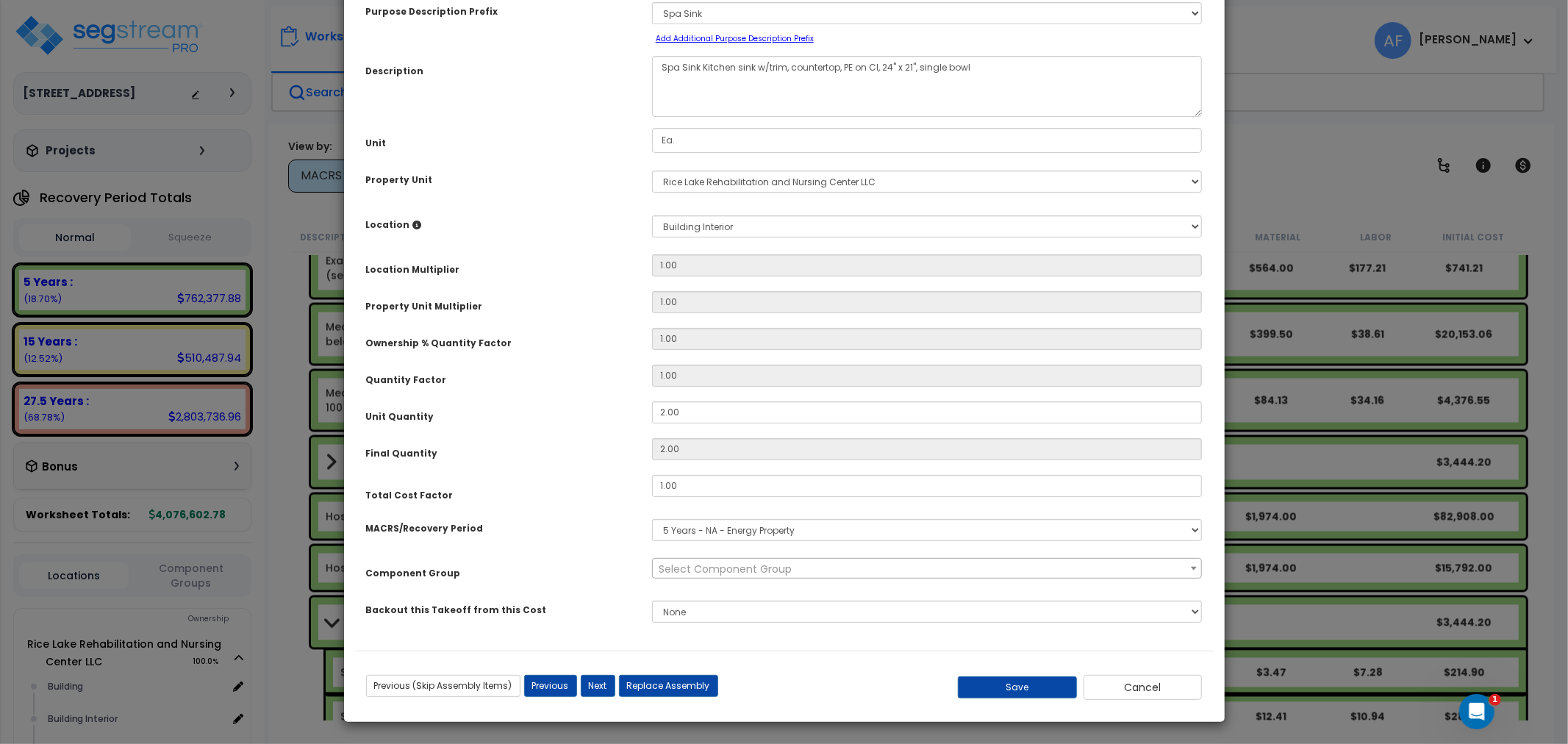
scroll to position [0, 0]
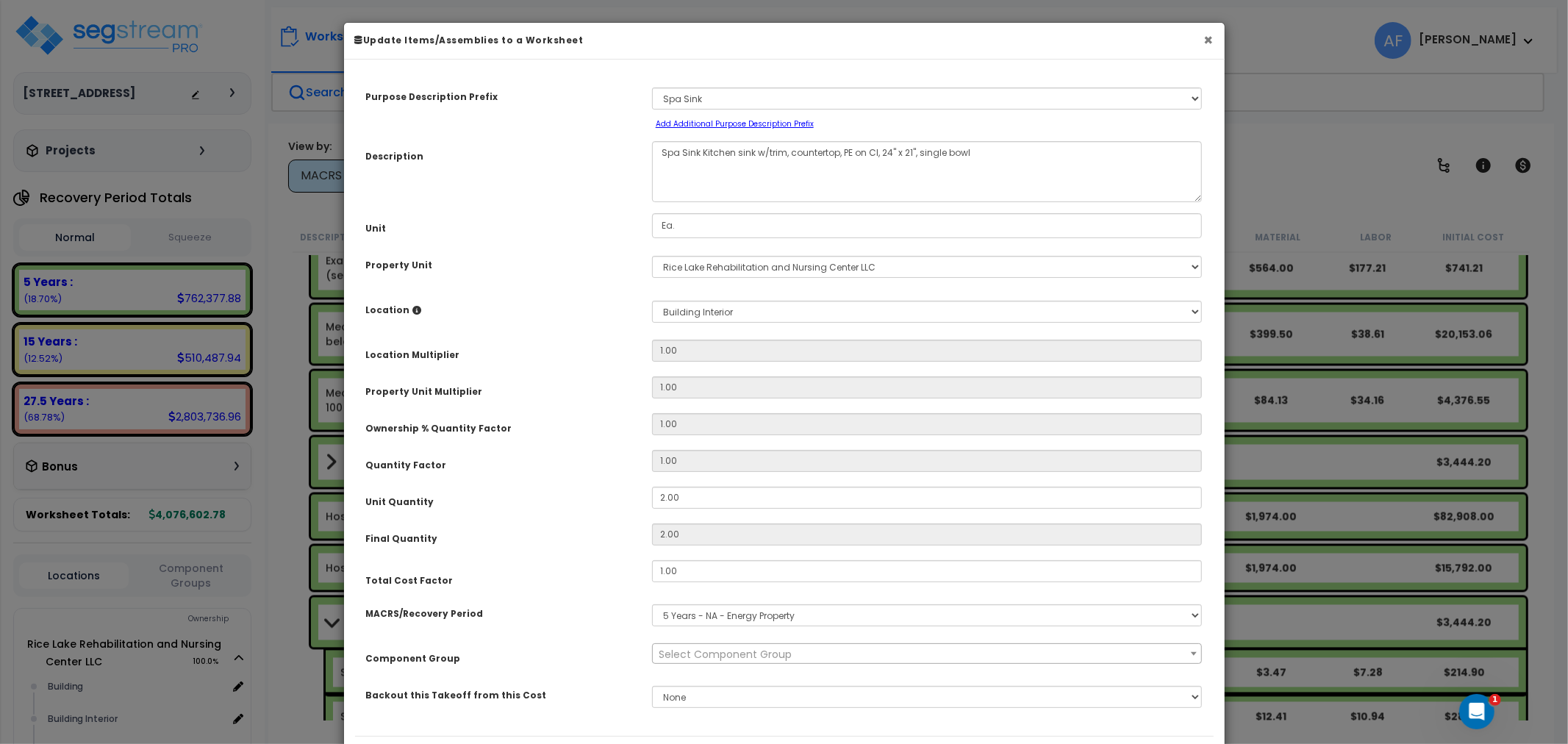
click at [1205, 41] on button "×" at bounding box center [1208, 40] width 9 height 15
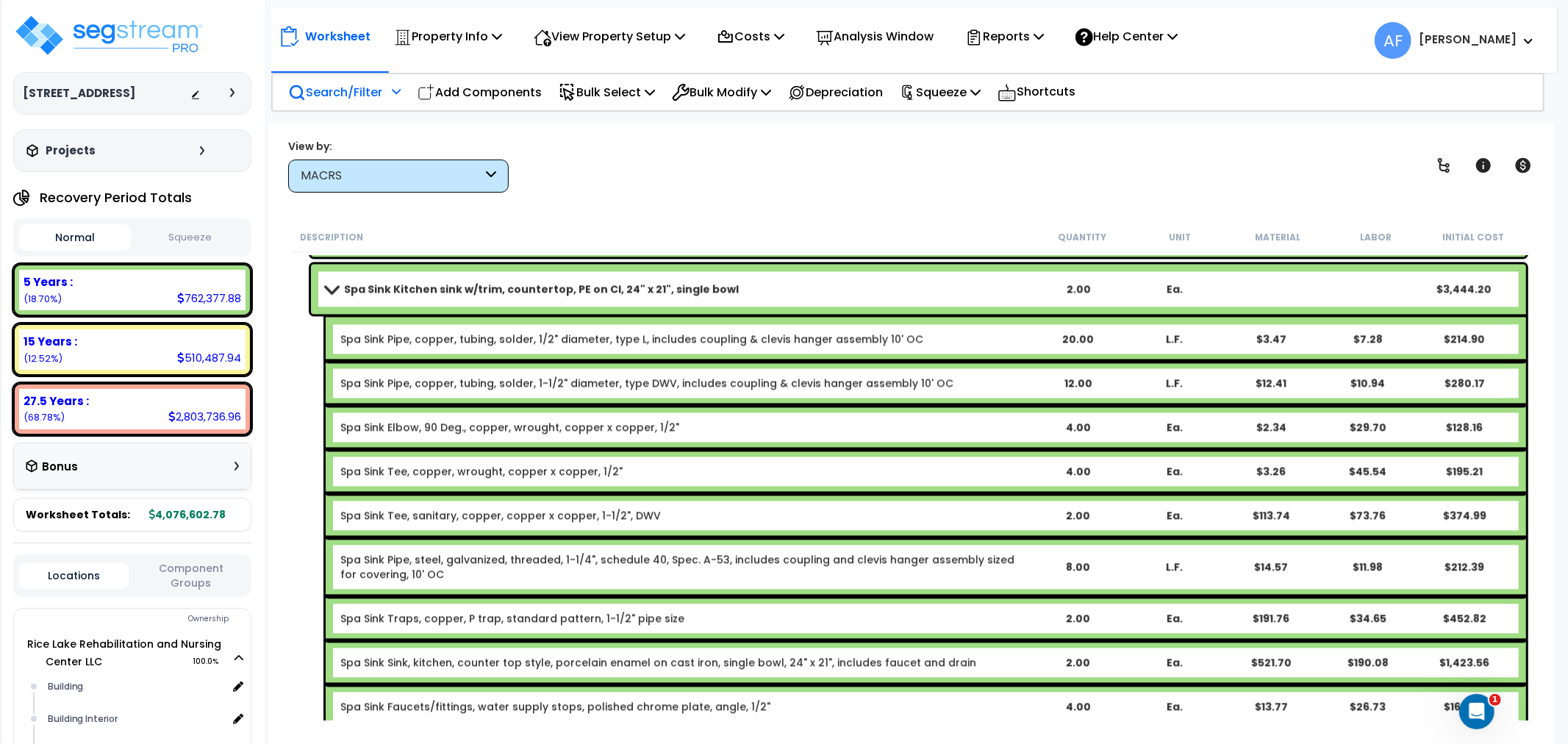
scroll to position [7443, 0]
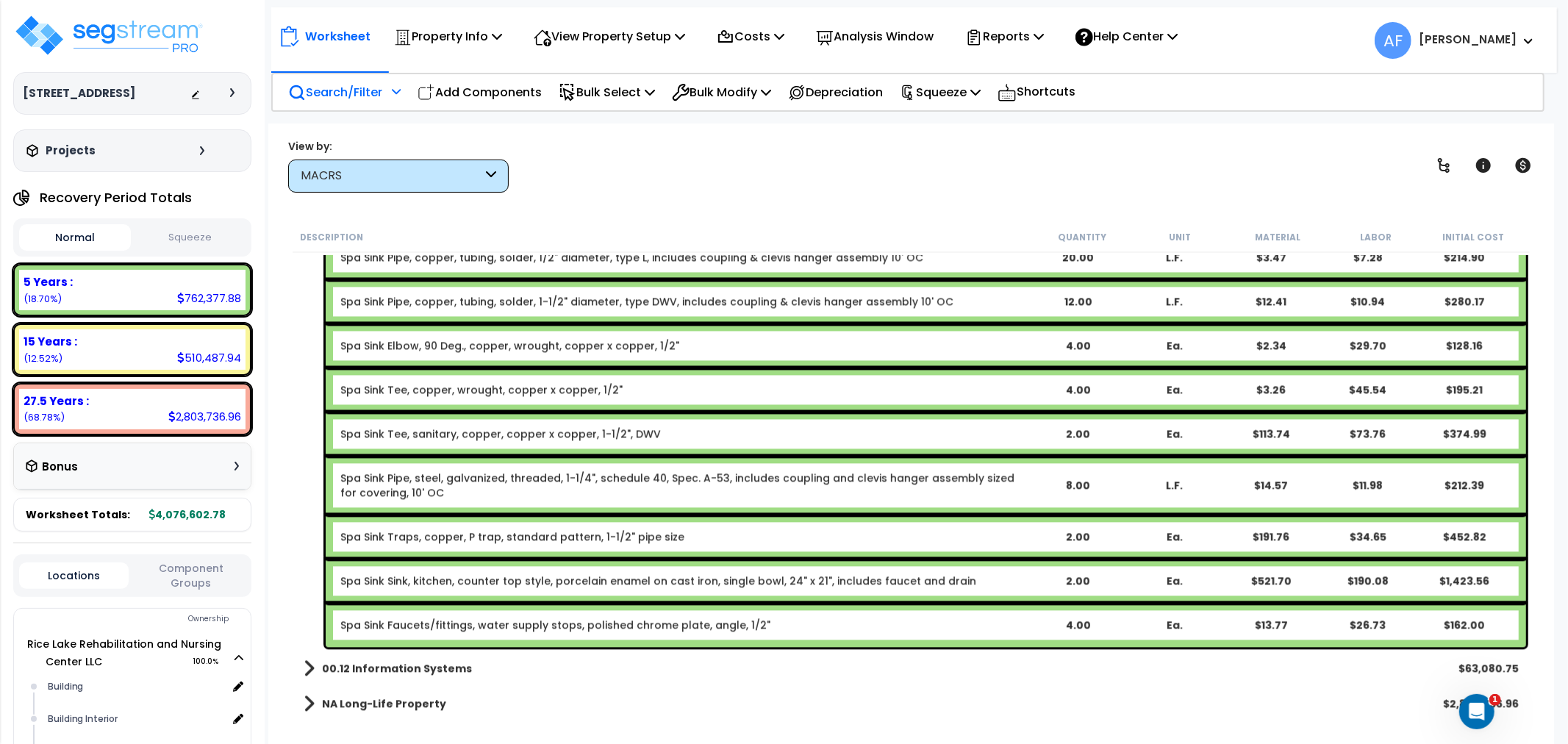
click at [469, 578] on link "Spa Sink Sink, kitchen, counter top style, porcelain enamel on cast iron, singl…" at bounding box center [658, 580] width 636 height 14
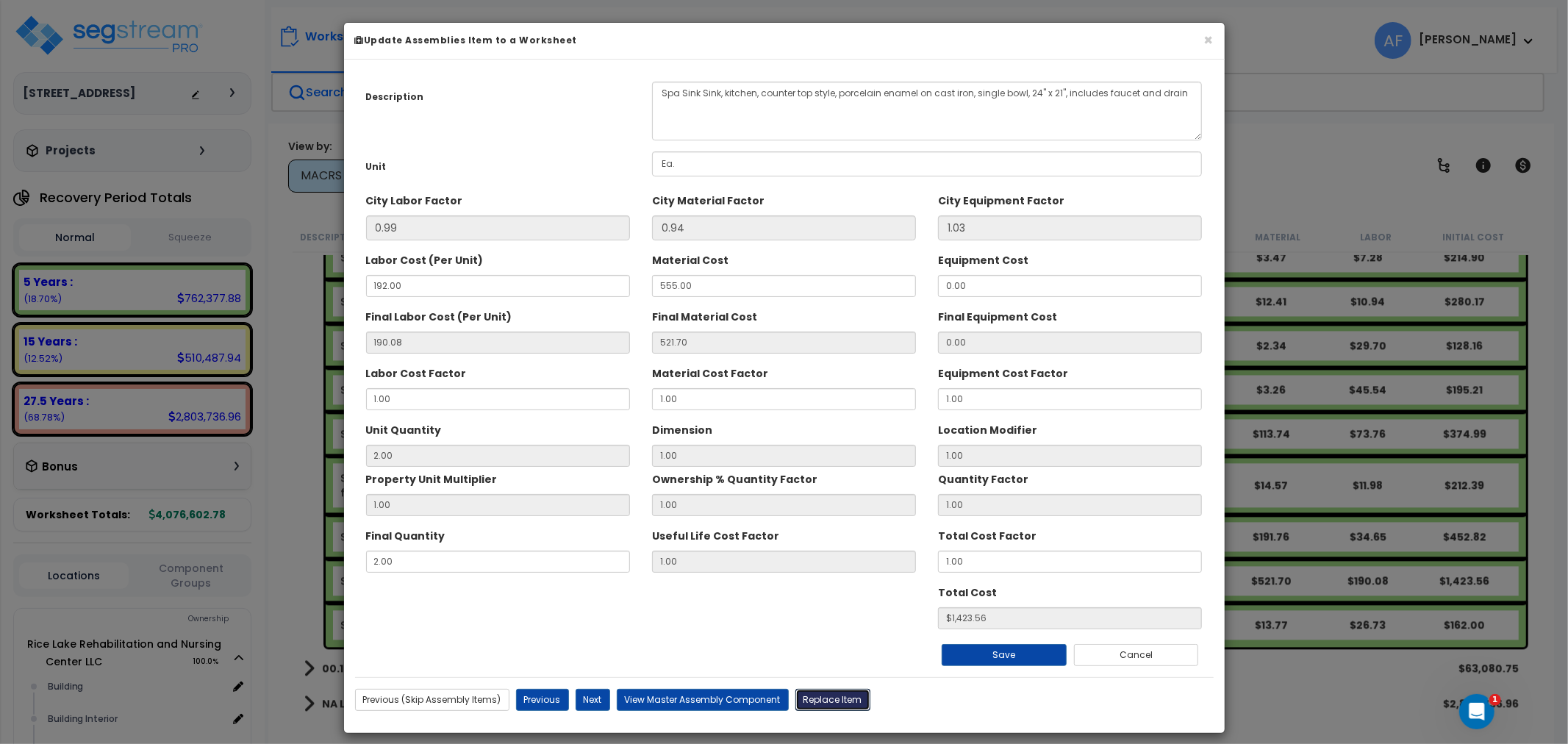
click at [817, 695] on button "Replace Item" at bounding box center [832, 700] width 75 height 22
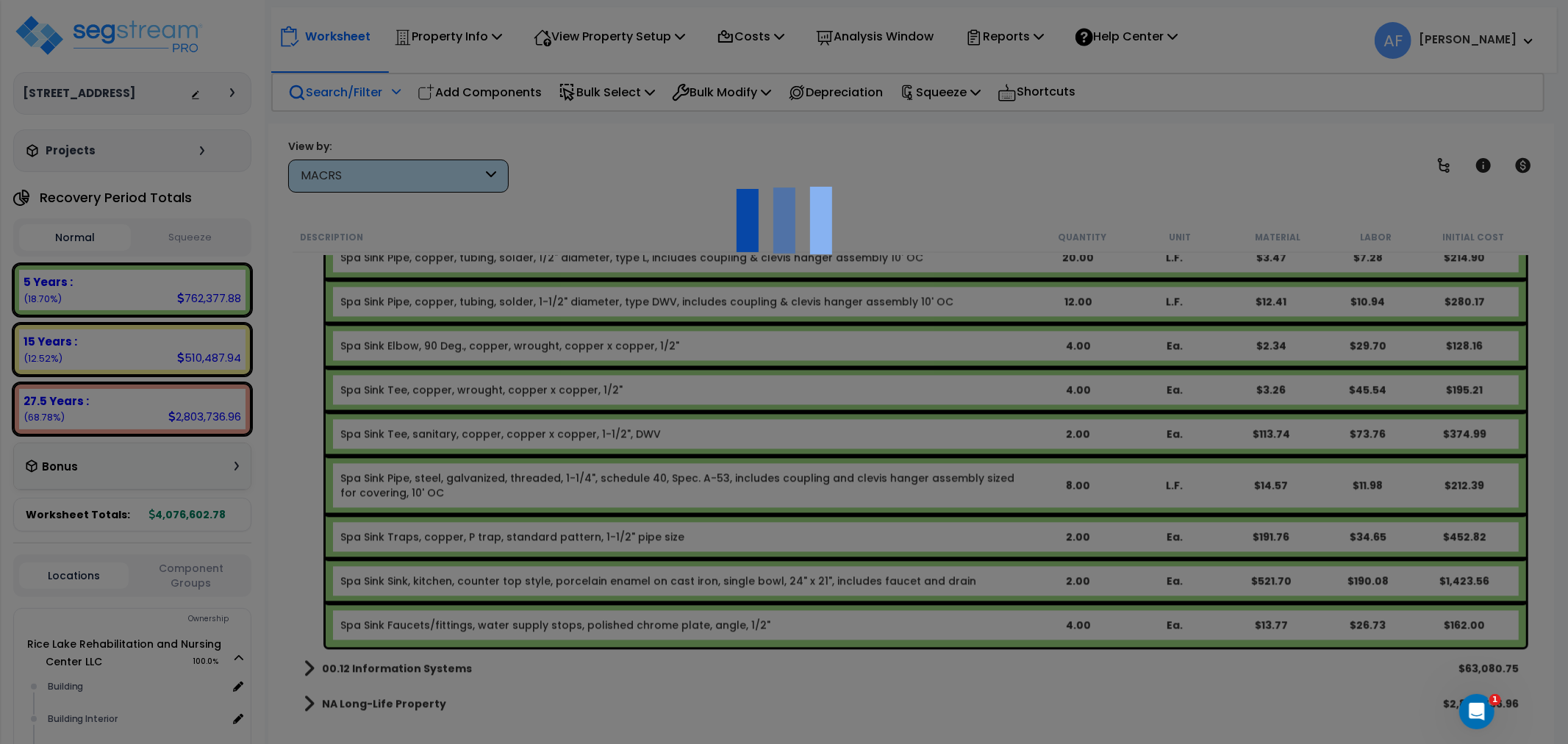
type input "2"
type input "Ea."
select select "166529"
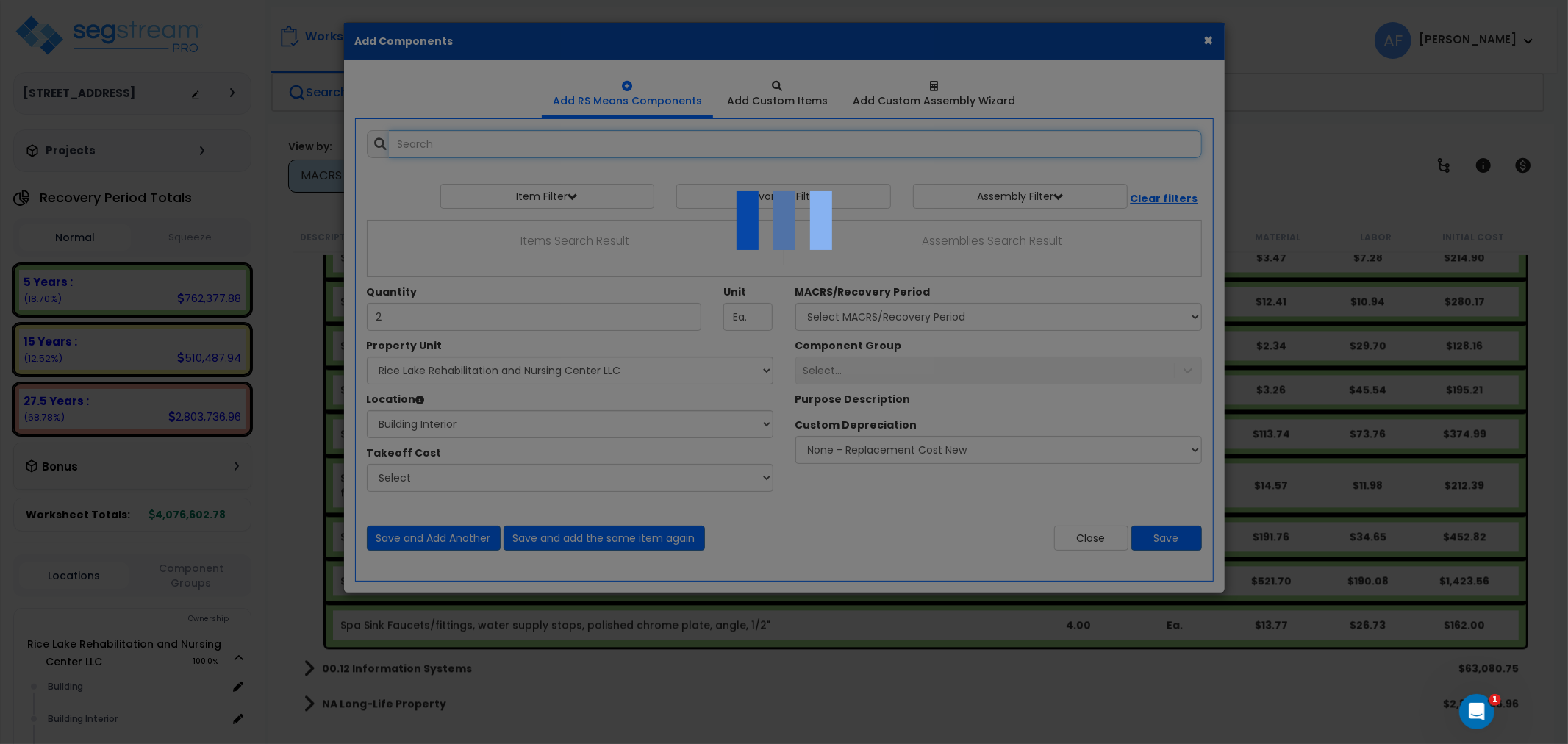
select select "461"
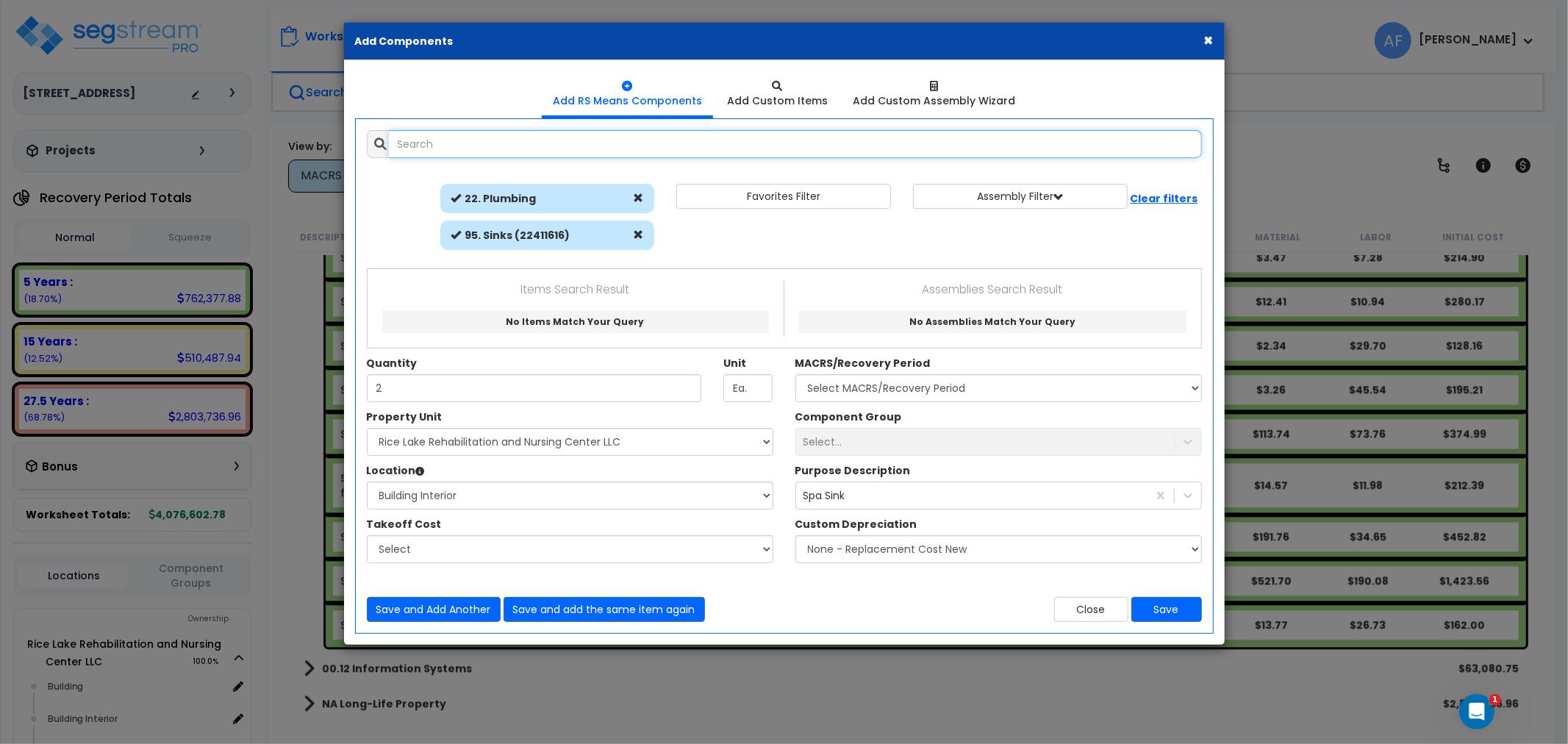
click at [452, 142] on input "text" at bounding box center [795, 144] width 813 height 28
drag, startPoint x: 439, startPoint y: 138, endPoint x: 508, endPoint y: 144, distance: 69.3
click at [508, 144] on input "clinical sink" at bounding box center [795, 144] width 813 height 28
drag, startPoint x: 494, startPoint y: 142, endPoint x: 326, endPoint y: 152, distance: 168.3
click at [308, 149] on div "× Add Components Add RS Means Components Add Custom Items Add Items" at bounding box center [784, 372] width 1568 height 744
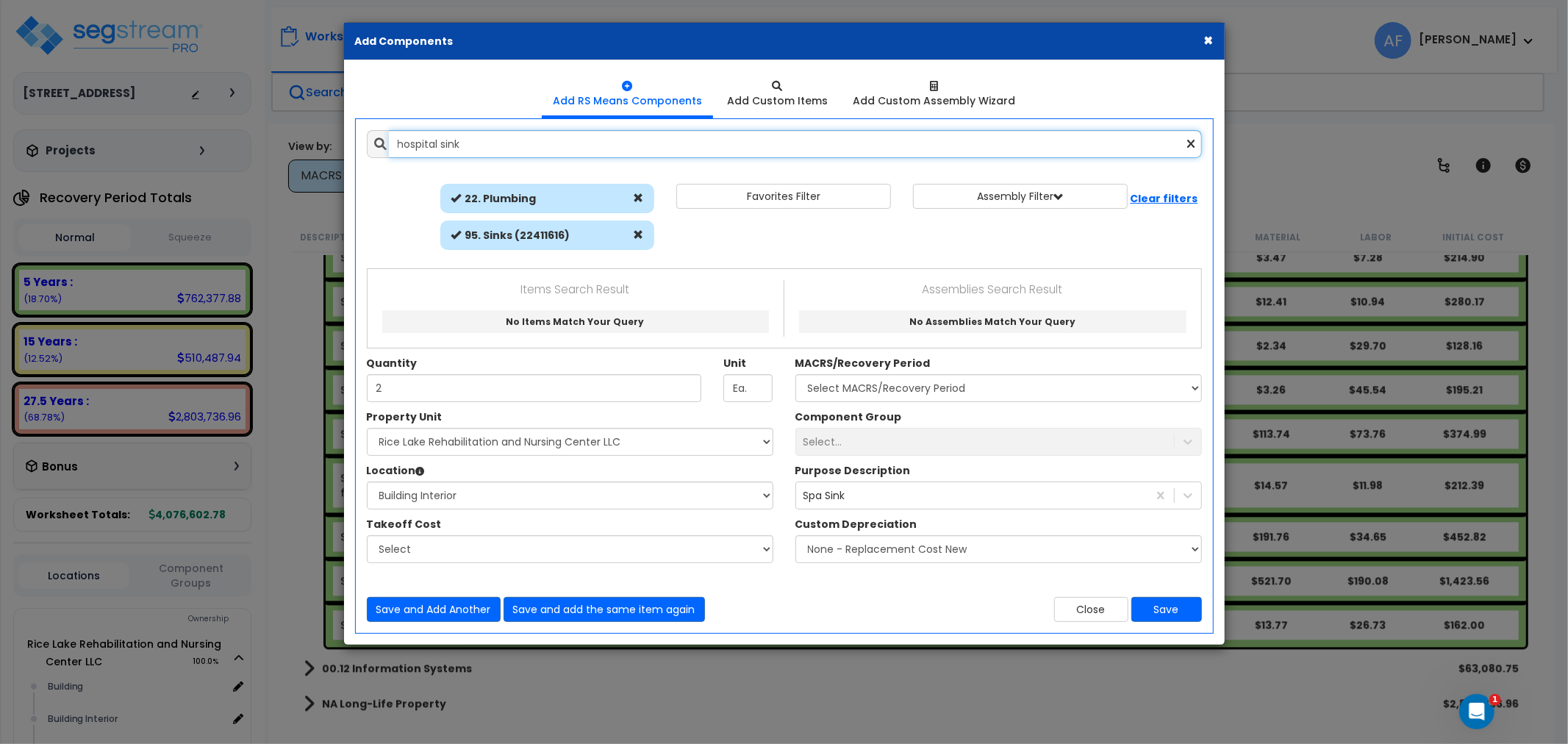
drag, startPoint x: 478, startPoint y: 135, endPoint x: 443, endPoint y: 141, distance: 35.5
click at [443, 141] on input "hospital sink" at bounding box center [795, 144] width 813 height 28
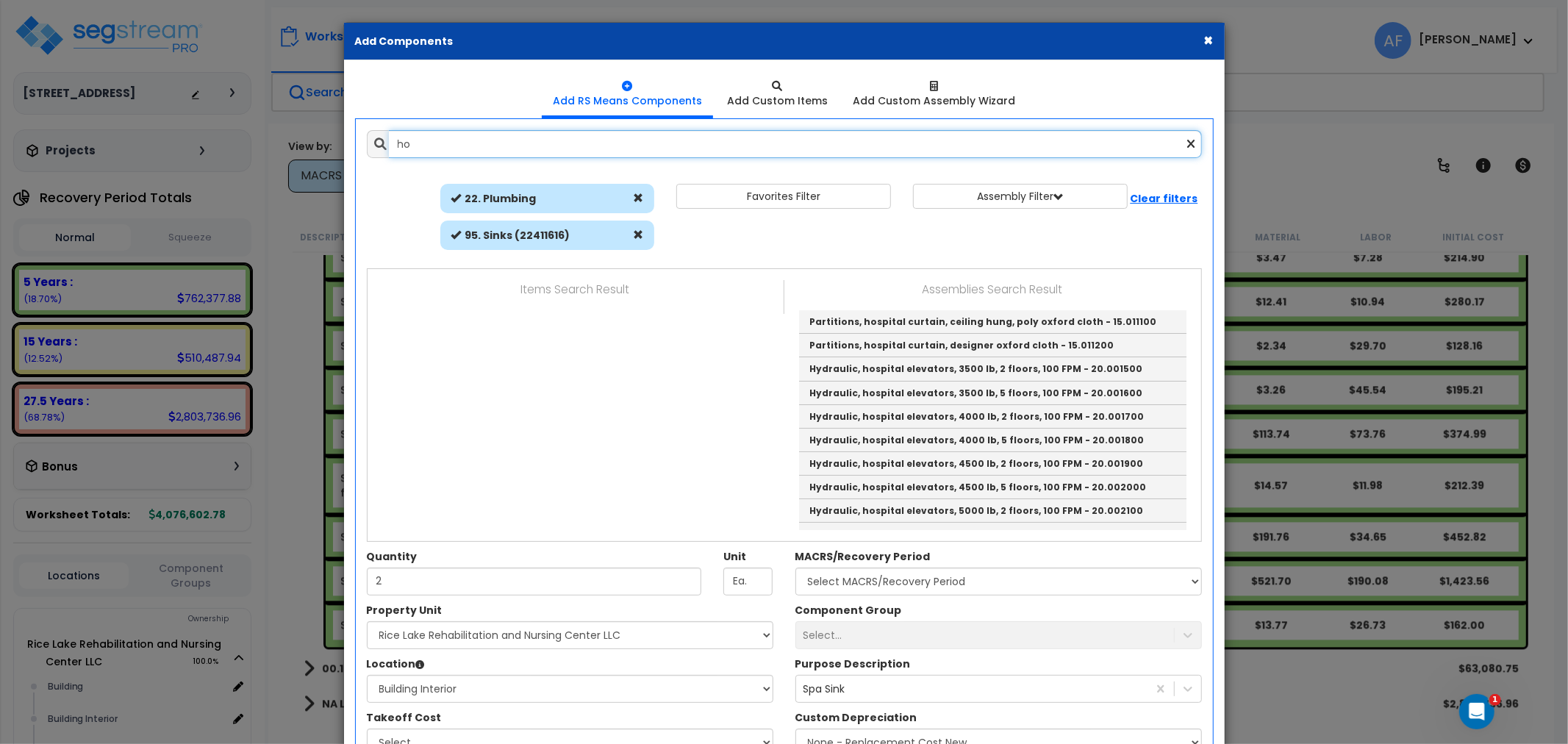
type input "h"
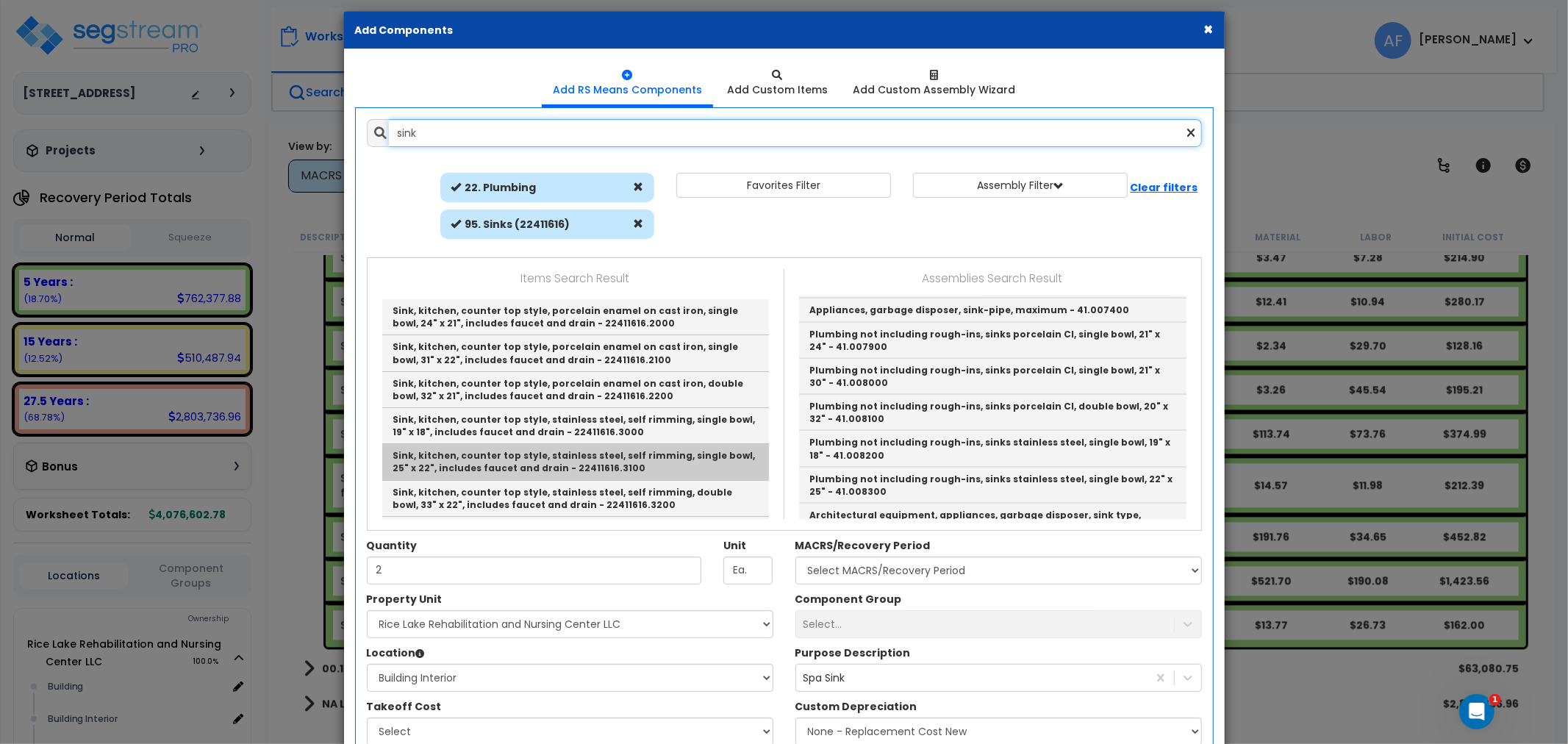
scroll to position [0, 0]
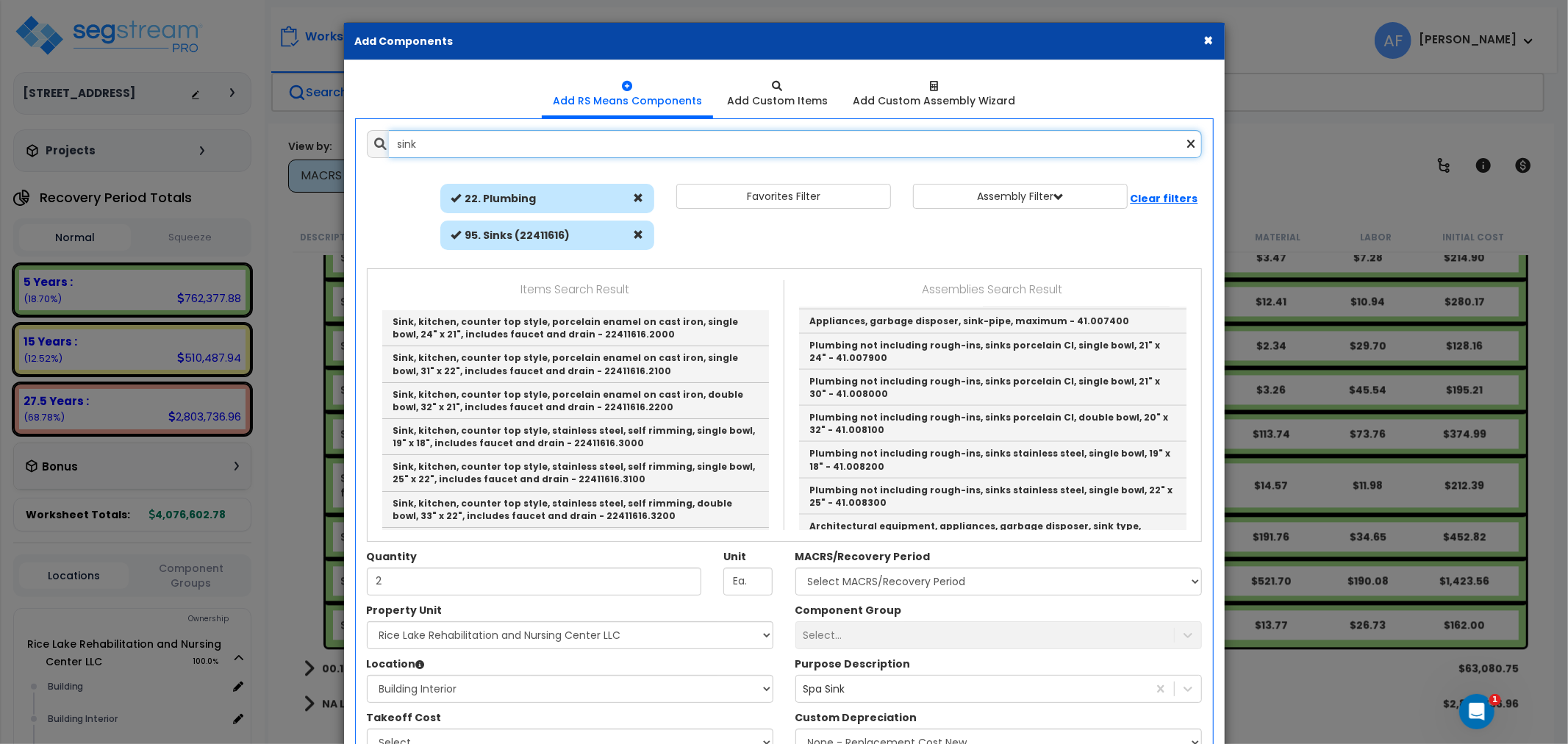
drag, startPoint x: 431, startPoint y: 145, endPoint x: 371, endPoint y: 150, distance: 60.2
click at [371, 150] on div "sink" at bounding box center [784, 144] width 835 height 28
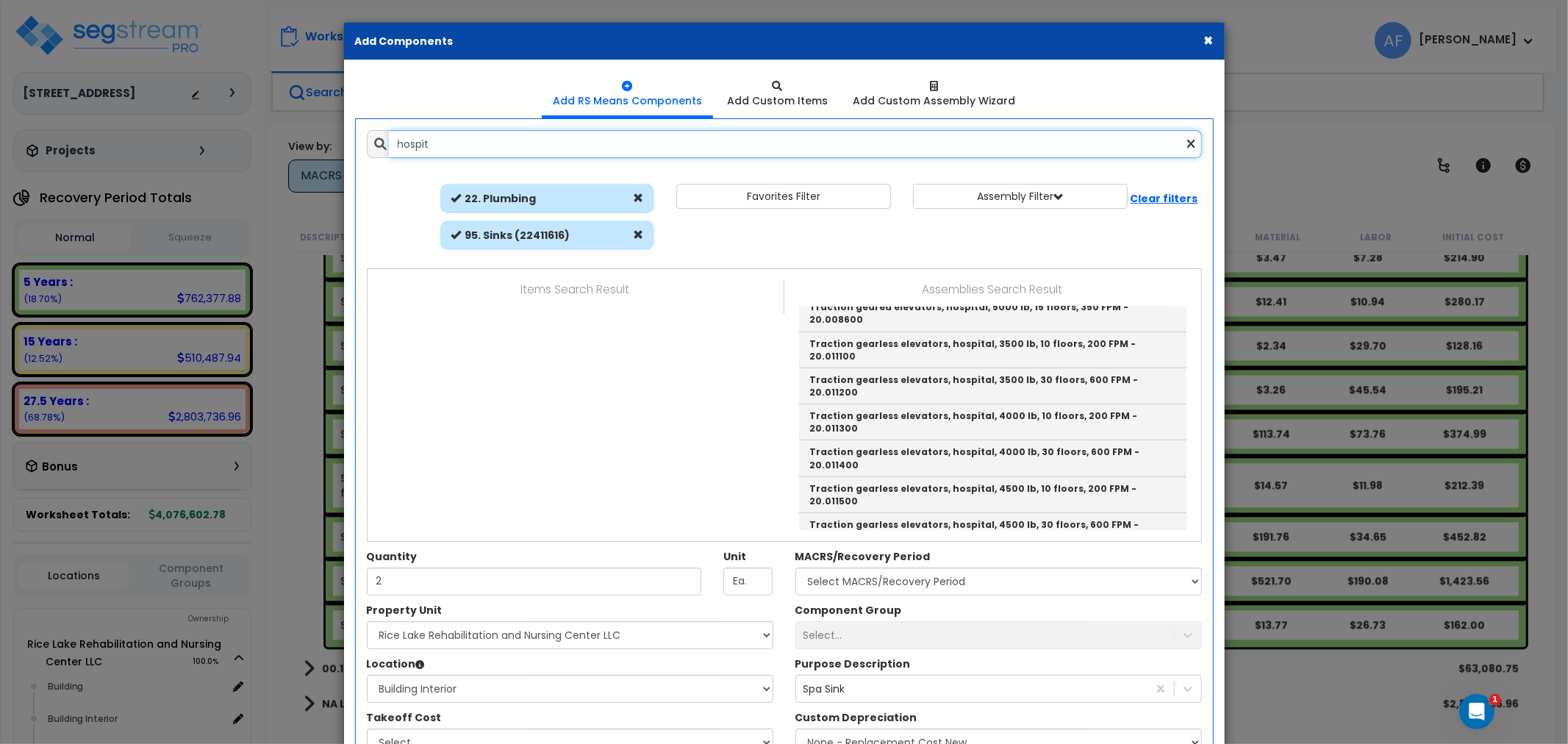
drag, startPoint x: 443, startPoint y: 150, endPoint x: 349, endPoint y: 149, distance: 94.0
click at [349, 149] on div "Add Items Add Assemblies Both hospit Favorites Item/Assembly 2" at bounding box center [784, 472] width 879 height 707
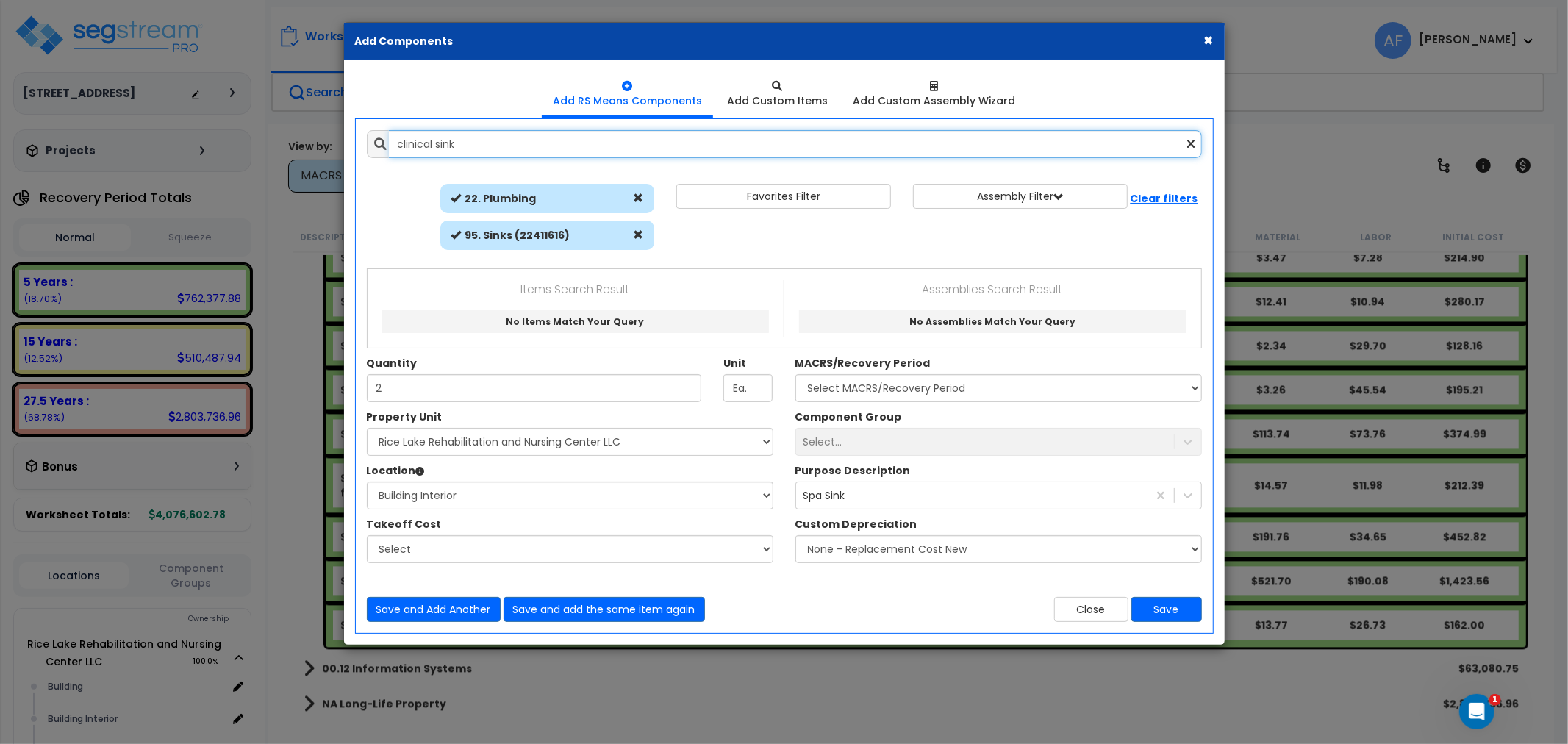
type input "clinical sink"
drag, startPoint x: 1201, startPoint y: 39, endPoint x: 1202, endPoint y: 49, distance: 10.0
click at [1201, 39] on div "× Add Components" at bounding box center [784, 41] width 881 height 38
click at [1205, 39] on button "×" at bounding box center [1208, 40] width 9 height 15
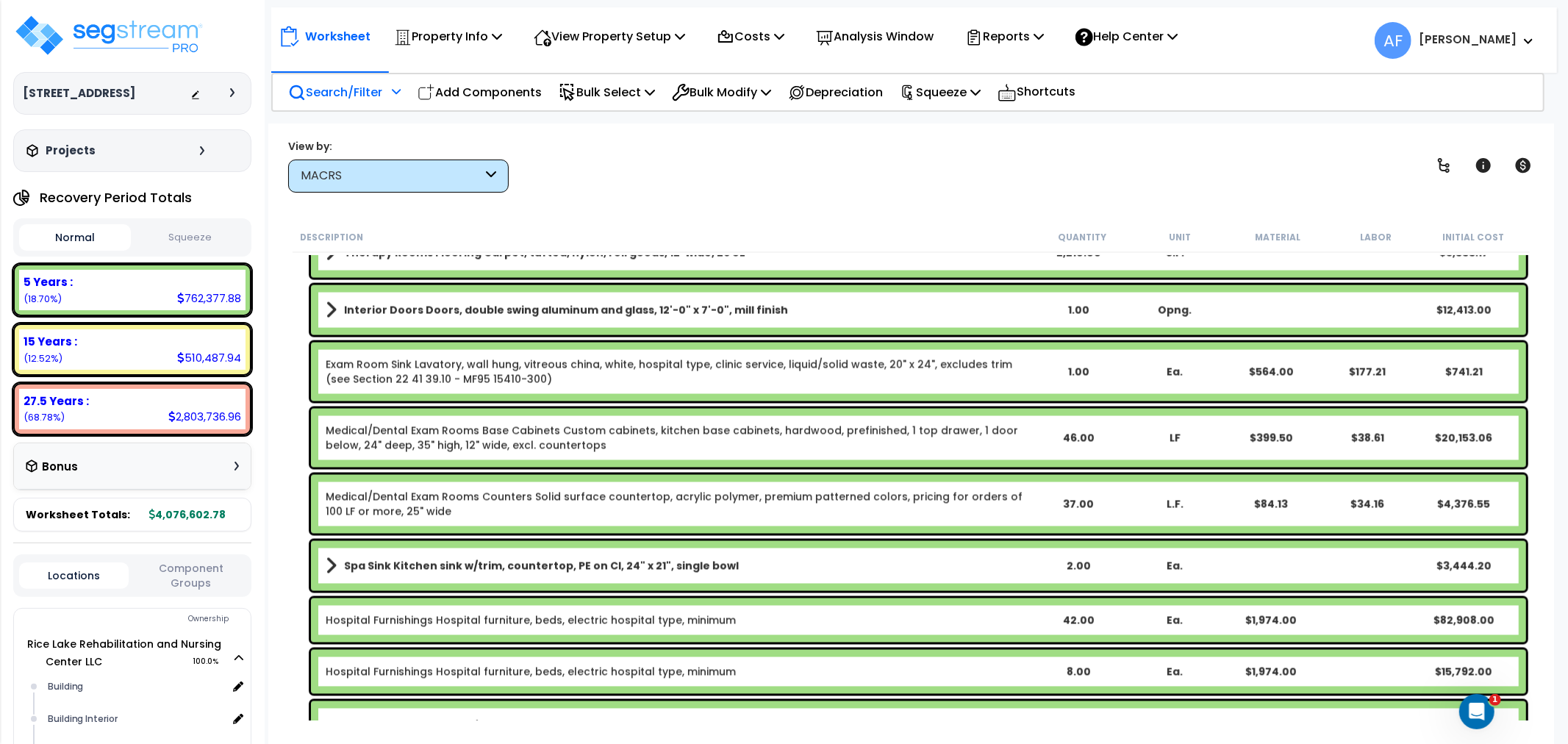
scroll to position [6952, 0]
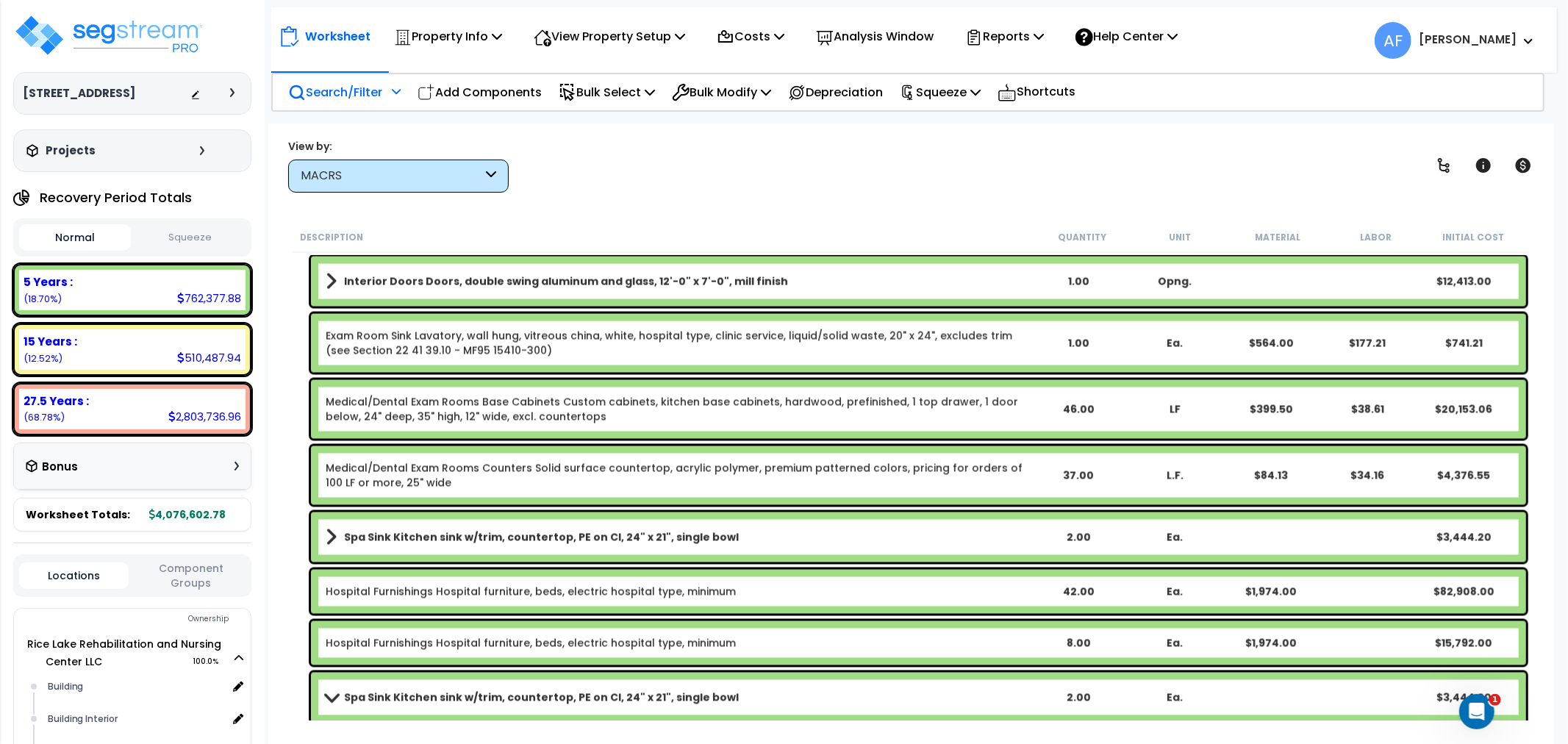
drag, startPoint x: 520, startPoint y: 348, endPoint x: 343, endPoint y: 333, distance: 177.6
click at [343, 333] on link "Exam Room Sink Lavatory, wall hung, vitreous china, white, hospital type, clini…" at bounding box center [677, 343] width 704 height 29
click at [401, 339] on link "Exam Room Sink Lavatory, wall hung, vitreous china, white, hospital type, clini…" at bounding box center [677, 343] width 704 height 29
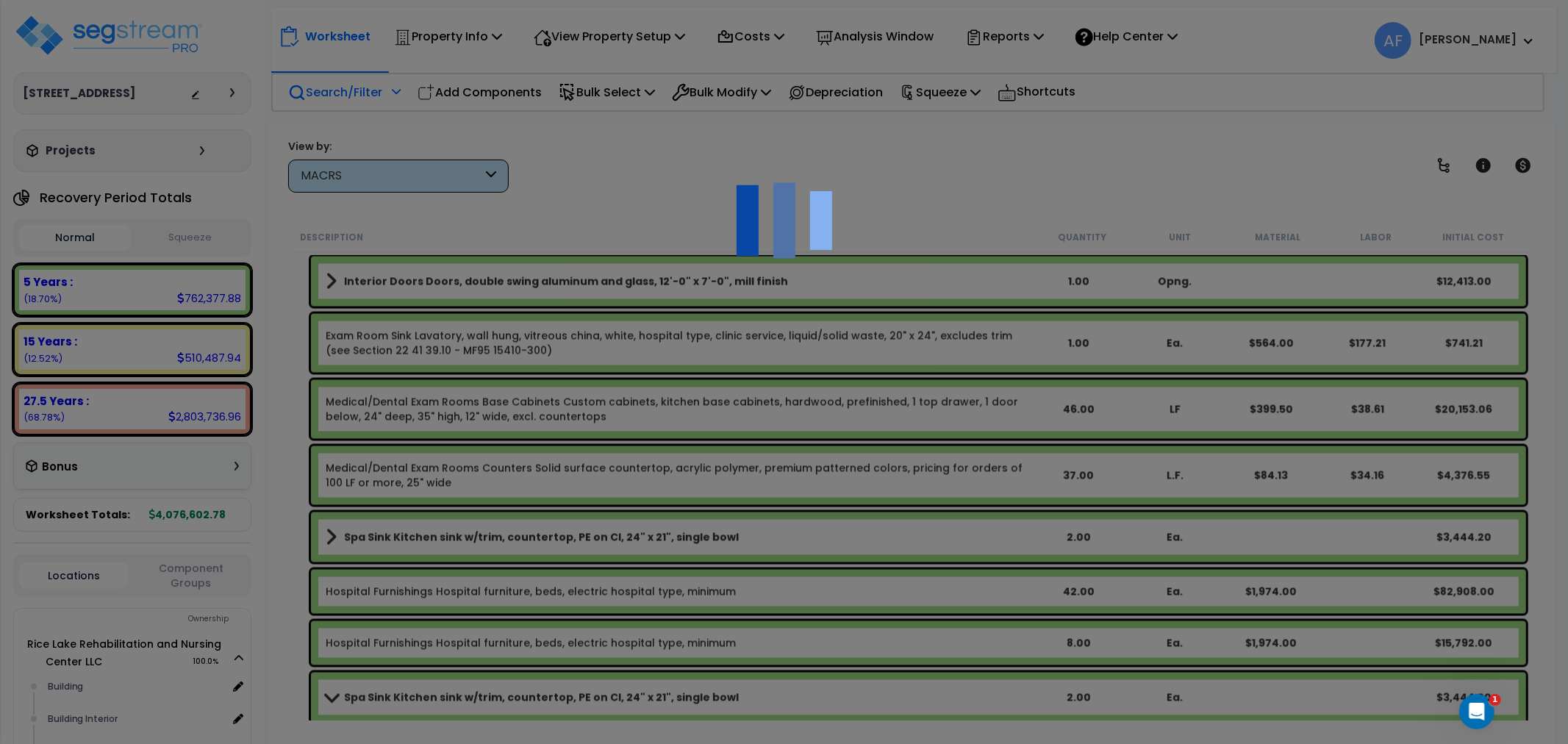
select select "49875"
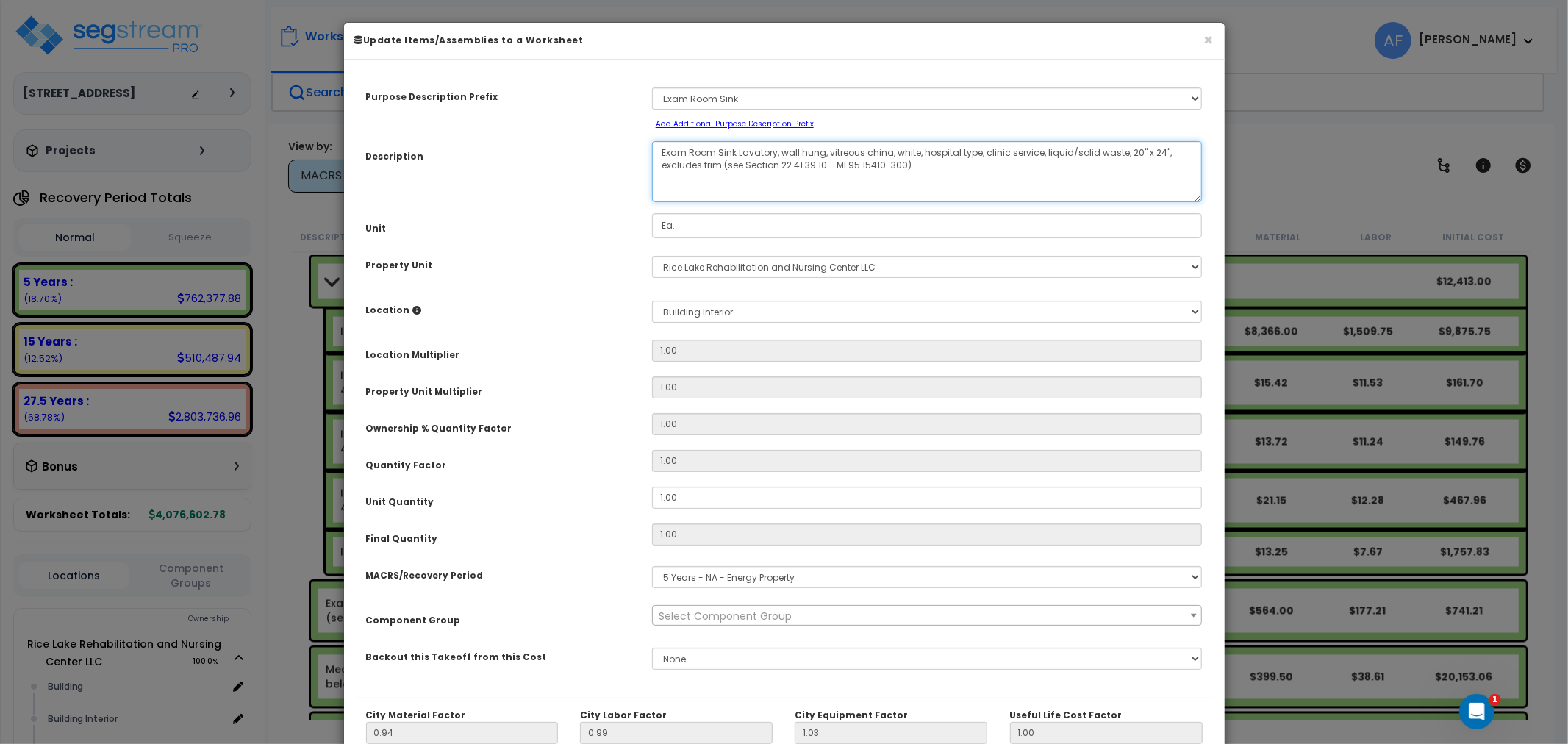
drag, startPoint x: 923, startPoint y: 166, endPoint x: 645, endPoint y: 152, distance: 278.4
click at [645, 152] on div "Exam Room Sink Lavatory, wall hung, vitreous china, white, hospital type, clini…" at bounding box center [927, 171] width 572 height 61
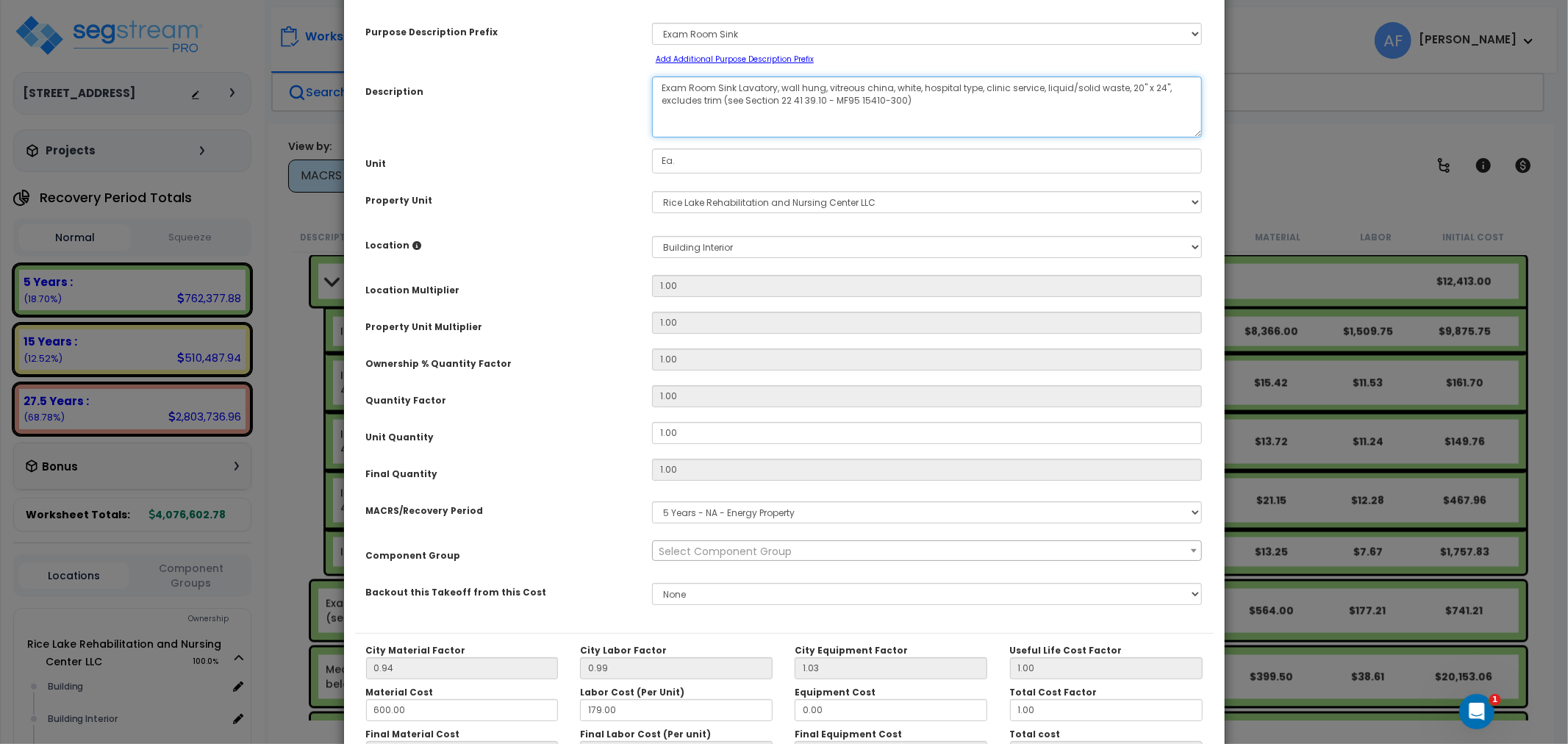
scroll to position [0, 0]
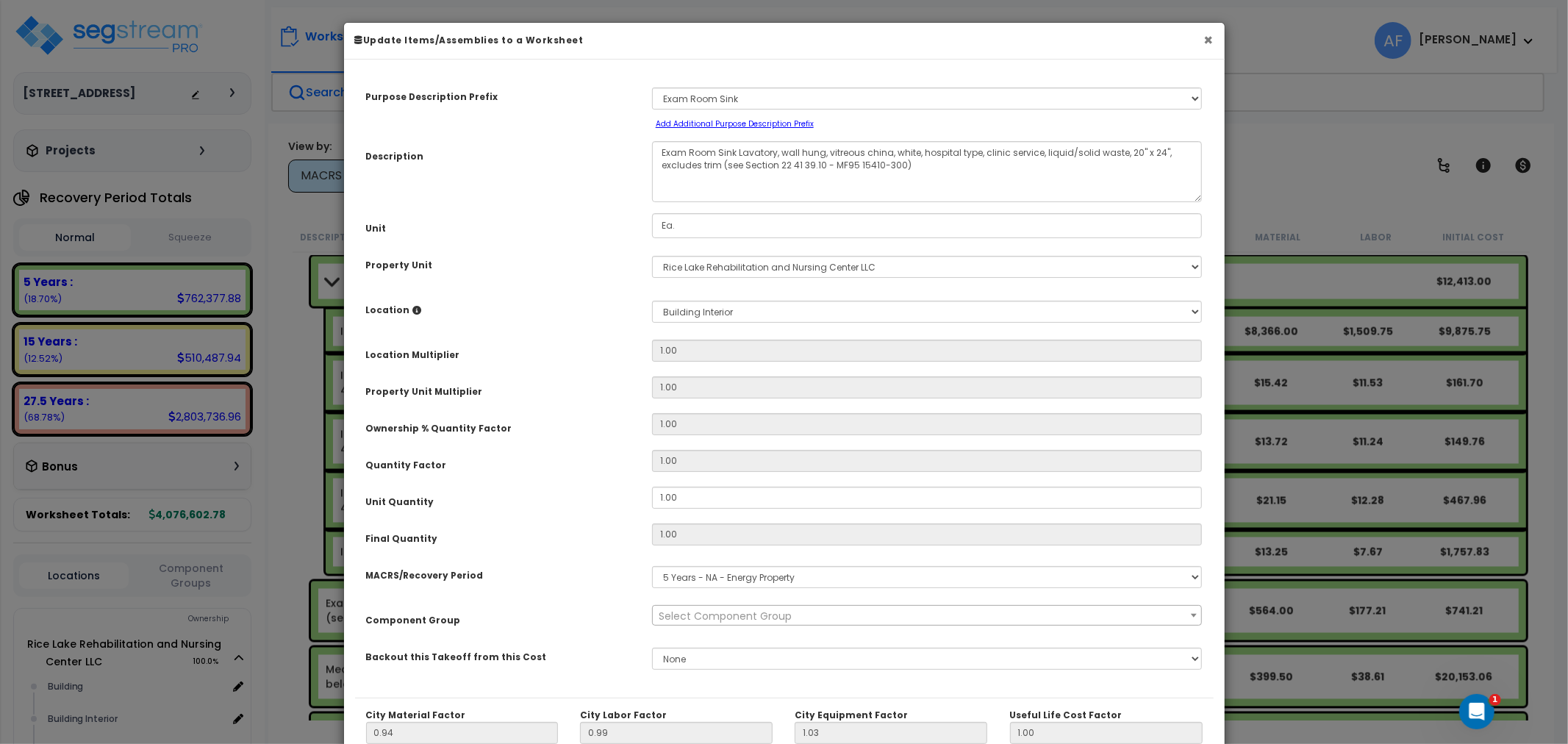
click at [1208, 38] on button "×" at bounding box center [1208, 40] width 9 height 15
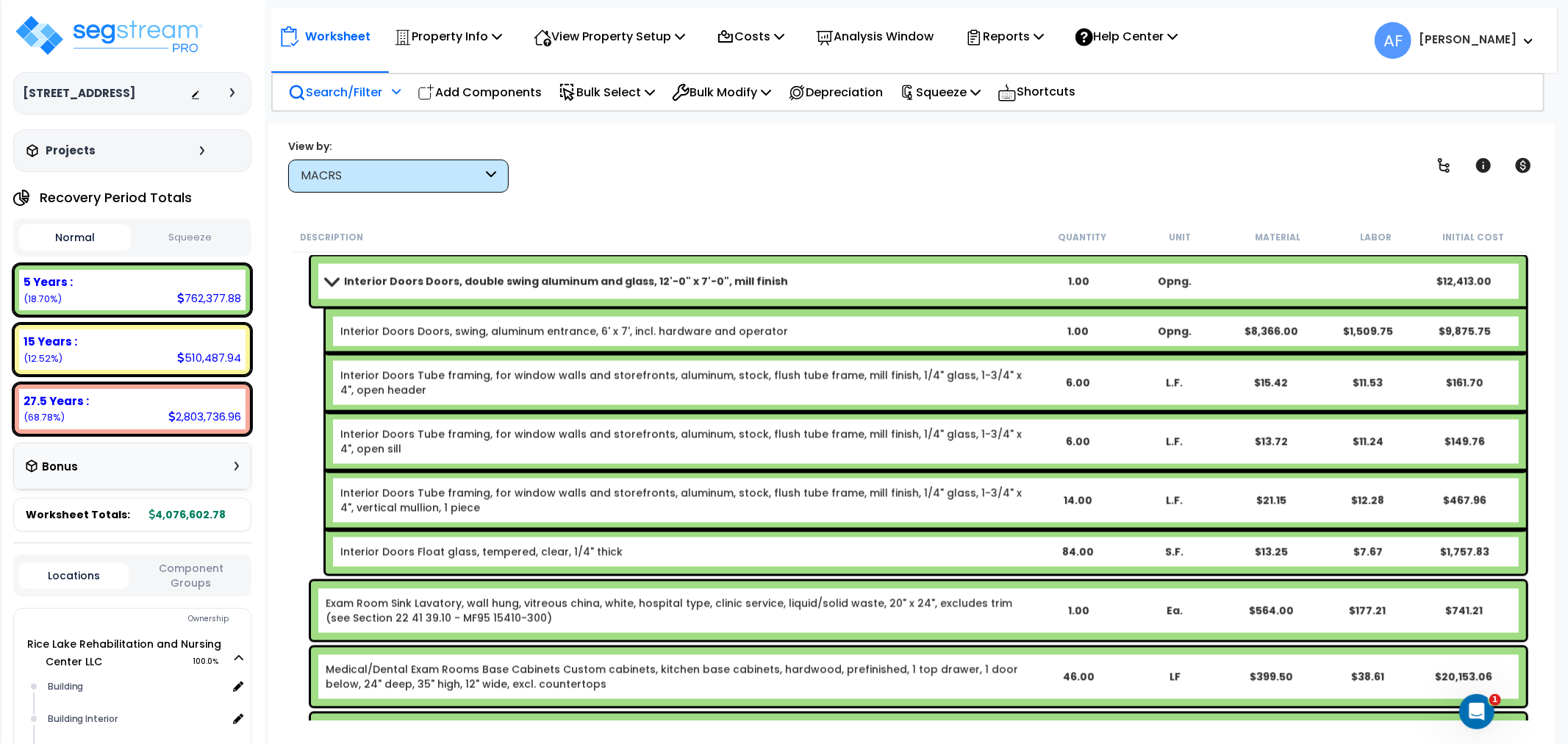
scroll to position [7115, 0]
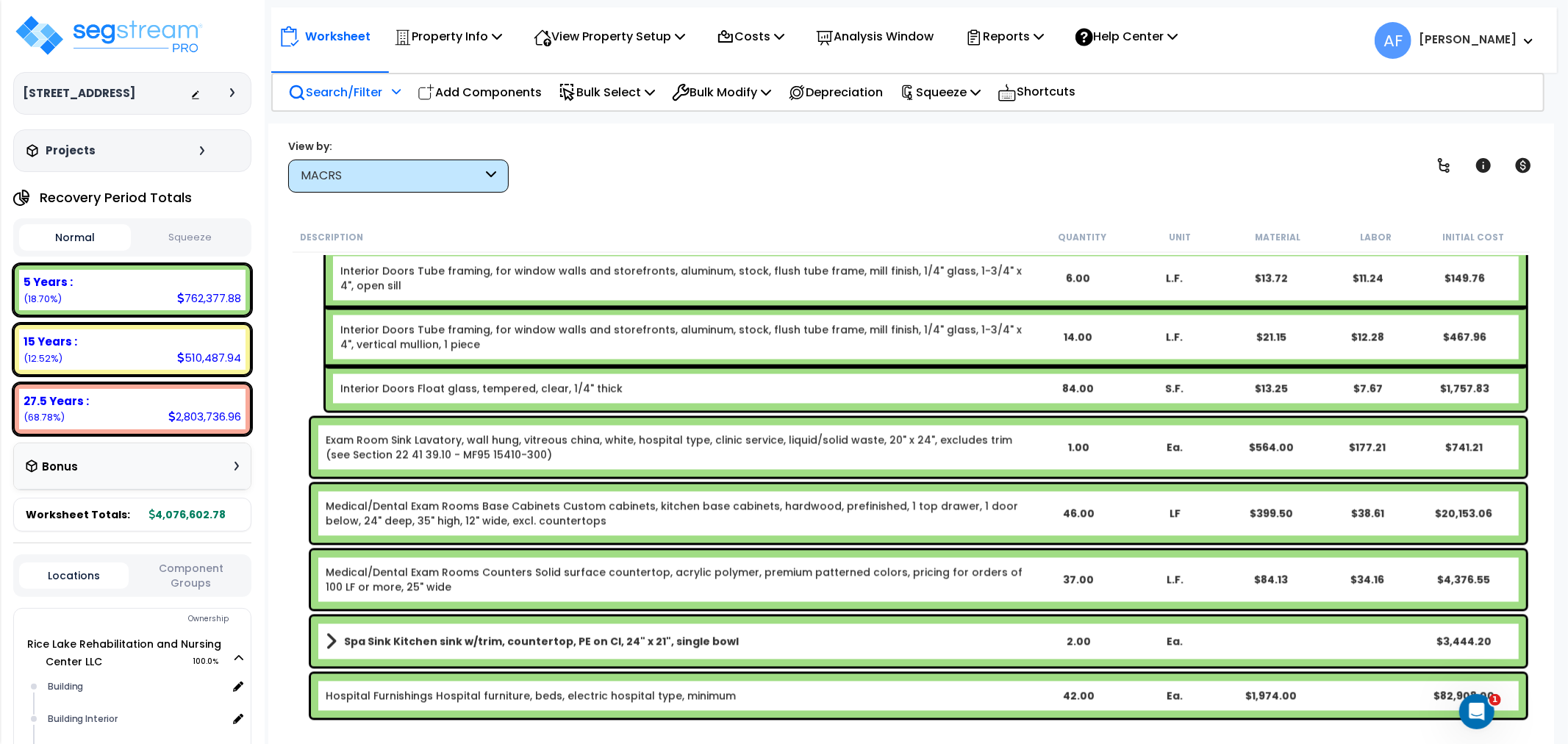
click at [563, 442] on link "Exam Room Sink Lavatory, wall hung, vitreous china, white, hospital type, clini…" at bounding box center [677, 447] width 704 height 29
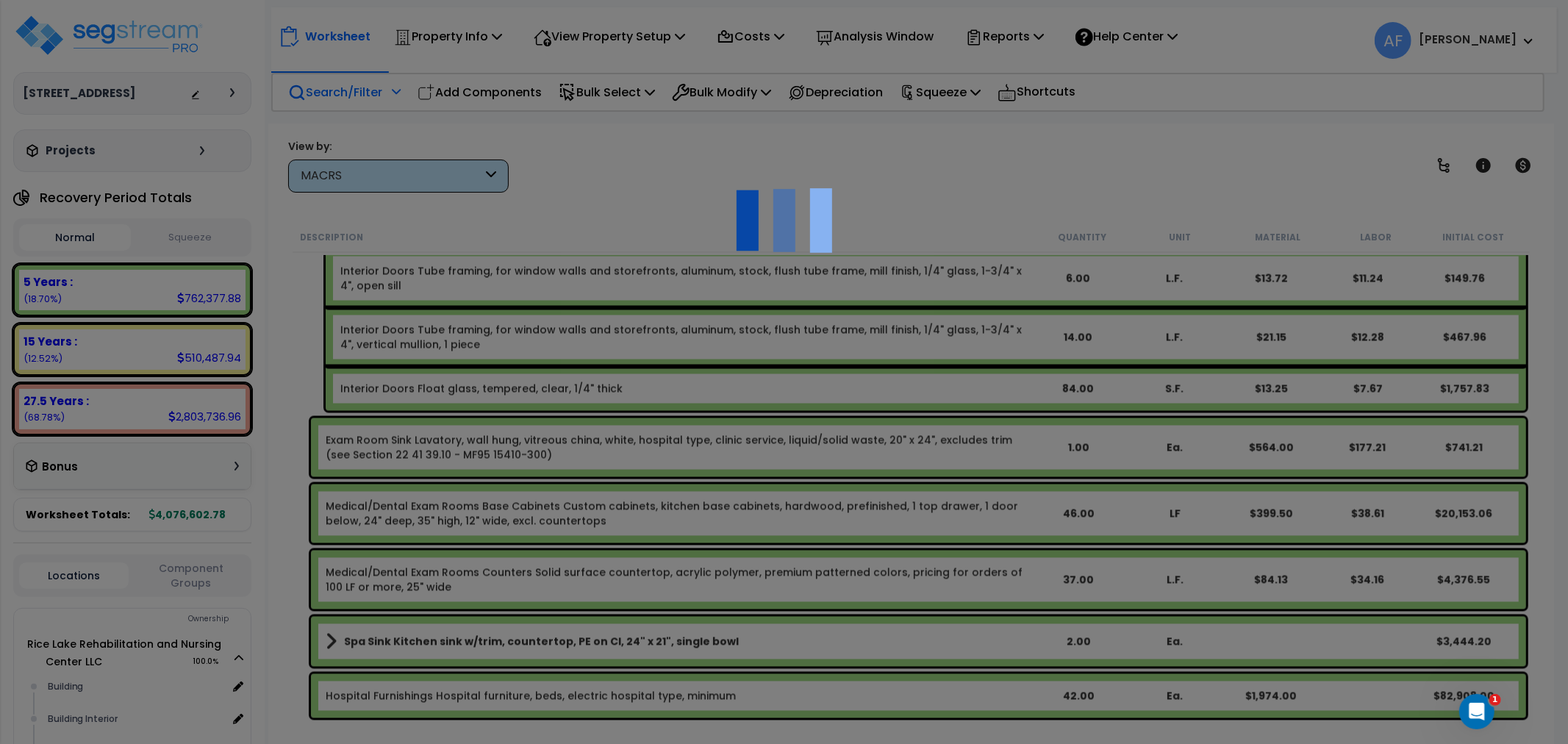
select select "49875"
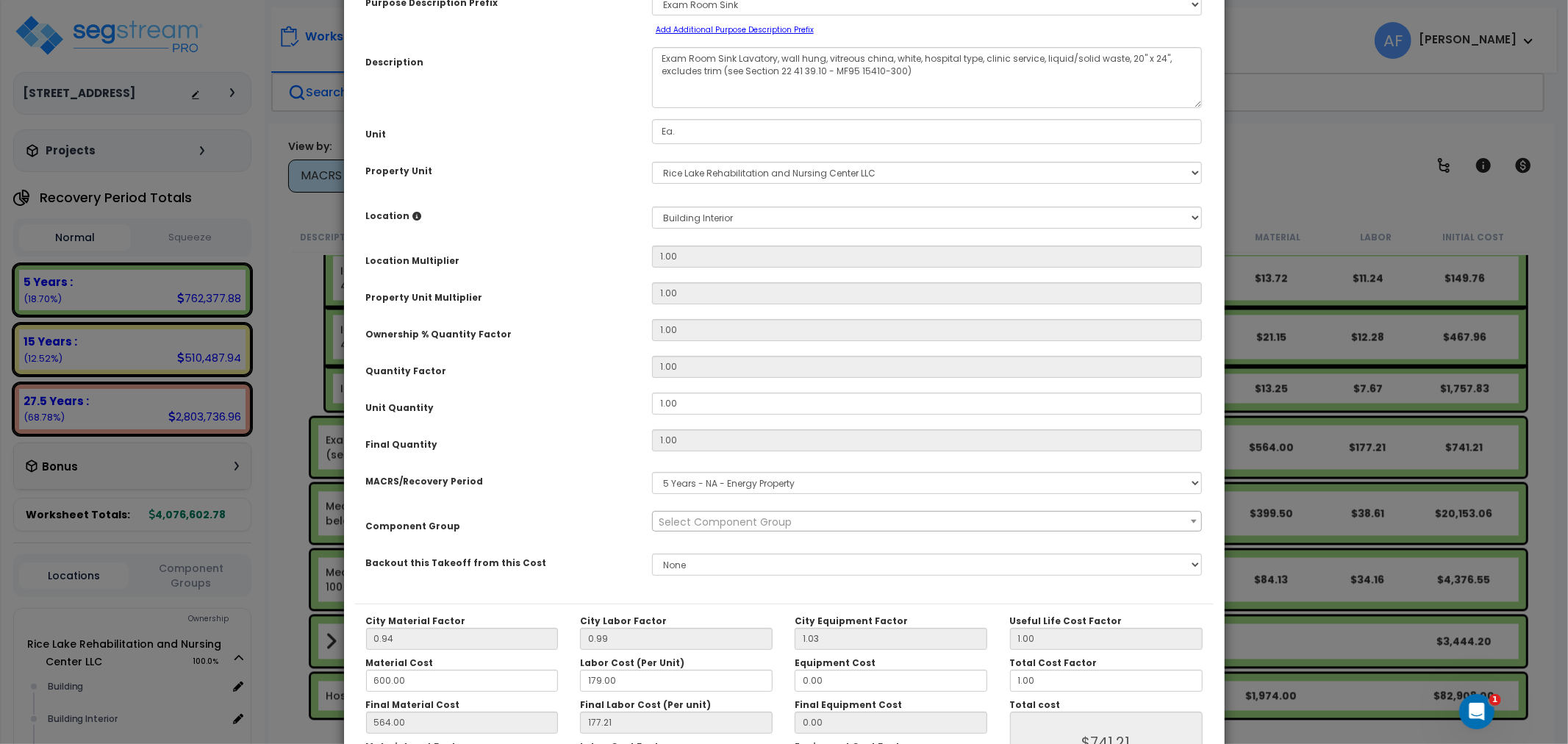
scroll to position [208, 0]
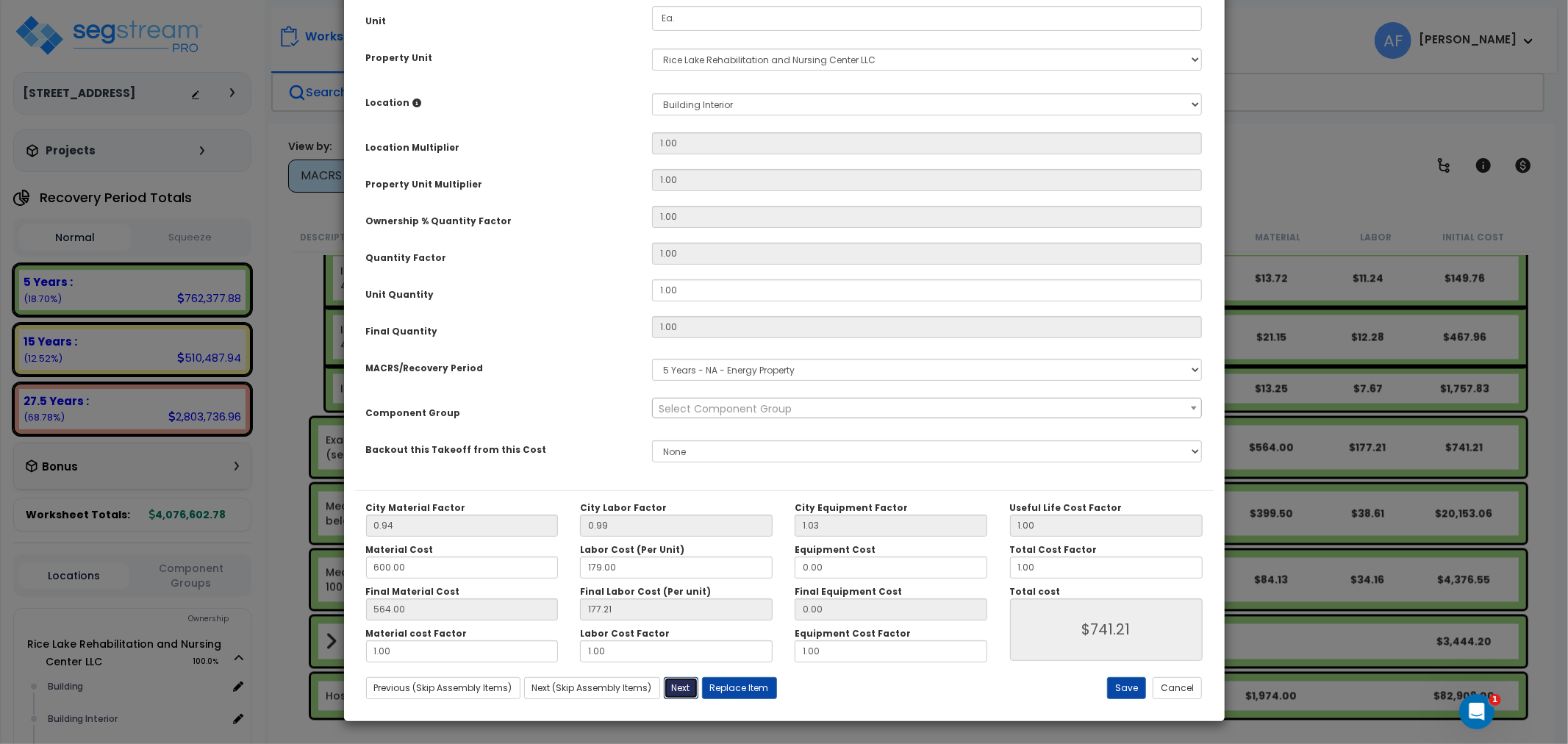
click at [683, 691] on button "Next" at bounding box center [681, 689] width 34 height 22
type input "741.21"
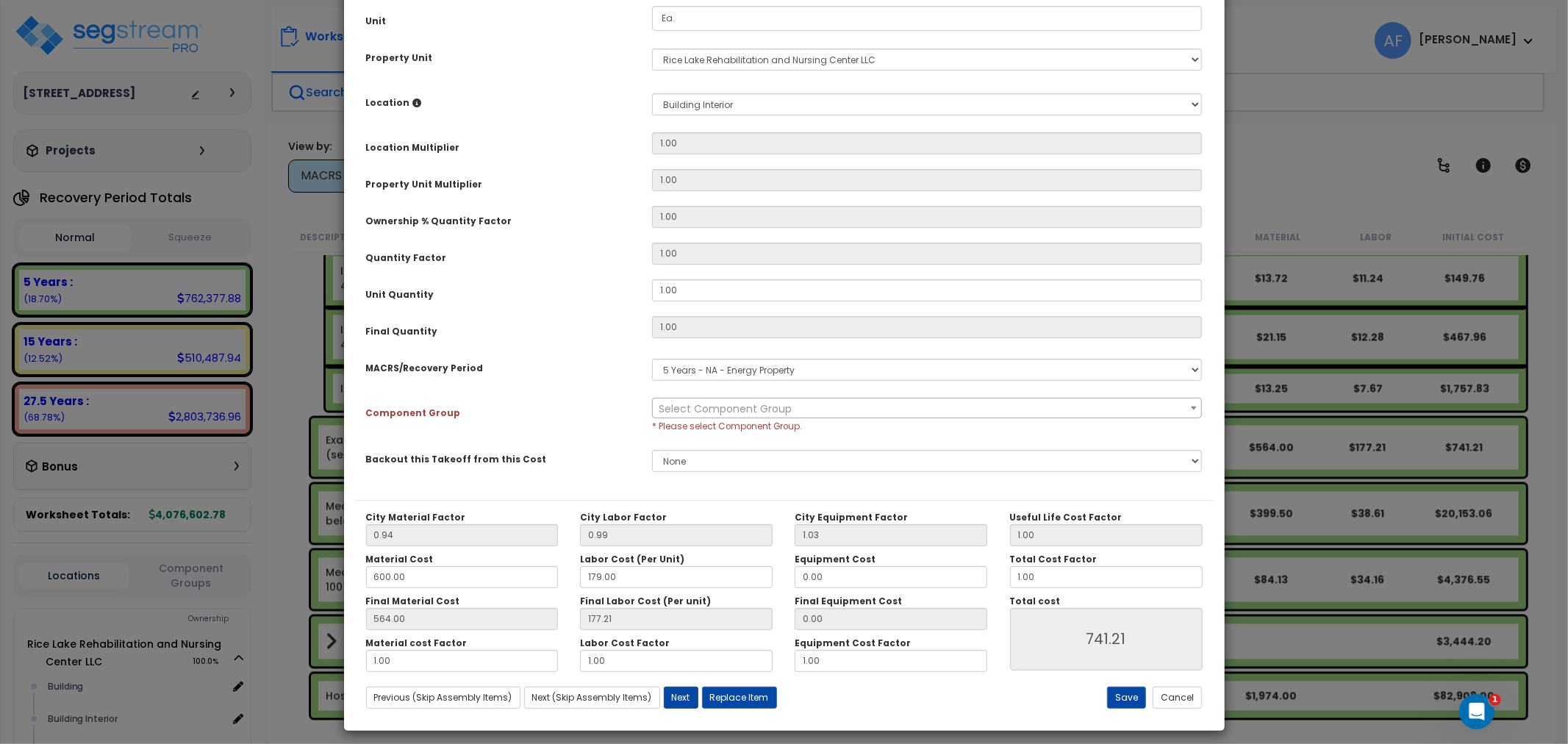
select select "49875"
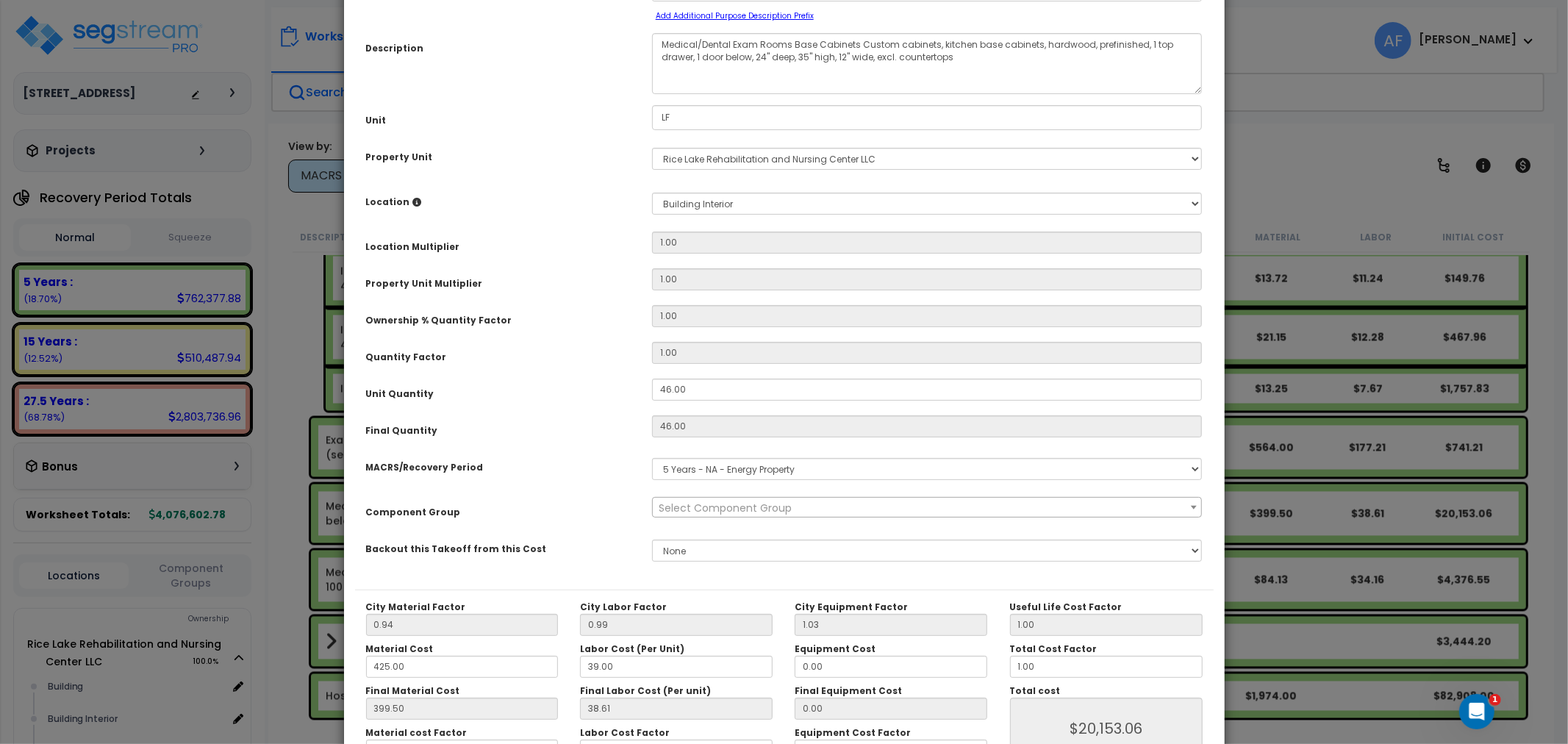
scroll to position [0, 0]
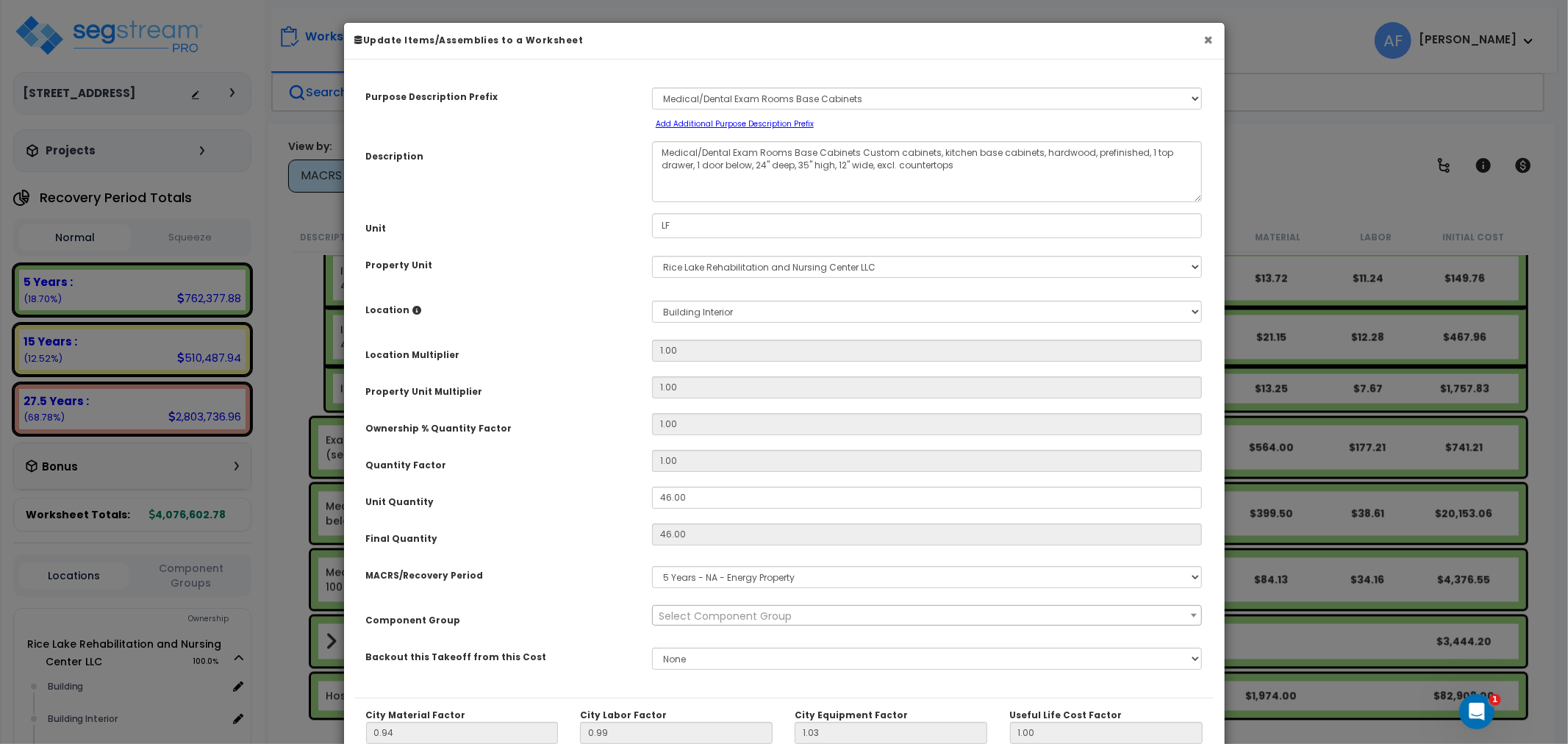
click at [1210, 35] on button "×" at bounding box center [1208, 40] width 9 height 15
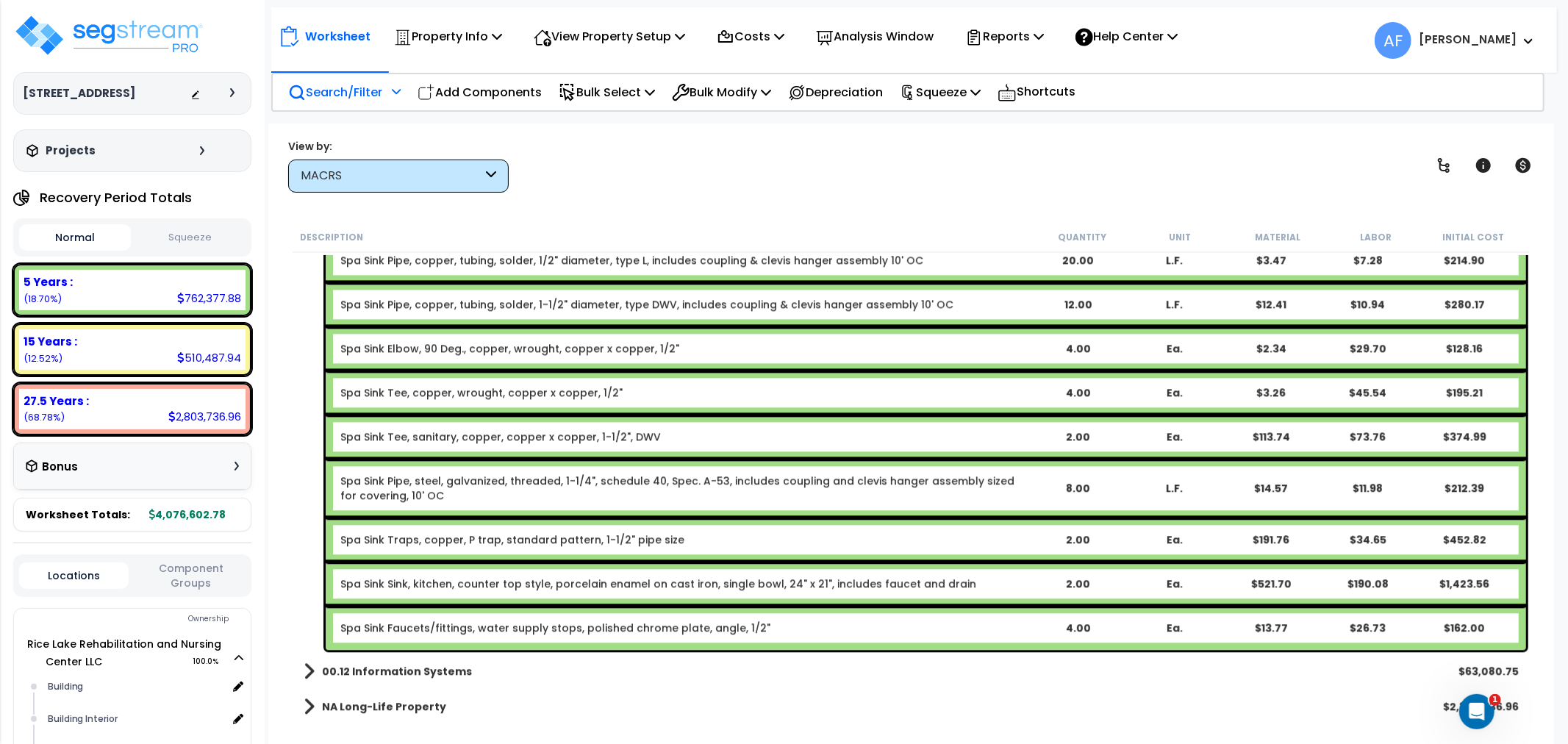
scroll to position [7711, 0]
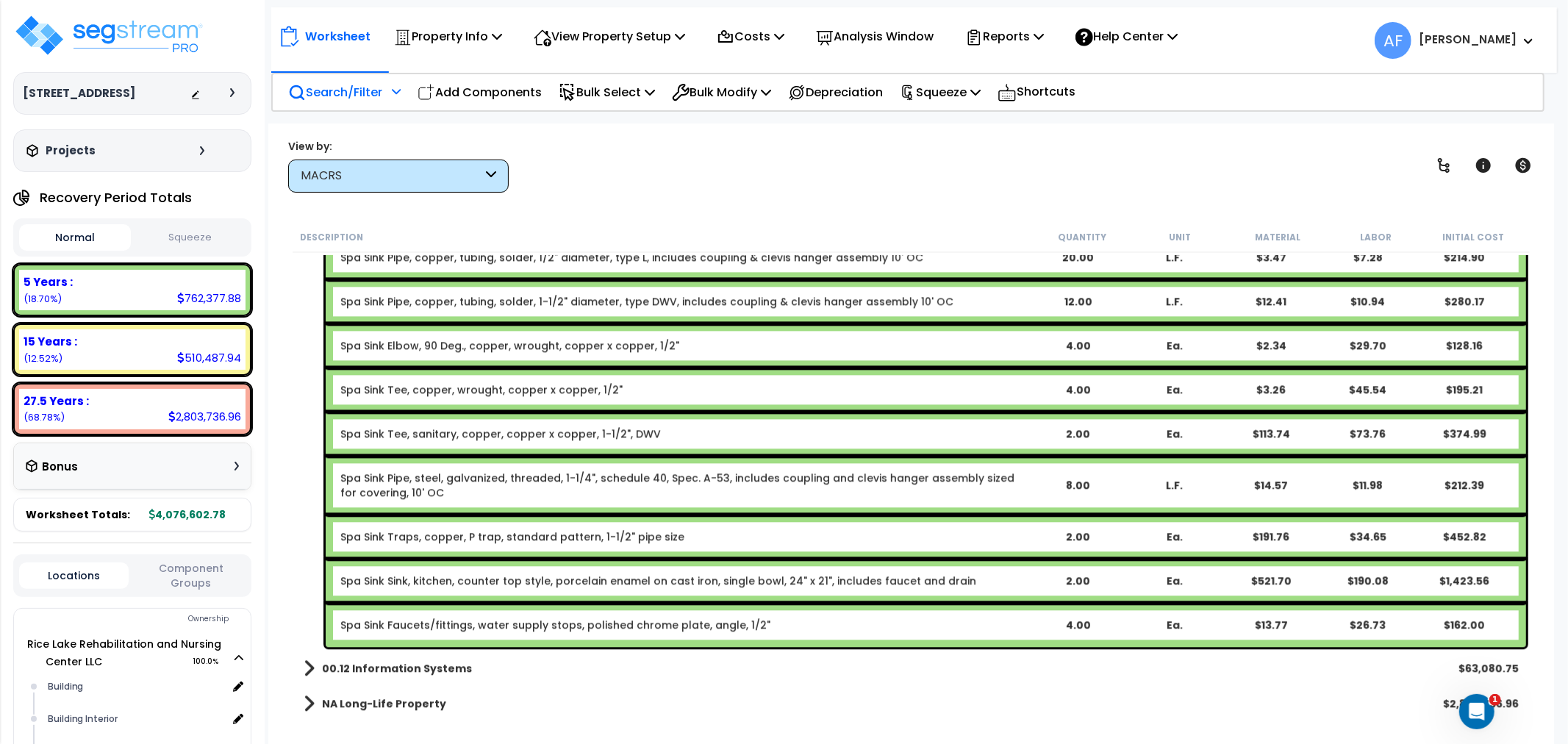
click at [535, 579] on link "Spa Sink Sink, kitchen, counter top style, porcelain enamel on cast iron, singl…" at bounding box center [658, 580] width 636 height 14
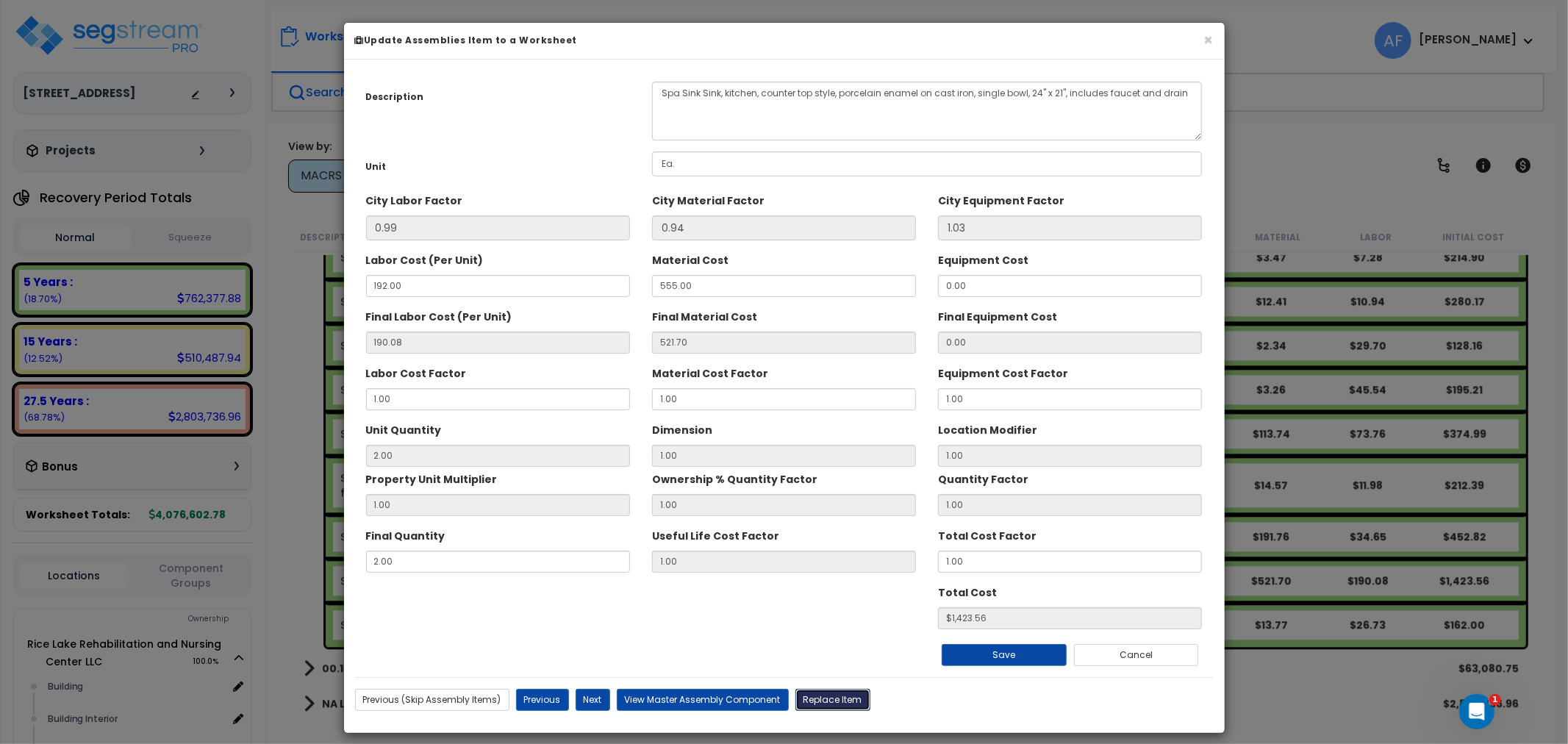
click at [820, 704] on button "Replace Item" at bounding box center [832, 700] width 75 height 22
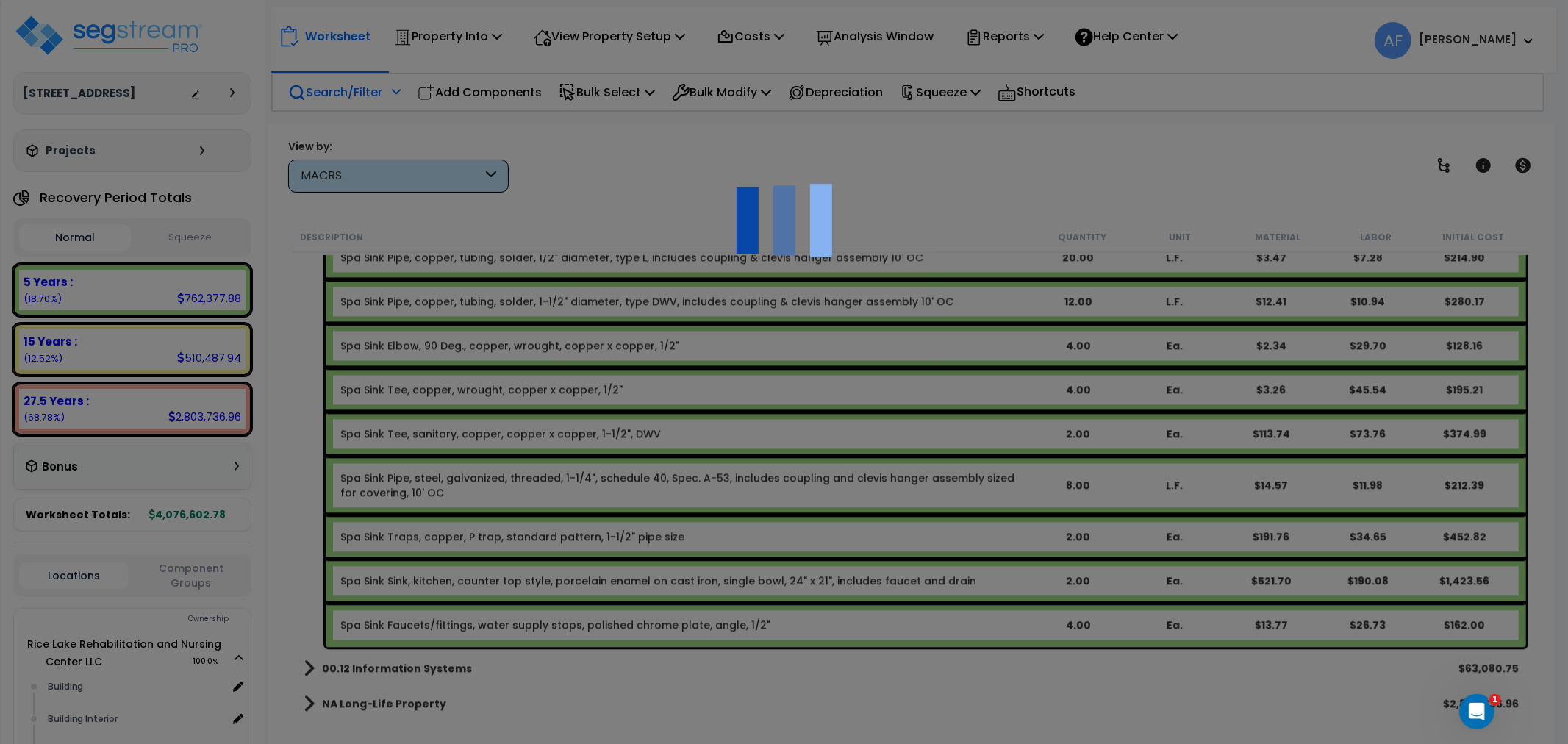
select select "22000000"
type input "2"
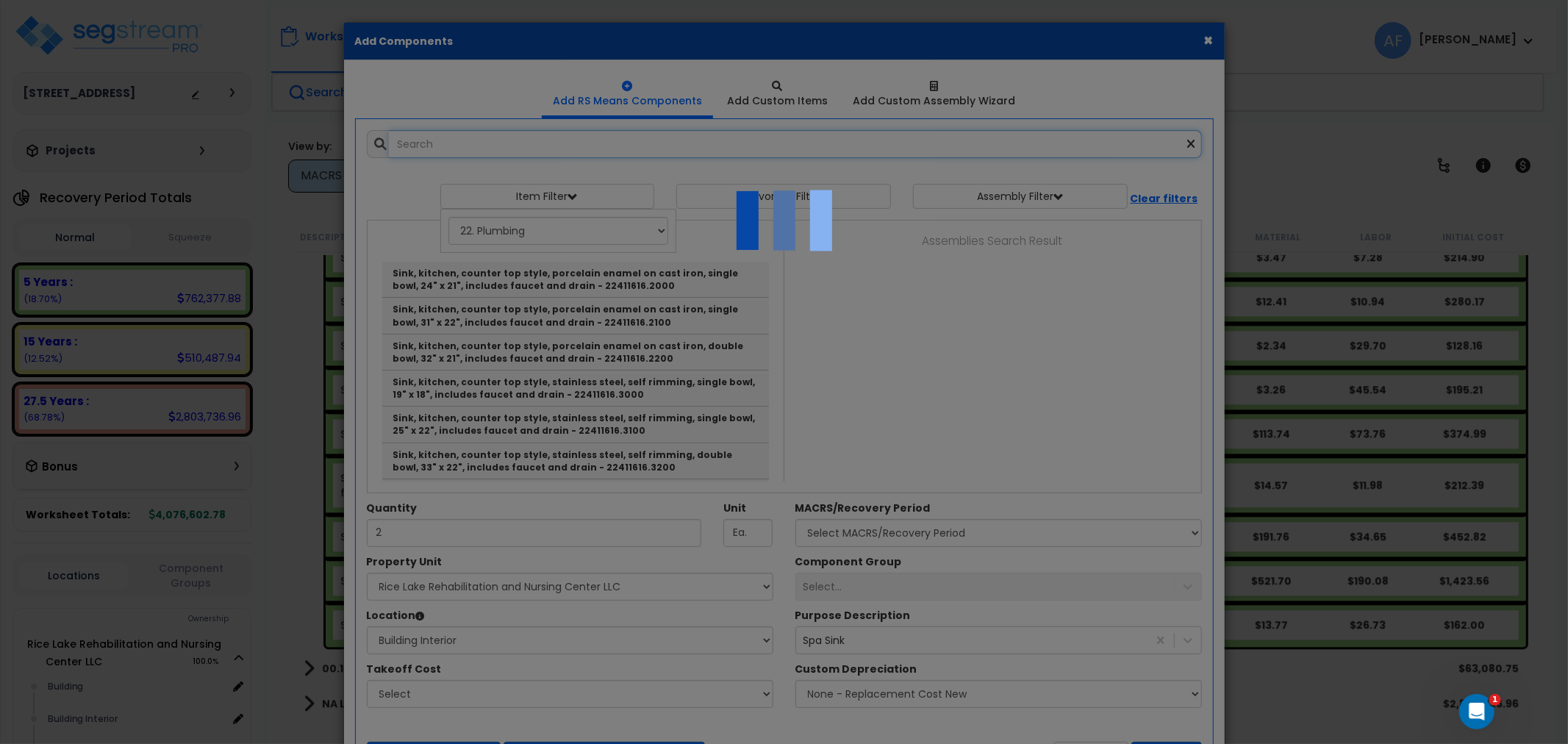
select select "461"
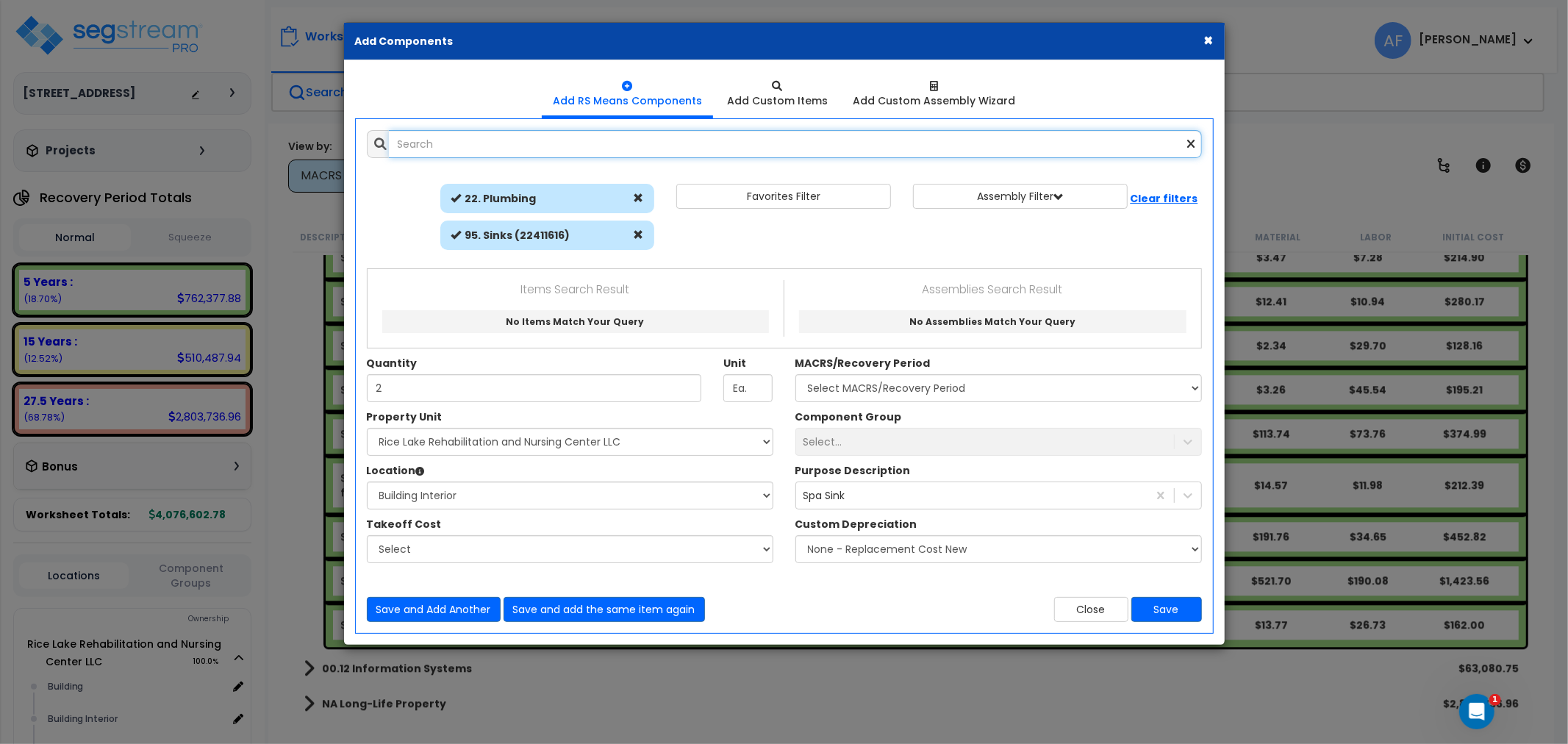
click at [413, 145] on input "text" at bounding box center [795, 144] width 813 height 28
paste input "Exam Room Sink Lavatory, wall hung, vitreous china, white, hospital type, clini…"
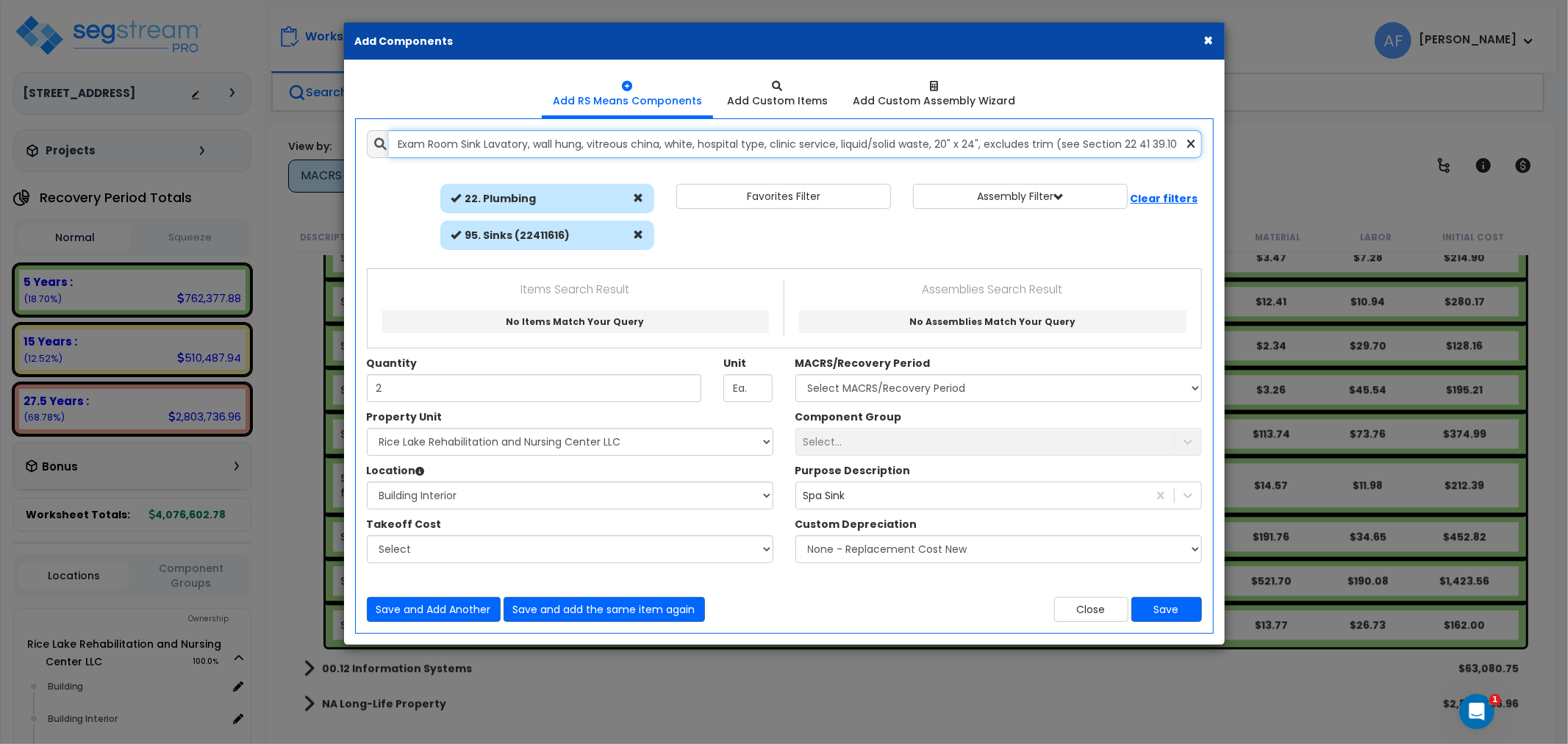
scroll to position [0, 88]
click at [1195, 144] on input "Exam Room Sink Lavatory, wall hung, vitreous china, white, hospital type, clini…" at bounding box center [795, 144] width 813 height 28
type input "Exam Room Sink Lavatory, wall hung, vitreous china, white, hospital type, clini…"
click at [1187, 142] on icon at bounding box center [1191, 144] width 8 height 13
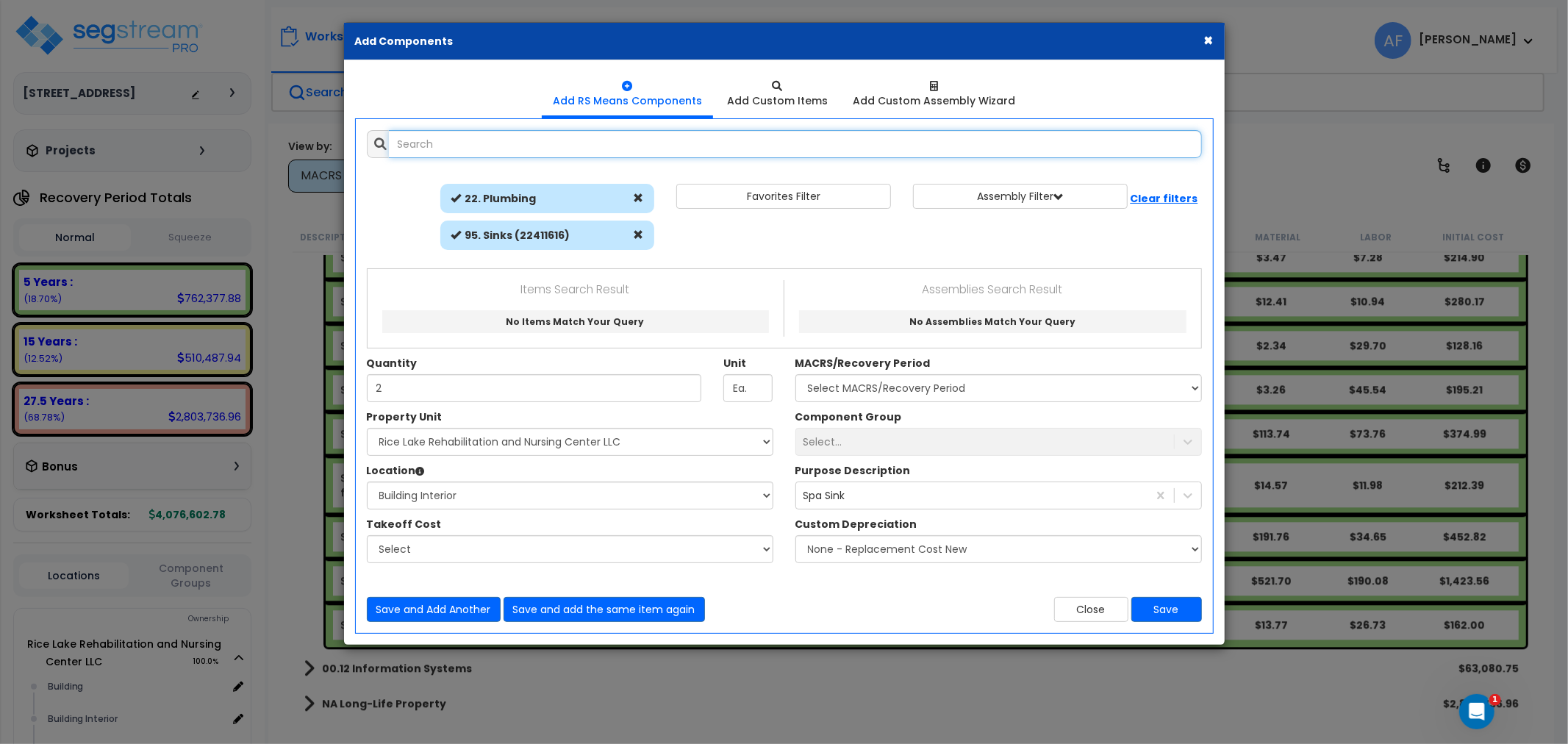
click at [629, 140] on input "text" at bounding box center [795, 144] width 813 height 28
paste input "Exam Room Sink Lavatory, wall hung, vitreous china, white, hospital type, clini…"
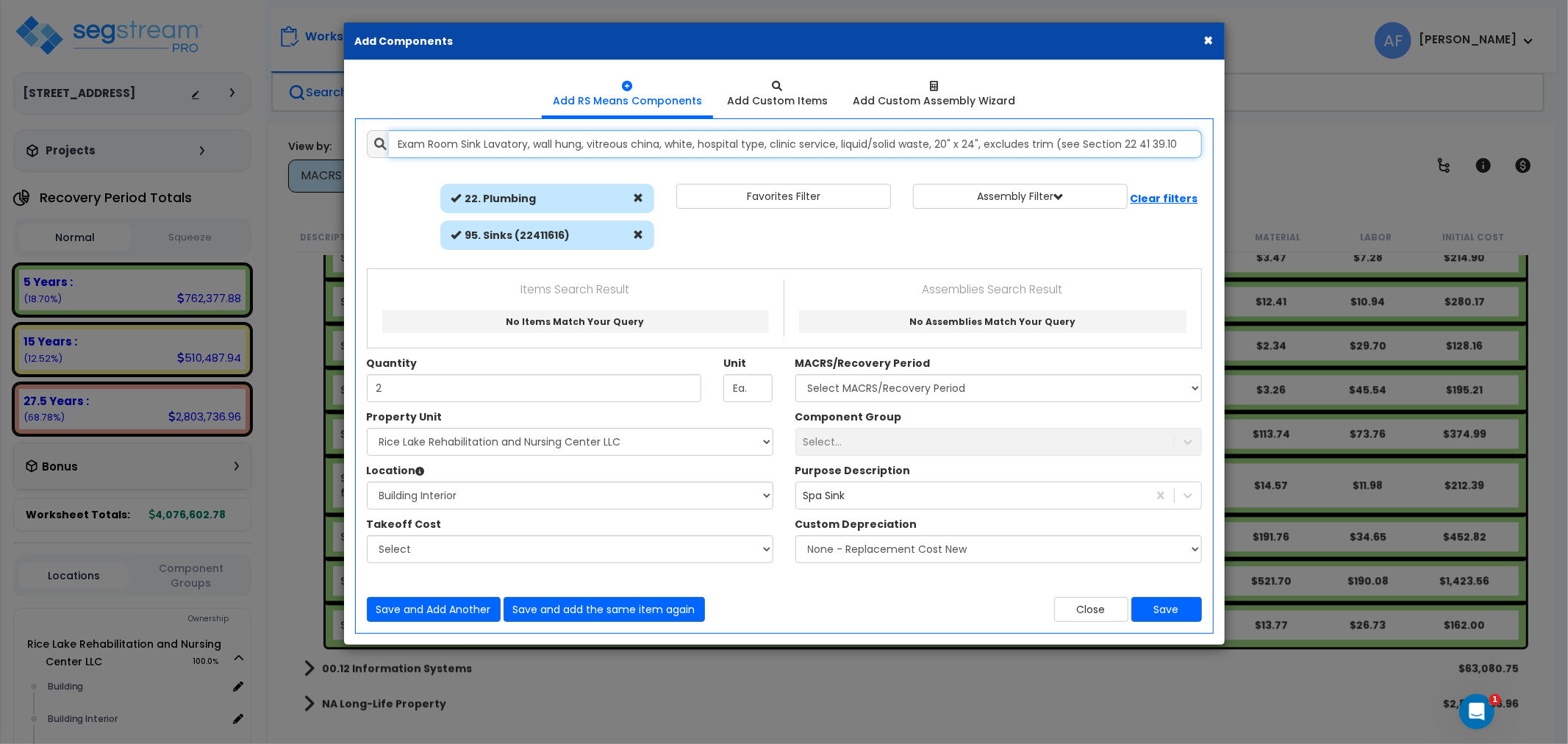
scroll to position [0, 88]
click at [607, 144] on input "Exam Room Sink Lavatory, wall hung, vitreous china, white, hospital type, clini…" at bounding box center [795, 144] width 813 height 28
type input "Exam Room Sink Lavatory, wall hung, vitreous china, white, hospital type, clini…"
click at [1192, 143] on icon at bounding box center [1191, 144] width 8 height 13
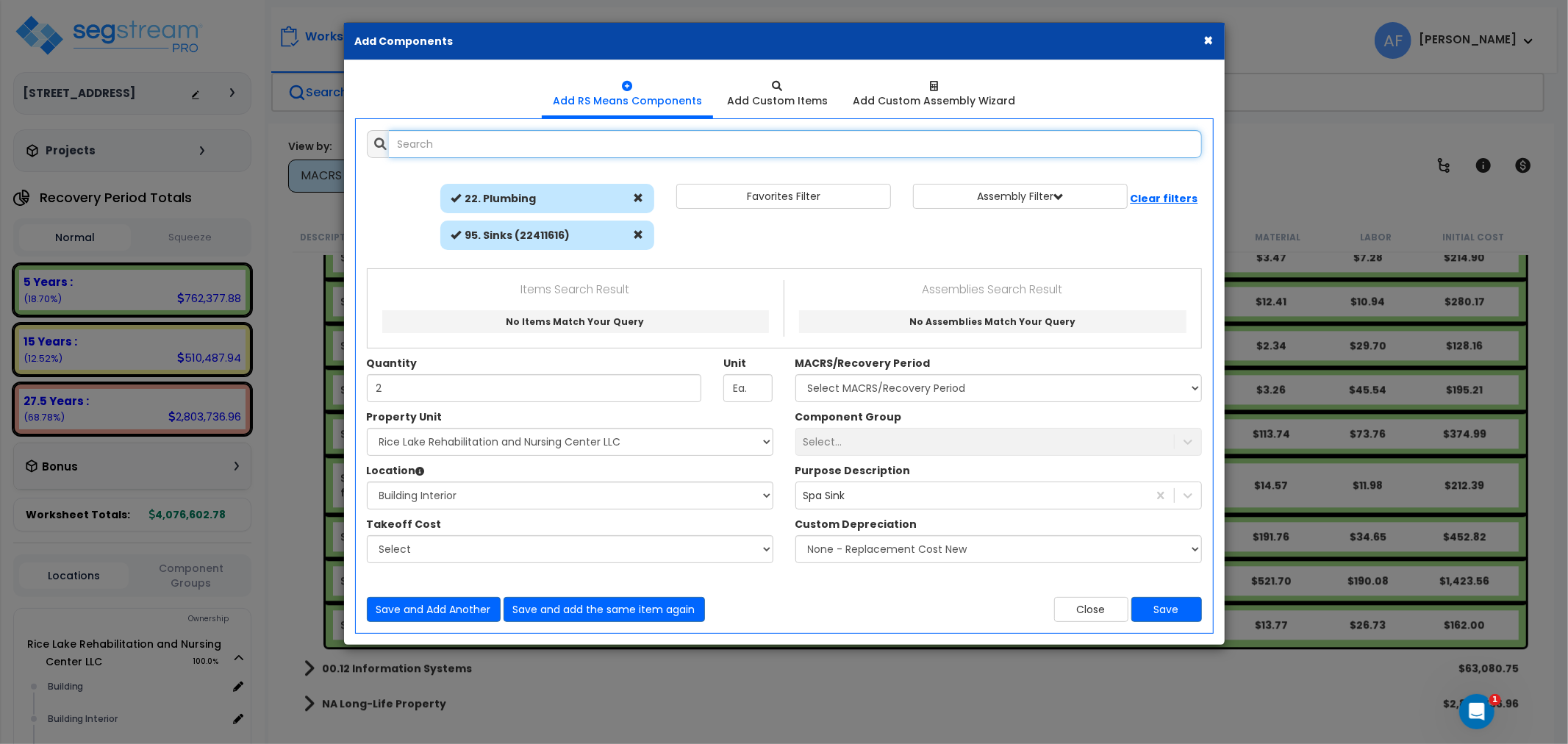
click at [491, 145] on input "text" at bounding box center [795, 144] width 813 height 28
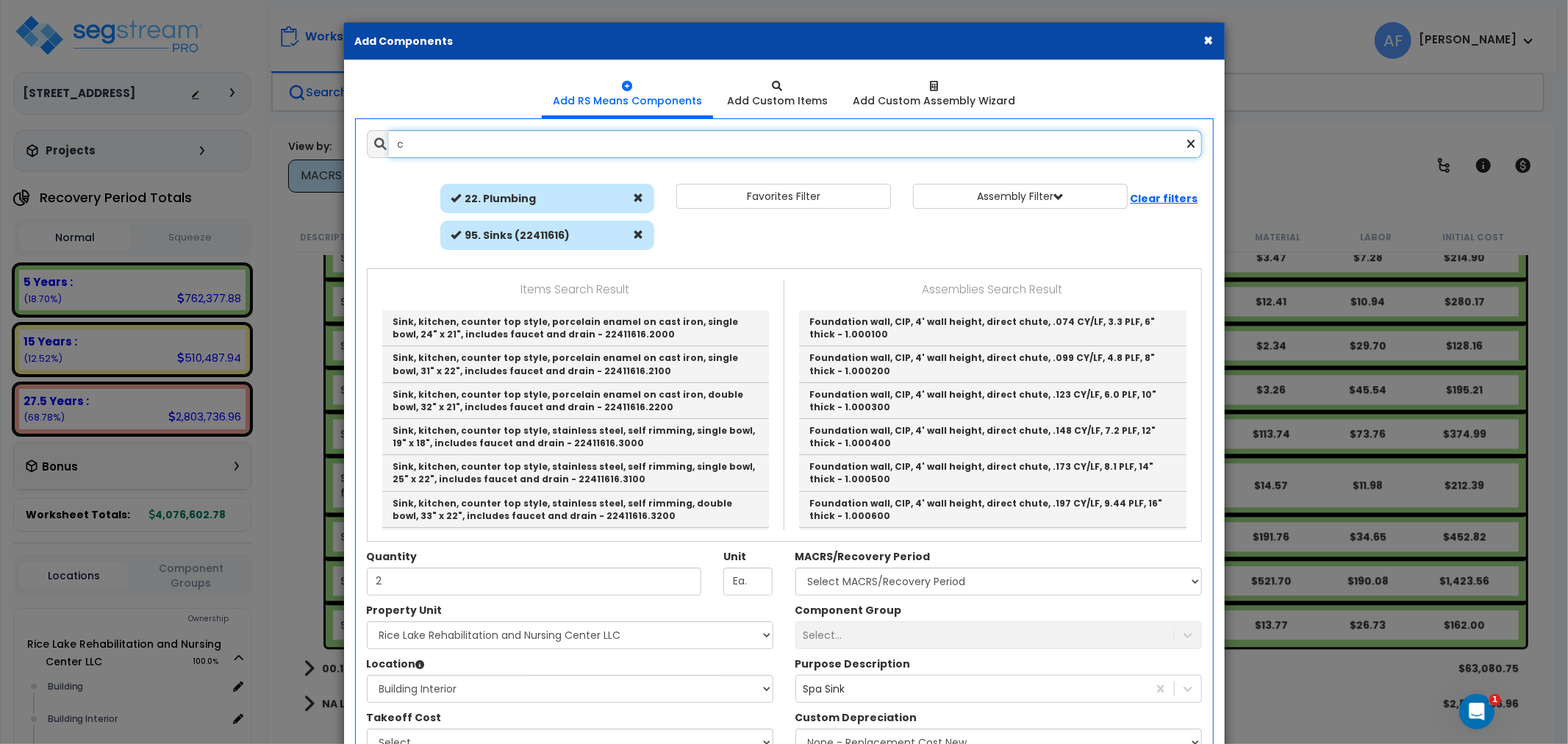
type input "c"
drag, startPoint x: 1203, startPoint y: 38, endPoint x: 792, endPoint y: 525, distance: 637.3
click at [1204, 38] on button "×" at bounding box center [1208, 40] width 9 height 15
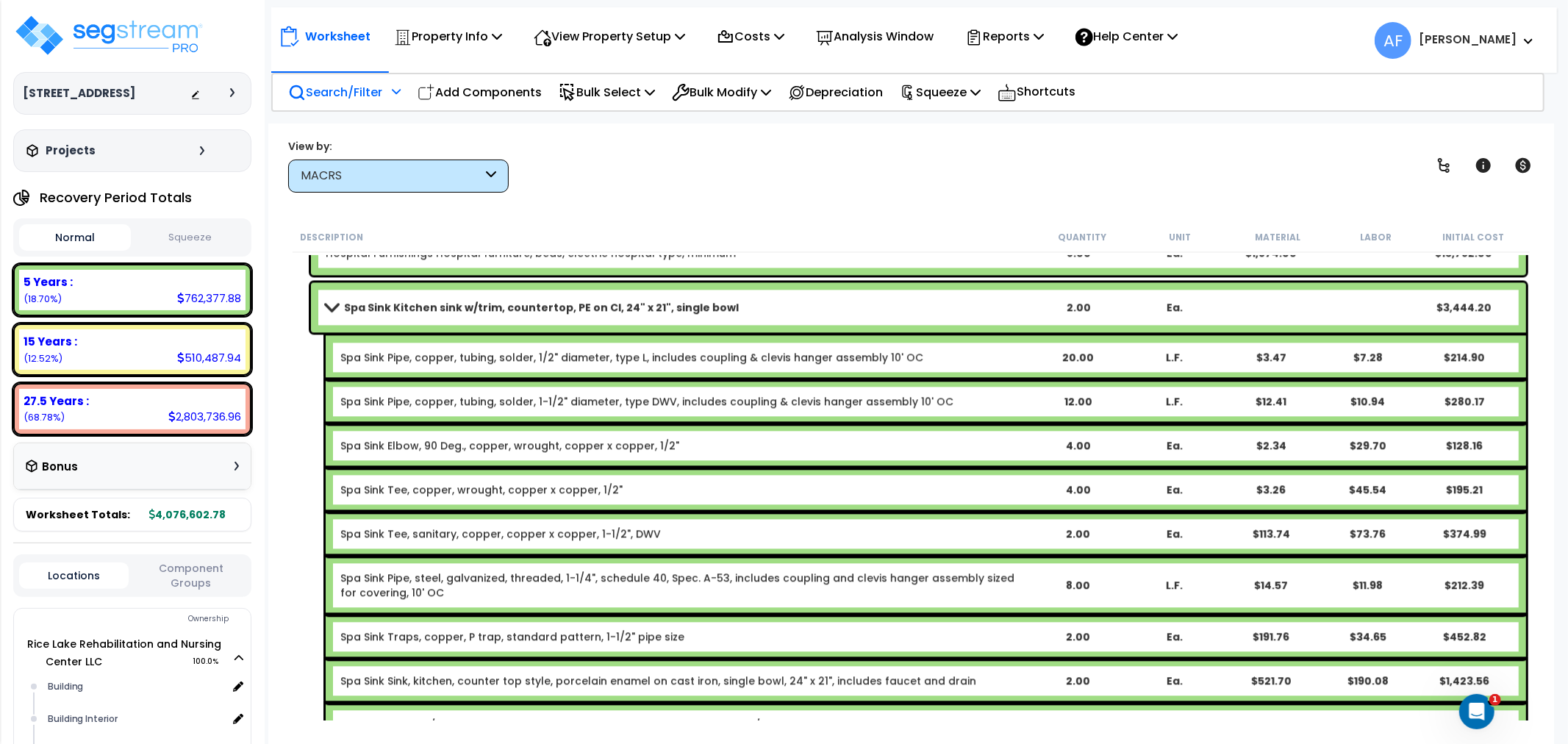
scroll to position [7385, 0]
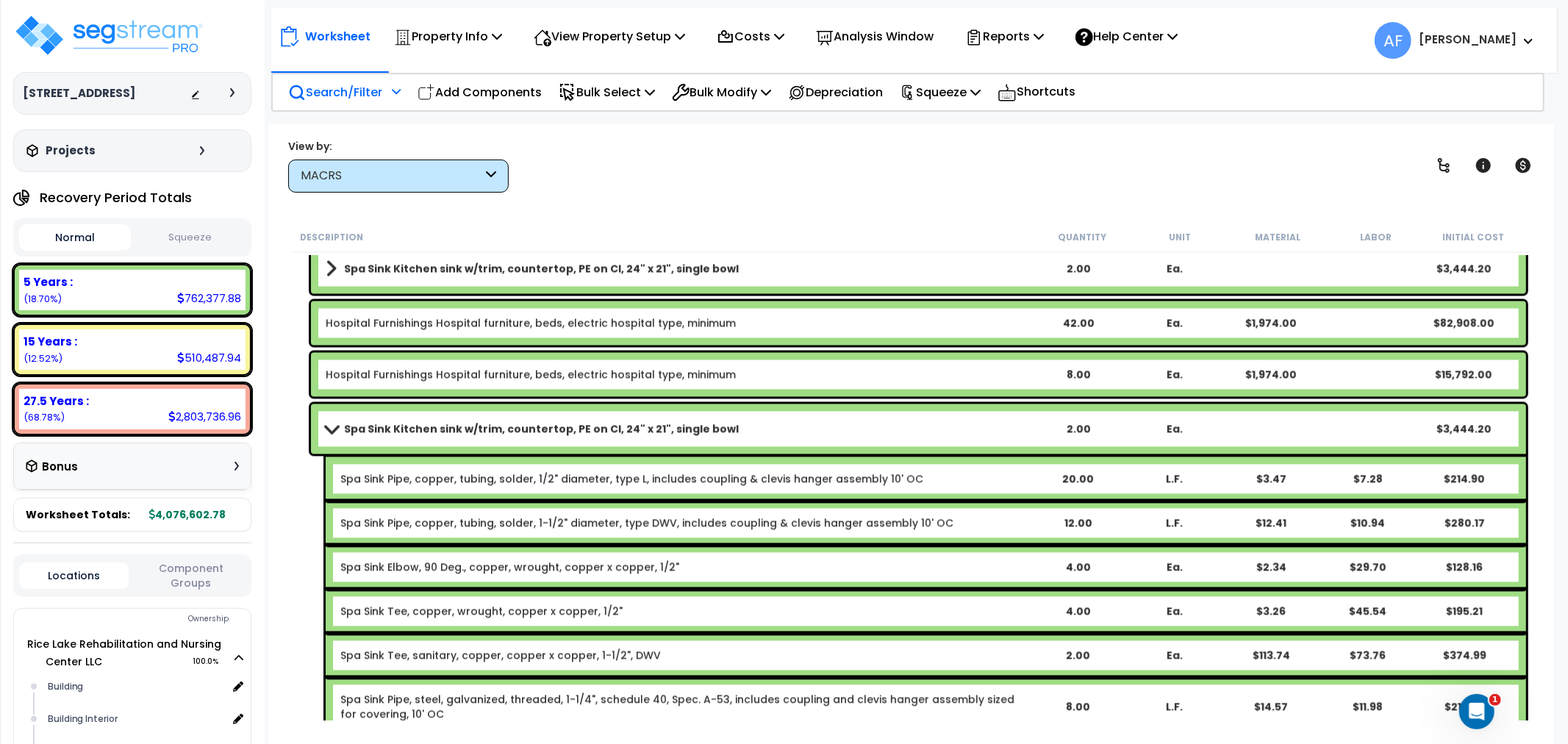
click at [331, 430] on span at bounding box center [330, 429] width 20 height 11
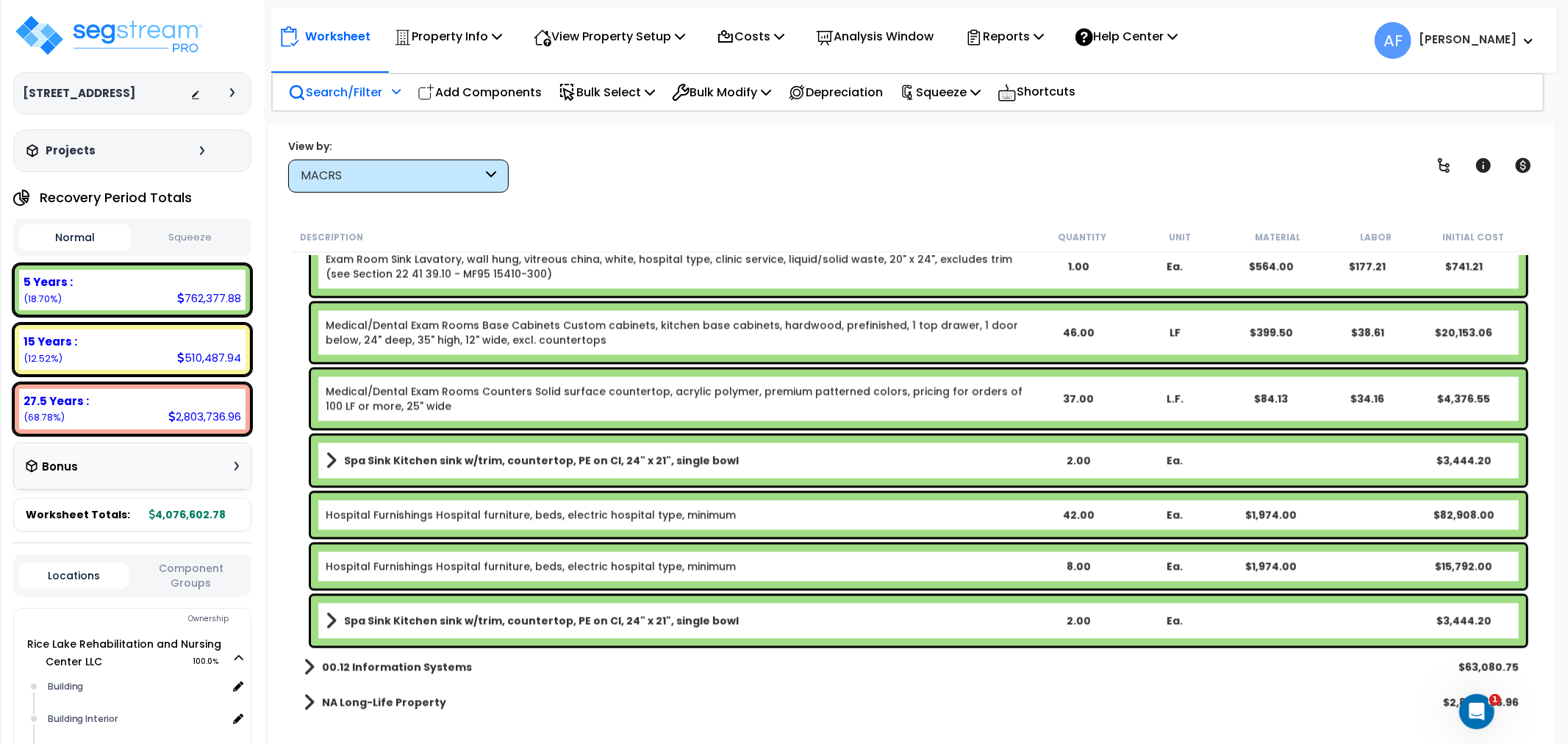
scroll to position [7027, 0]
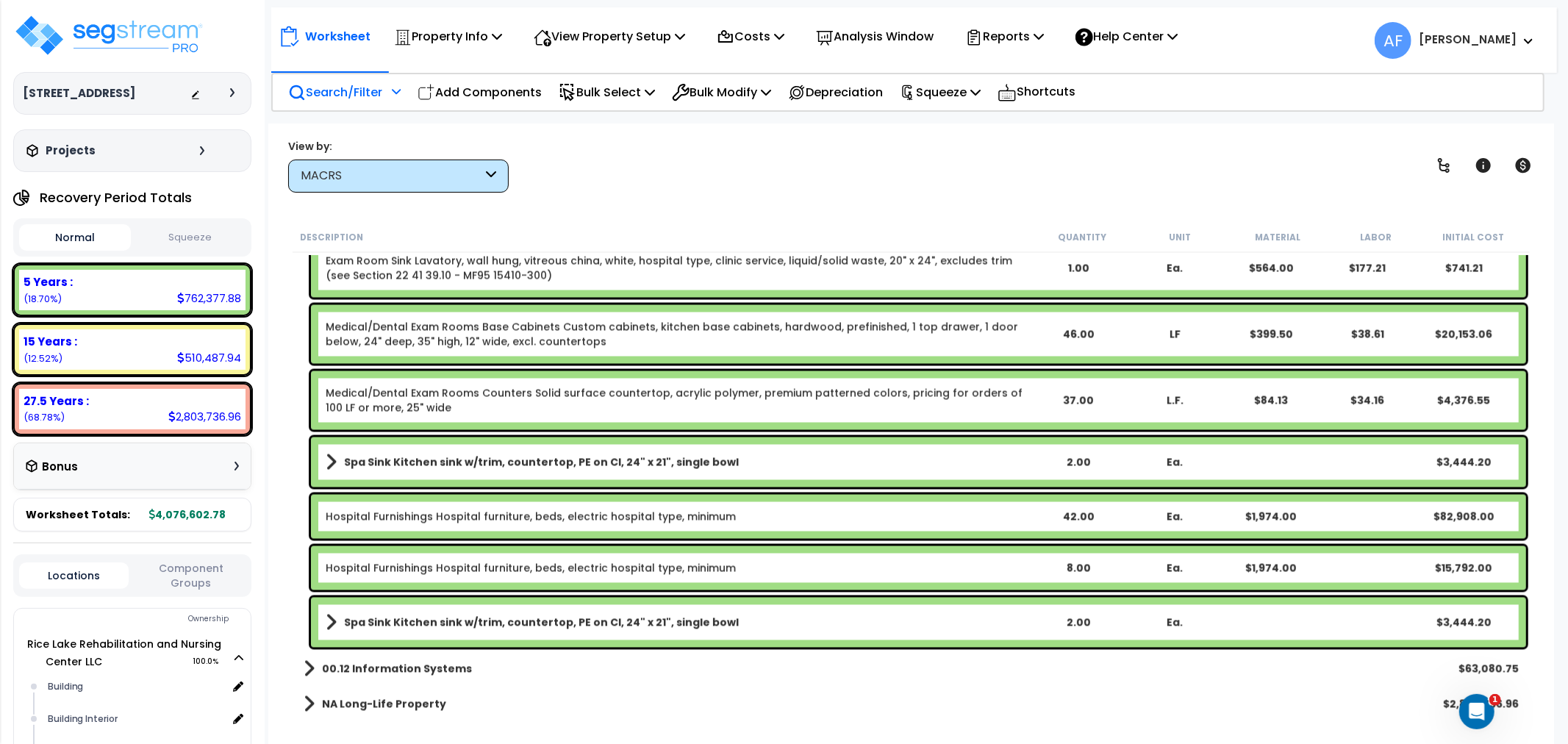
click at [453, 615] on b "Spa Sink Kitchen sink w/trim, countertop, PE on CI, 24" x 21", single bowl" at bounding box center [541, 622] width 395 height 14
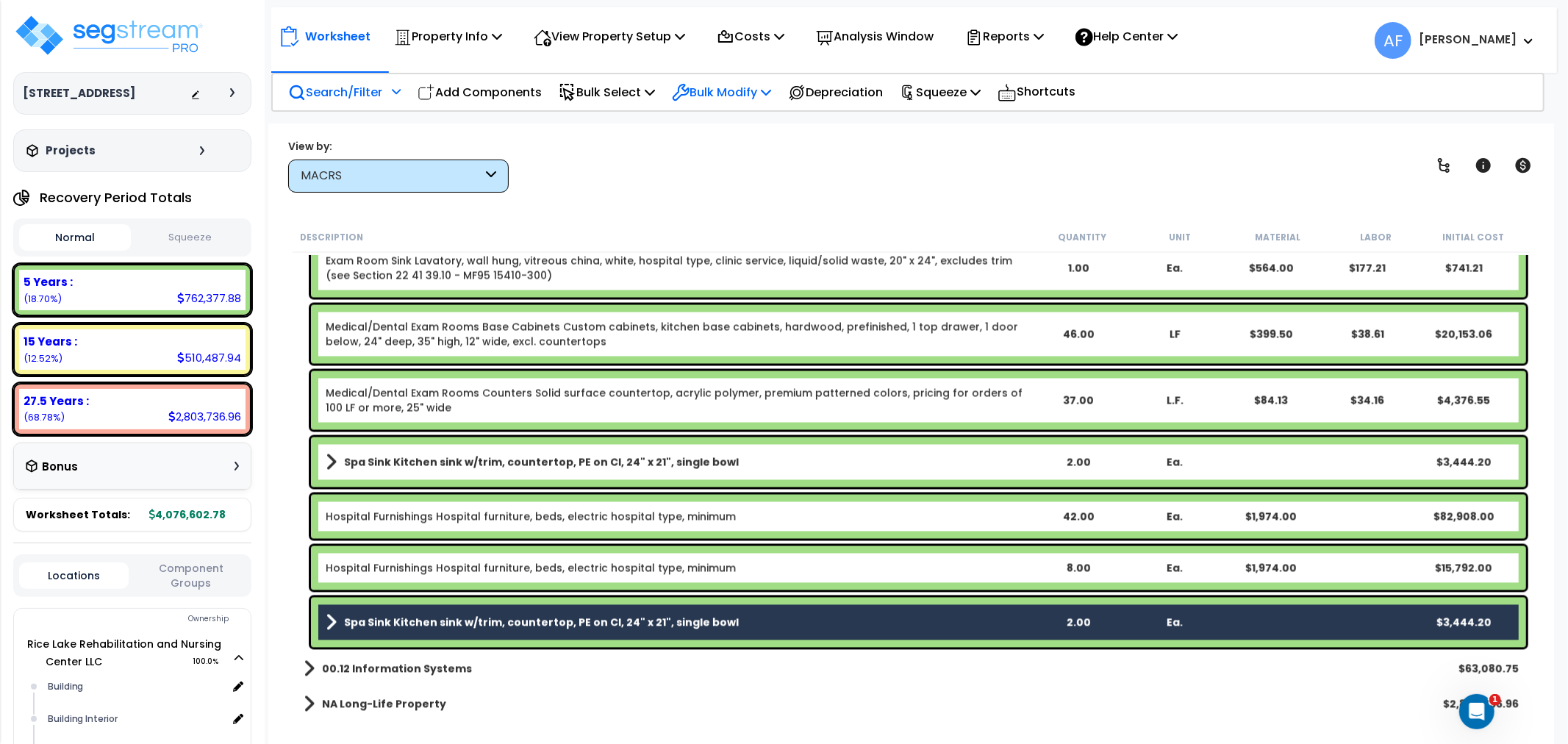
click at [760, 88] on p "Bulk Modify" at bounding box center [721, 92] width 99 height 20
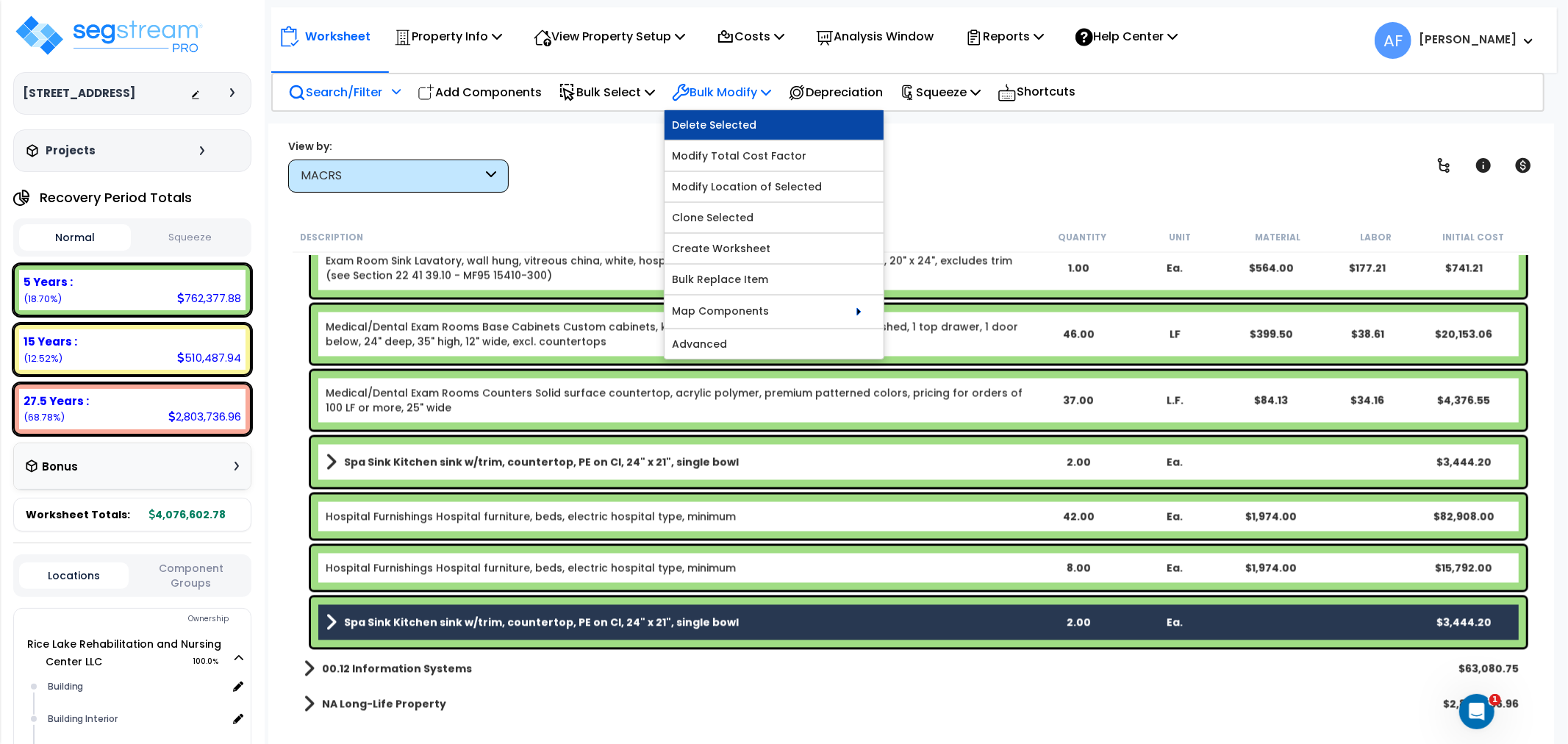
click at [739, 114] on link "Delete Selected" at bounding box center [774, 124] width 219 height 29
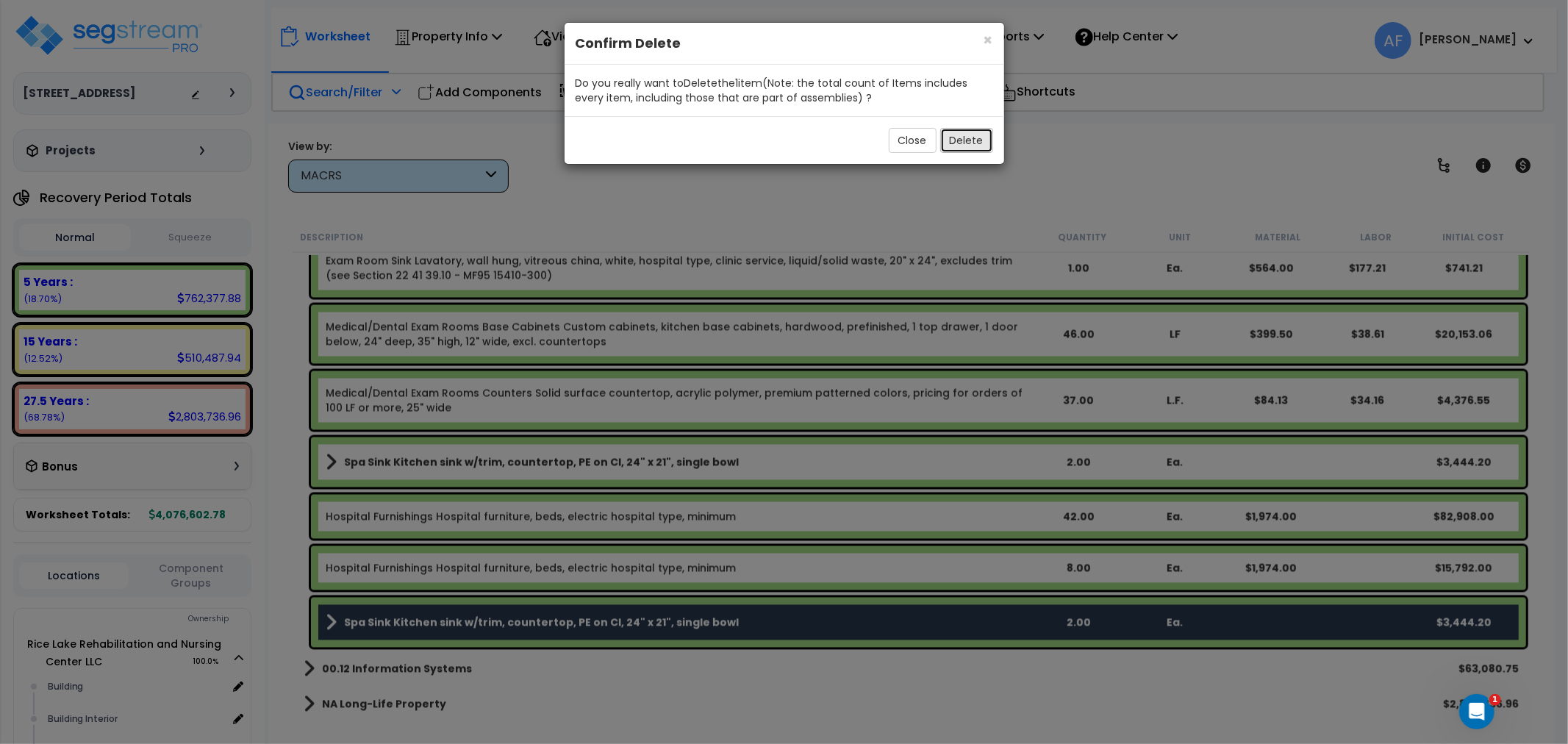
click at [981, 135] on button "Delete" at bounding box center [966, 140] width 53 height 25
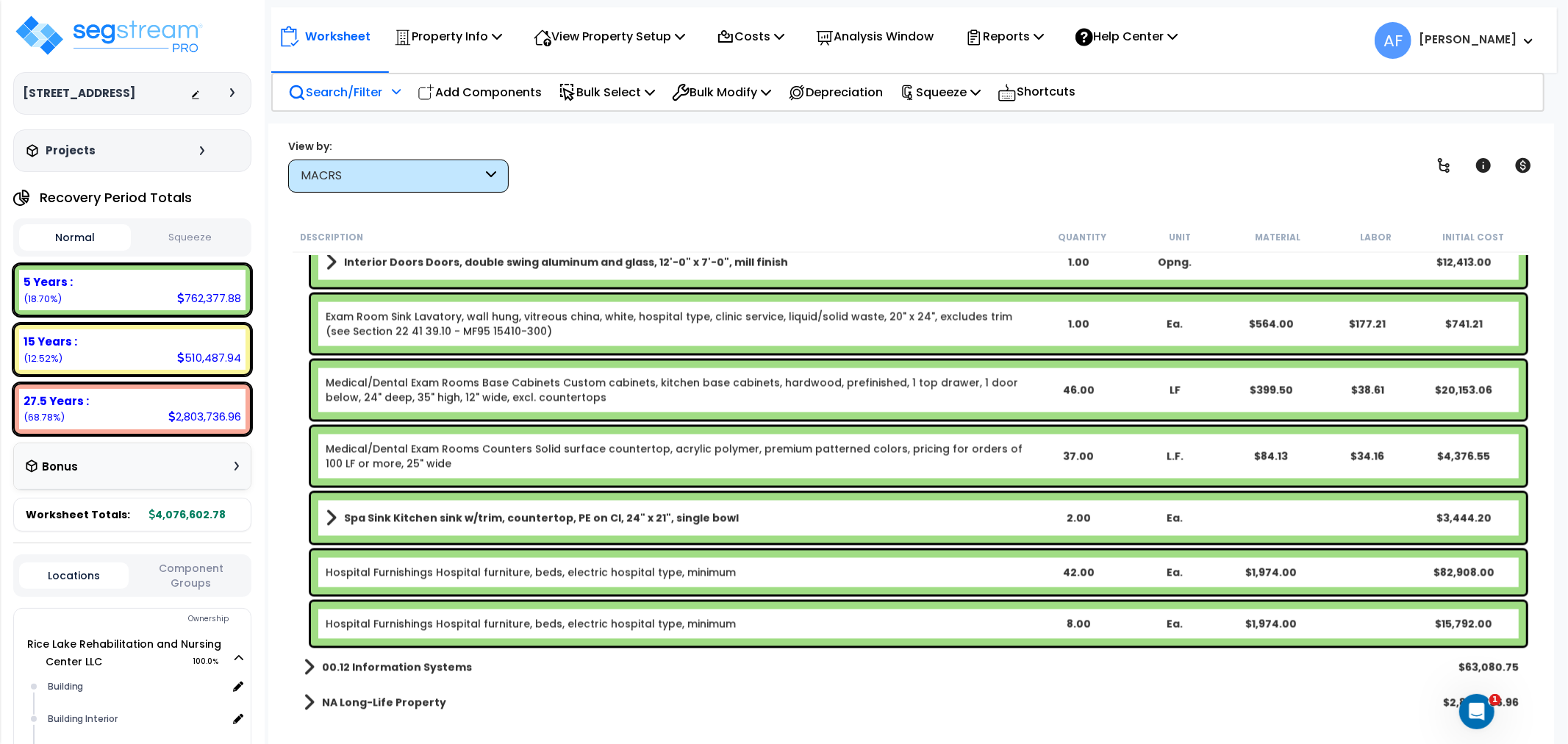
scroll to position [6971, 0]
click at [691, 180] on div "View by: MACRS High to Low (Total Cost)" at bounding box center [911, 165] width 1256 height 55
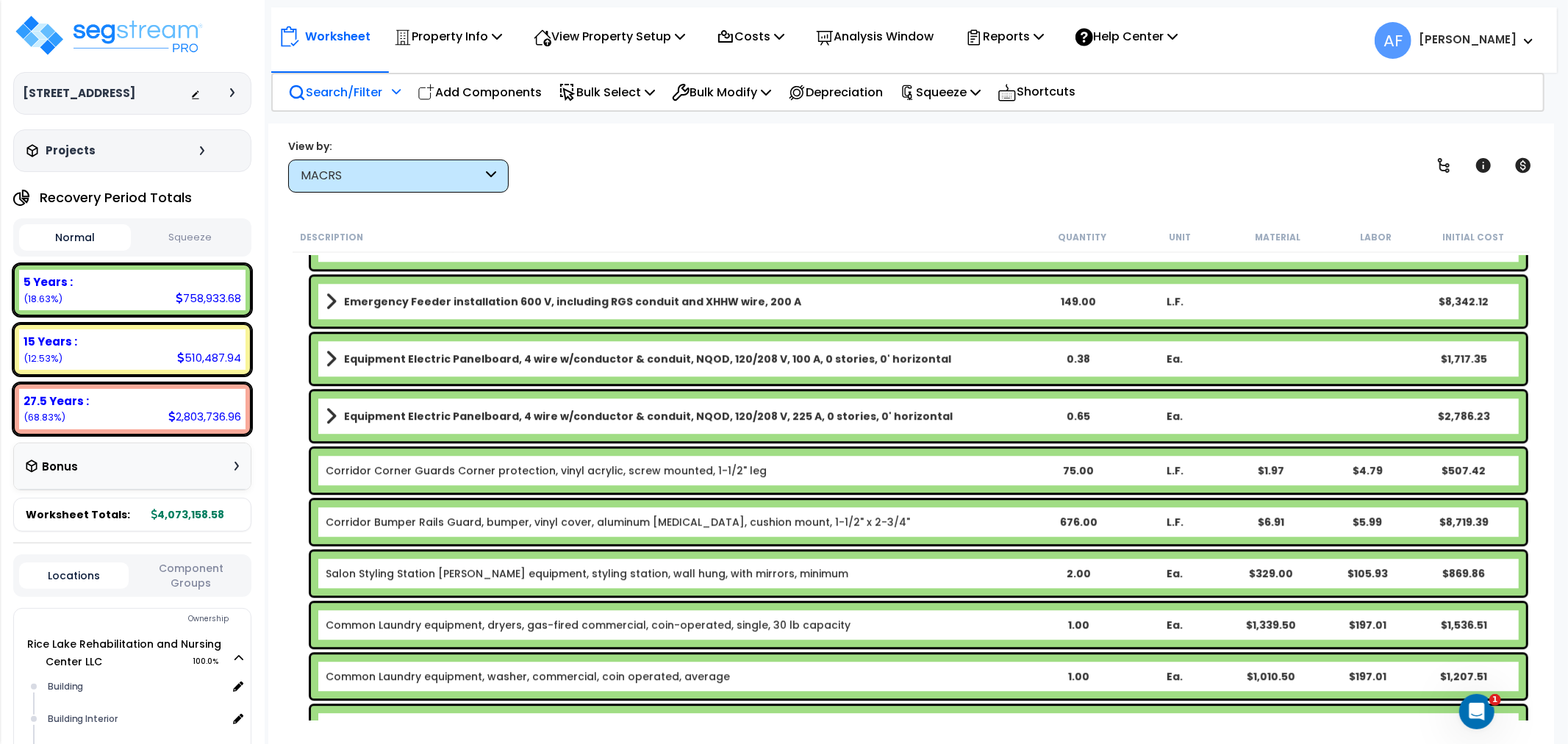
scroll to position [3431, 0]
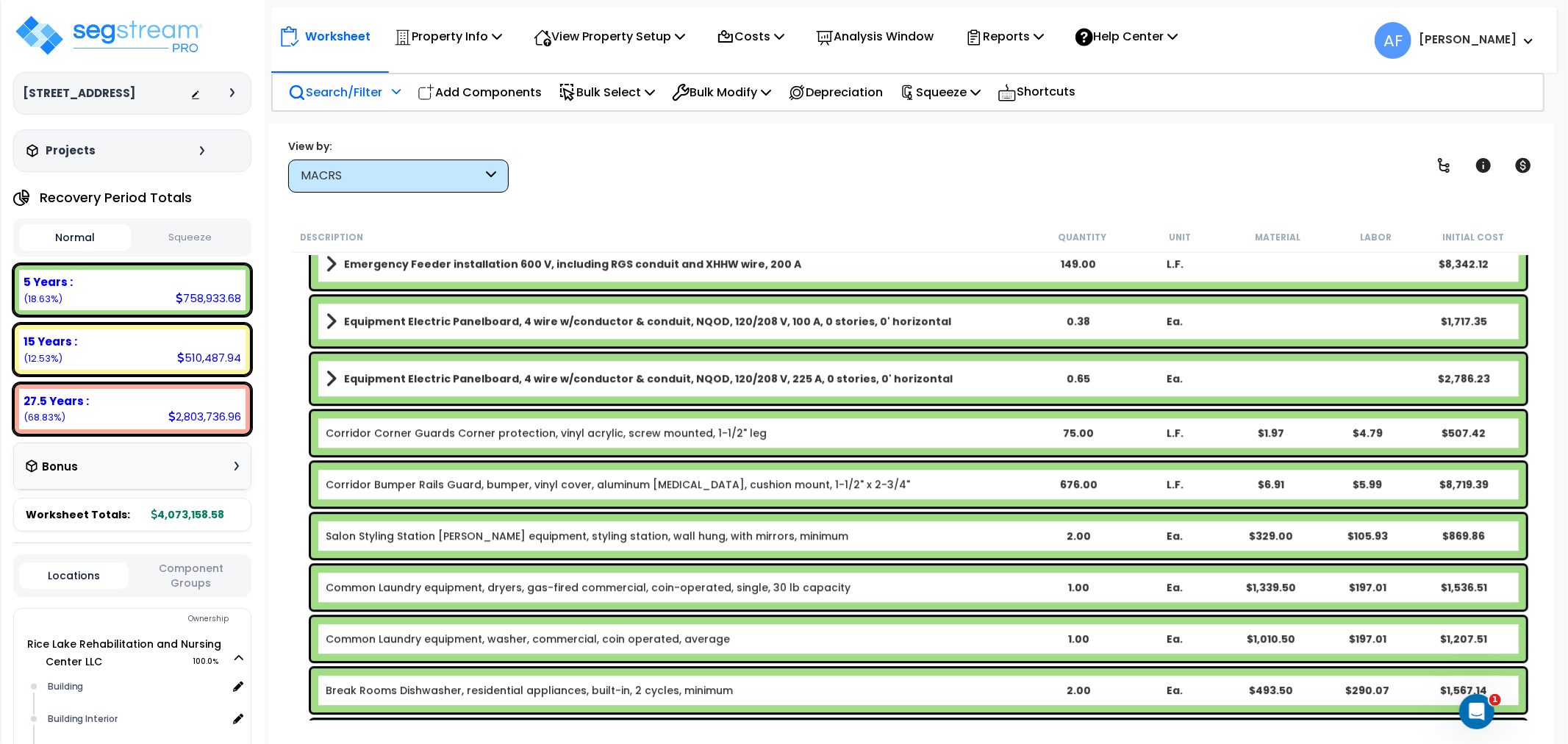
click at [1073, 427] on div "75.00" at bounding box center [1078, 432] width 95 height 14
click at [1150, 167] on div "View by: MACRS High to Low (Total Cost)" at bounding box center [911, 165] width 1256 height 55
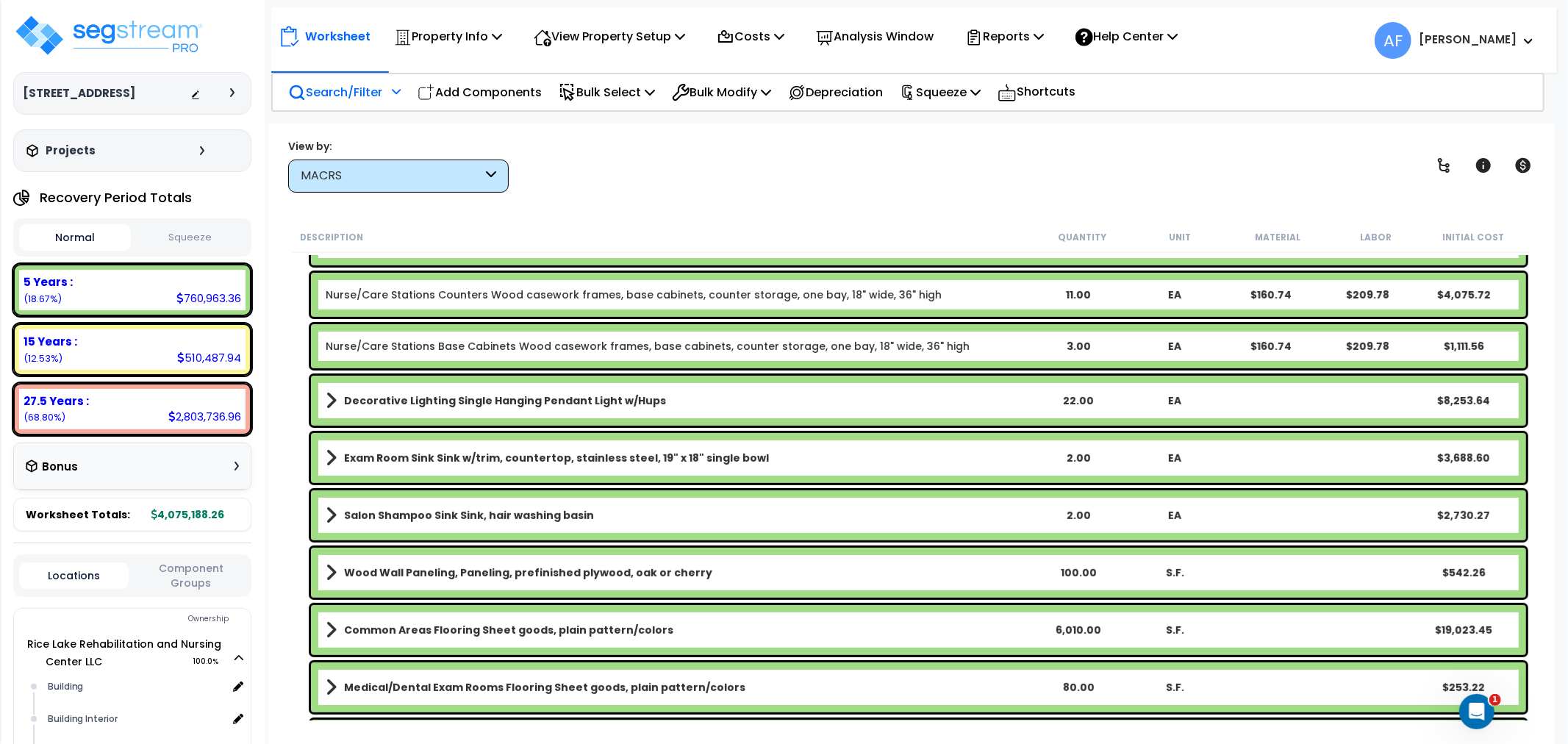
scroll to position [5147, 0]
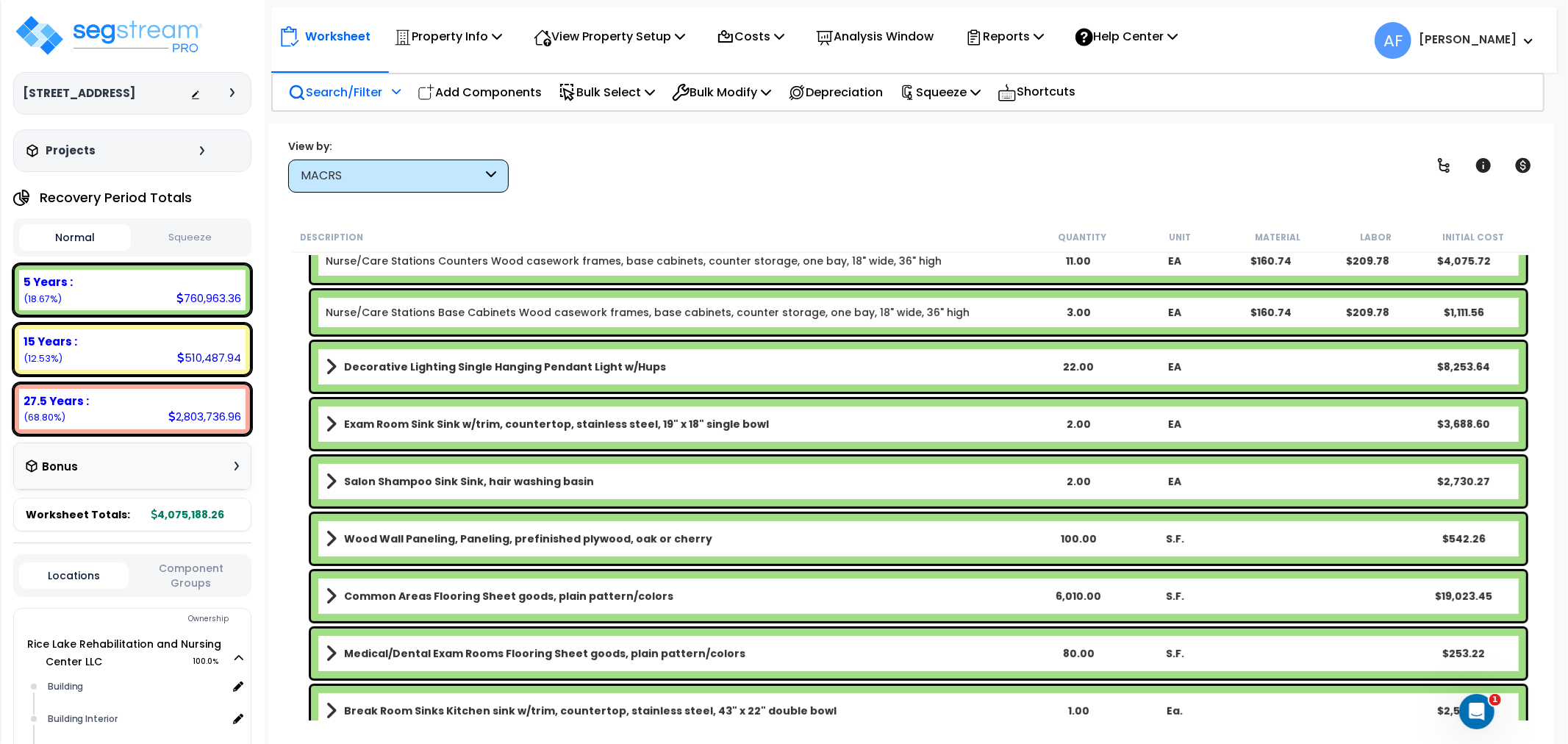
click at [1071, 540] on div "100.00" at bounding box center [1078, 538] width 95 height 14
click at [1107, 174] on div "View by: MACRS High to Low (Total Cost)" at bounding box center [911, 165] width 1256 height 55
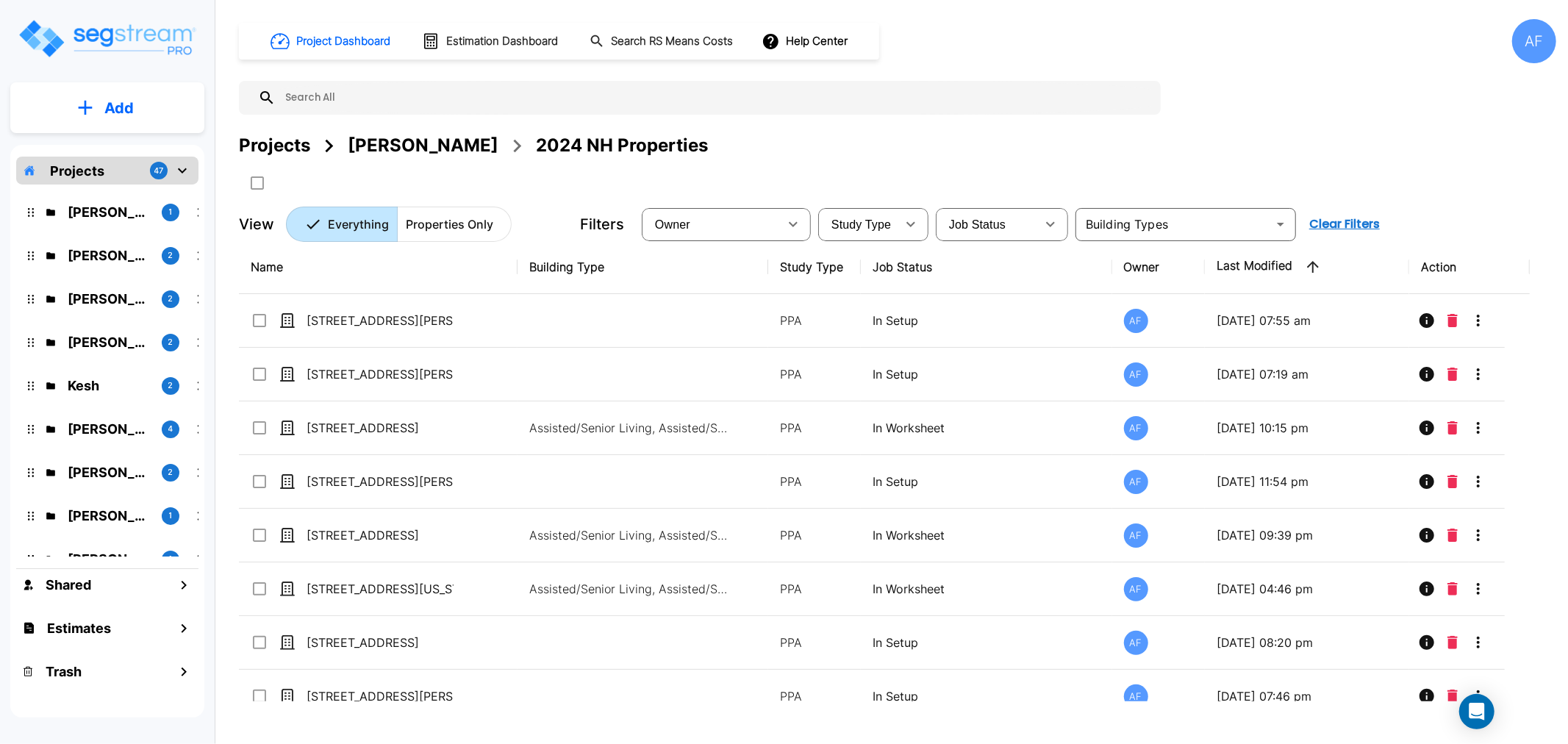
click at [1042, 132] on div "Projects [PERSON_NAME] 2024 NH Properties" at bounding box center [897, 145] width 1317 height 26
click at [981, 120] on div "Project Dashboard Estimation Dashboard Search RS Means Costs Help Center AF Pro…" at bounding box center [897, 130] width 1317 height 223
click at [918, 136] on div "Projects [PERSON_NAME] 2024 NH Properties" at bounding box center [897, 145] width 1317 height 26
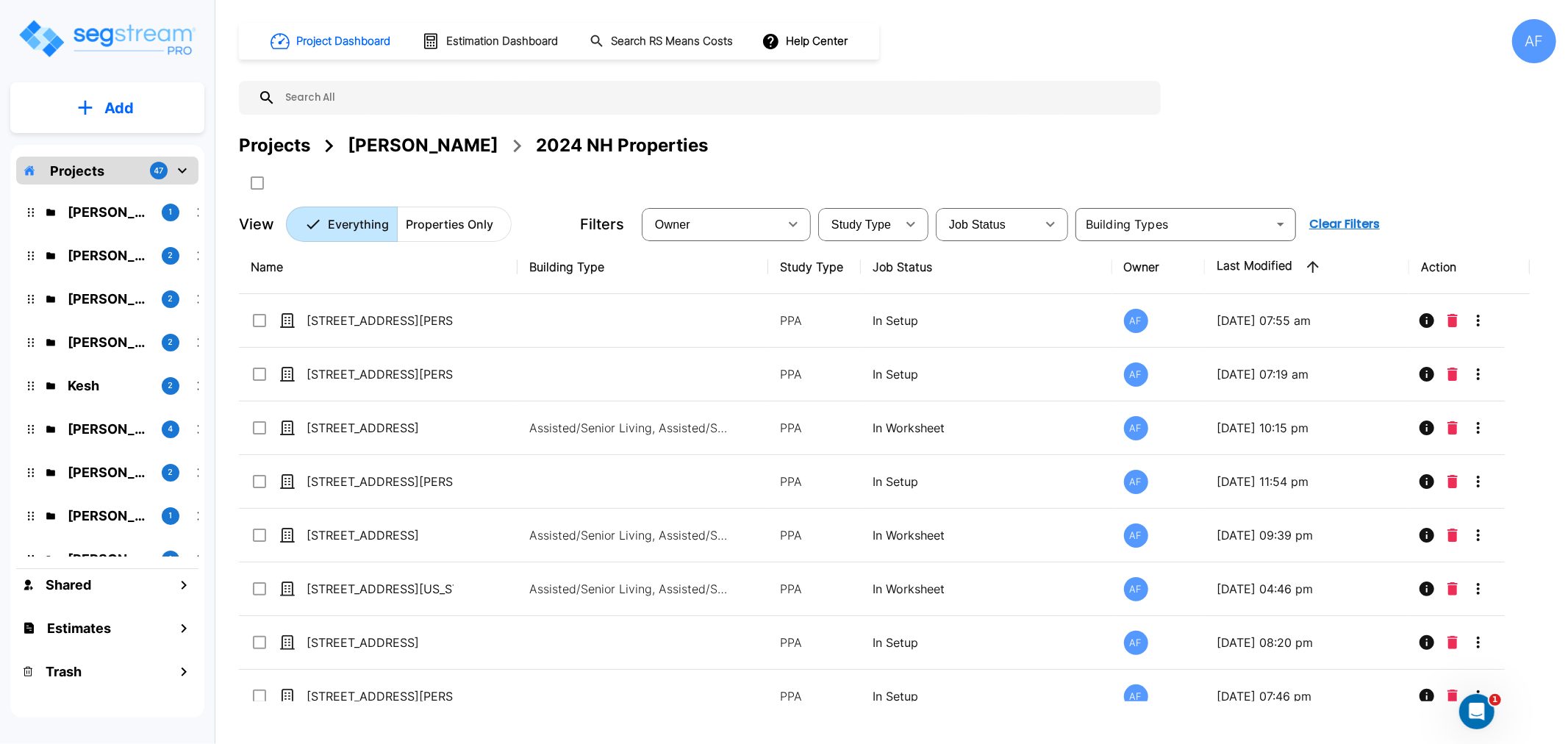
drag, startPoint x: 923, startPoint y: 131, endPoint x: 931, endPoint y: 126, distance: 9.4
click at [924, 130] on div "Project Dashboard Estimation Dashboard Search RS Means Costs Help Center AF Pro…" at bounding box center [897, 130] width 1317 height 223
